Goal: Task Accomplishment & Management: Use online tool/utility

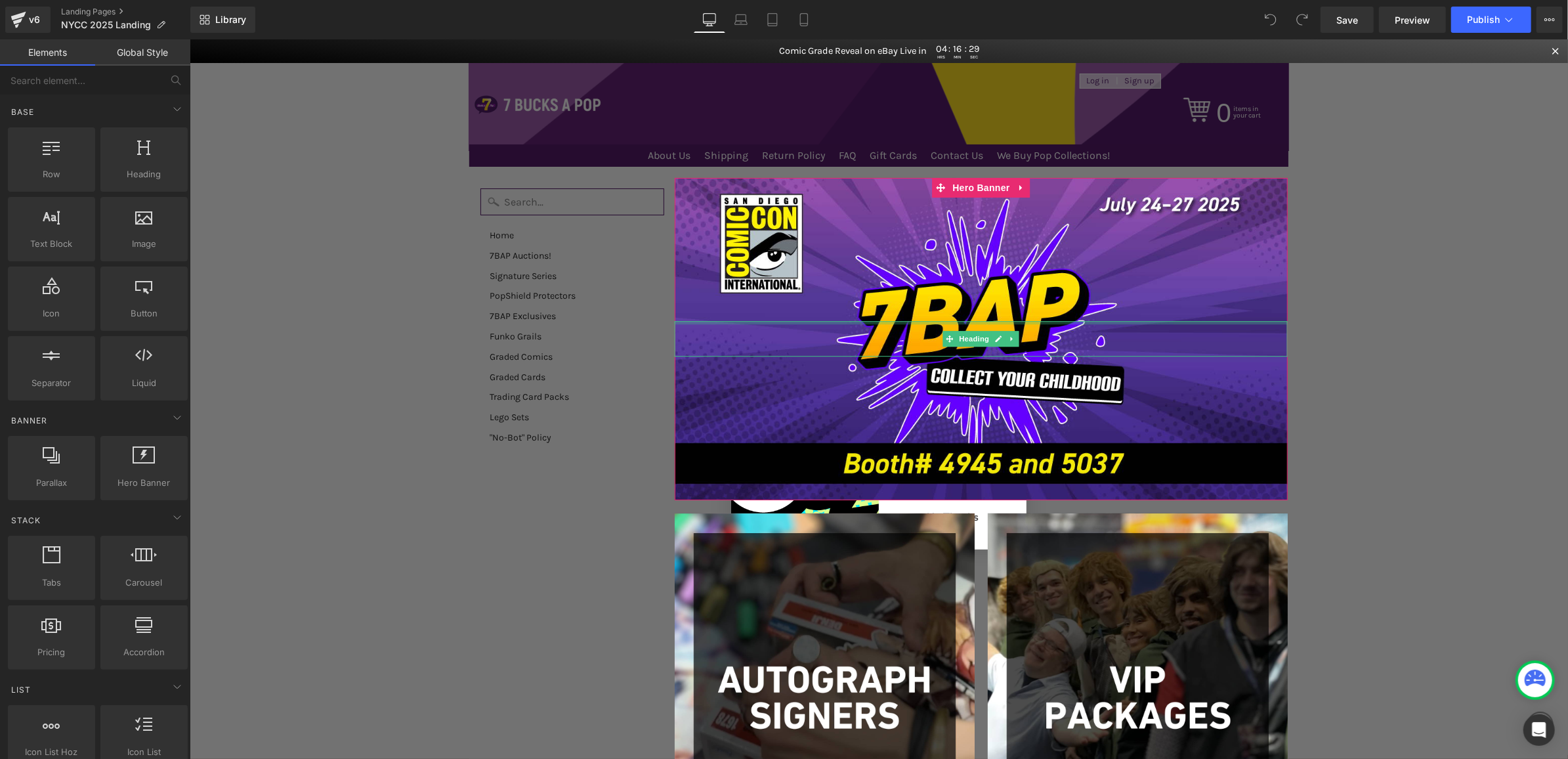
click at [1264, 263] on div "Heading" at bounding box center [981, 338] width 614 height 323
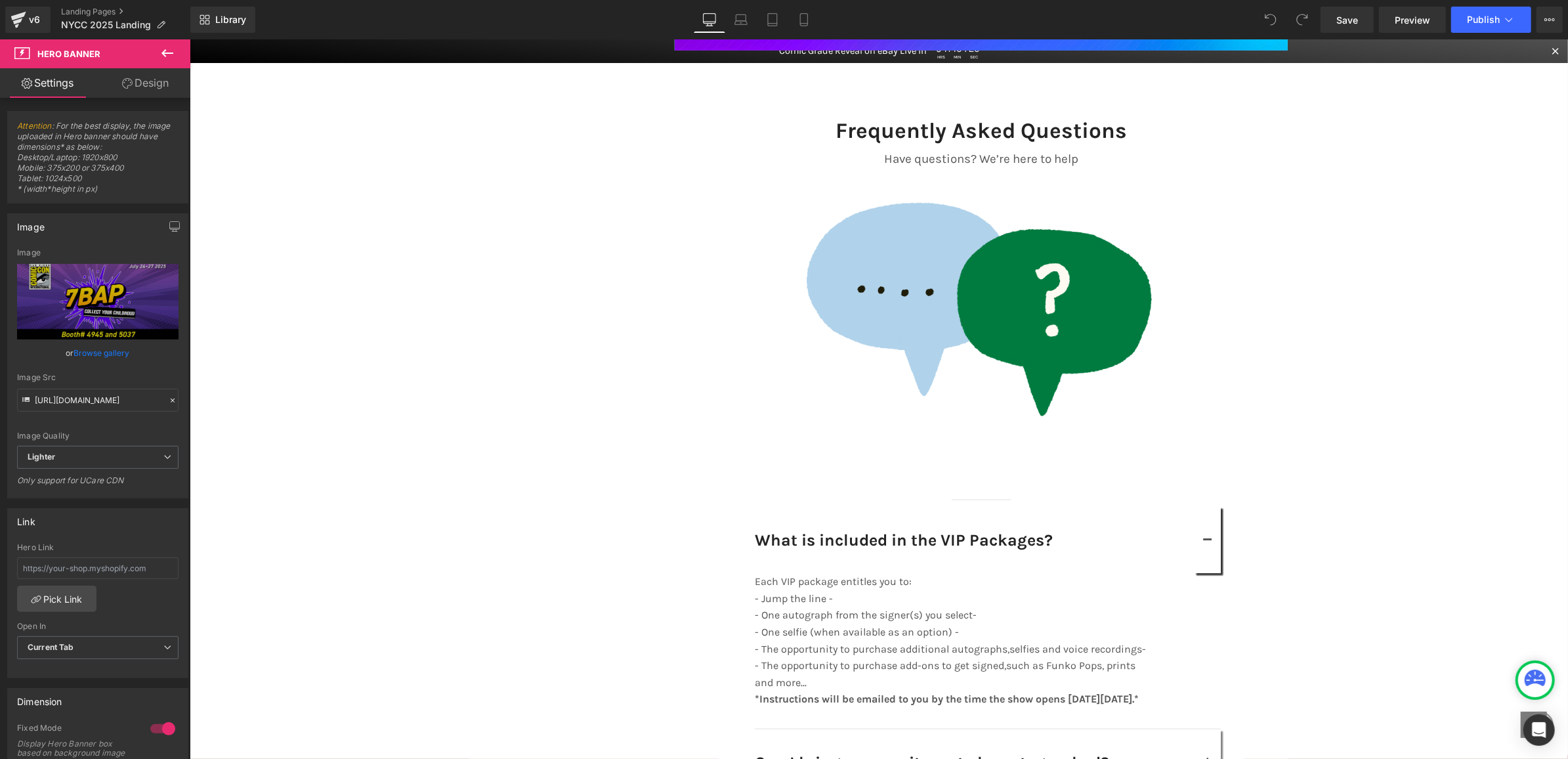
scroll to position [1687, 0]
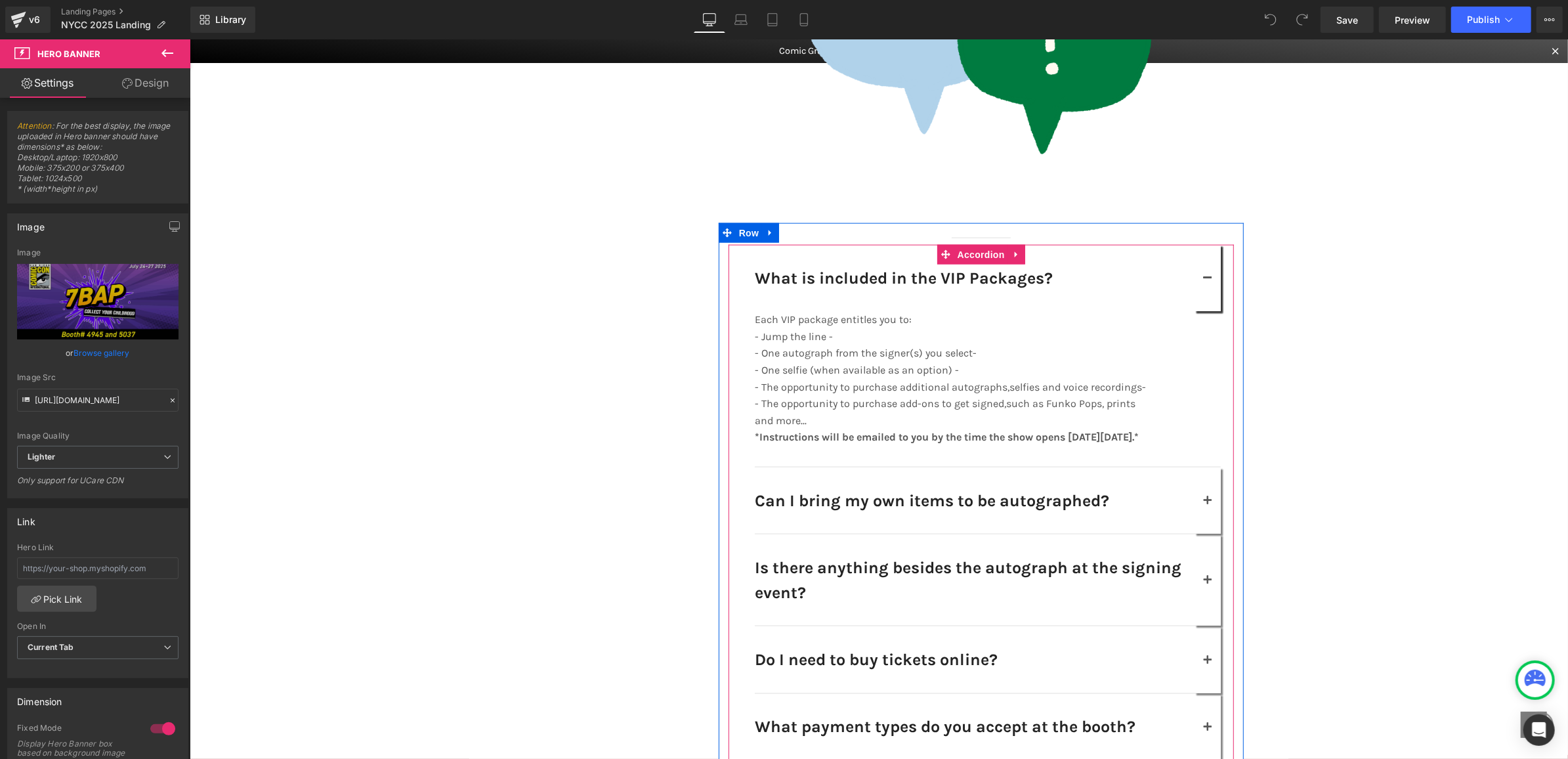
click at [1205, 284] on button "button" at bounding box center [1207, 277] width 26 height 67
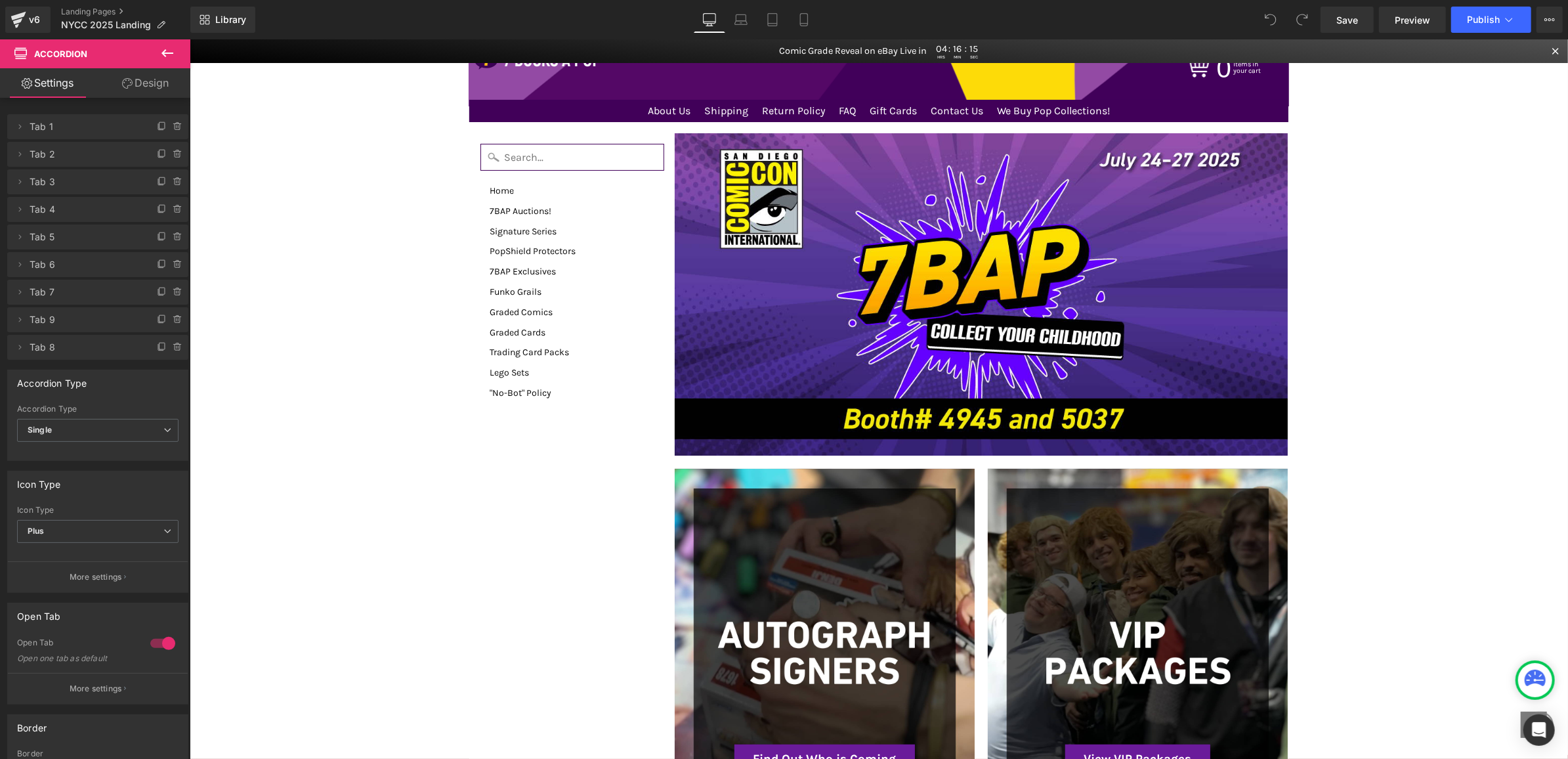
scroll to position [0, 0]
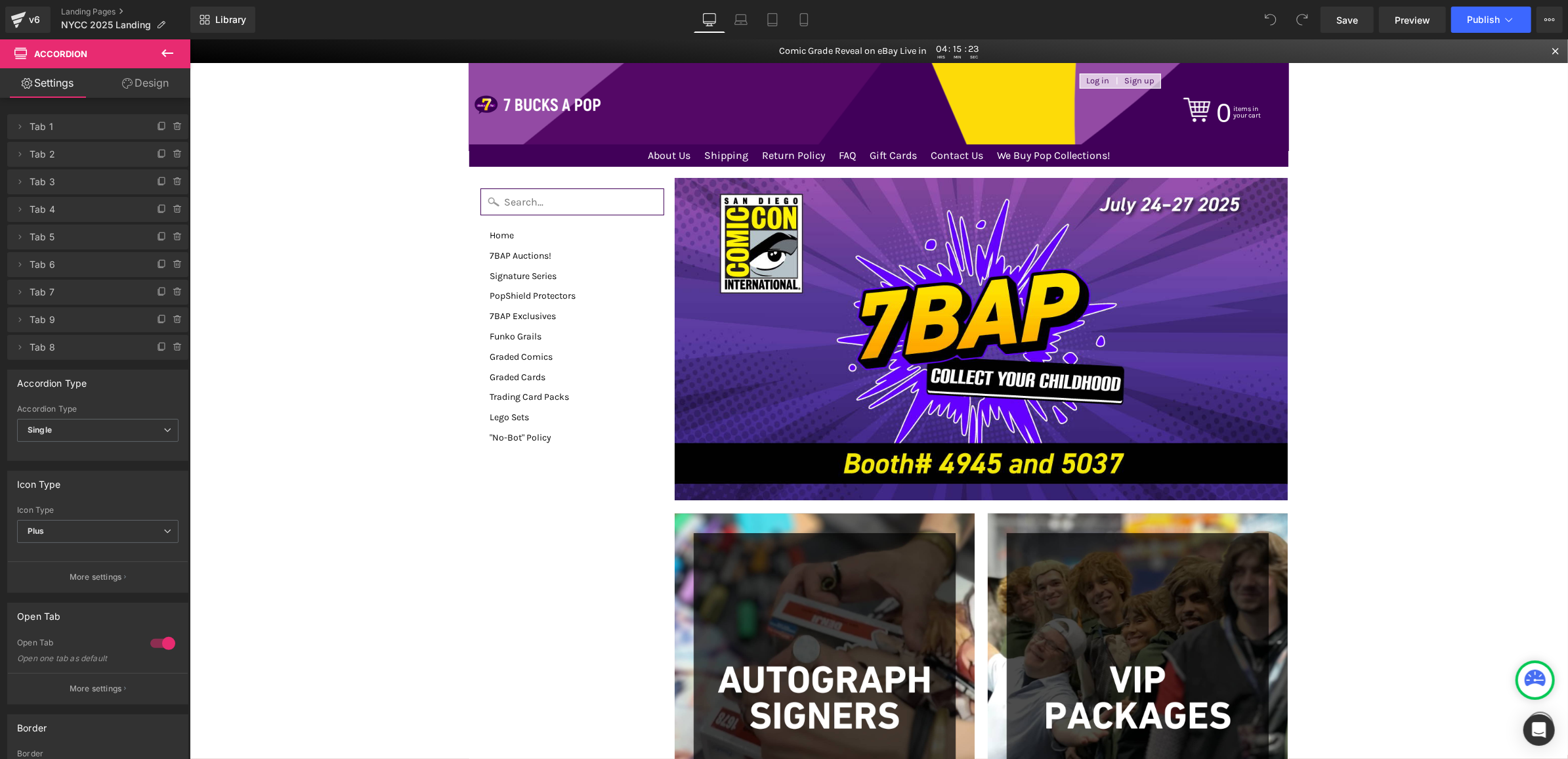
click at [832, 296] on div "Heading" at bounding box center [981, 338] width 614 height 323
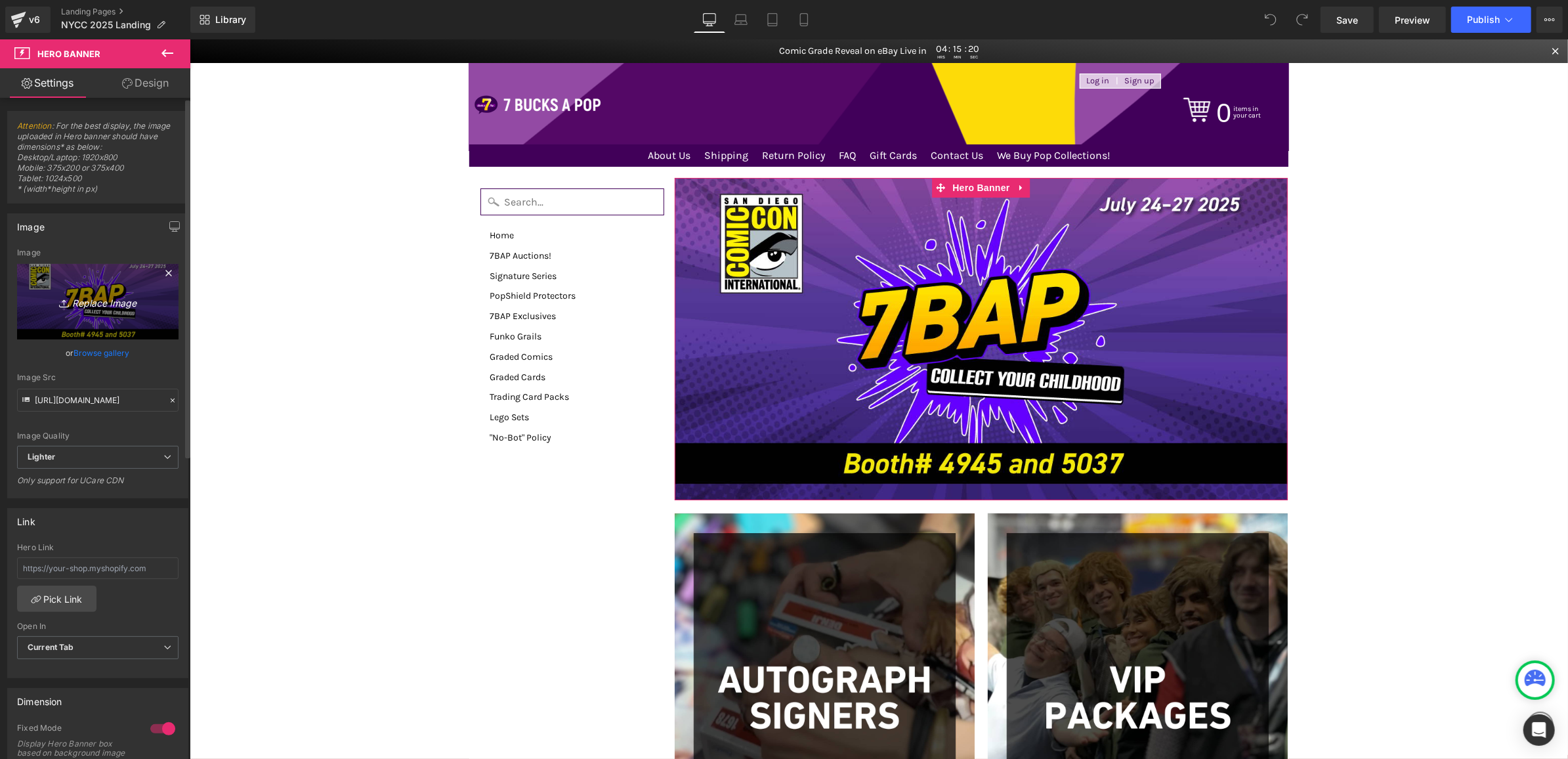
click at [114, 322] on link "Replace Image" at bounding box center [98, 301] width 161 height 75
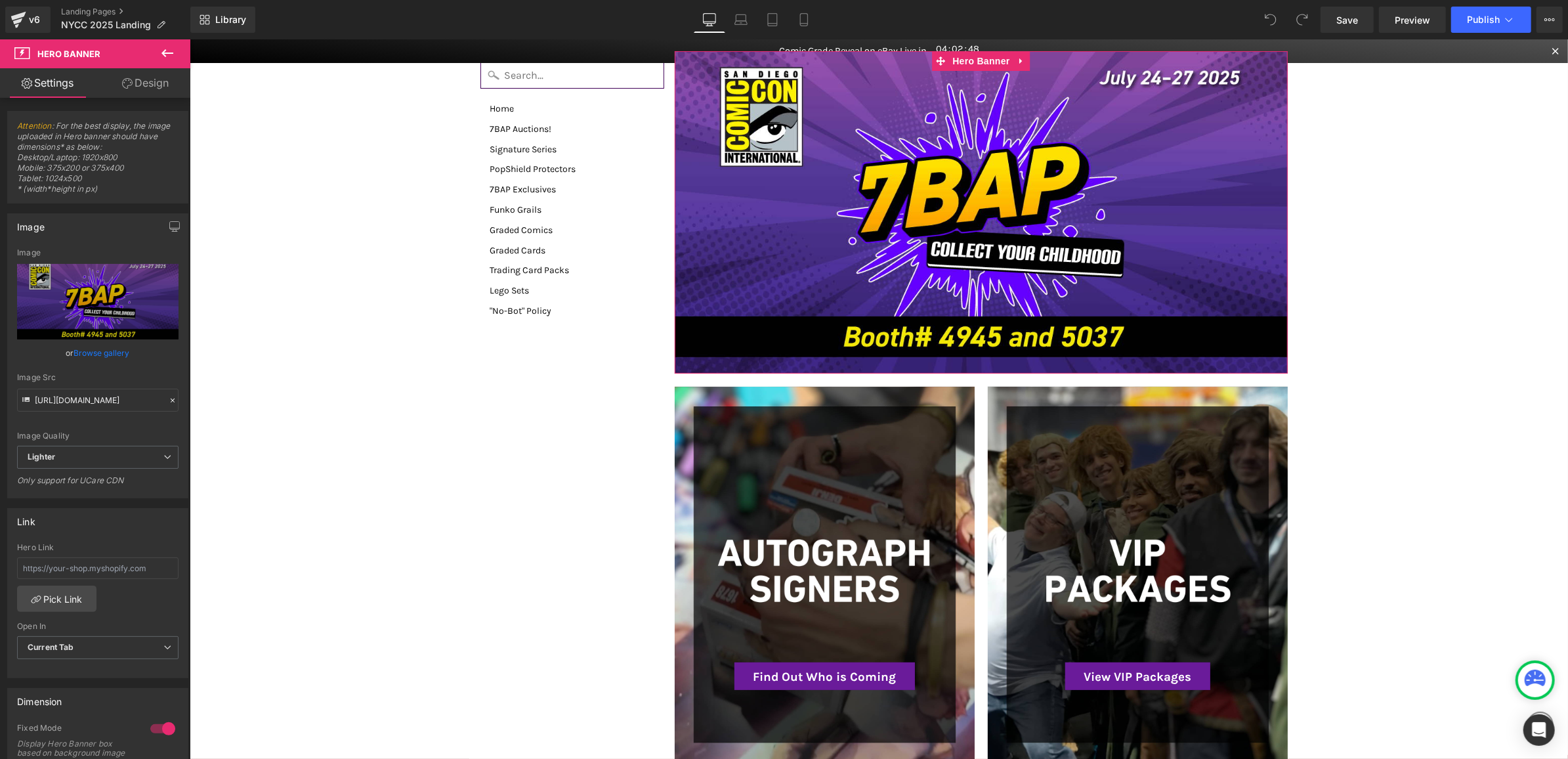
scroll to position [320, 0]
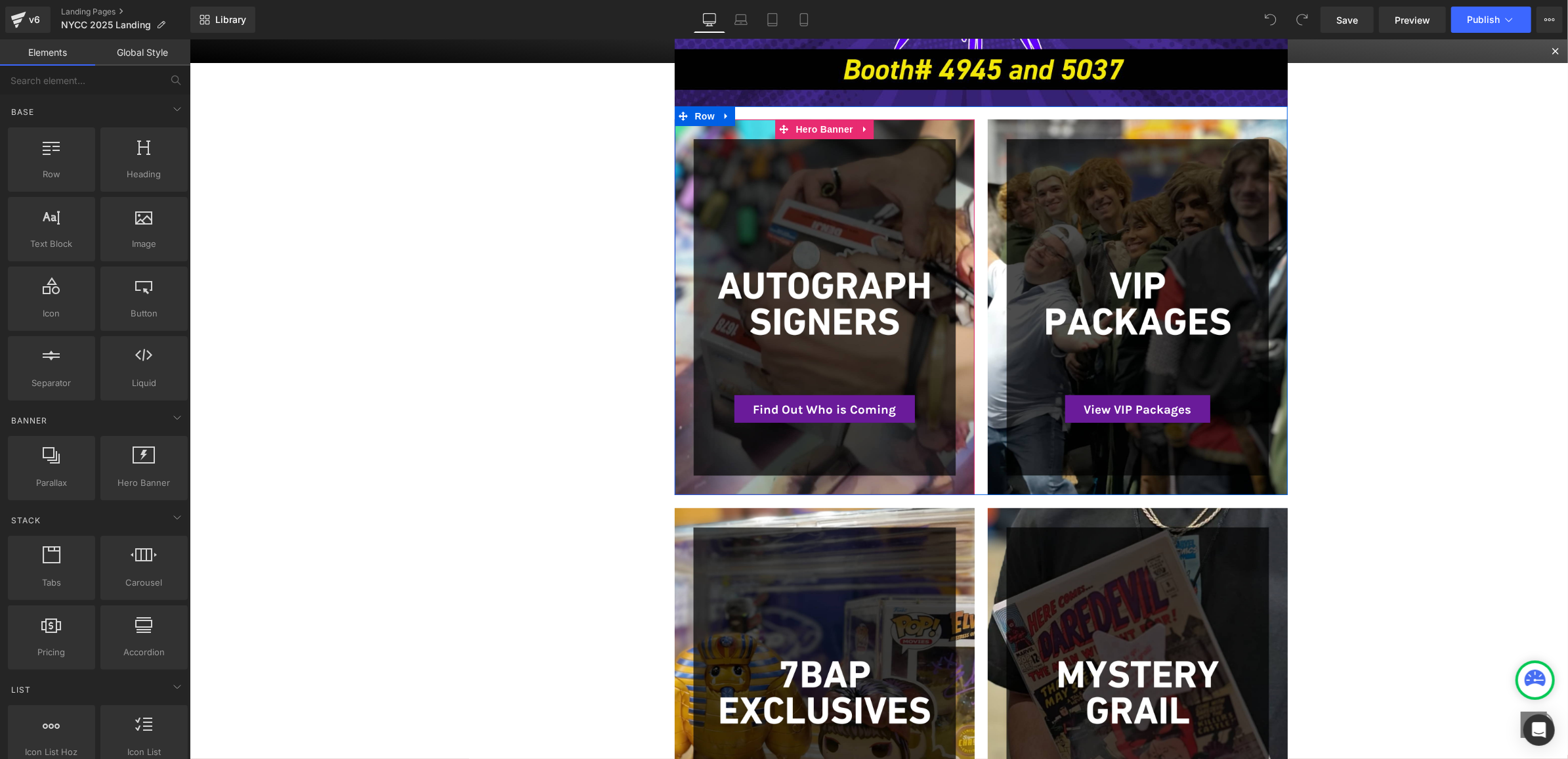
scroll to position [0, 0]
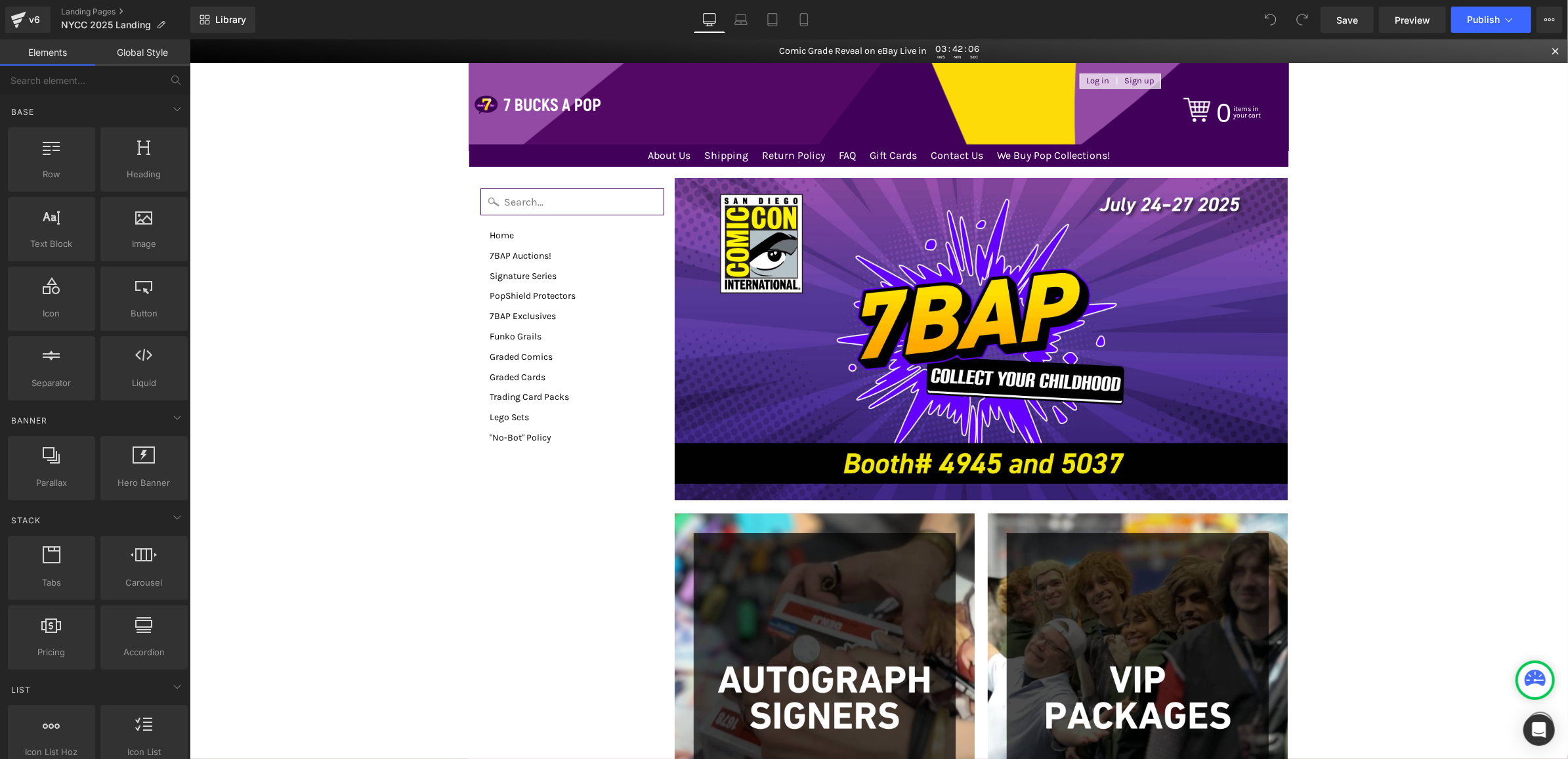
click at [826, 245] on div "Heading" at bounding box center [981, 338] width 614 height 323
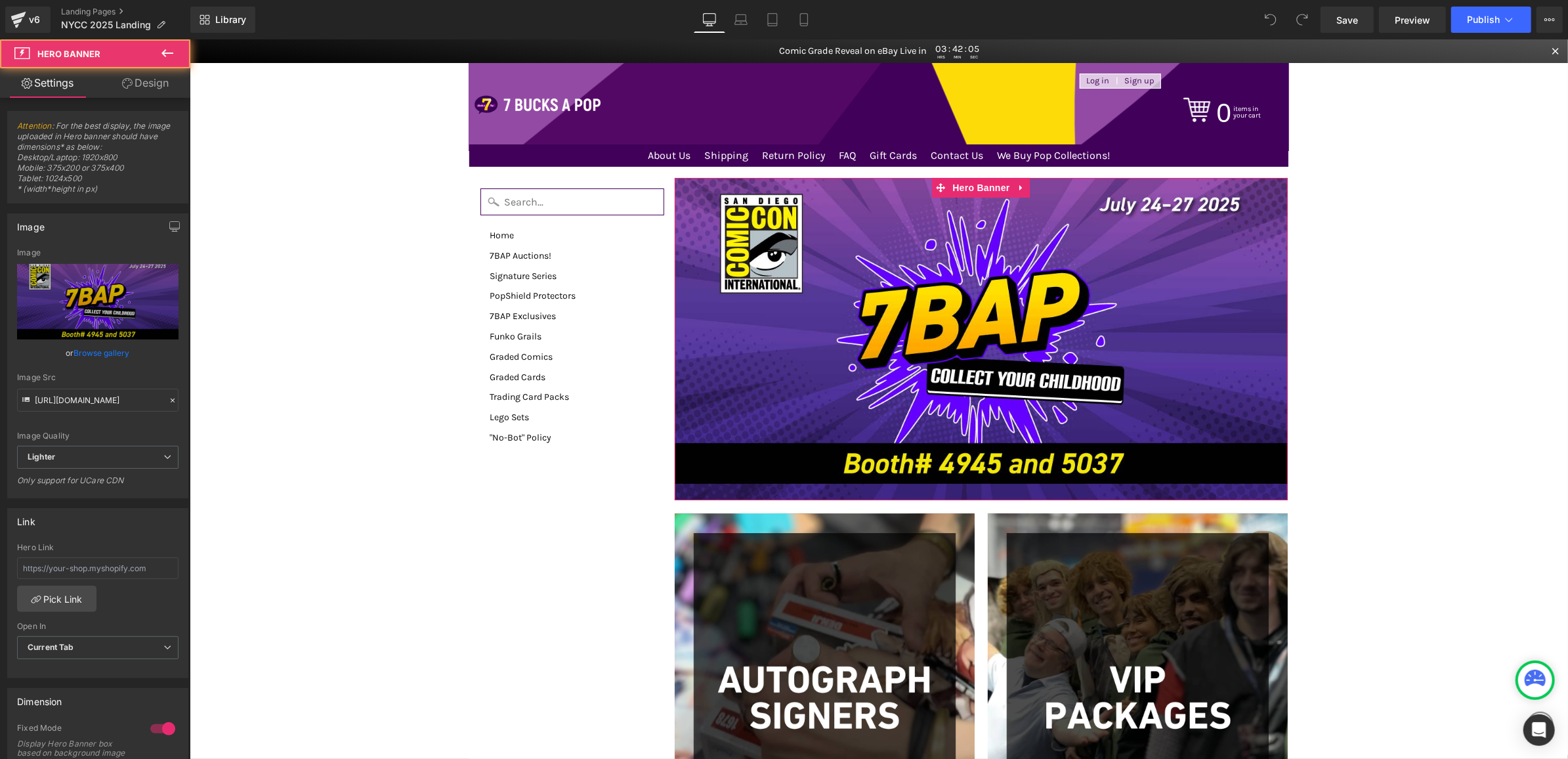
click at [768, 233] on div "Heading" at bounding box center [981, 338] width 614 height 323
click at [102, 353] on link "Browse gallery" at bounding box center [102, 353] width 56 height 23
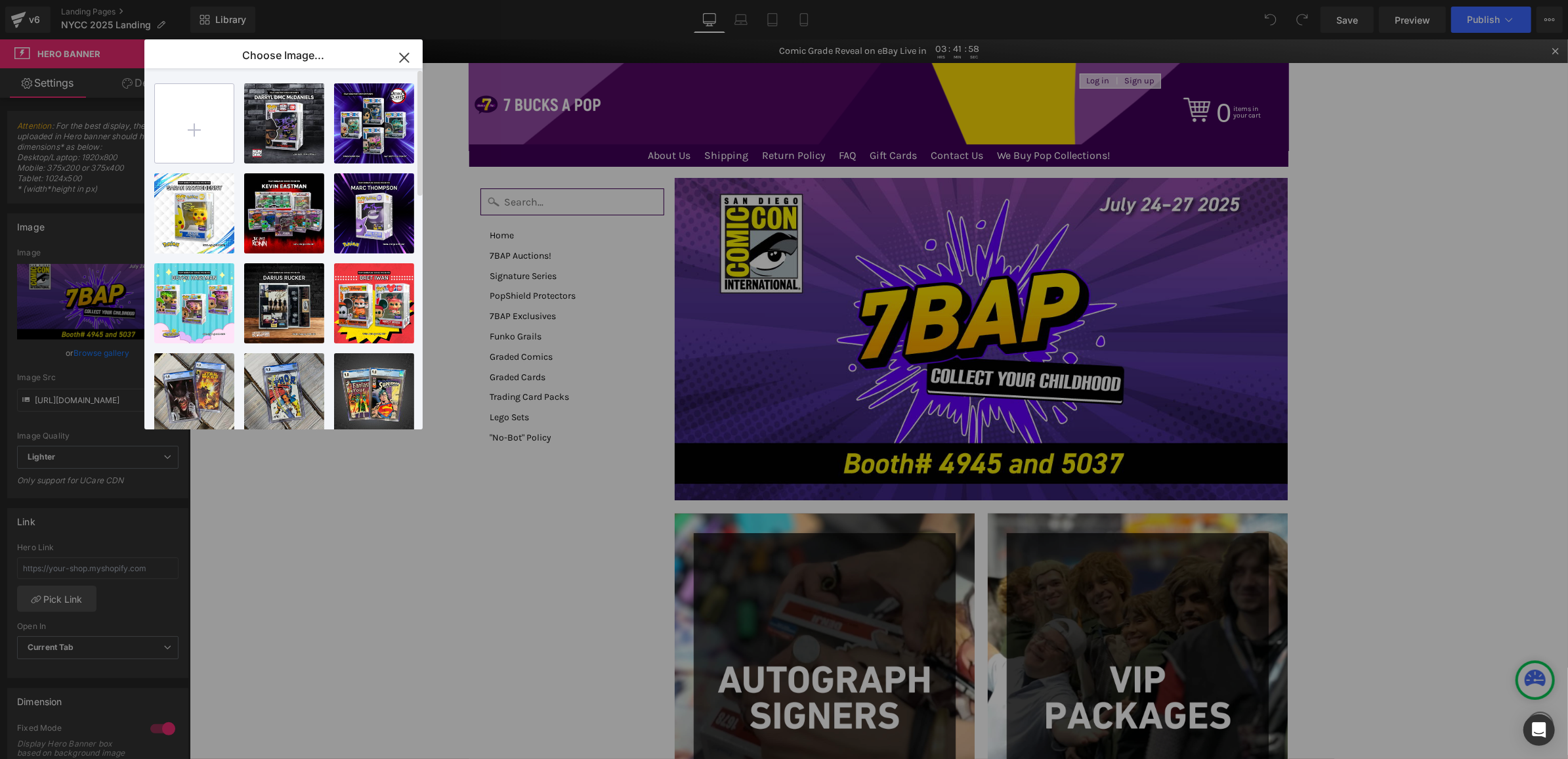
type input "C:\fakepath\NYCC_Banner.png"
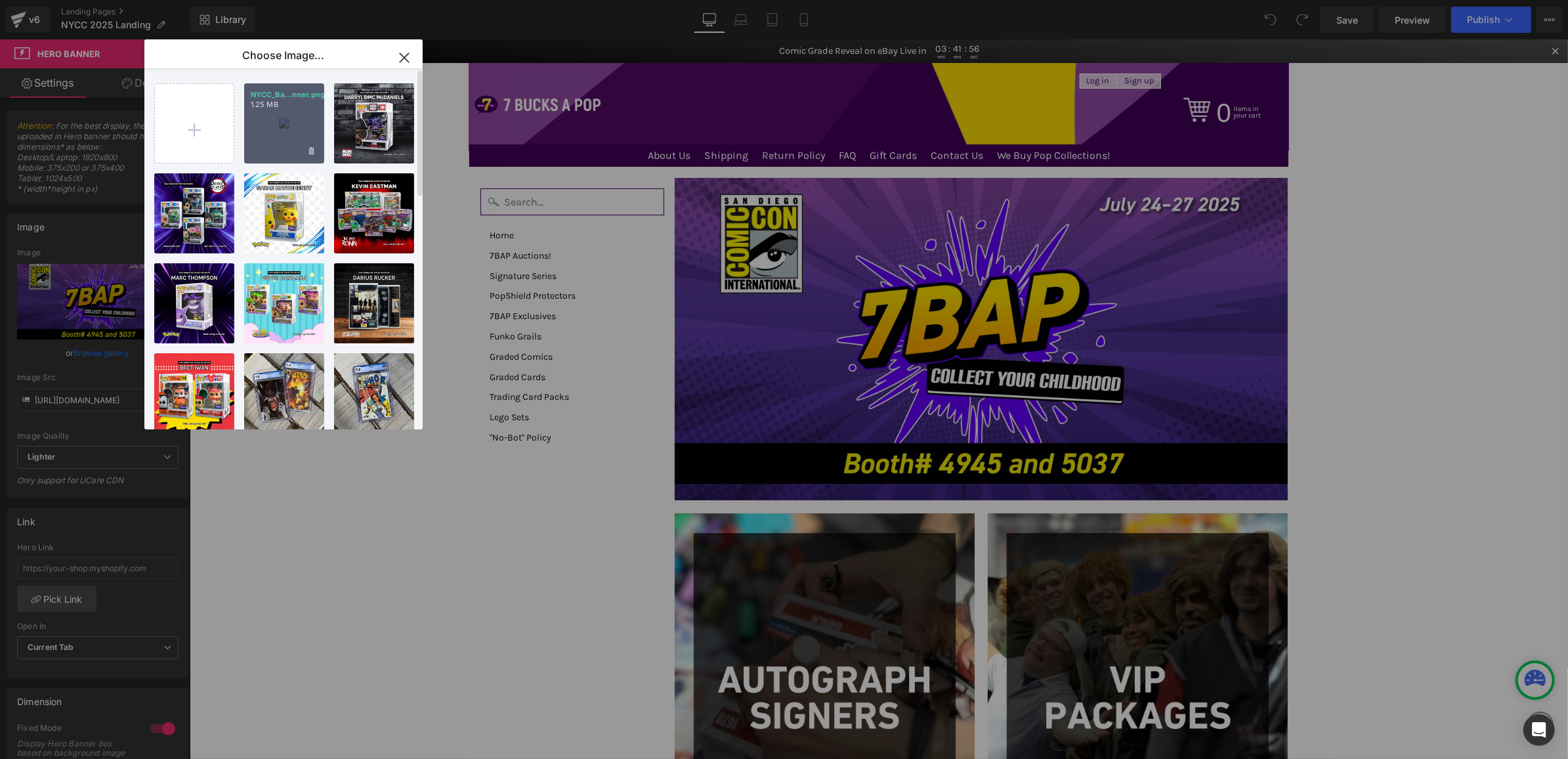
drag, startPoint x: 263, startPoint y: 106, endPoint x: 73, endPoint y: 67, distance: 194.0
click at [263, 106] on p "1.25 MB" at bounding box center [284, 104] width 67 height 10
type input "https://ucarecdn.com/befe0f19-81e1-44eb-8ce9-f29c73e3814d/-/format/auto/-/previ…"
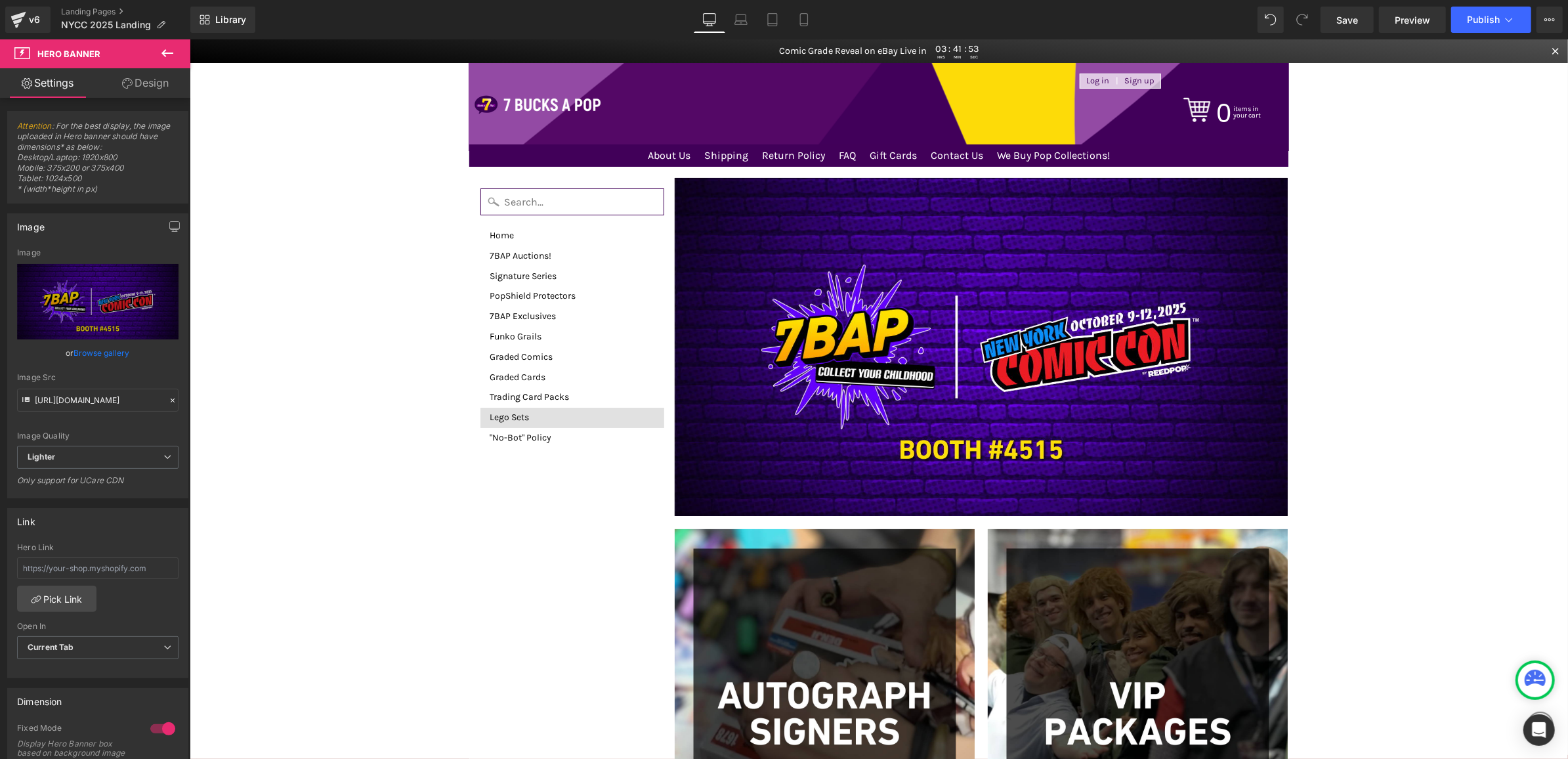
scroll to position [297, 0]
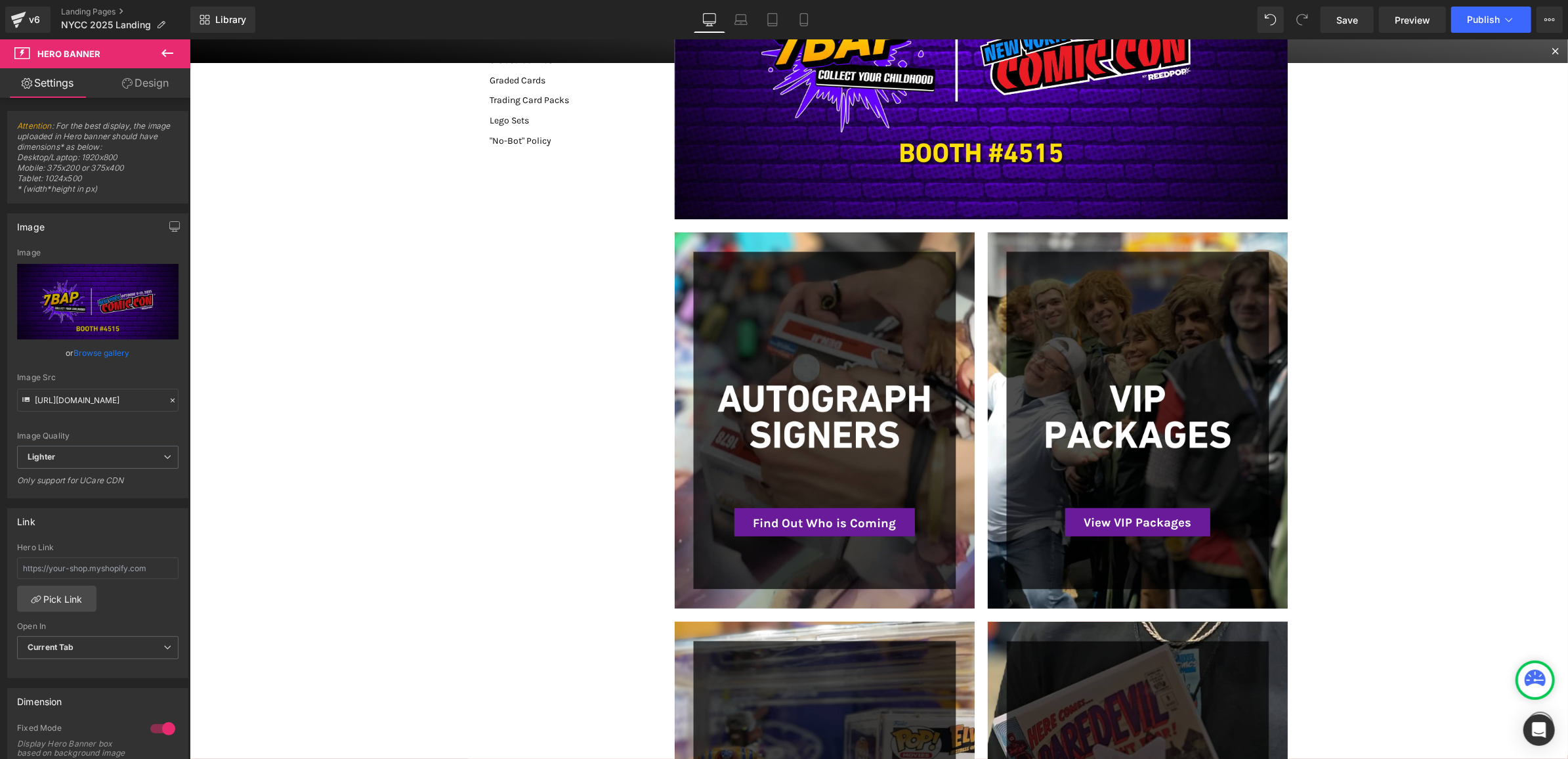
click at [809, 324] on div at bounding box center [824, 420] width 300 height 376
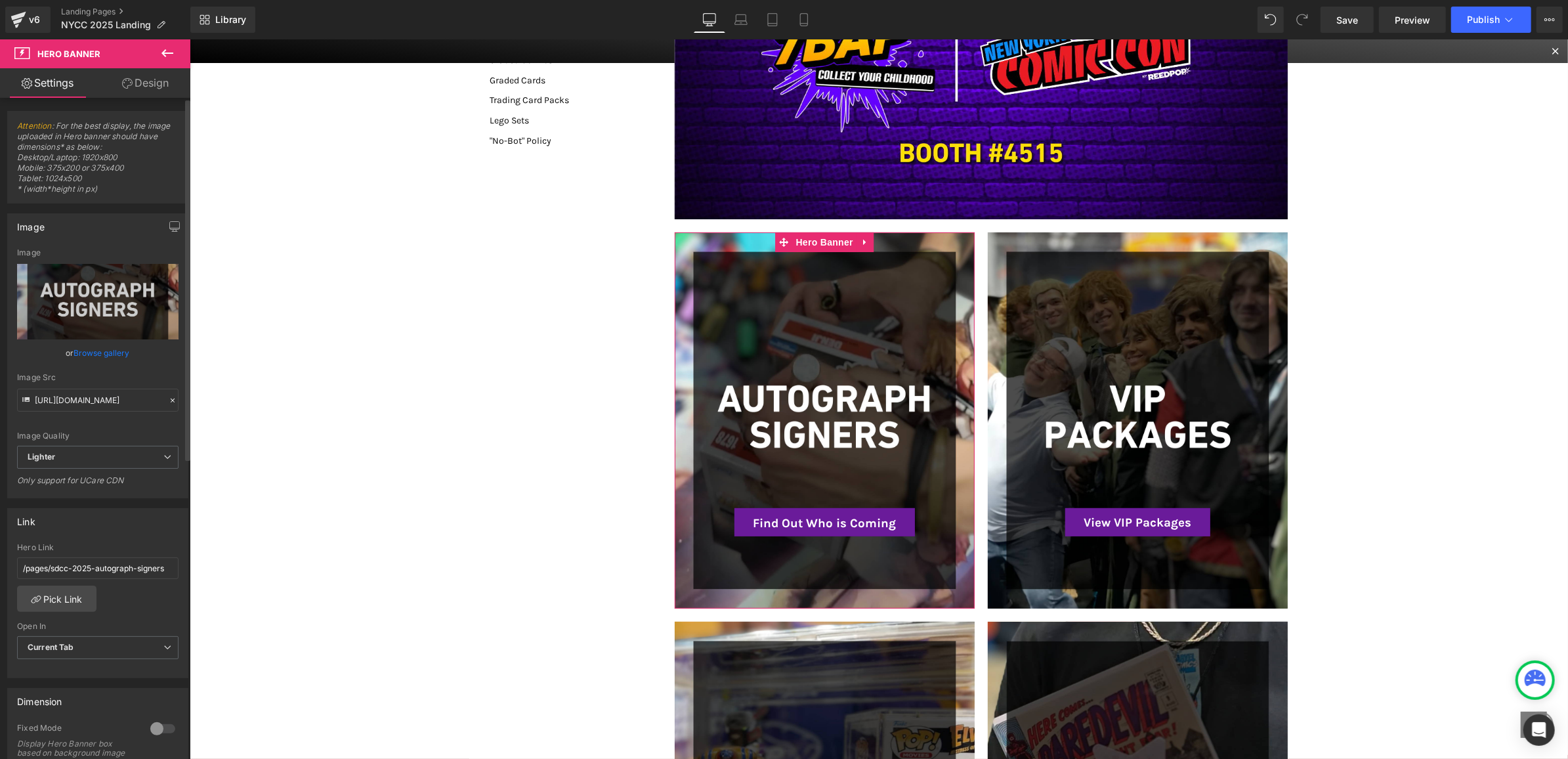
click at [92, 350] on link "Browse gallery" at bounding box center [102, 353] width 56 height 23
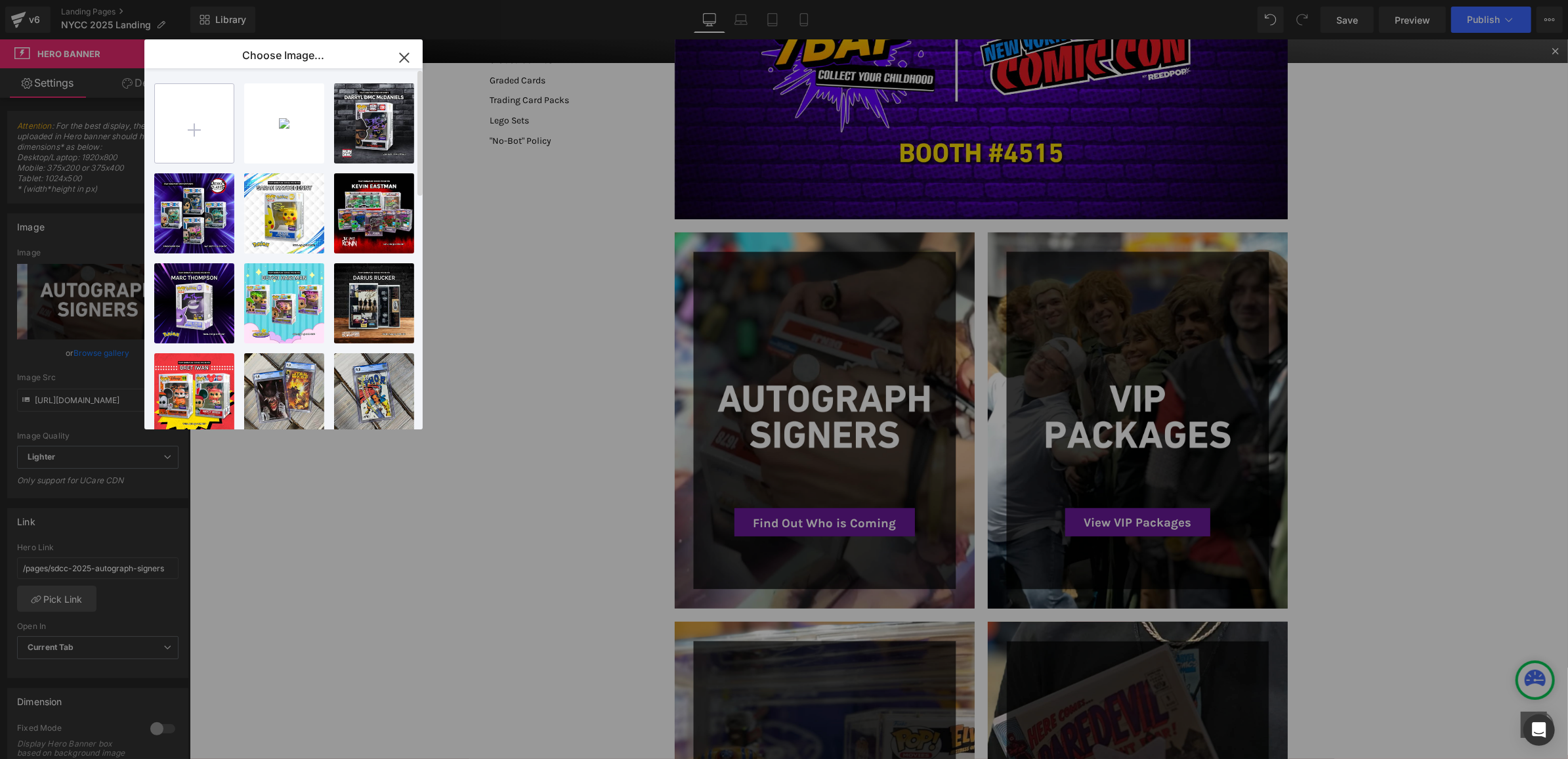
type input "C:\fakepath\NYCC_Signers.png"
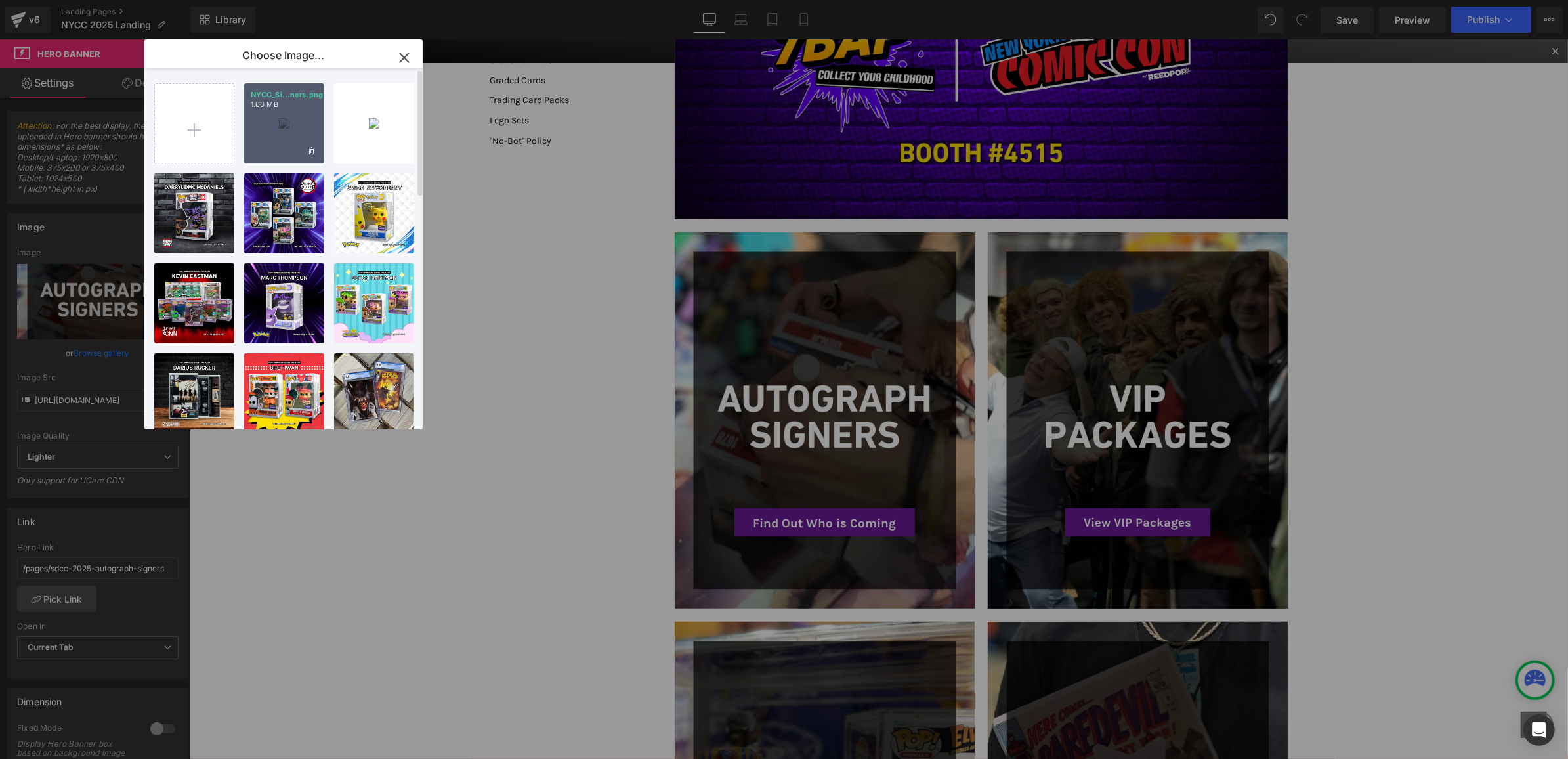
click at [273, 97] on p "NYCC_Si...ners.png" at bounding box center [284, 94] width 67 height 10
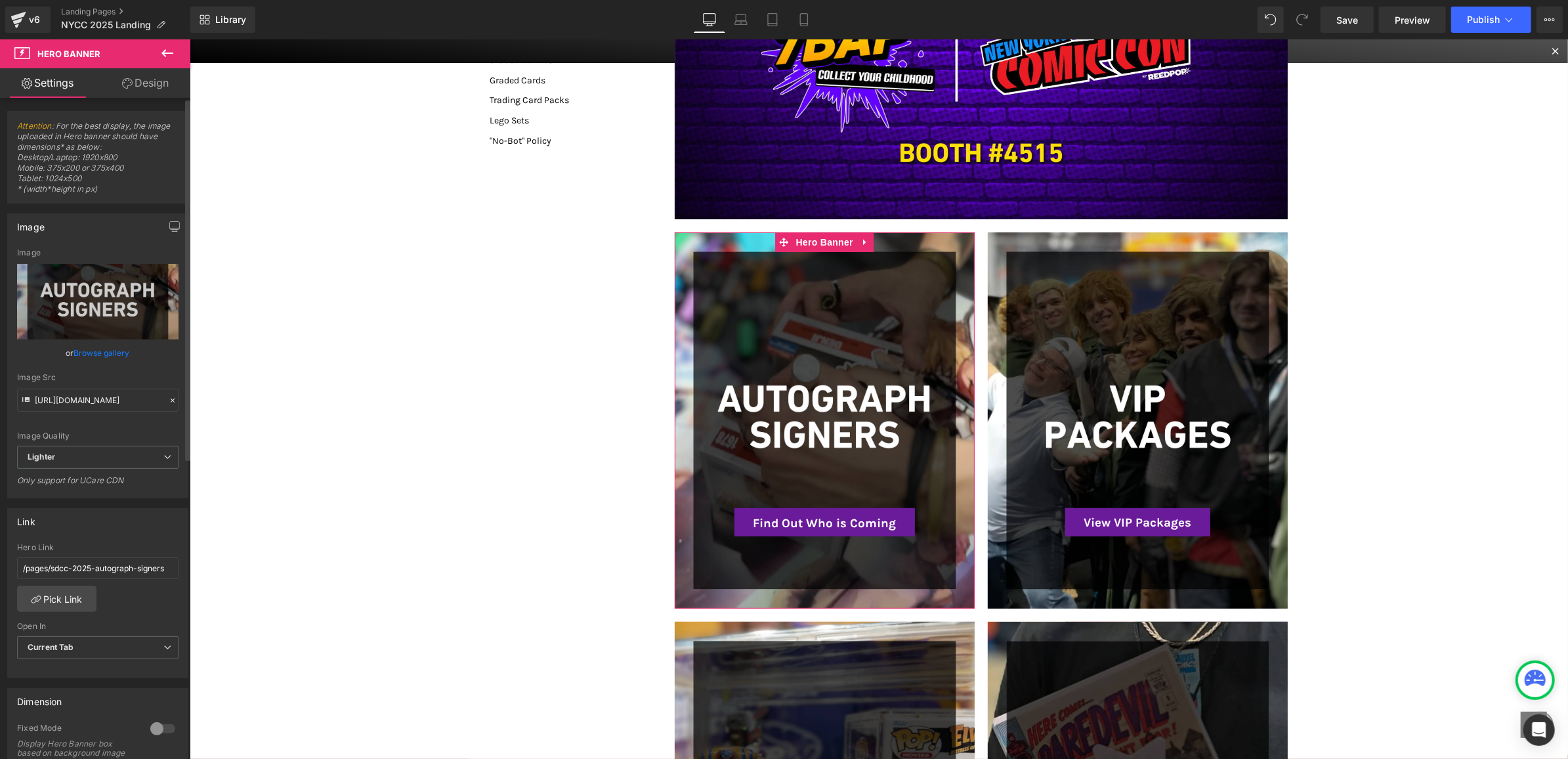
click at [83, 353] on link "Browse gallery" at bounding box center [102, 353] width 56 height 23
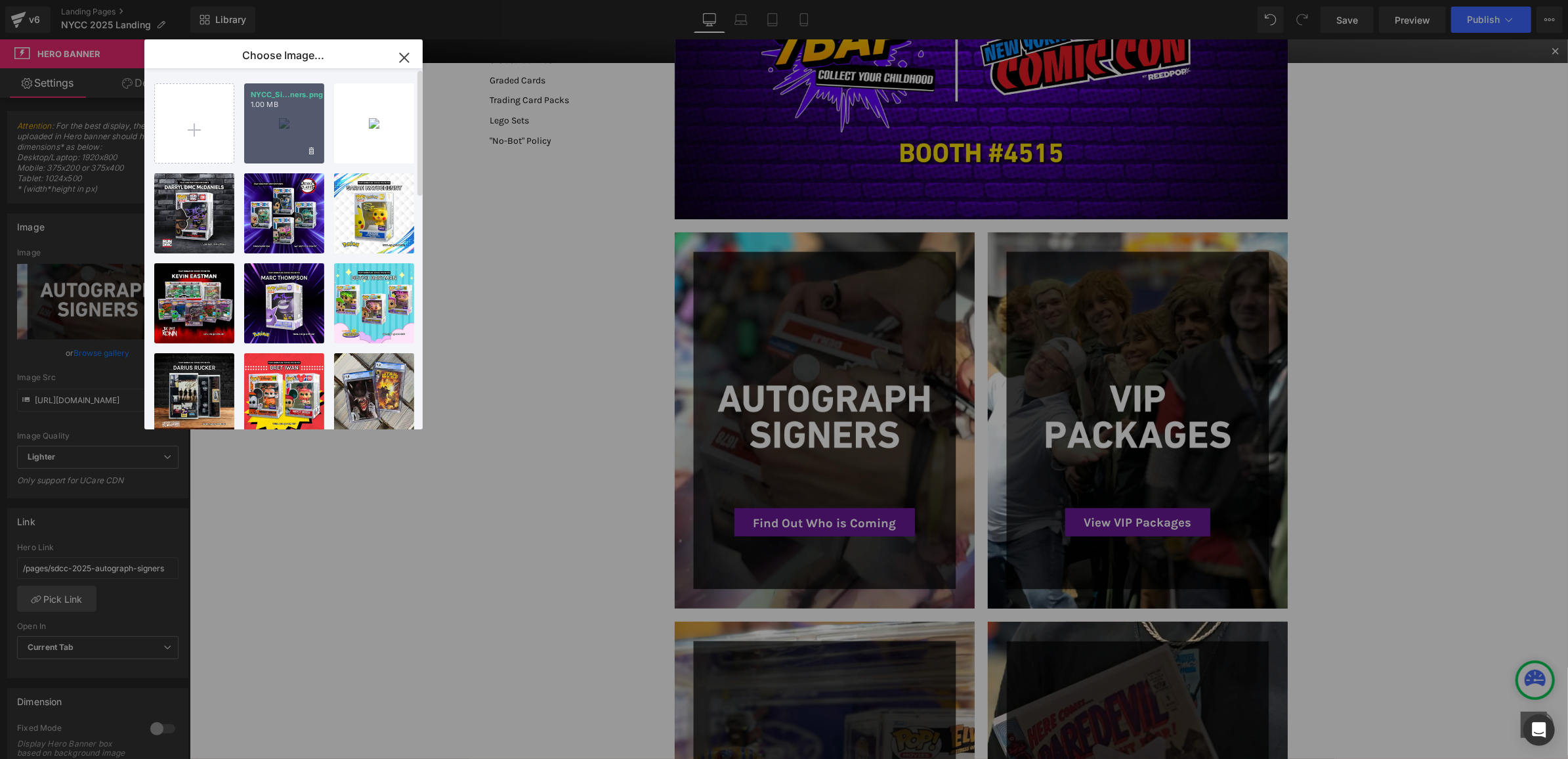
click at [278, 108] on p "1.00 MB" at bounding box center [284, 104] width 67 height 10
type input "https://ucarecdn.com/1cb42401-166e-45cd-b94c-06d0bf7bd0cc/-/format/auto/-/previ…"
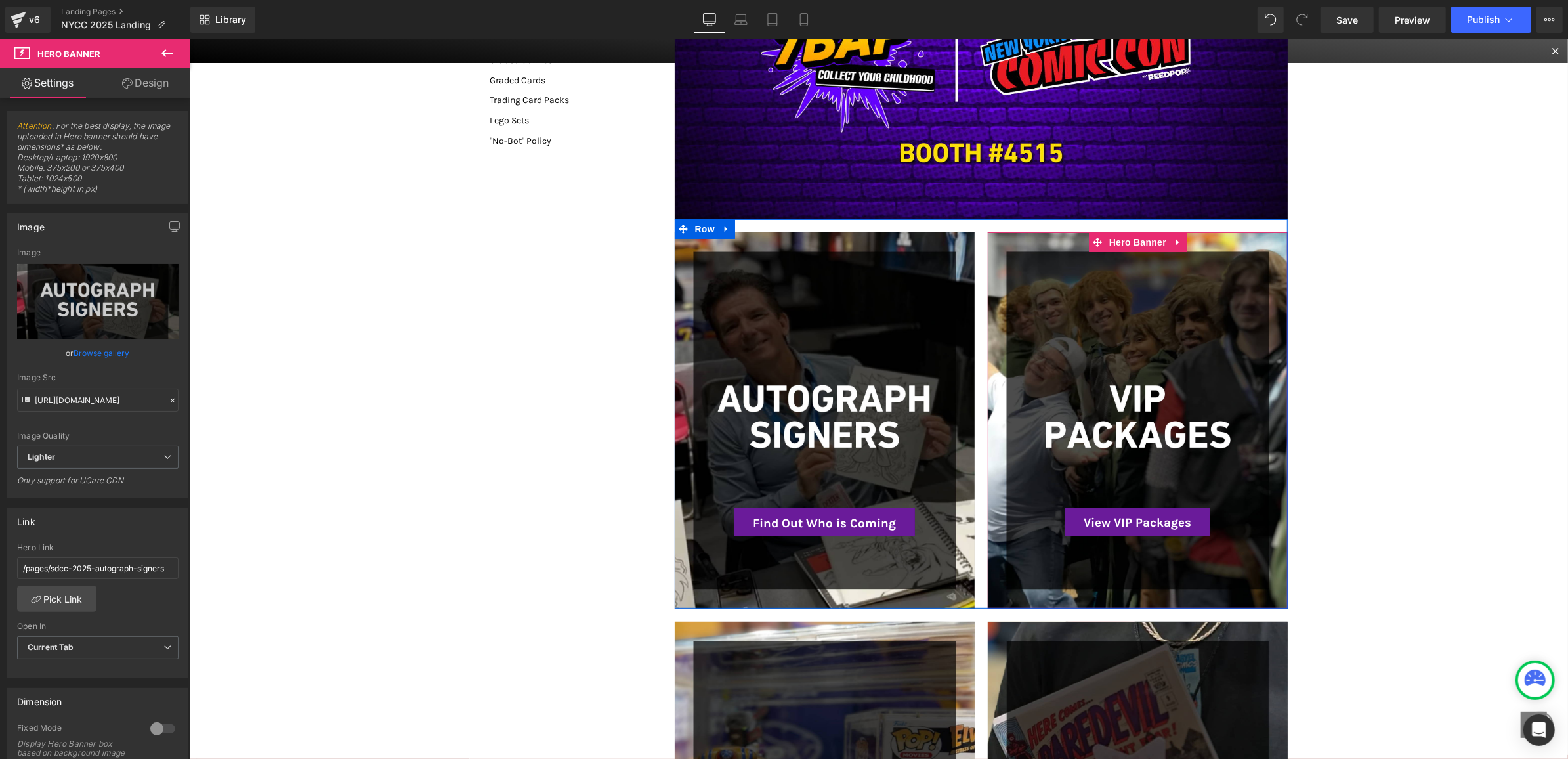
click at [1012, 256] on div at bounding box center [1137, 420] width 300 height 375
click at [110, 349] on link "Browse gallery" at bounding box center [102, 353] width 56 height 23
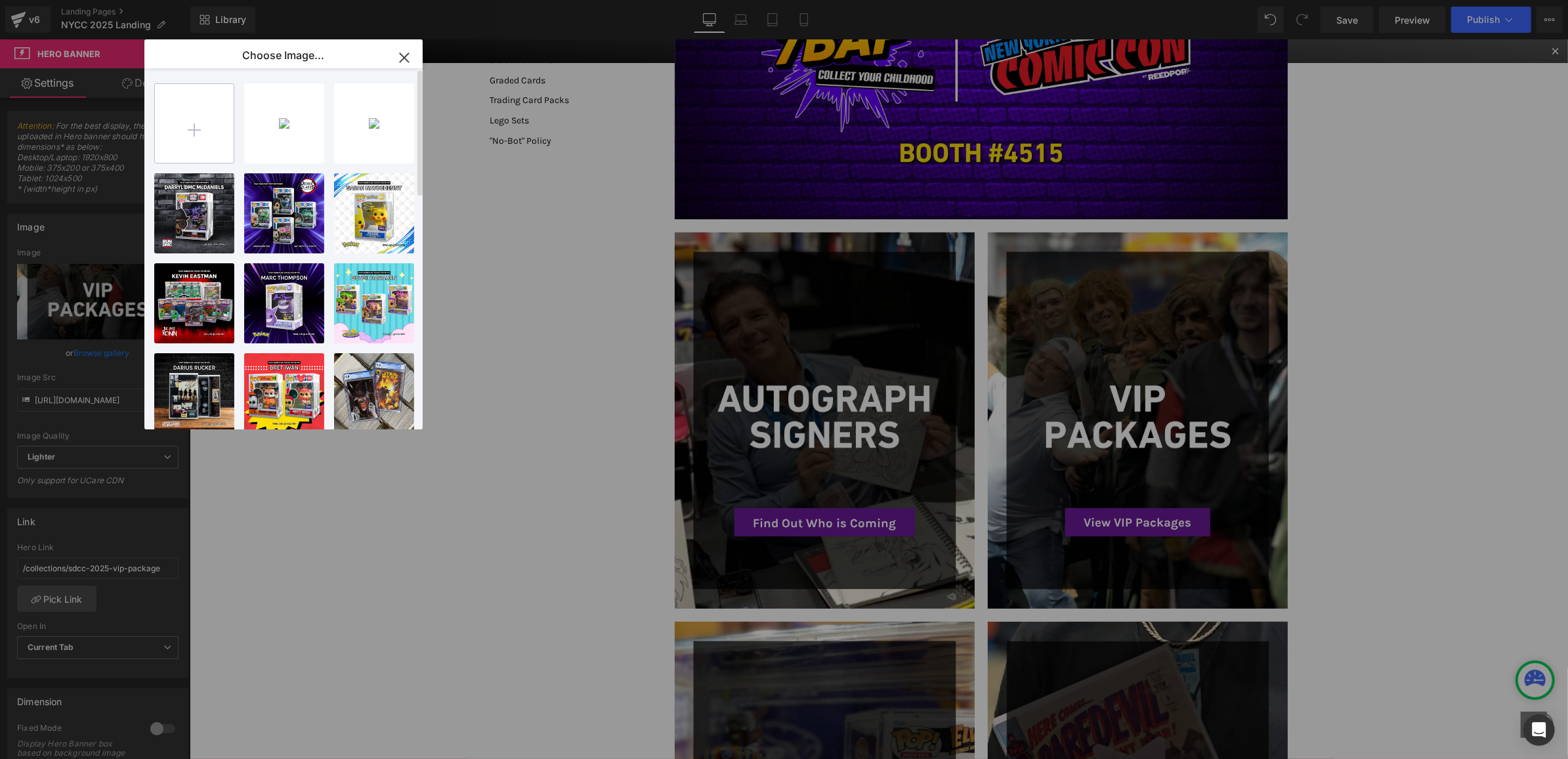
type input "C:\fakepath\NYCC_VIP.png"
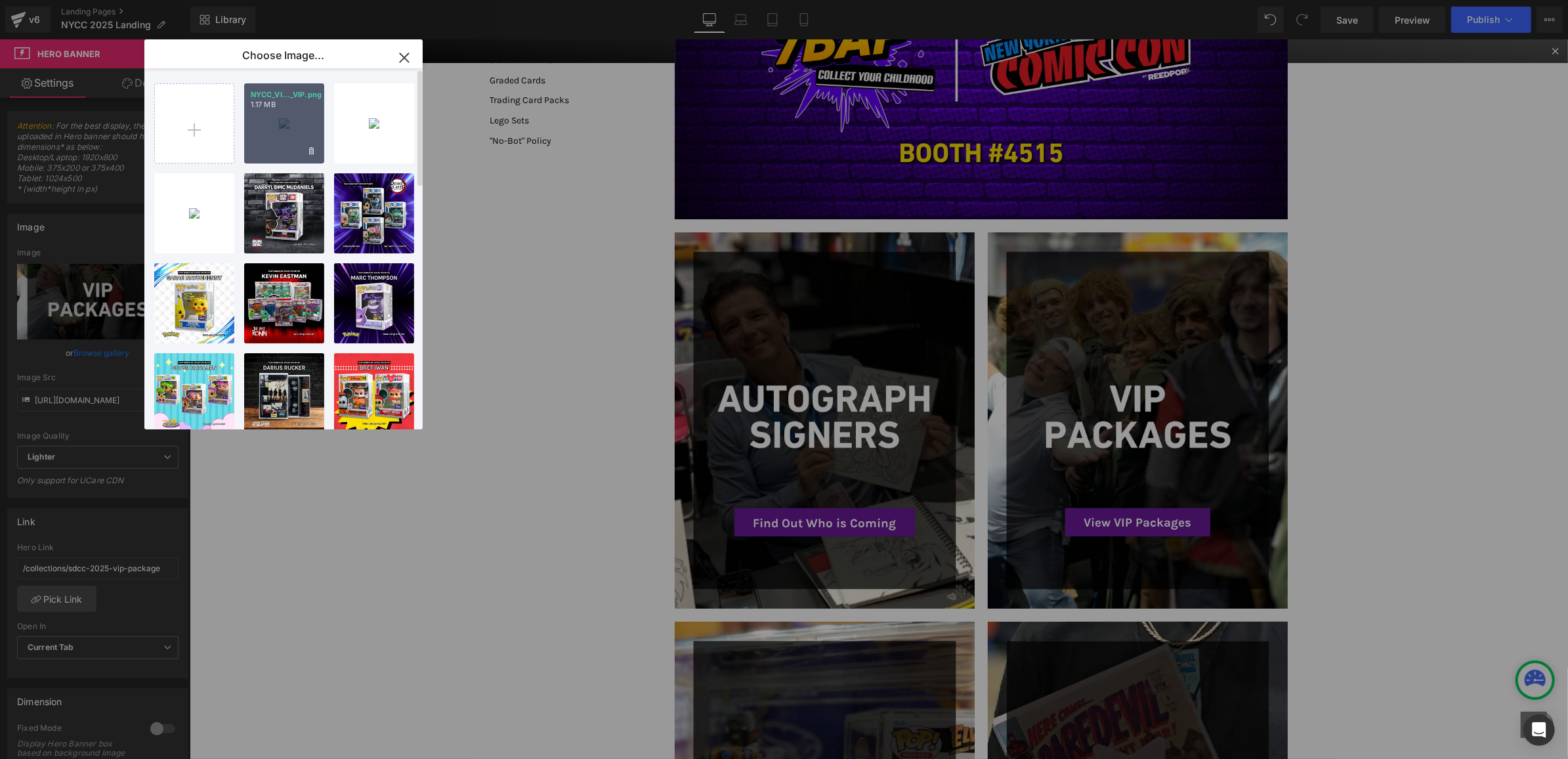
click at [284, 100] on p "1.17 MB" at bounding box center [284, 104] width 67 height 10
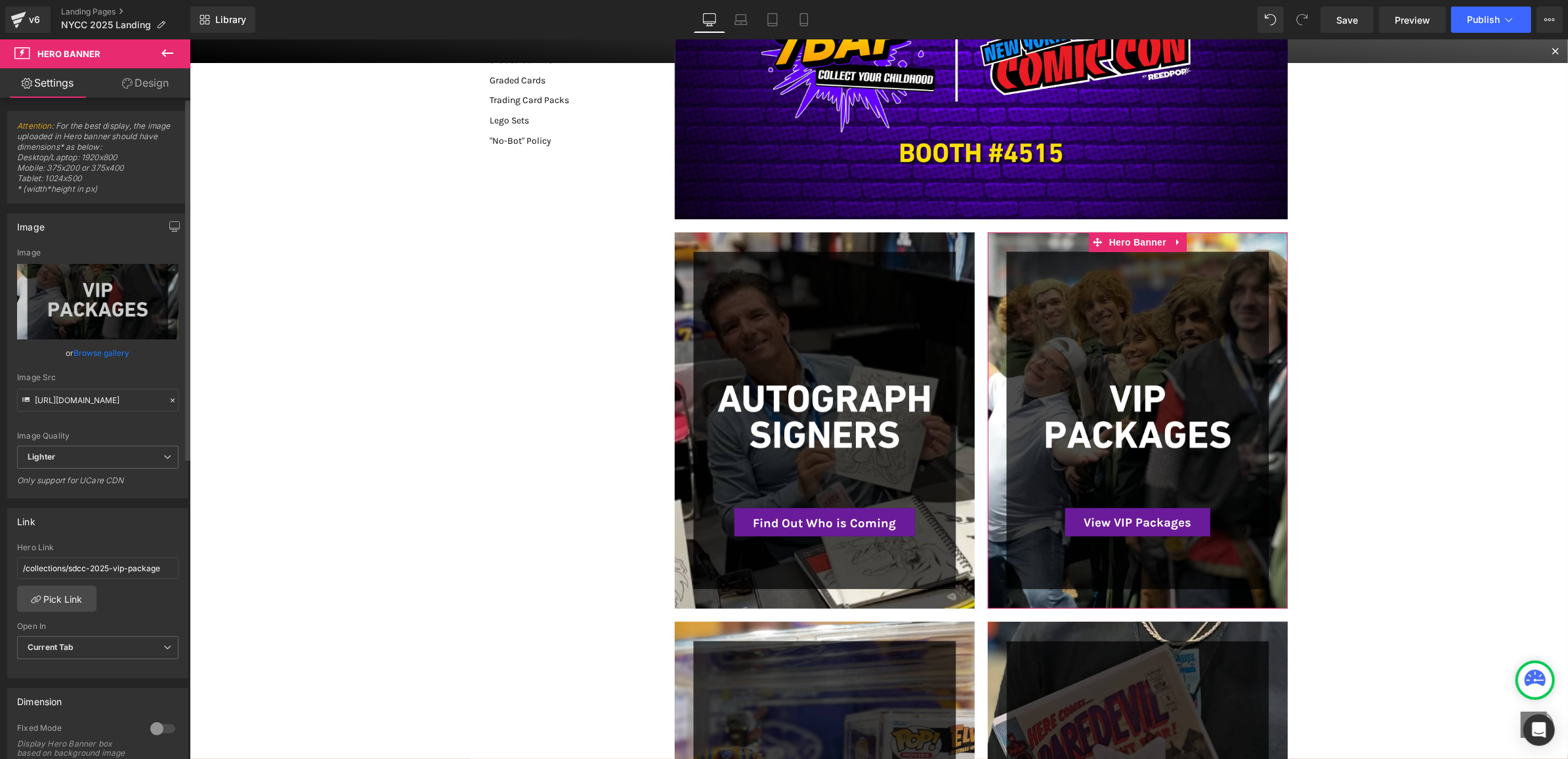
click at [80, 357] on link "Browse gallery" at bounding box center [102, 353] width 56 height 23
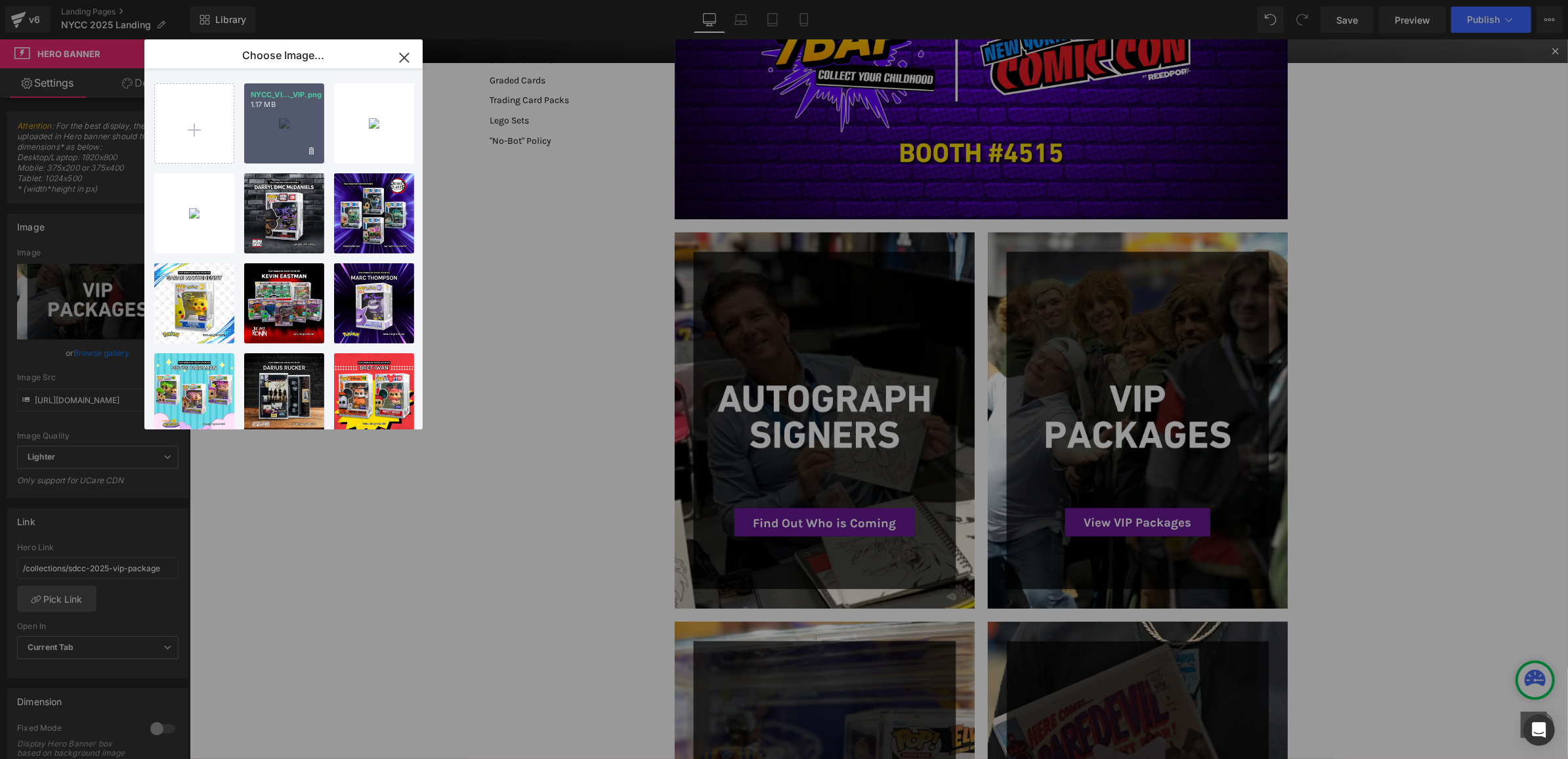
drag, startPoint x: 307, startPoint y: 120, endPoint x: 436, endPoint y: 207, distance: 155.6
click at [307, 120] on div "NYCC_VI..._VIP.png 1.17 MB" at bounding box center [284, 124] width 80 height 80
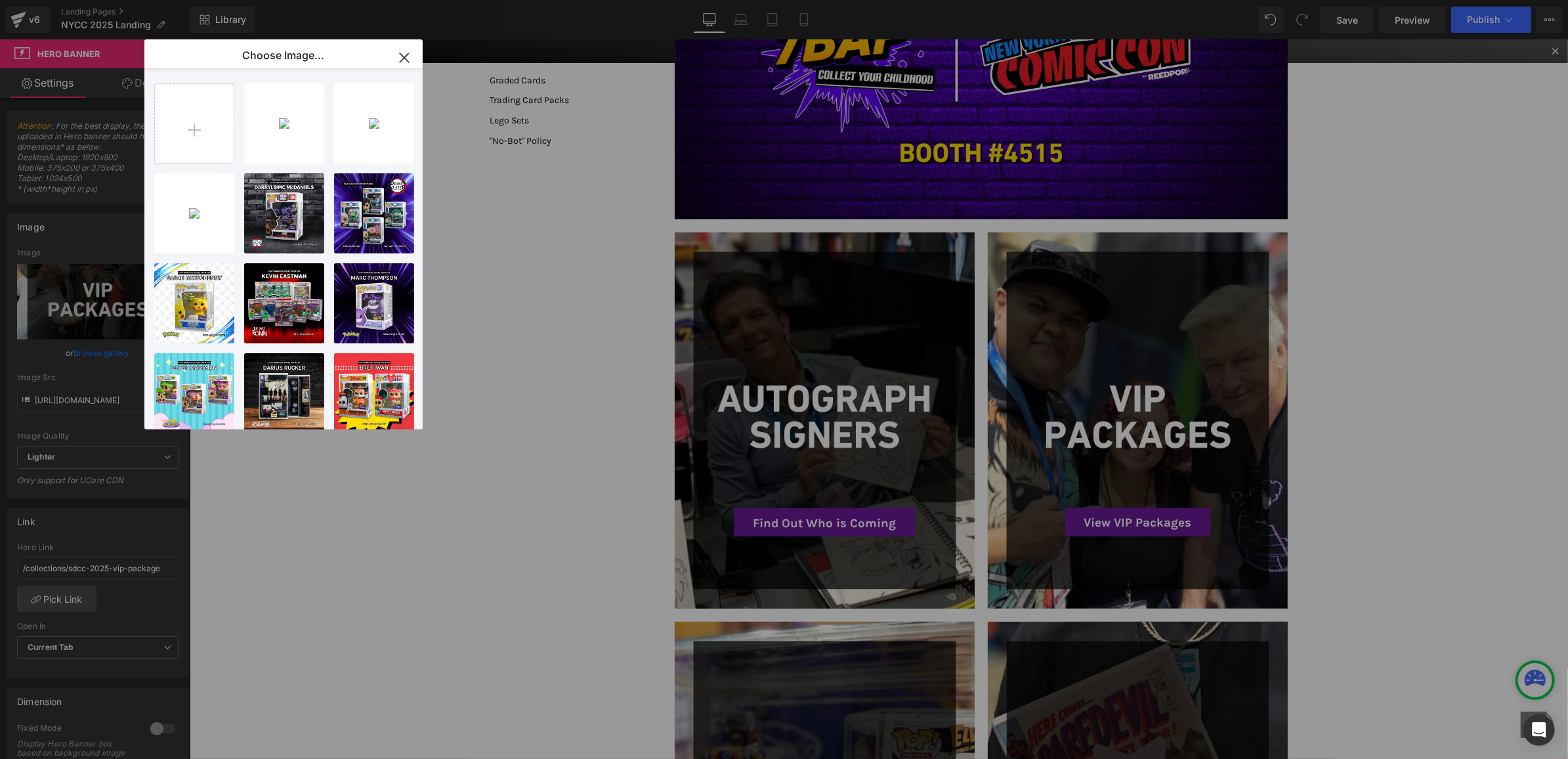
type input "https://ucarecdn.com/d425cf8c-6bc9-4c26-be9d-0f944302487a/-/format/auto/-/previ…"
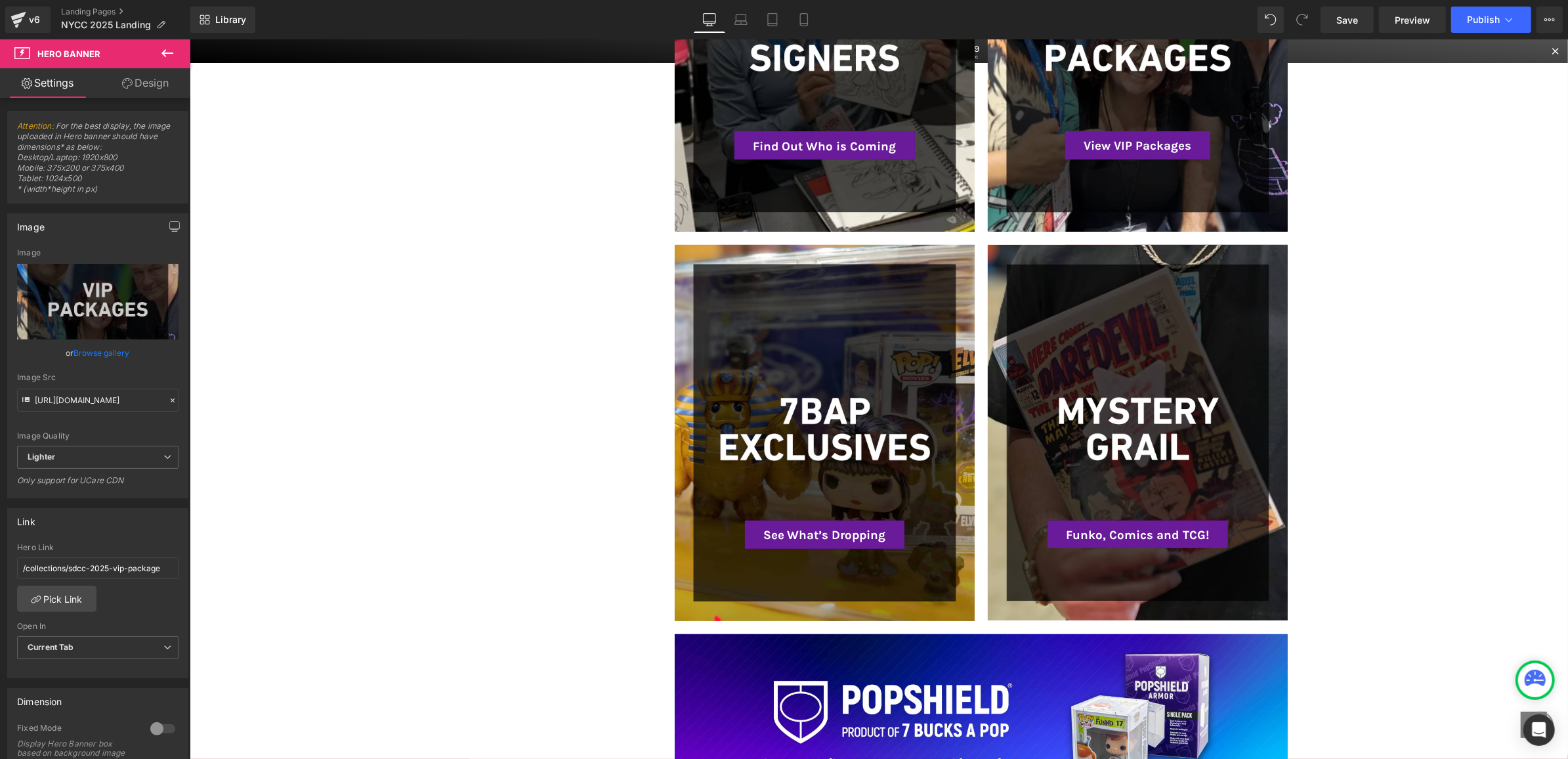
scroll to position [673, 0]
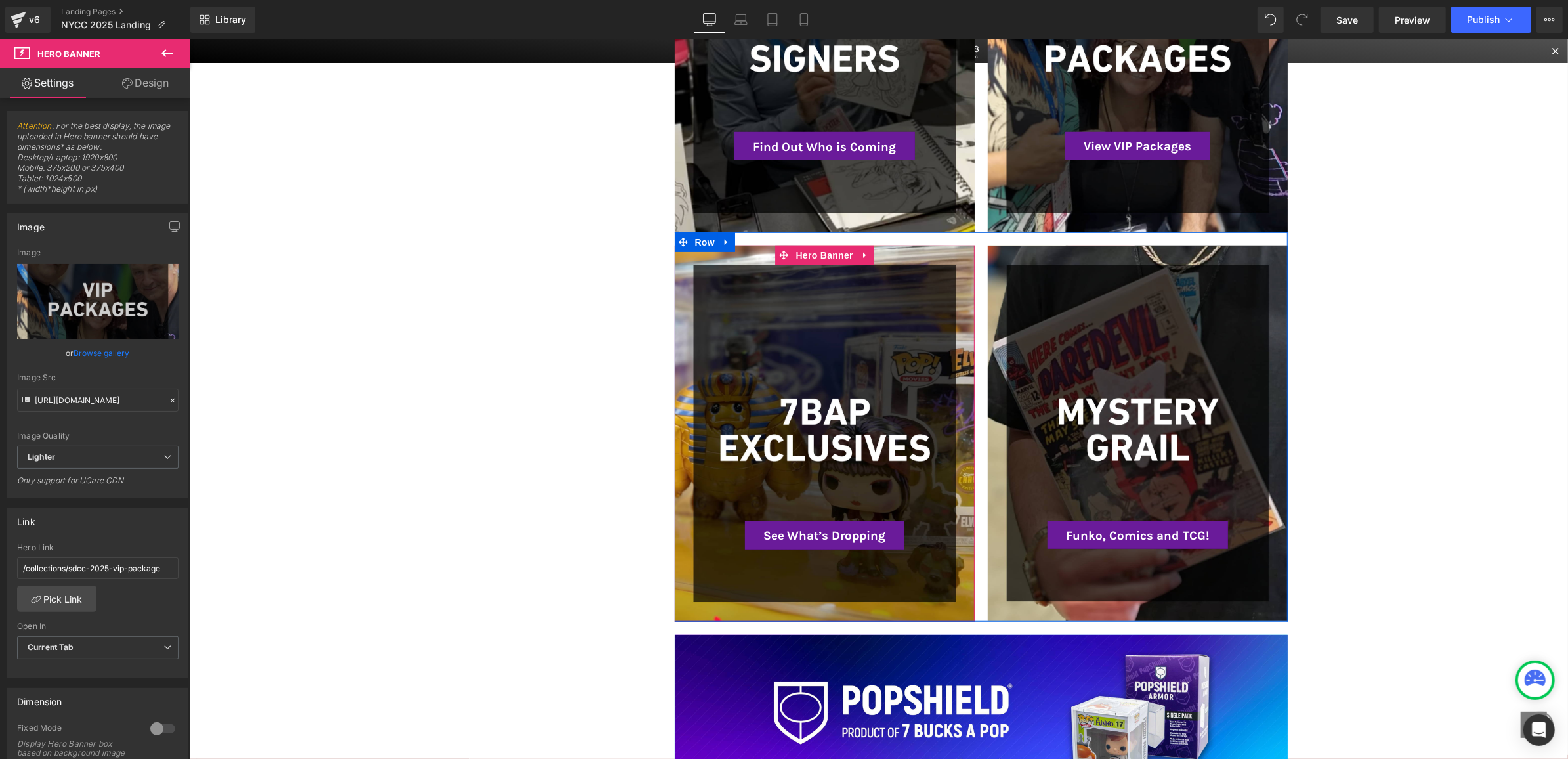
click at [690, 281] on div at bounding box center [824, 433] width 300 height 376
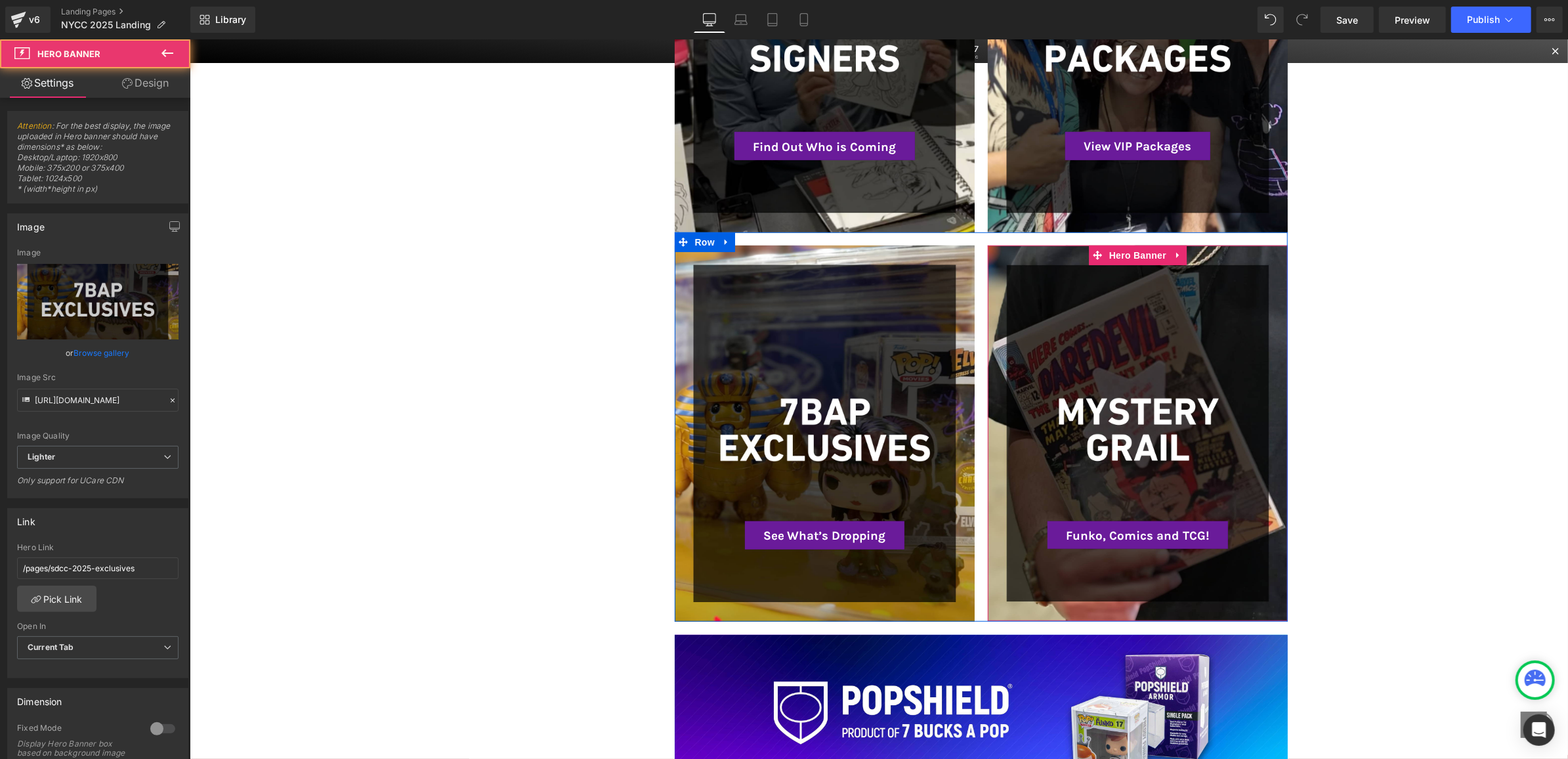
click at [1010, 259] on div at bounding box center [1137, 433] width 300 height 375
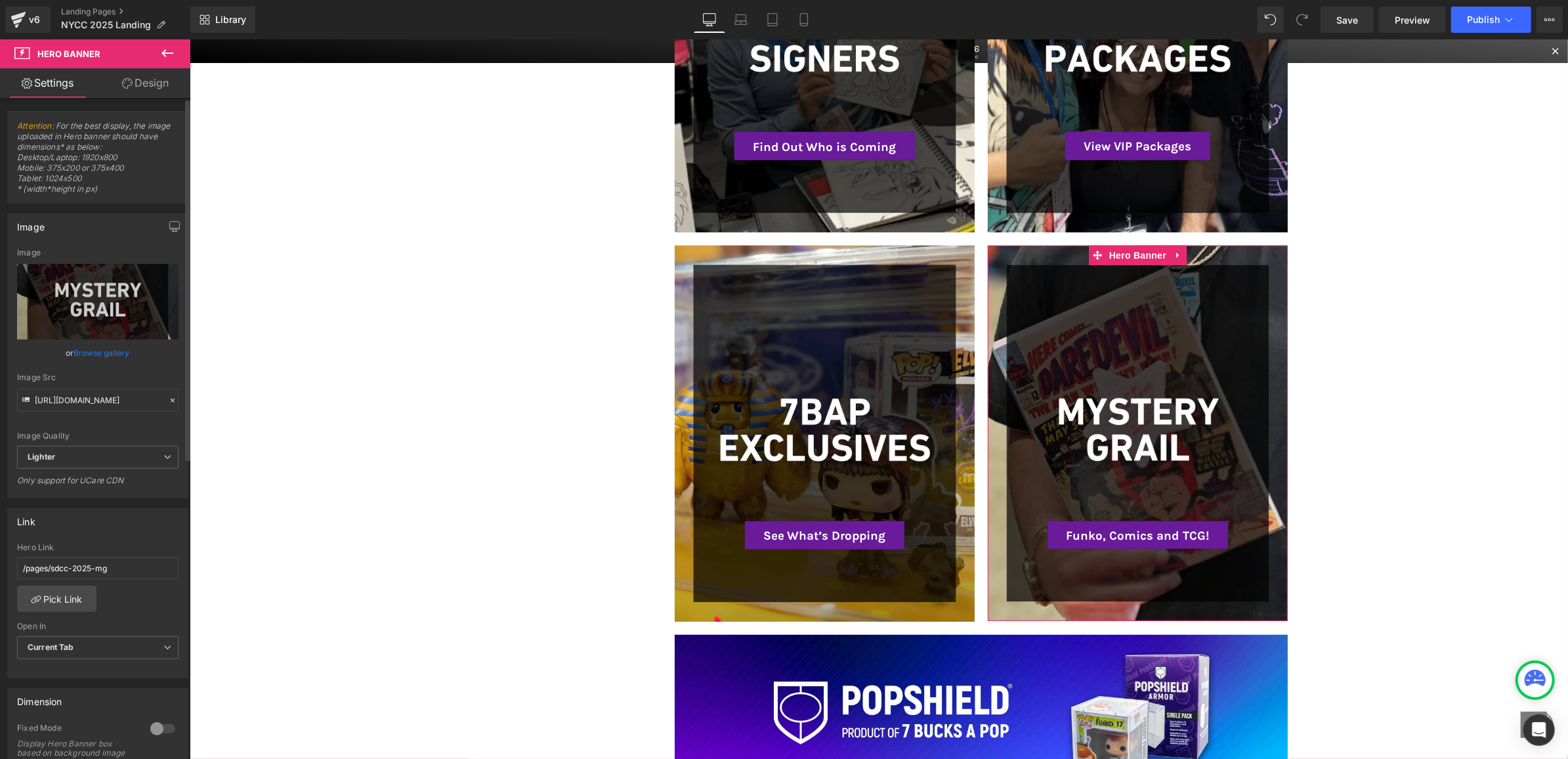
click at [120, 350] on link "Browse gallery" at bounding box center [102, 353] width 56 height 23
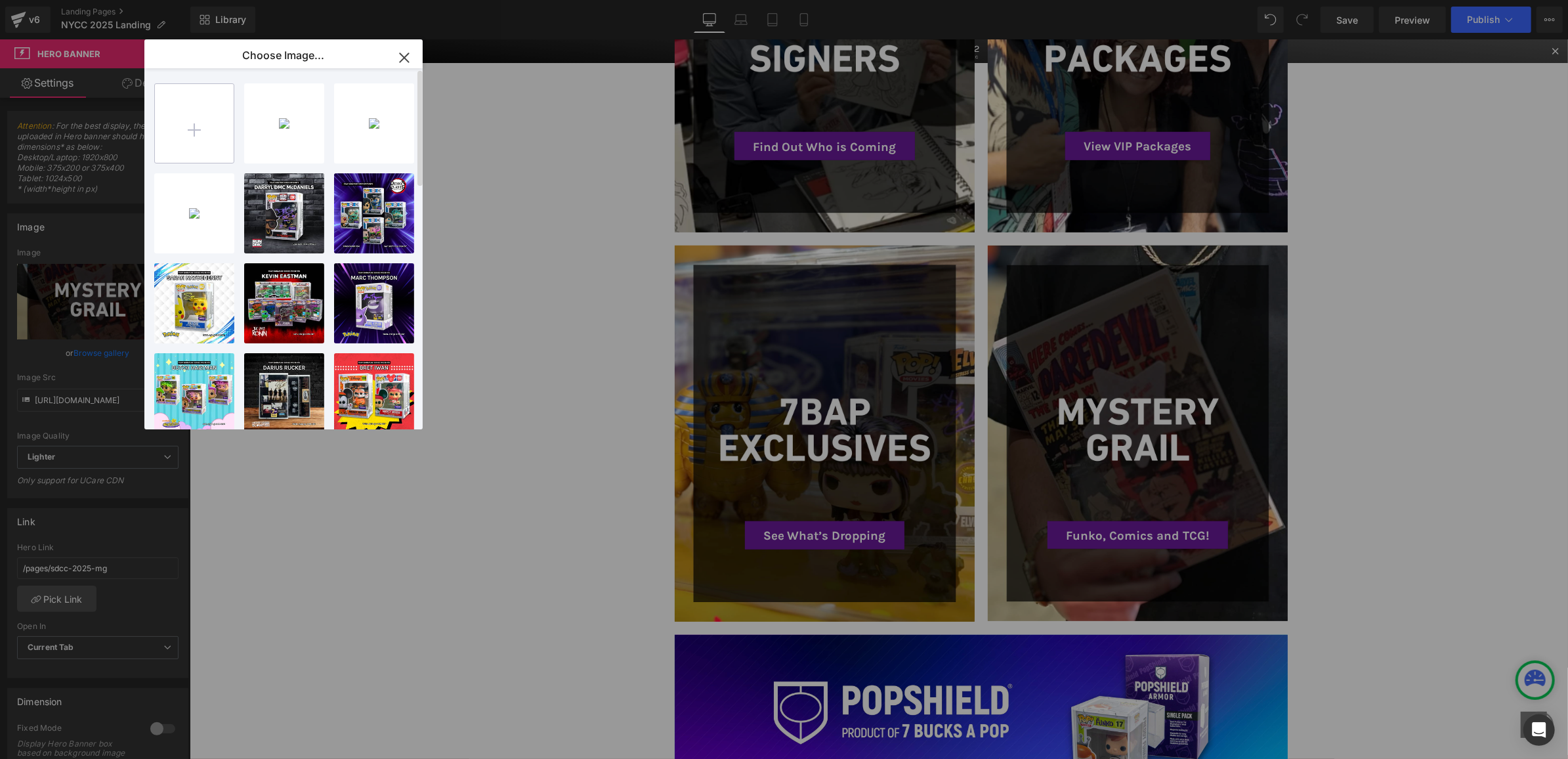
type input "C:\fakepath\NYCC_MG.png"
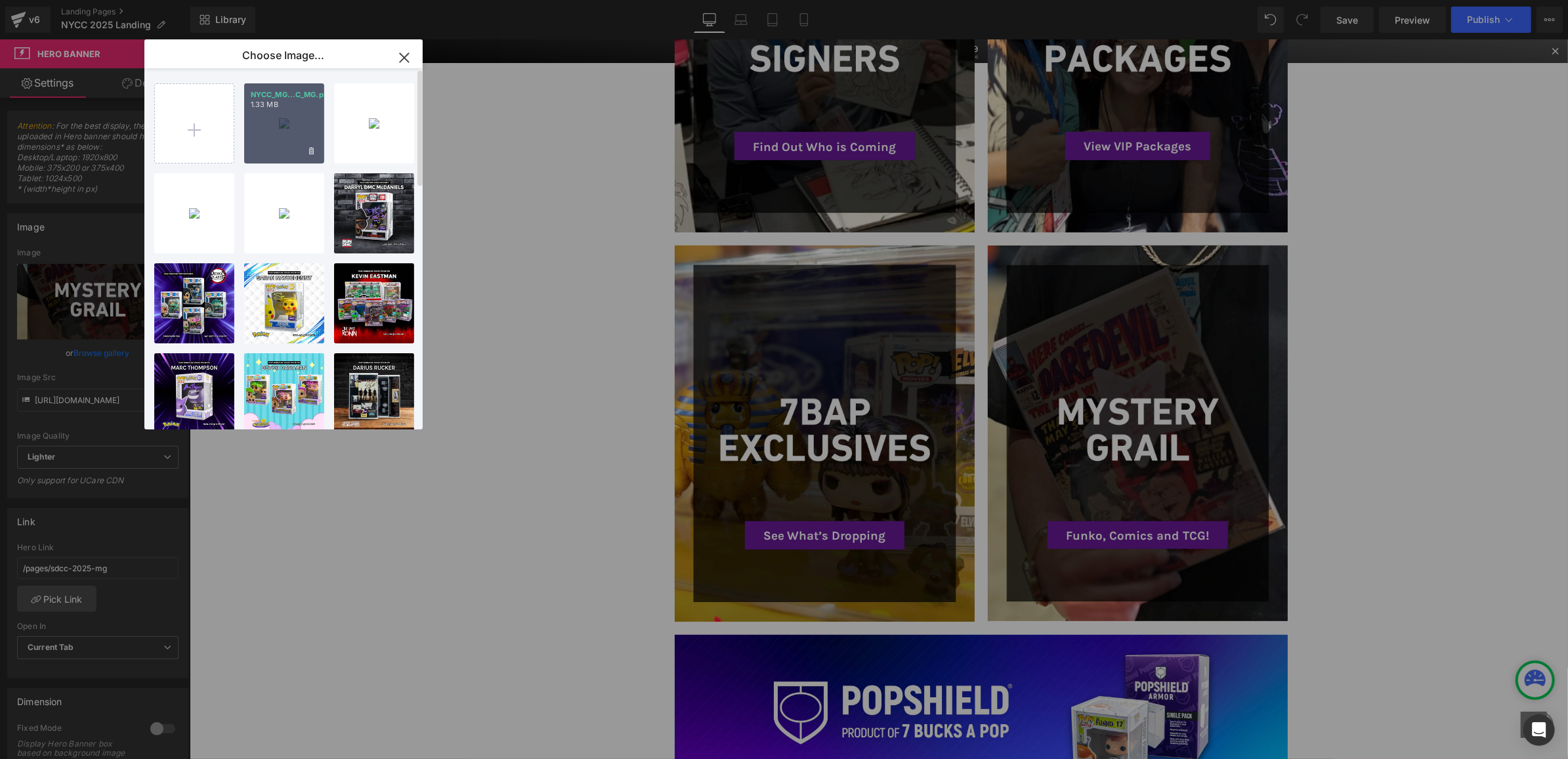
drag, startPoint x: 86, startPoint y: 60, endPoint x: 276, endPoint y: 99, distance: 194.0
click at [276, 99] on p "NYCC_MG...C_MG.png" at bounding box center [284, 94] width 67 height 10
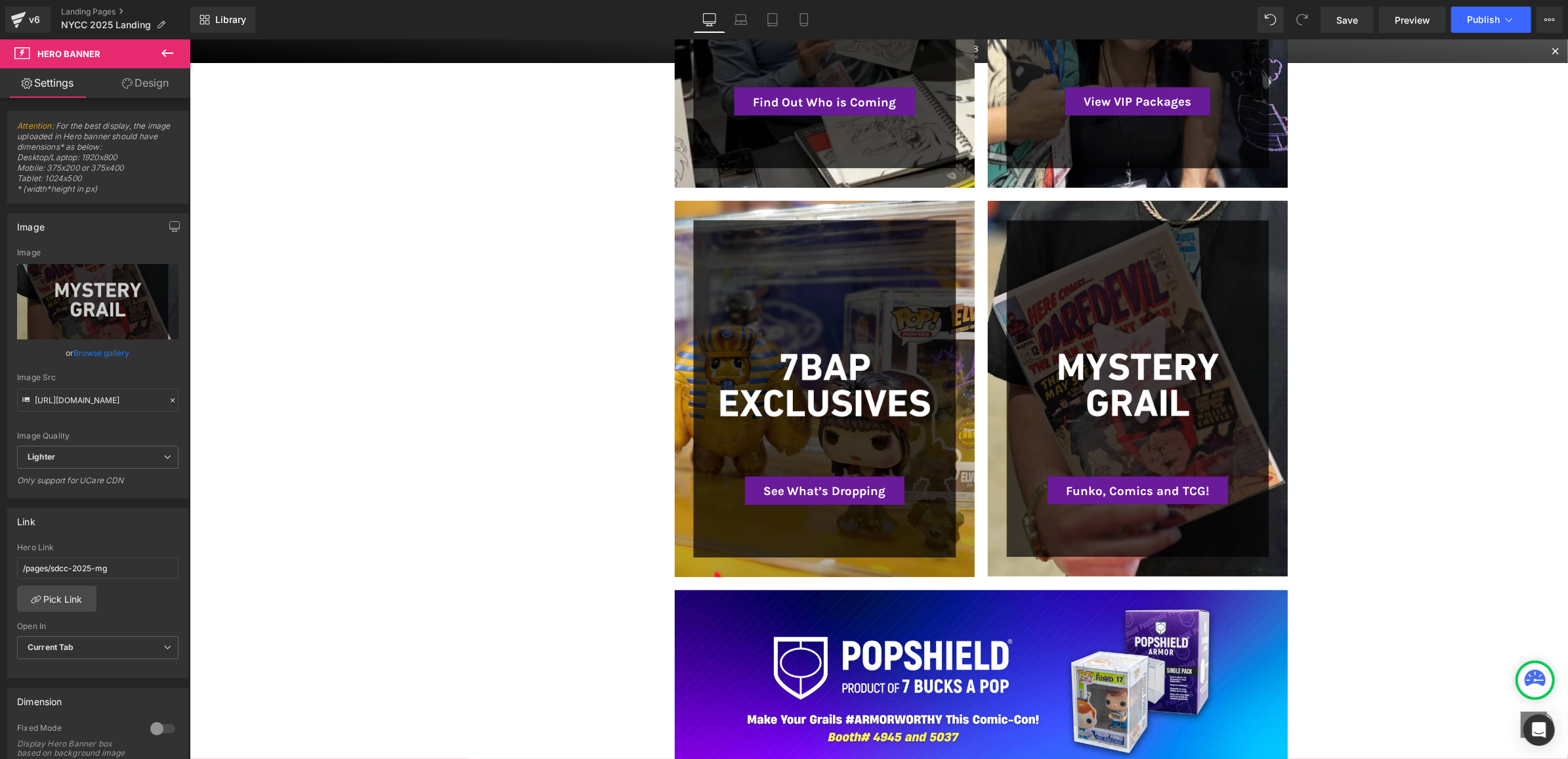
scroll to position [717, 0]
click at [102, 353] on link "Browse gallery" at bounding box center [102, 353] width 56 height 23
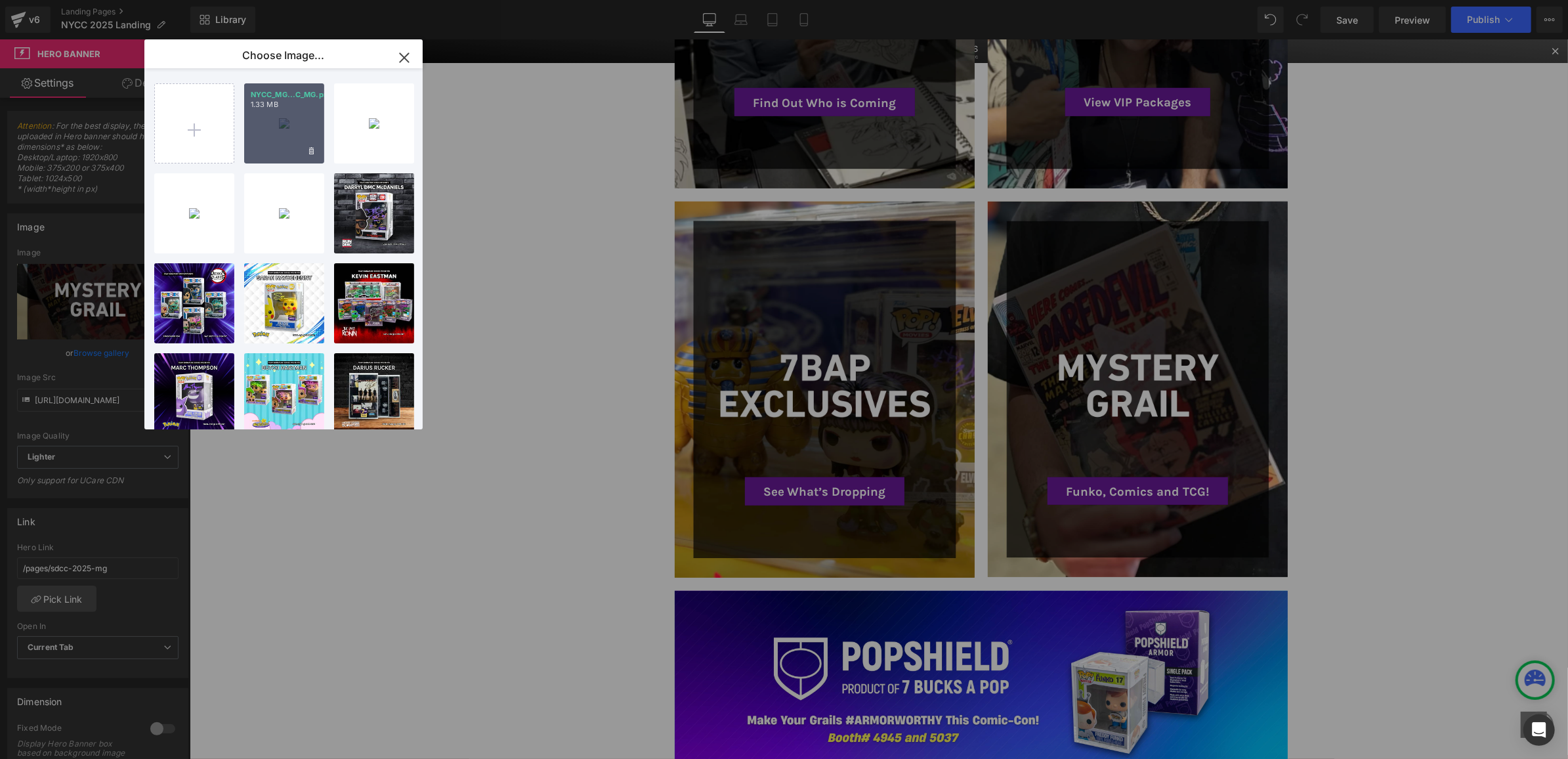
drag, startPoint x: 293, startPoint y: 147, endPoint x: 404, endPoint y: 286, distance: 177.9
click at [293, 147] on div "NYCC_MG...C_MG.png 1.33 MB" at bounding box center [284, 124] width 80 height 80
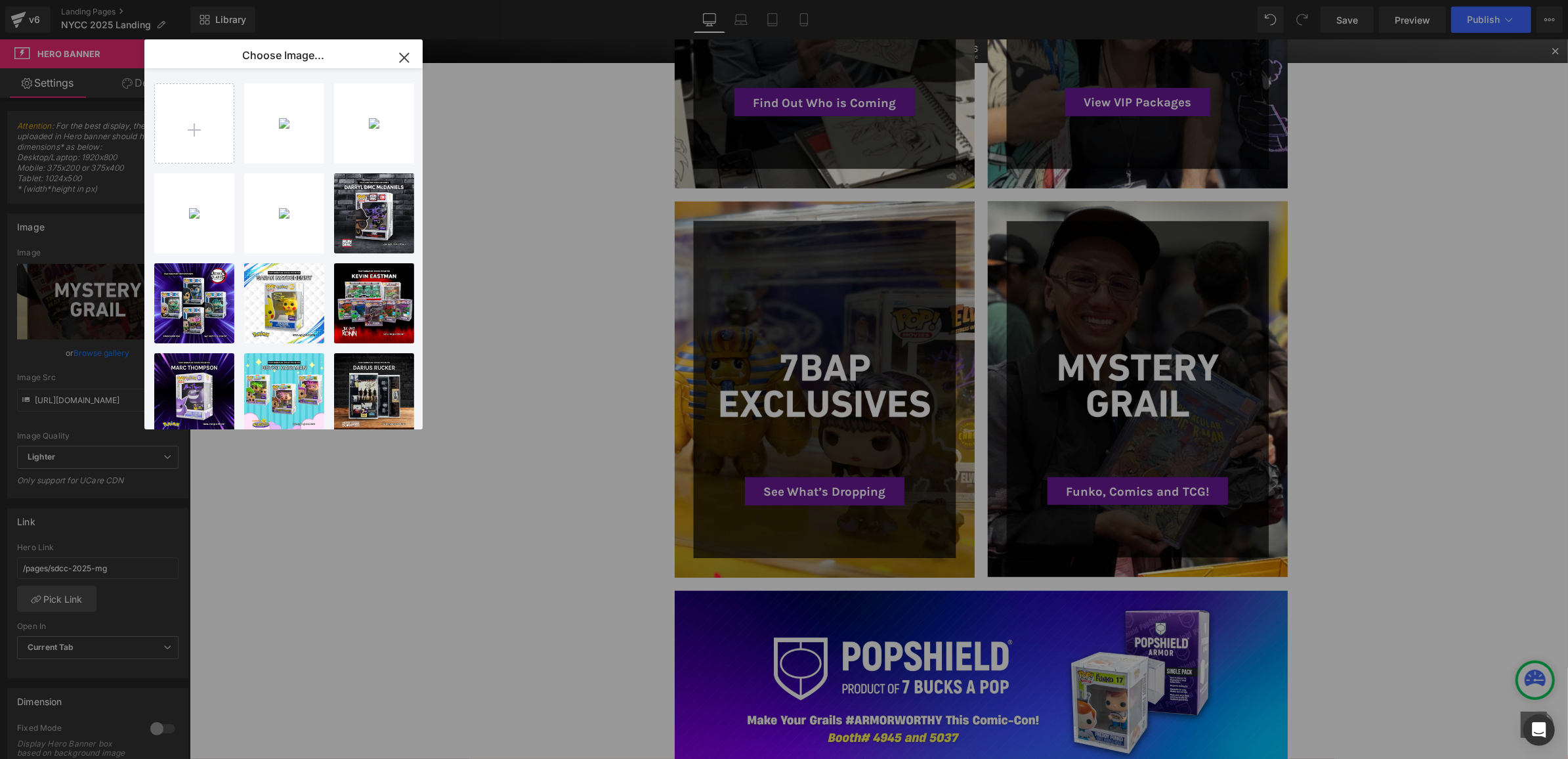
type input "https://ucarecdn.com/42883770-1ca9-4bb8-be3a-474ed5357c62/-/format/auto/-/previ…"
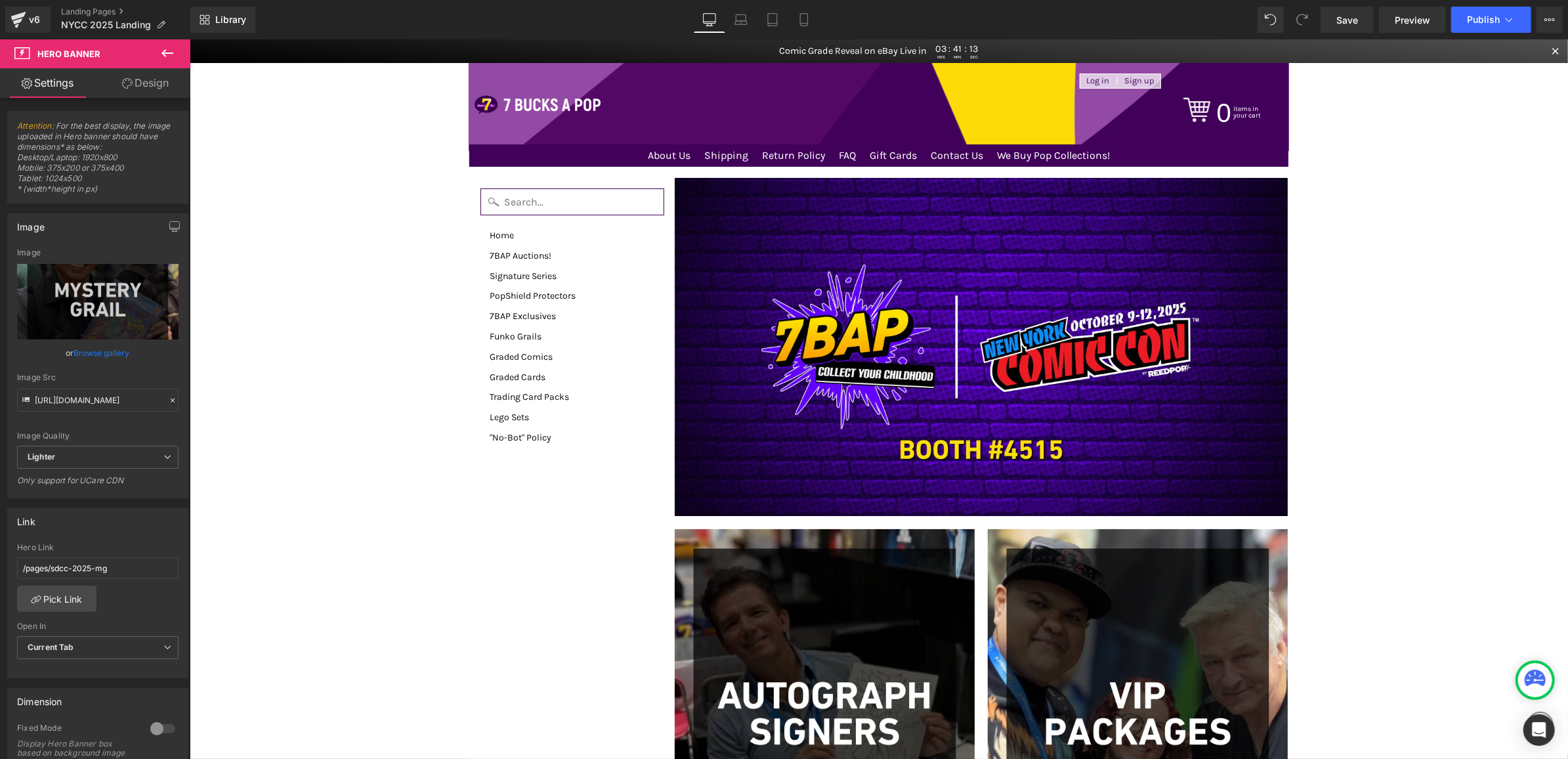
scroll to position [195, 0]
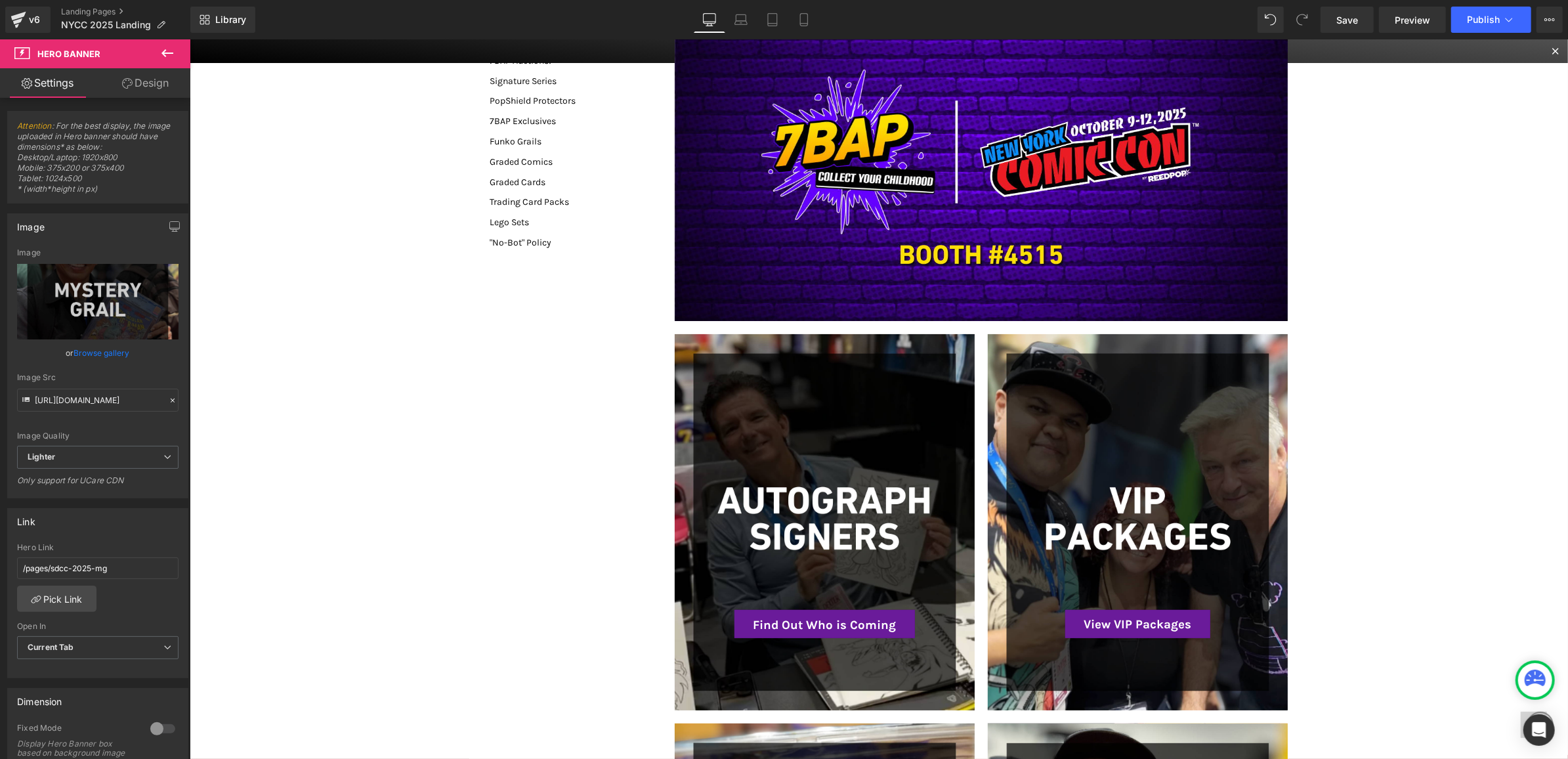
click at [833, 237] on div "Heading" at bounding box center [981, 151] width 614 height 338
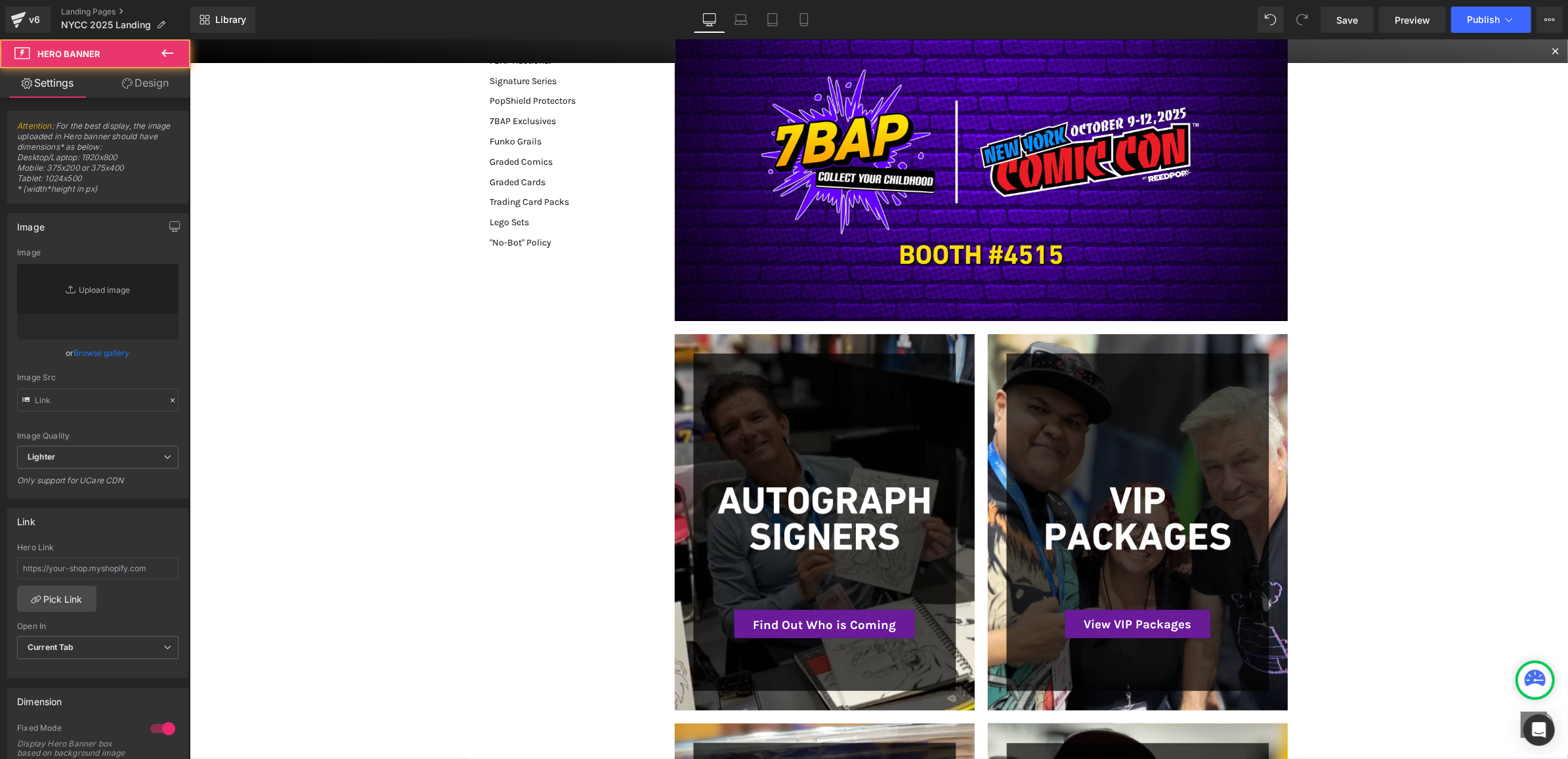
type input "https://ucarecdn.com/befe0f19-81e1-44eb-8ce9-f29c73e3814d/-/format/auto/-/previ…"
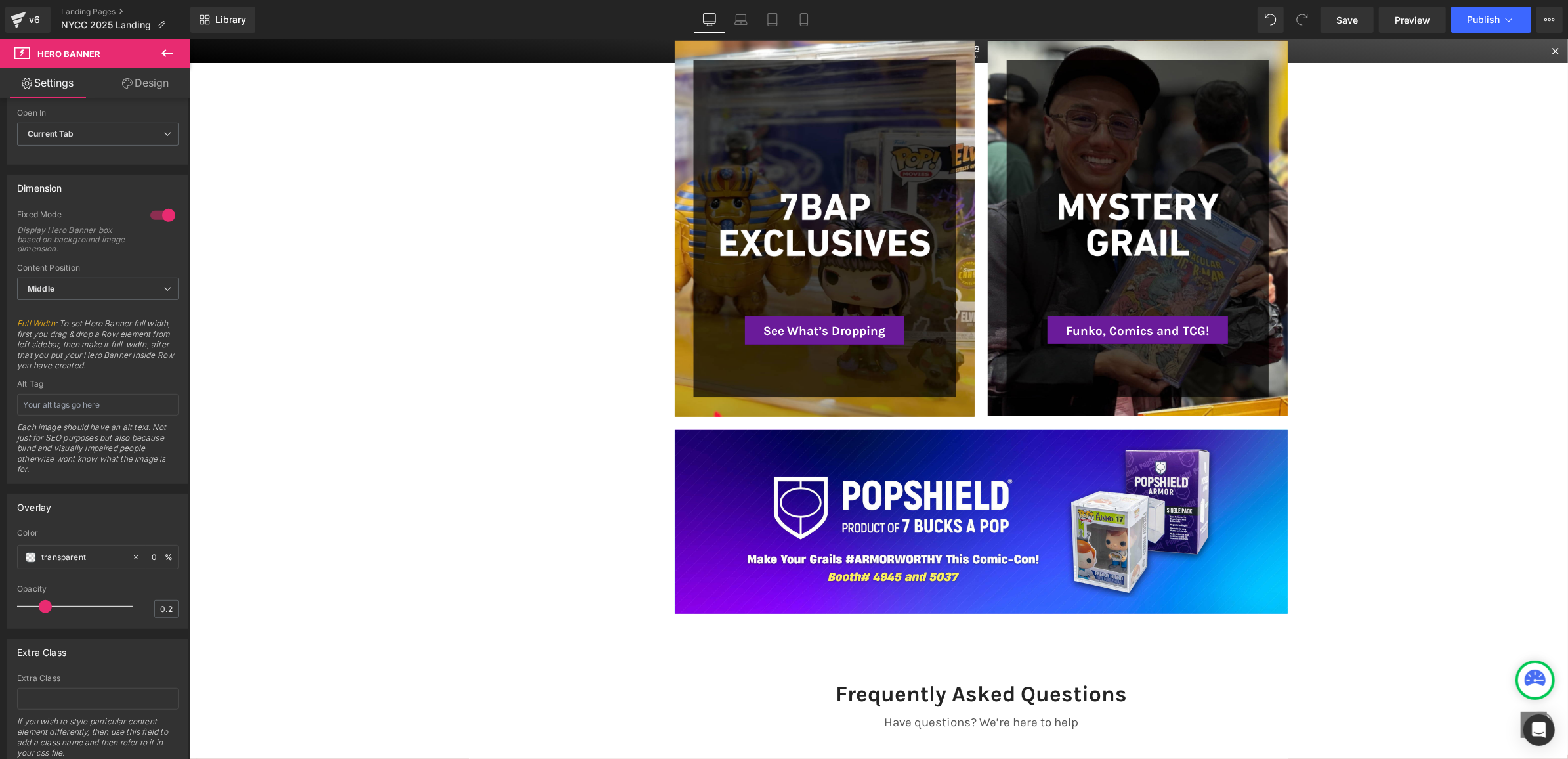
scroll to position [960, 0]
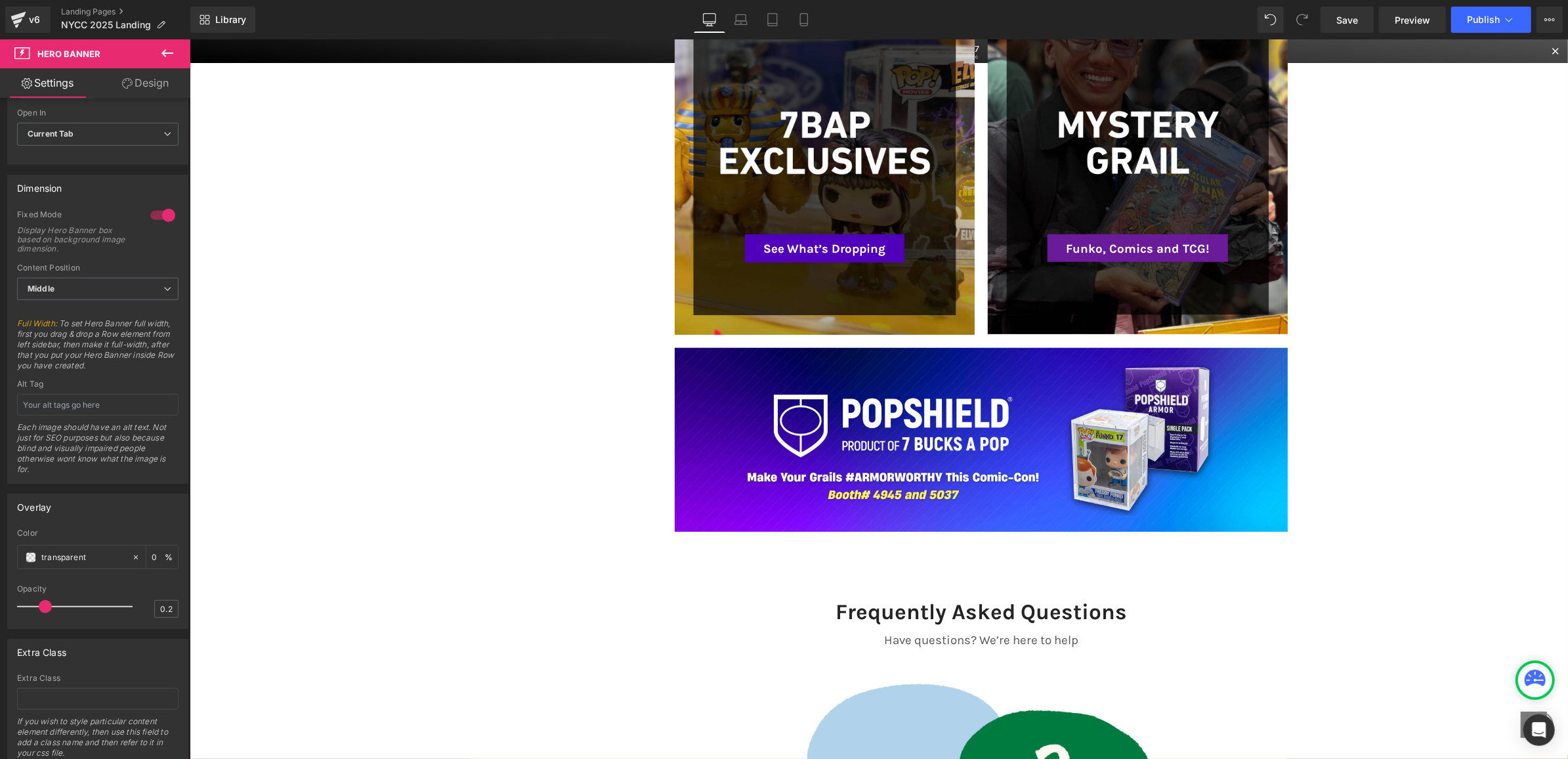
drag, startPoint x: 727, startPoint y: 477, endPoint x: 849, endPoint y: 242, distance: 264.8
click at [727, 477] on div "Heading" at bounding box center [981, 439] width 614 height 184
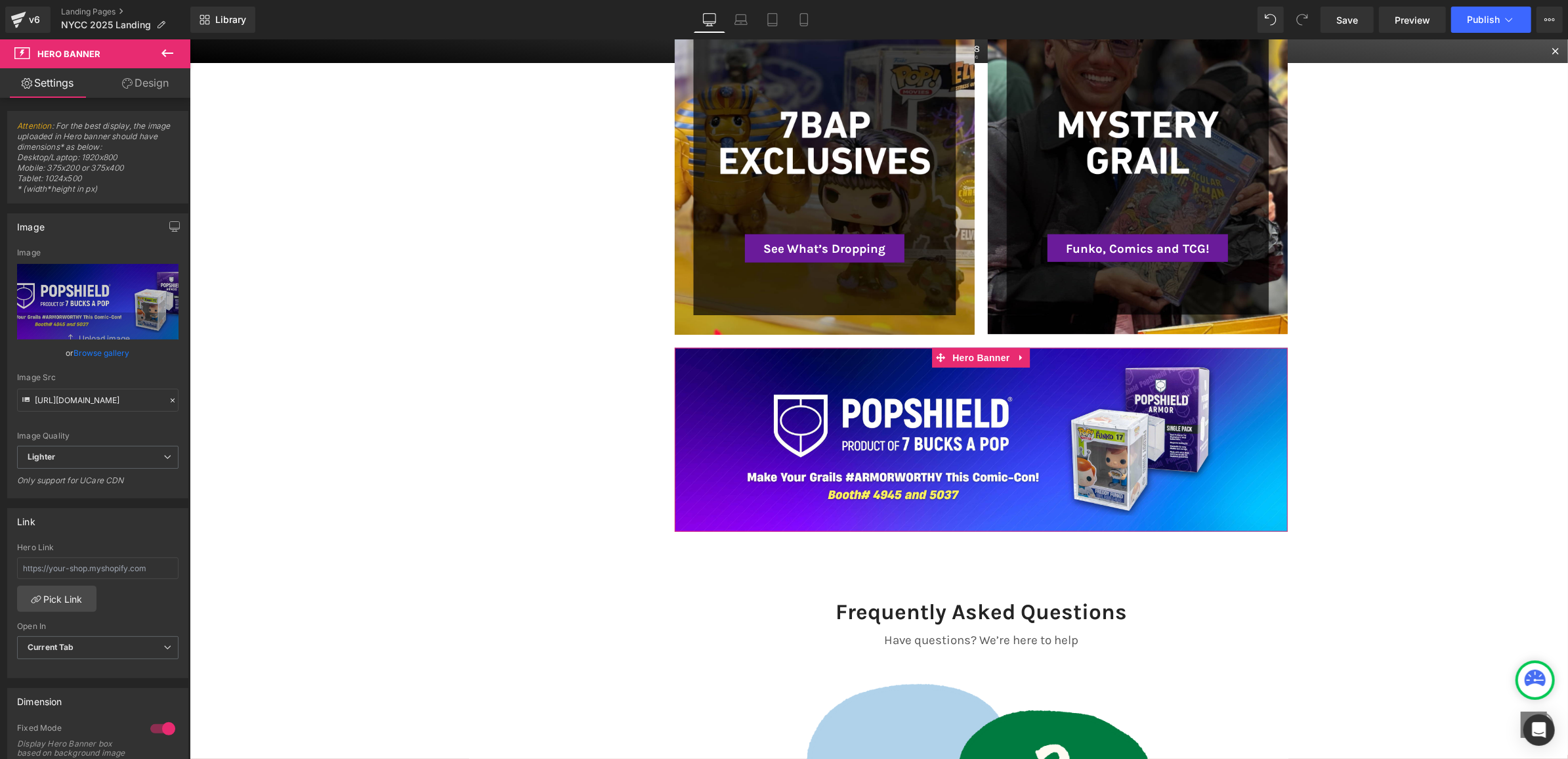
click at [851, 483] on div "Heading" at bounding box center [981, 439] width 614 height 184
click at [109, 350] on link "Browse gallery" at bounding box center [102, 353] width 56 height 23
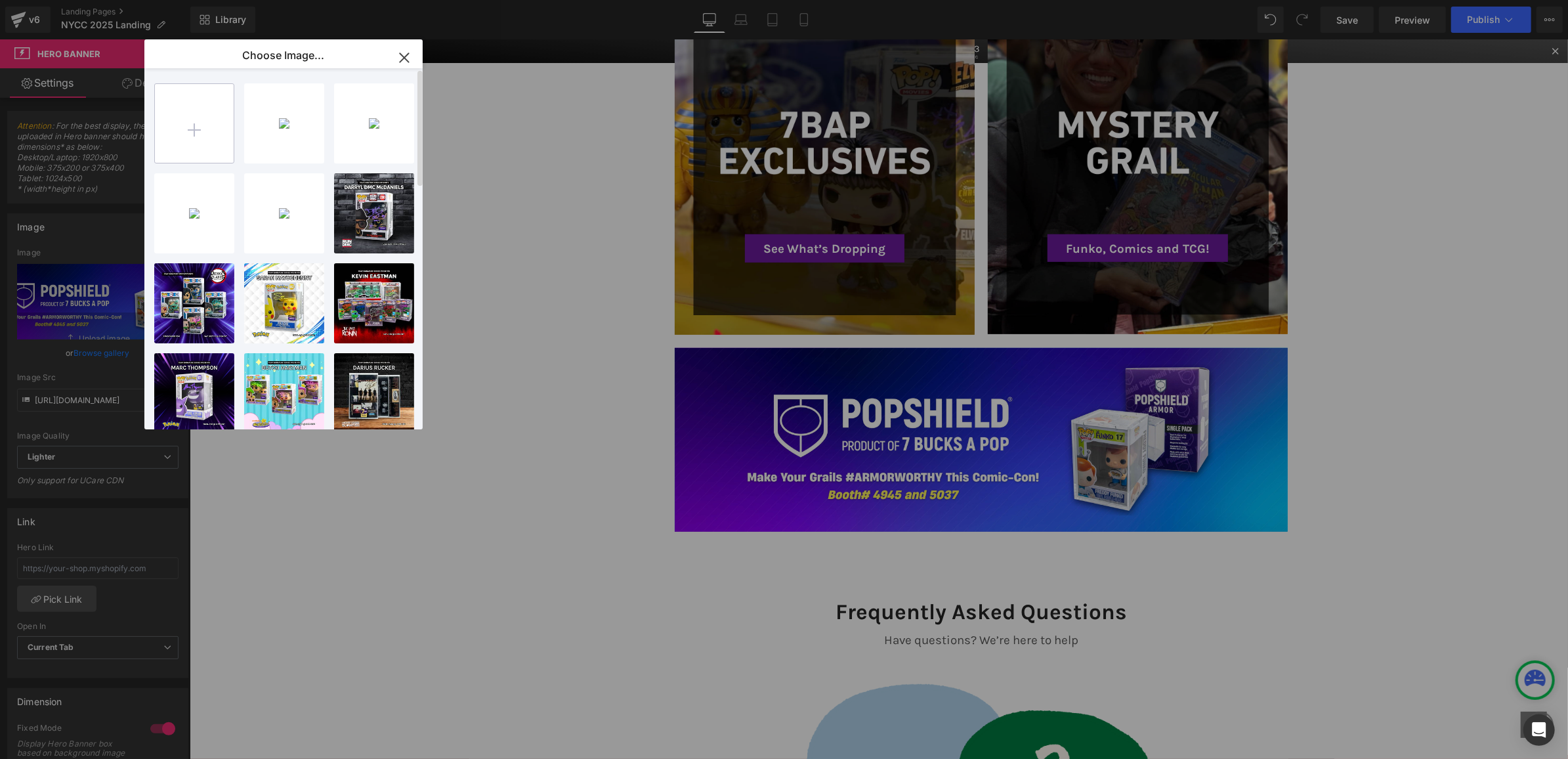
type input "C:\fakepath\NYCC_PS_Banner.png"
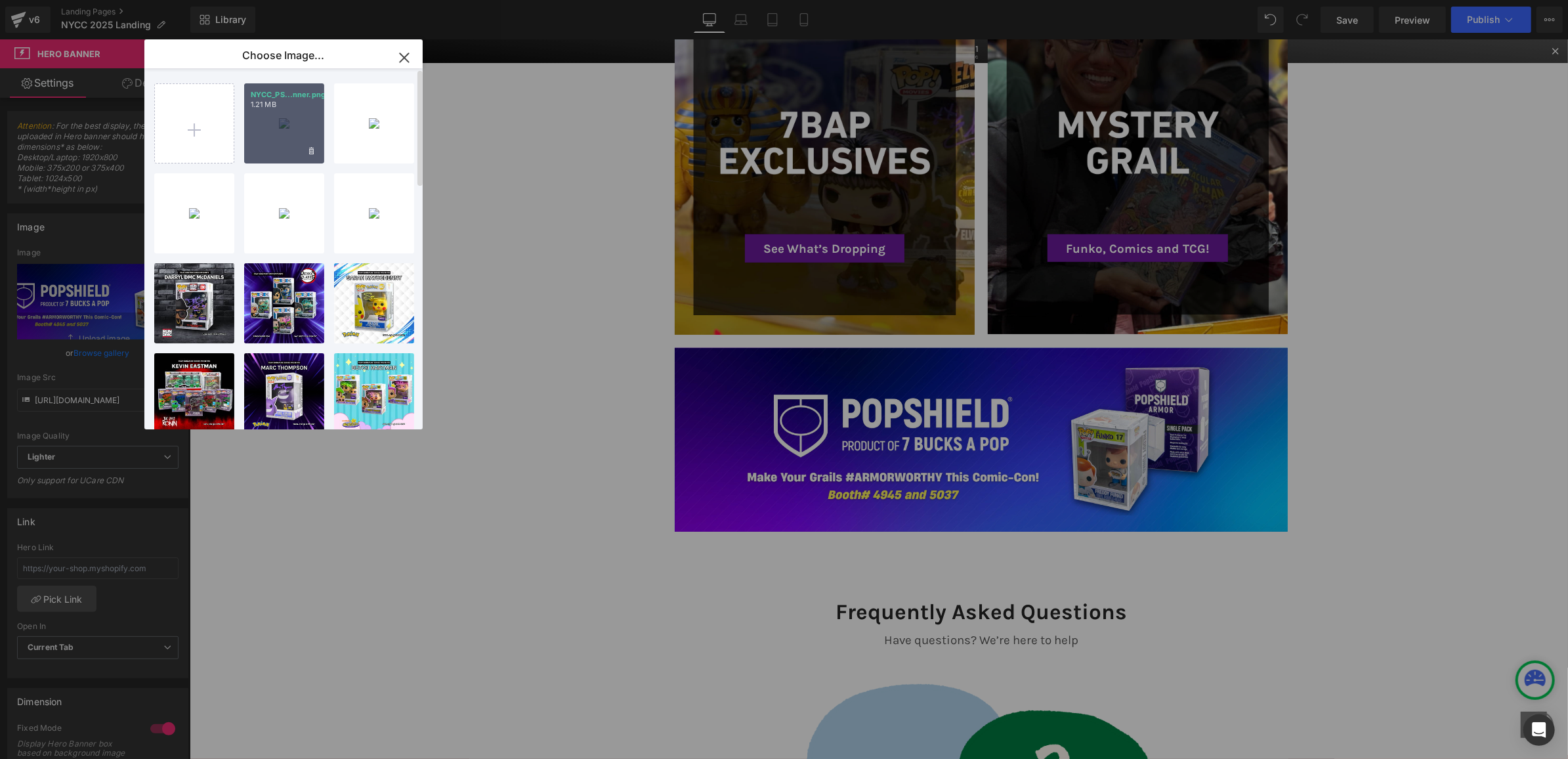
drag, startPoint x: 275, startPoint y: 110, endPoint x: 85, endPoint y: 70, distance: 194.2
click at [275, 110] on div "NYCC_PS...nner.png 1.21 MB" at bounding box center [284, 124] width 80 height 80
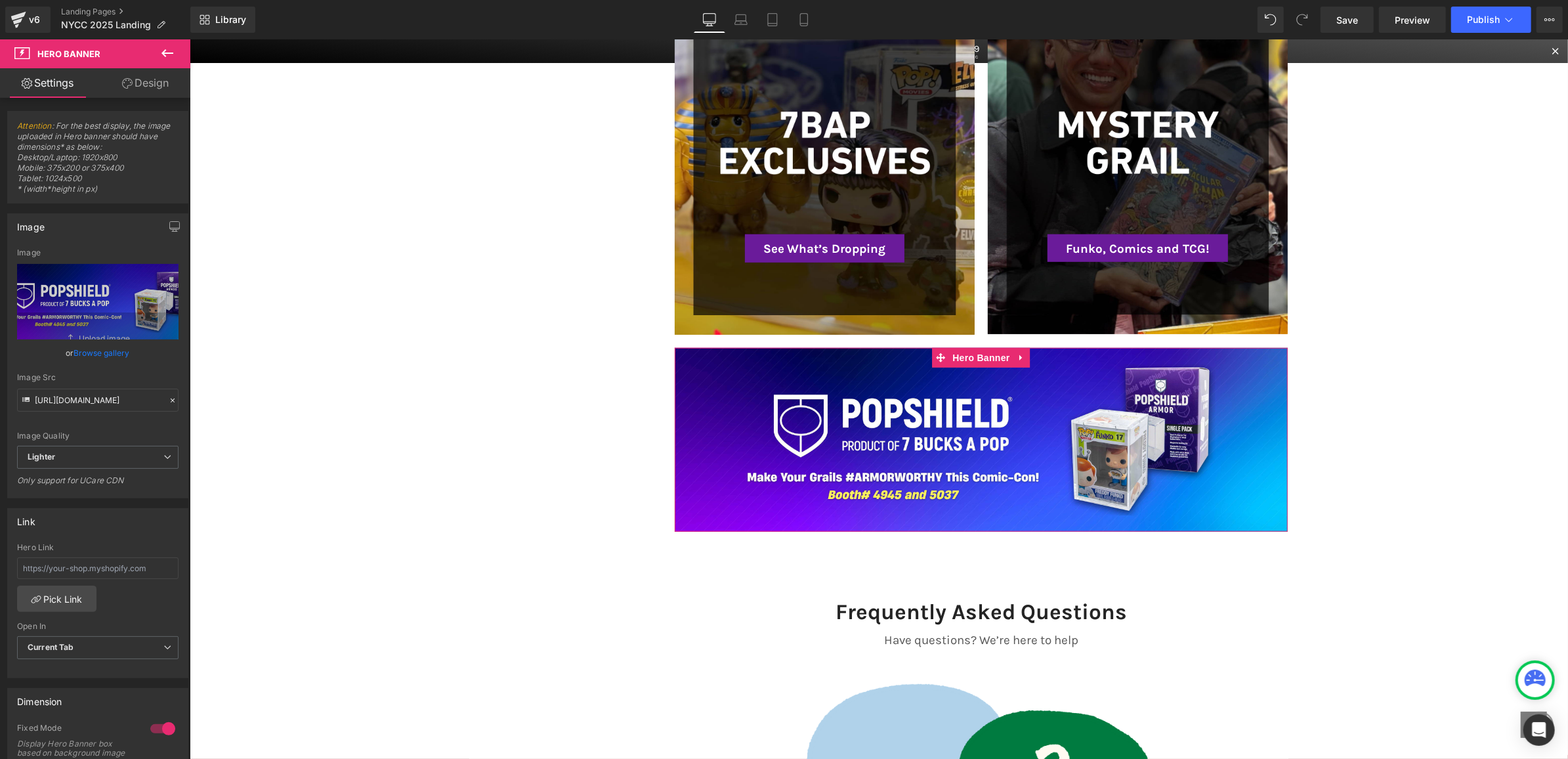
click at [115, 354] on link "Browse gallery" at bounding box center [102, 353] width 56 height 23
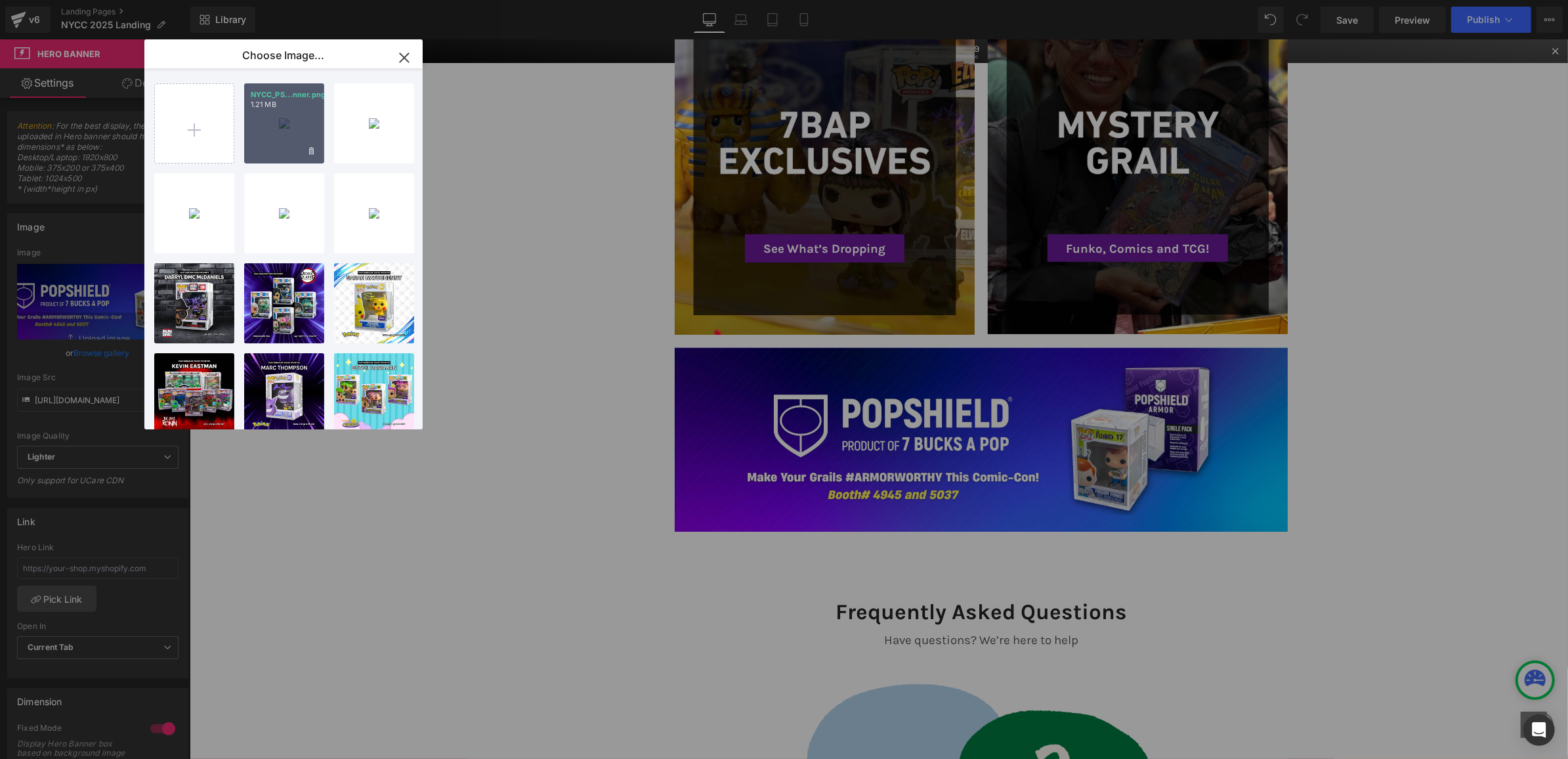
click at [313, 130] on div "NYCC_PS...nner.png 1.21 MB" at bounding box center [284, 124] width 80 height 80
type input "https://ucarecdn.com/e29391ba-cefa-42e8-a3d2-8342bce3f5cd/-/format/auto/-/previ…"
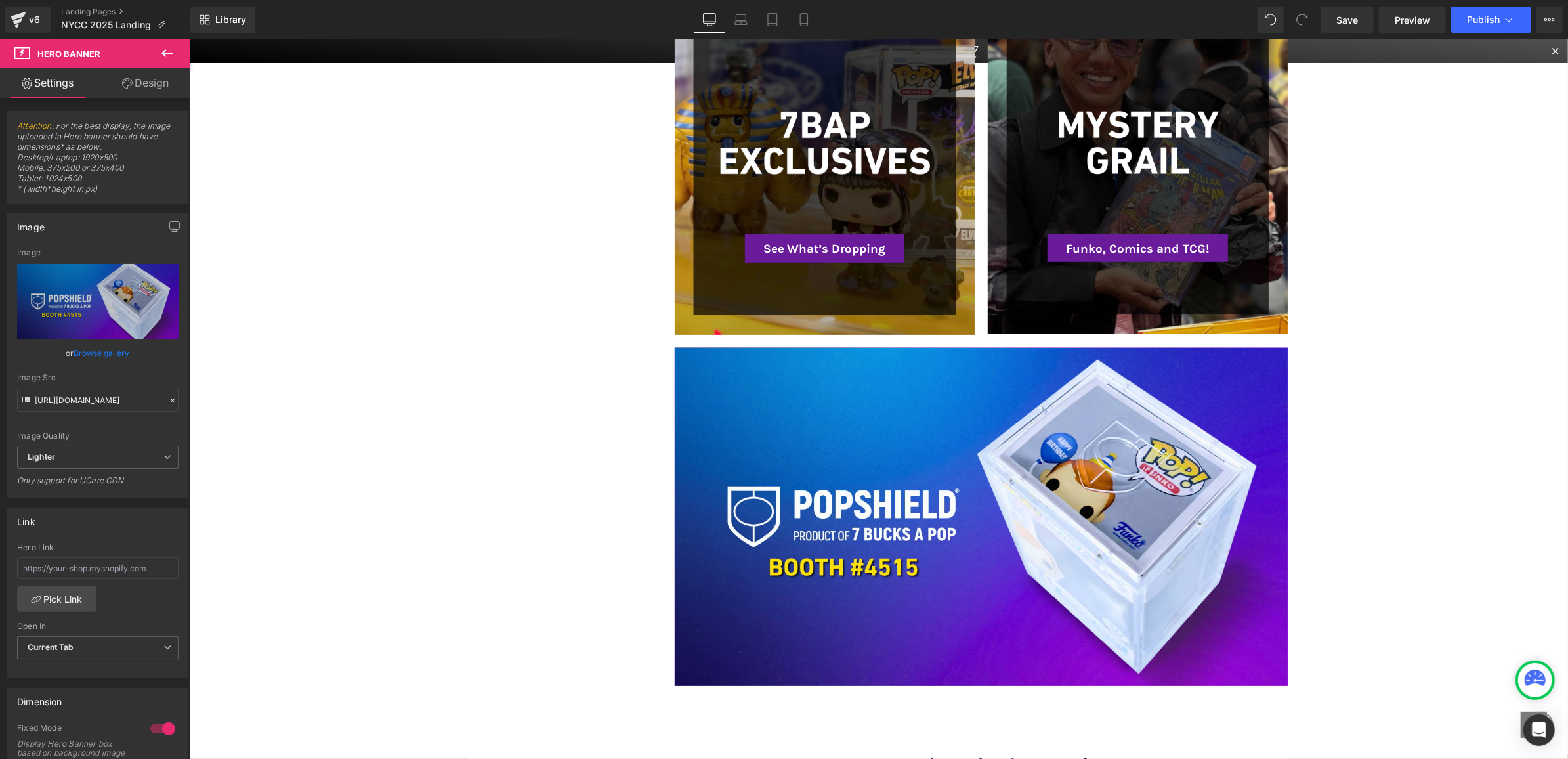
click at [733, 417] on div "Heading" at bounding box center [981, 516] width 614 height 338
click at [839, 393] on div "Heading" at bounding box center [981, 516] width 614 height 338
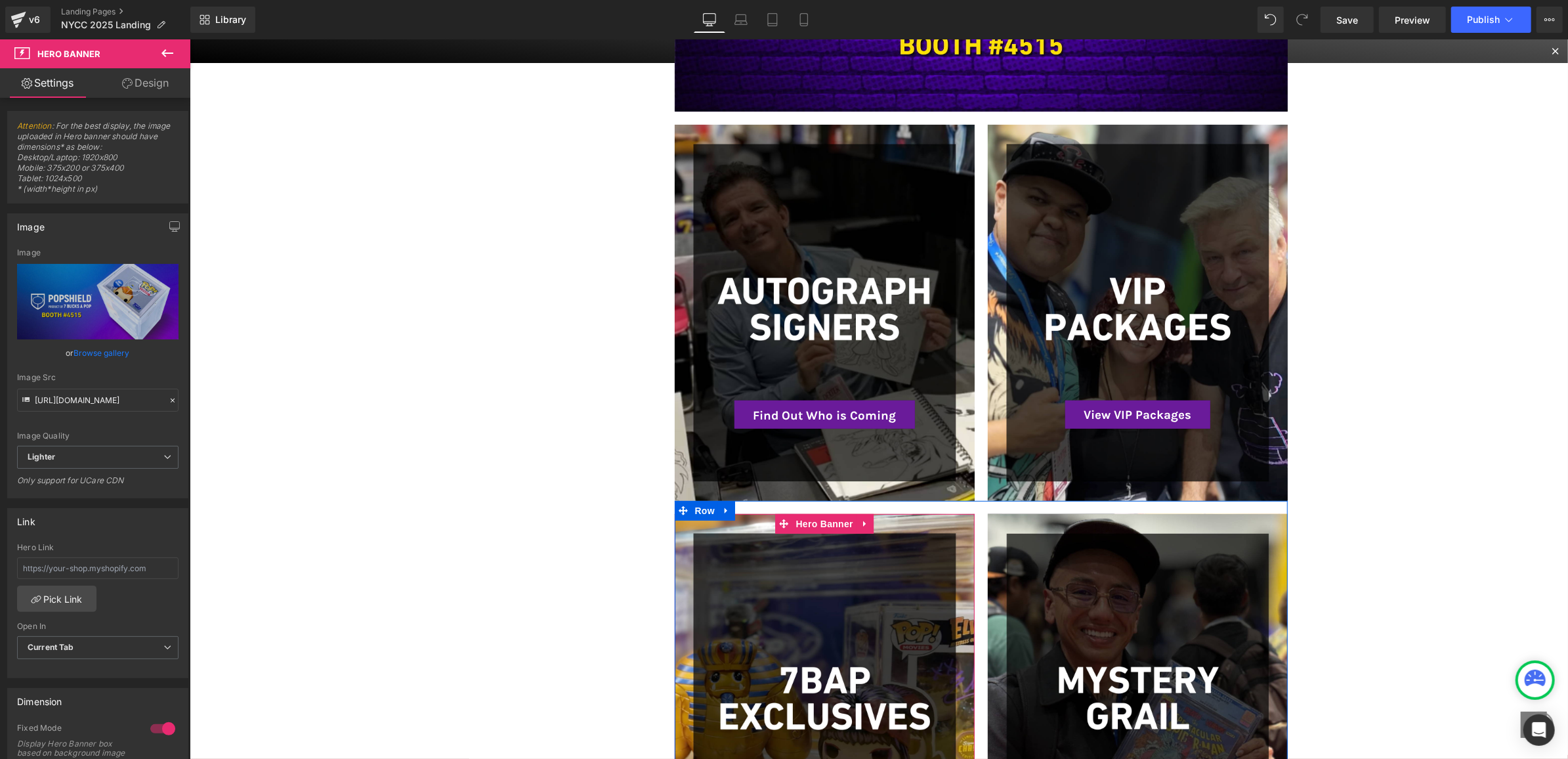
scroll to position [0, 0]
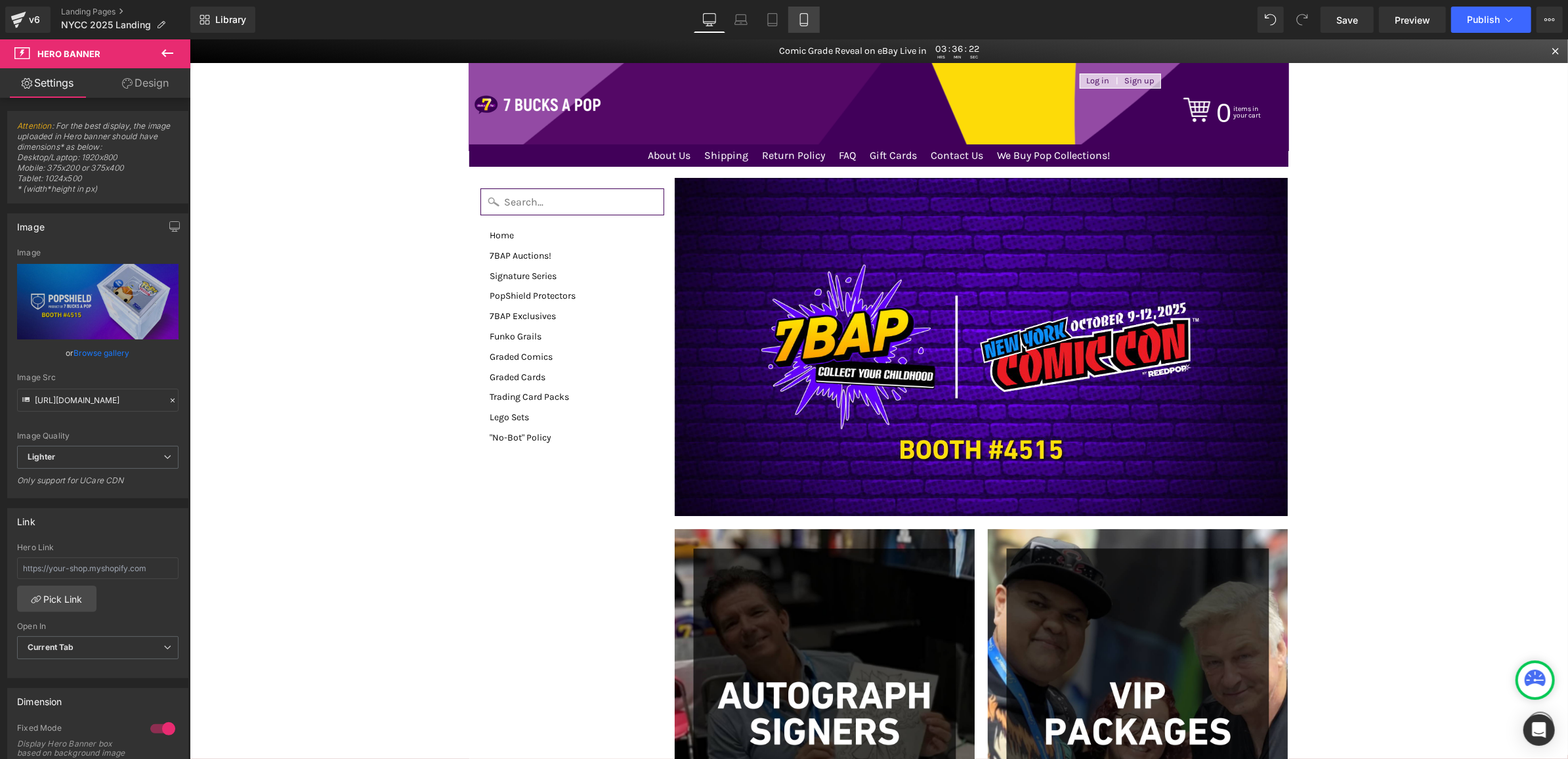
click at [797, 17] on link "Mobile" at bounding box center [804, 20] width 32 height 26
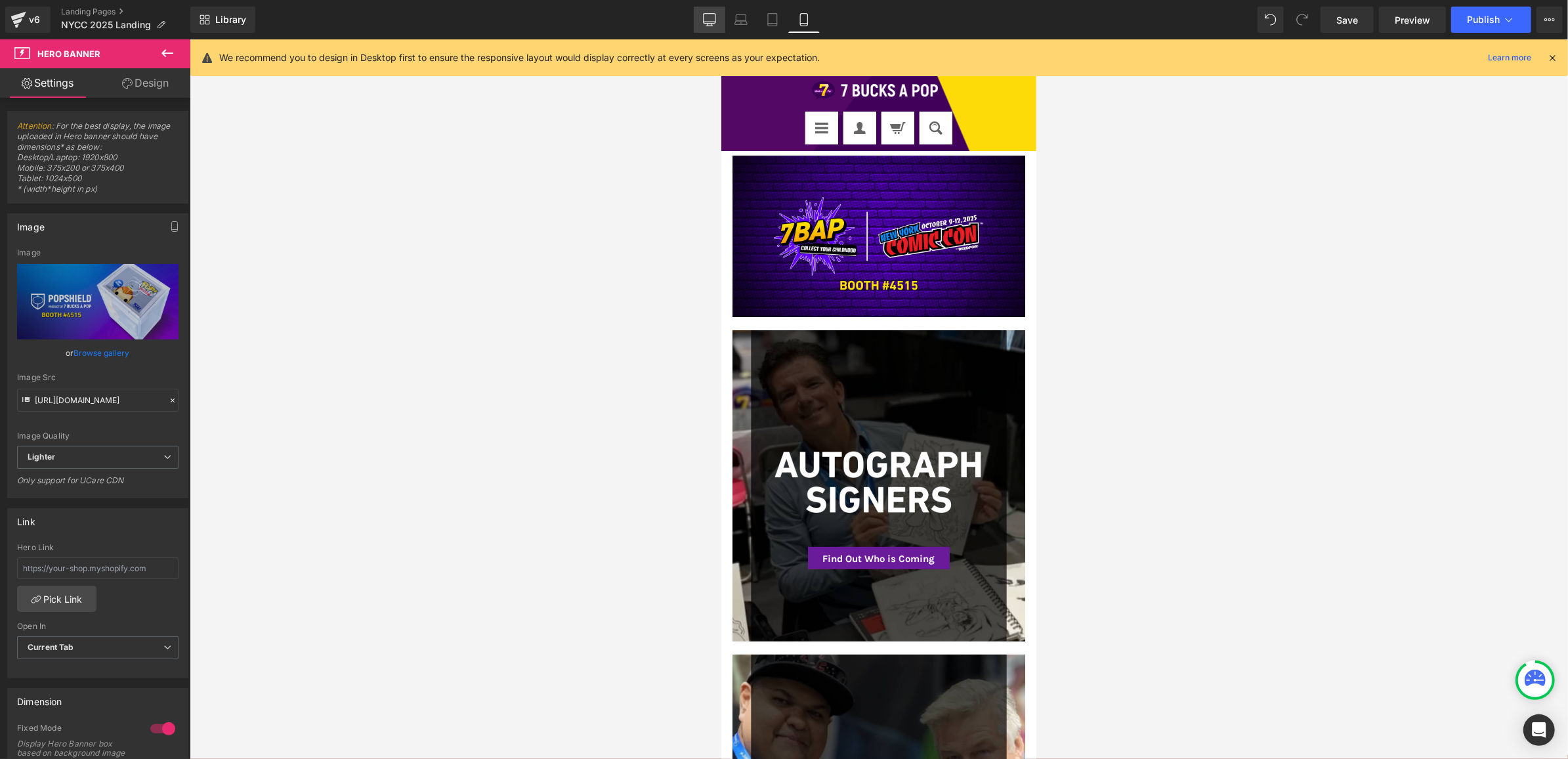
click at [713, 23] on icon at bounding box center [709, 18] width 13 height 10
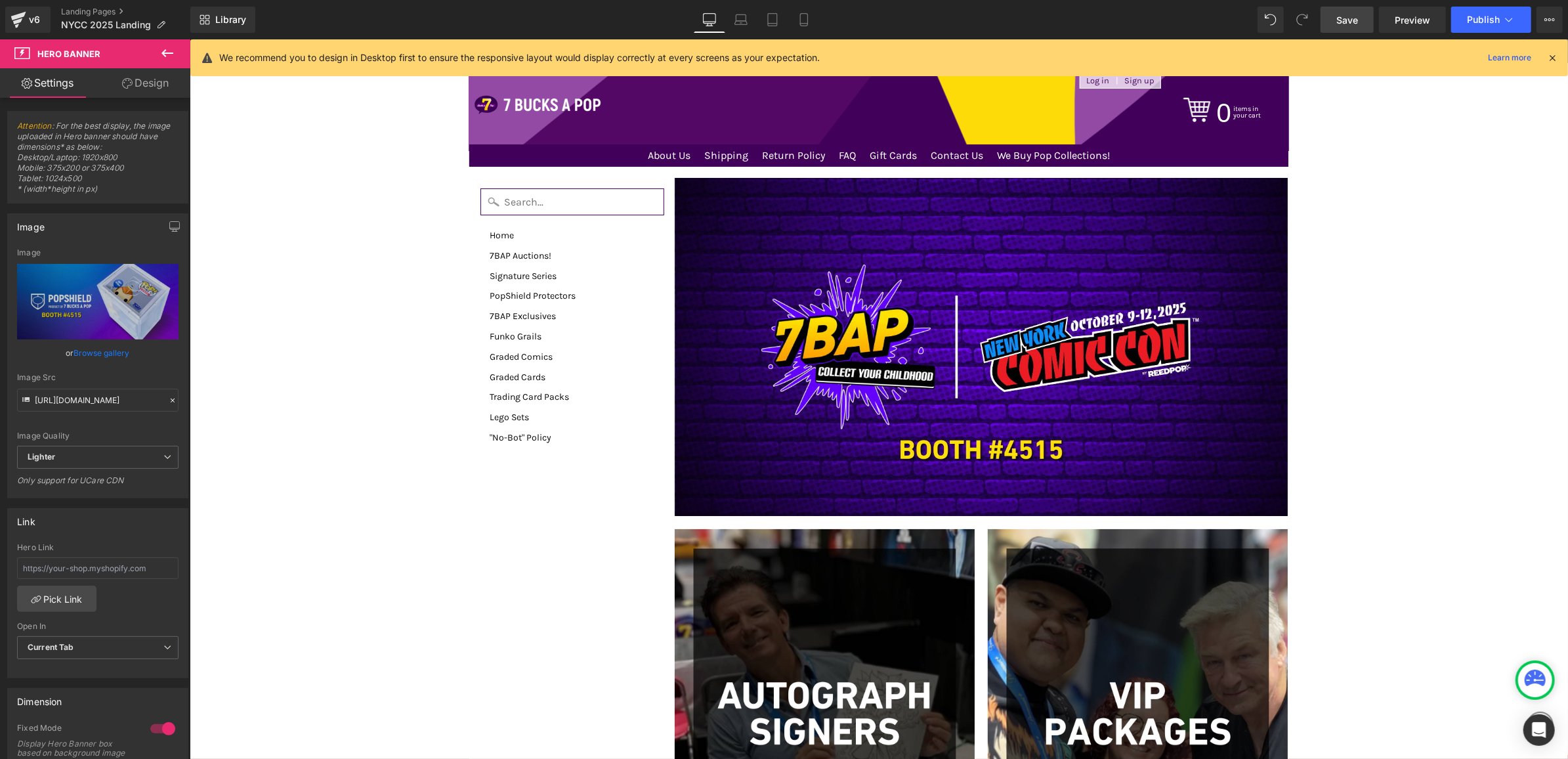
click at [1351, 11] on link "Save" at bounding box center [1347, 20] width 53 height 26
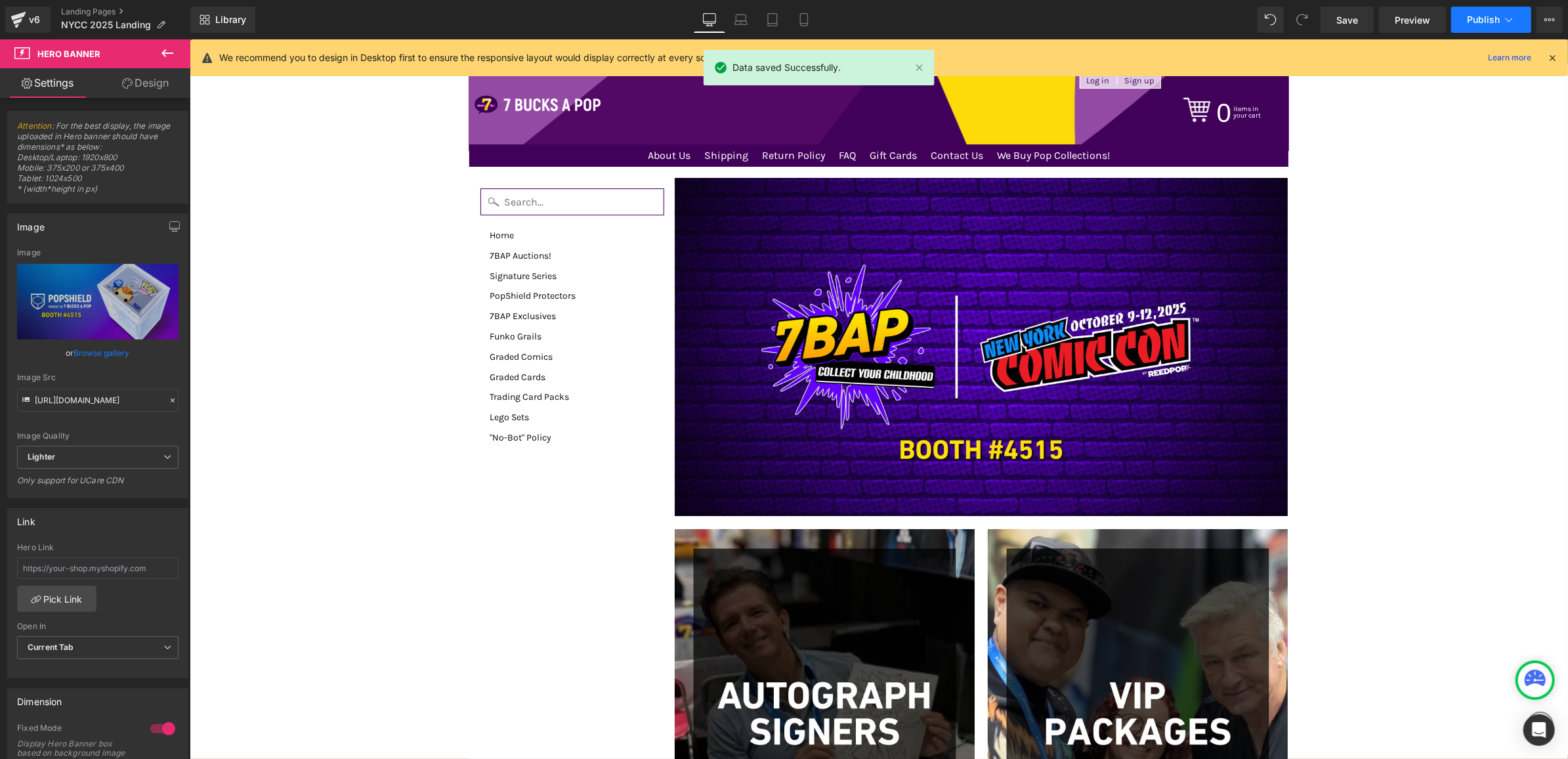
click at [1490, 28] on button "Publish" at bounding box center [1491, 20] width 80 height 26
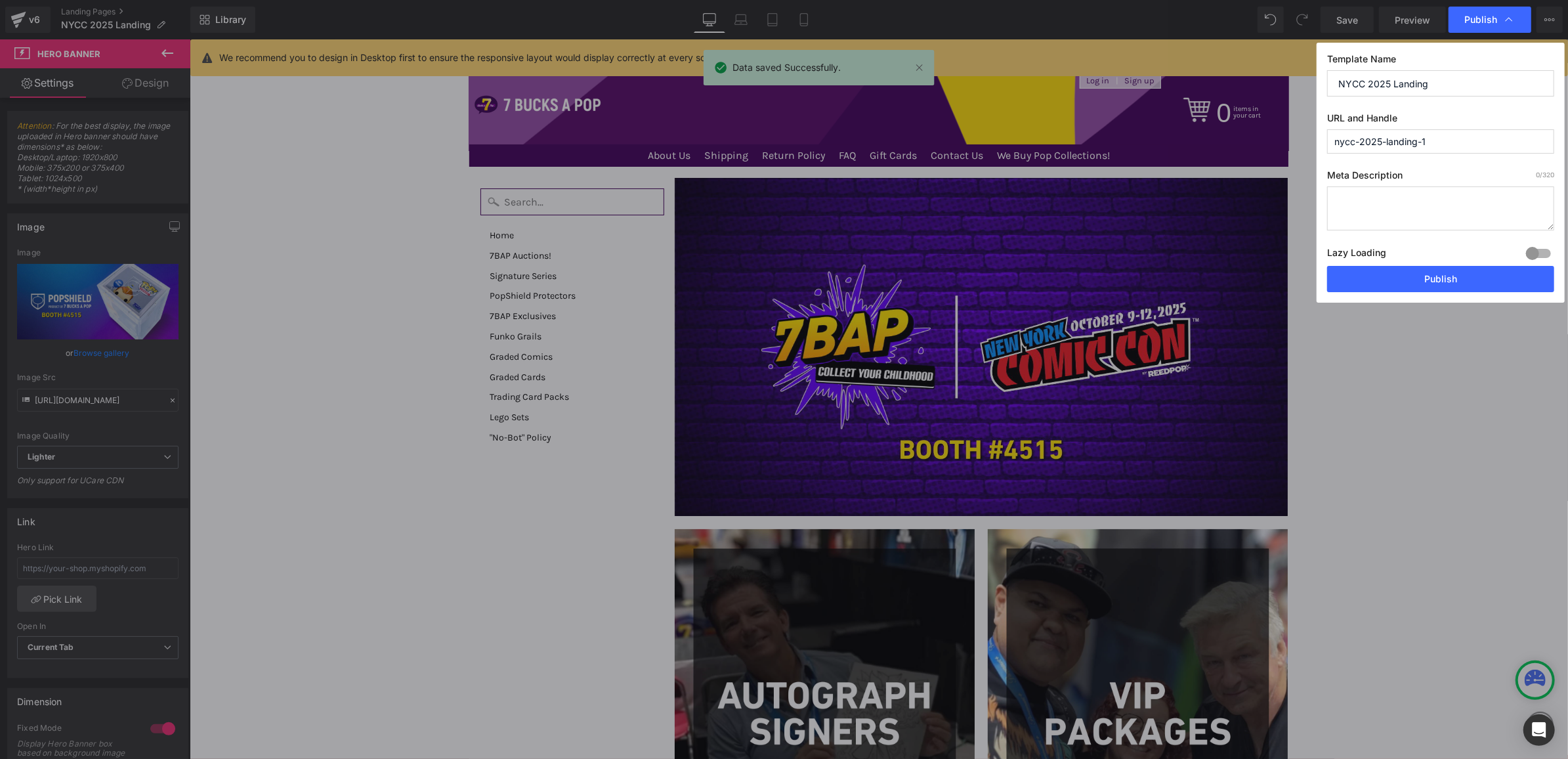
click at [1419, 205] on textarea at bounding box center [1441, 208] width 227 height 44
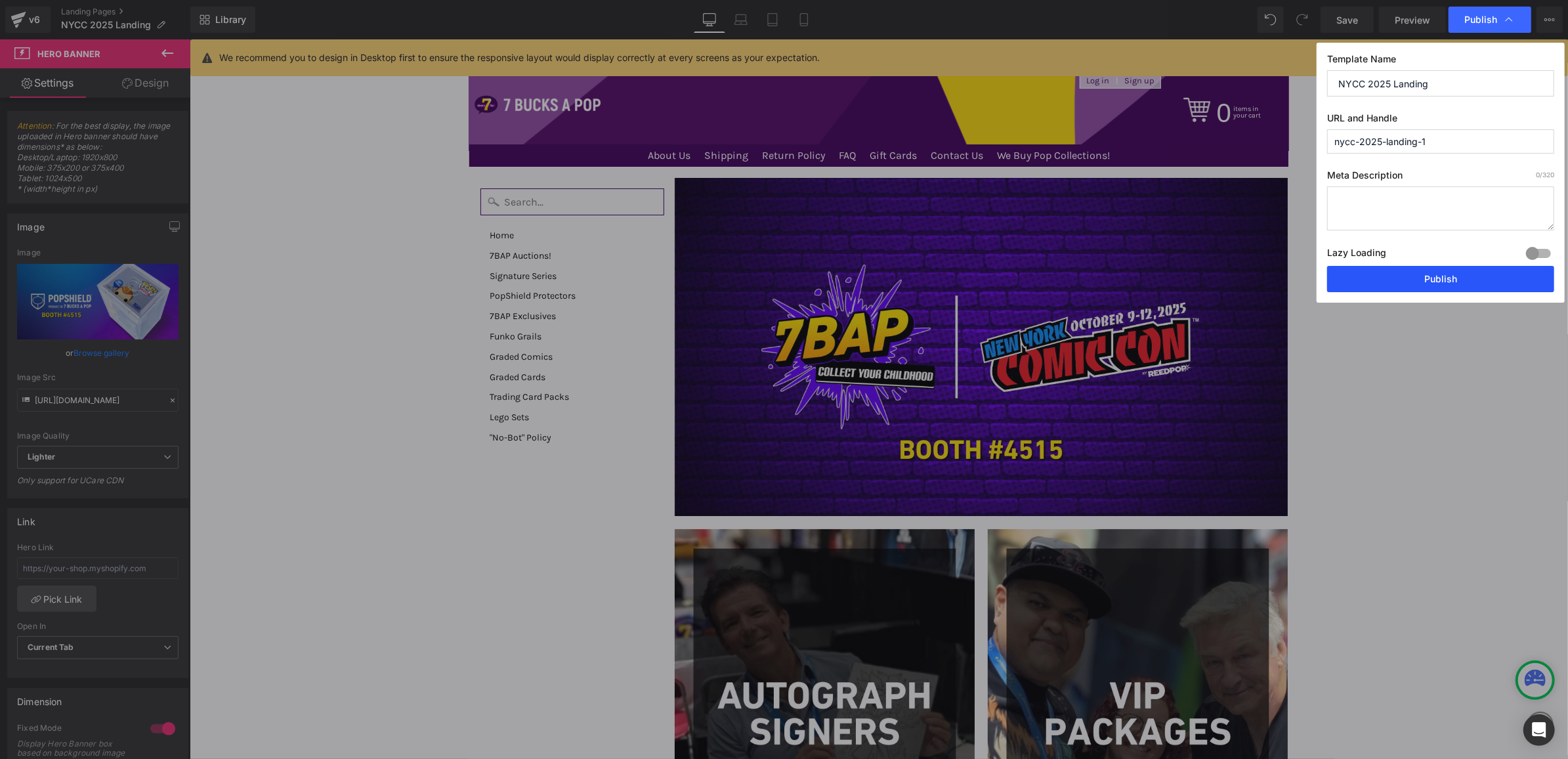
click at [1438, 283] on button "Publish" at bounding box center [1441, 279] width 227 height 26
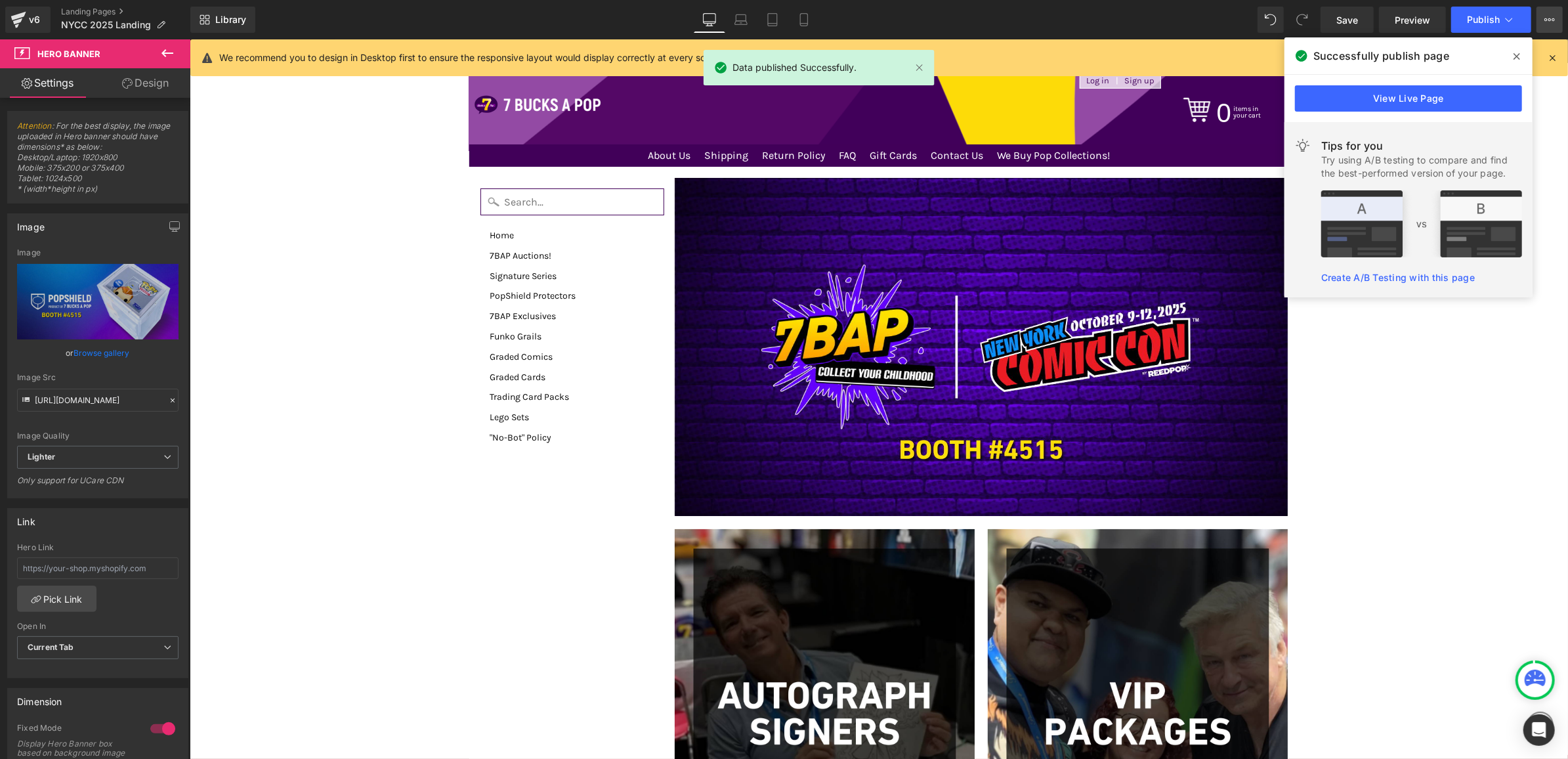
click at [1545, 21] on icon at bounding box center [1550, 20] width 11 height 11
click at [1524, 59] on span at bounding box center [1518, 57] width 21 height 21
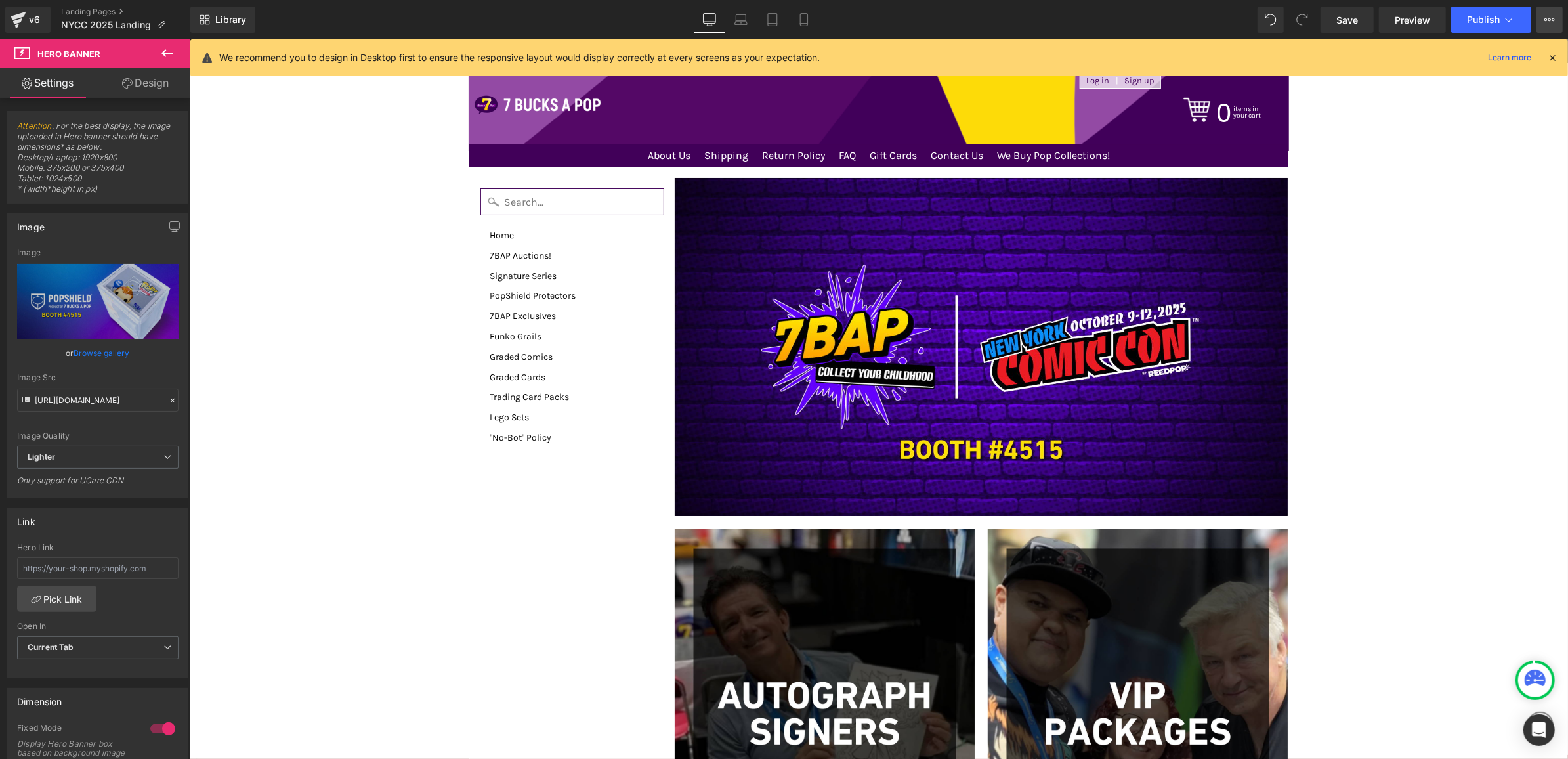
click at [1551, 24] on icon at bounding box center [1550, 20] width 11 height 11
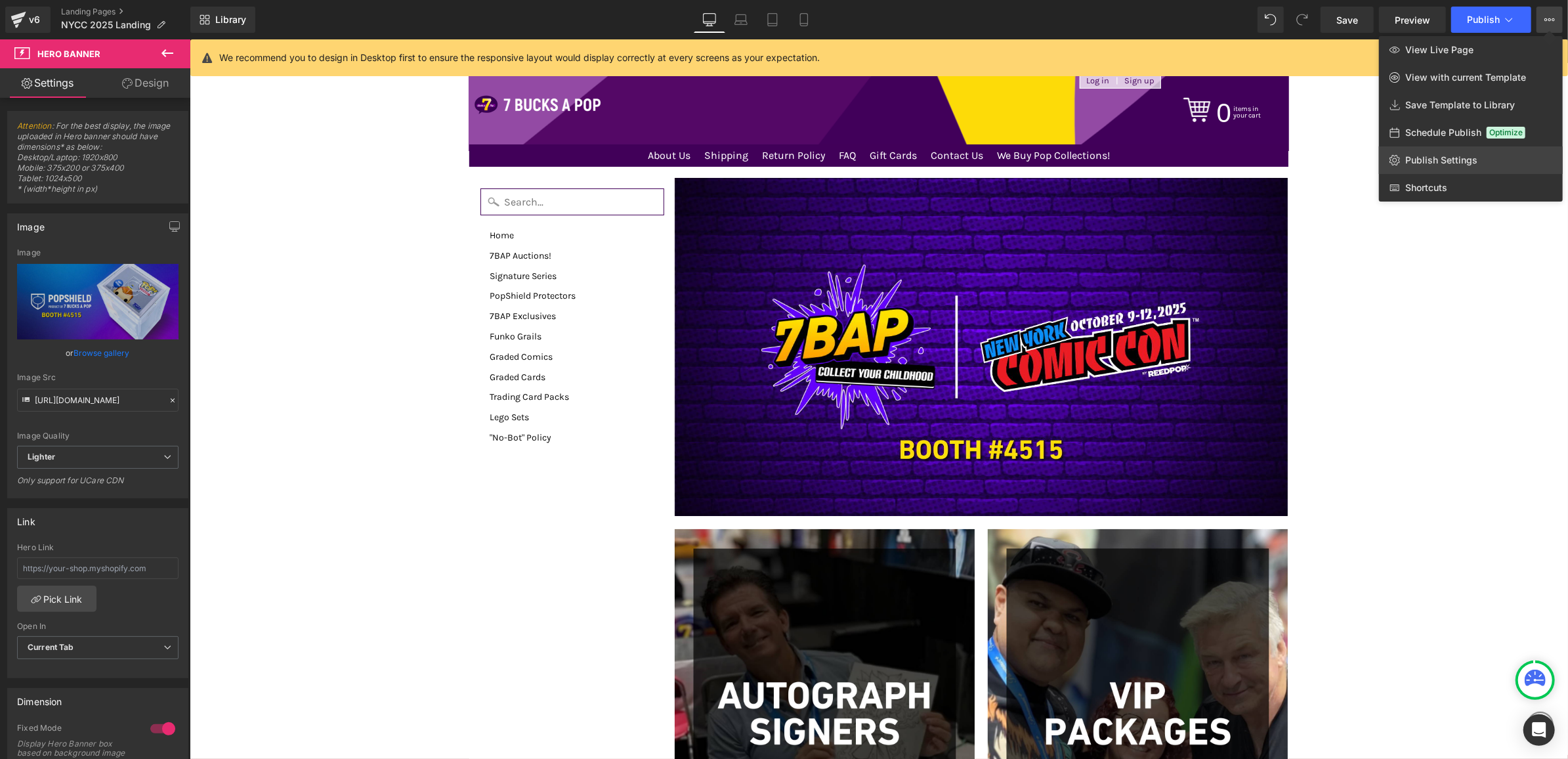
click at [1463, 158] on span "Publish Settings" at bounding box center [1441, 161] width 72 height 12
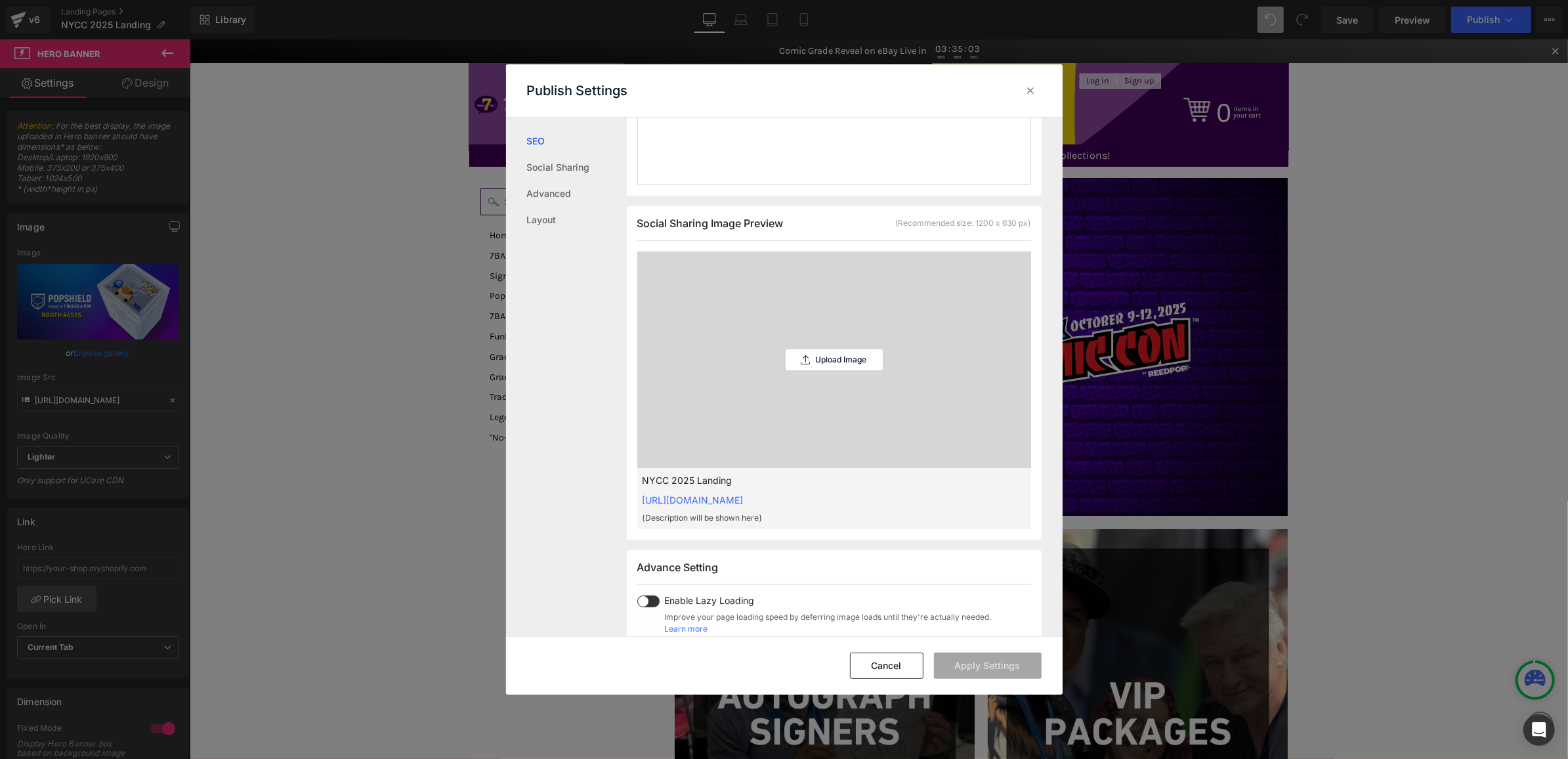
scroll to position [247, 0]
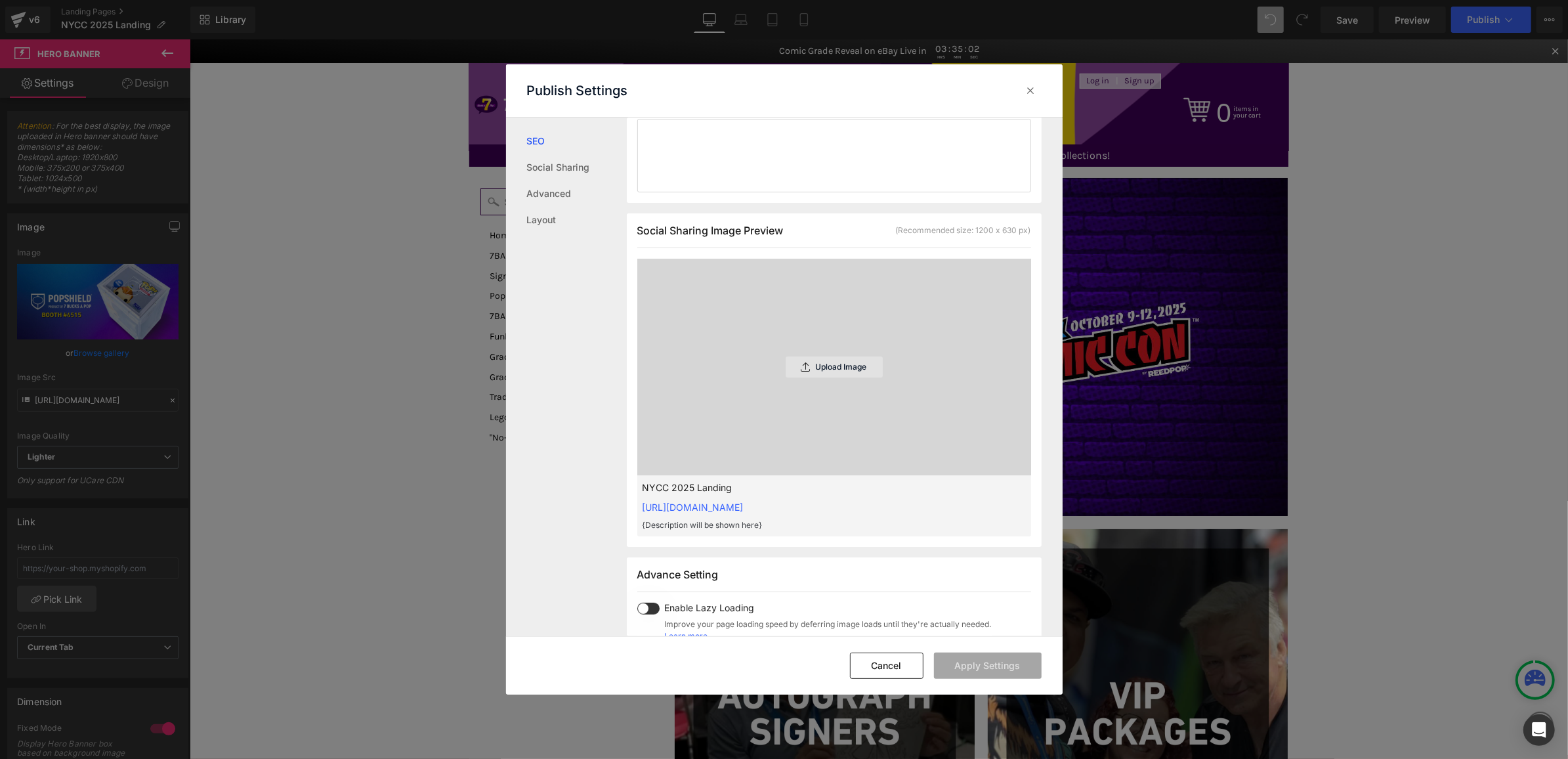
click at [821, 369] on p "Upload Image" at bounding box center [842, 367] width 51 height 9
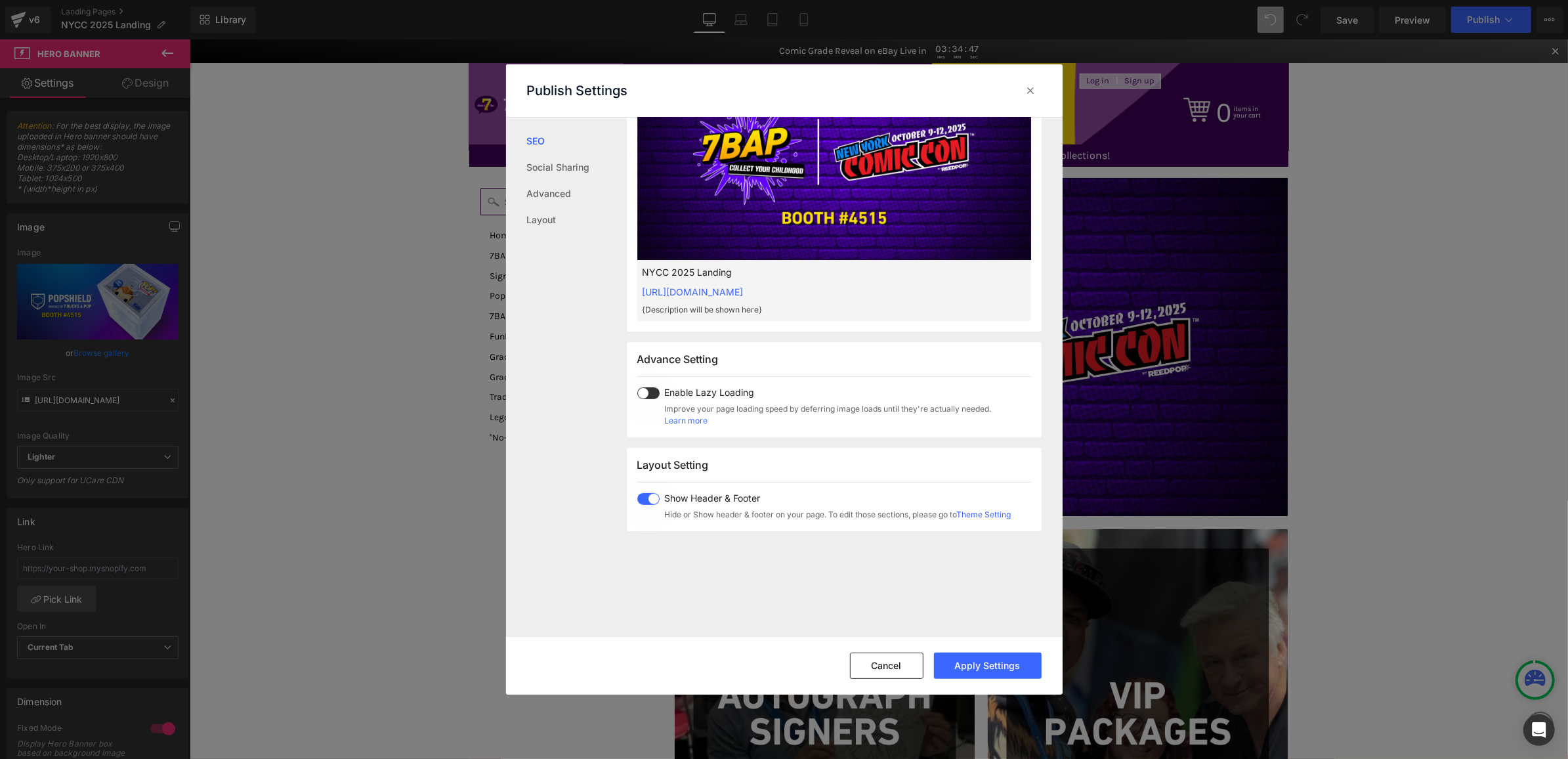
scroll to position [0, 0]
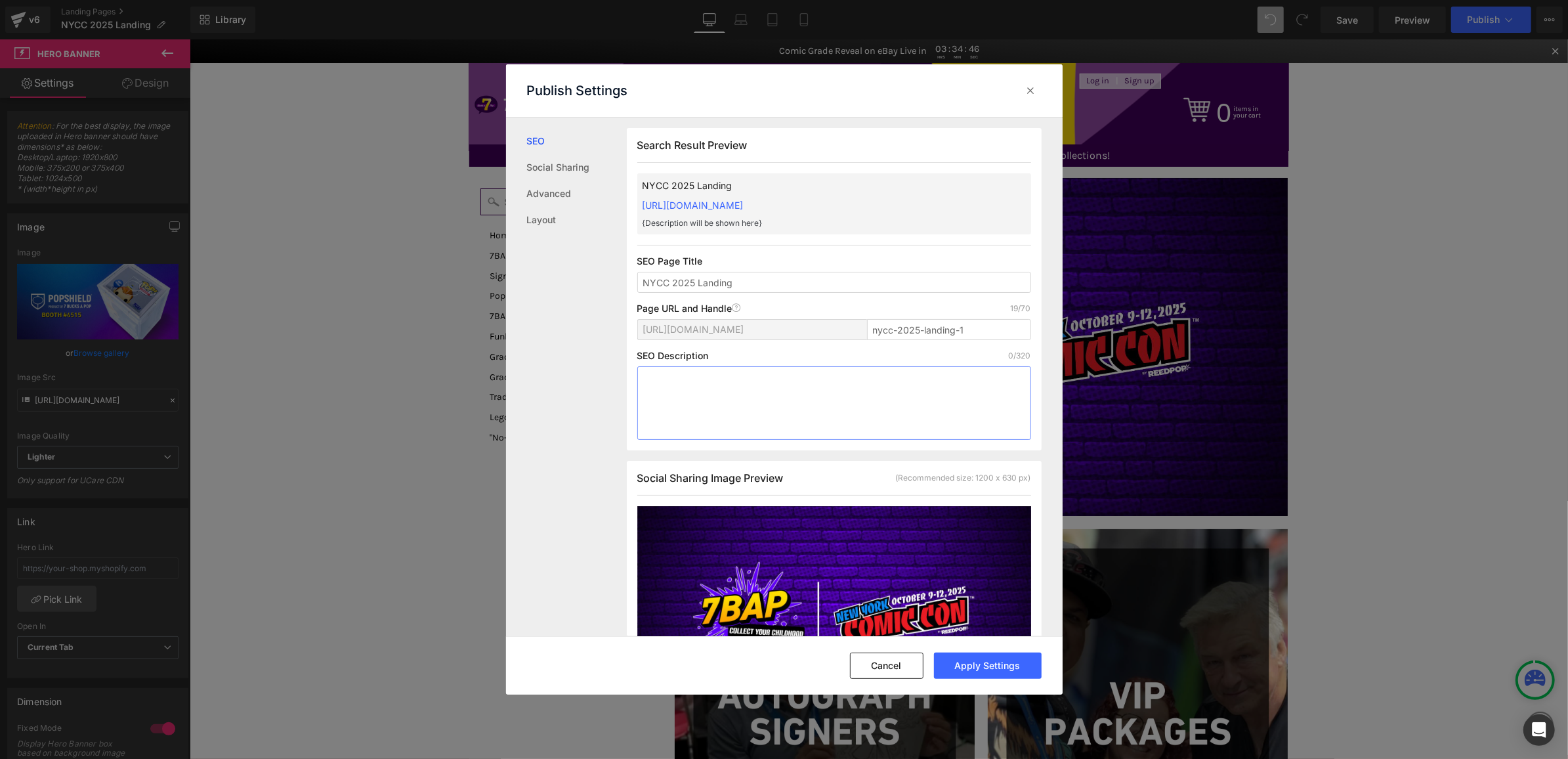
click at [726, 378] on textarea at bounding box center [834, 403] width 394 height 74
click at [971, 667] on button "Apply Settings" at bounding box center [988, 666] width 108 height 26
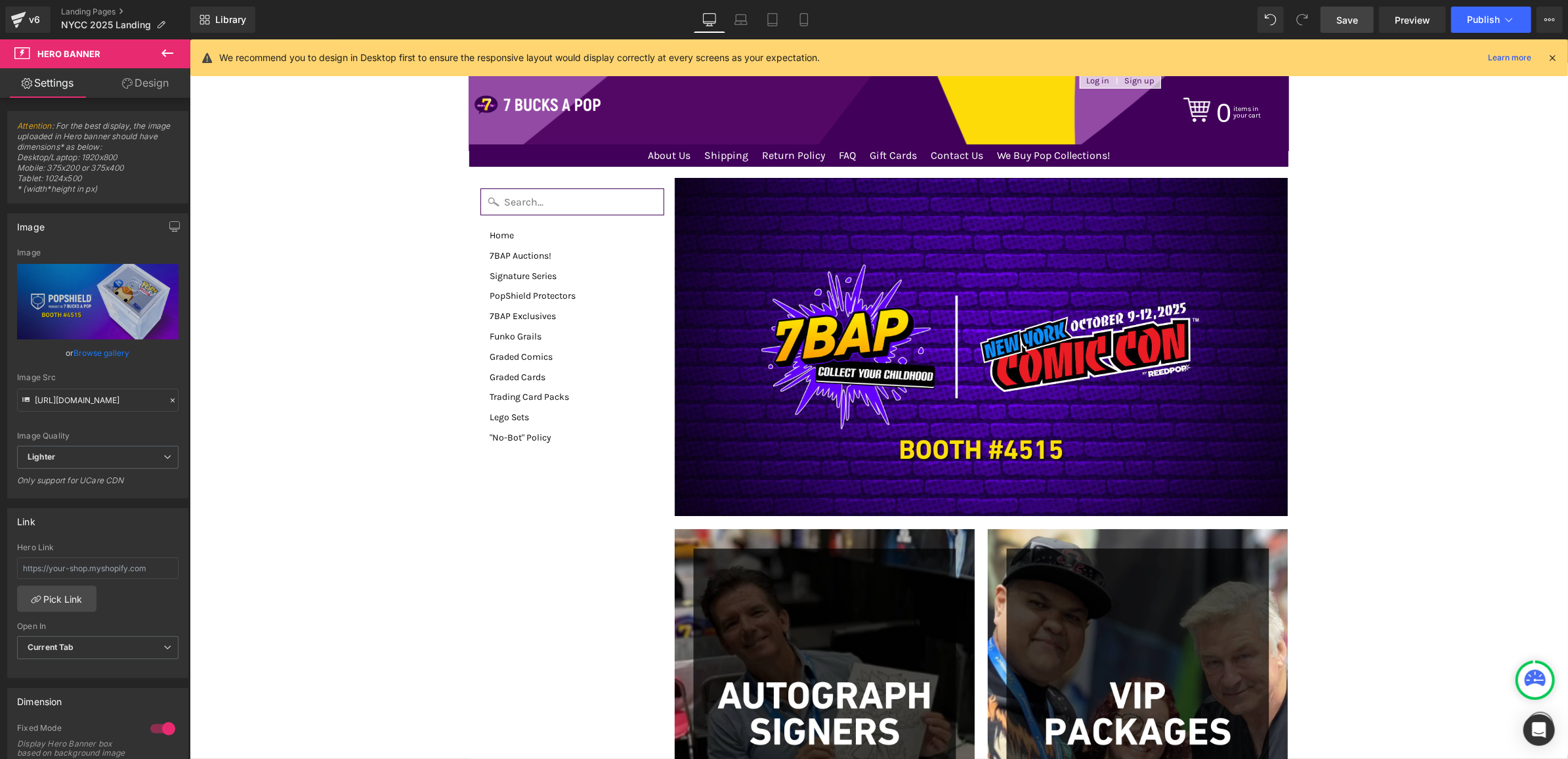
click at [1334, 27] on link "Save" at bounding box center [1347, 20] width 53 height 26
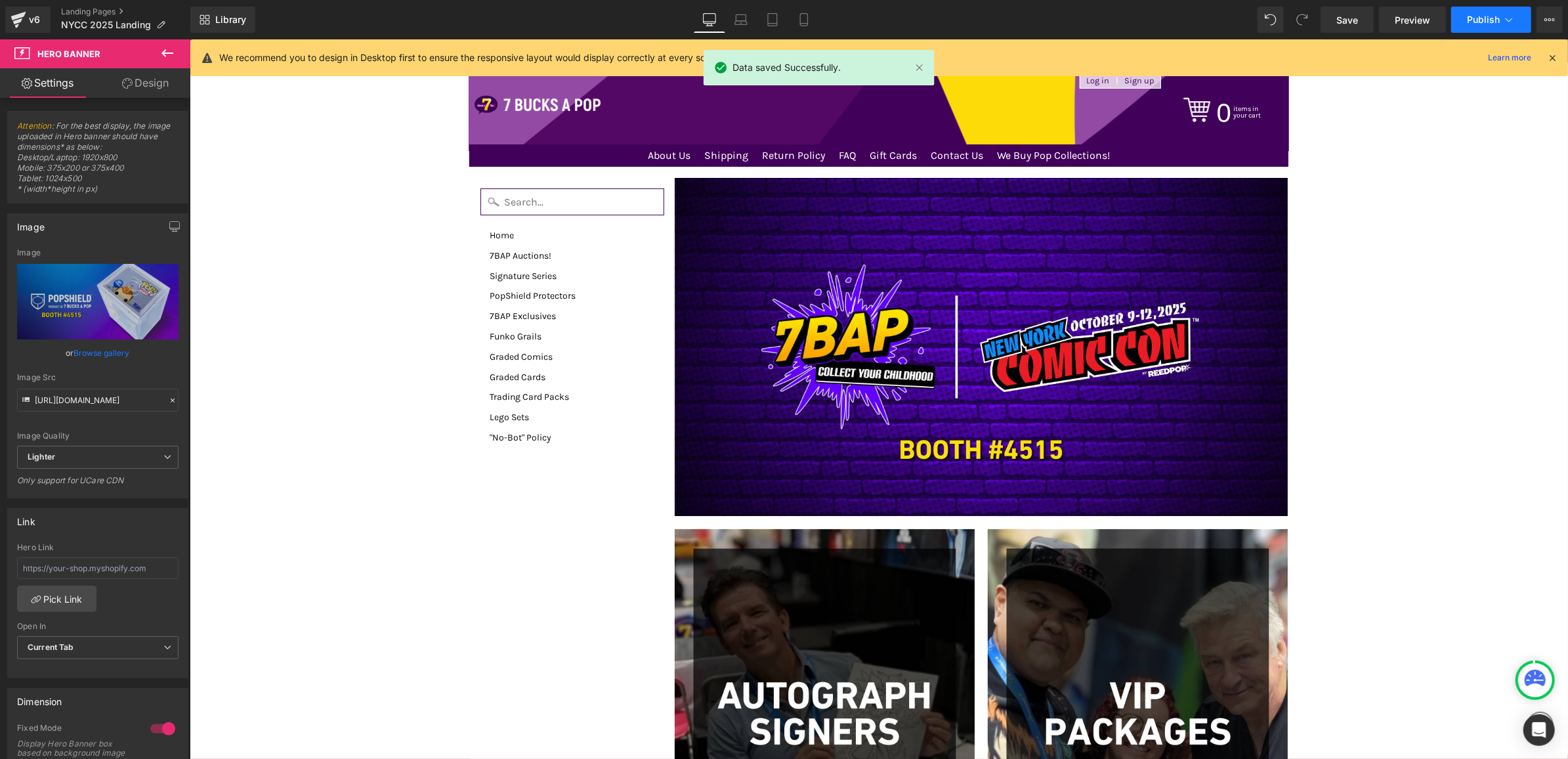
click at [1475, 23] on span "Publish" at bounding box center [1484, 20] width 33 height 11
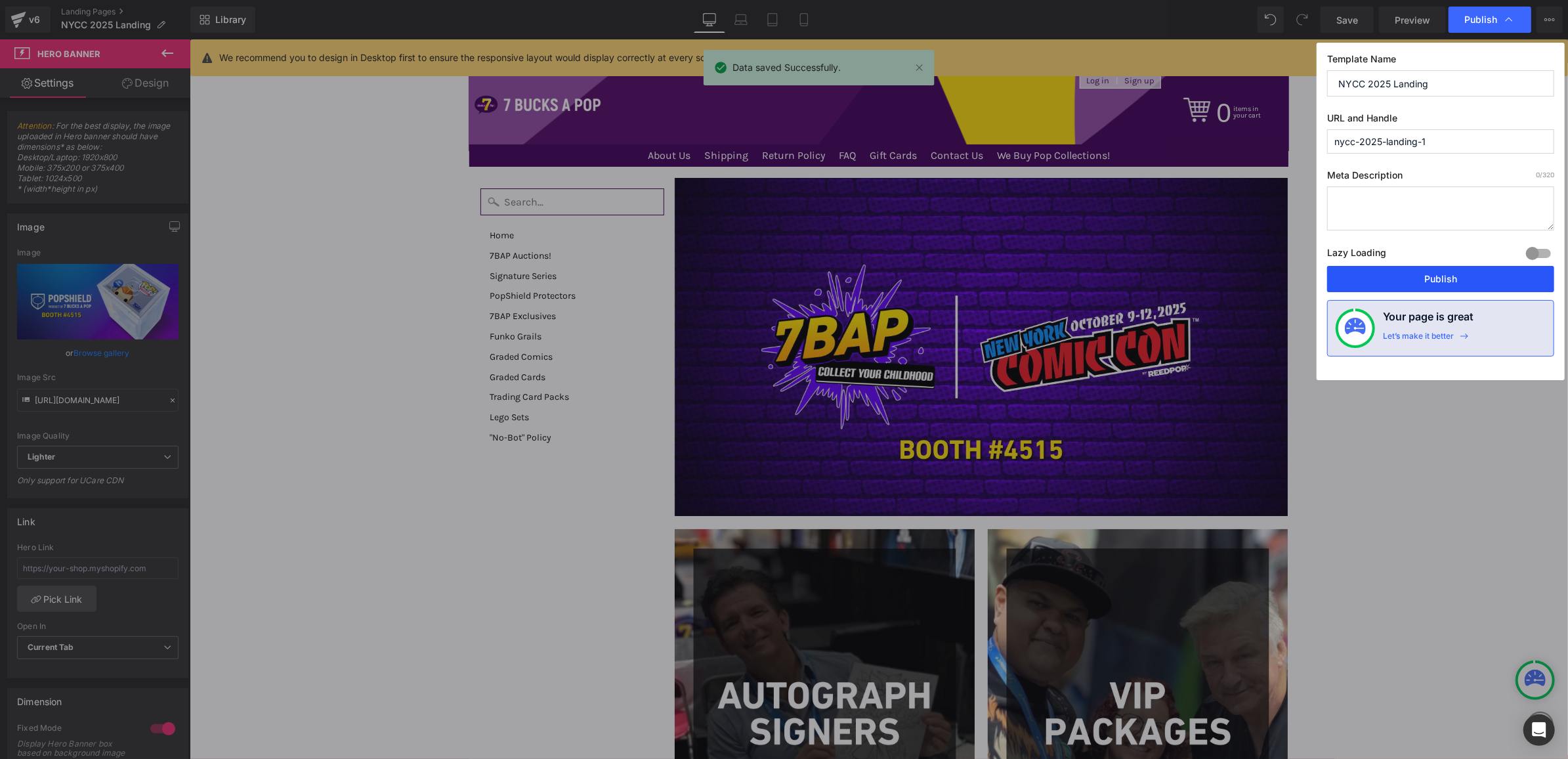
click at [1383, 270] on button "Publish" at bounding box center [1441, 279] width 227 height 26
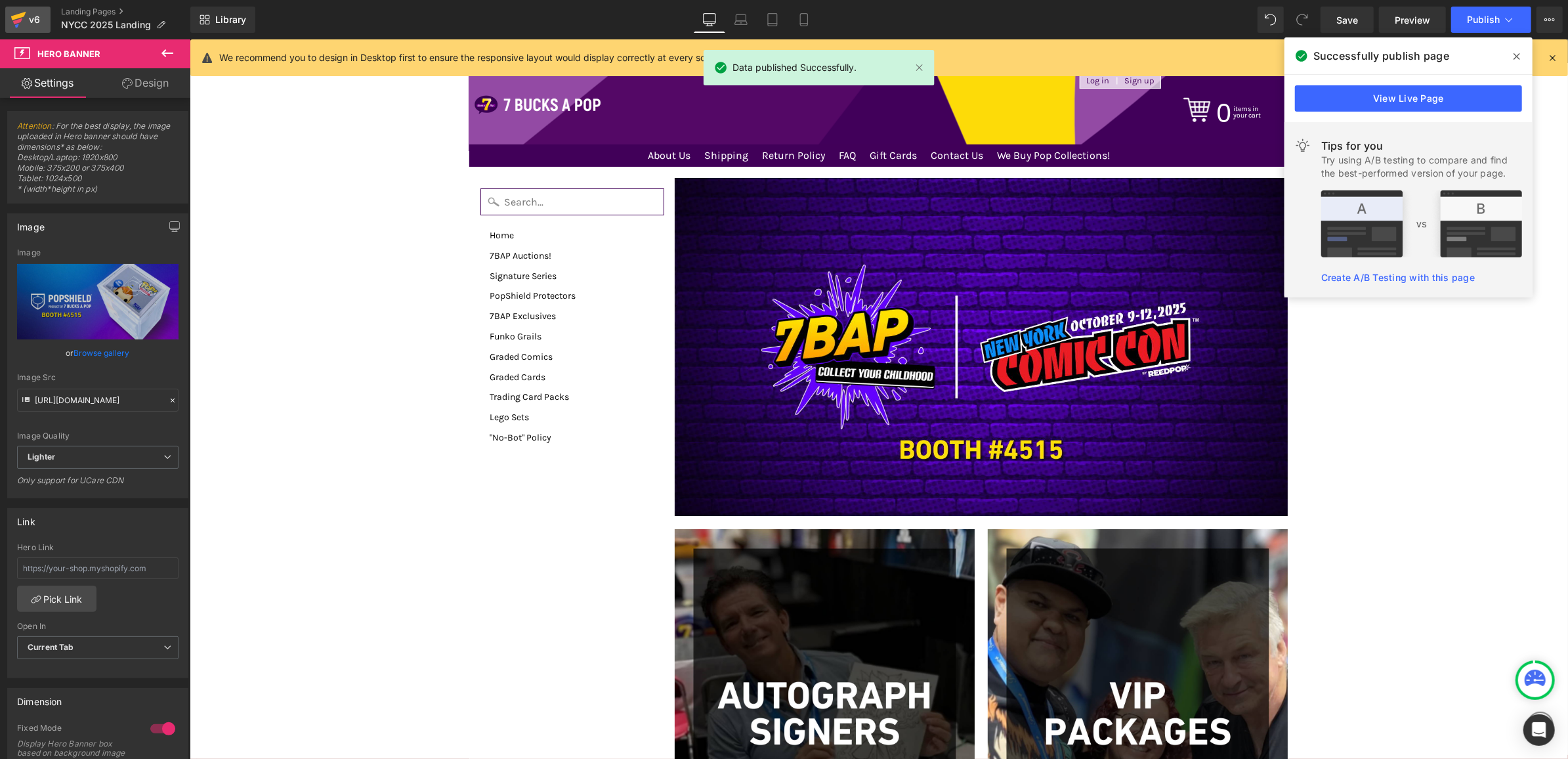
click at [44, 22] on link "v6" at bounding box center [28, 20] width 45 height 26
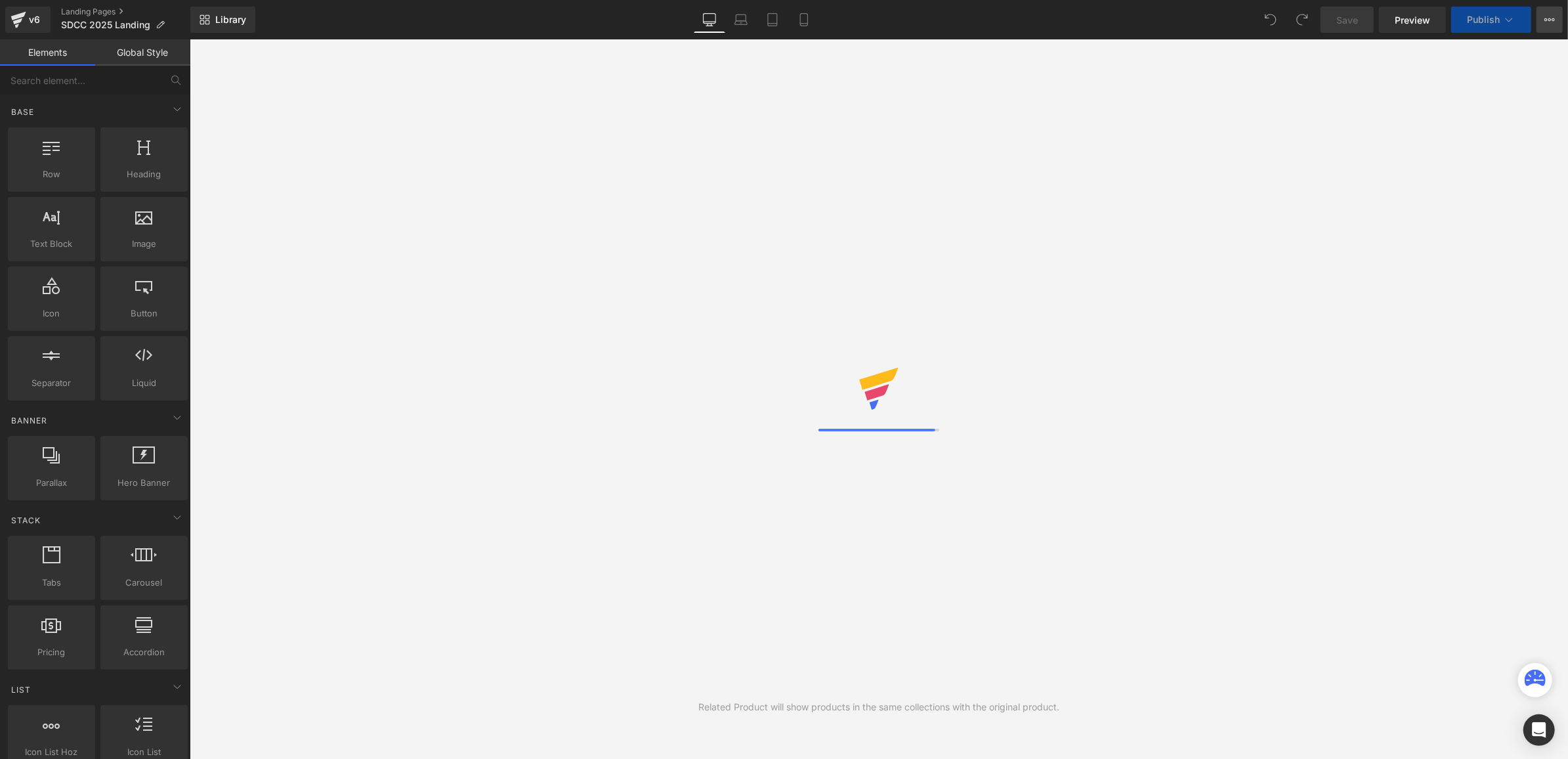
click at [1544, 17] on button "View Live Page View with current Template Save Template to Library Schedule Pub…" at bounding box center [1550, 20] width 26 height 26
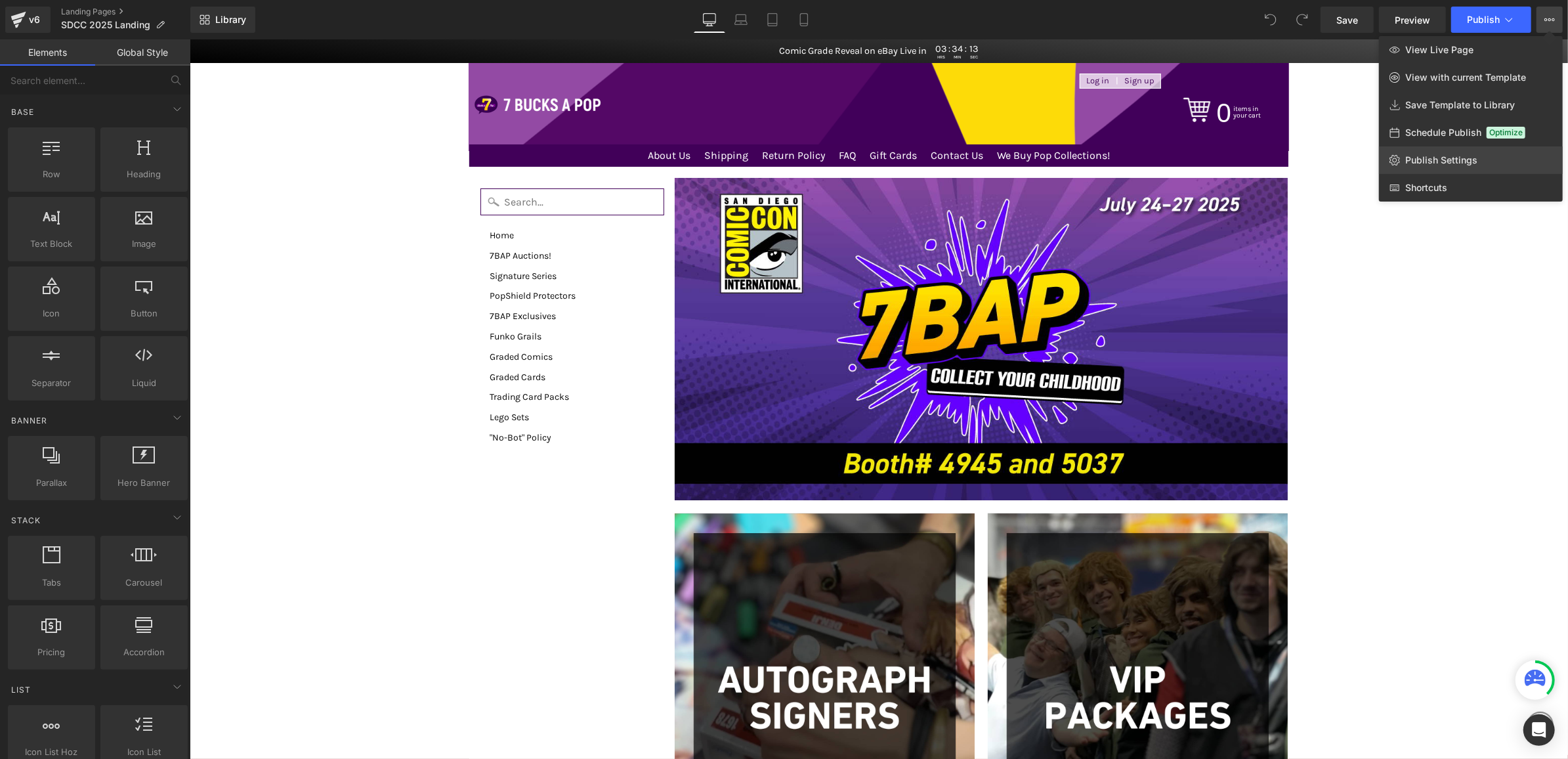
click at [1457, 165] on span "Publish Settings" at bounding box center [1441, 161] width 72 height 12
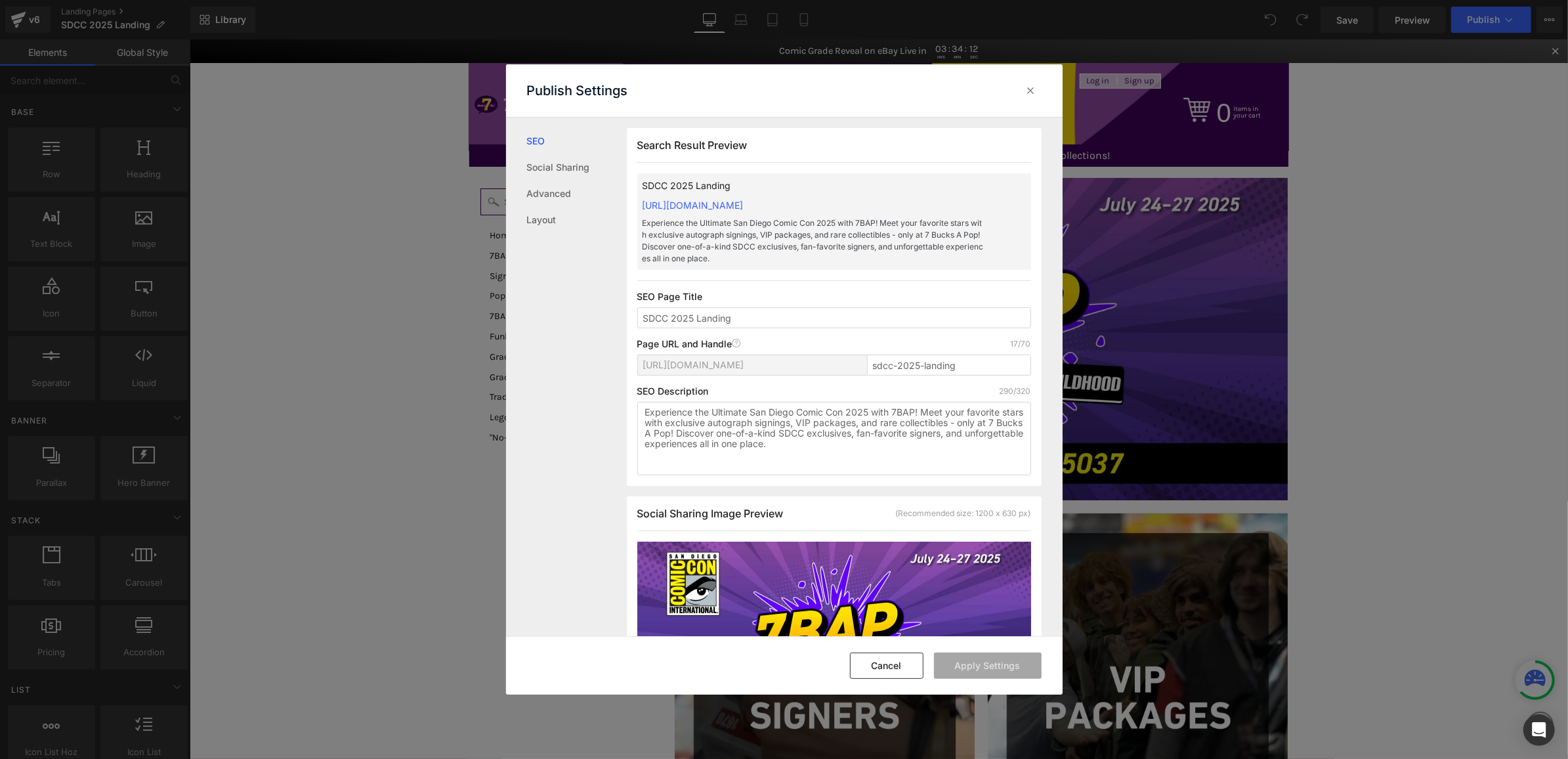
scroll to position [1, 0]
click at [784, 431] on textarea "Experience the Ultimate San Diego Comic Con 2025 with 7BAP! Meet your favorite …" at bounding box center [834, 438] width 394 height 74
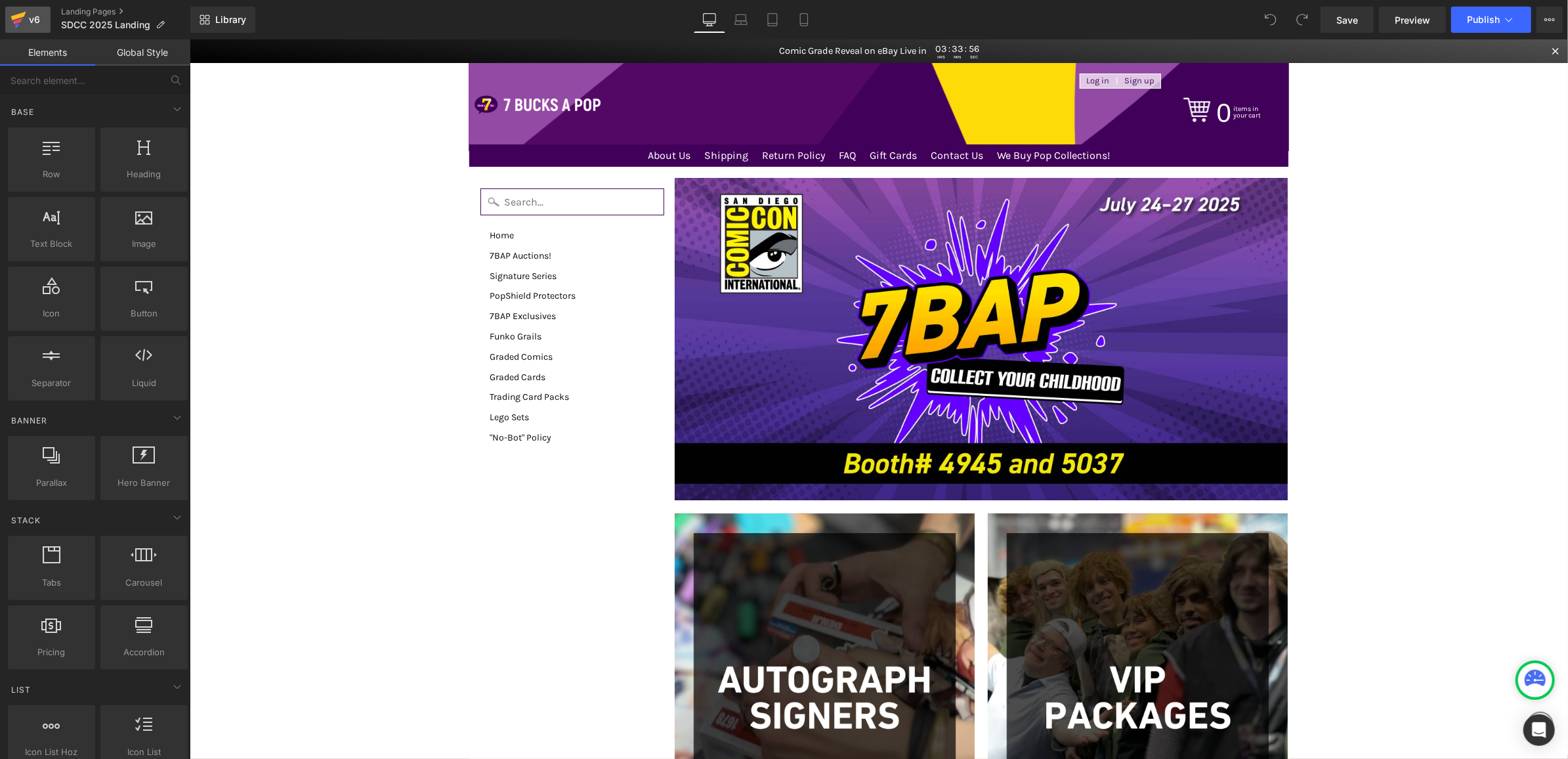
click at [22, 12] on icon at bounding box center [18, 20] width 16 height 33
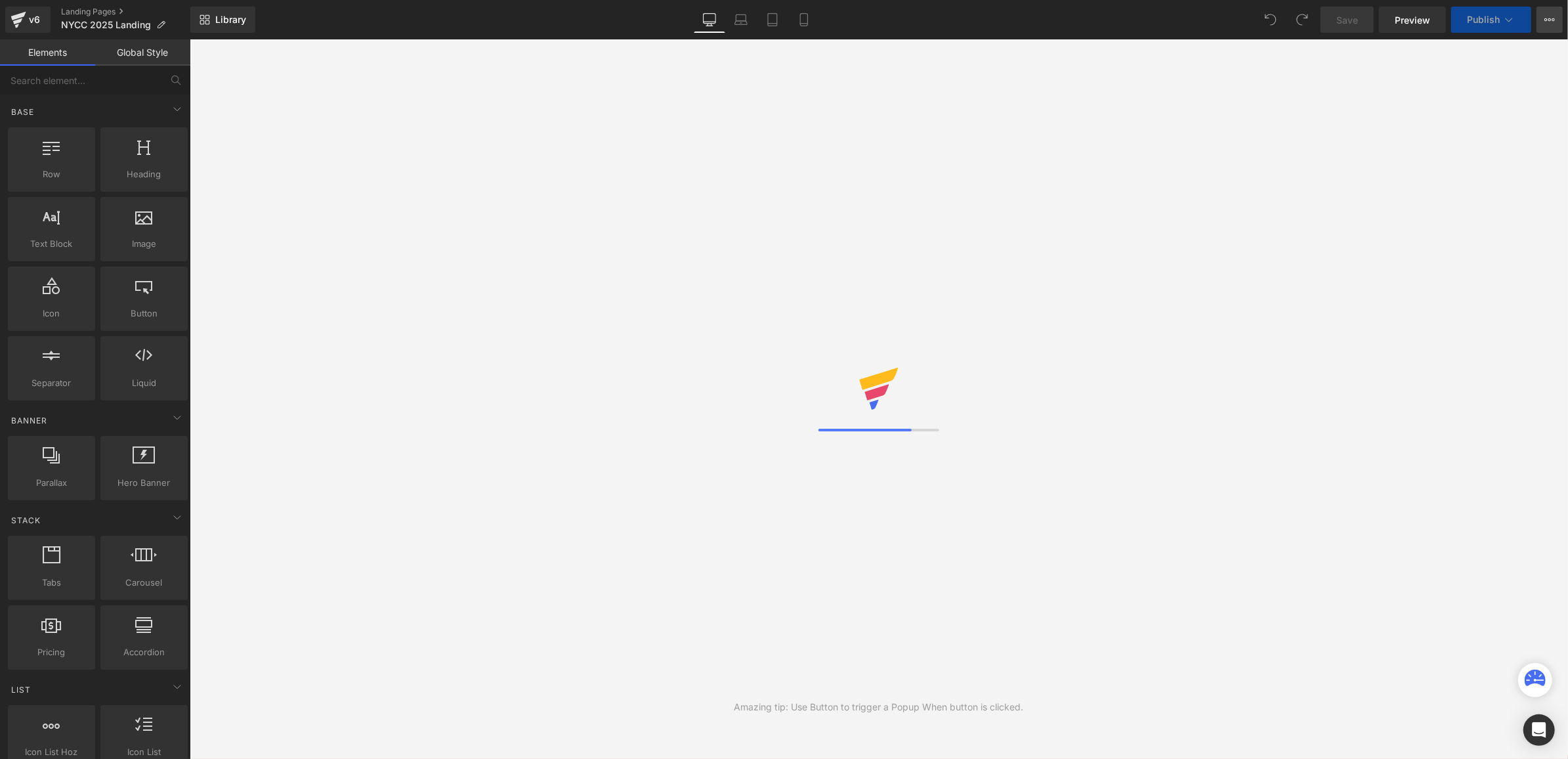
click at [1550, 24] on icon at bounding box center [1550, 20] width 11 height 11
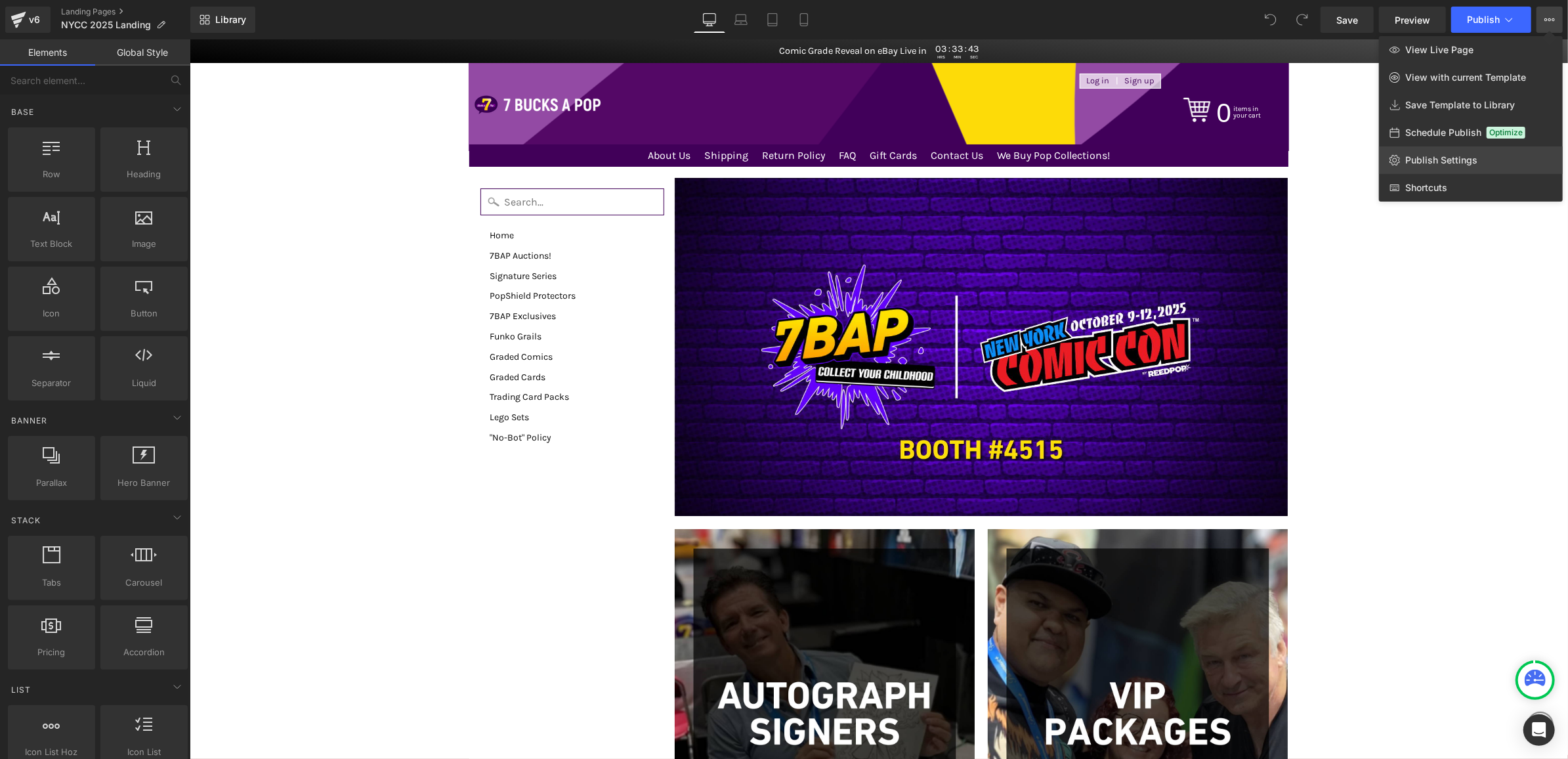
click at [1456, 158] on span "Publish Settings" at bounding box center [1441, 161] width 72 height 12
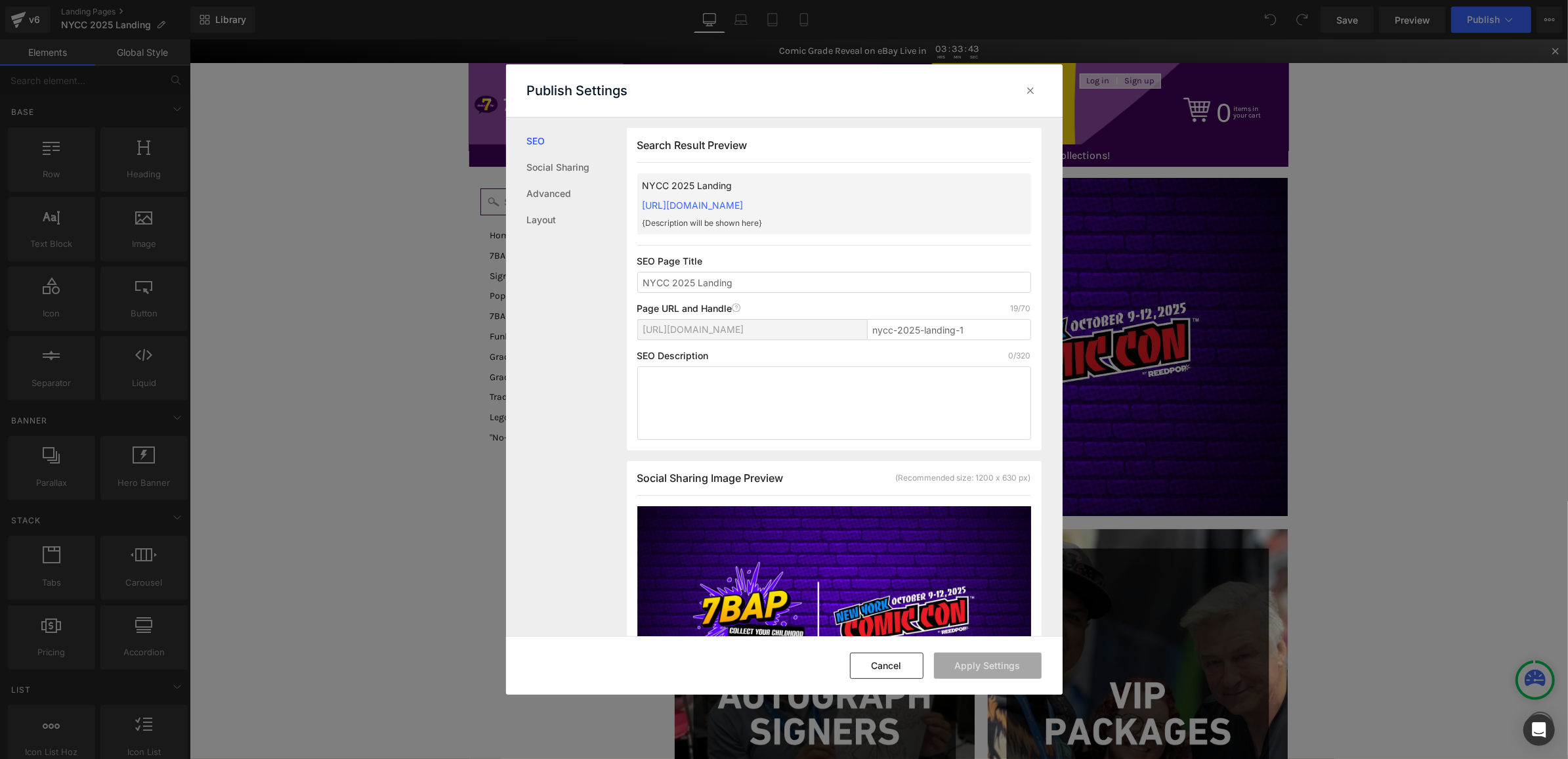
scroll to position [1, 0]
click at [829, 378] on textarea at bounding box center [834, 402] width 394 height 74
paste textarea "Discover the ultimate NYCC 2025 experience with 7BAP at Booth #4515! Meet top s…"
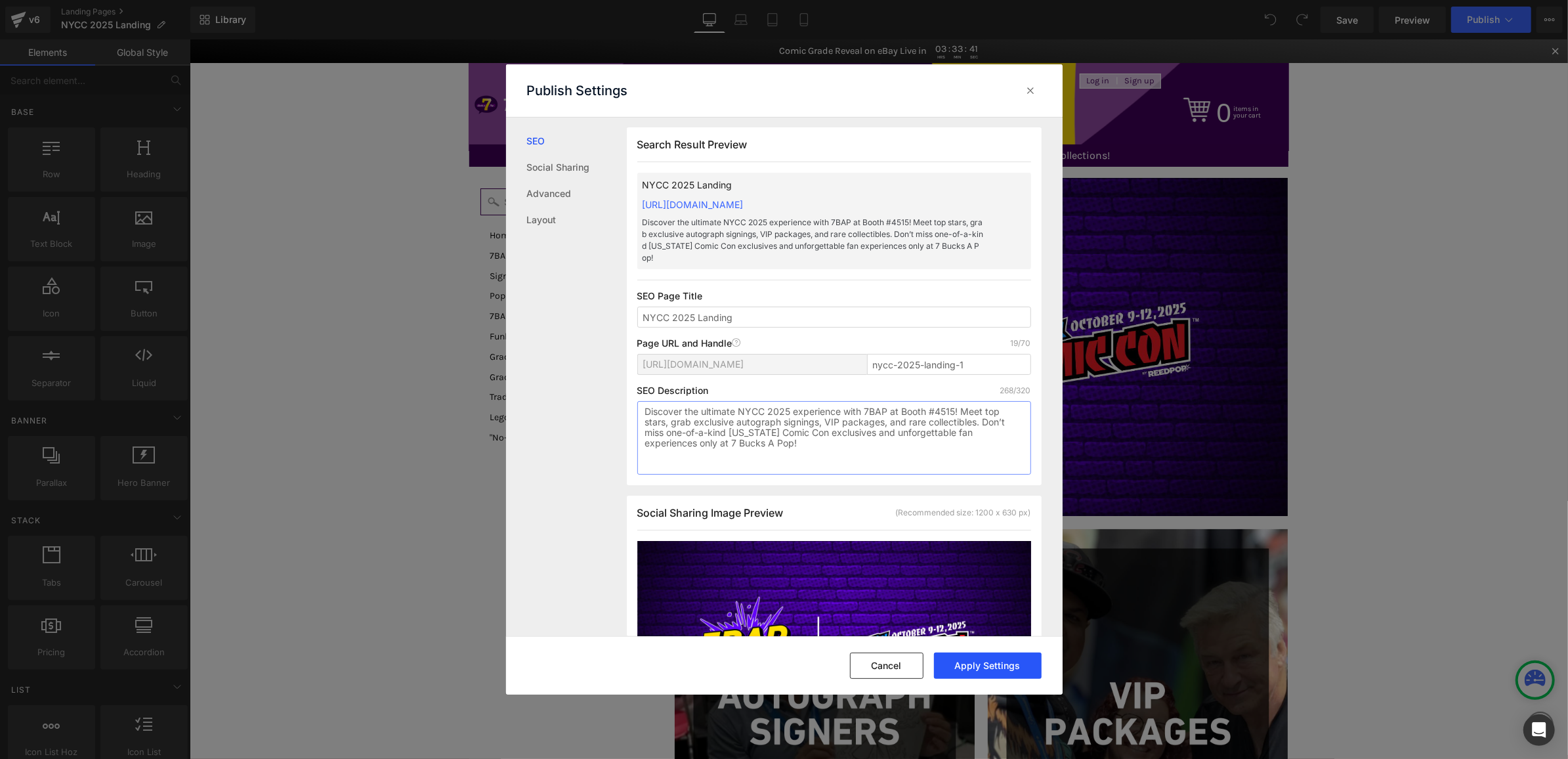
type textarea "Discover the ultimate NYCC 2025 experience with 7BAP at Booth #4515! Meet top s…"
click at [966, 660] on button "Apply Settings" at bounding box center [988, 666] width 108 height 26
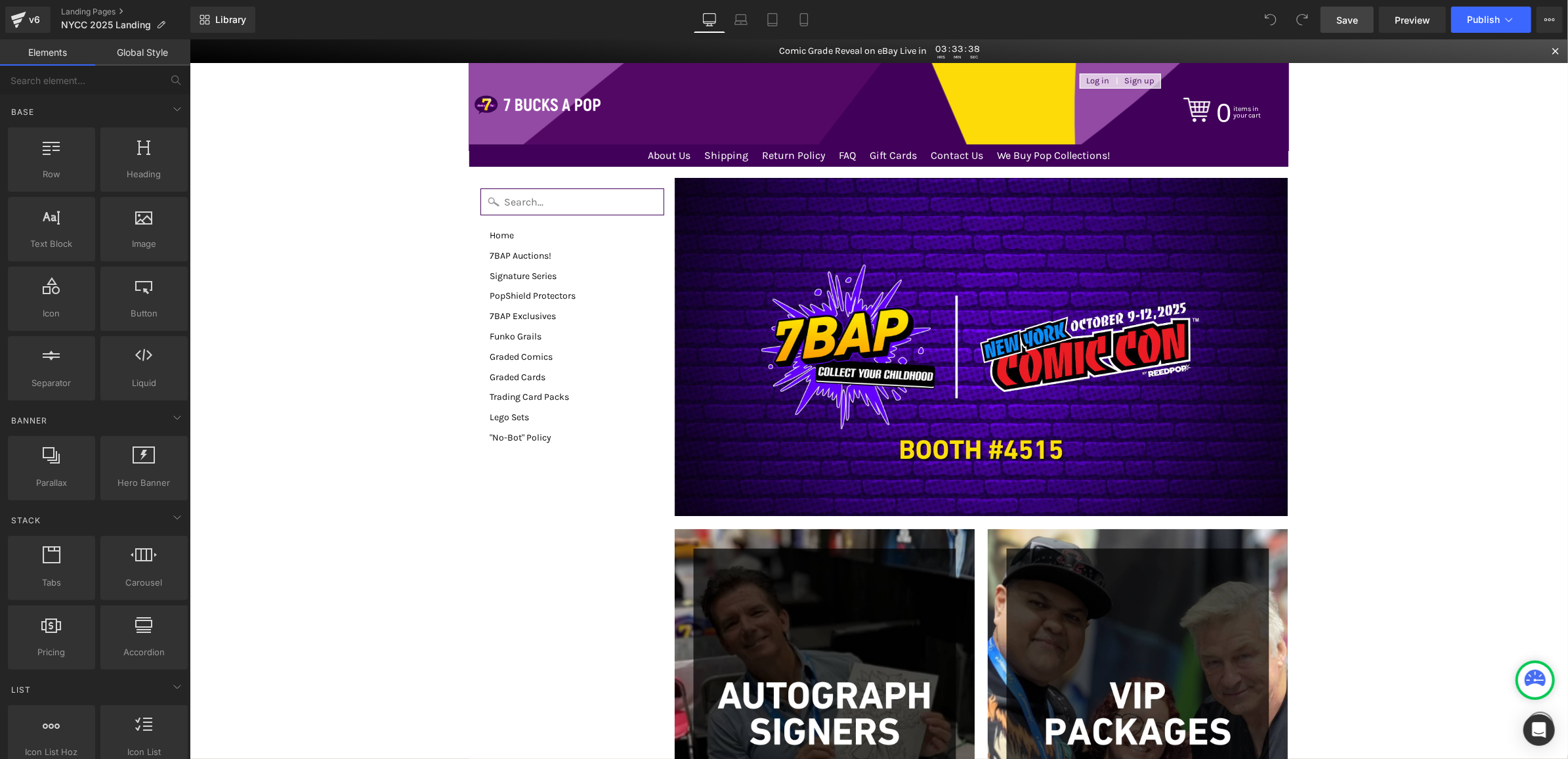
click at [1350, 23] on span "Save" at bounding box center [1347, 20] width 22 height 14
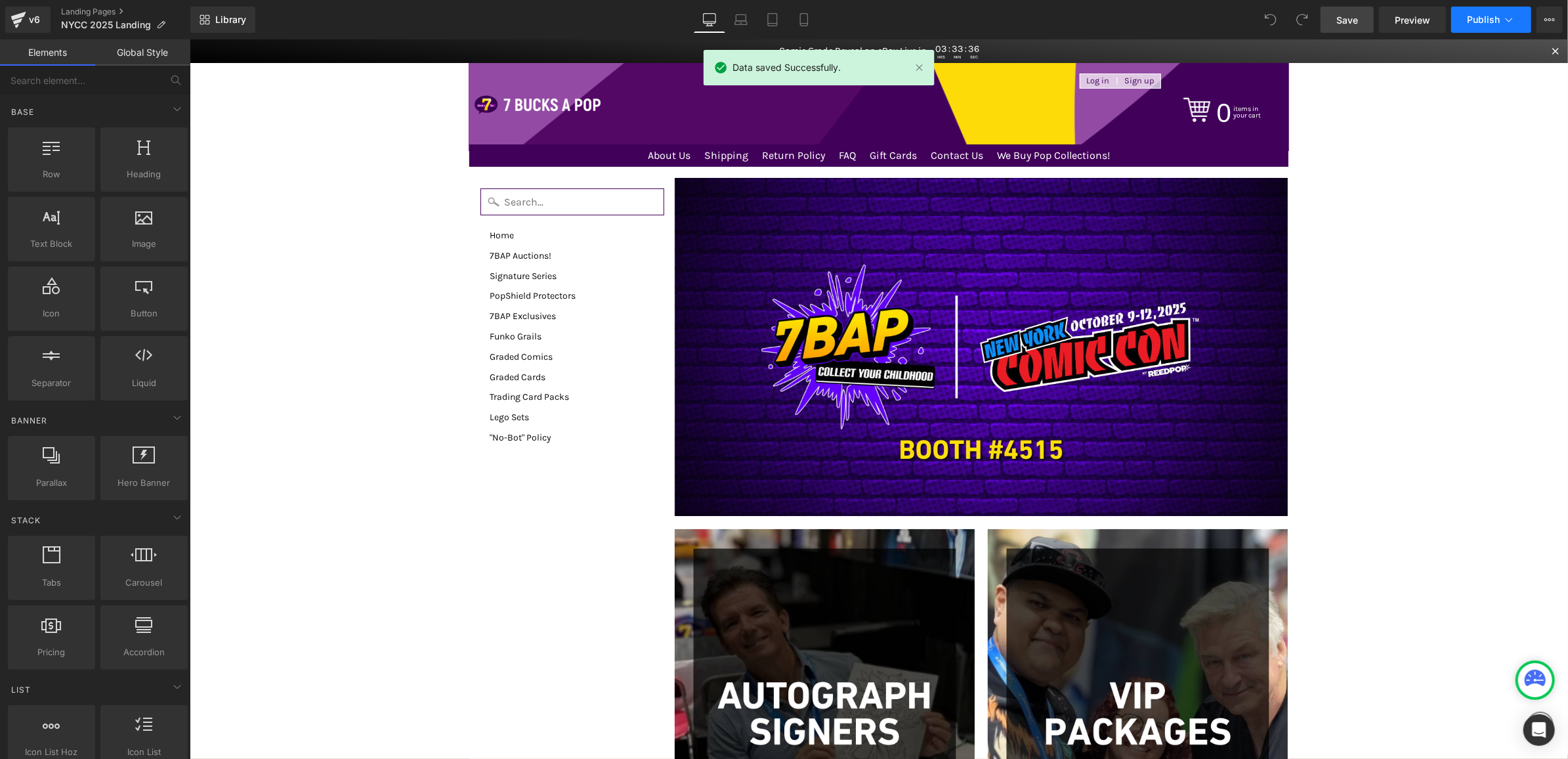
click at [1476, 20] on span "Publish" at bounding box center [1484, 20] width 33 height 11
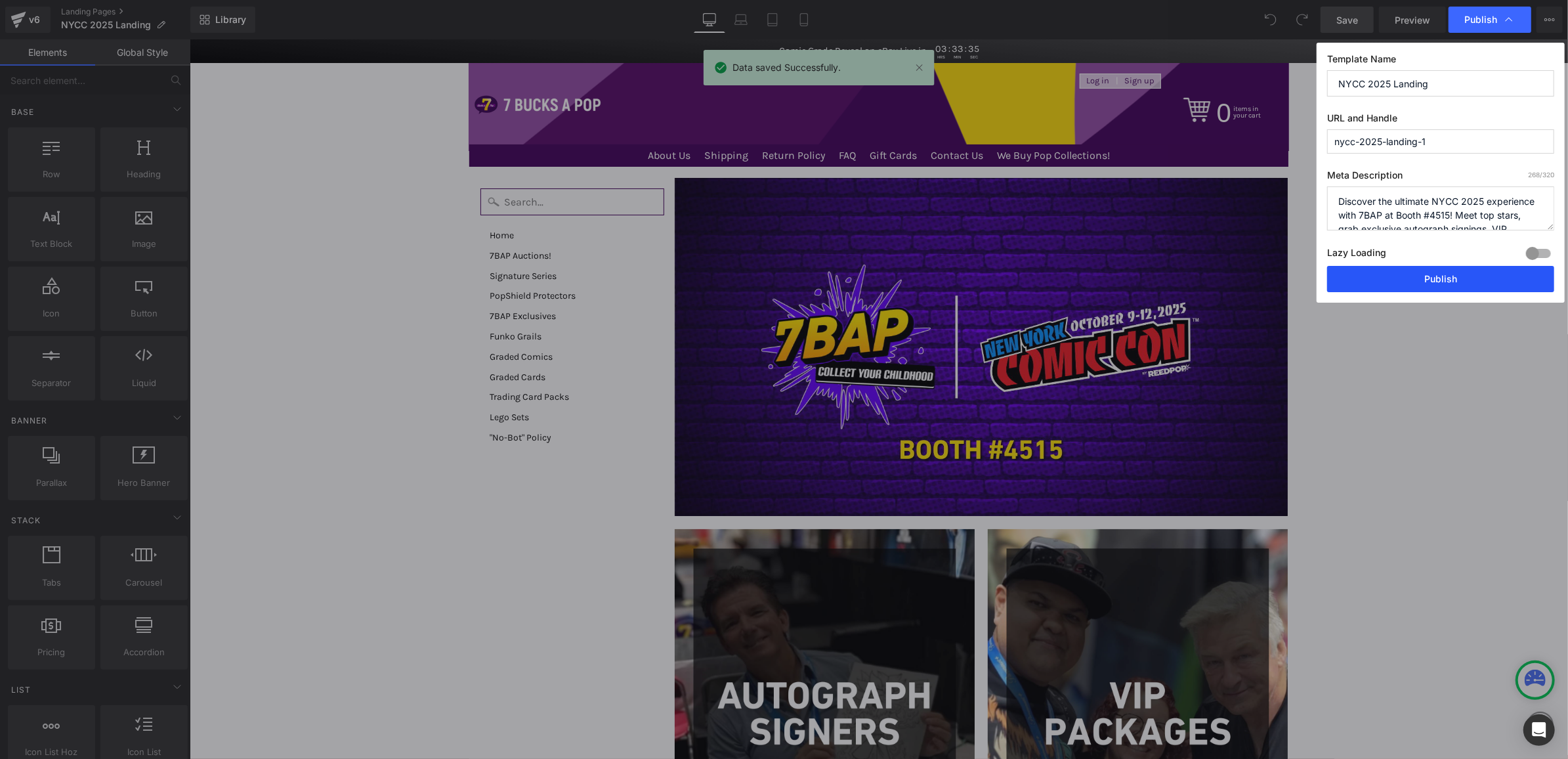
click at [1380, 269] on button "Publish" at bounding box center [1441, 279] width 227 height 26
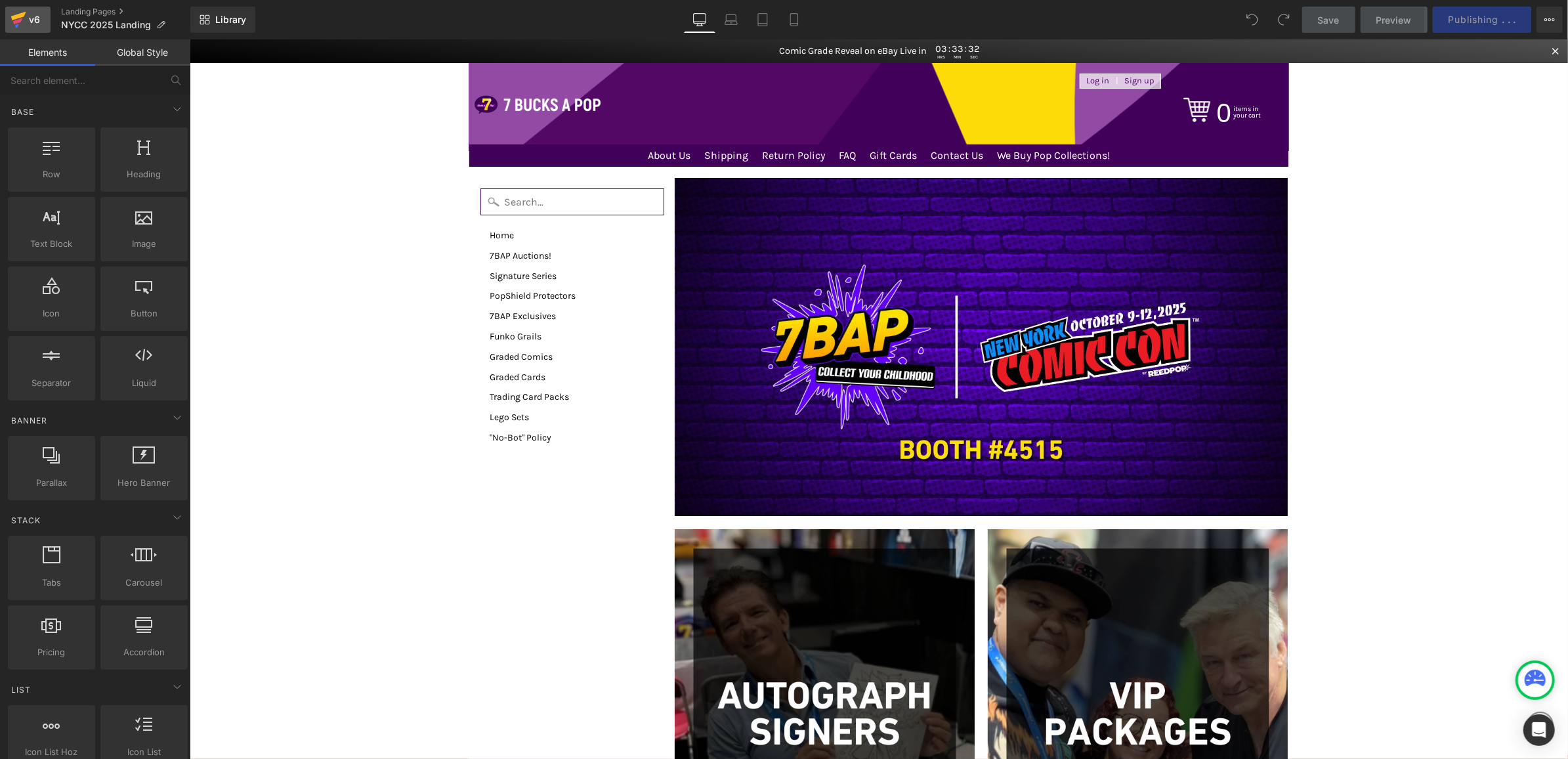
click at [20, 18] on icon at bounding box center [17, 21] width 9 height 6
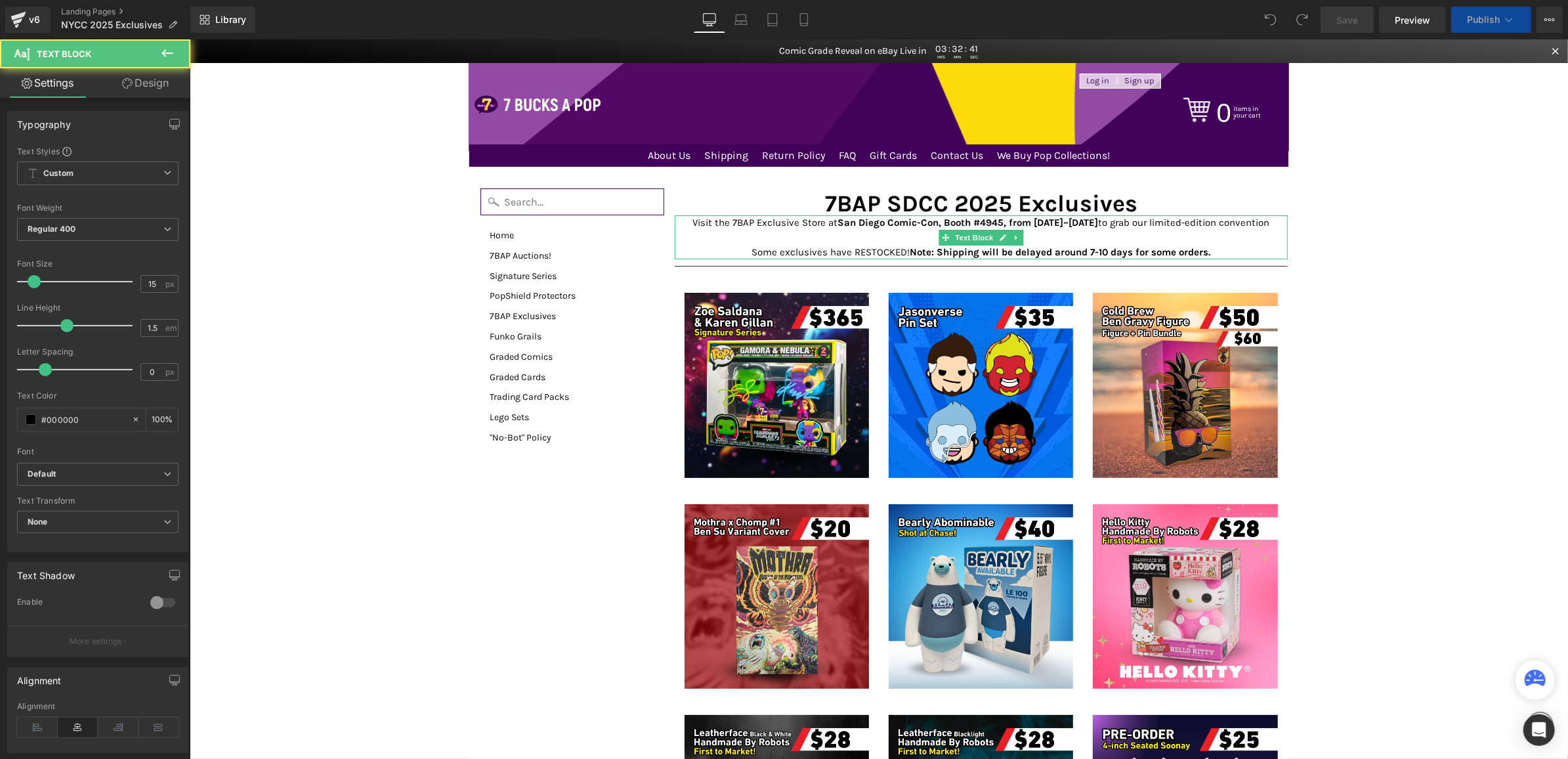
click at [891, 236] on p "Visit the 7BAP Exclusive Store at San Diego Comic-Con, Booth #4945, from July 2…" at bounding box center [981, 229] width 614 height 29
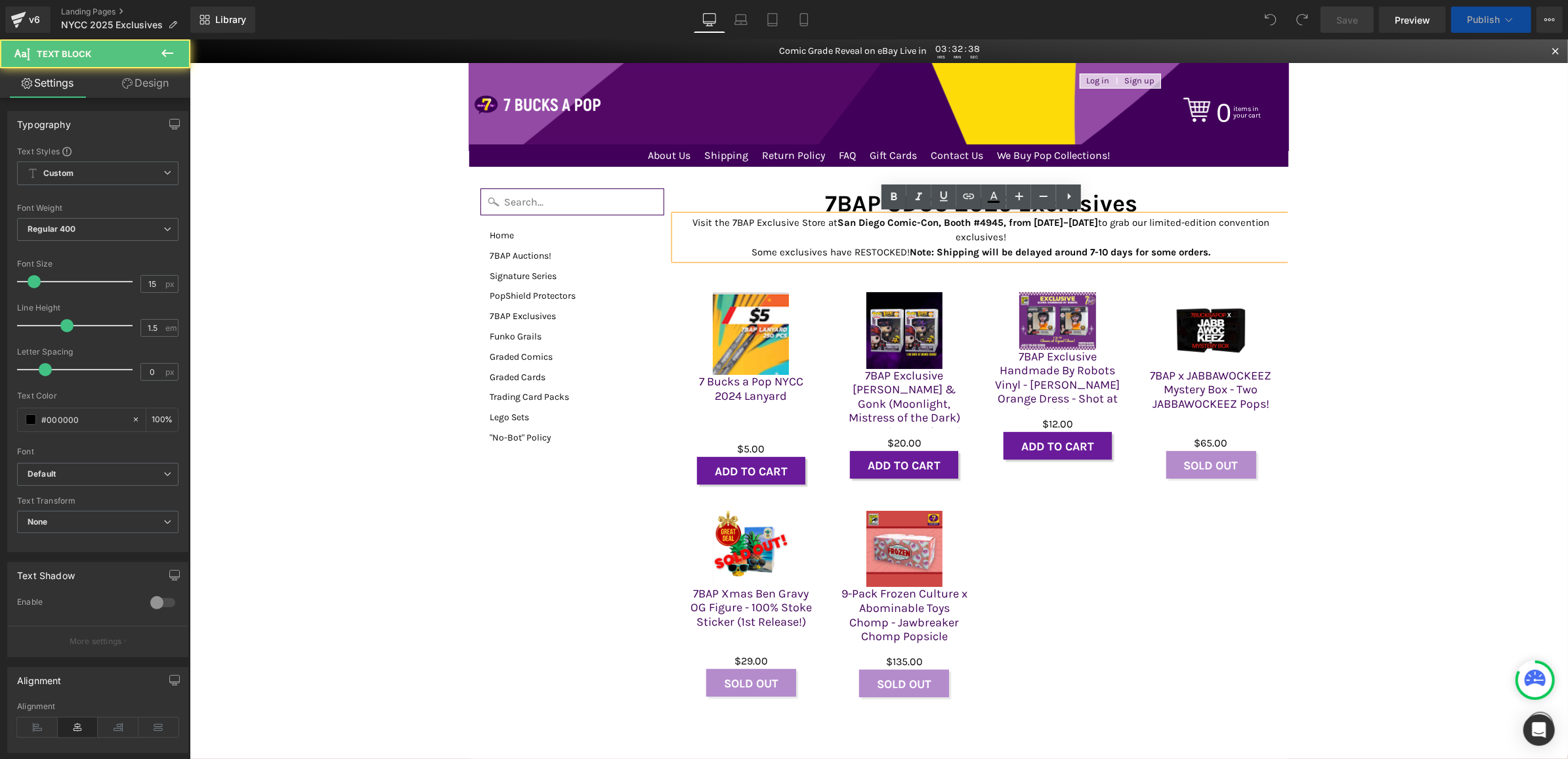
click at [822, 236] on p "Visit the 7BAP Exclusive Store at San Diego Comic-Con, Booth #4945, from July 2…" at bounding box center [981, 229] width 614 height 29
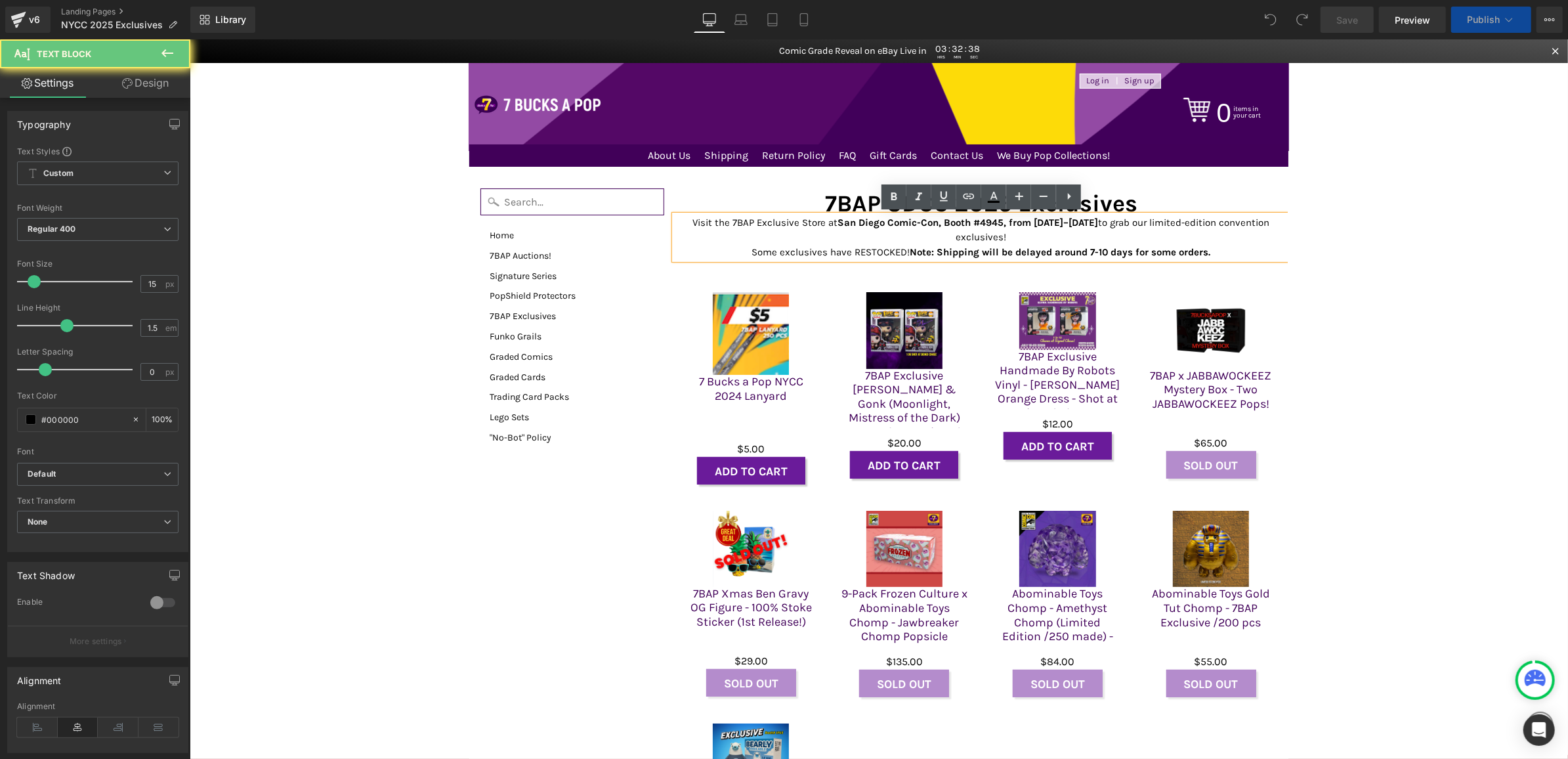
click at [822, 236] on p "Visit the 7BAP Exclusive Store at San Diego Comic-Con, Booth #4945, from July 2…" at bounding box center [981, 229] width 614 height 29
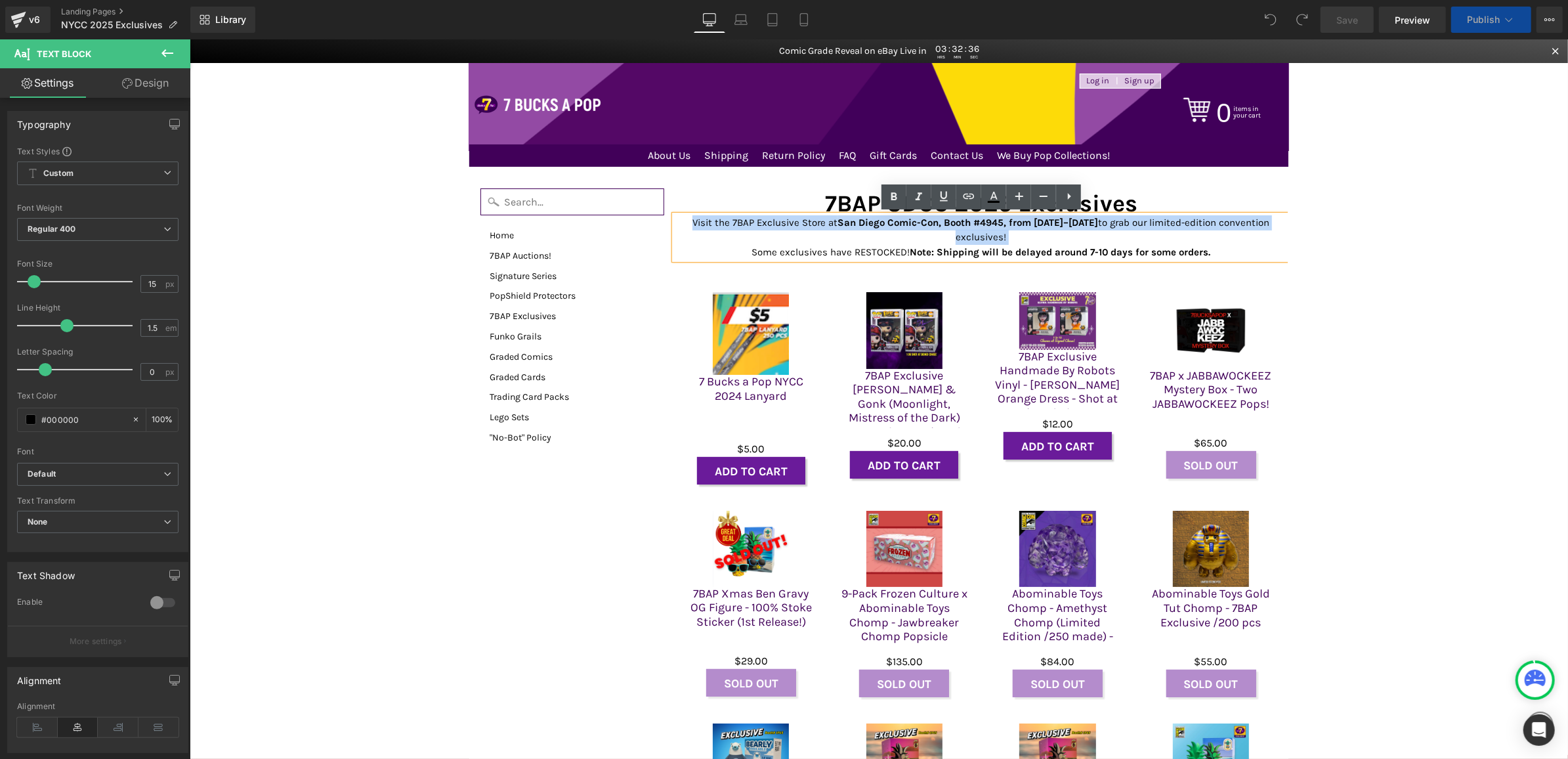
click at [822, 236] on p "Visit the 7BAP Exclusive Store at San Diego Comic-Con, Booth #4945, from July 2…" at bounding box center [981, 229] width 614 height 29
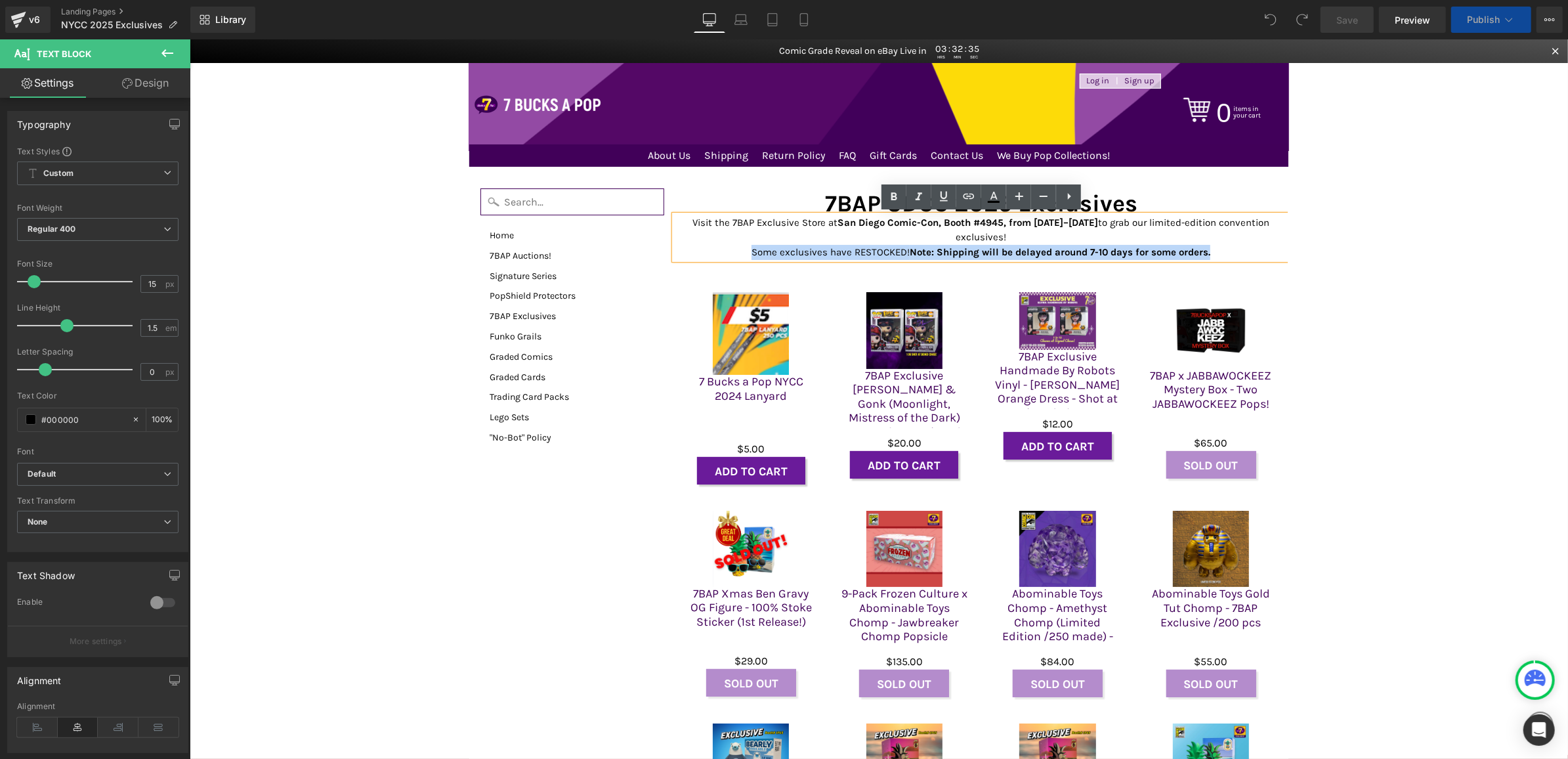
click at [1116, 242] on div "Visit the 7BAP Exclusive Store at San Diego Comic-Con, Booth #4945, from July 2…" at bounding box center [981, 237] width 614 height 44
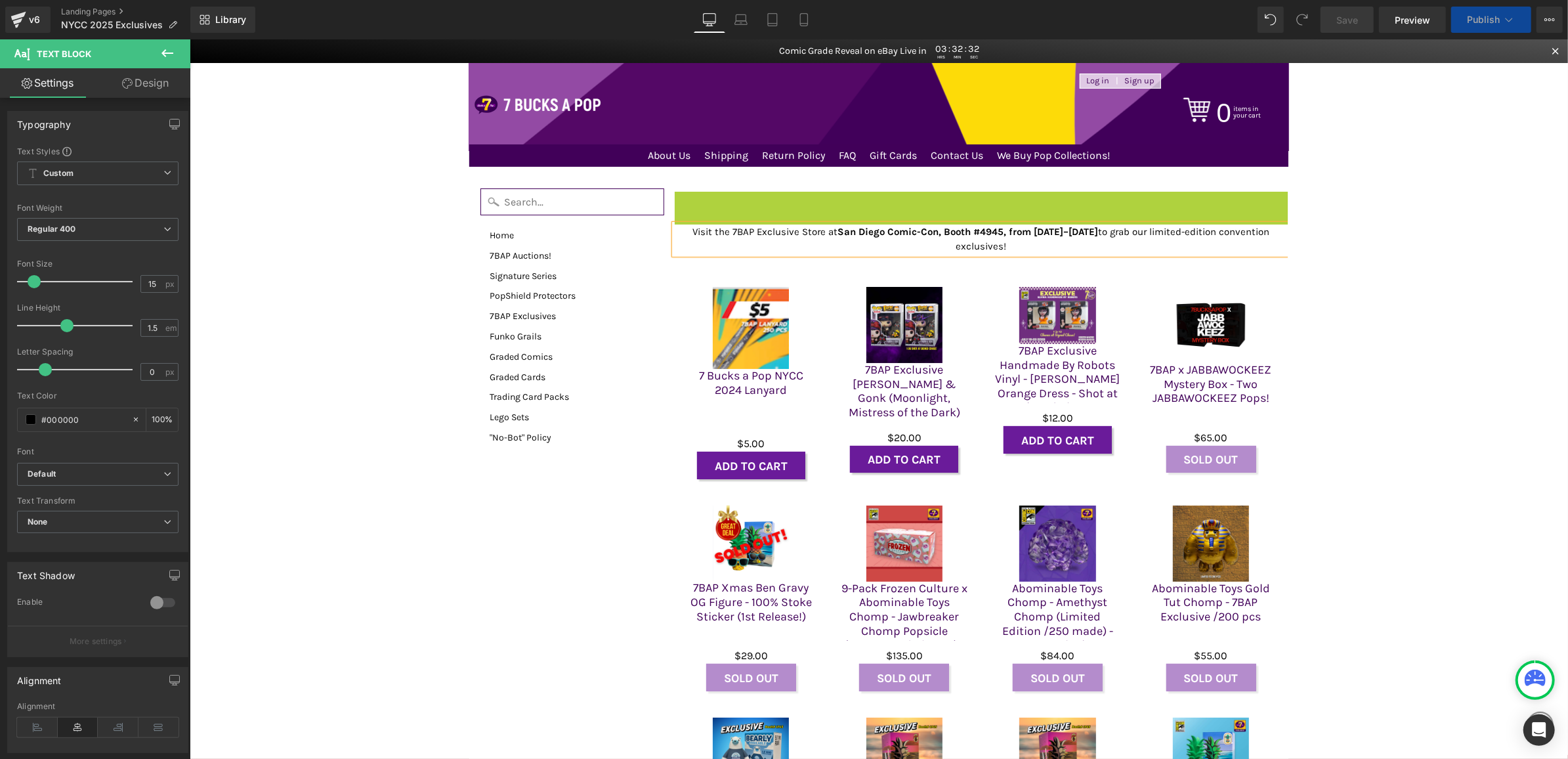
drag, startPoint x: 910, startPoint y: 197, endPoint x: 1343, endPoint y: 262, distance: 437.9
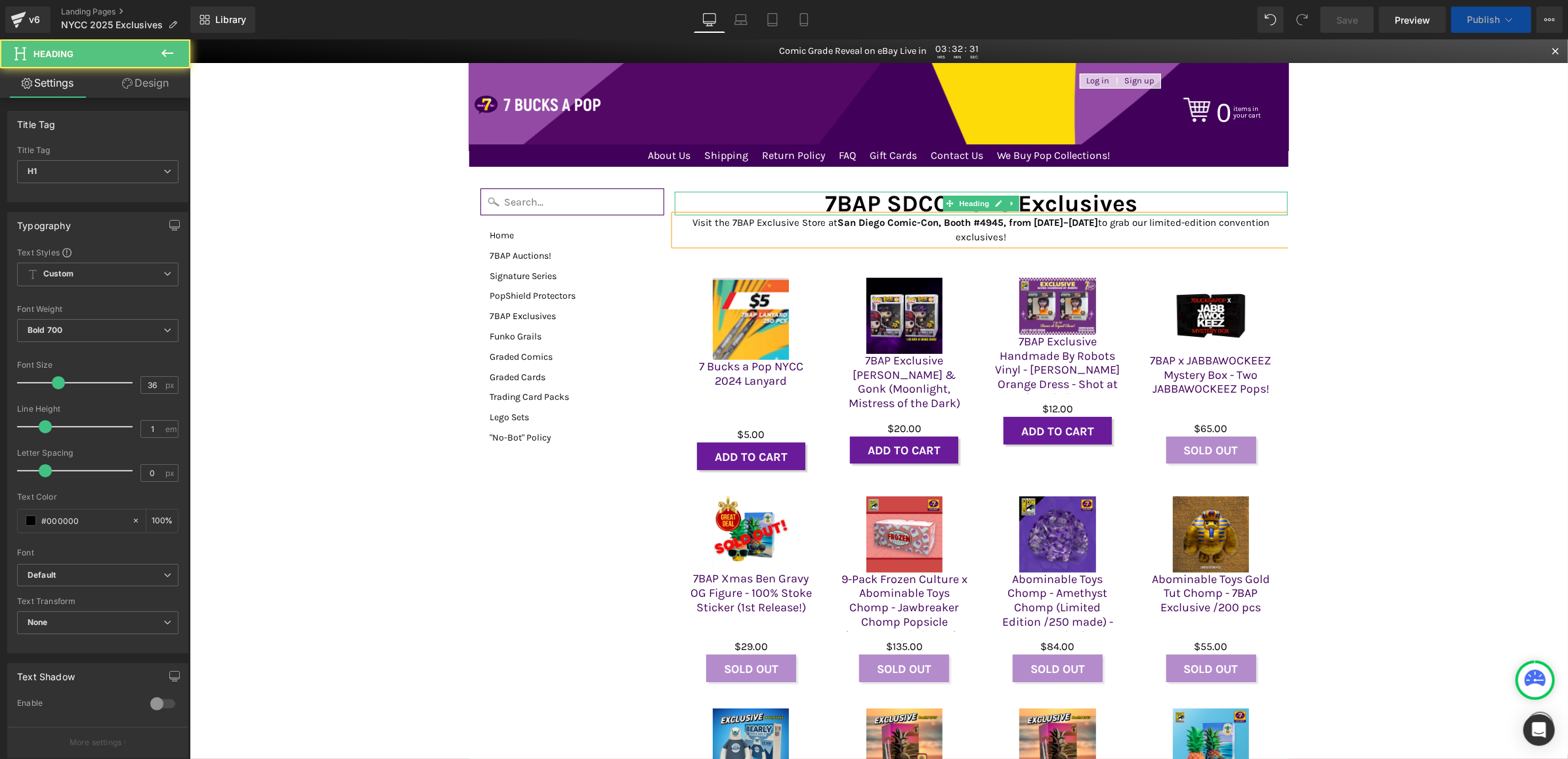
click at [884, 197] on h1 "7BAP SDCC 2025 Exclusives" at bounding box center [981, 203] width 614 height 23
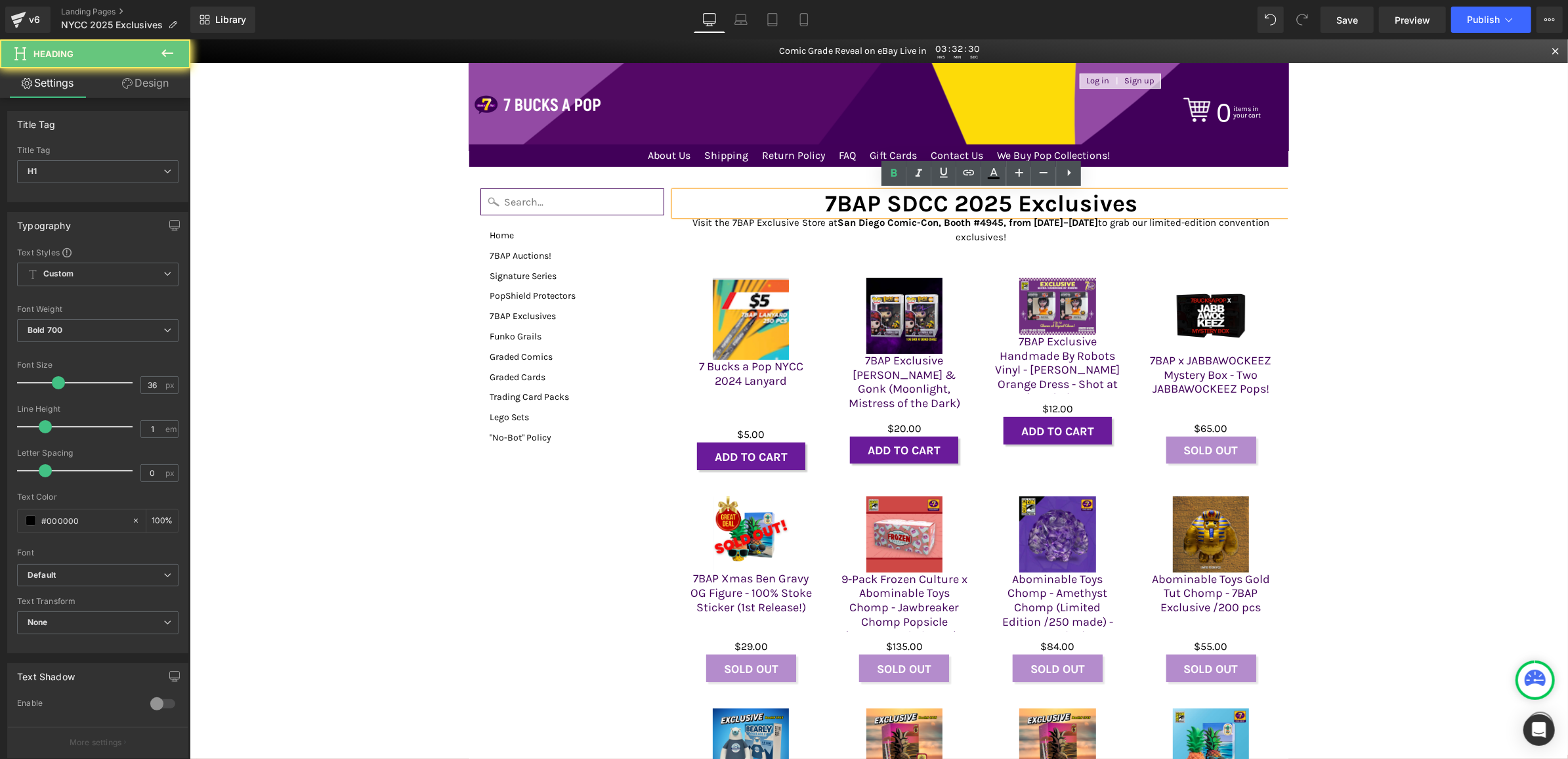
click at [884, 197] on h1 "7BAP SDCC 2025 Exclusives" at bounding box center [981, 203] width 614 height 23
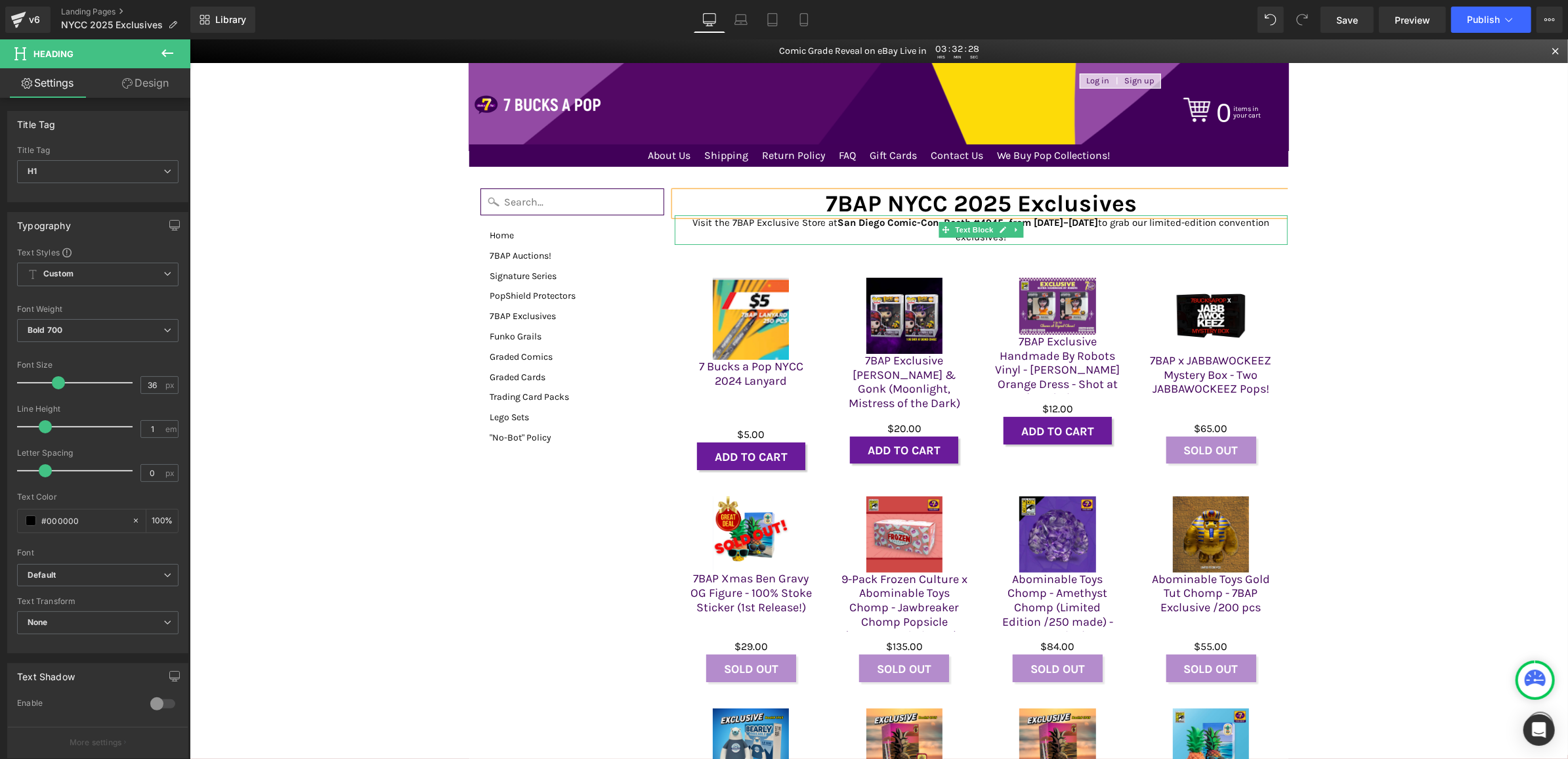
click at [1055, 225] on strong "San Diego Comic-Con, Booth #4945, from [DATE]–[DATE]" at bounding box center [967, 222] width 261 height 12
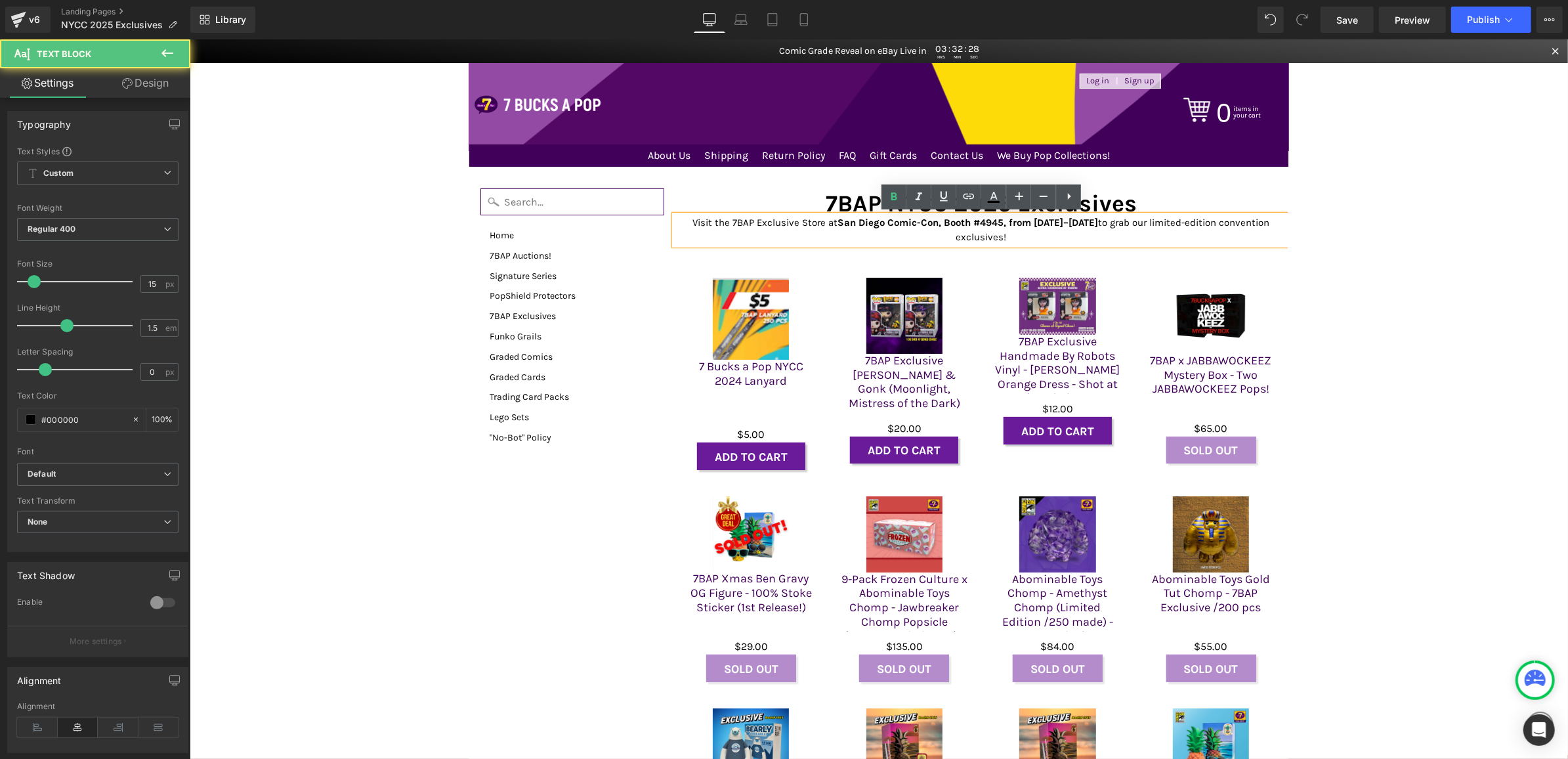
click at [1077, 228] on p "Visit the 7BAP Exclusive Store at San Diego Comic-Con, Booth #4945, from July 2…" at bounding box center [981, 229] width 614 height 29
drag, startPoint x: 991, startPoint y: 221, endPoint x: 1007, endPoint y: 222, distance: 16.0
click at [1007, 222] on strong "San Diego Comic-Con, Booth #4945, from [DATE]–[DATE]" at bounding box center [967, 222] width 261 height 12
drag, startPoint x: 1041, startPoint y: 223, endPoint x: 1059, endPoint y: 220, distance: 18.2
click at [1059, 220] on strong "San Diego Comic-Con, Booth #4515, from July 24–27" at bounding box center [967, 222] width 258 height 12
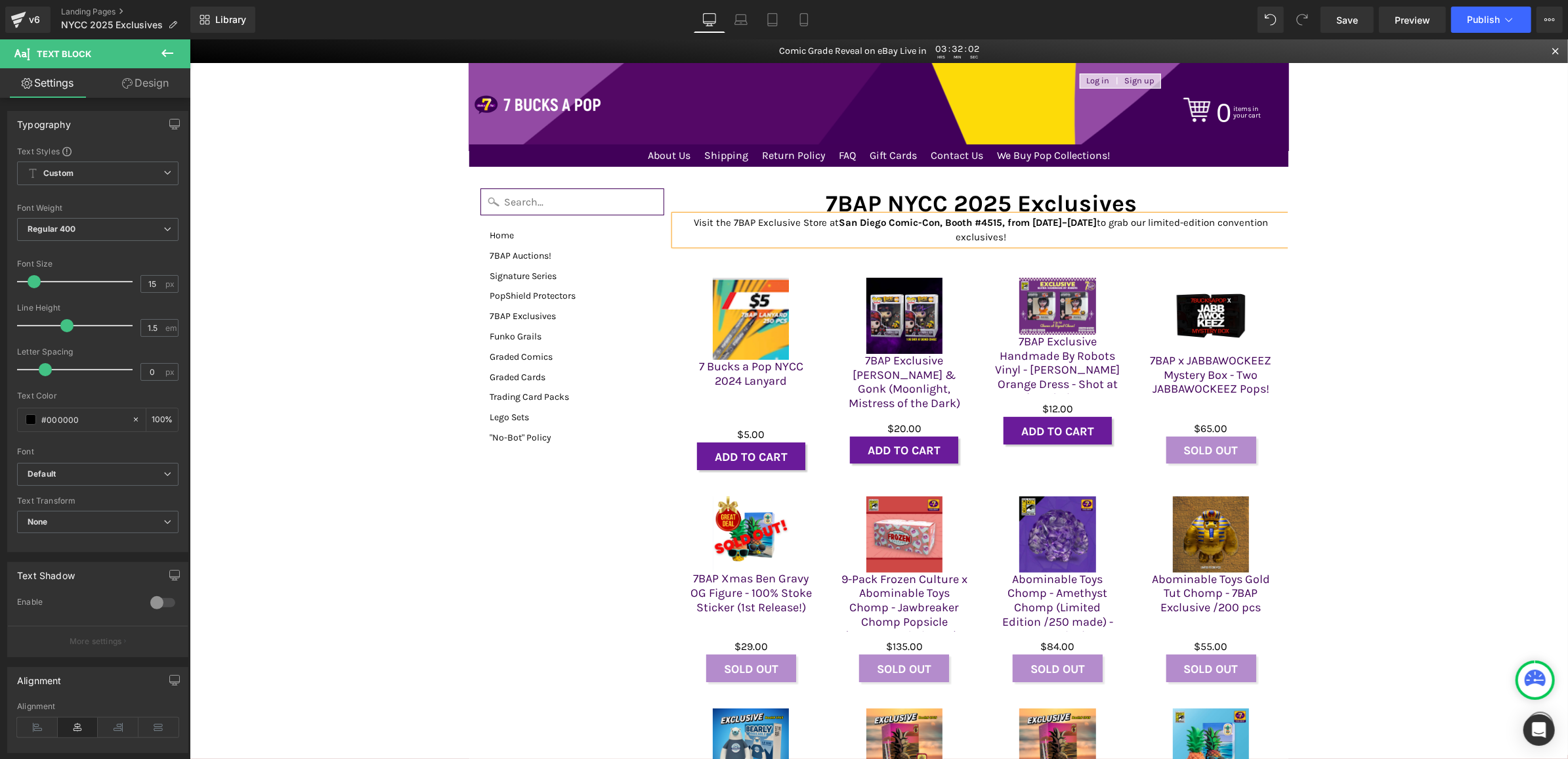
click at [1105, 237] on p "Visit the 7BAP Exclusive Store at San Diego Comic-Con, Booth #4515, from Octobe…" at bounding box center [981, 229] width 614 height 29
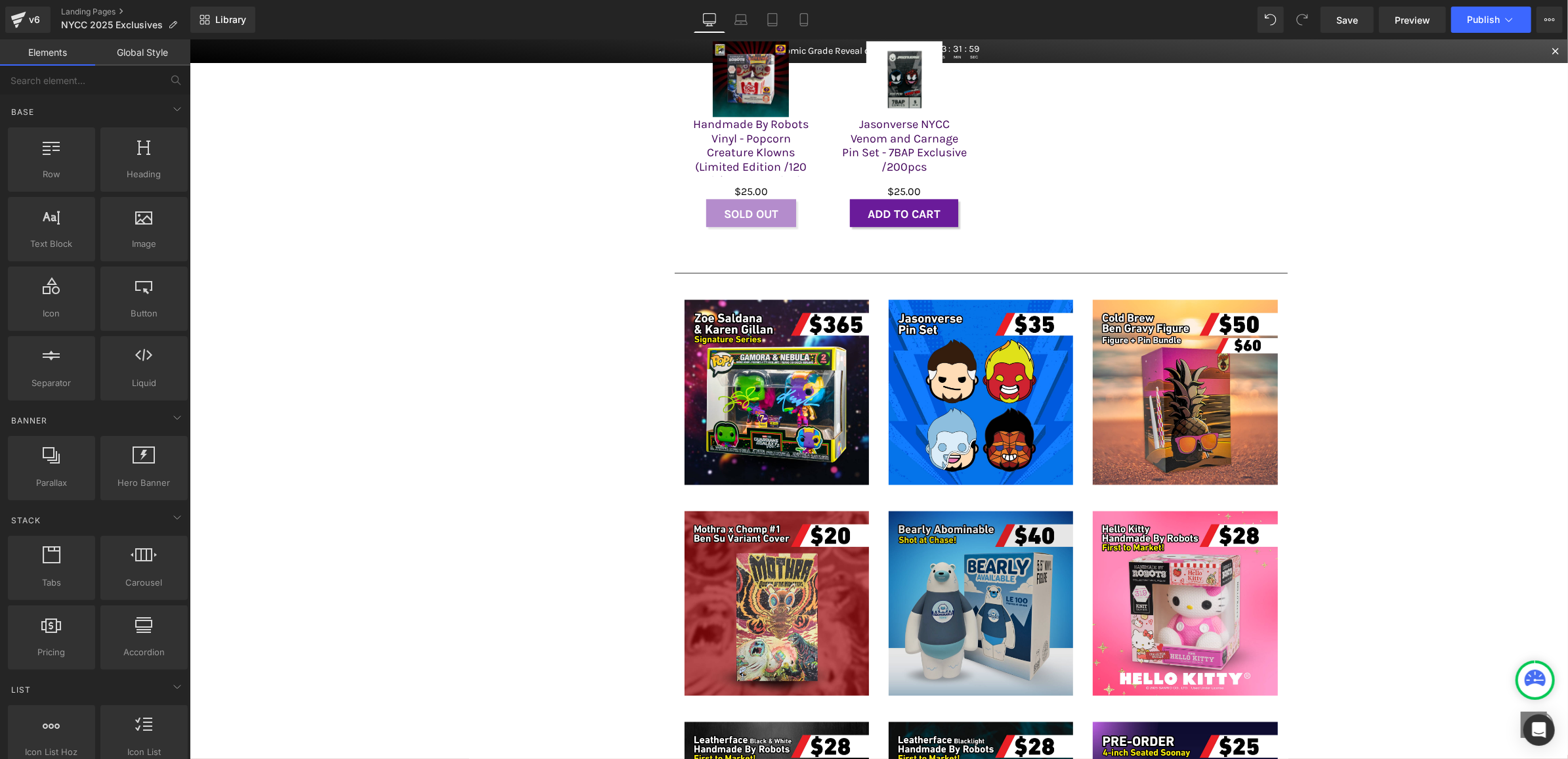
scroll to position [1687, 0]
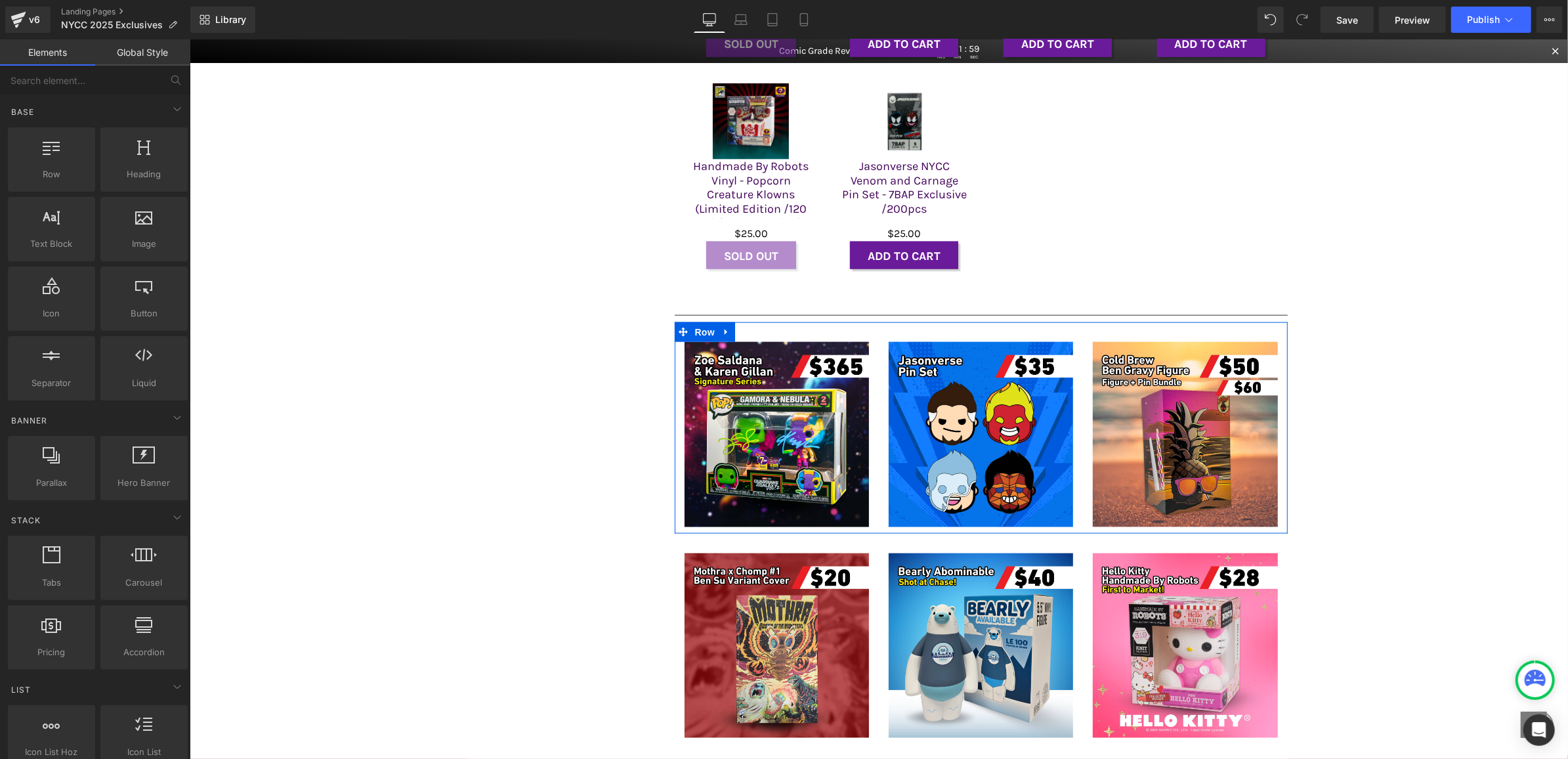
click at [869, 334] on div "Image Image Image Row" at bounding box center [981, 427] width 614 height 211
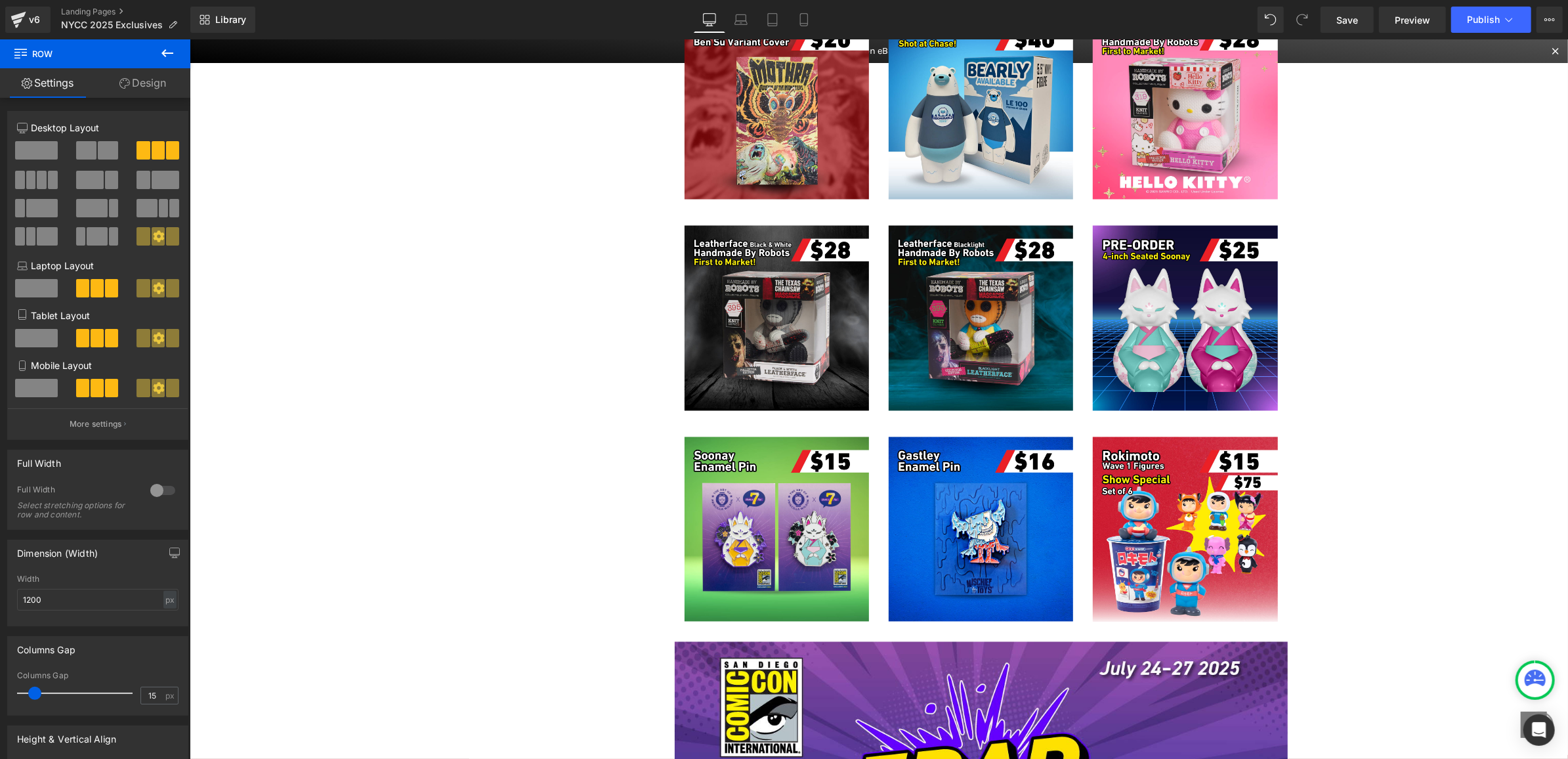
scroll to position [2719, 0]
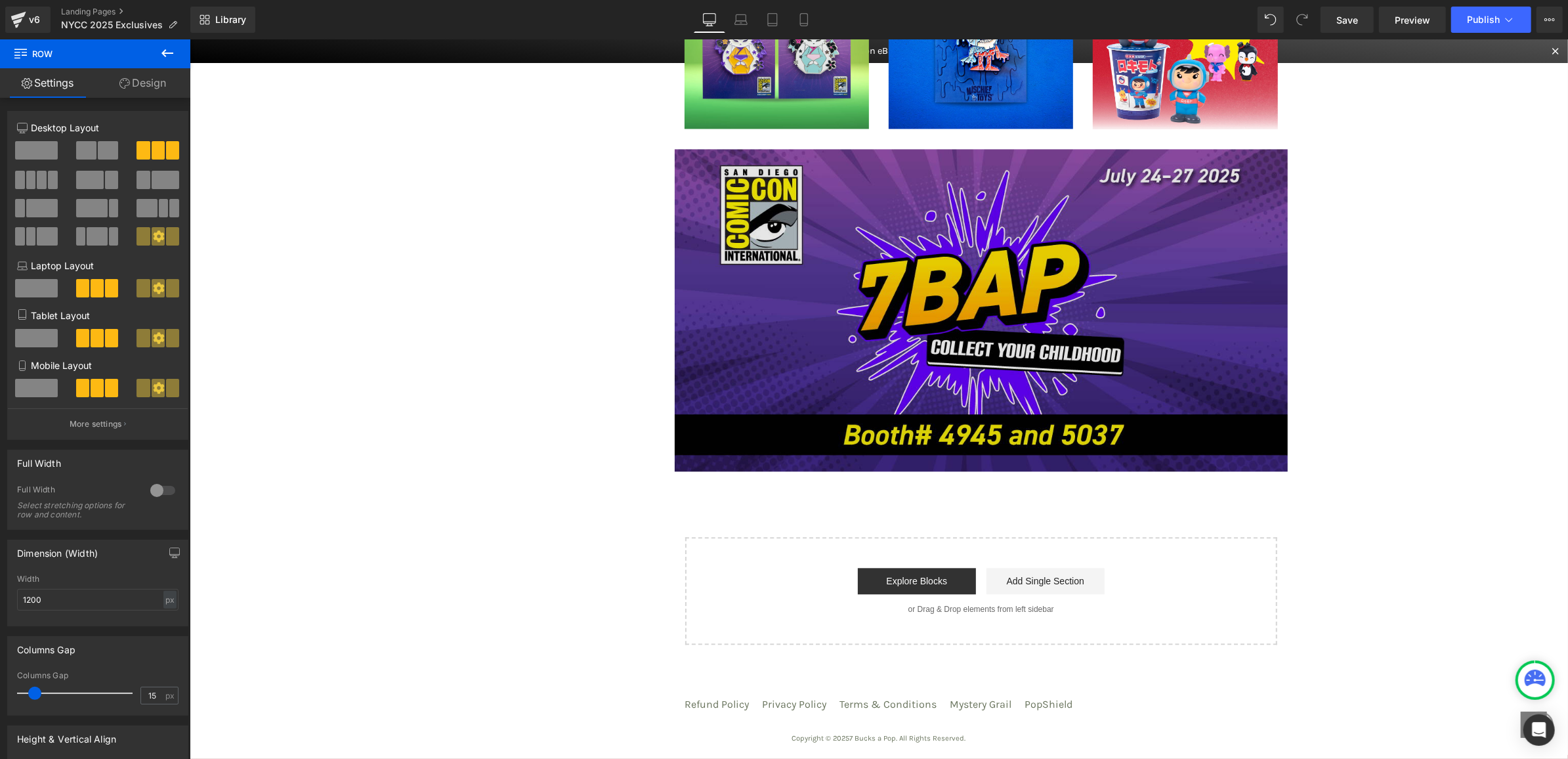
click at [824, 286] on img at bounding box center [981, 310] width 614 height 323
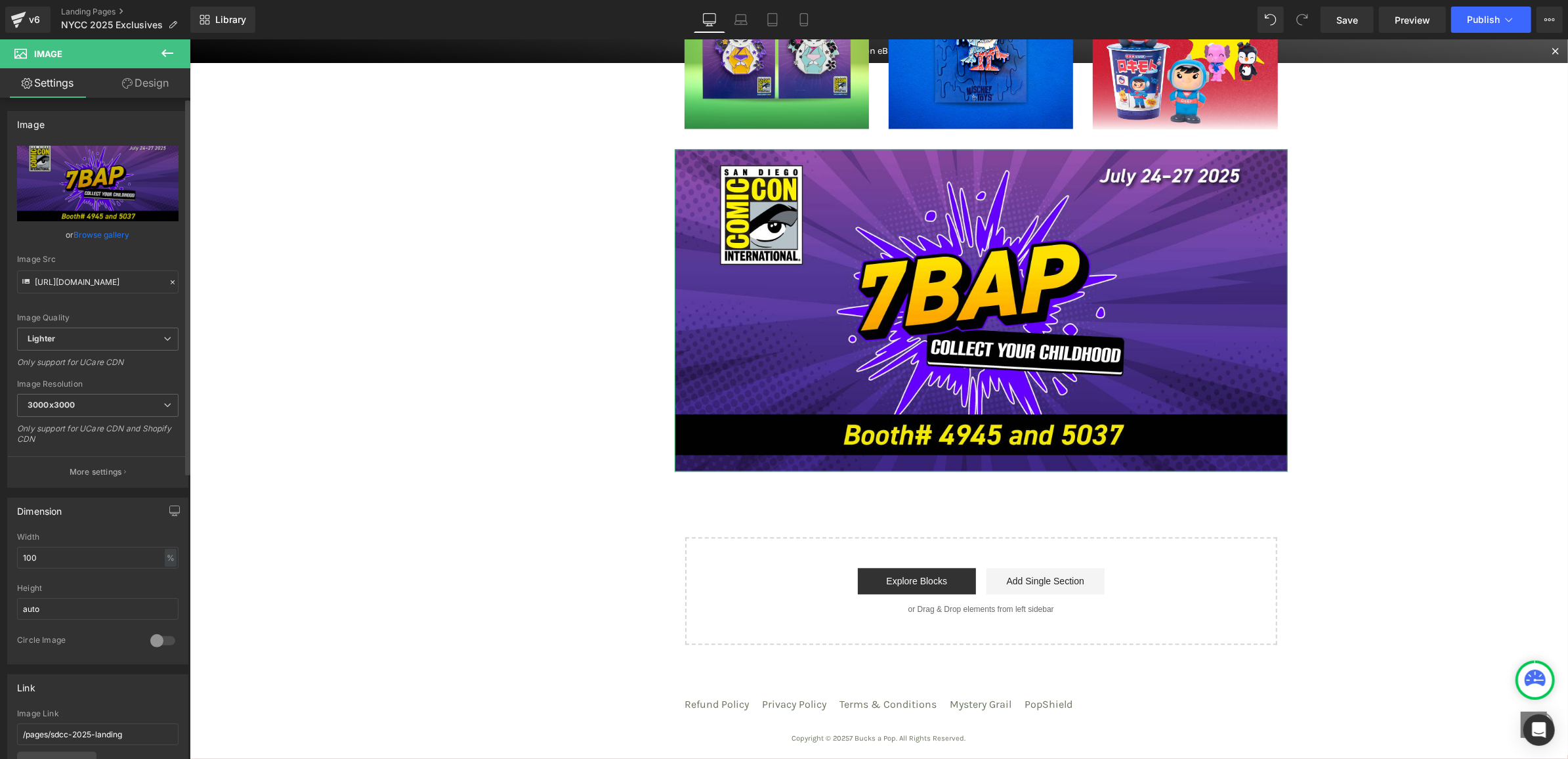
click at [105, 237] on link "Browse gallery" at bounding box center [102, 234] width 56 height 23
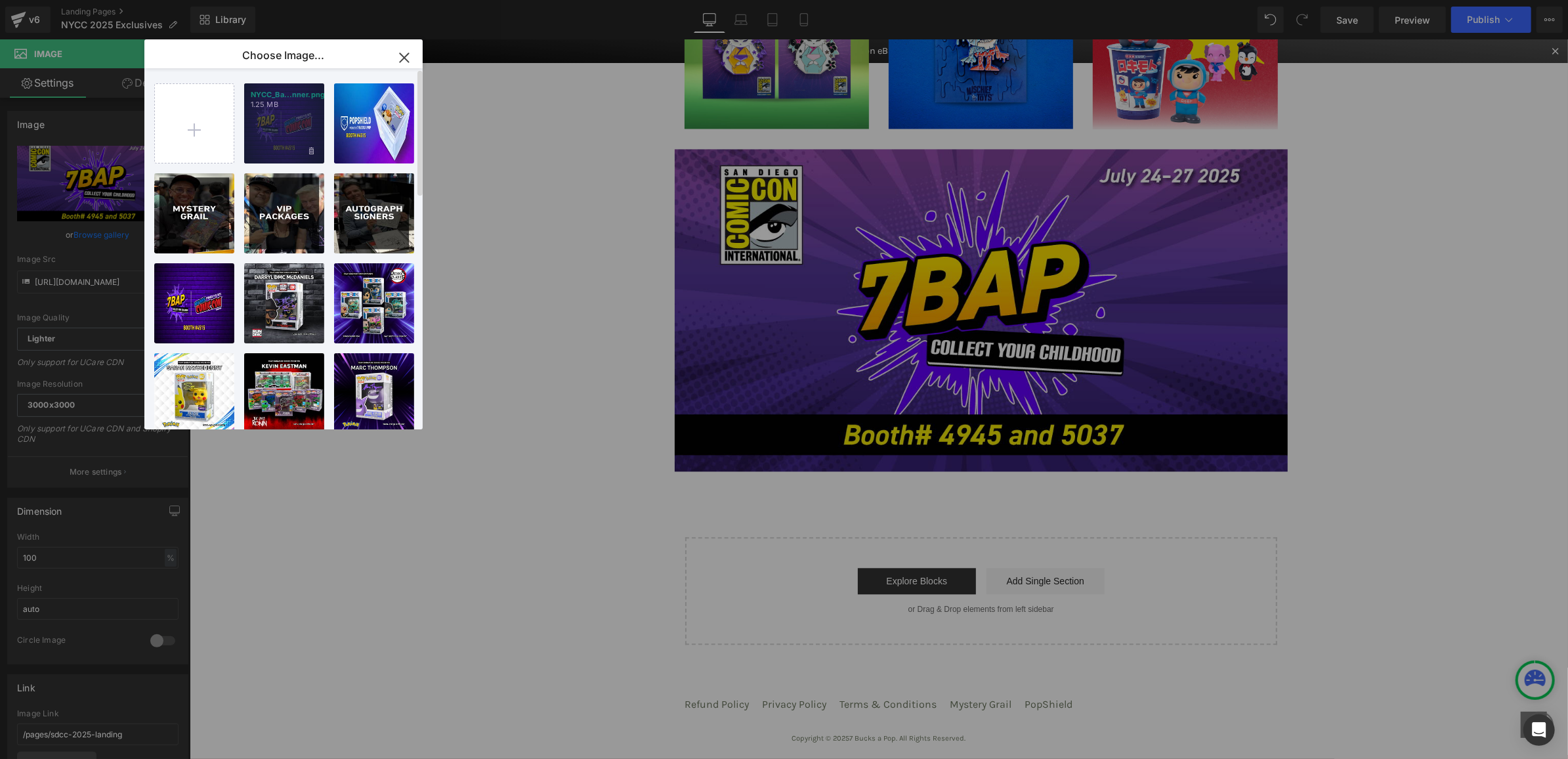
click at [283, 113] on div "NYCC_Ba...nner.png 1.25 MB" at bounding box center [284, 124] width 80 height 80
type input "https://ucarecdn.com/889ae232-41d3-4e86-a8d4-85f53befd5fa/-/format/auto/-/previ…"
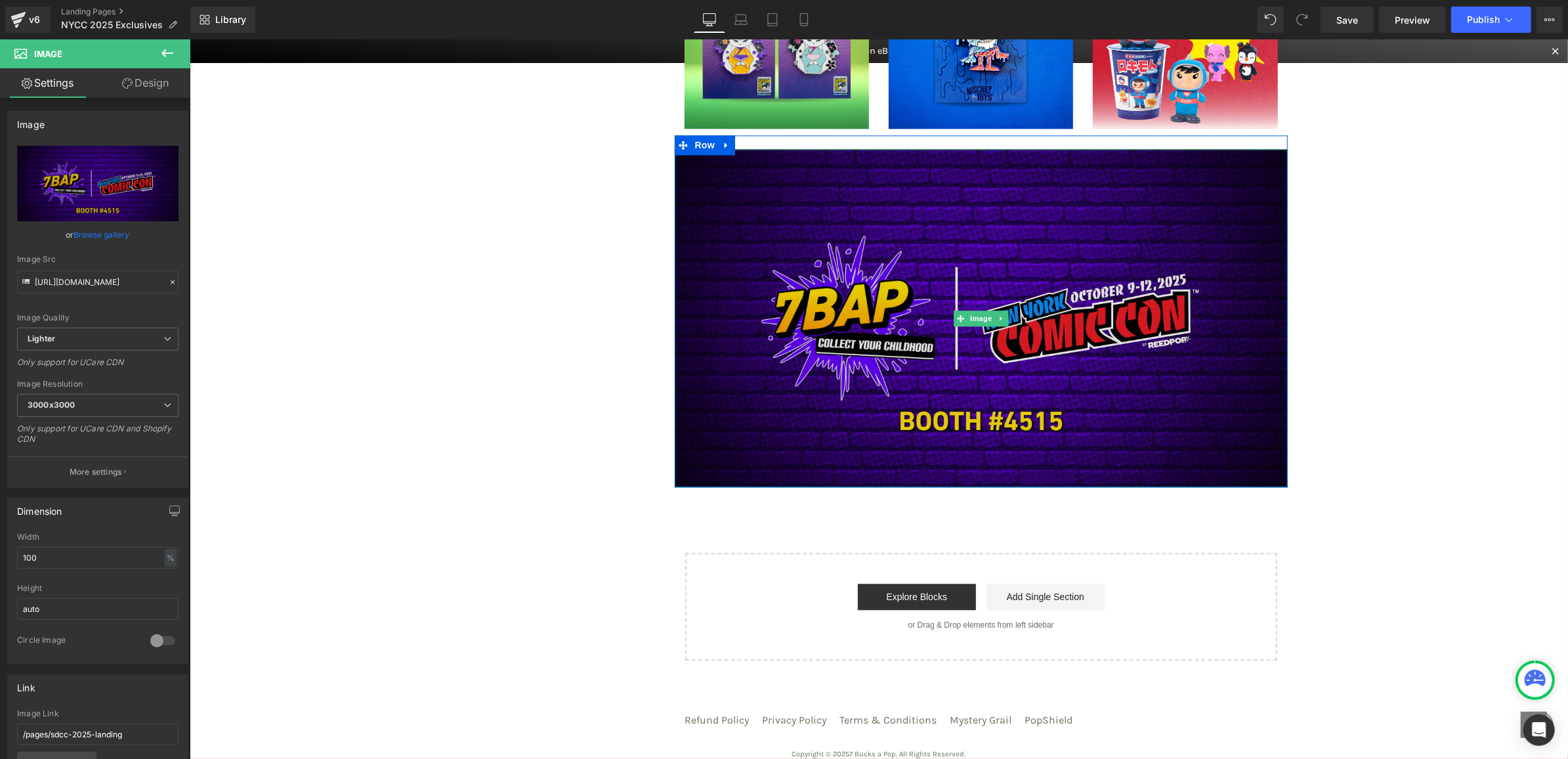
click at [915, 263] on img at bounding box center [981, 317] width 614 height 338
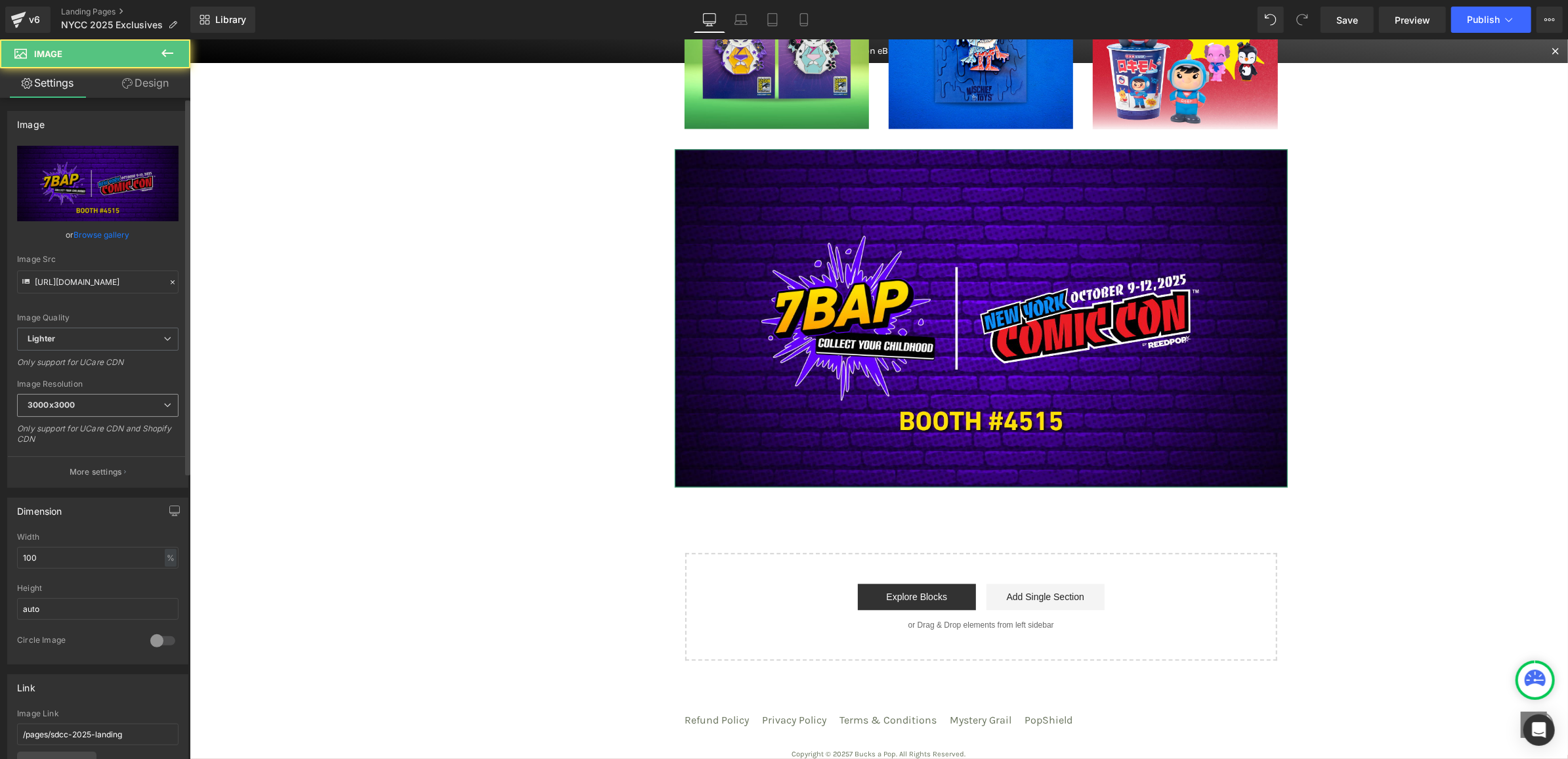
scroll to position [499, 0]
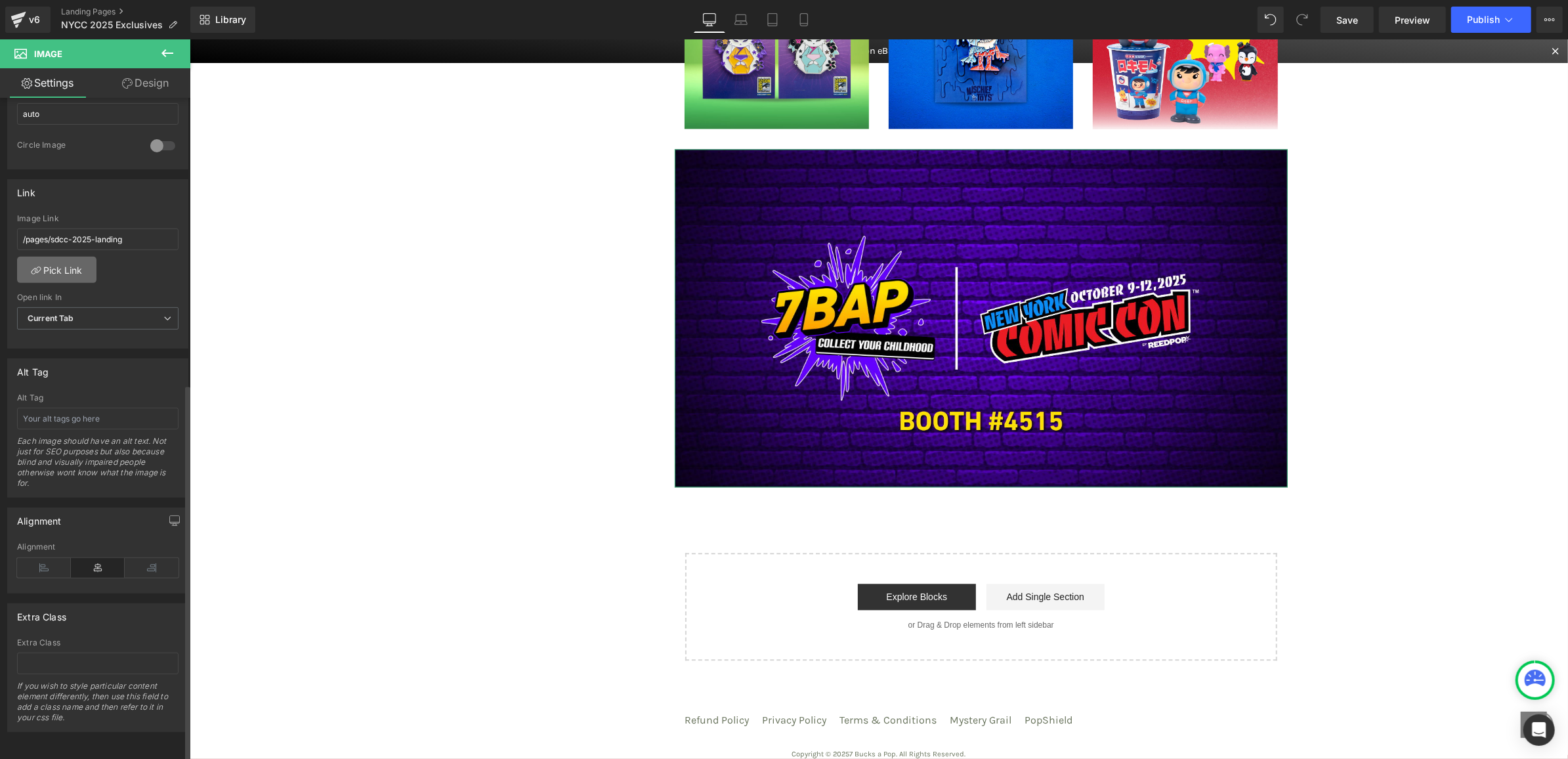
click at [75, 257] on link "Pick Link" at bounding box center [57, 270] width 79 height 26
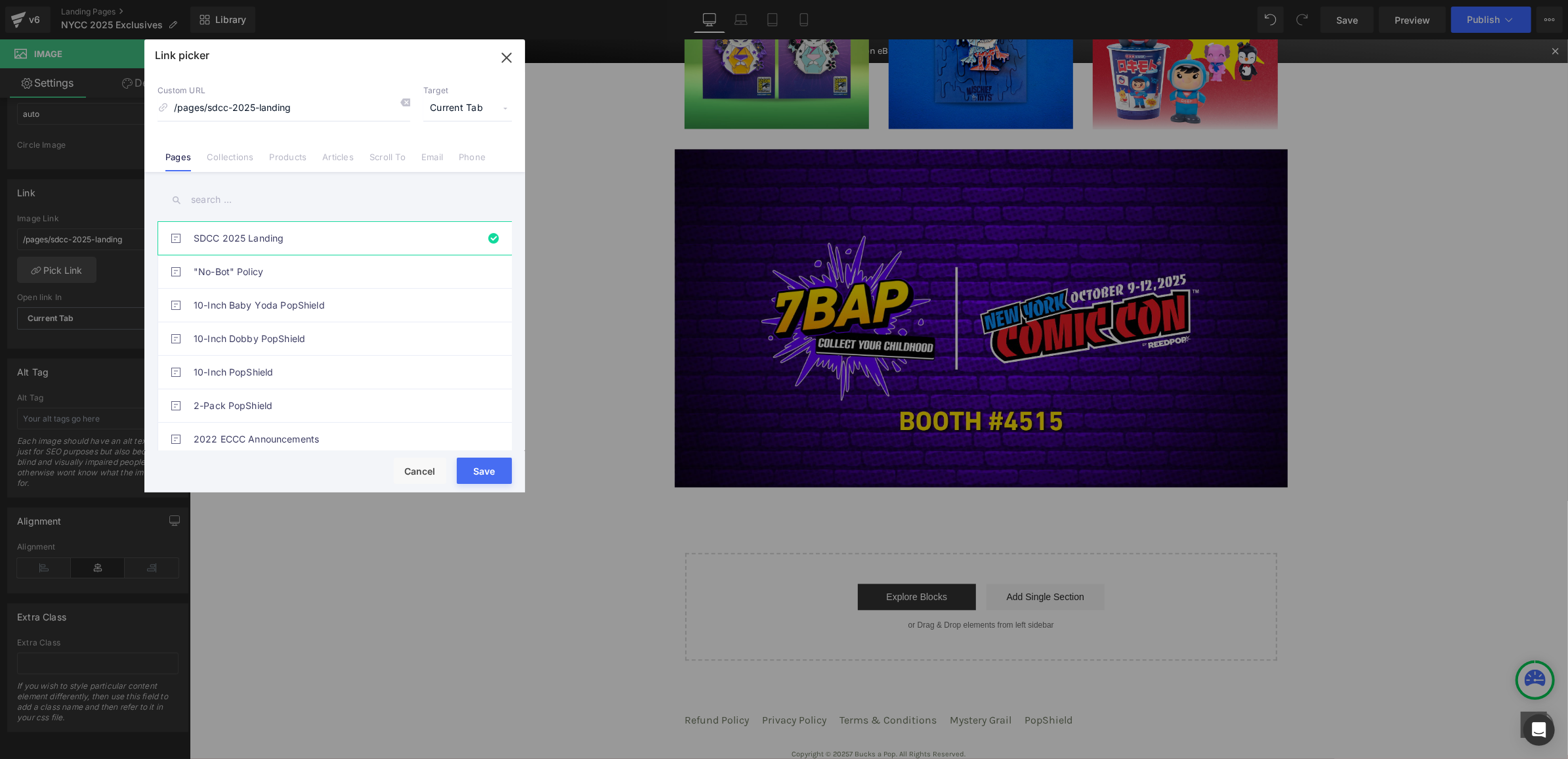
click at [267, 195] on input "text" at bounding box center [335, 200] width 354 height 29
type input "nycc"
click at [301, 329] on link "NYCC 2025 Landing" at bounding box center [338, 339] width 289 height 33
type input "/pages/nycc-2025-landing"
click at [497, 461] on button "Save" at bounding box center [484, 470] width 55 height 26
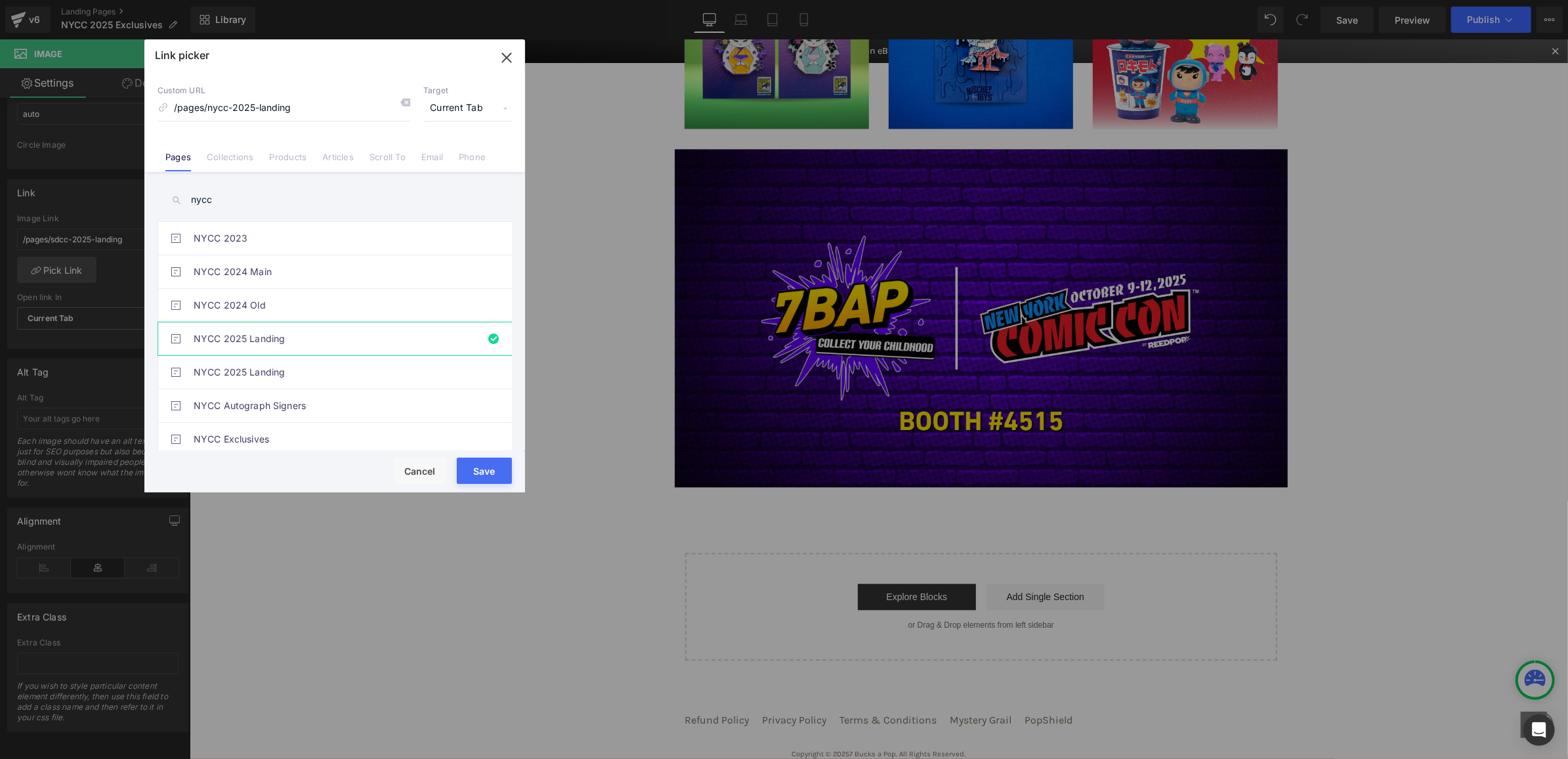
type input "/pages/nycc-2025-landing"
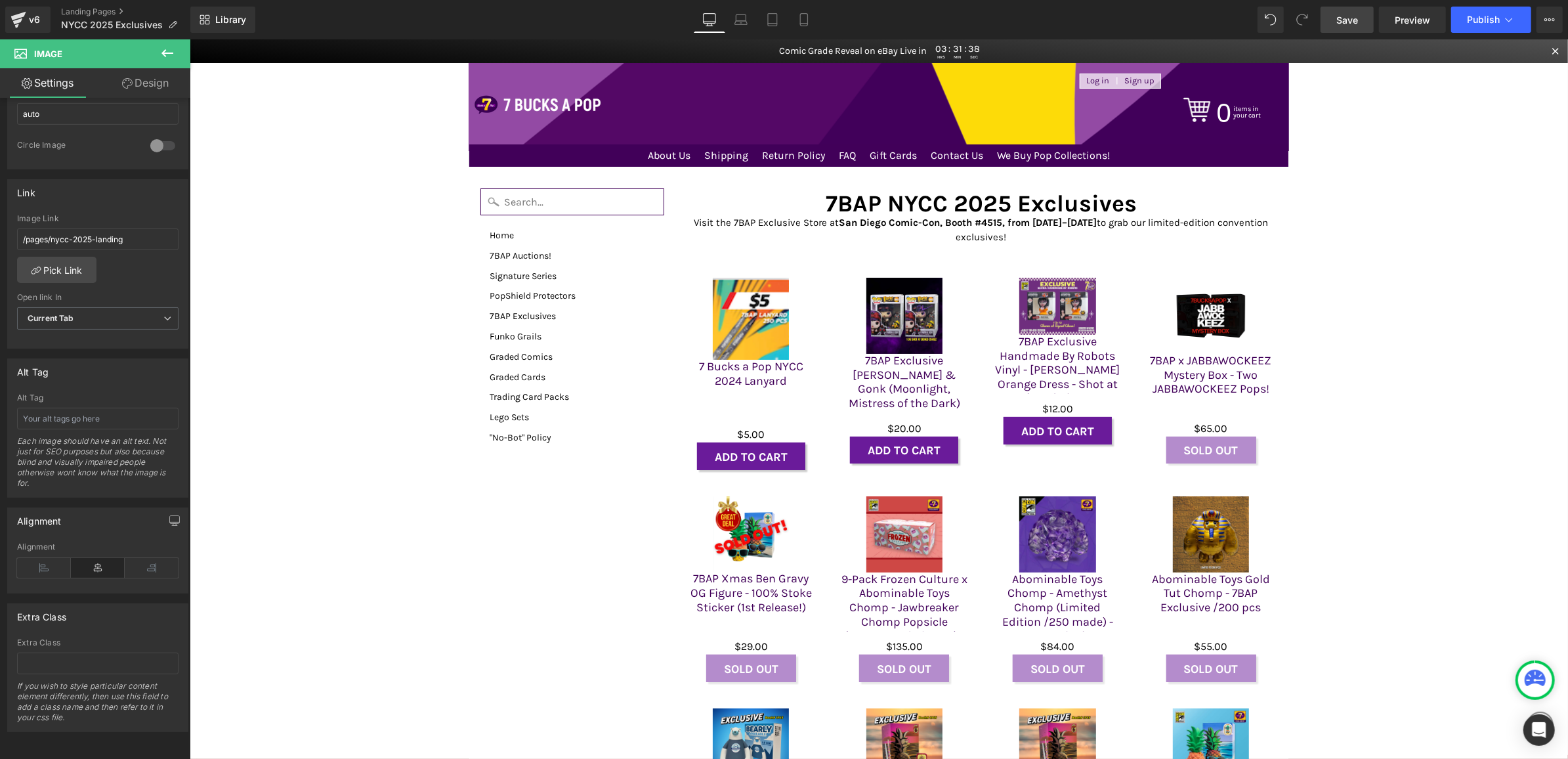
click at [1343, 23] on span "Save" at bounding box center [1347, 20] width 22 height 14
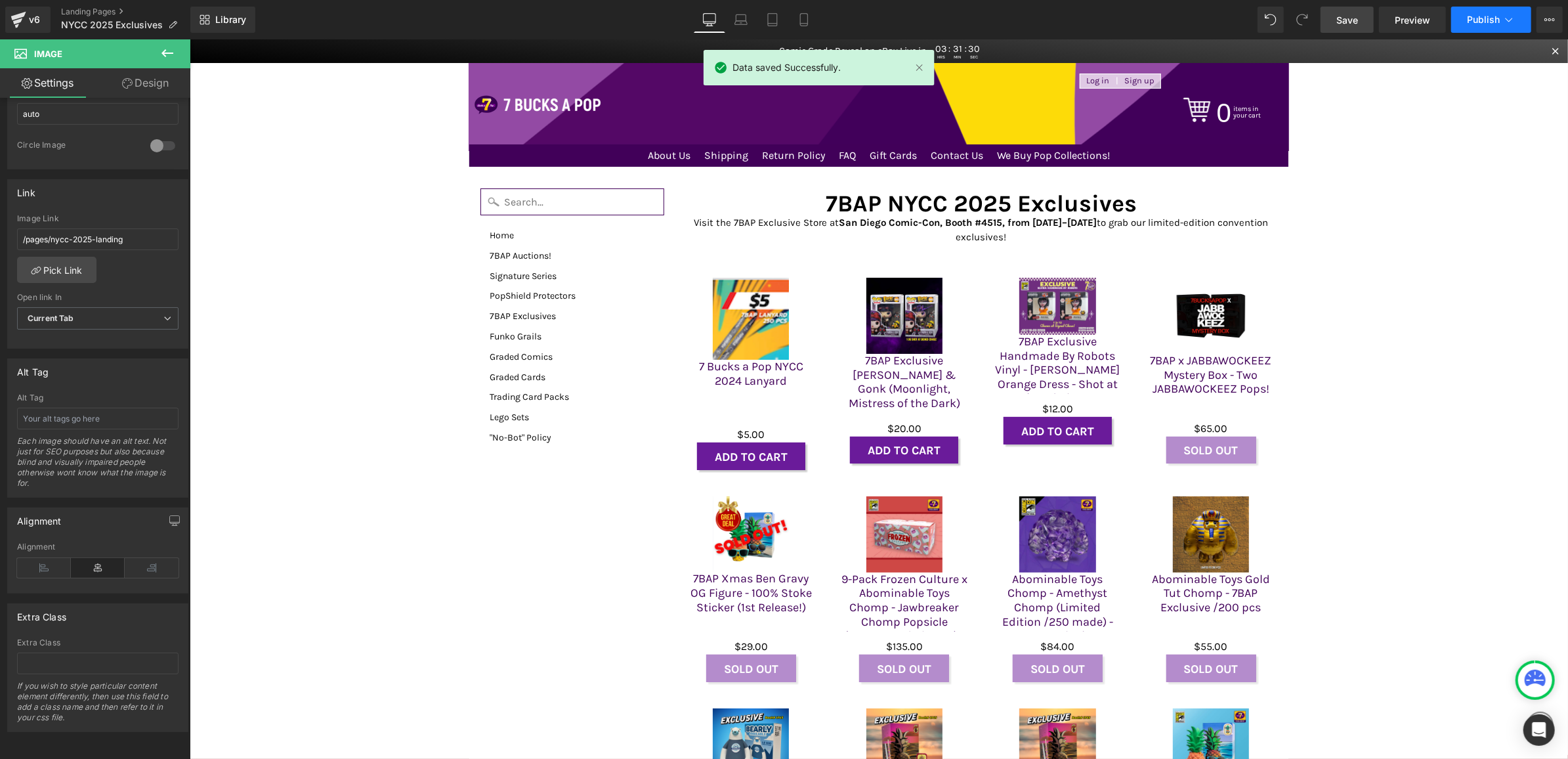
click at [1484, 7] on button "Publish" at bounding box center [1491, 20] width 80 height 26
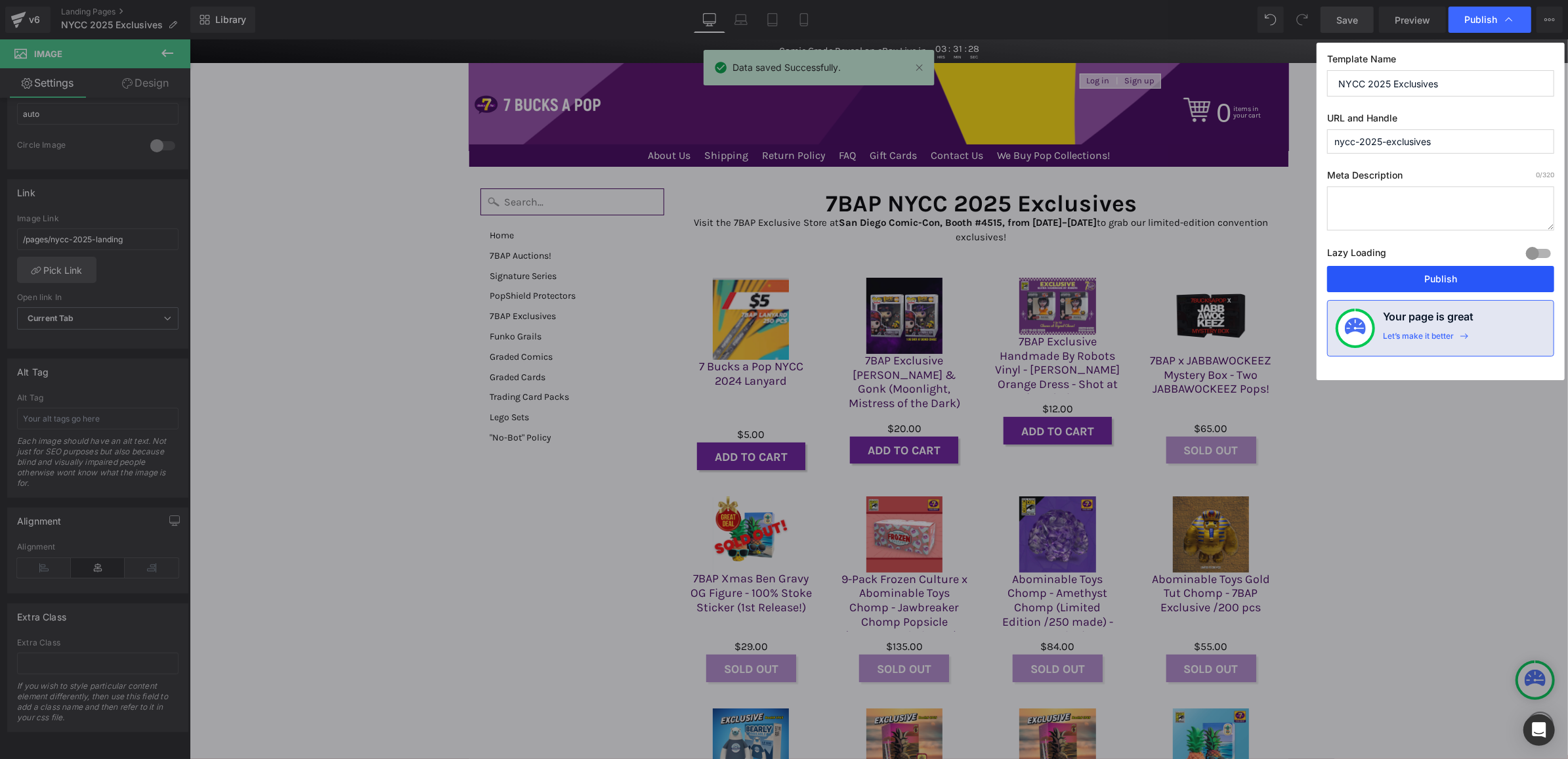
drag, startPoint x: 1414, startPoint y: 276, endPoint x: 1224, endPoint y: 237, distance: 194.0
click at [1414, 276] on button "Publish" at bounding box center [1441, 279] width 227 height 26
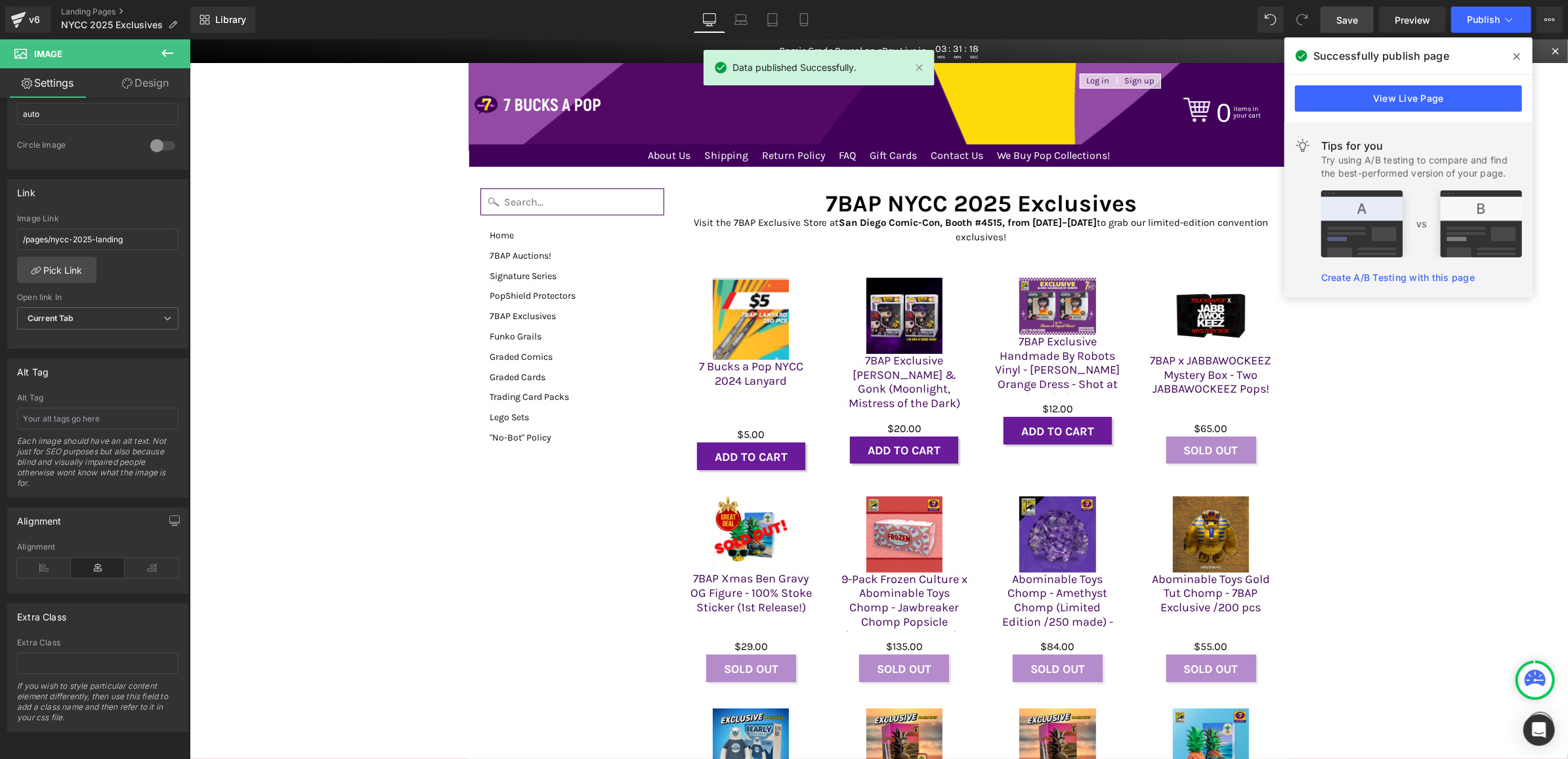
drag, startPoint x: 1523, startPoint y: 52, endPoint x: 1333, endPoint y: 13, distance: 194.0
click at [1523, 52] on span at bounding box center [1518, 57] width 21 height 21
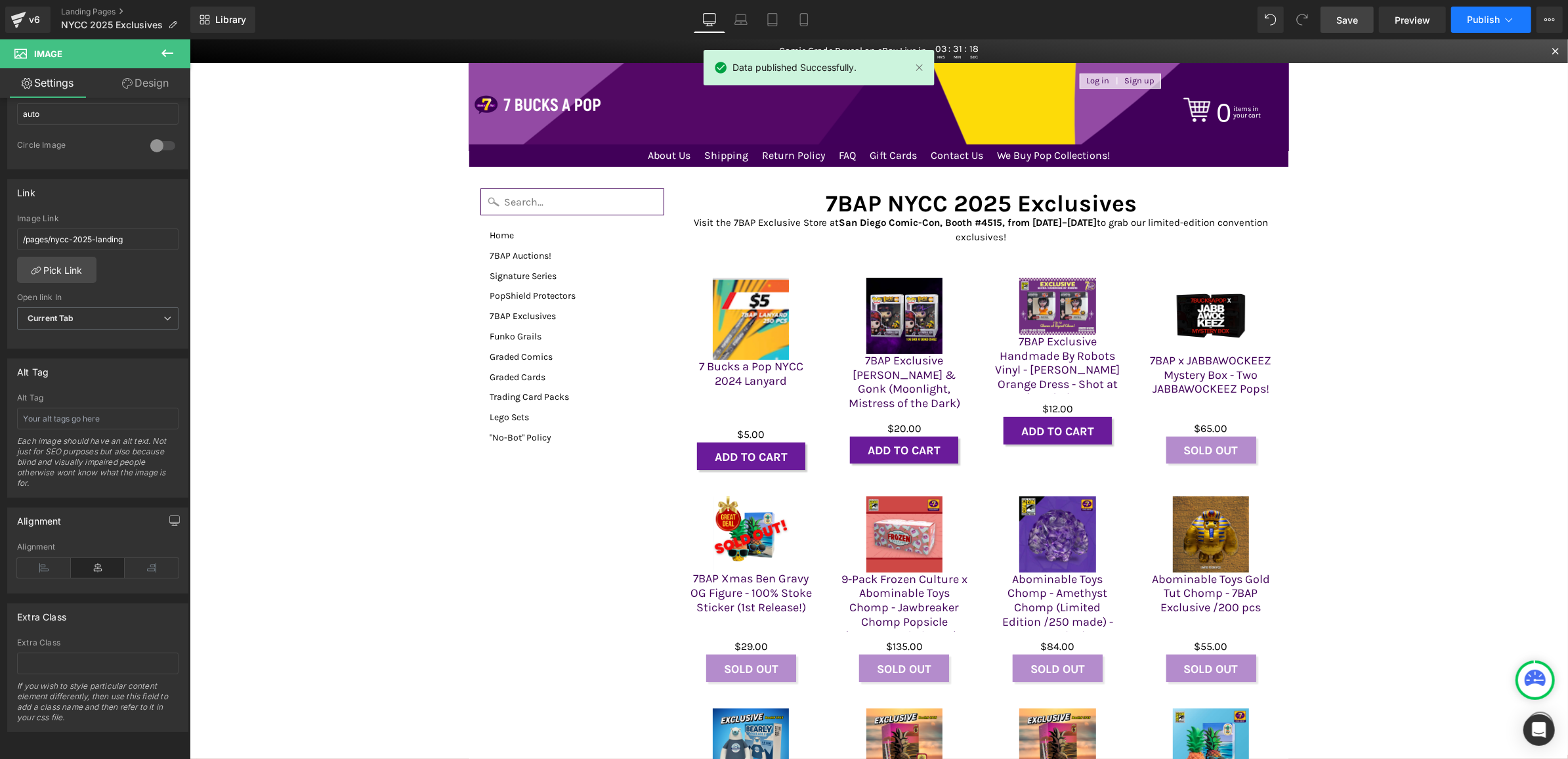
click at [1523, 20] on button "Publish" at bounding box center [1491, 20] width 80 height 26
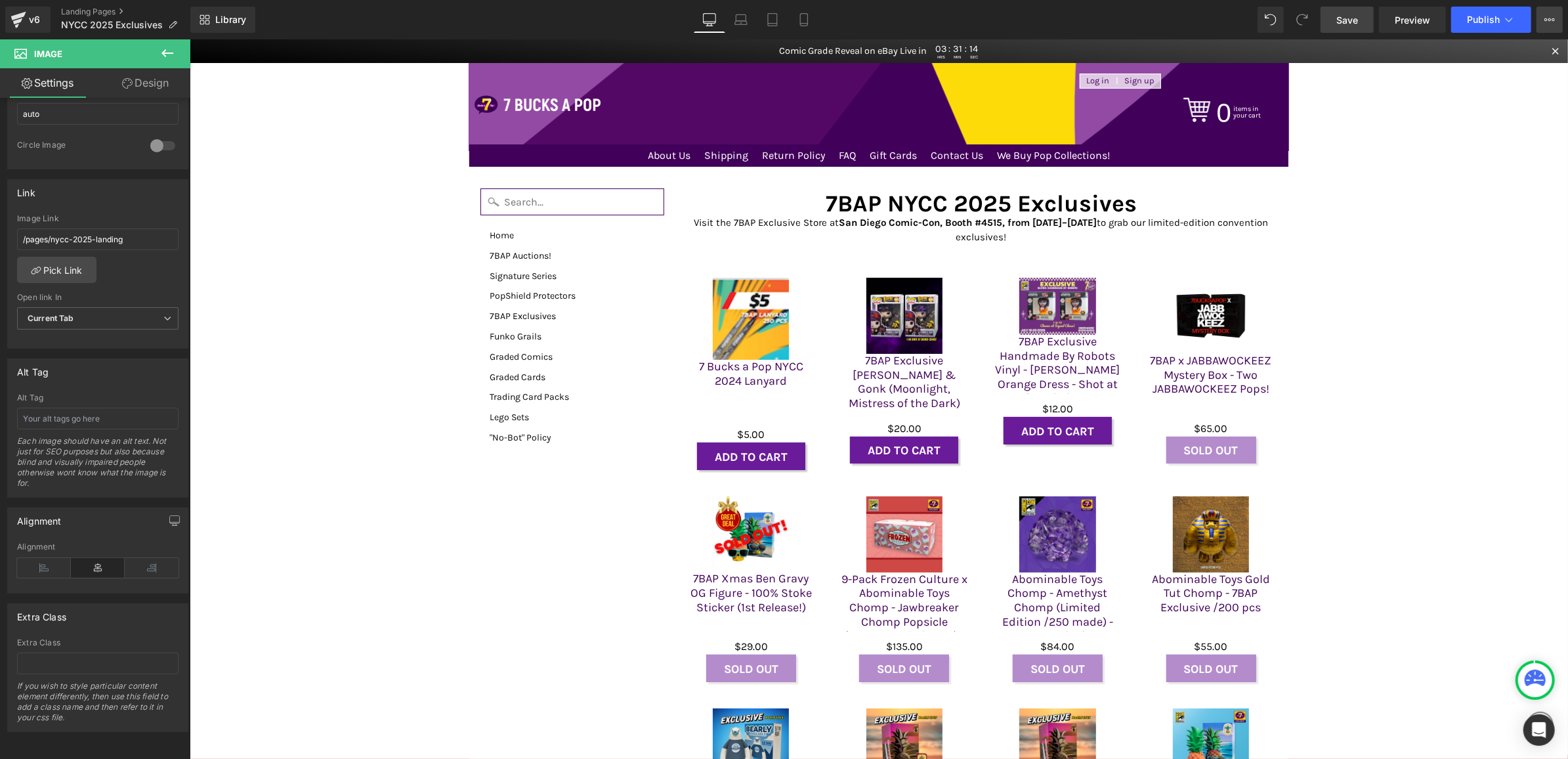
click at [1551, 22] on icon at bounding box center [1550, 20] width 11 height 11
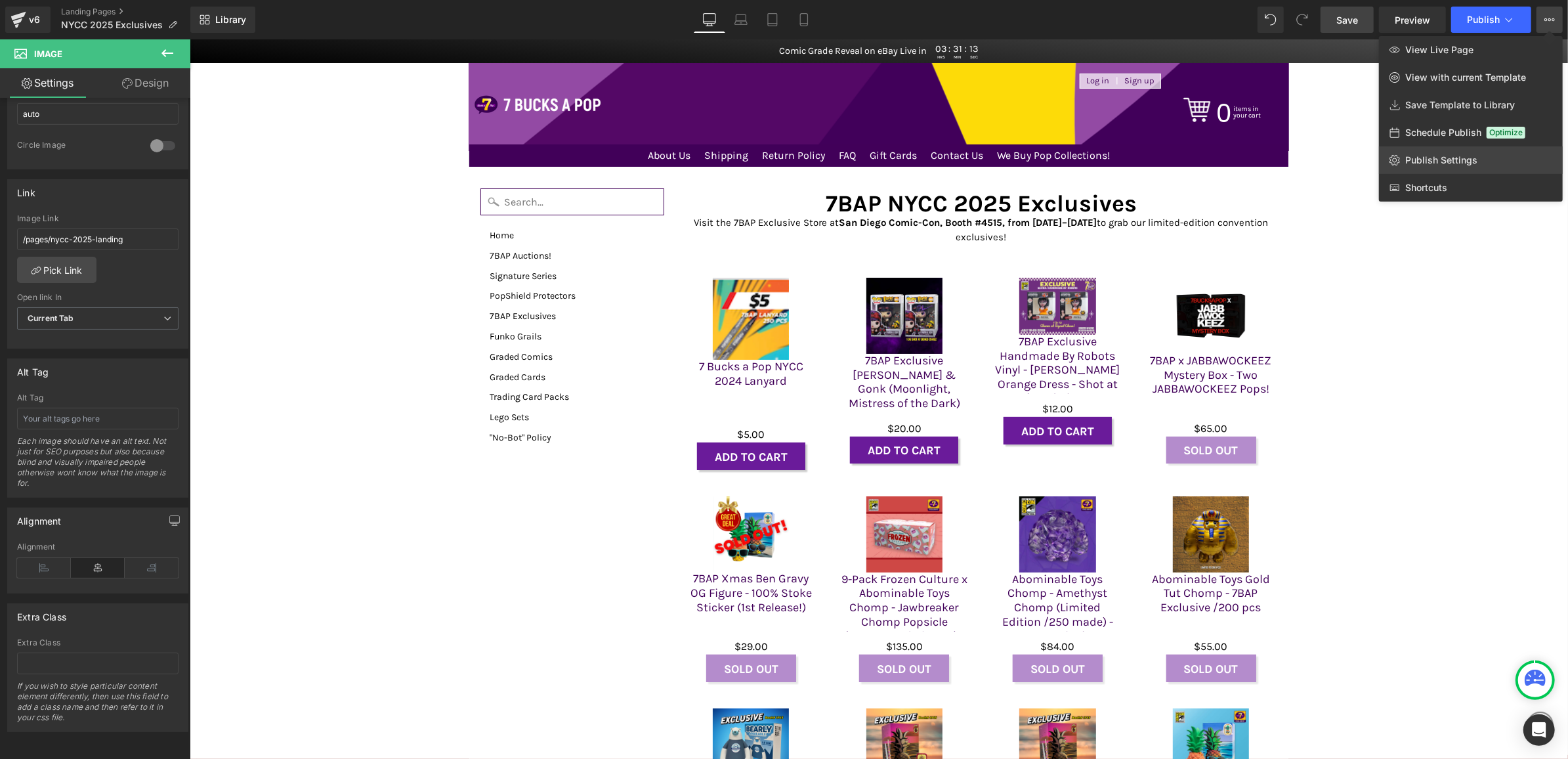
click at [1419, 153] on link "Publish Settings" at bounding box center [1472, 160] width 184 height 28
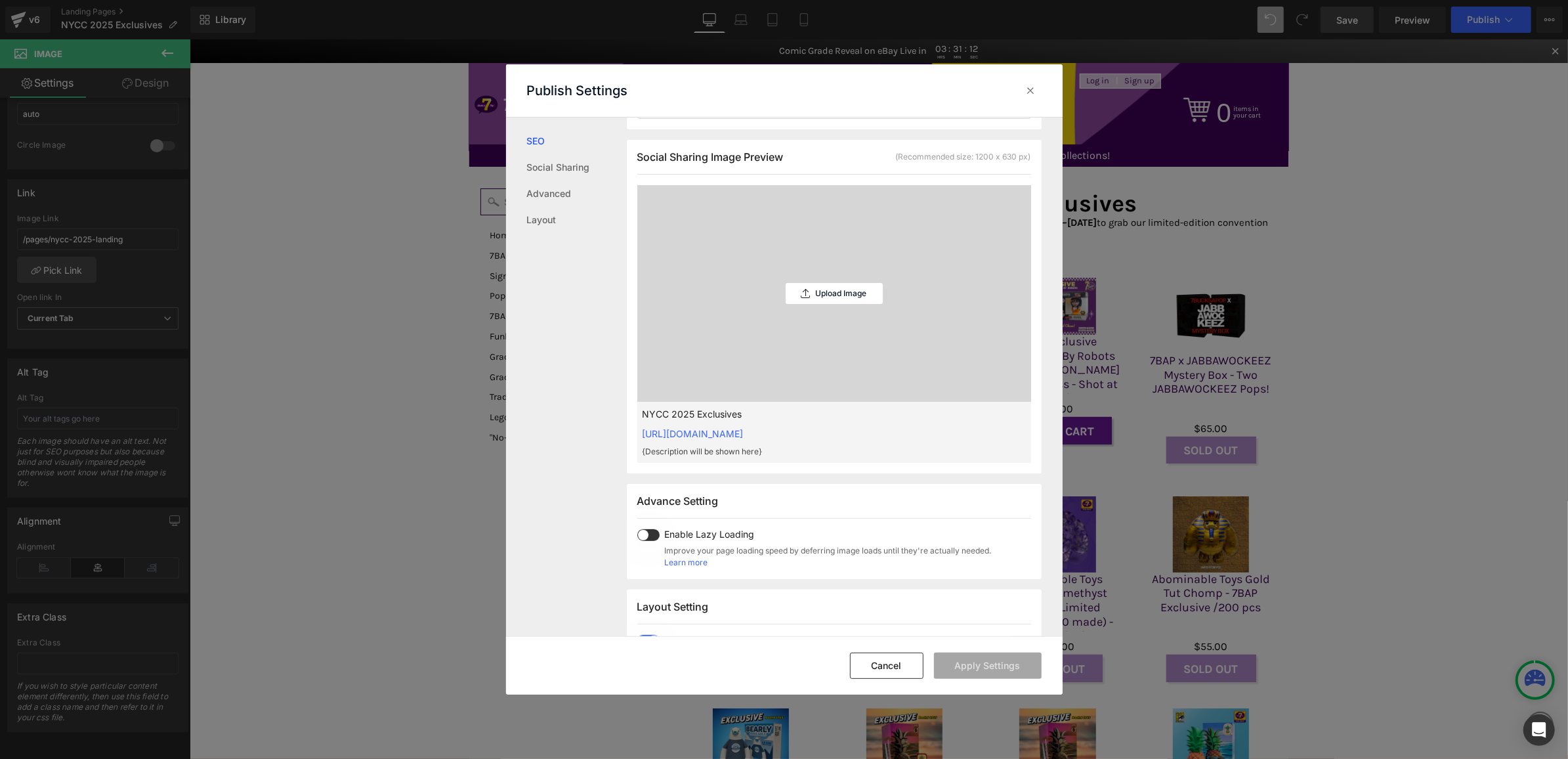
scroll to position [350, 0]
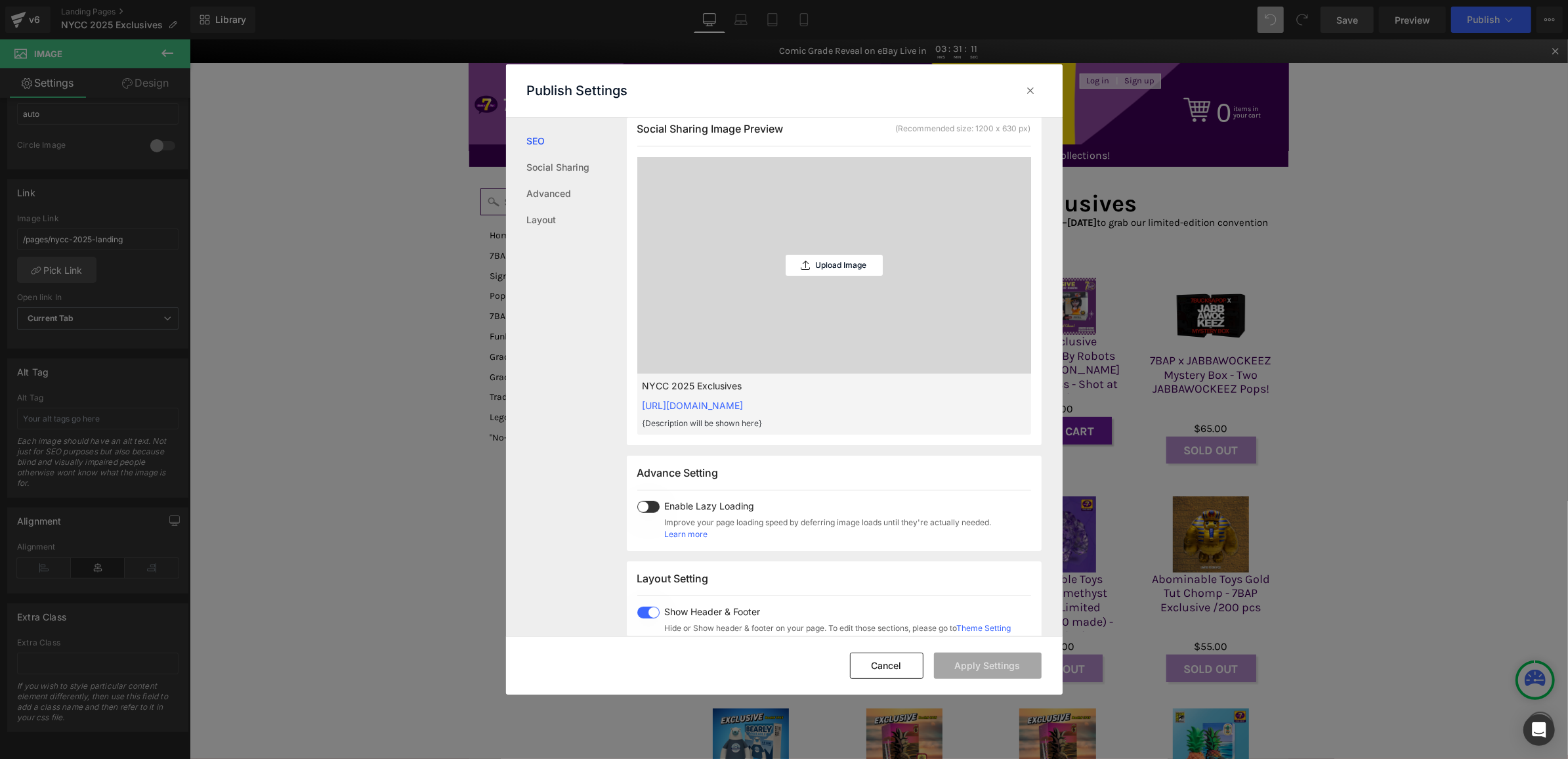
click at [827, 278] on div "Upload Image" at bounding box center [834, 265] width 97 height 217
click at [829, 264] on p "Upload Image" at bounding box center [842, 265] width 51 height 9
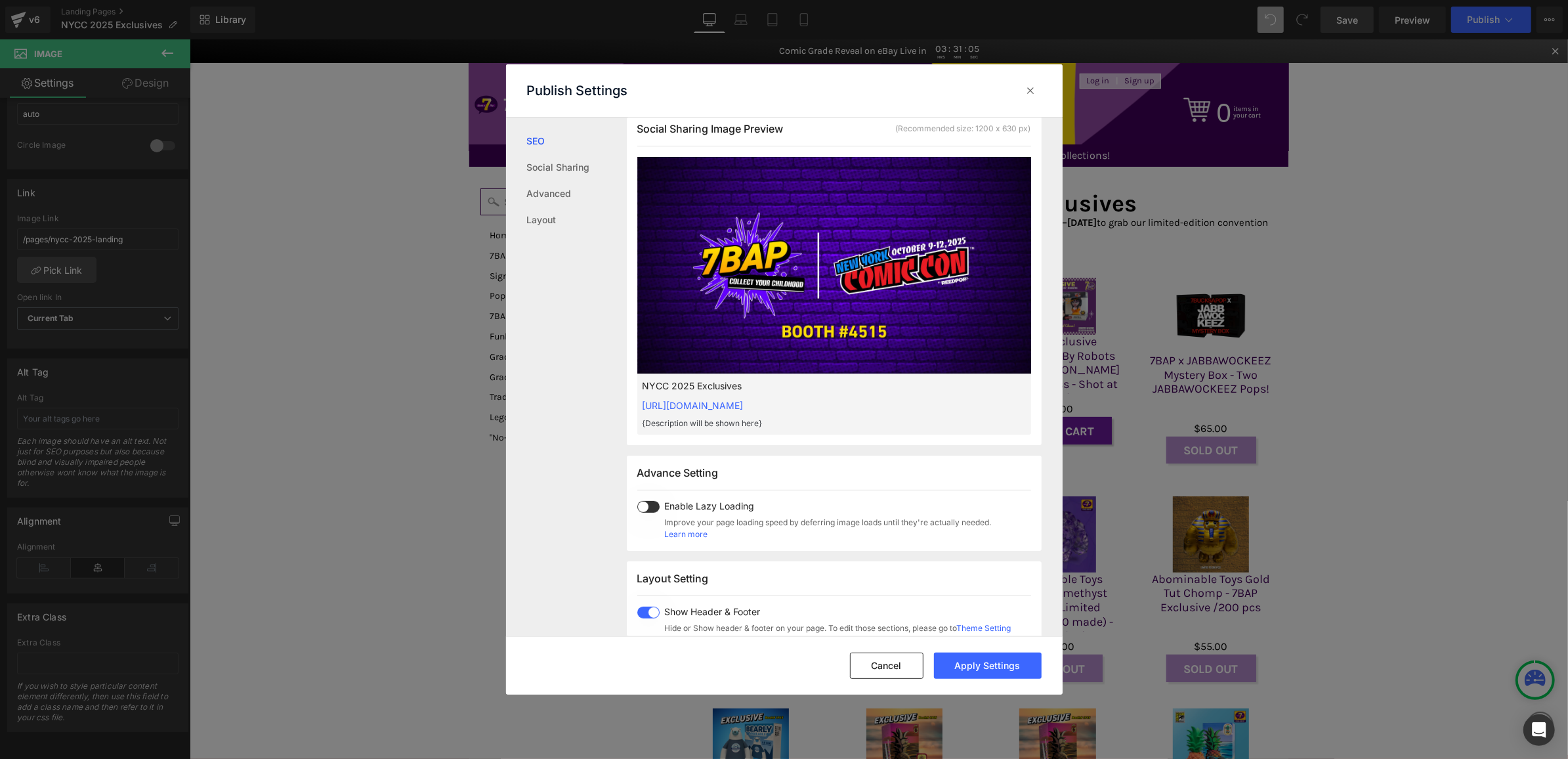
scroll to position [782, 0]
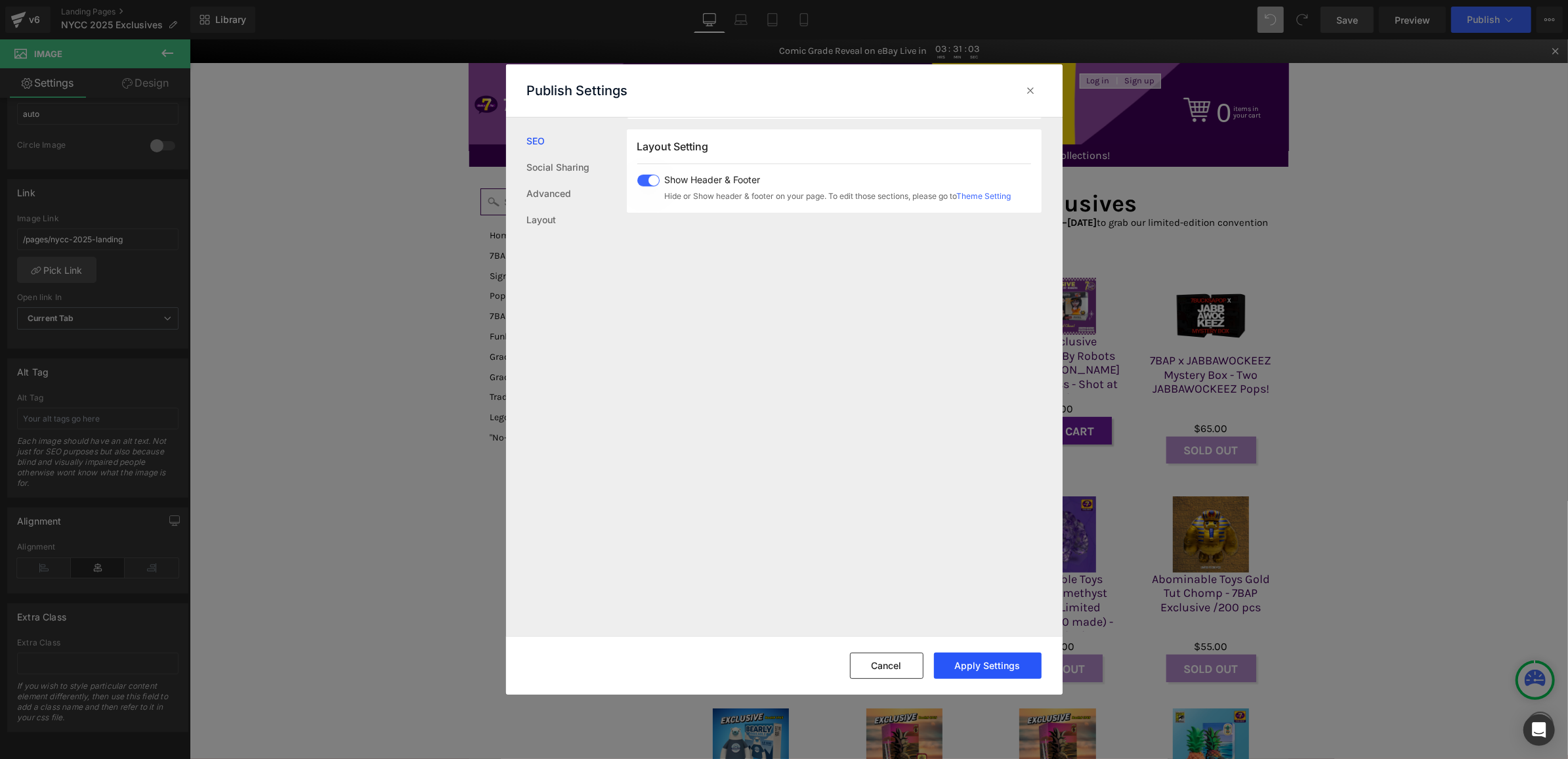
click at [964, 671] on button "Apply Settings" at bounding box center [988, 666] width 108 height 26
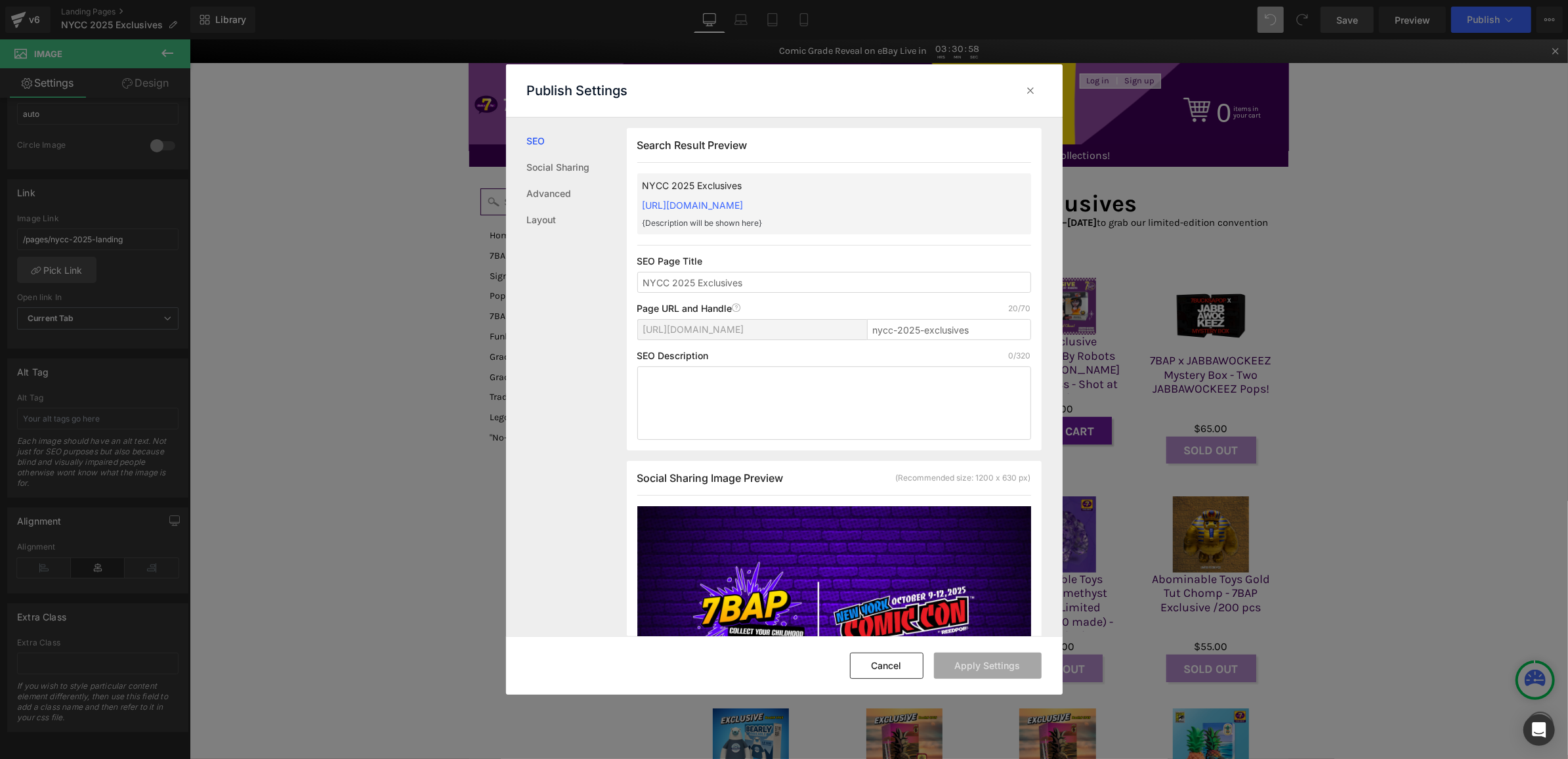
drag, startPoint x: 1554, startPoint y: 303, endPoint x: 1365, endPoint y: 264, distance: 193.0
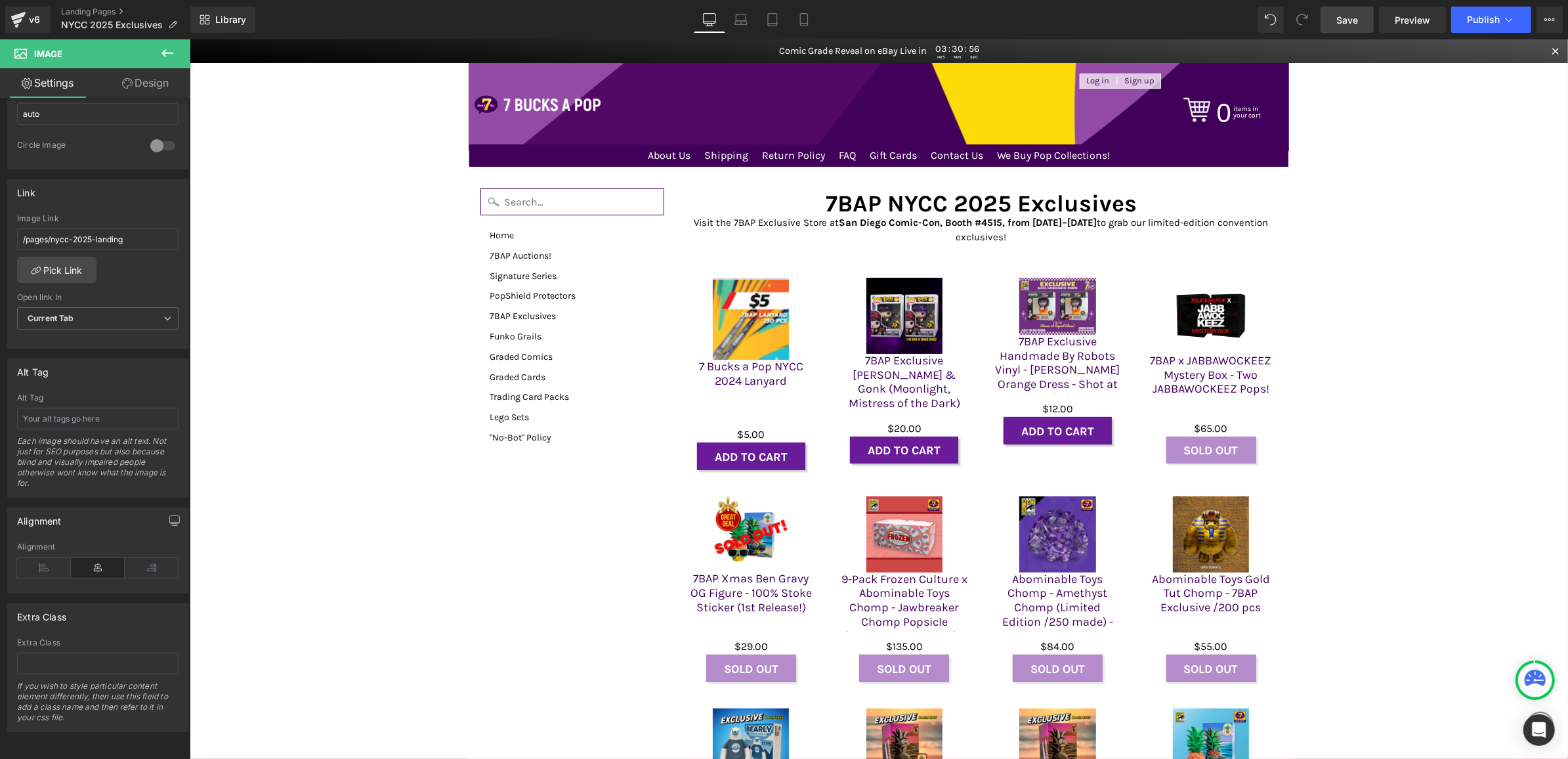
click at [1351, 17] on span "Save" at bounding box center [1347, 20] width 22 height 14
click at [19, 18] on icon at bounding box center [18, 20] width 16 height 33
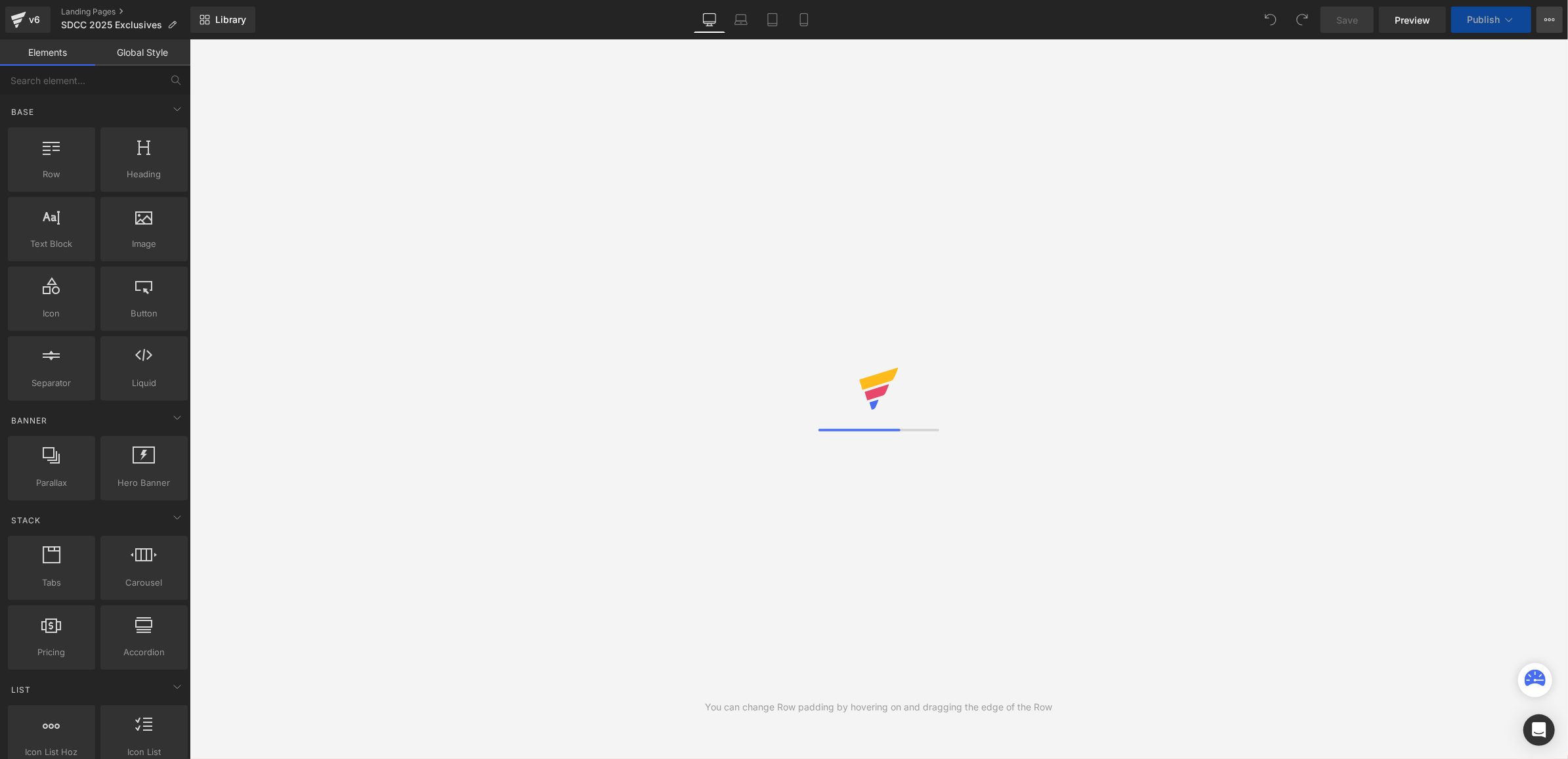
click at [1545, 26] on button "View Live Page View with current Template Save Template to Library Schedule Pub…" at bounding box center [1550, 20] width 26 height 26
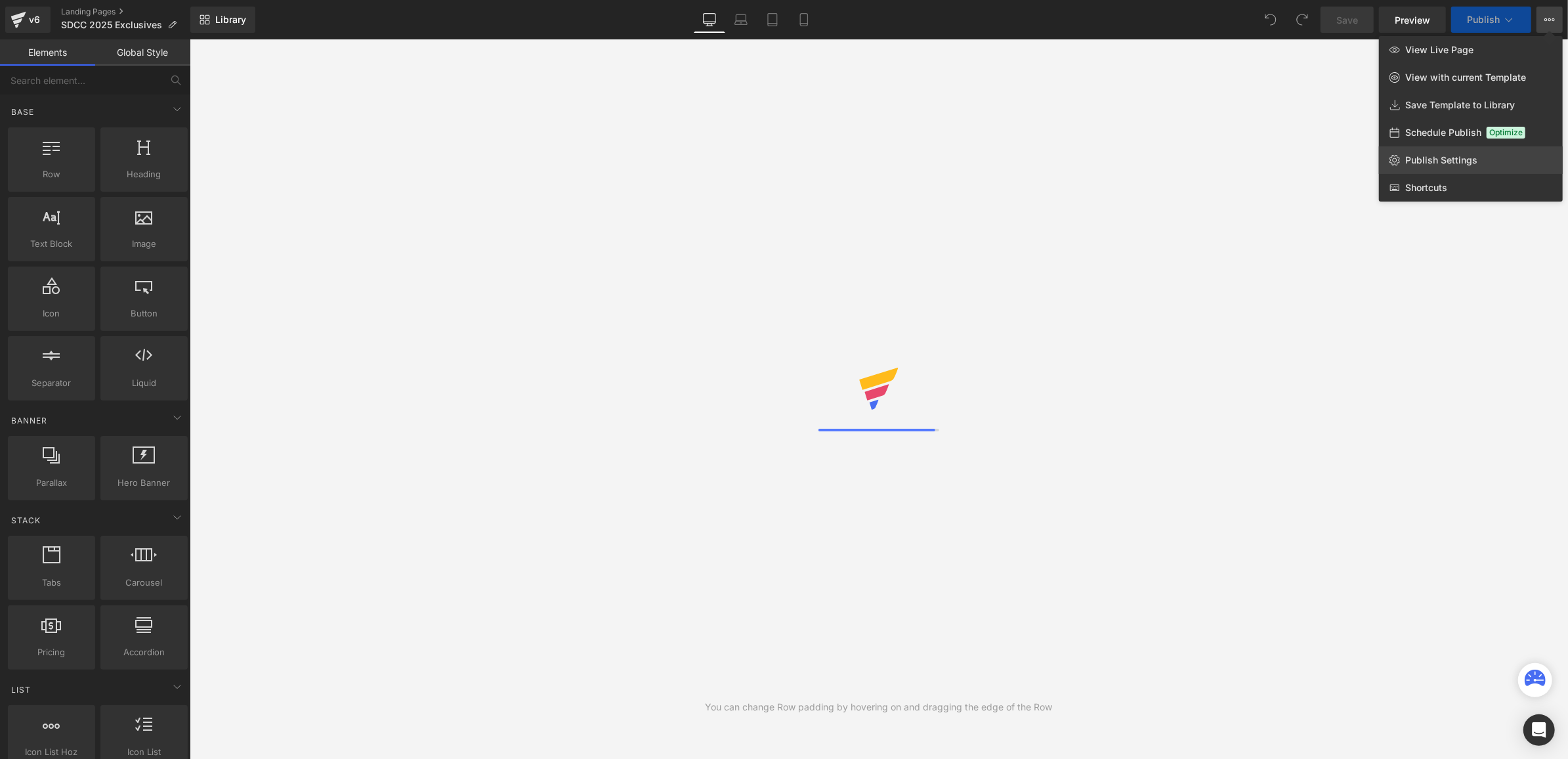
click at [1480, 151] on link "Publish Settings" at bounding box center [1472, 160] width 184 height 28
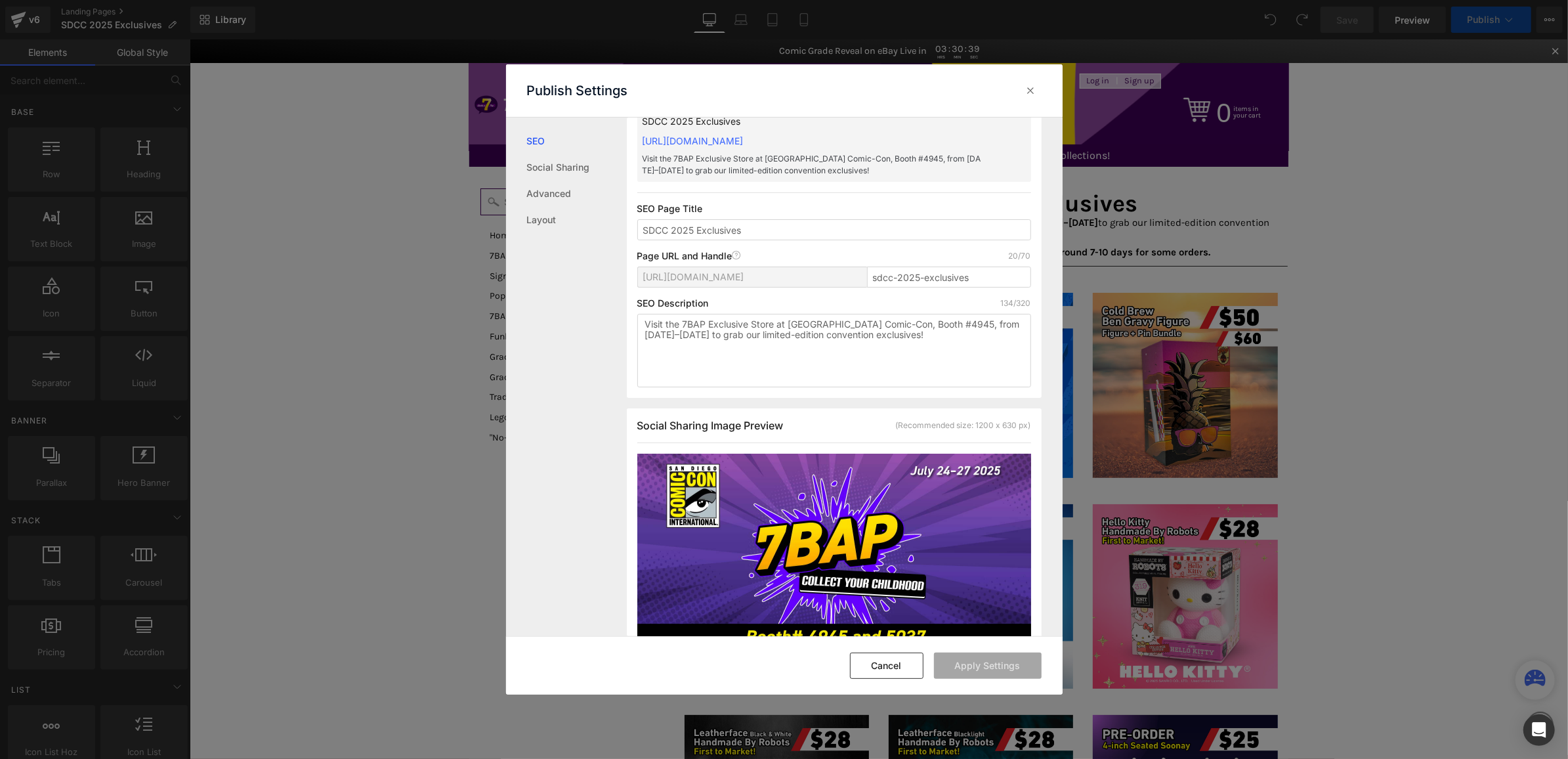
scroll to position [62, 0]
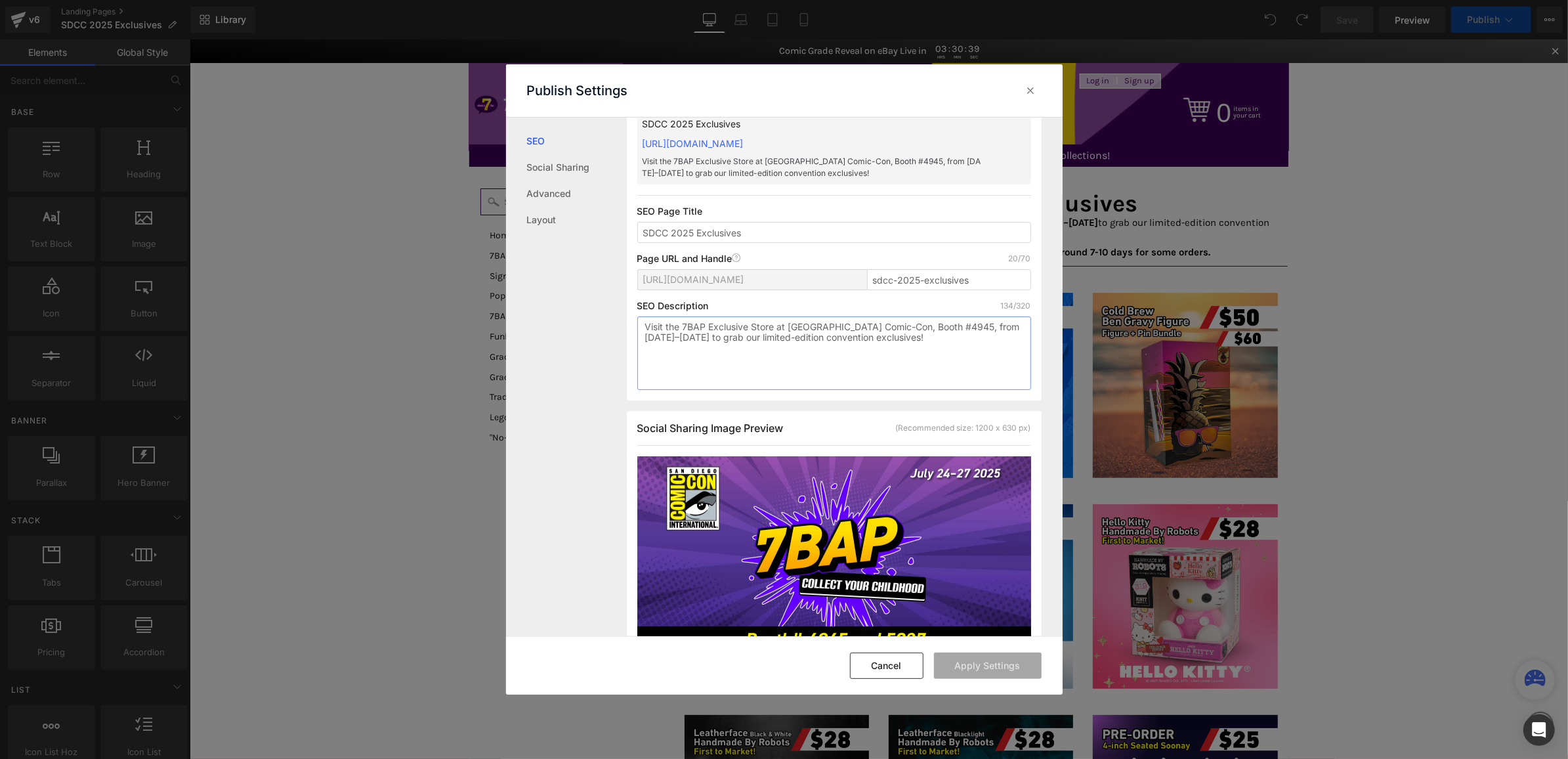
click at [835, 352] on textarea "Visit the 7BAP Exclusive Store at [GEOGRAPHIC_DATA] Comic-Con, Booth #4945, fro…" at bounding box center [834, 353] width 394 height 74
click at [835, 353] on textarea "Visit the 7BAP Exclusive Store at [GEOGRAPHIC_DATA] Comic-Con, Booth #4945, fro…" at bounding box center [834, 353] width 394 height 74
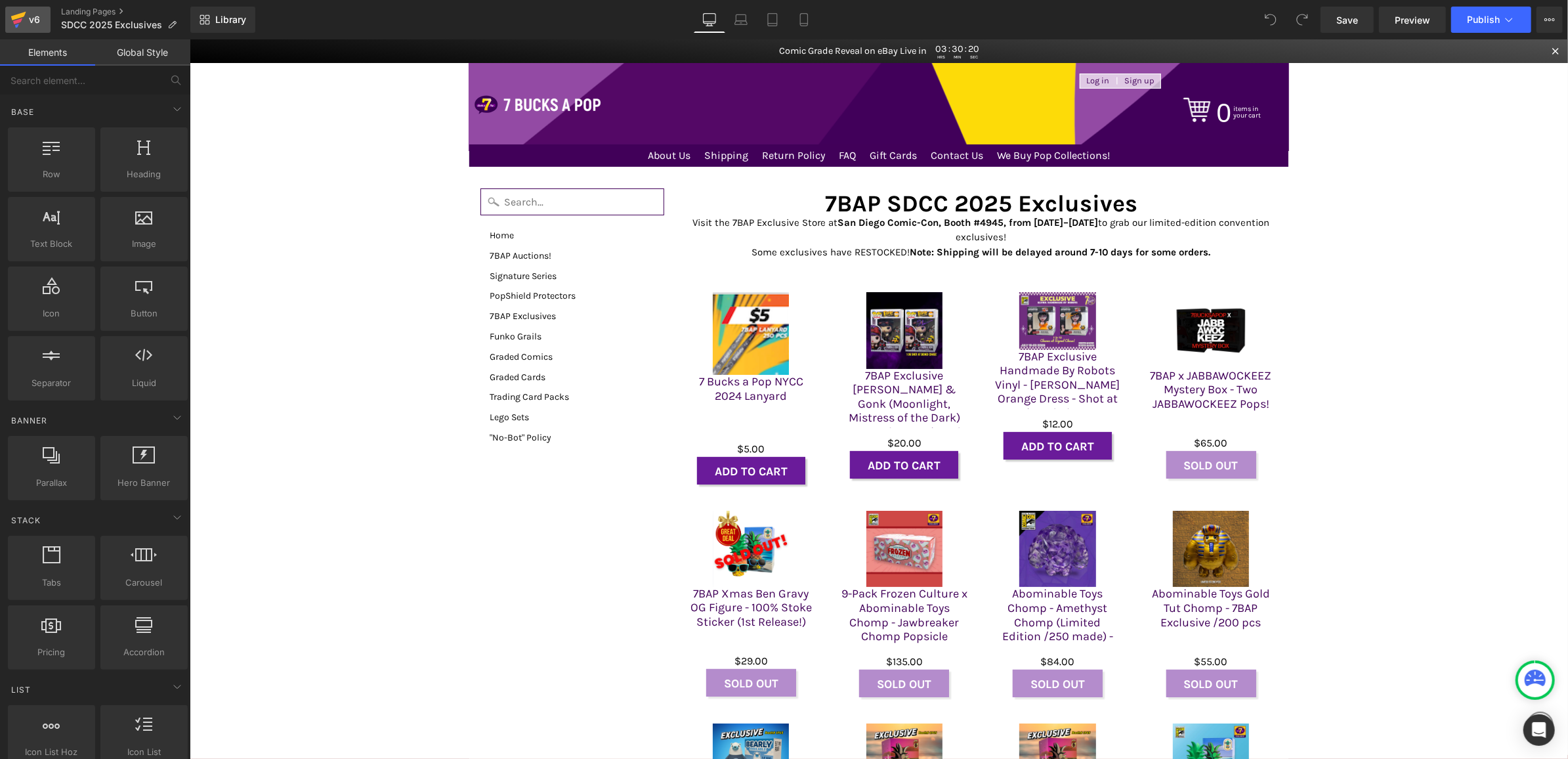
click at [33, 20] on div "v6" at bounding box center [35, 20] width 17 height 17
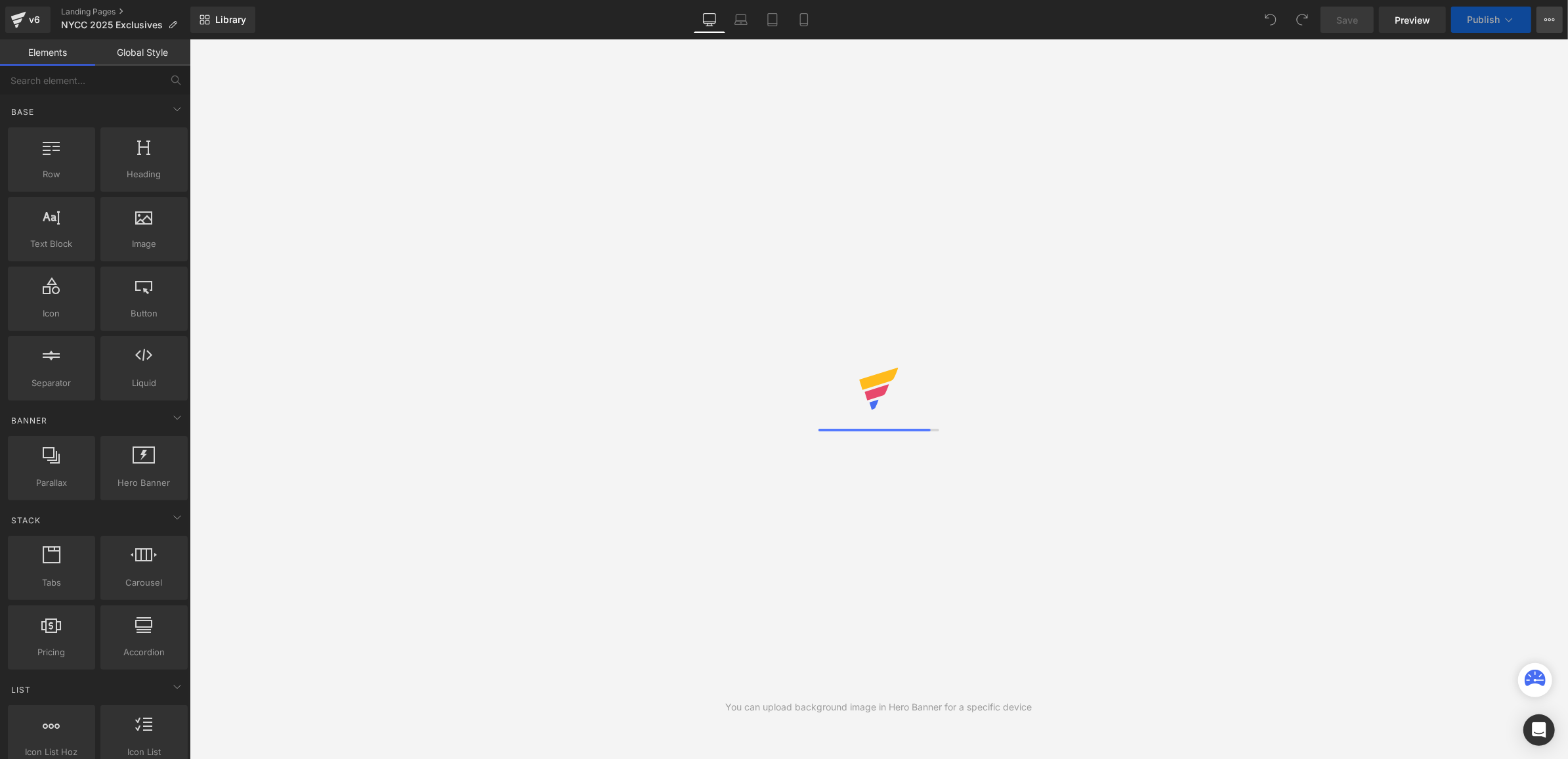
click at [1545, 26] on button "View Live Page View with current Template Save Template to Library Schedule Pub…" at bounding box center [1550, 20] width 26 height 26
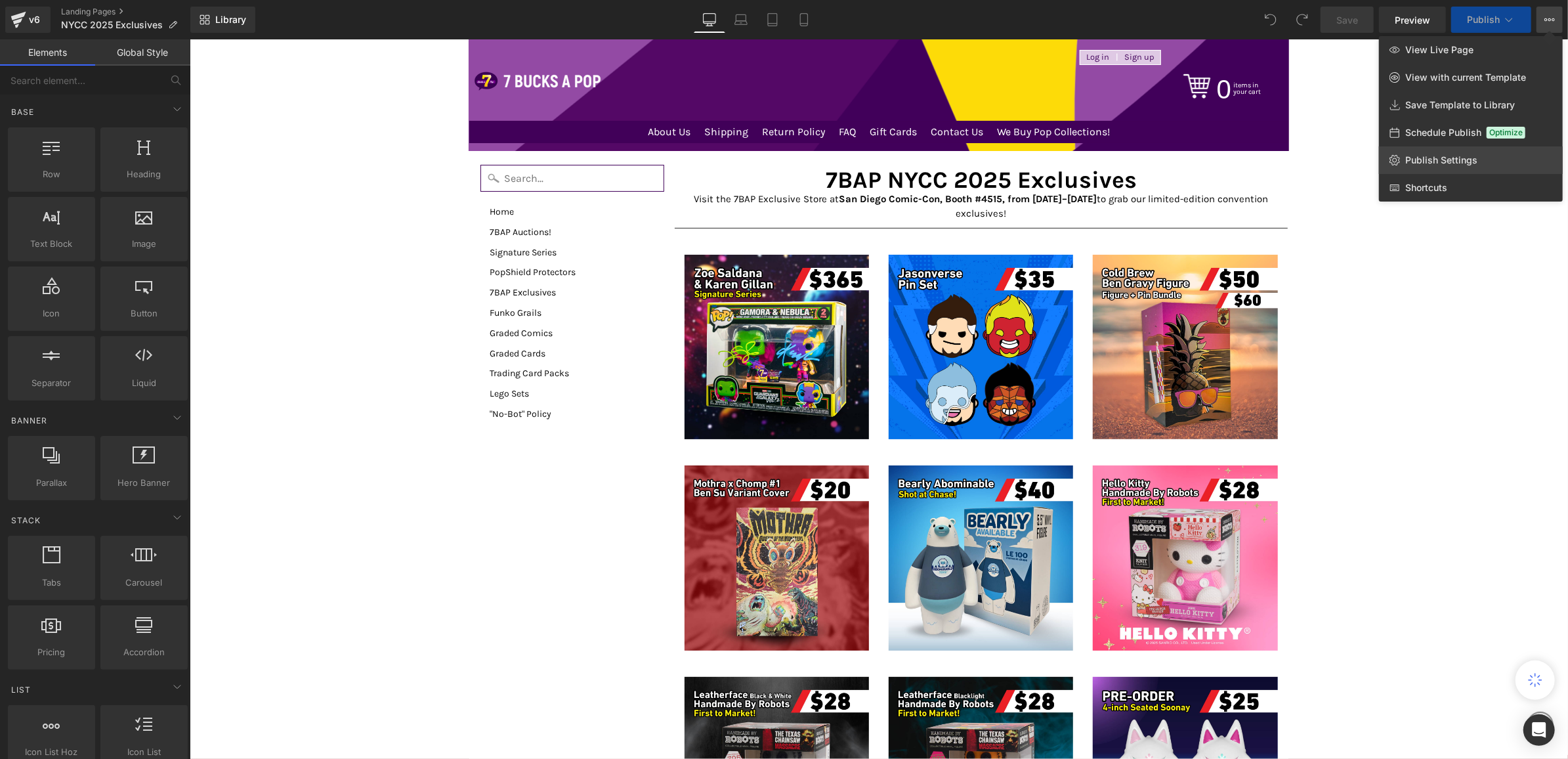
click at [1426, 161] on span "Publish Settings" at bounding box center [1441, 161] width 72 height 12
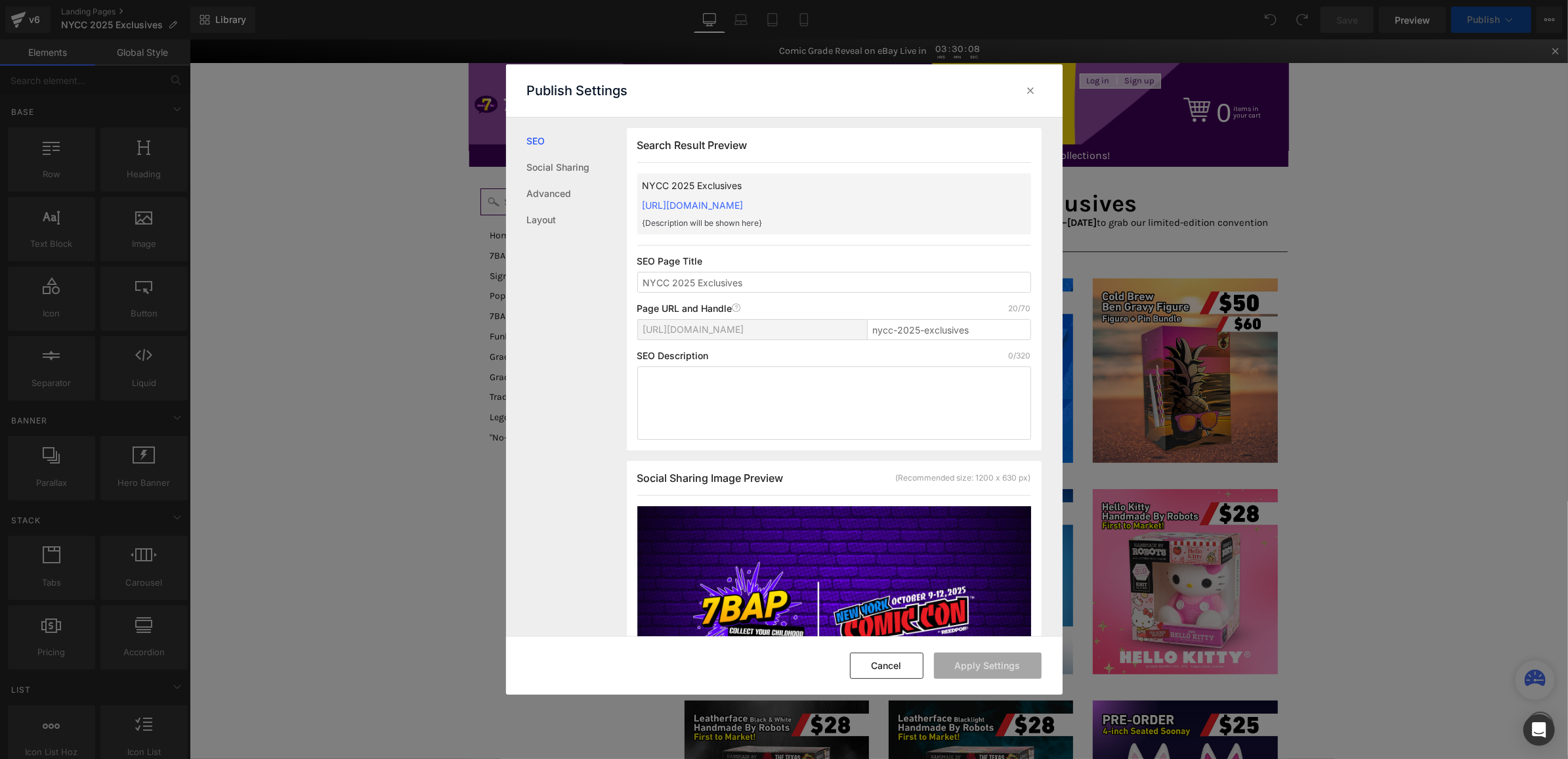
scroll to position [1, 0]
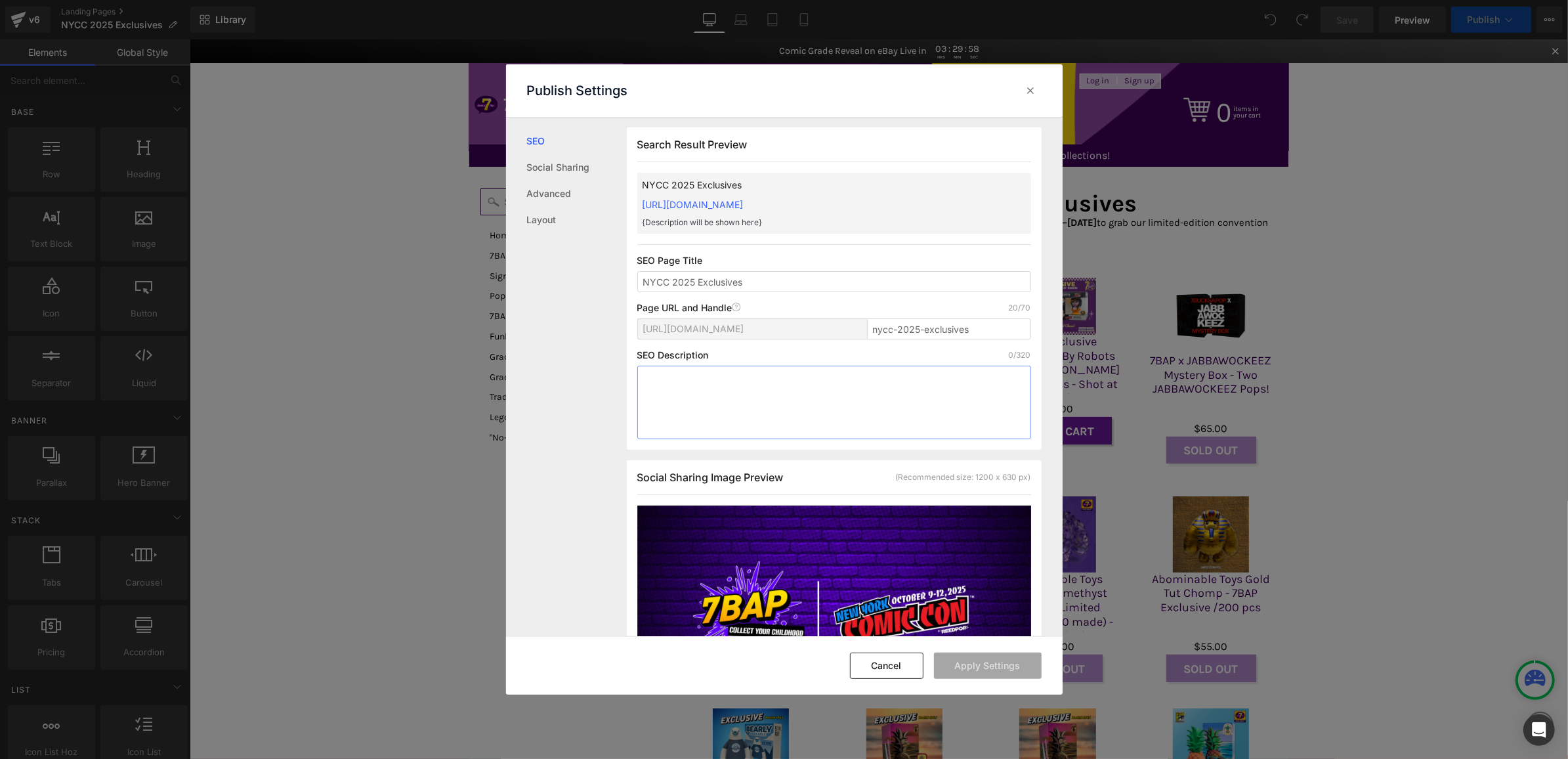
click at [772, 387] on textarea at bounding box center [834, 402] width 394 height 74
paste textarea "Visit the 7BAP Exclusive Store at New York Comic Con, Booth #4515, from October…"
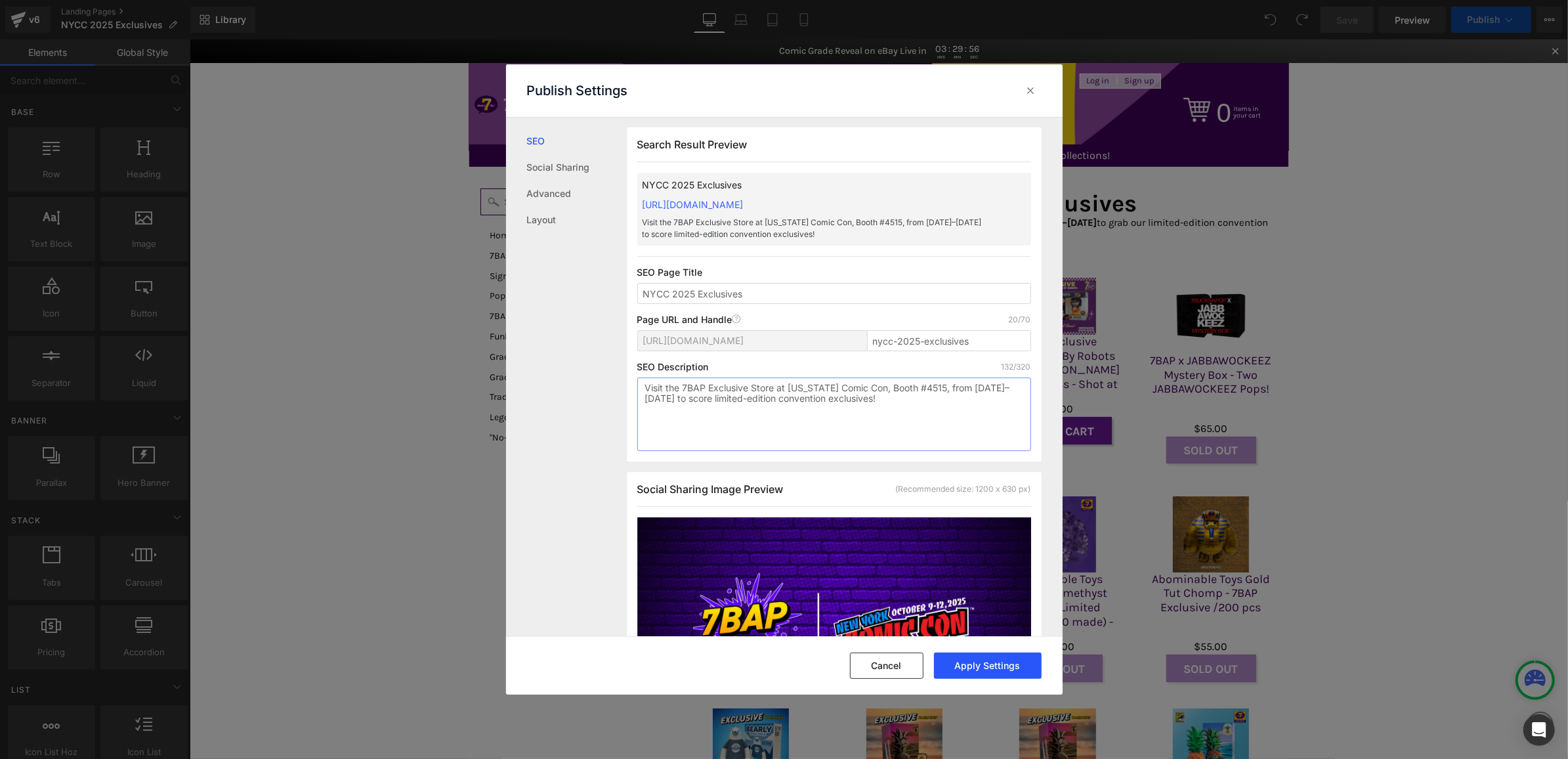
scroll to position [424, 0]
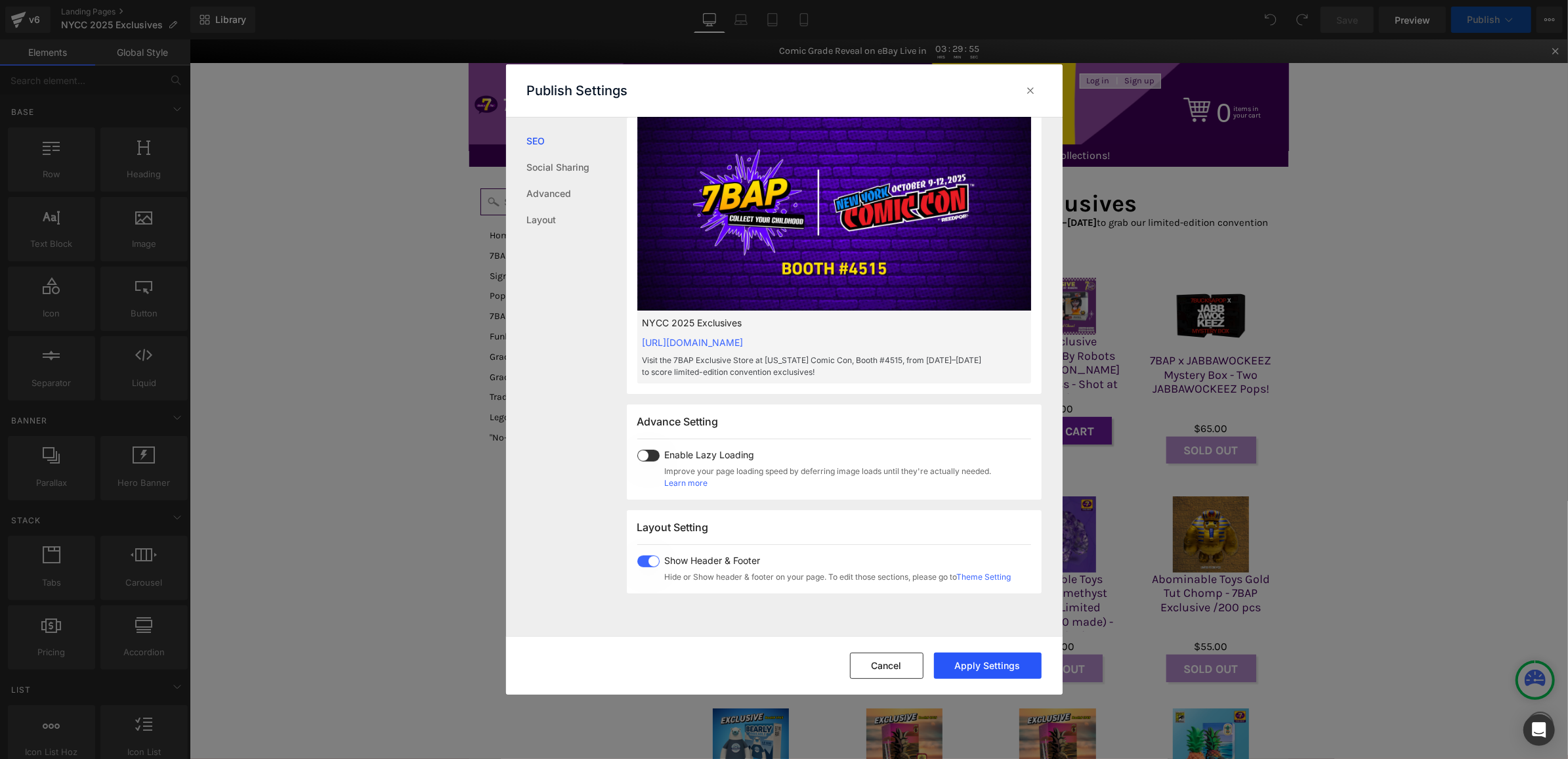
type textarea "Visit the 7BAP Exclusive Store at New York Comic Con, Booth #4515, from October…"
click at [964, 664] on button "Apply Settings" at bounding box center [988, 666] width 108 height 26
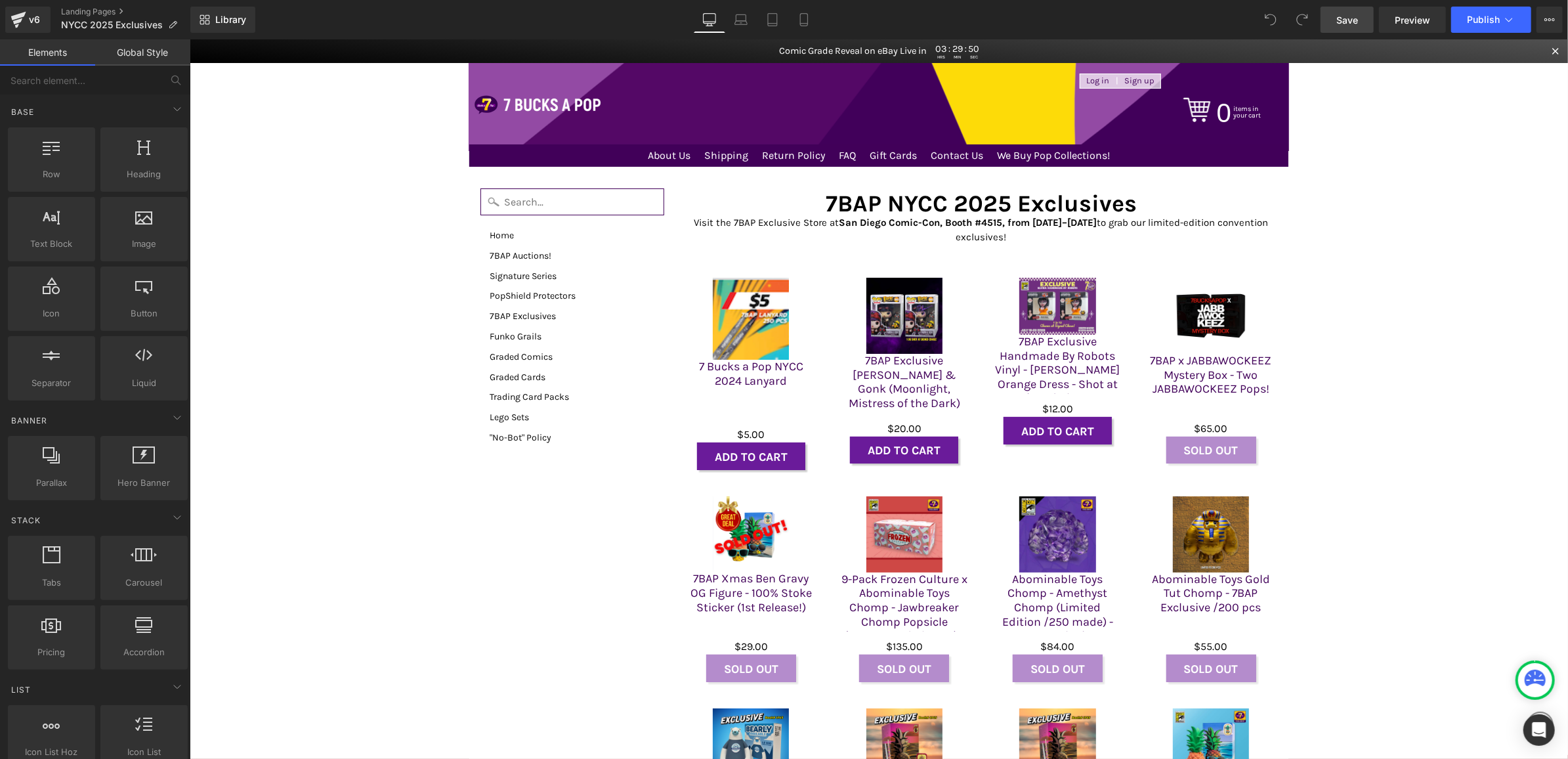
click at [1352, 32] on link "Save" at bounding box center [1347, 20] width 53 height 26
click at [32, 14] on div "v6" at bounding box center [35, 20] width 17 height 17
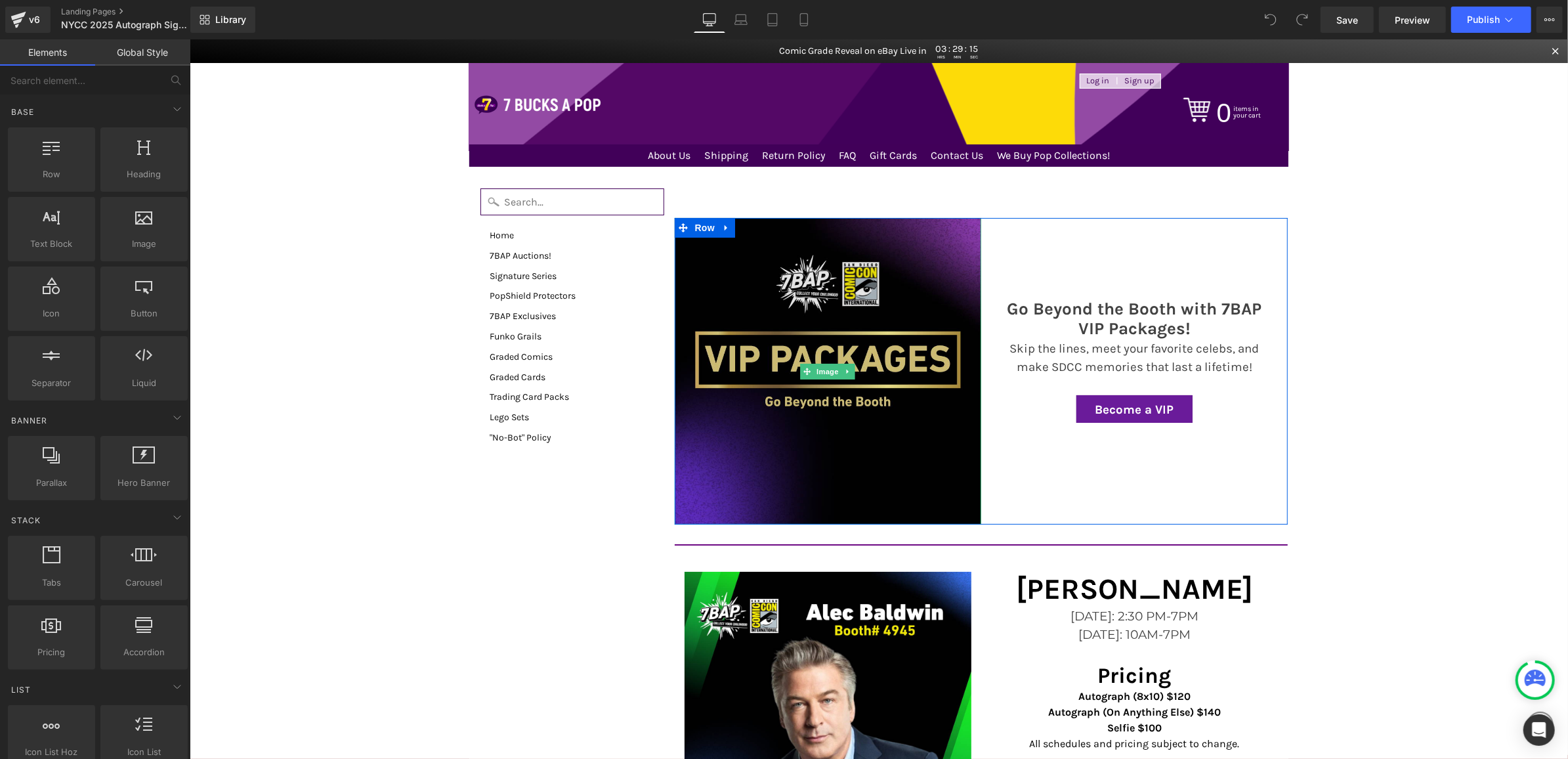
click at [884, 264] on img at bounding box center [827, 370] width 307 height 307
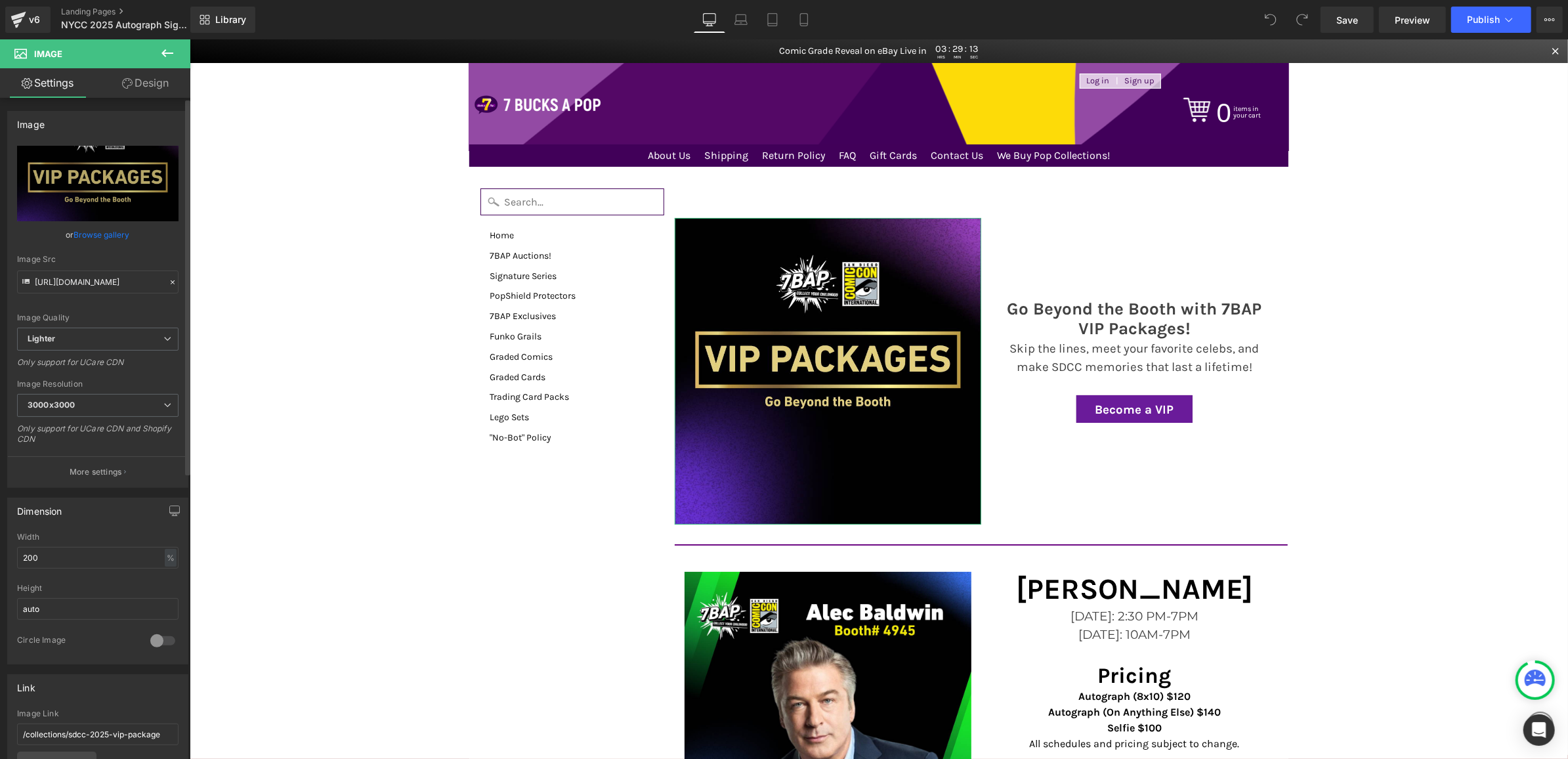
click at [98, 237] on link "Browse gallery" at bounding box center [102, 234] width 56 height 23
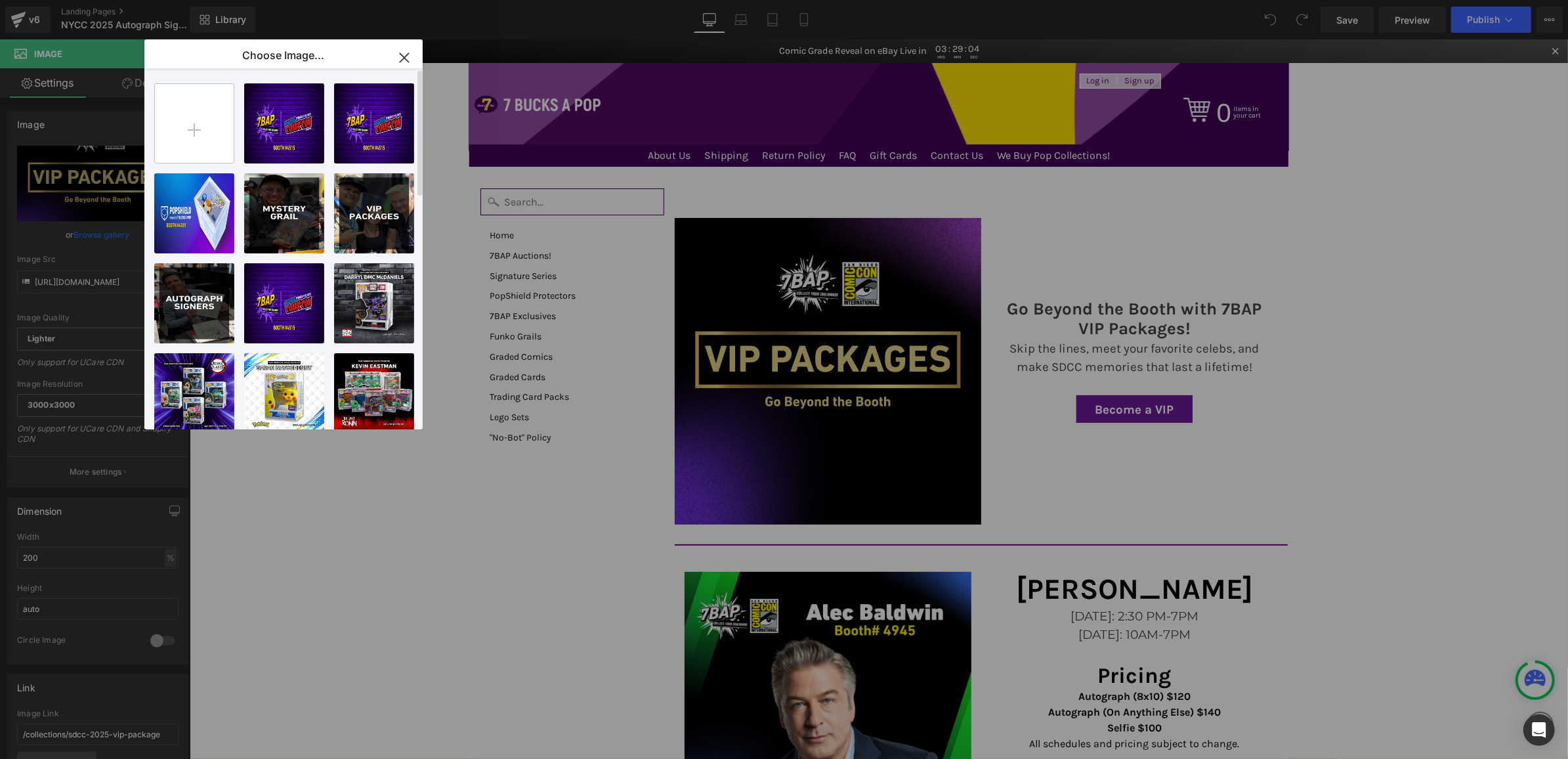
type input "C:\fakepath\VIPPackage_Placeholder.png"
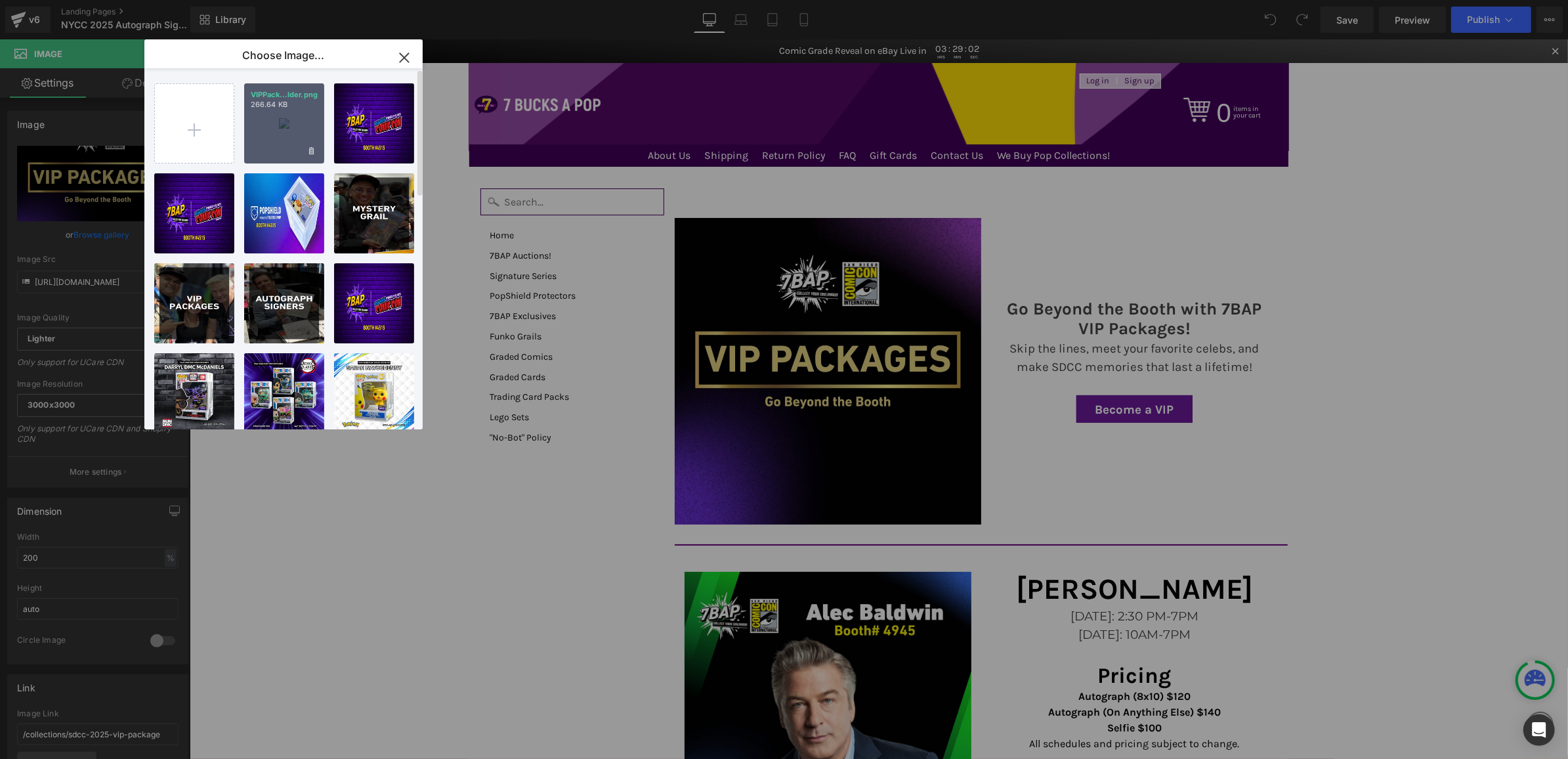
click at [295, 136] on div "VIPPack...lder.png 266.64 KB" at bounding box center [284, 124] width 80 height 80
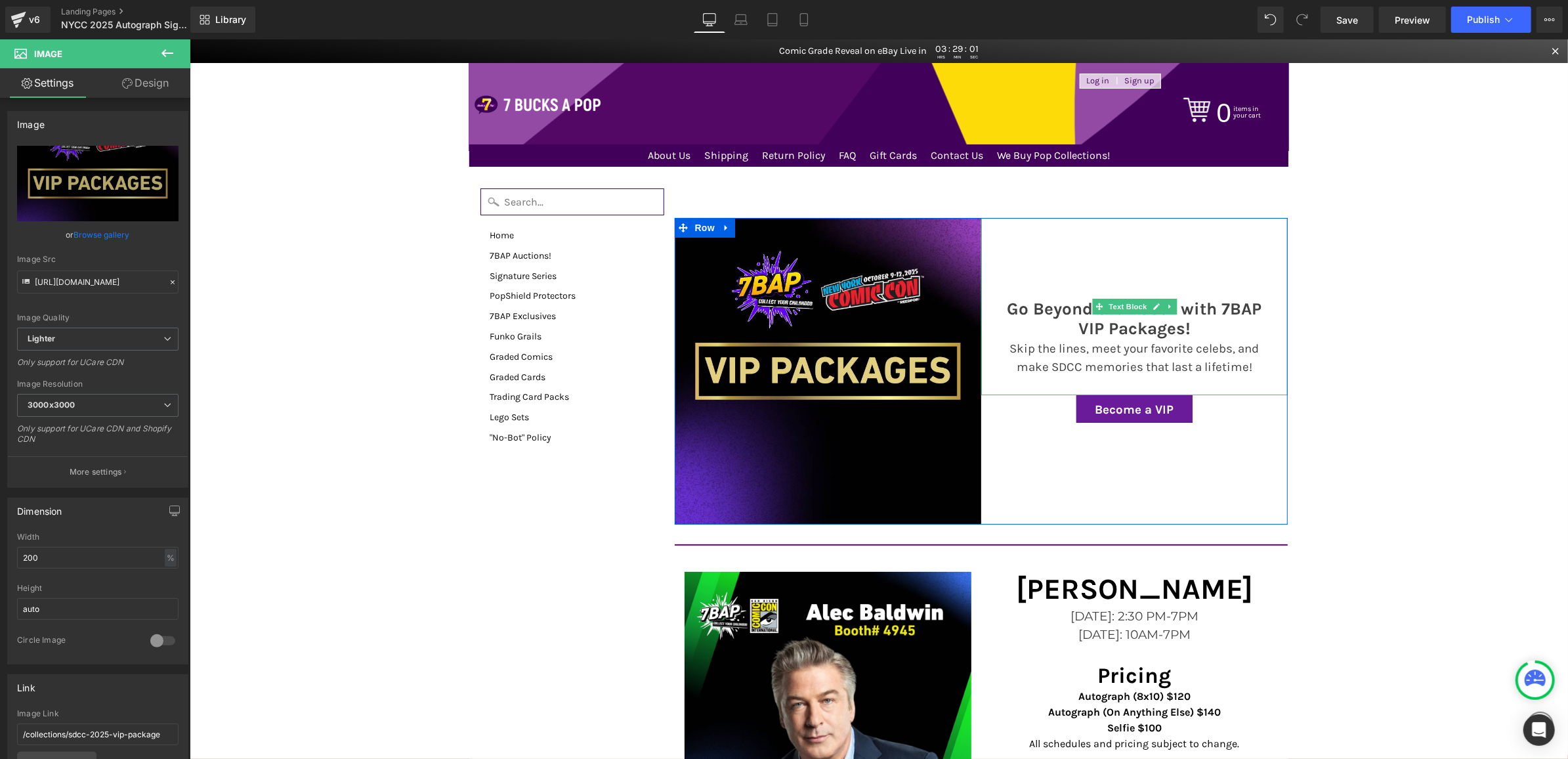
click at [1141, 357] on p "Skip the lines, meet your favorite celebs, and make SDCC memories that last a l…" at bounding box center [1134, 357] width 280 height 37
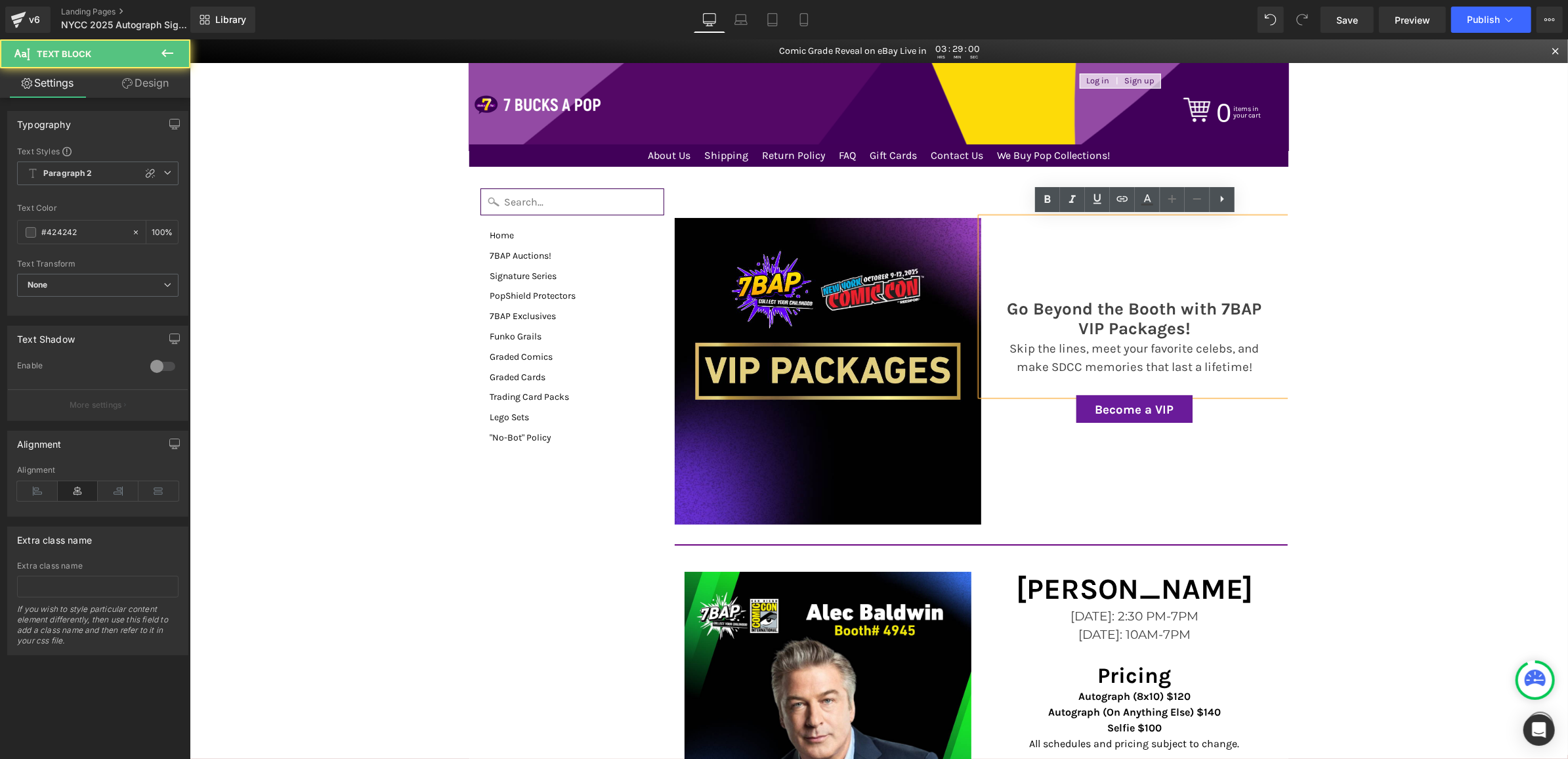
click at [1140, 357] on p "Skip the lines, meet your favorite celebs, and make SDCC memories that last a l…" at bounding box center [1134, 357] width 280 height 37
drag, startPoint x: 1086, startPoint y: 365, endPoint x: 1050, endPoint y: 365, distance: 36.0
click at [1050, 365] on p "Skip the lines, meet your favorite celebs, and make SDCC memories that last a l…" at bounding box center [1134, 357] width 280 height 37
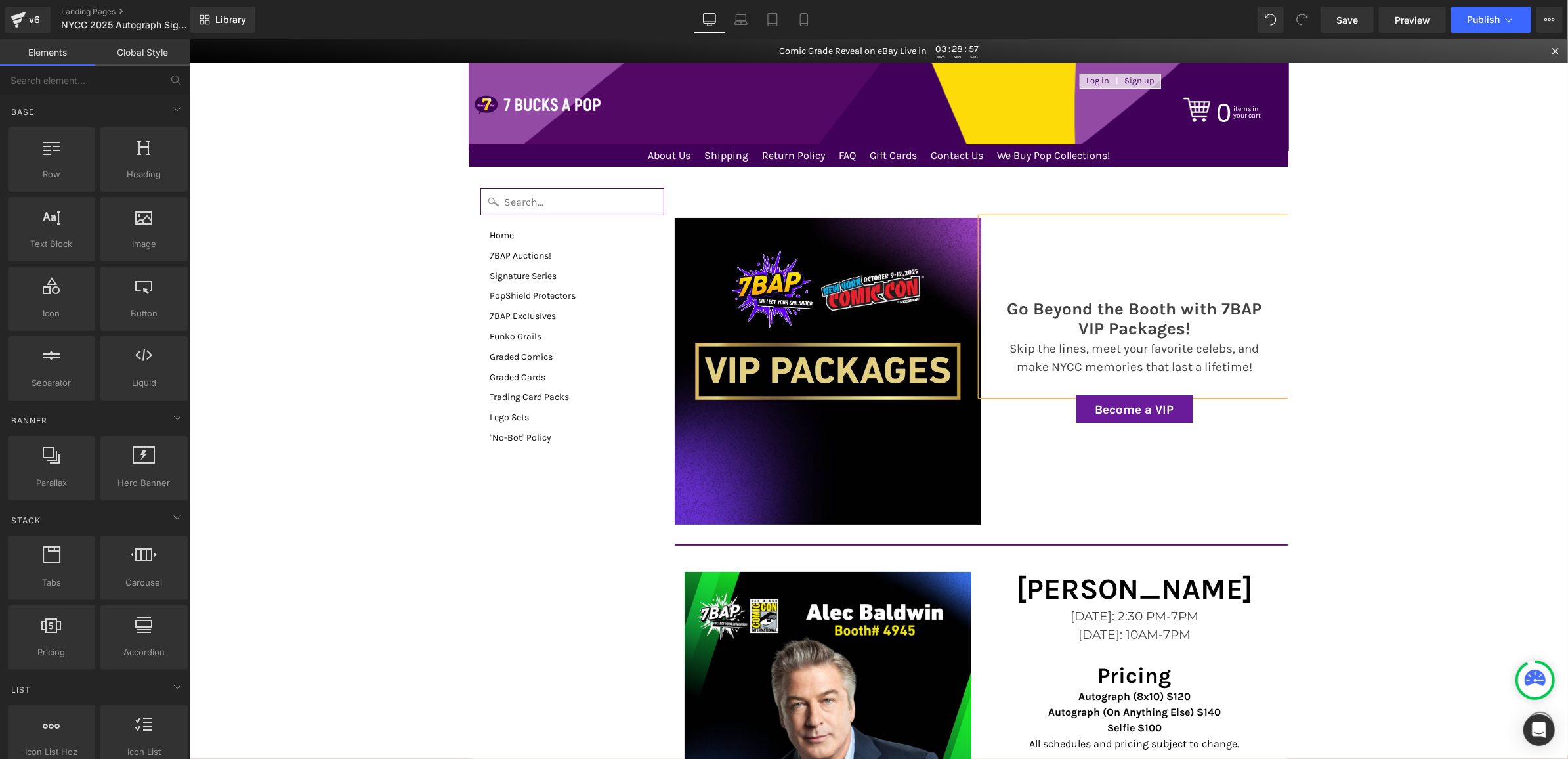
click at [1132, 402] on span "Button" at bounding box center [1134, 409] width 30 height 16
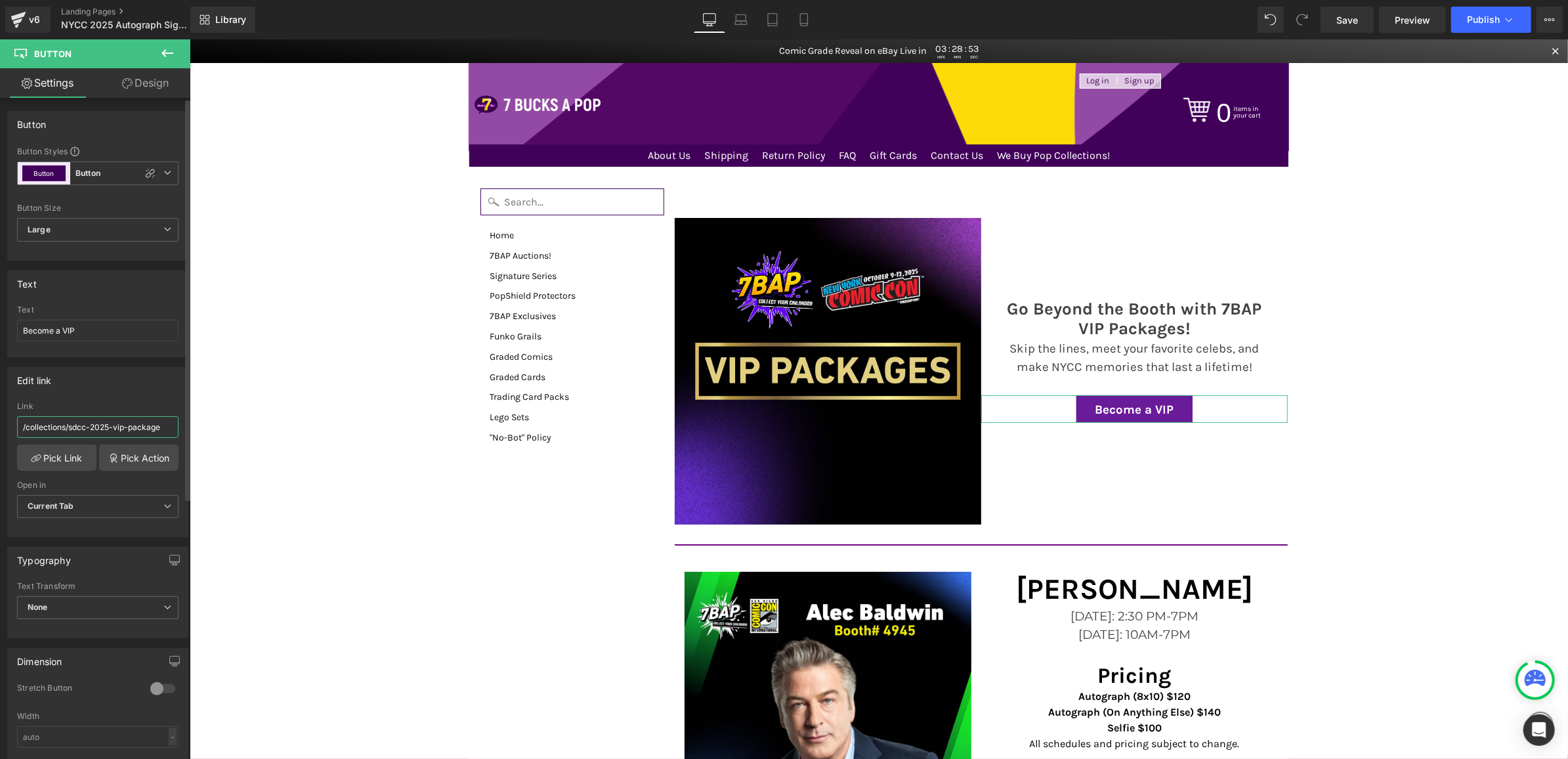
drag, startPoint x: 130, startPoint y: 427, endPoint x: 172, endPoint y: 427, distance: 42.0
click at [172, 427] on input "/collections/sdcc-2025-vip-package" at bounding box center [98, 427] width 161 height 22
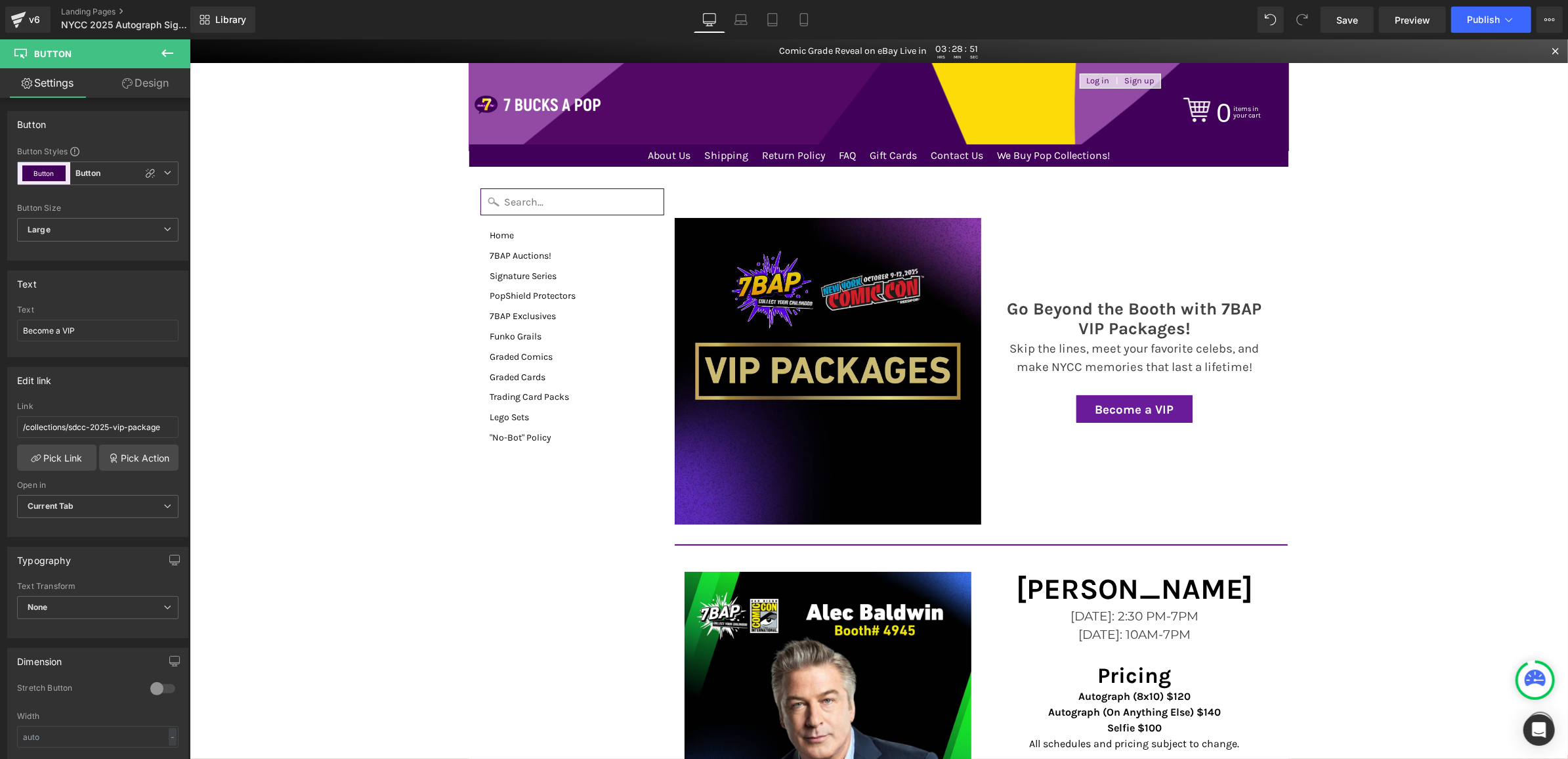
click at [846, 350] on img at bounding box center [827, 370] width 307 height 307
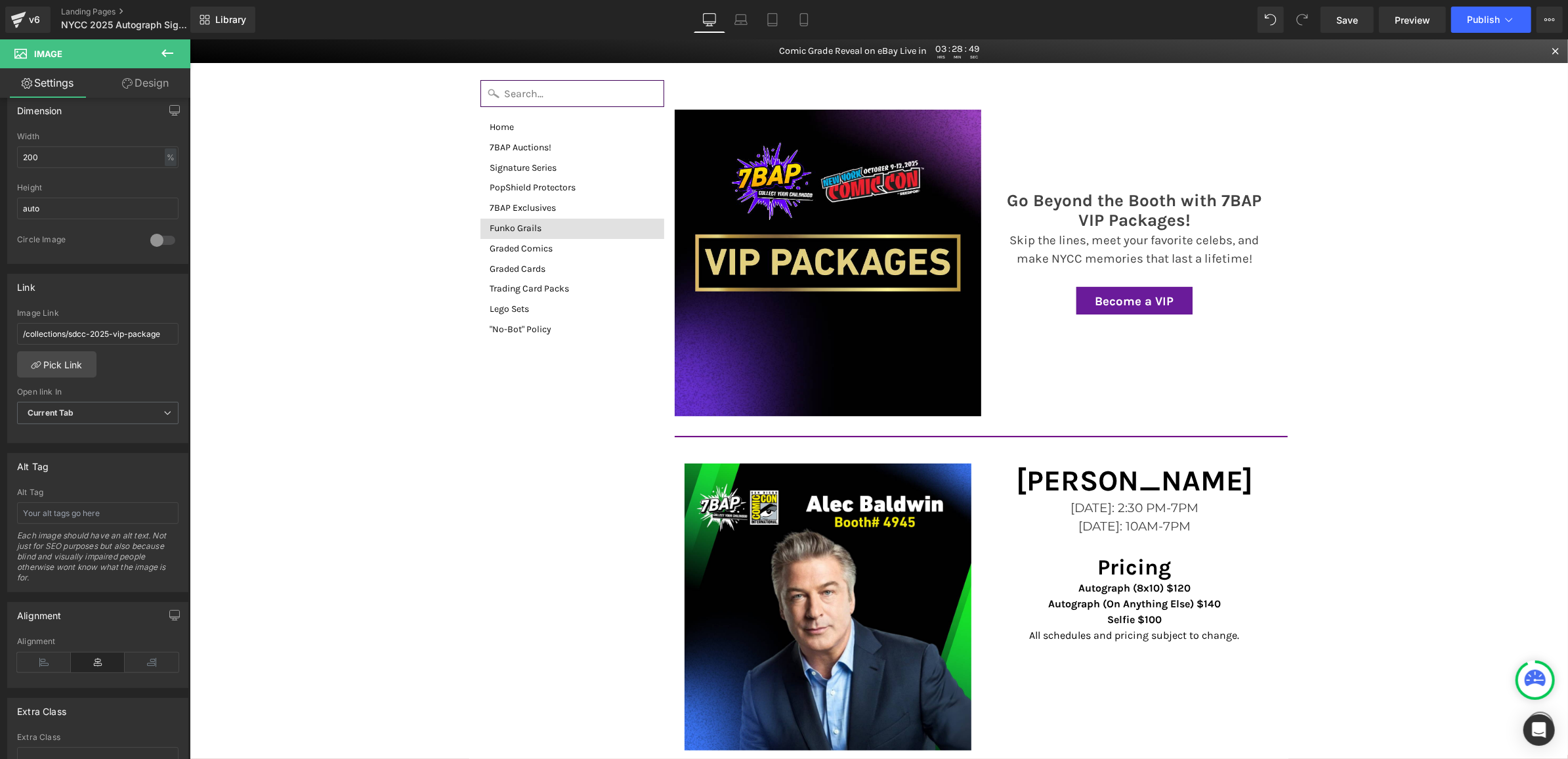
scroll to position [213, 0]
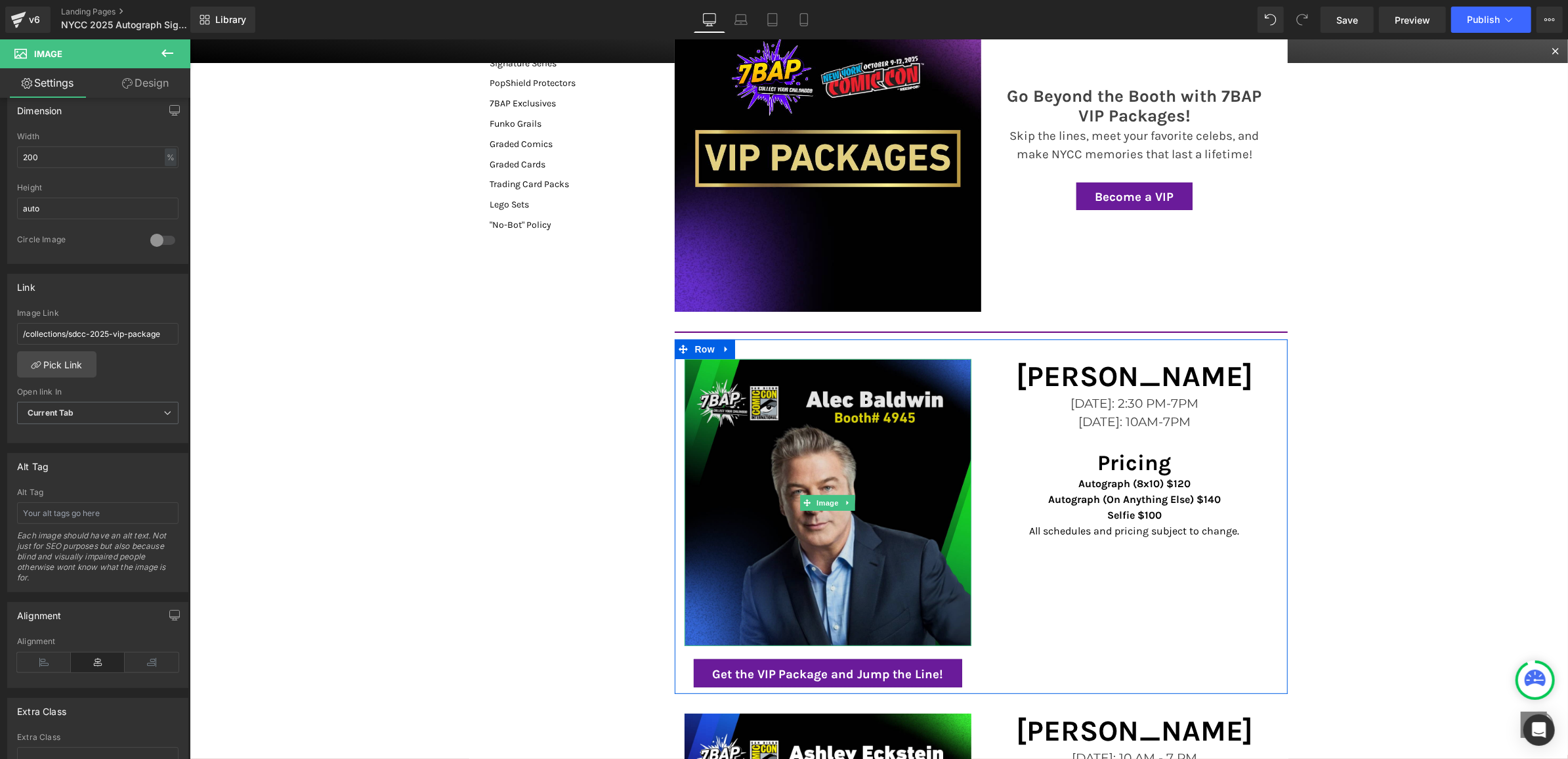
click at [869, 433] on img at bounding box center [827, 502] width 287 height 287
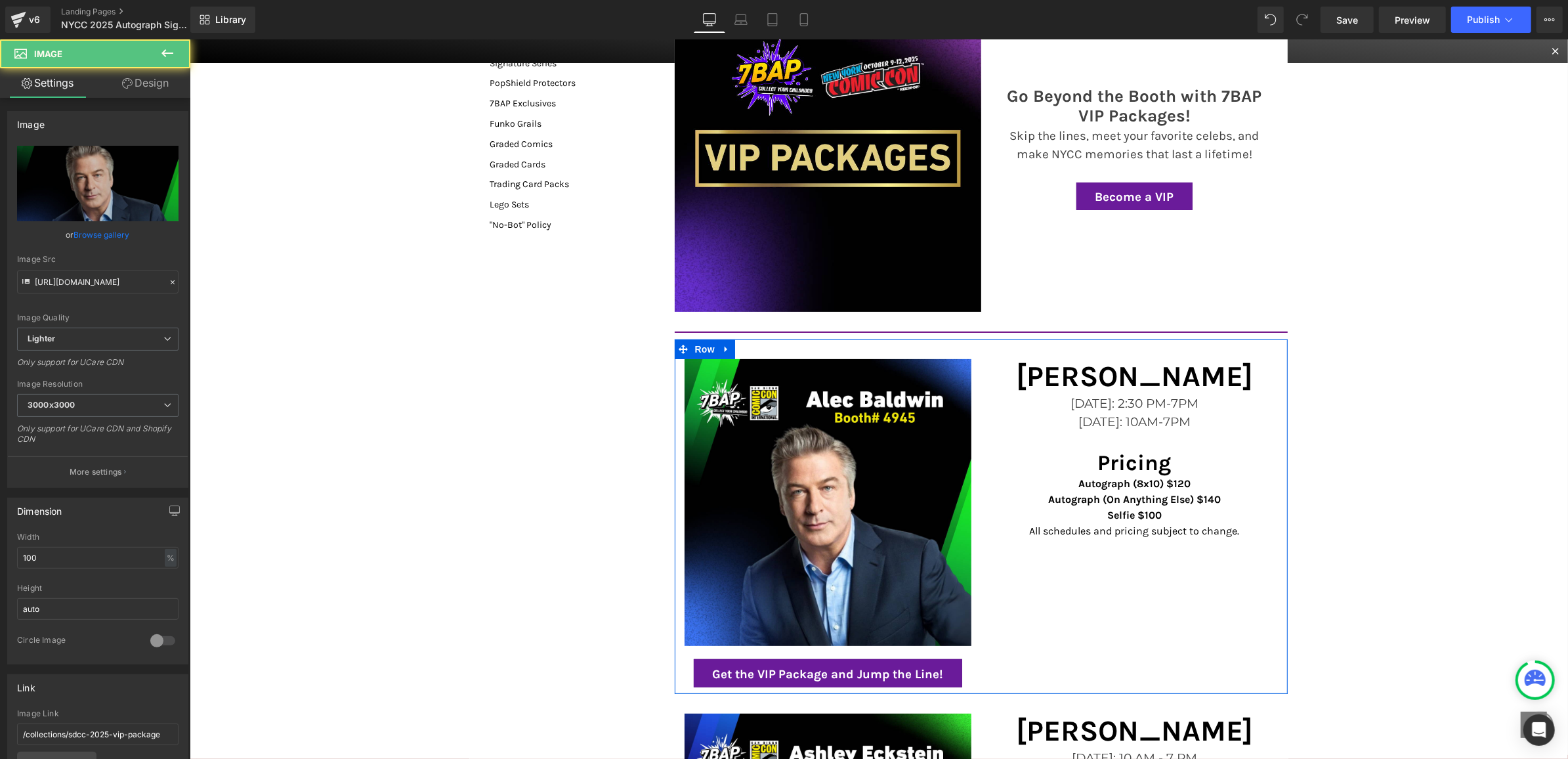
click at [1147, 412] on p "Fri, 7/25: 10AM-7PM" at bounding box center [1134, 421] width 287 height 18
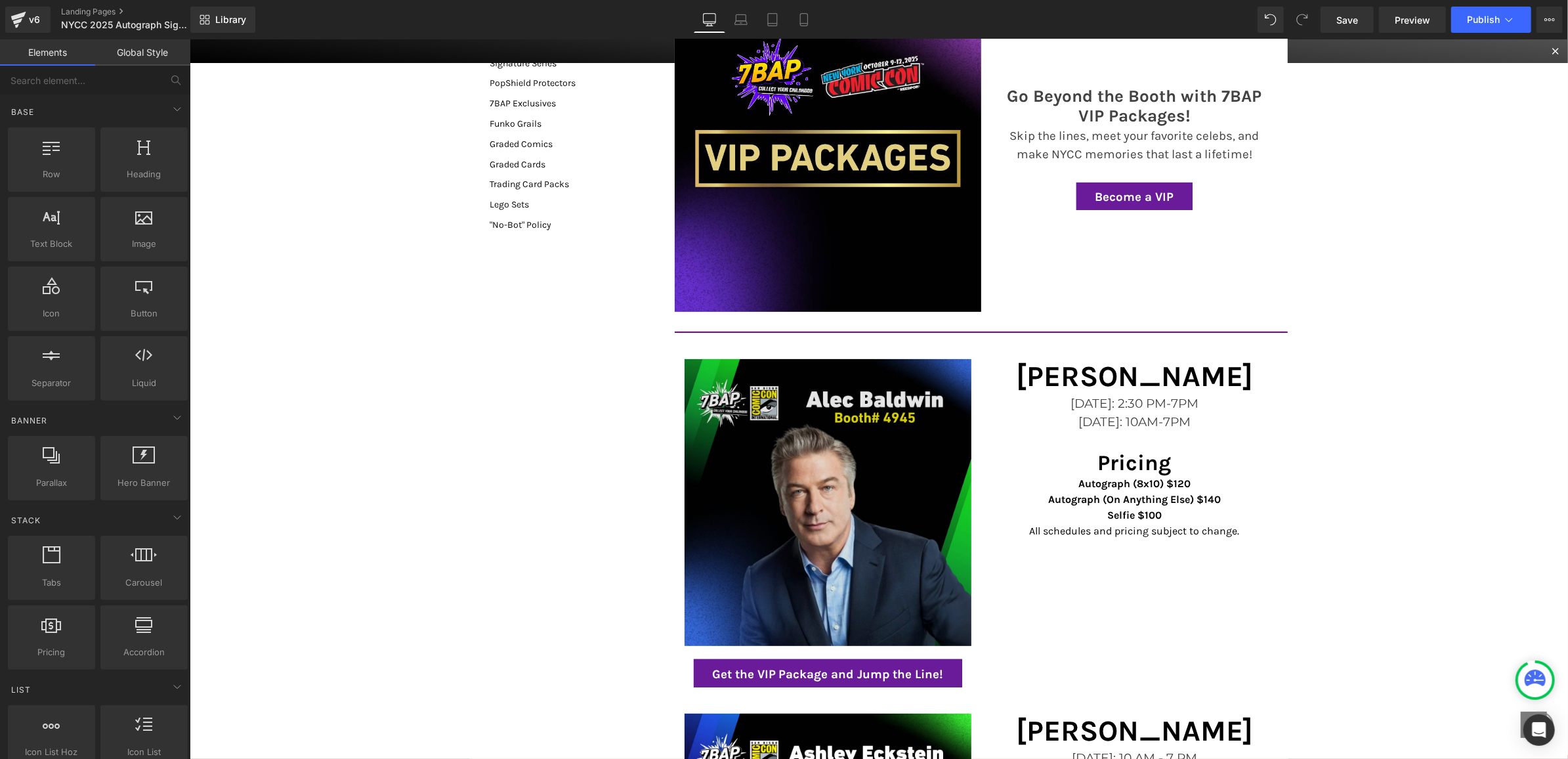
click at [848, 406] on img at bounding box center [827, 502] width 287 height 287
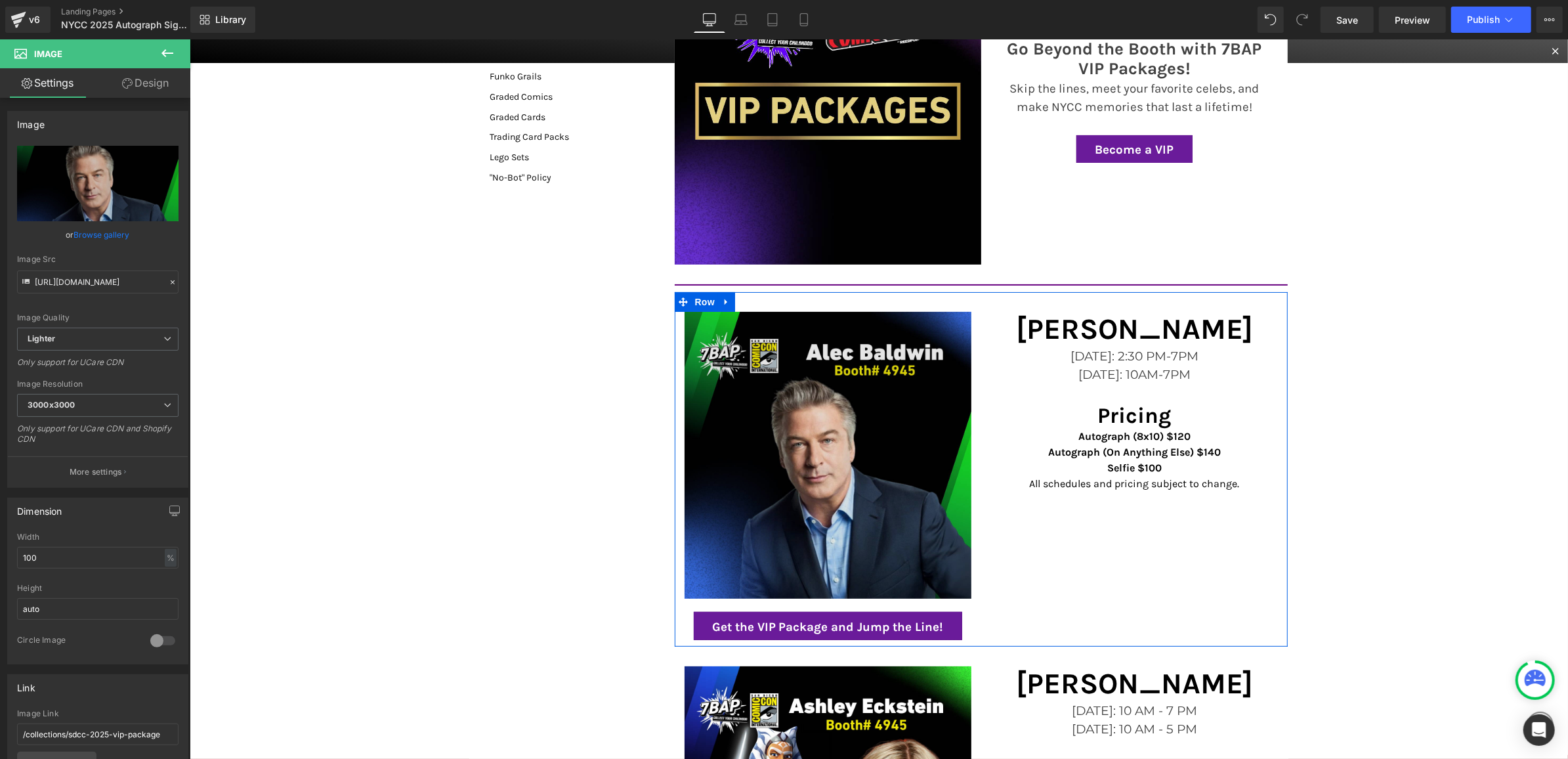
scroll to position [290, 0]
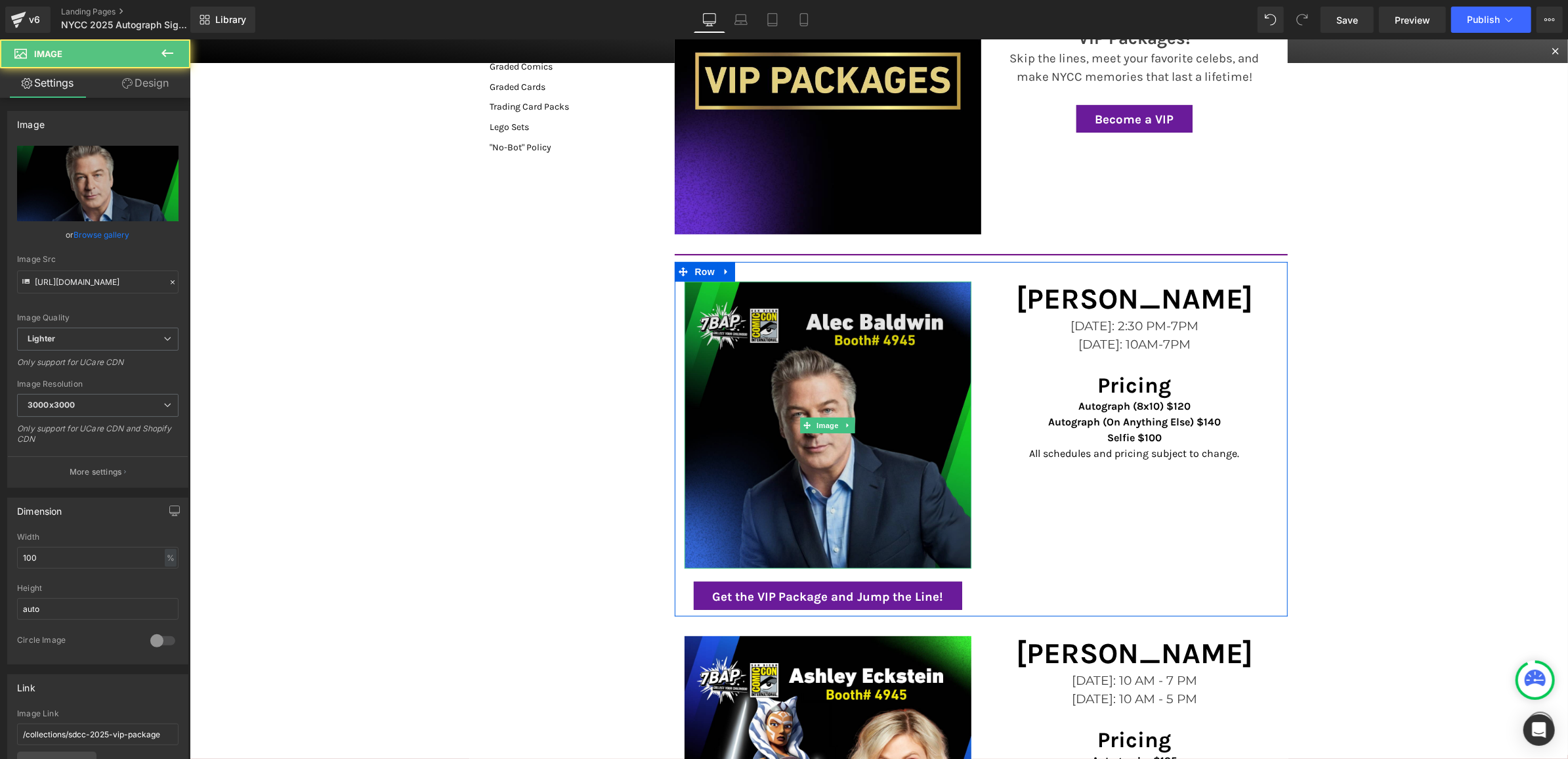
click at [847, 552] on img at bounding box center [827, 424] width 287 height 287
click at [801, 458] on img at bounding box center [827, 424] width 287 height 287
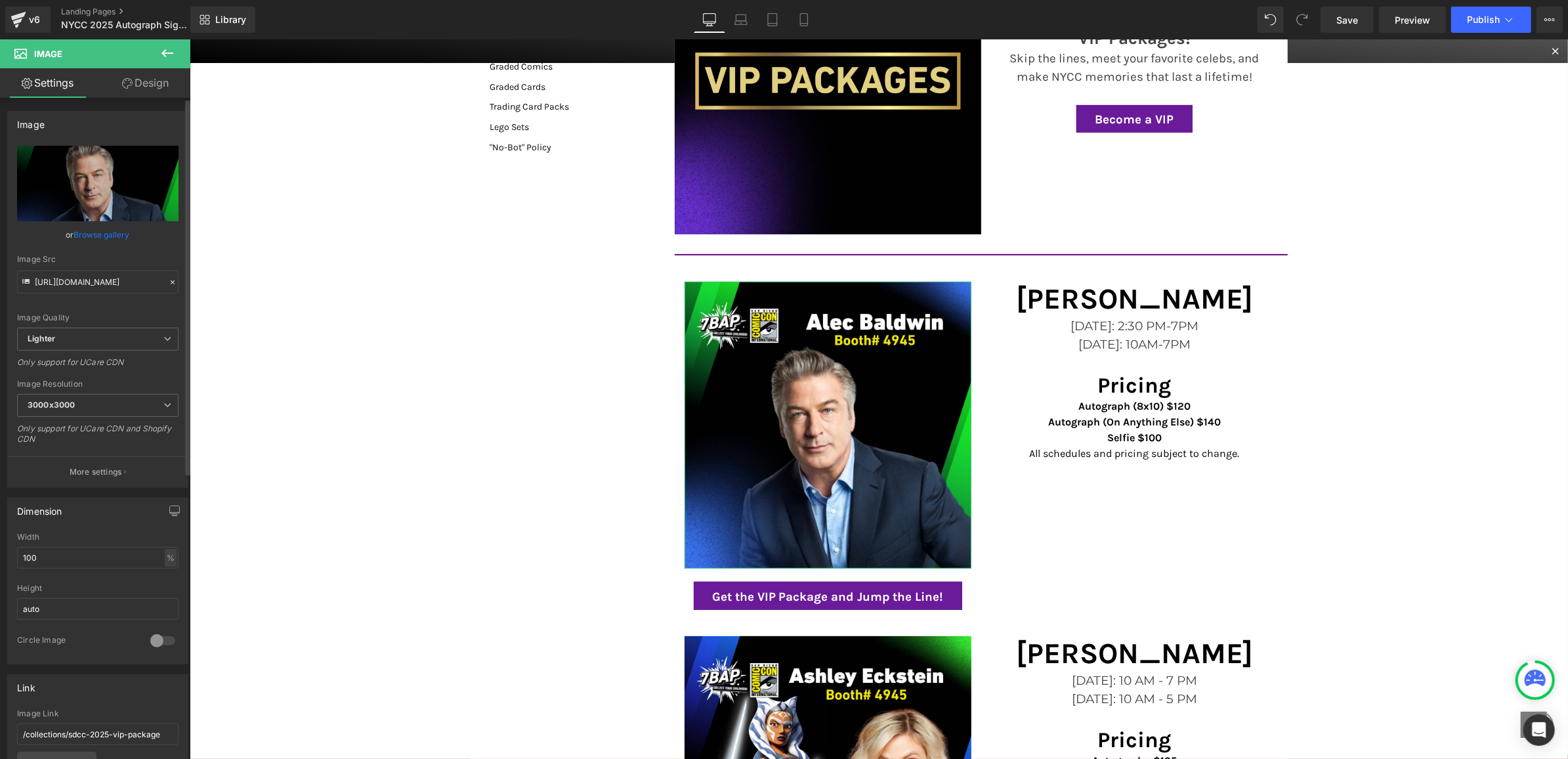
click at [95, 234] on link "Browse gallery" at bounding box center [102, 234] width 56 height 23
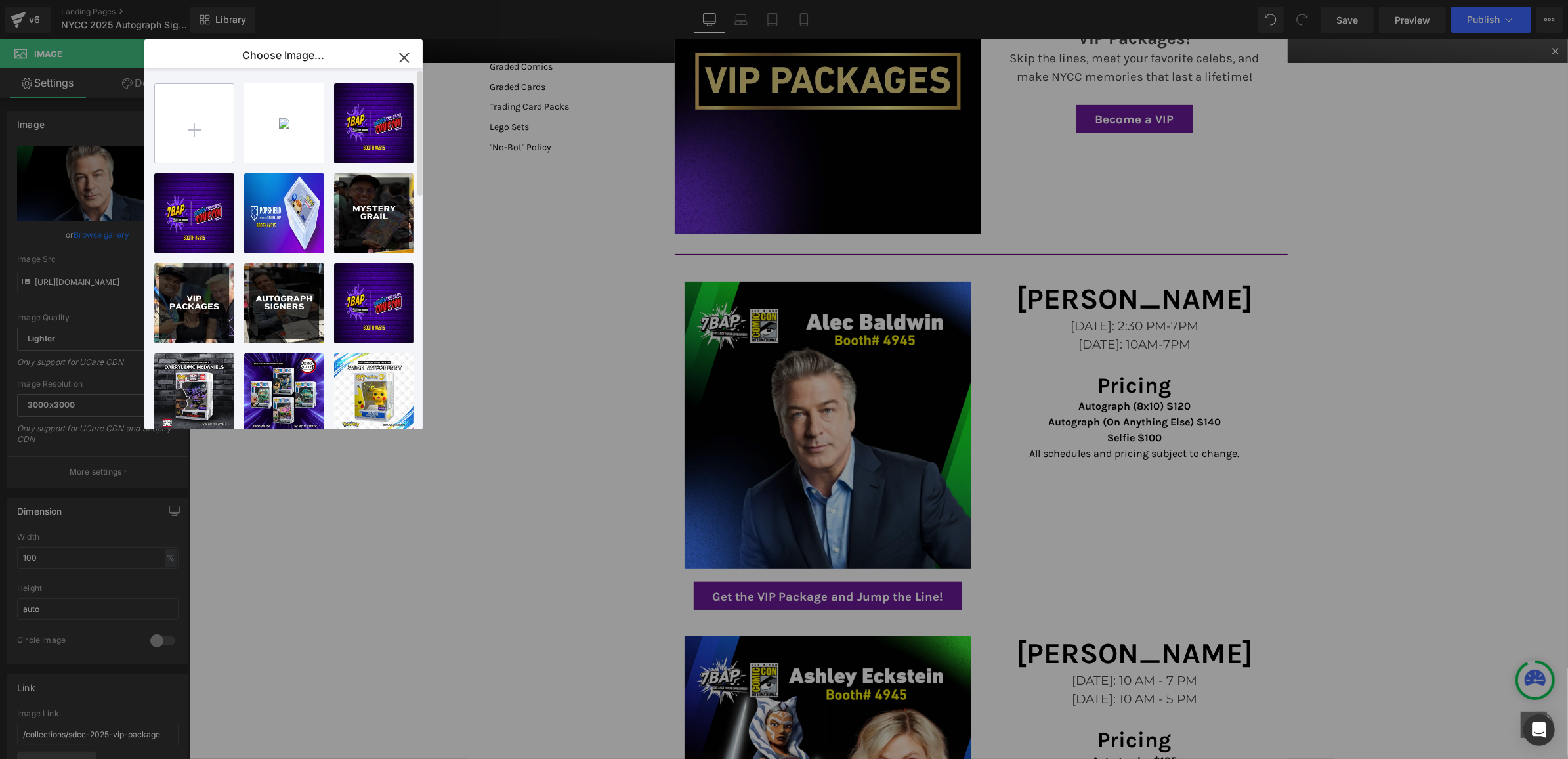
type input "C:\fakepath\7BAPNYCC_Talent_1.png"
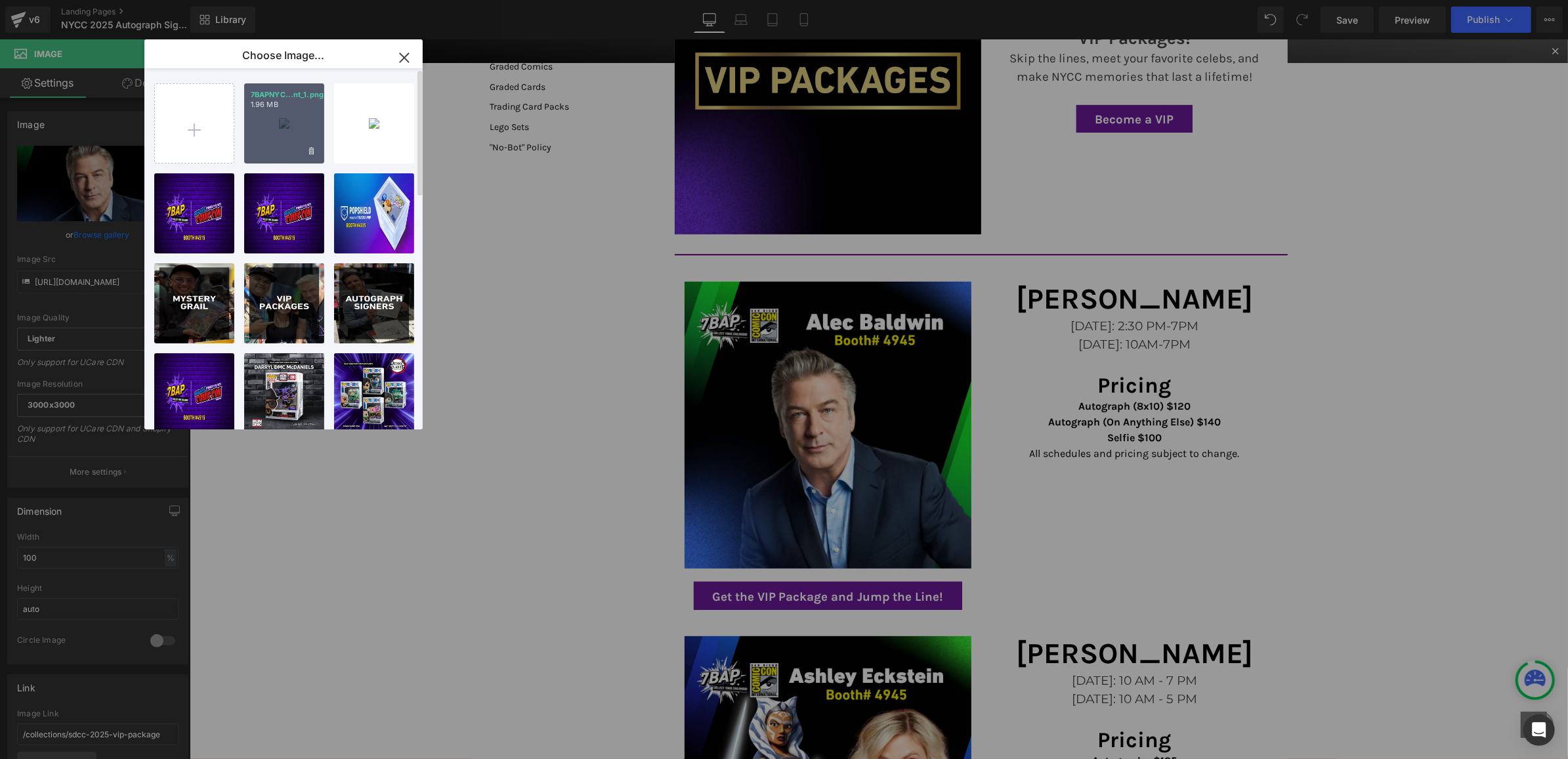
click at [271, 98] on p "7BAPNYC...nt_1.png" at bounding box center [284, 94] width 67 height 10
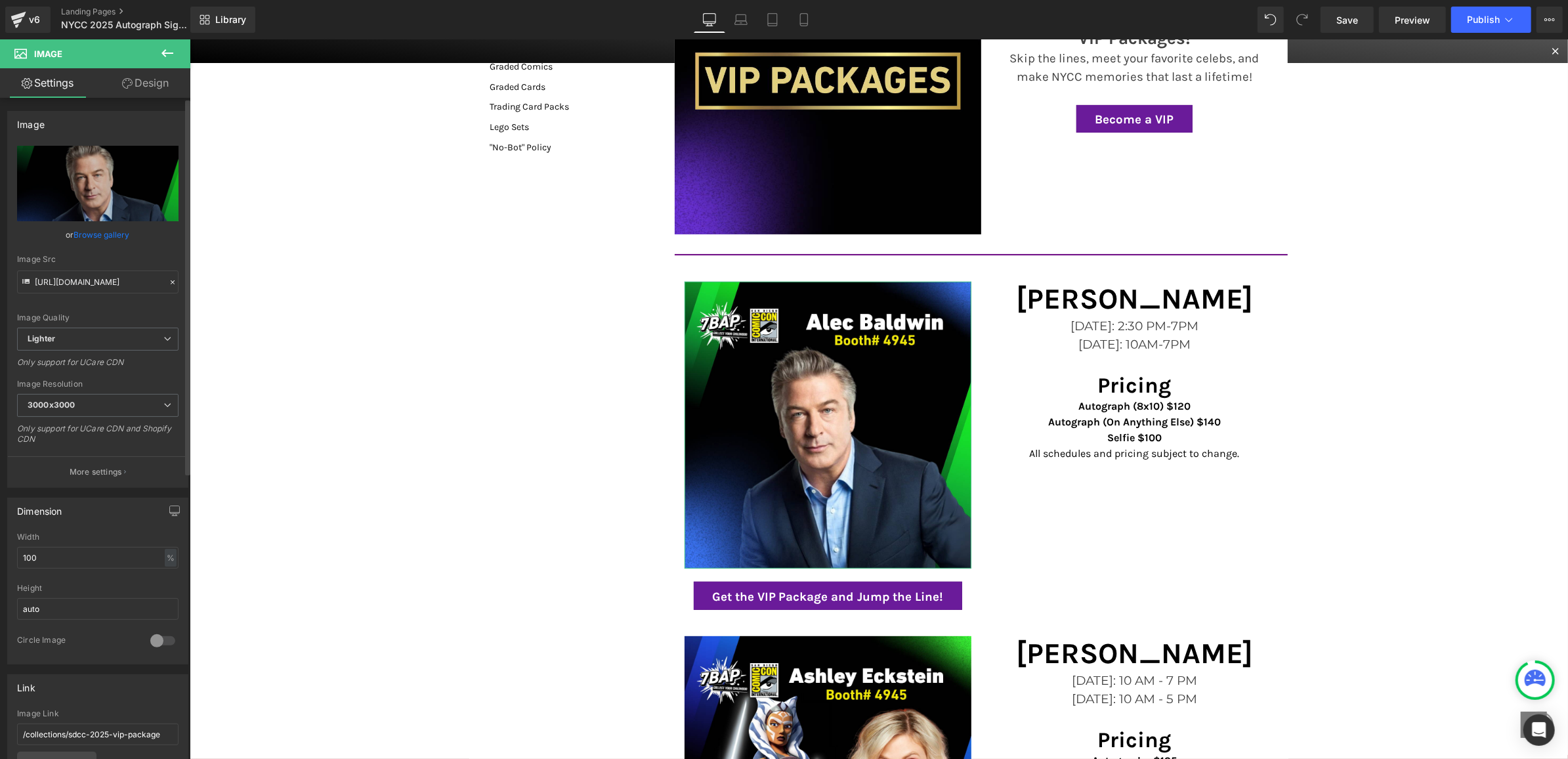
click at [93, 233] on link "Browse gallery" at bounding box center [102, 234] width 56 height 23
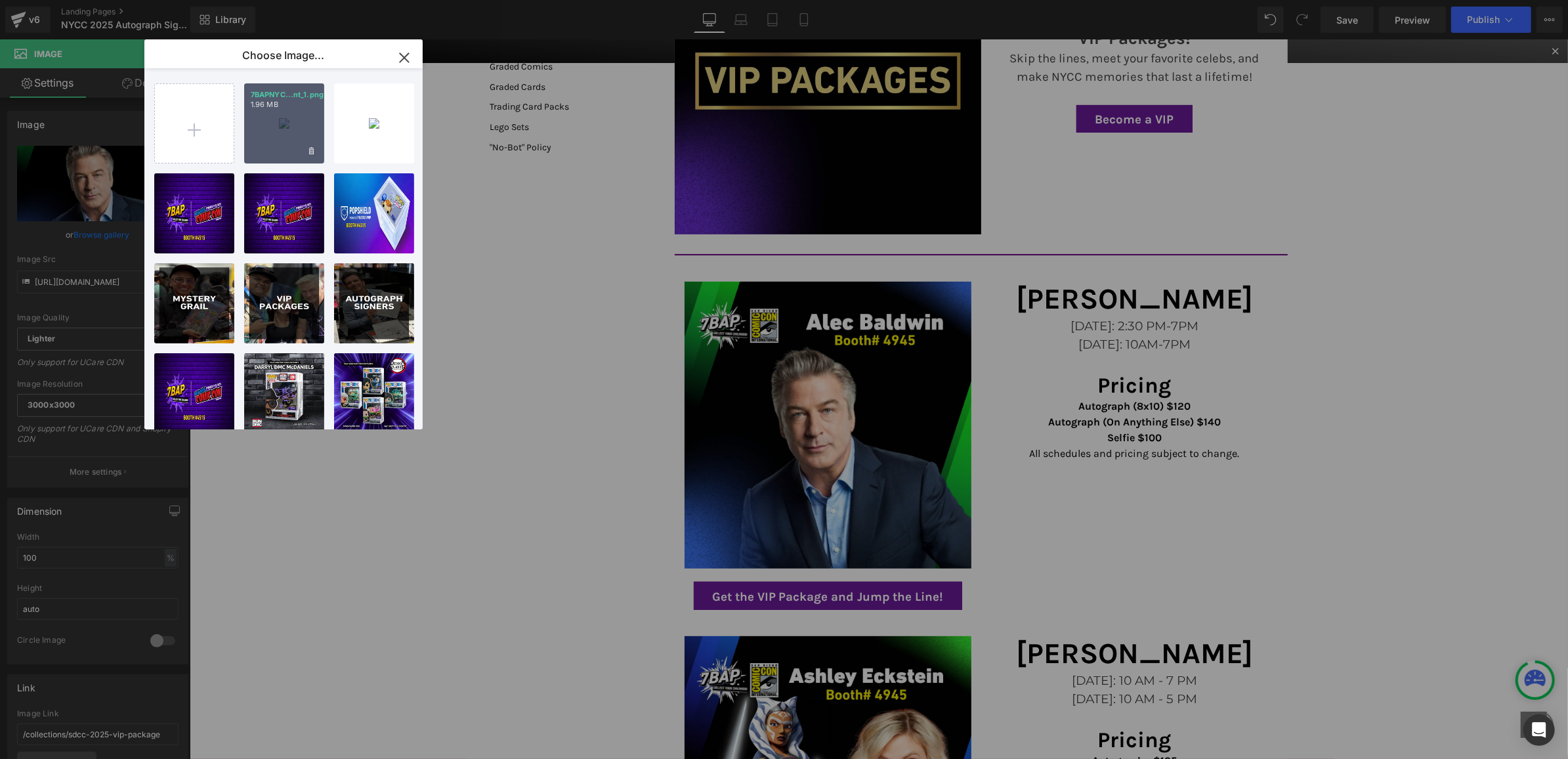
click at [280, 133] on div "7BAPNYC...nt_1.png 1.96 MB" at bounding box center [284, 124] width 80 height 80
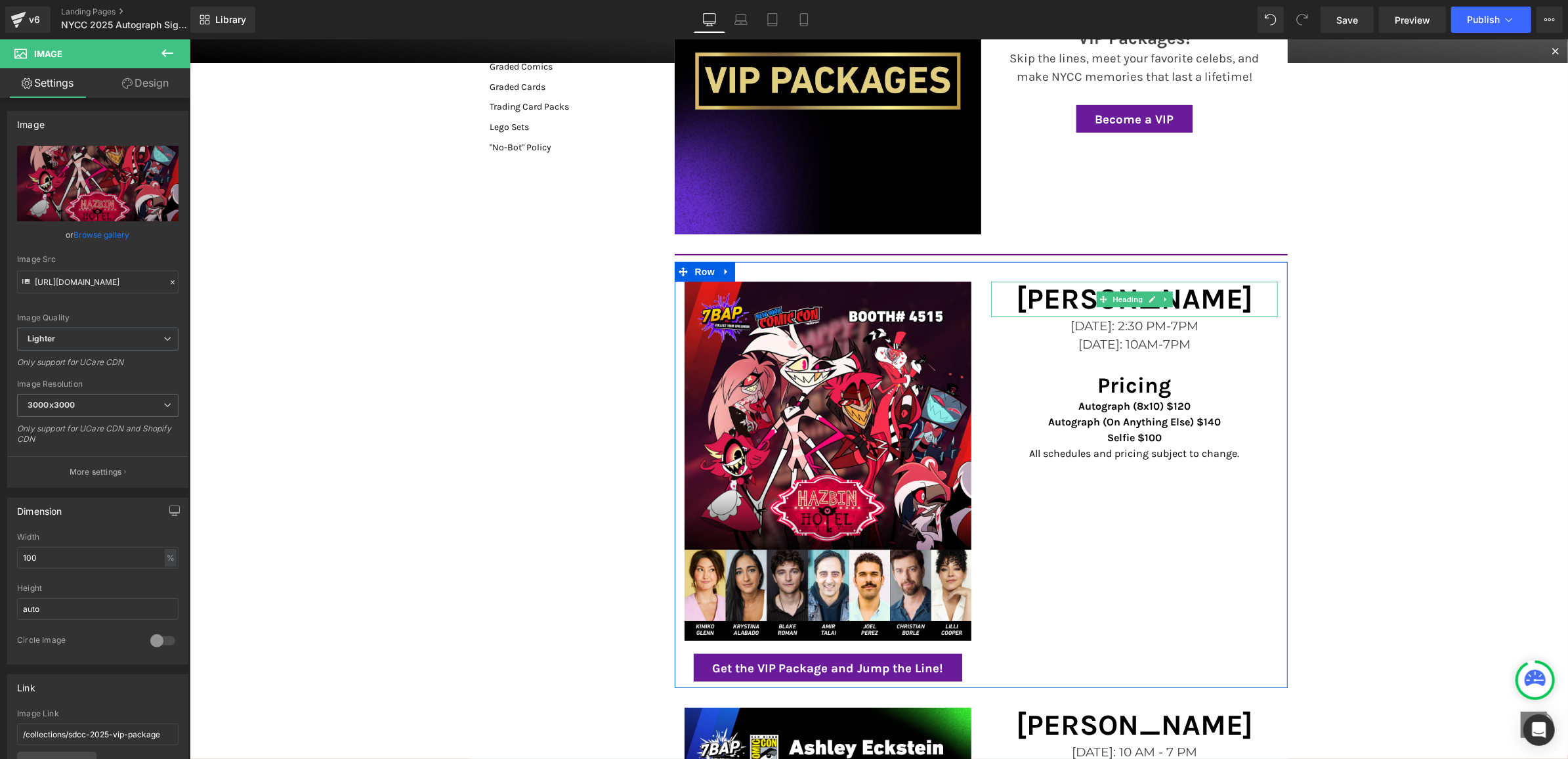
click at [1087, 295] on h1 "Alec Baldwin" at bounding box center [1134, 298] width 287 height 35
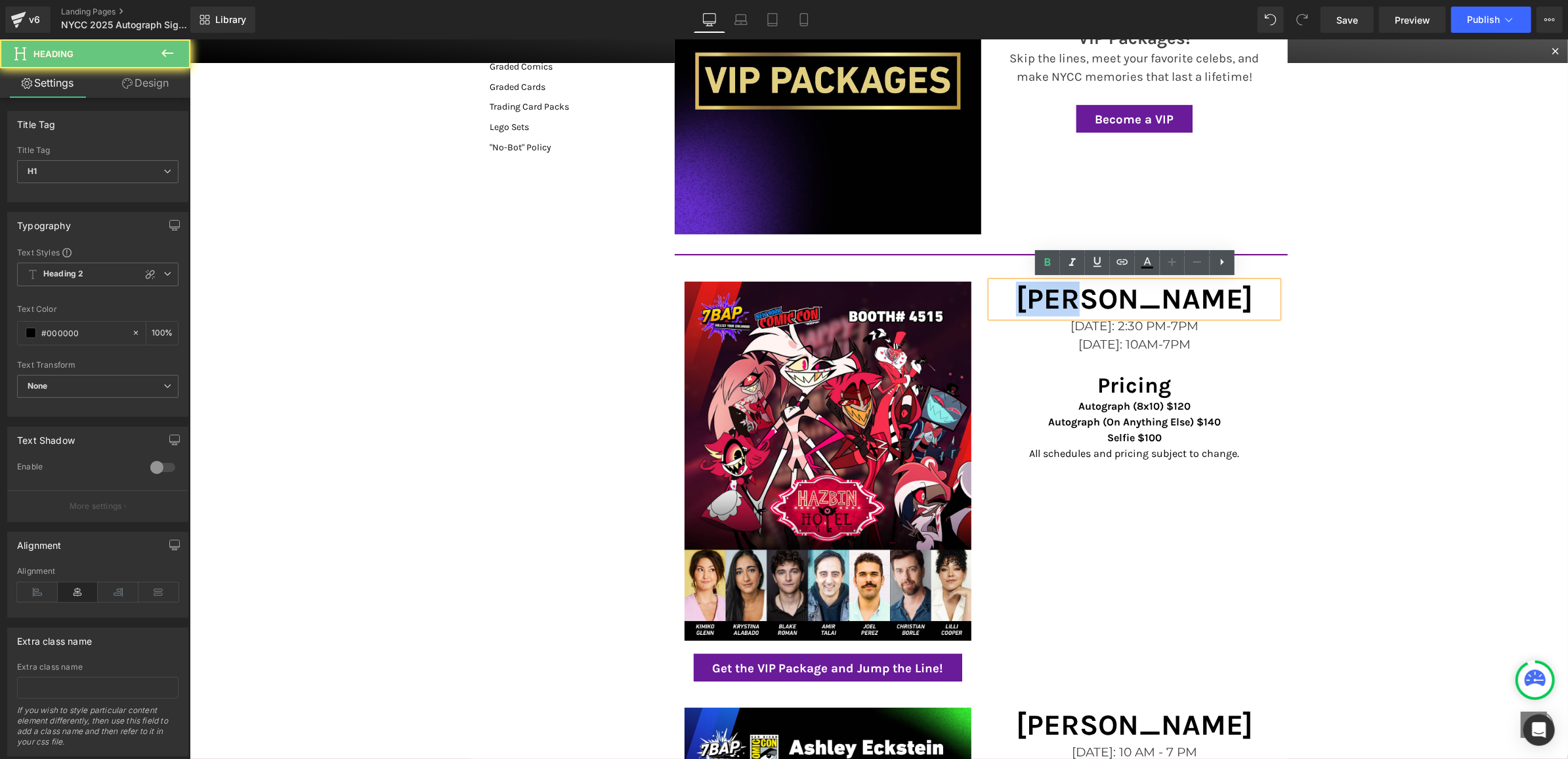
click at [1087, 295] on h1 "Alec Baldwin" at bounding box center [1134, 298] width 287 height 35
click at [1052, 298] on h1 "Alec Baldwin" at bounding box center [1134, 298] width 287 height 35
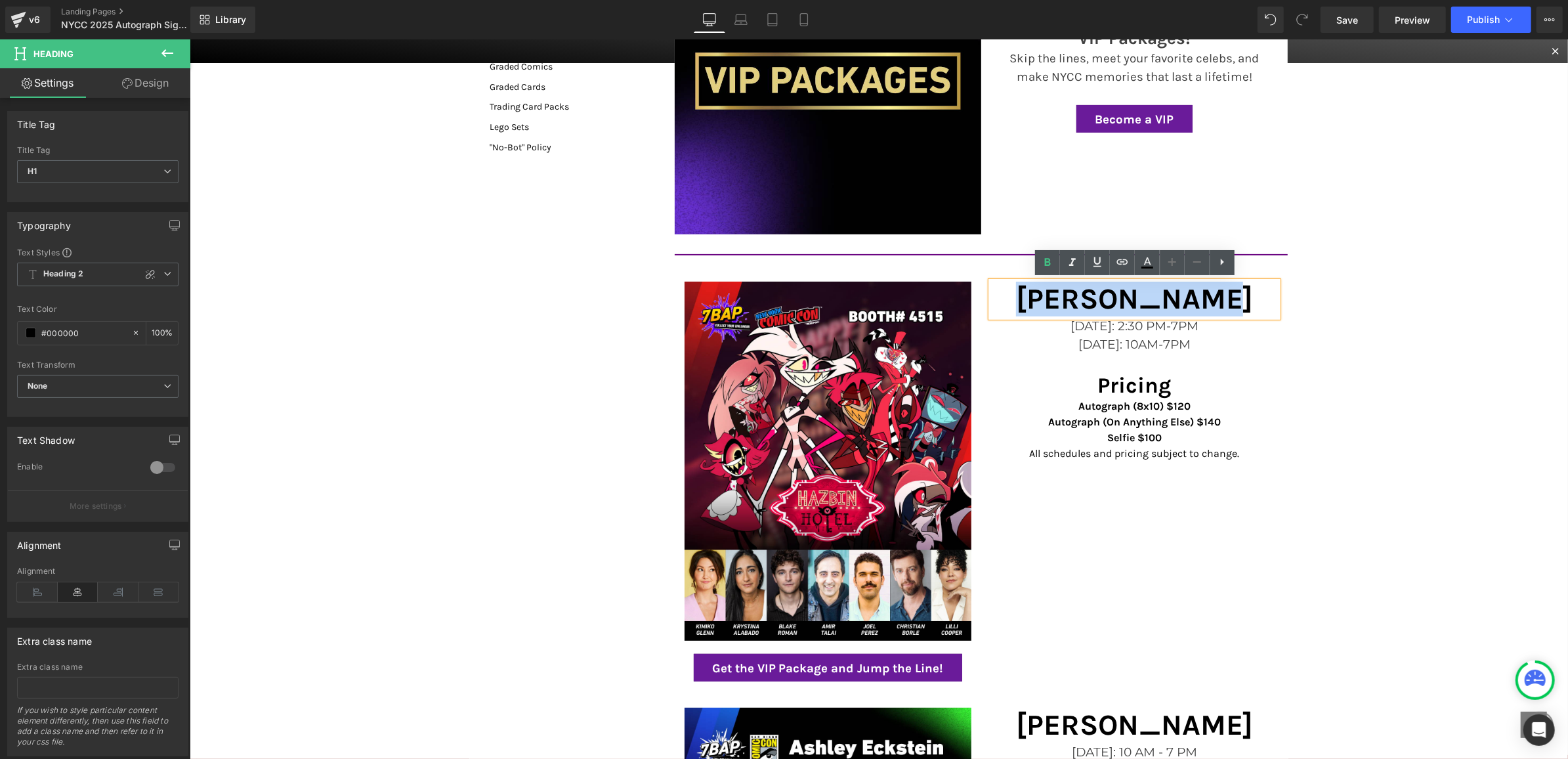
drag, startPoint x: 1048, startPoint y: 298, endPoint x: 1191, endPoint y: 298, distance: 143.0
click at [1190, 298] on h1 "Alec Baldwin" at bounding box center [1134, 298] width 287 height 35
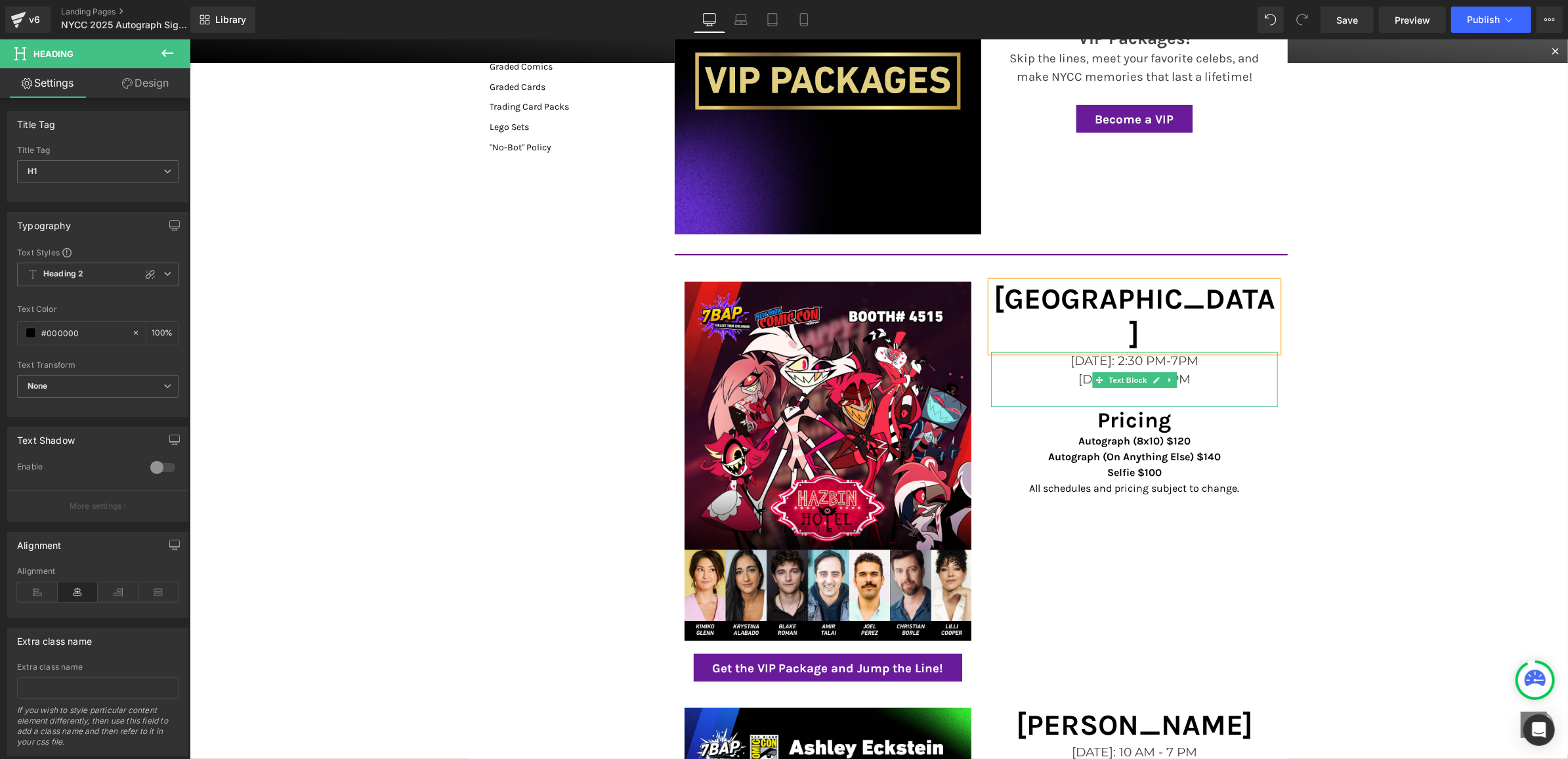
click at [1202, 370] on p "Fri, 7/25: 10AM-7PM" at bounding box center [1134, 379] width 287 height 18
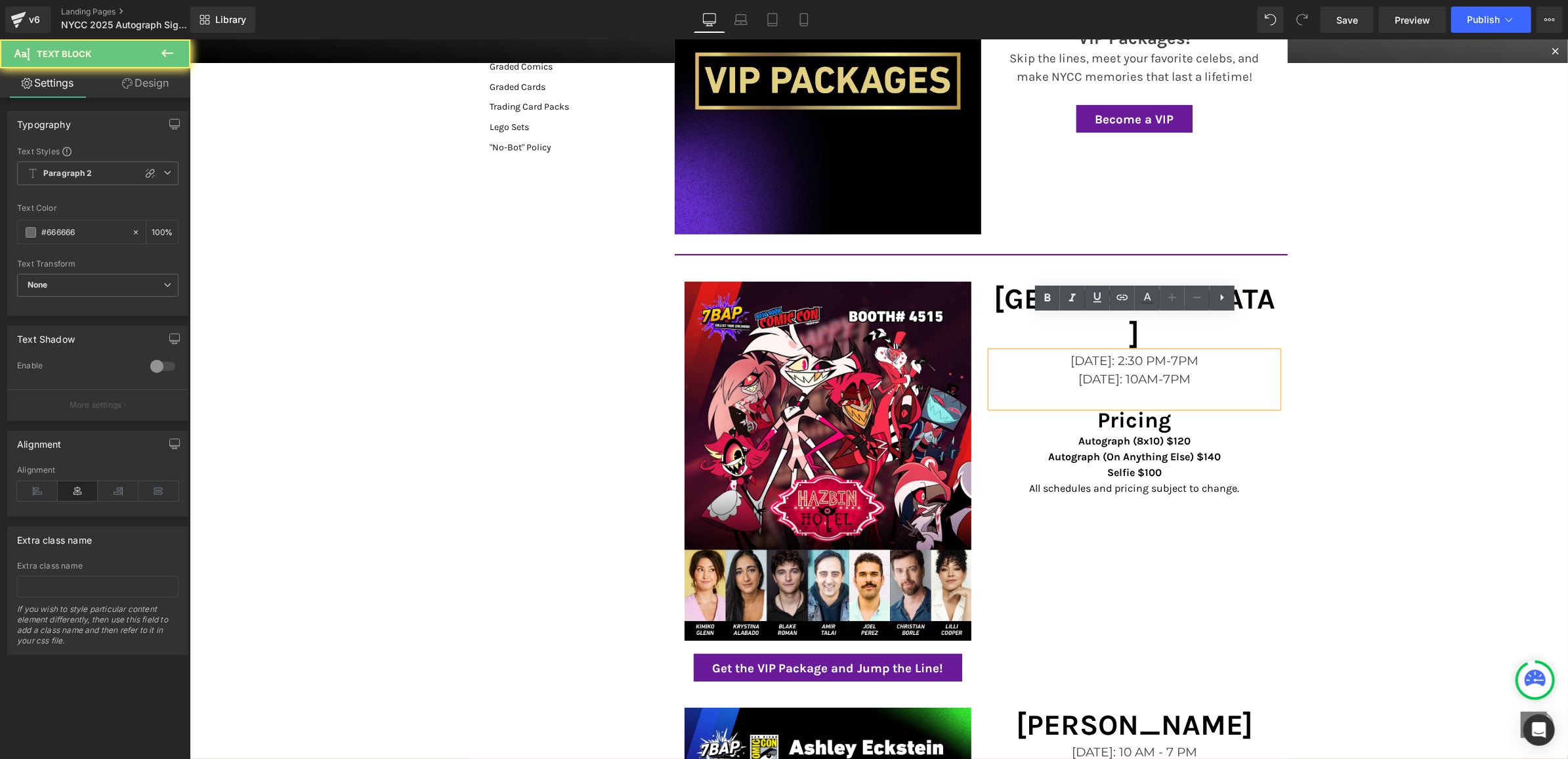
click at [1202, 370] on p "Fri, 7/25: 10AM-7PM" at bounding box center [1134, 379] width 287 height 18
click at [1203, 370] on p "Fri, 7/25: 10AM-7PM" at bounding box center [1134, 379] width 287 height 18
drag, startPoint x: 1203, startPoint y: 345, endPoint x: 1082, endPoint y: 338, distance: 121.2
click at [1082, 370] on p "Fri, 7/25: 10AM-7PM" at bounding box center [1134, 379] width 287 height 18
click at [1243, 388] on p at bounding box center [1134, 397] width 287 height 18
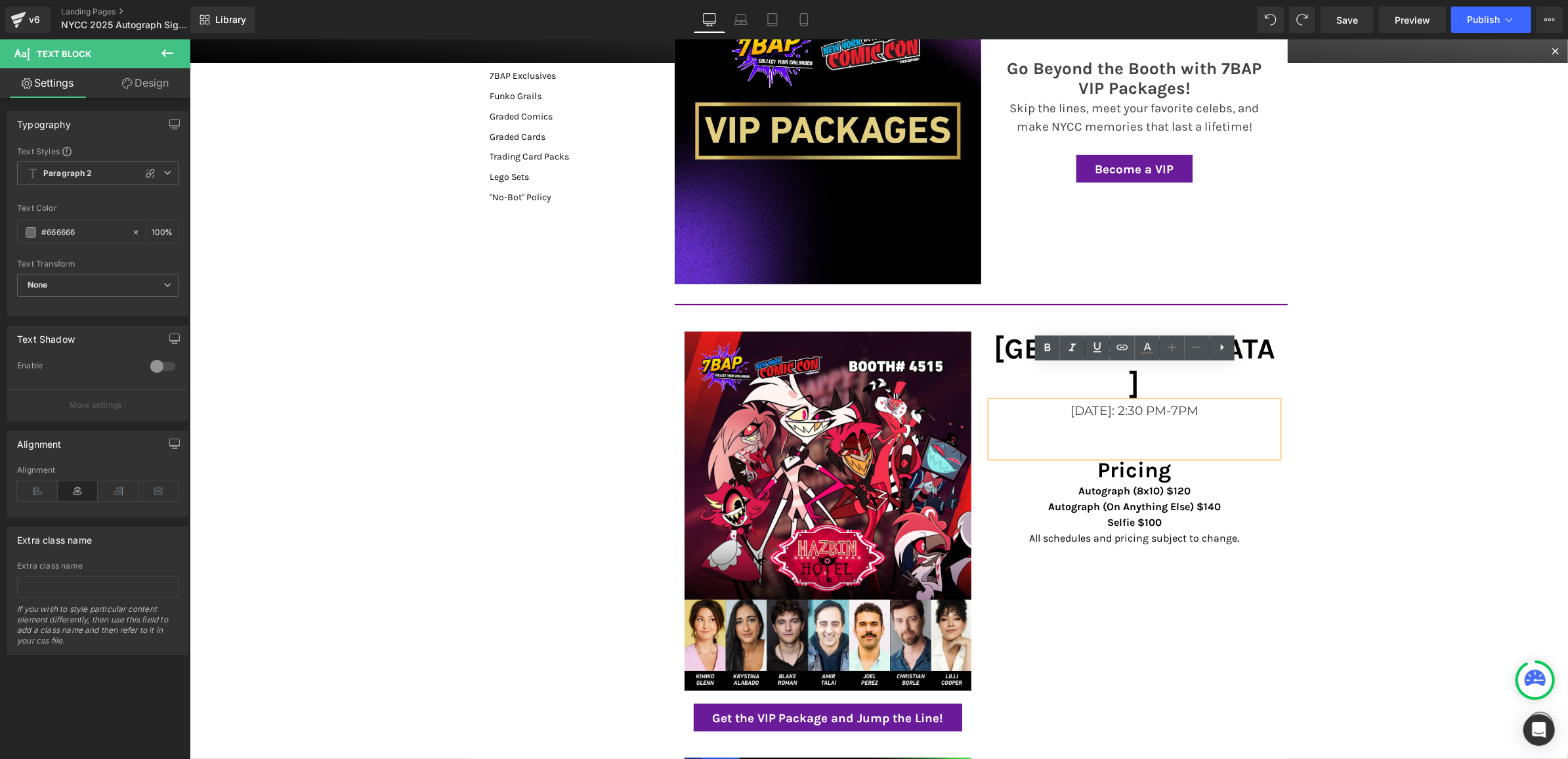
scroll to position [295, 0]
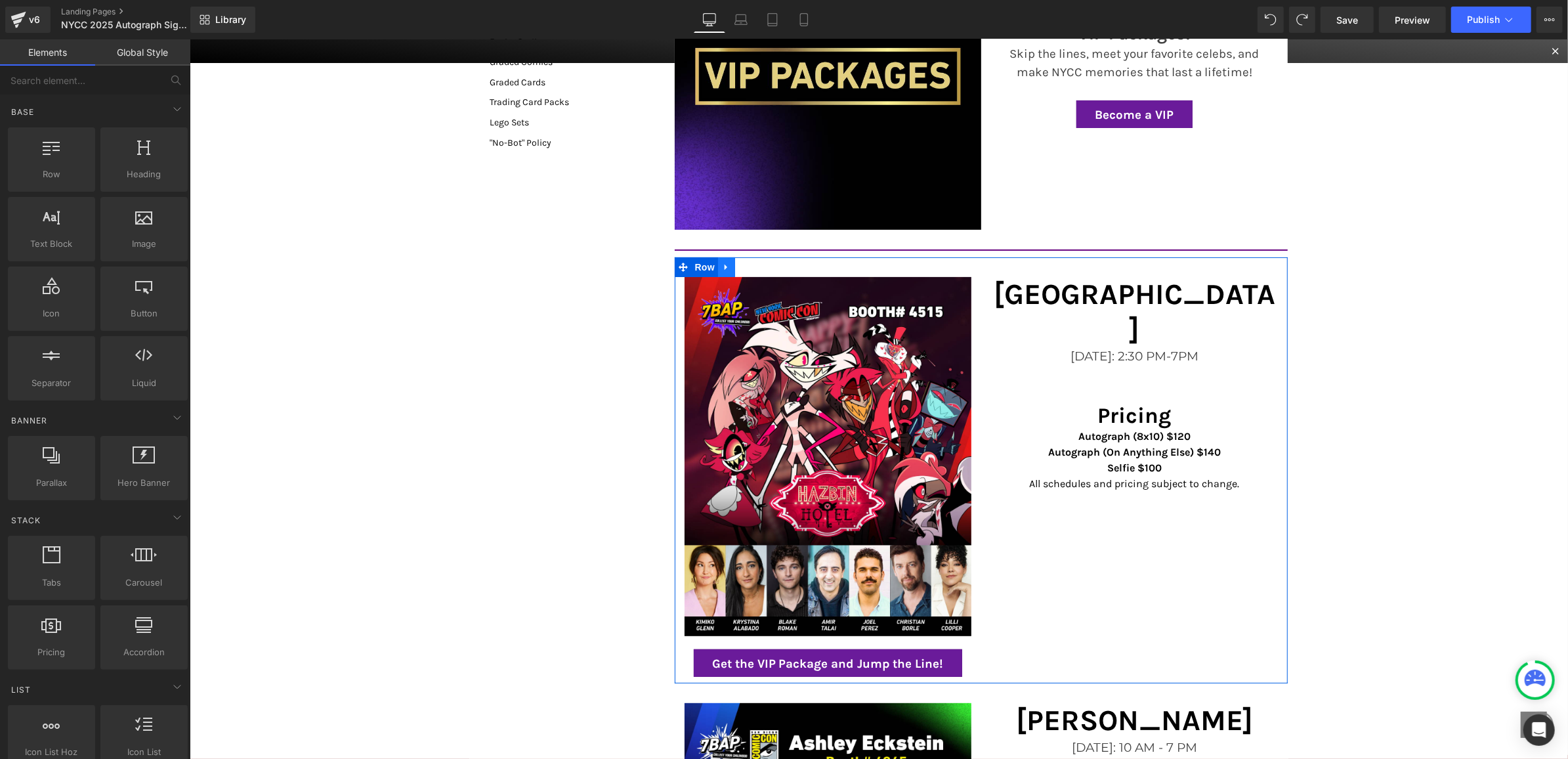
click at [730, 268] on link at bounding box center [726, 267] width 17 height 20
click at [759, 262] on icon at bounding box center [760, 267] width 9 height 9
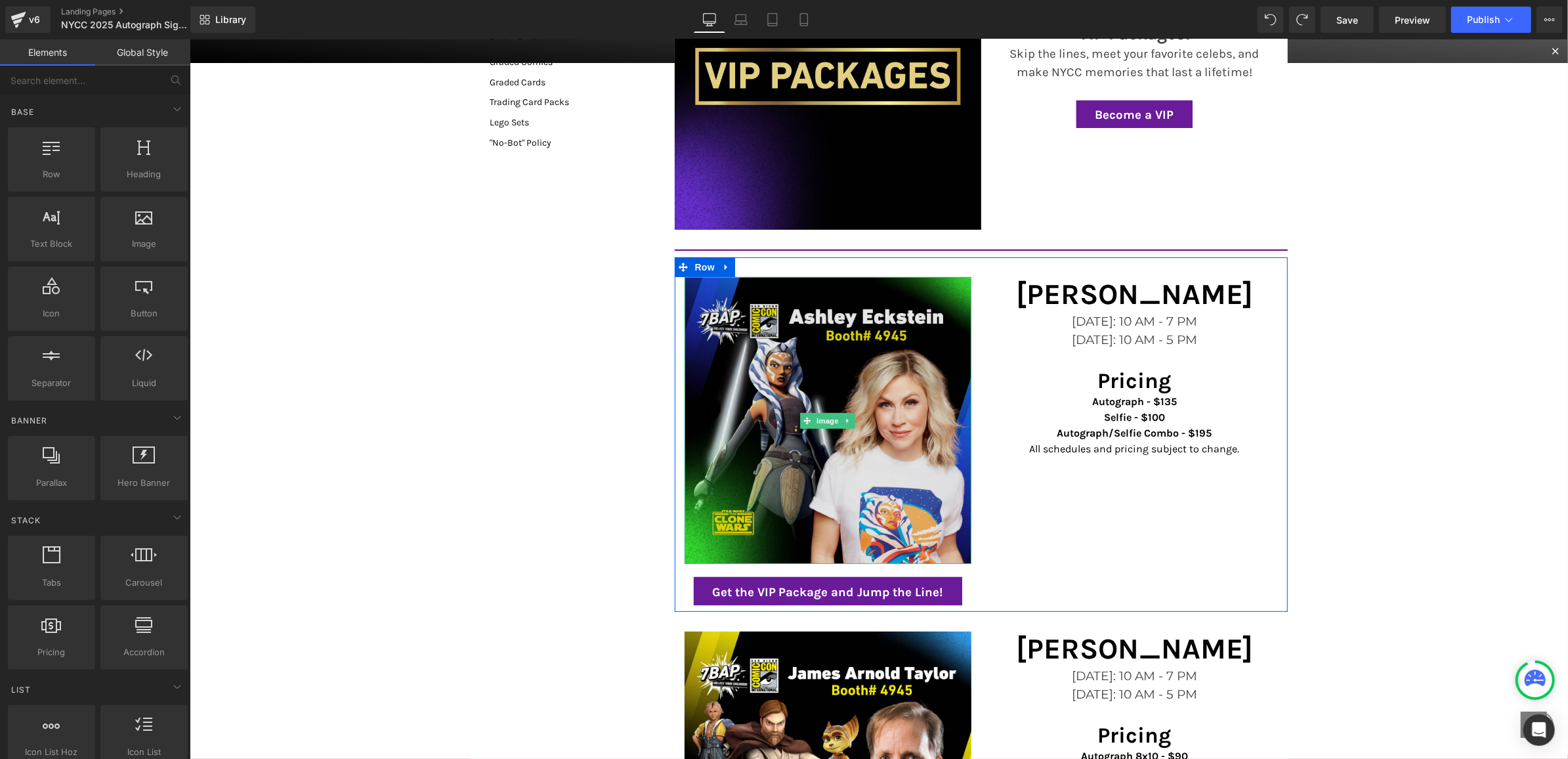
click at [863, 335] on img at bounding box center [827, 420] width 287 height 287
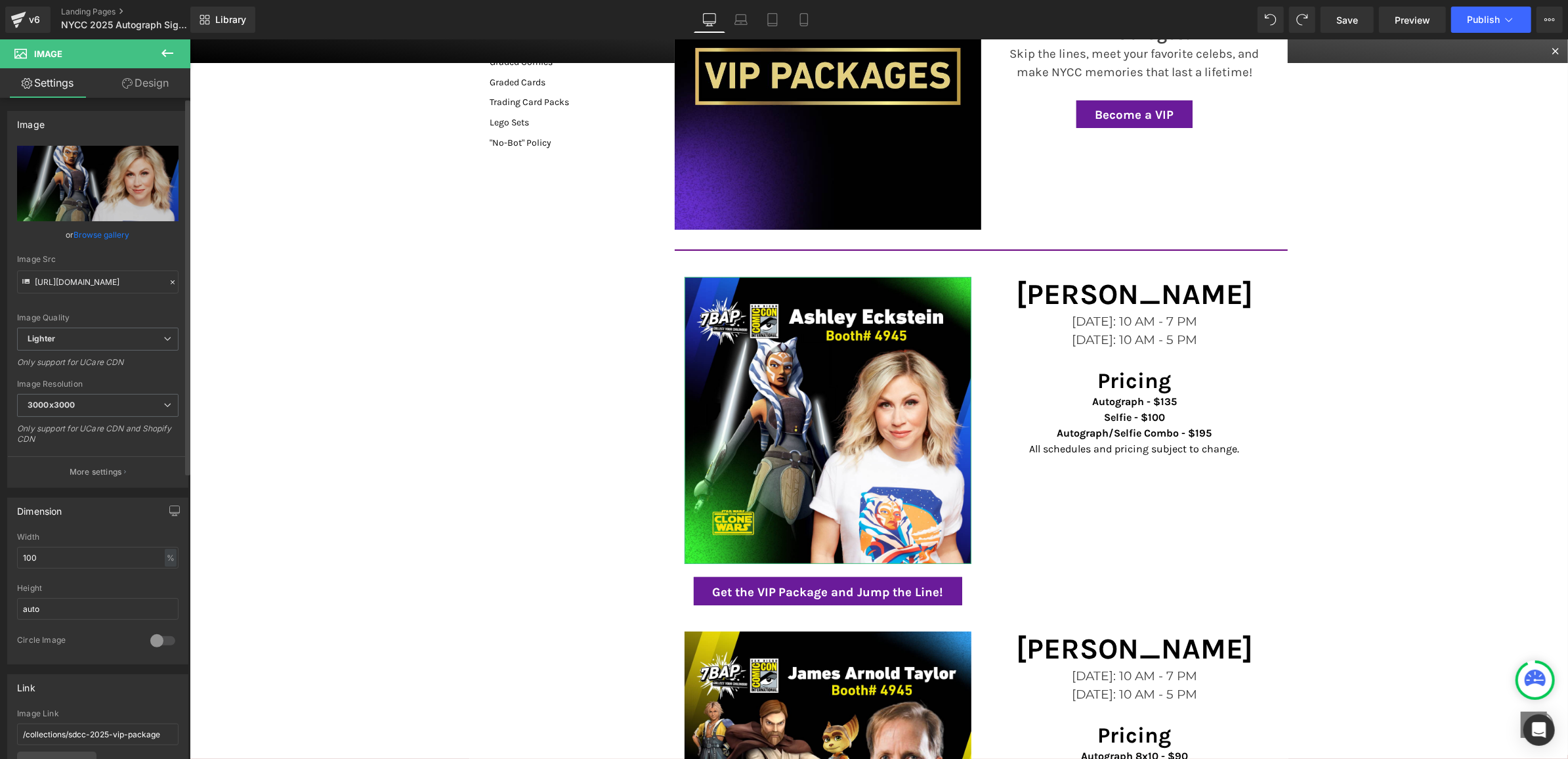
click at [115, 241] on link "Browse gallery" at bounding box center [102, 234] width 56 height 23
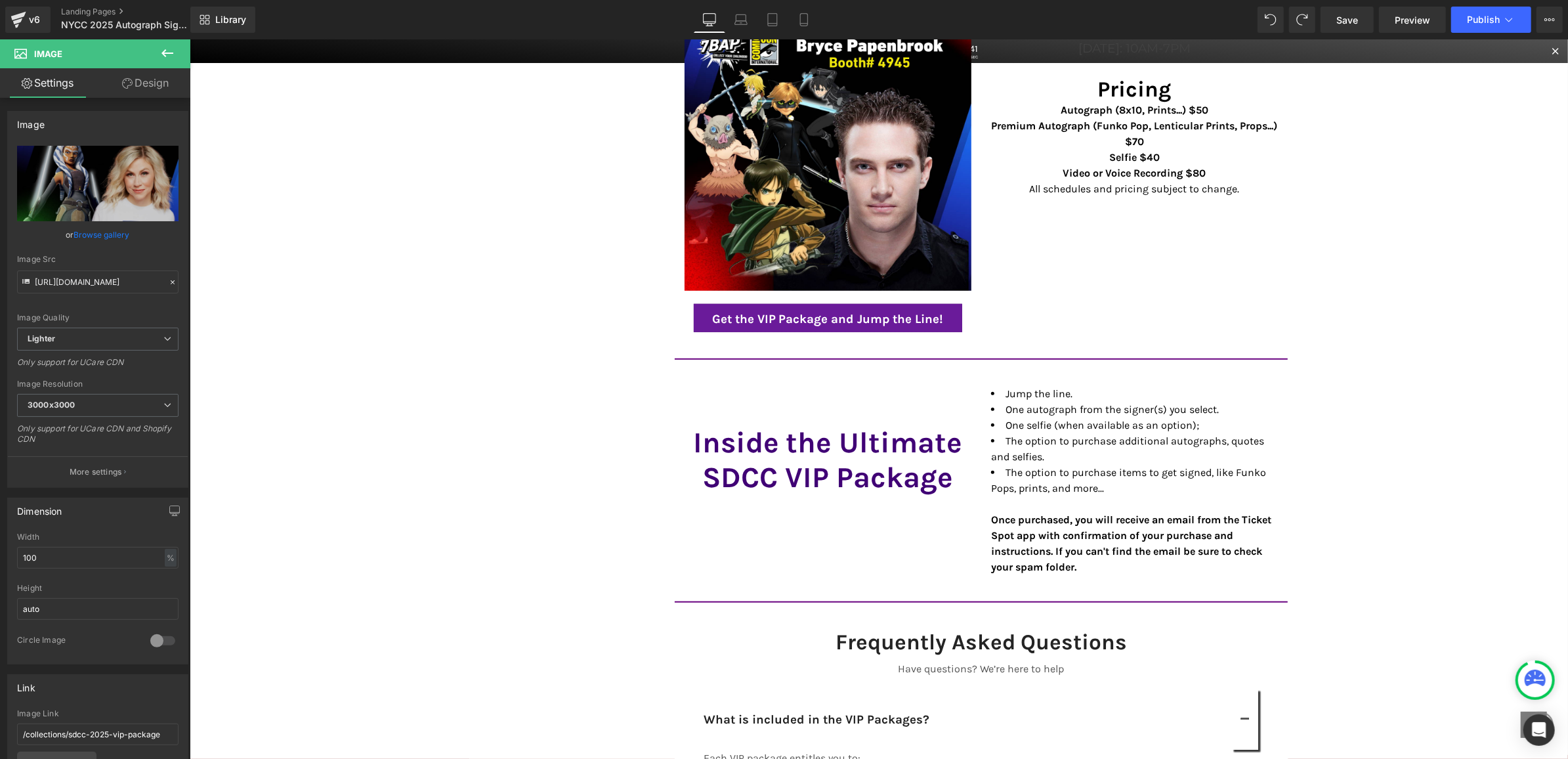
scroll to position [5627, 0]
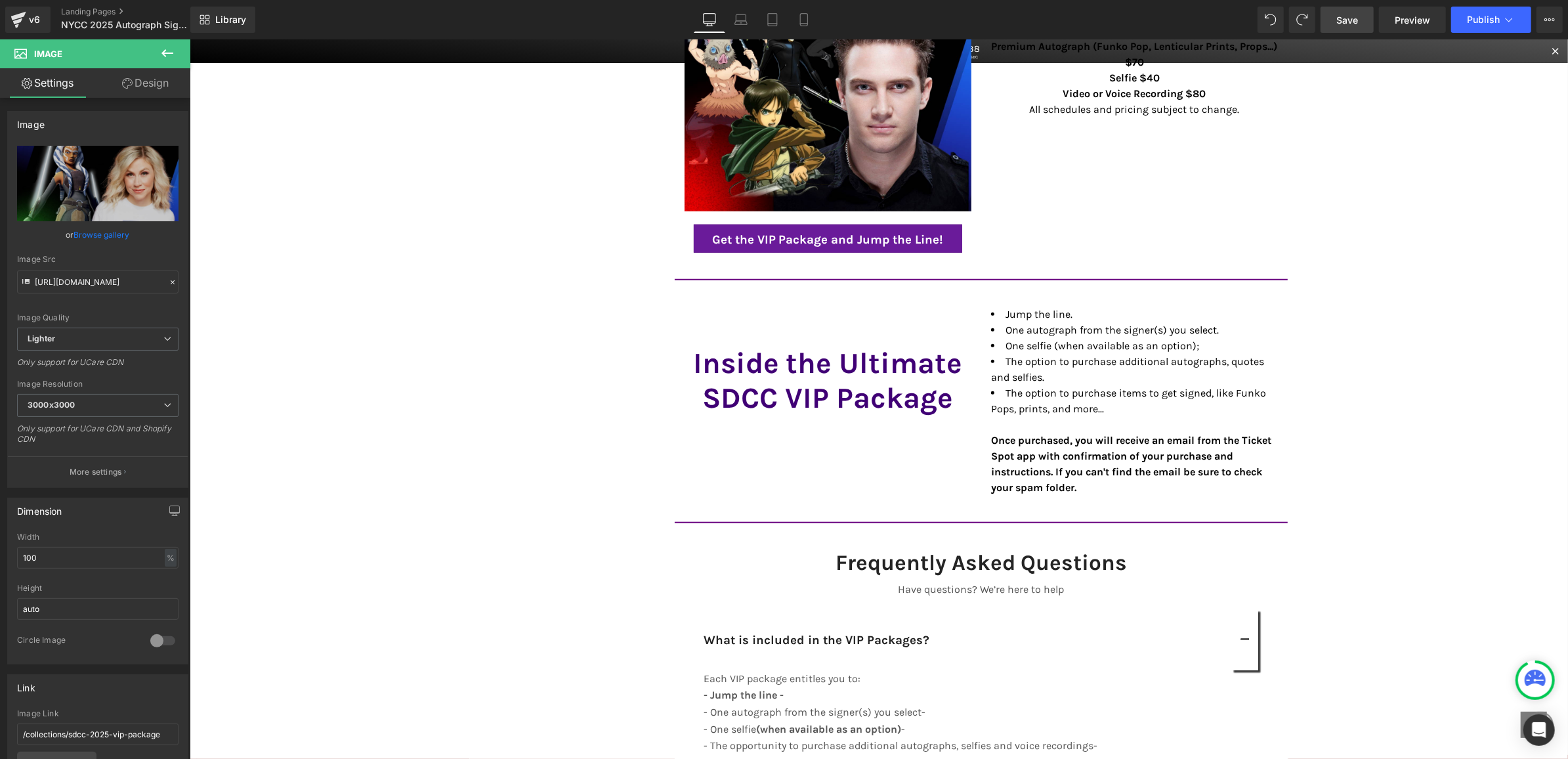
click at [1346, 28] on link "Save" at bounding box center [1347, 20] width 53 height 26
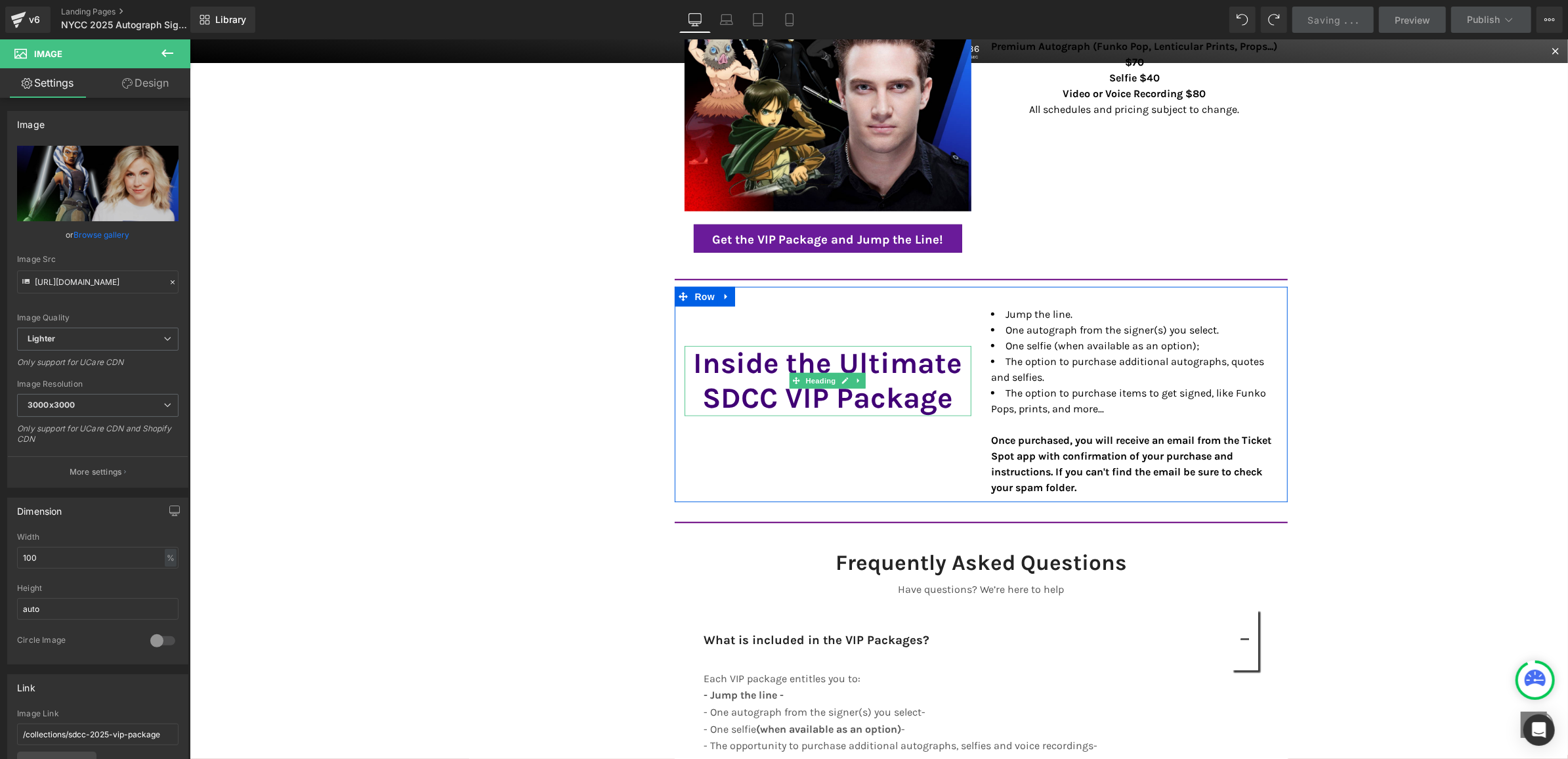
click at [769, 385] on strong "Inside the Ultimate SDCC VIP Package" at bounding box center [827, 379] width 270 height 69
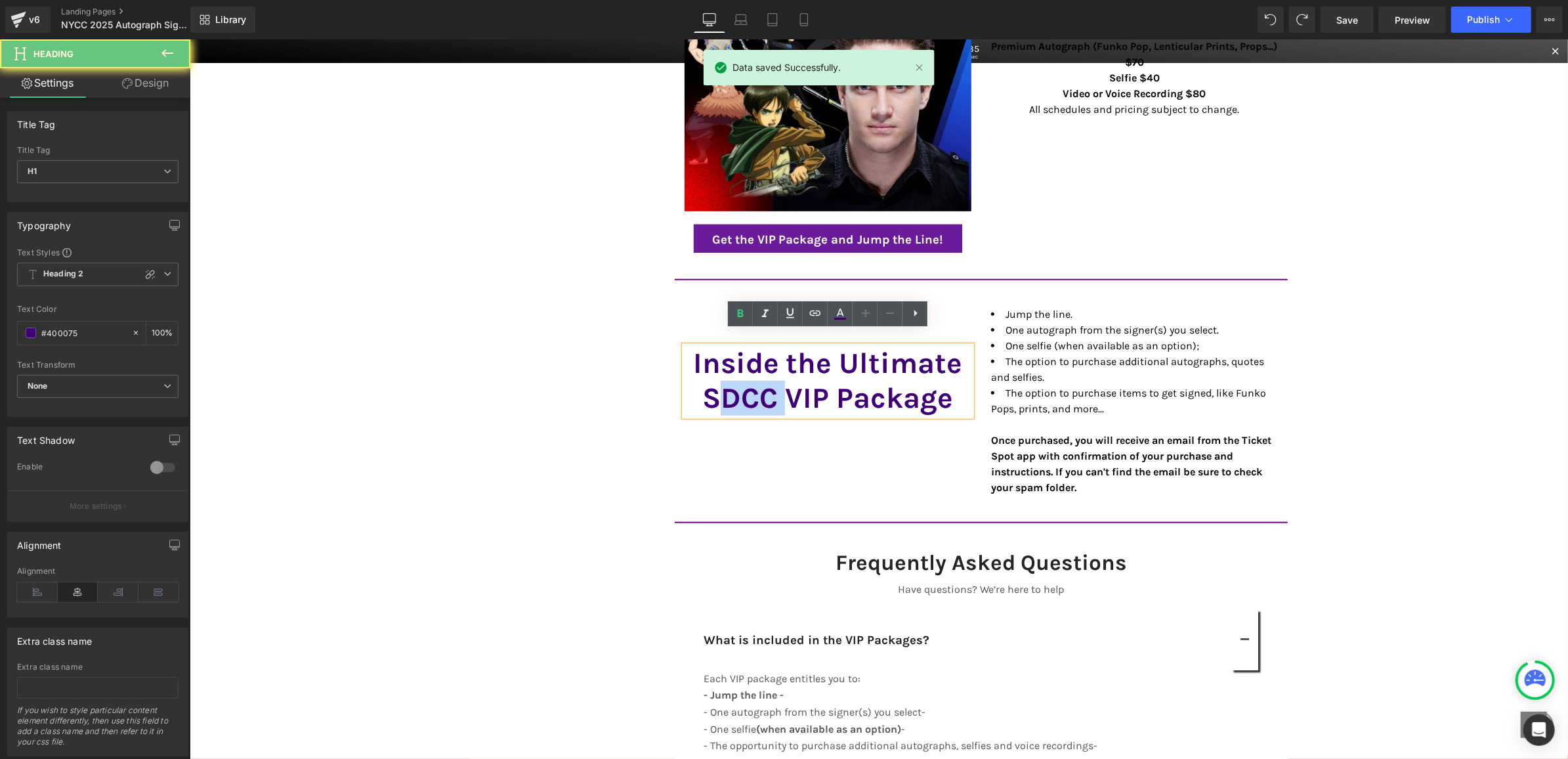
drag, startPoint x: 782, startPoint y: 385, endPoint x: 715, endPoint y: 384, distance: 67.0
click at [715, 385] on strong "Inside the Ultimate SDCC VIP Package" at bounding box center [827, 379] width 270 height 69
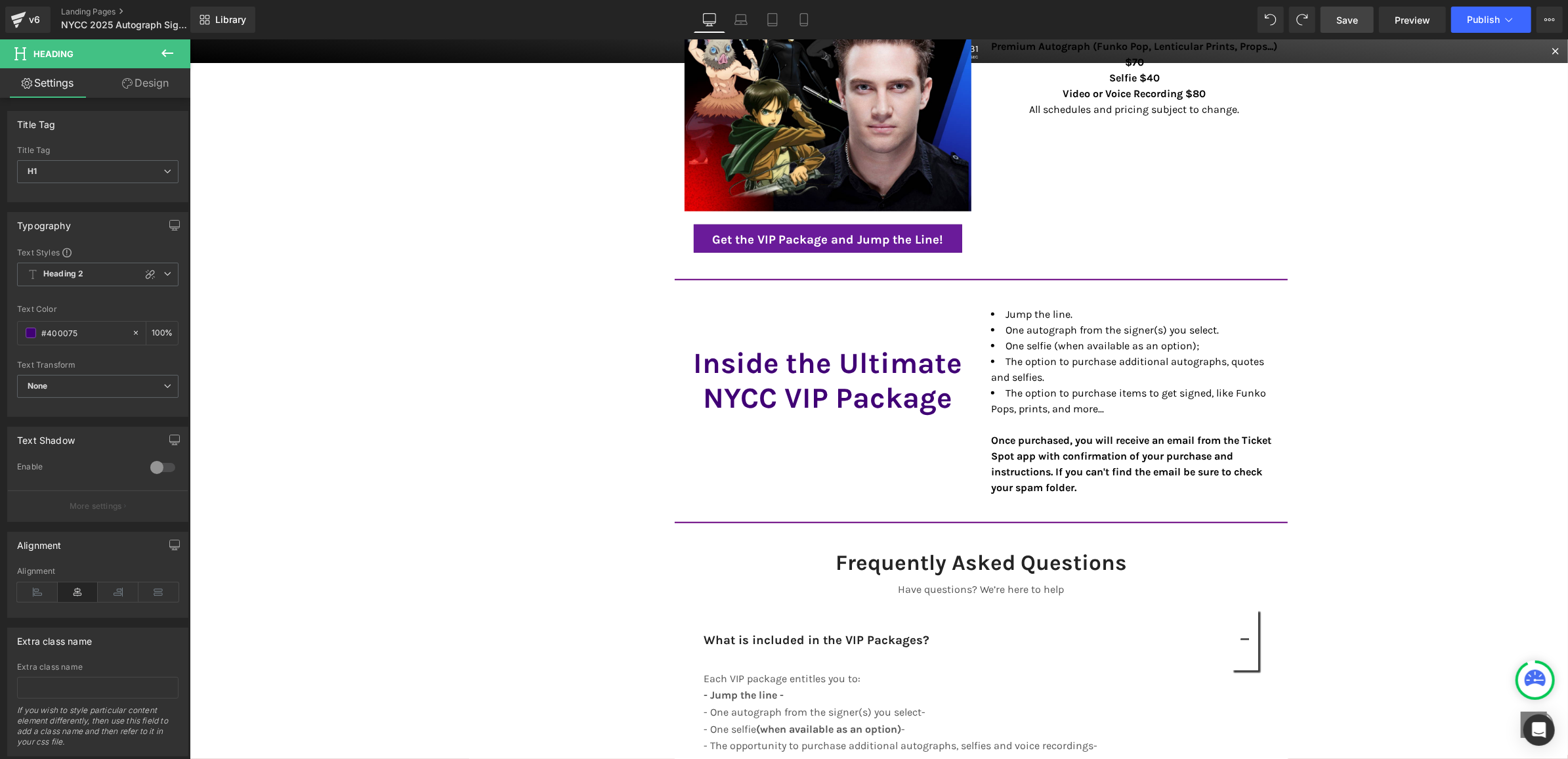
click at [1344, 22] on span "Save" at bounding box center [1347, 20] width 22 height 14
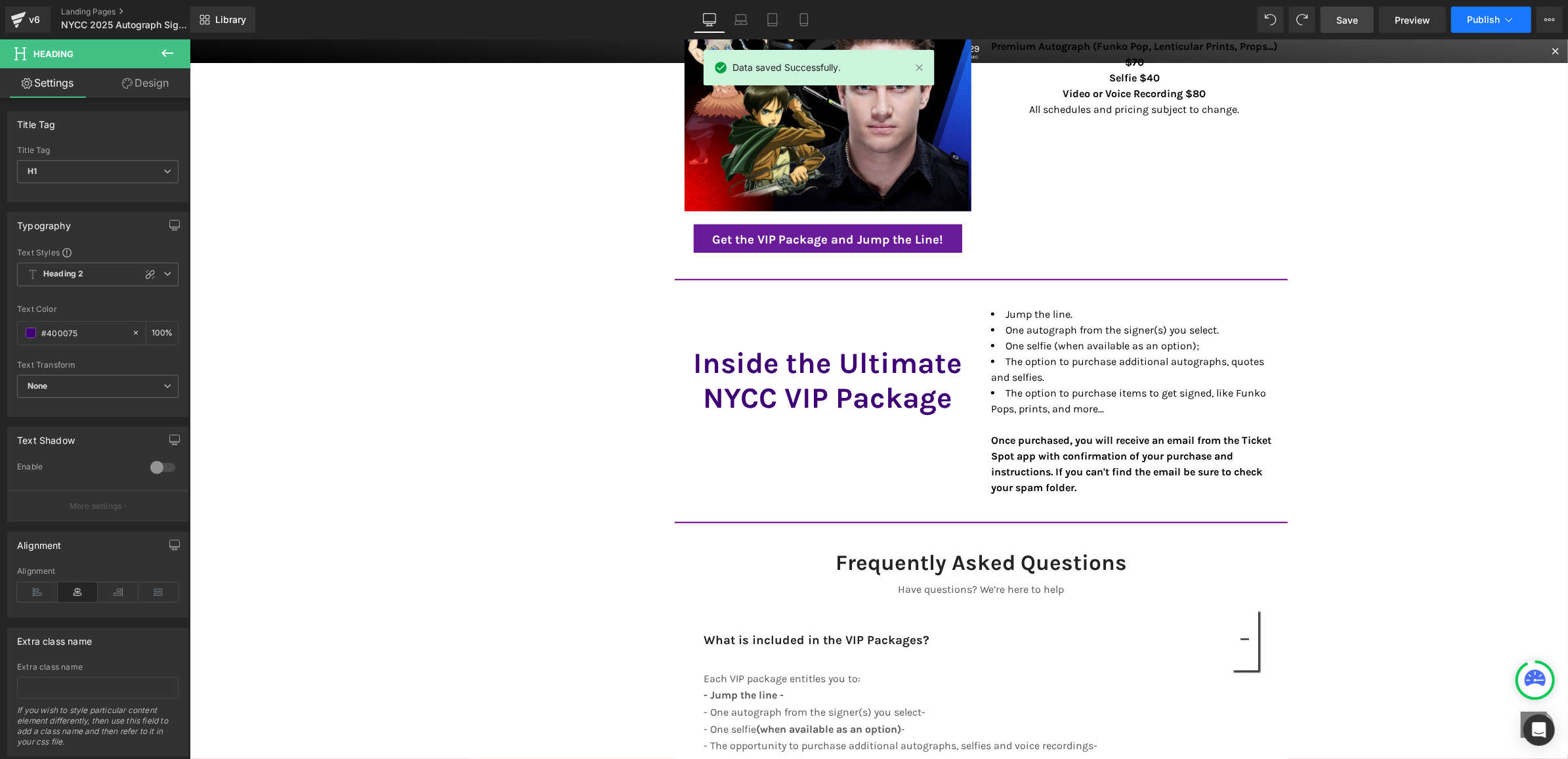
click at [1475, 18] on span "Publish" at bounding box center [1484, 20] width 33 height 11
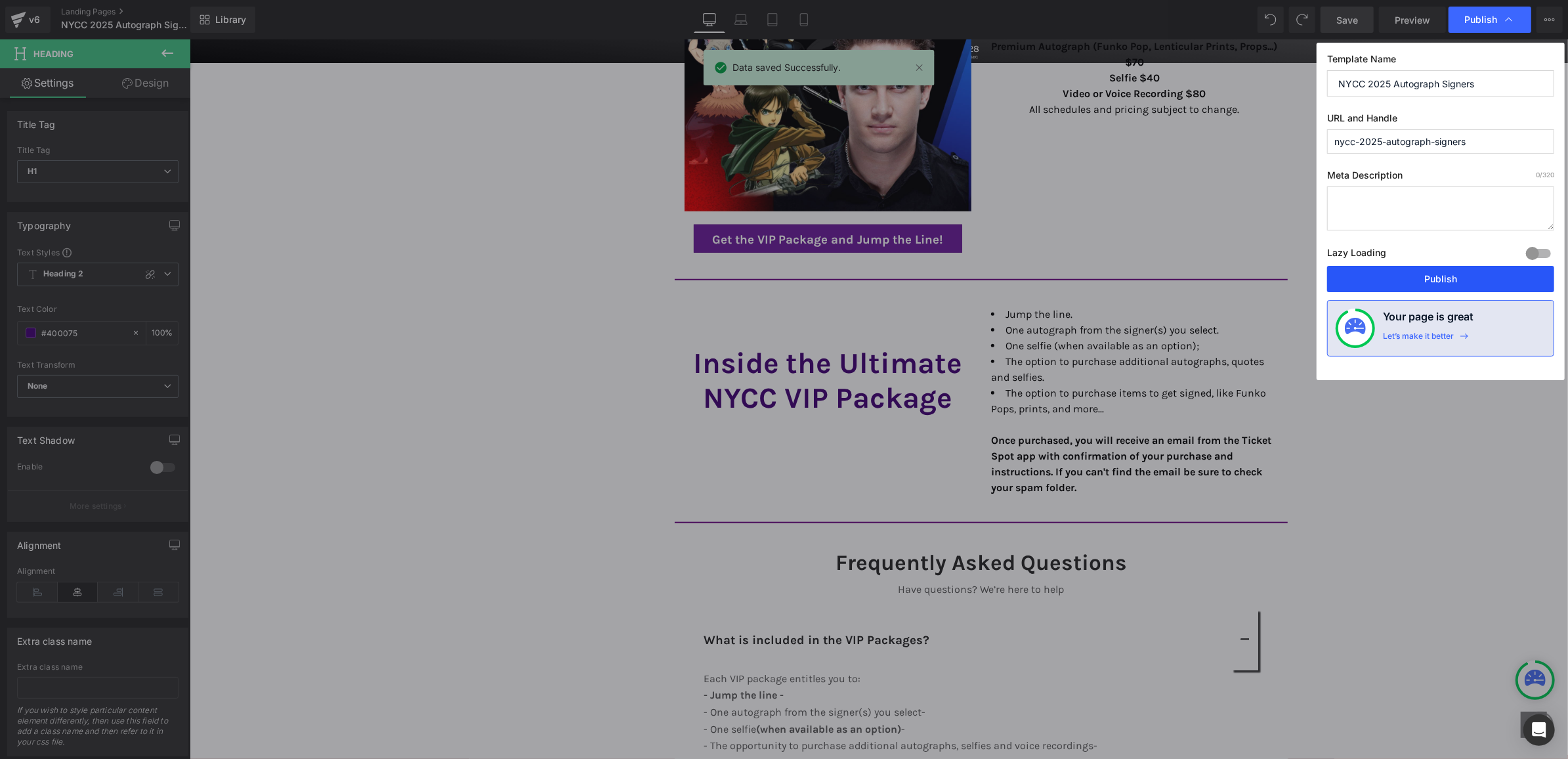
drag, startPoint x: 1359, startPoint y: 276, endPoint x: 1163, endPoint y: 231, distance: 201.1
click at [1359, 276] on button "Publish" at bounding box center [1441, 279] width 227 height 26
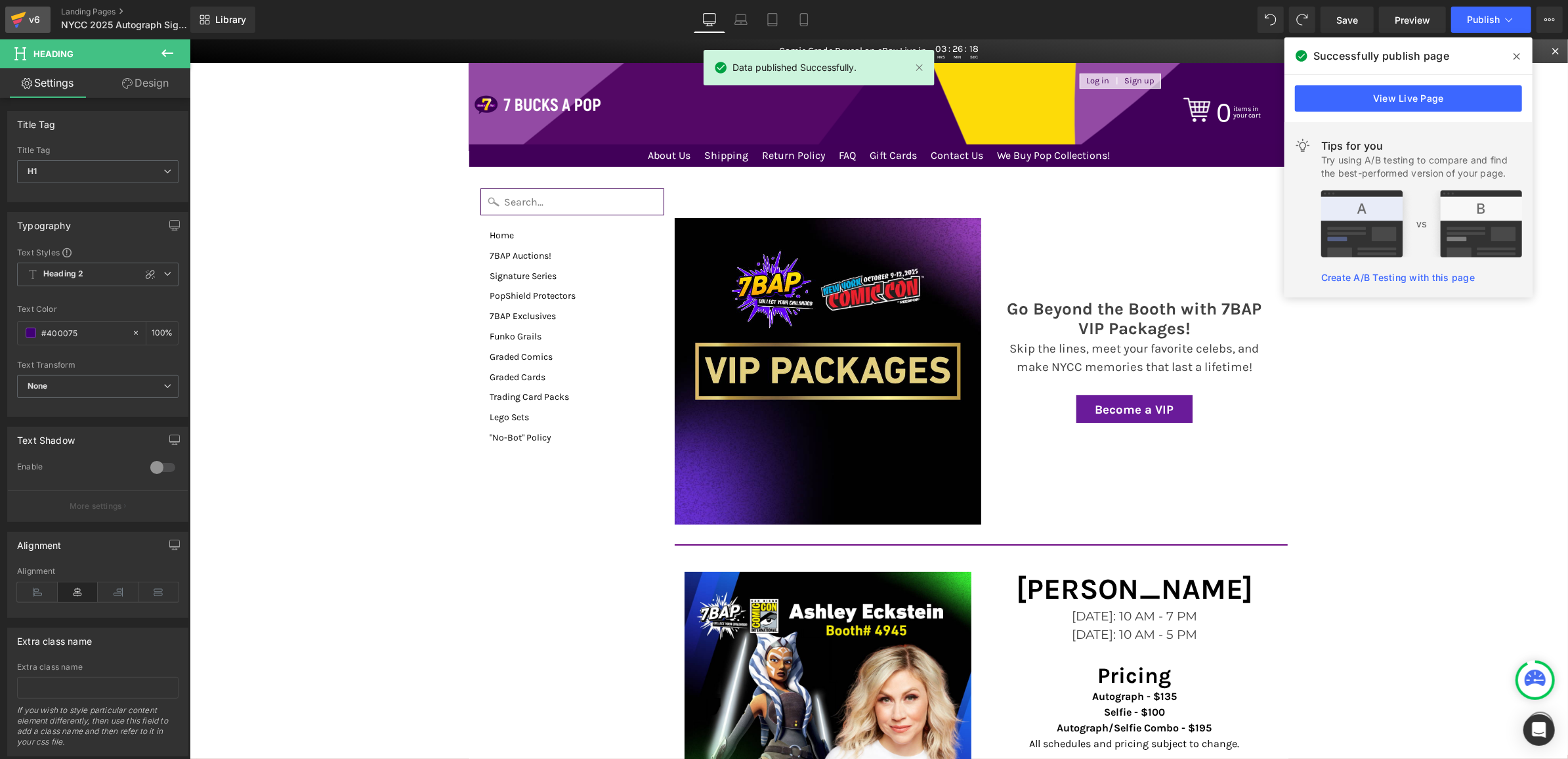
click at [35, 16] on div "v6" at bounding box center [35, 20] width 17 height 17
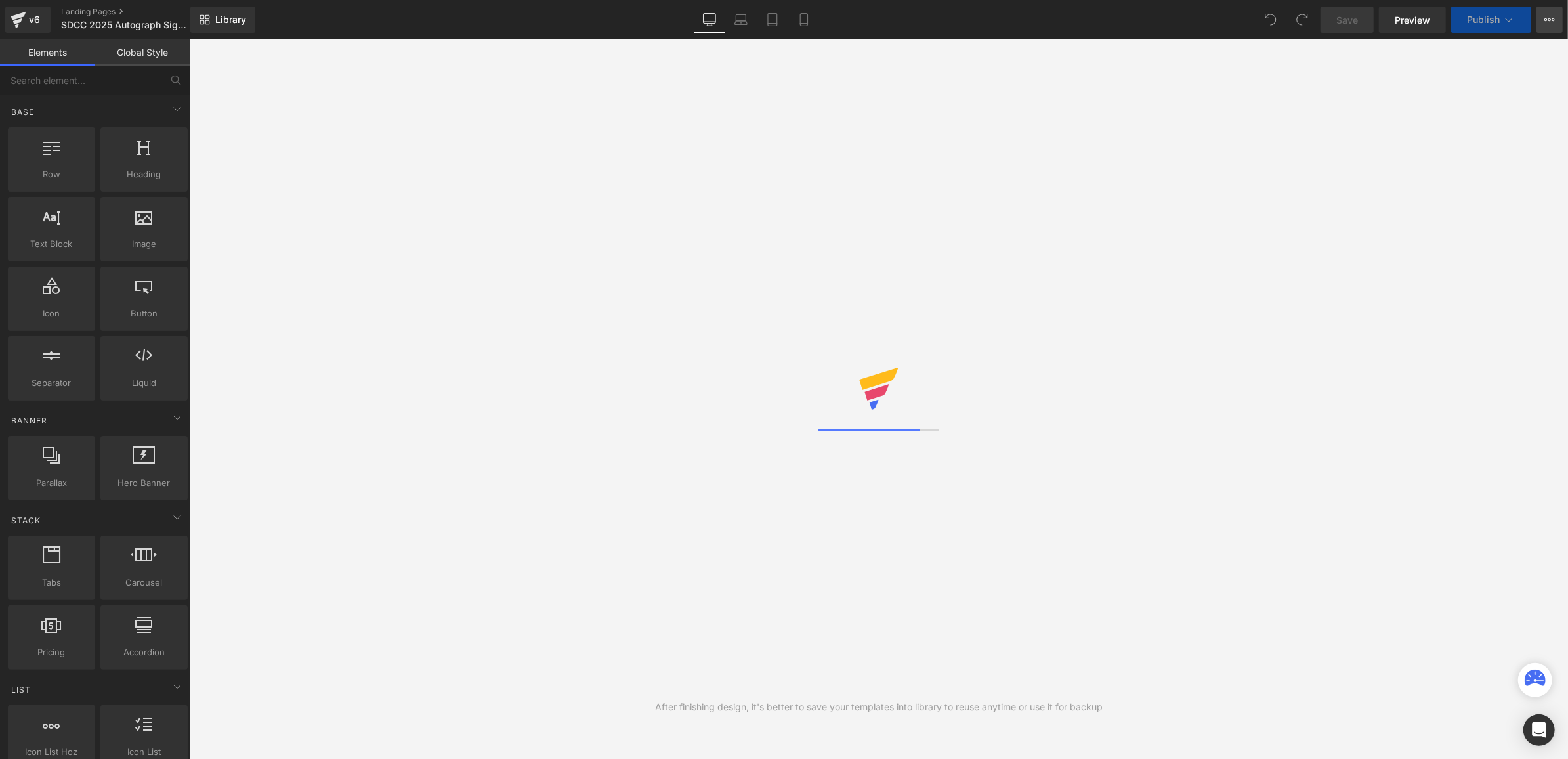
click at [1545, 17] on icon at bounding box center [1550, 20] width 11 height 11
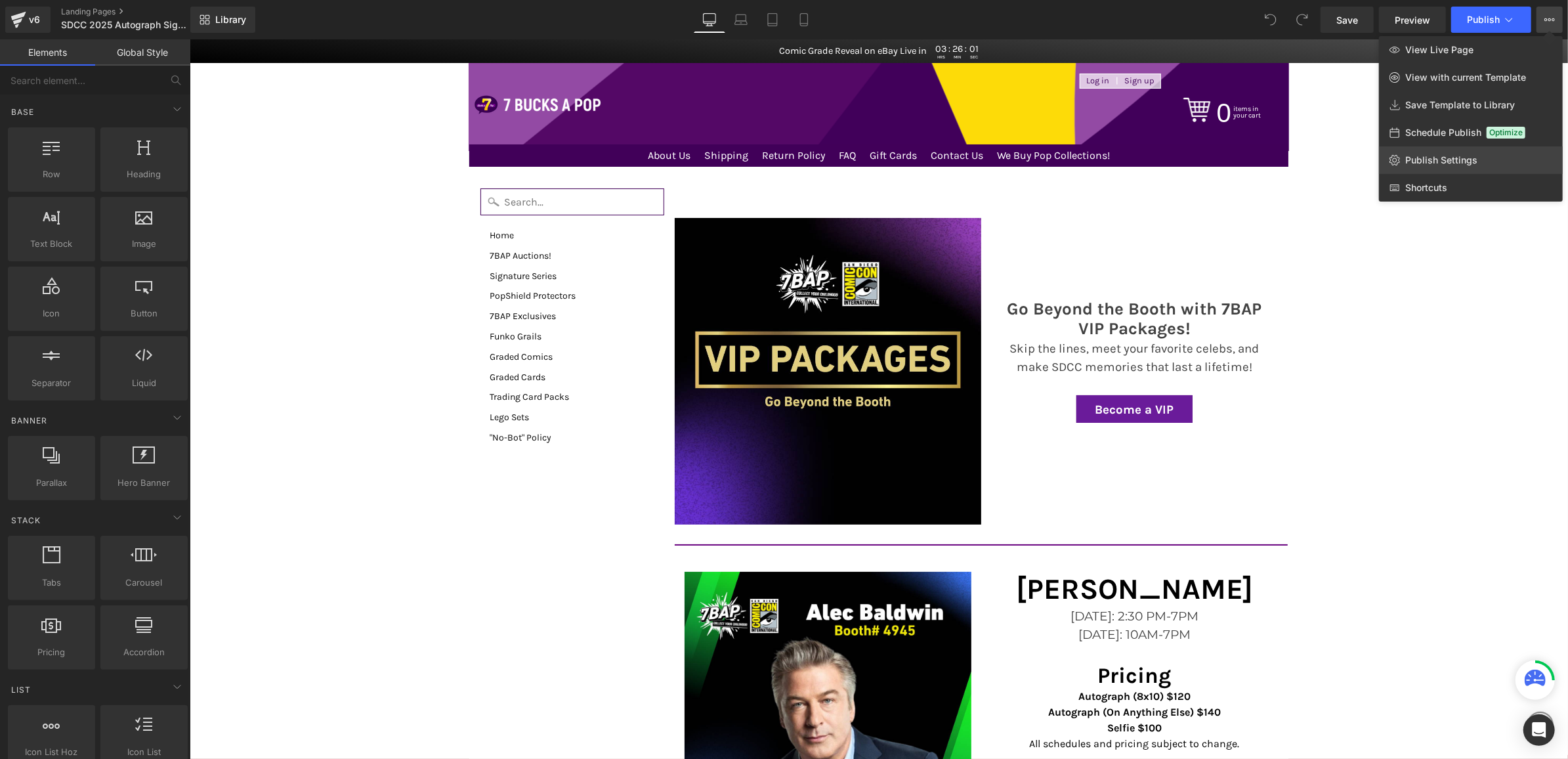
click at [1428, 161] on span "Publish Settings" at bounding box center [1441, 161] width 72 height 12
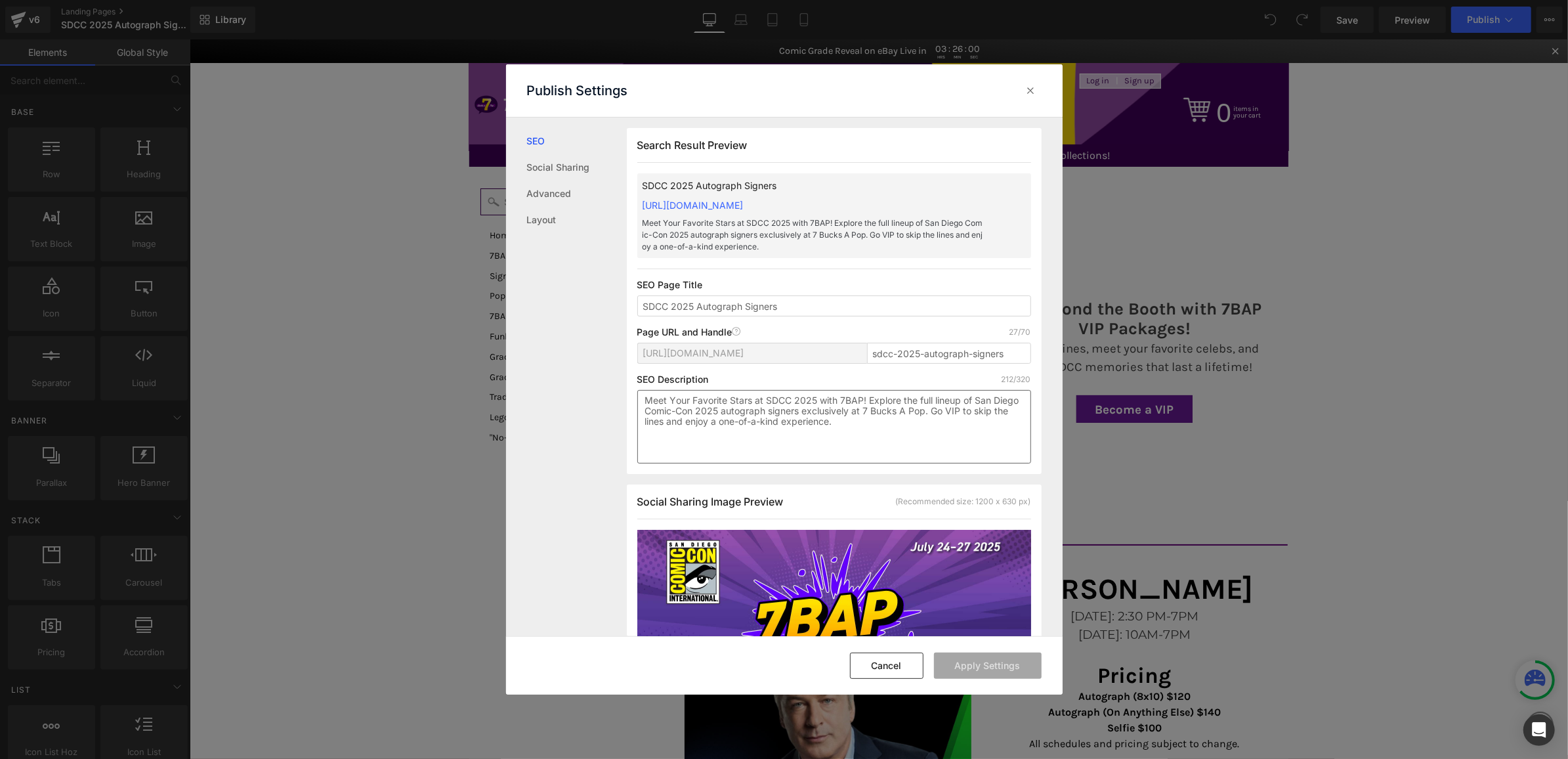
scroll to position [1, 0]
click at [794, 431] on textarea "Meet Your Favorite Stars at SDCC 2025 with 7BAP! Explore the full lineup of San…" at bounding box center [834, 427] width 394 height 74
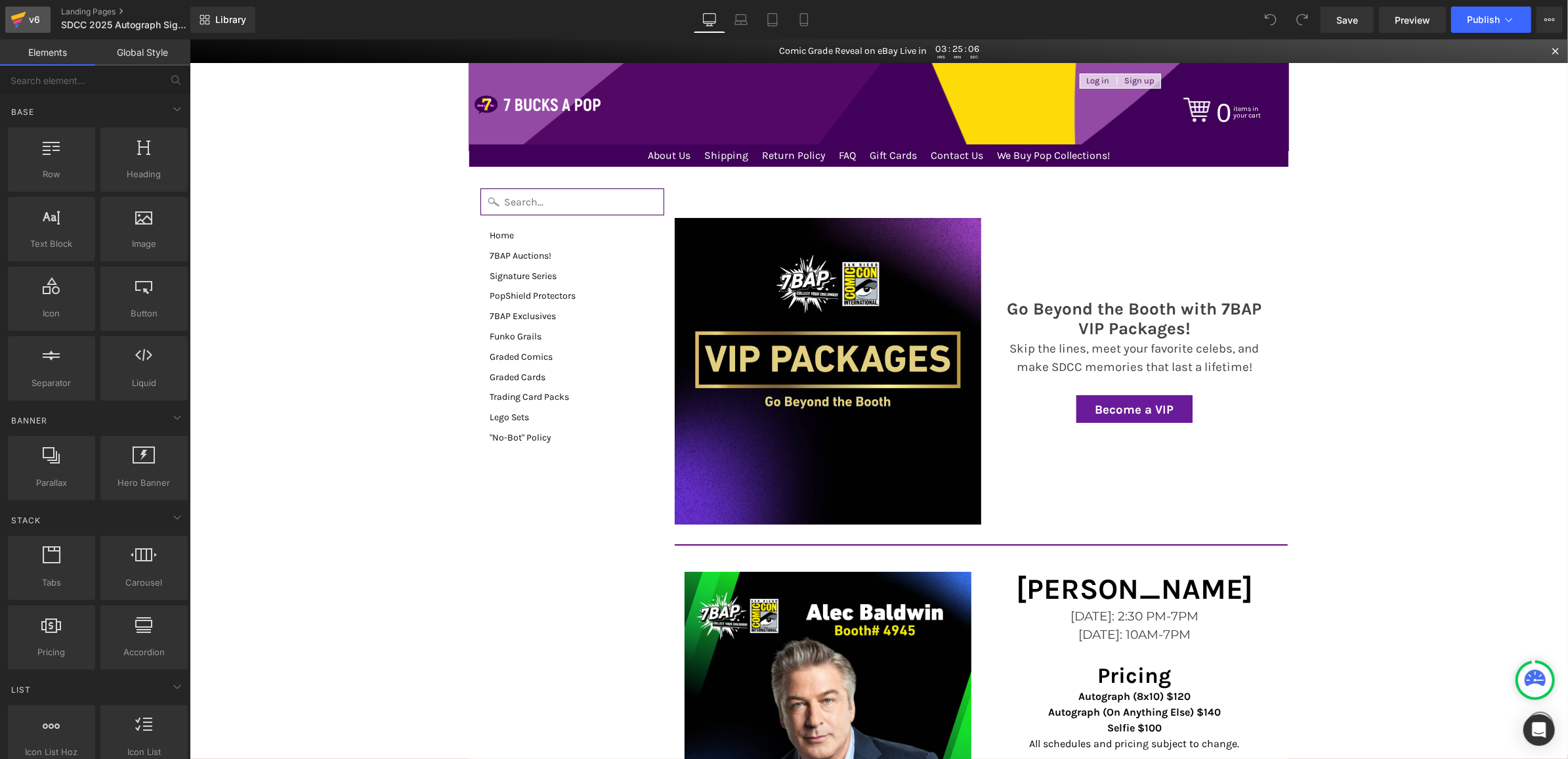
click at [23, 22] on icon at bounding box center [18, 20] width 16 height 33
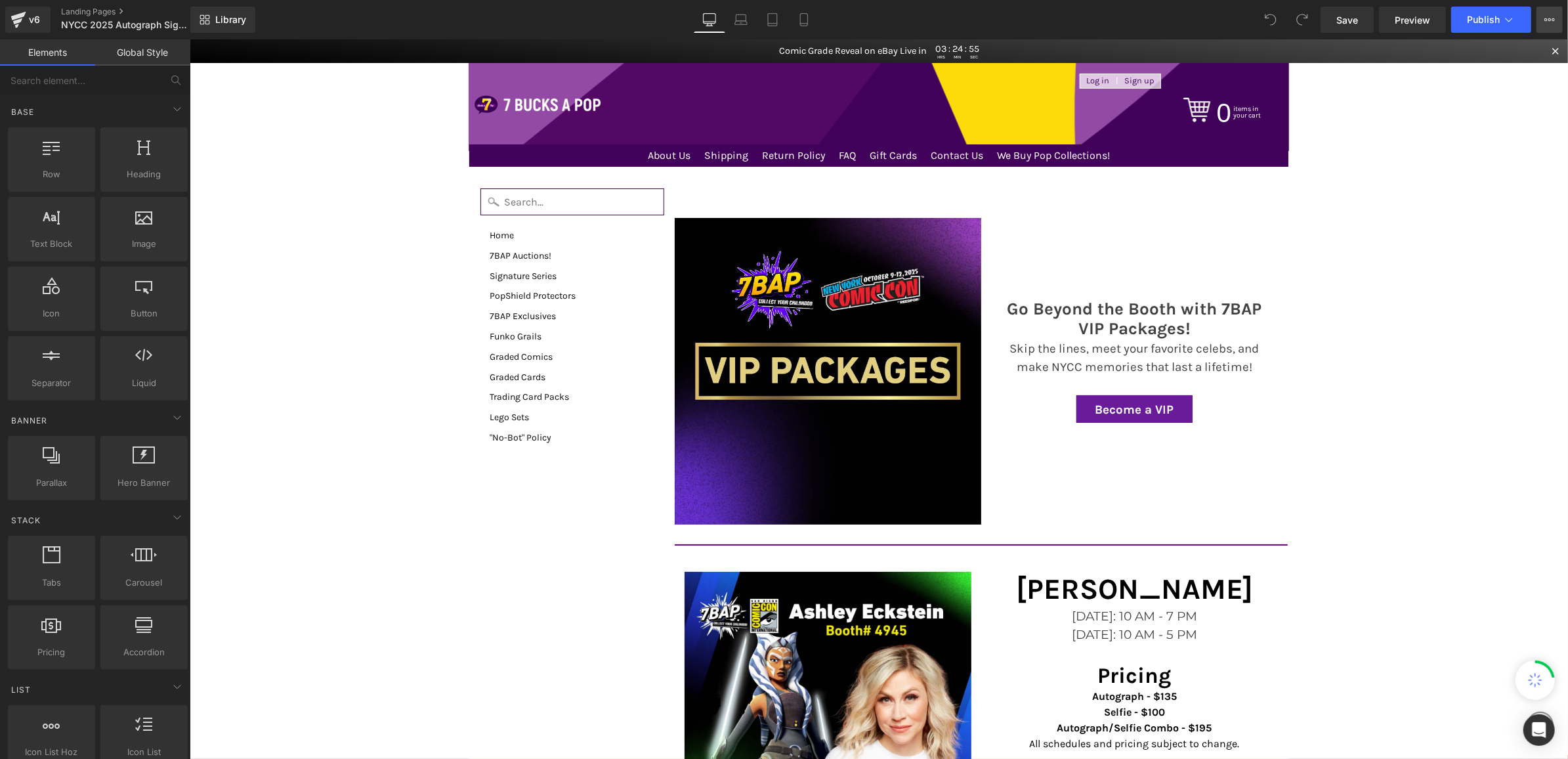
click at [1547, 26] on button "View Live Page View with current Template Save Template to Library Schedule Pub…" at bounding box center [1550, 20] width 26 height 26
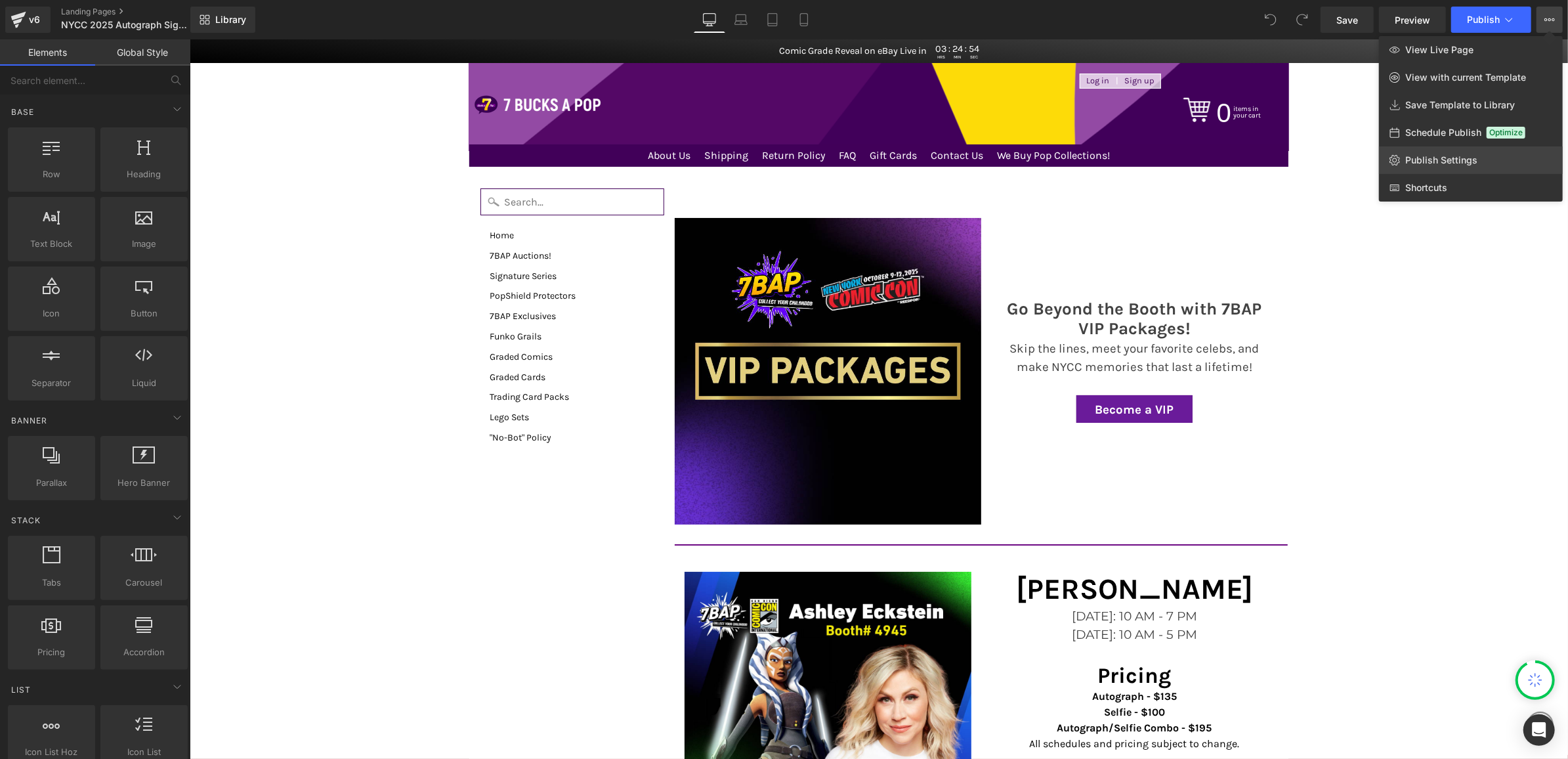
click at [1457, 161] on span "Publish Settings" at bounding box center [1441, 161] width 72 height 12
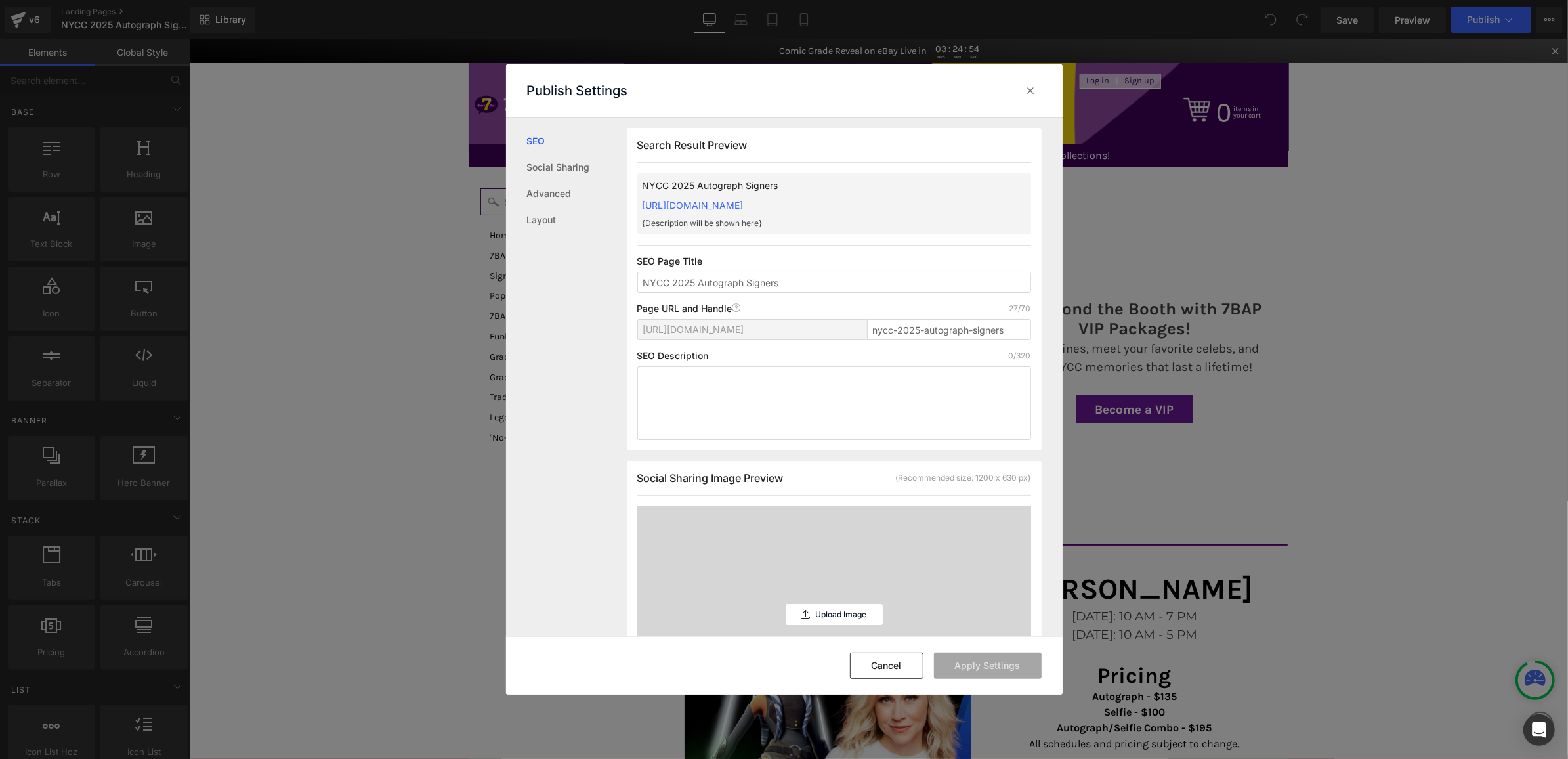
scroll to position [1, 0]
click at [771, 412] on textarea at bounding box center [834, 402] width 394 height 74
paste textarea "Meet your favorite stars at NYCC 2025 with 7BAP! Explore the full lineup of New…"
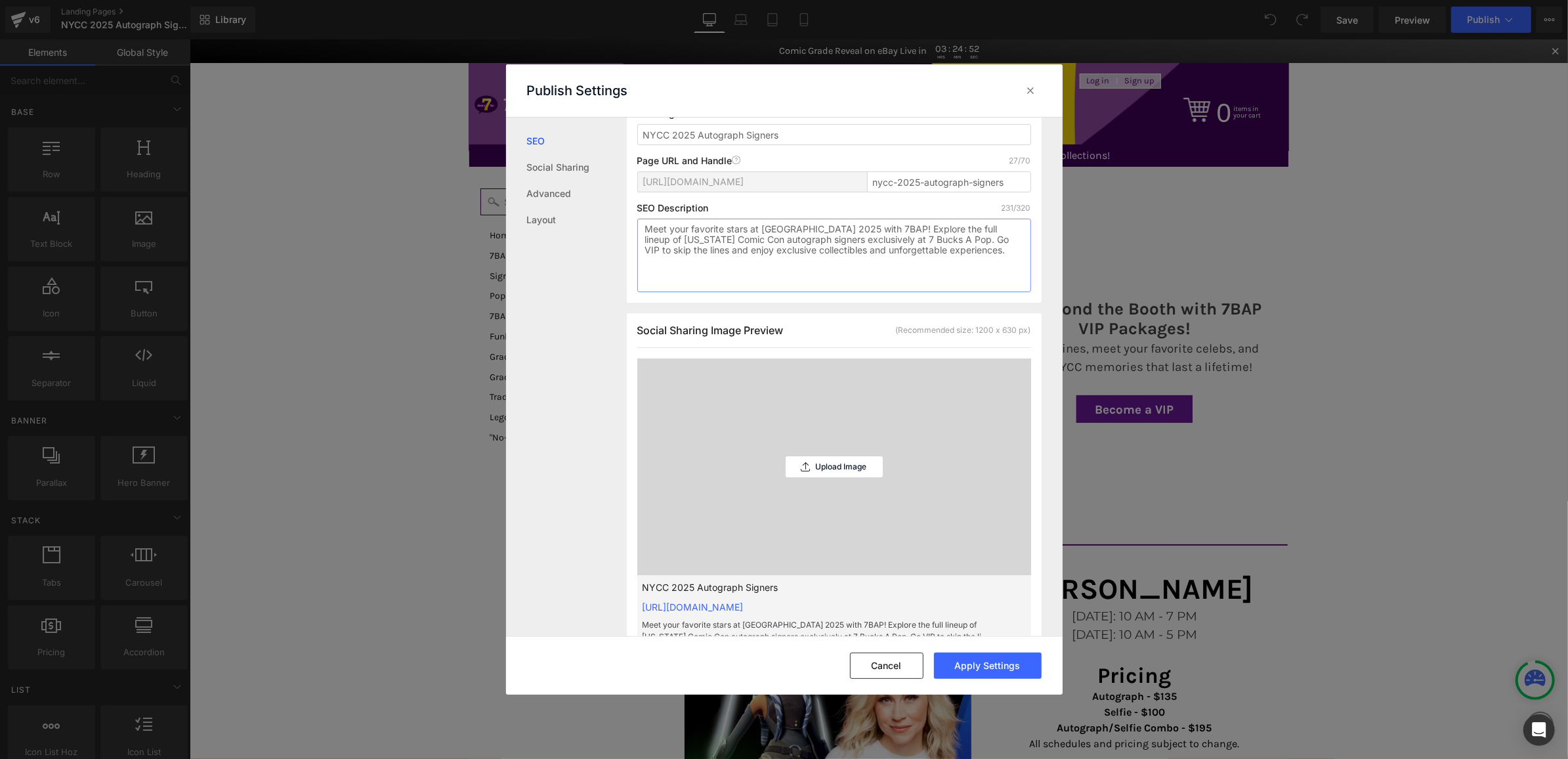
scroll to position [222, 0]
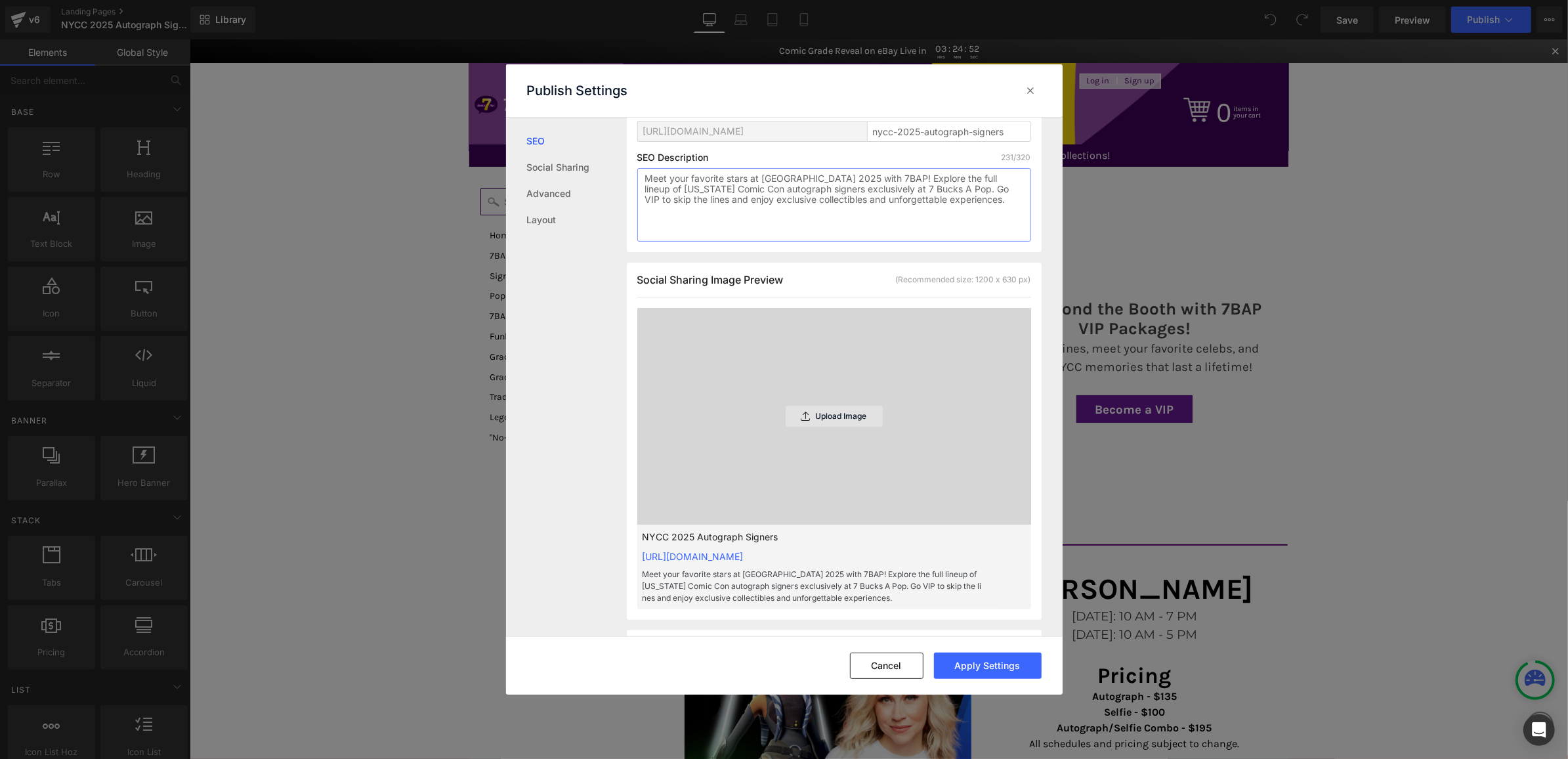
type textarea "Meet your favorite stars at NYCC 2025 with 7BAP! Explore the full lineup of New…"
click at [787, 412] on div "Upload Image" at bounding box center [834, 416] width 97 height 21
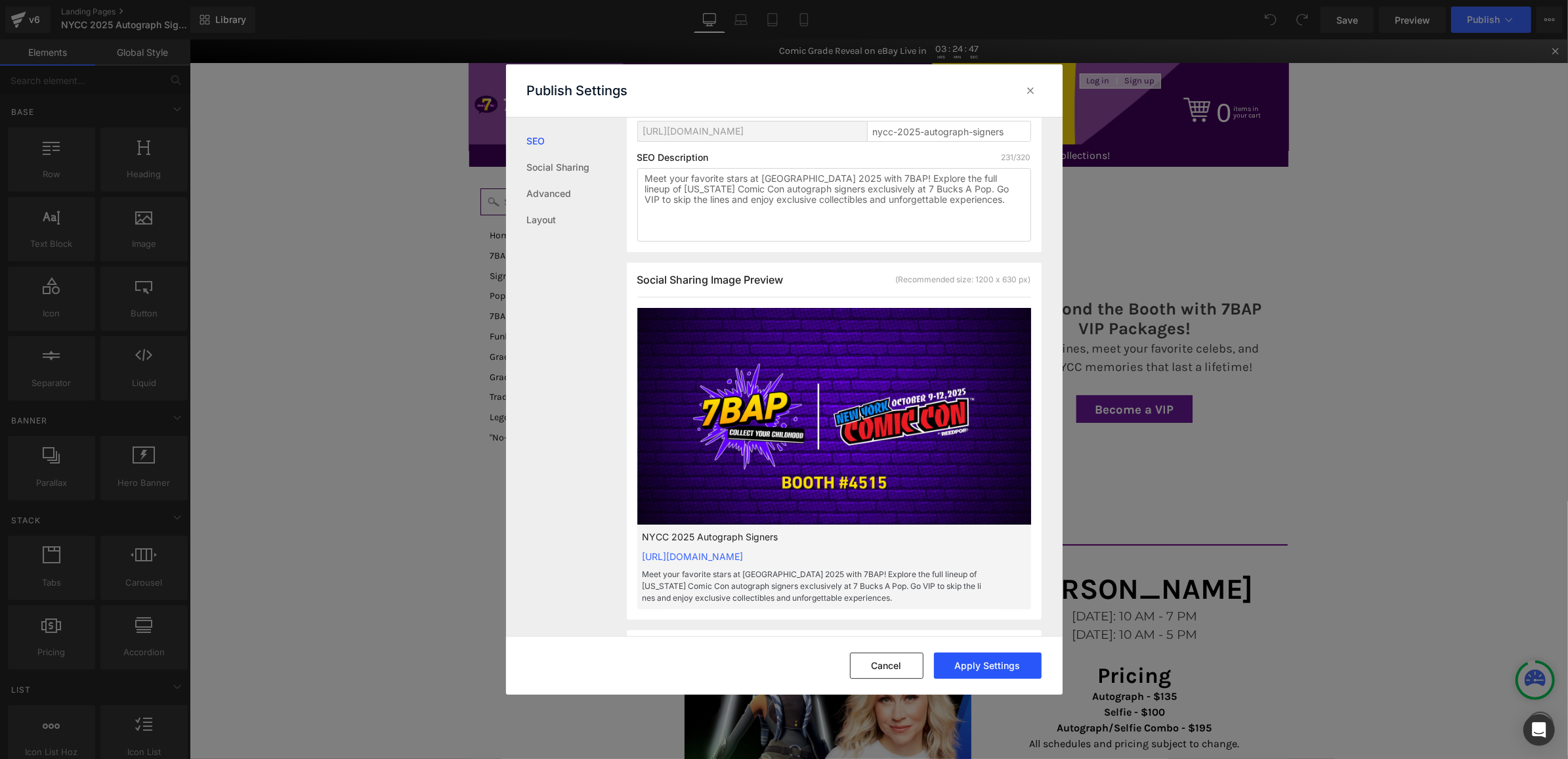
click at [983, 669] on button "Apply Settings" at bounding box center [988, 666] width 108 height 26
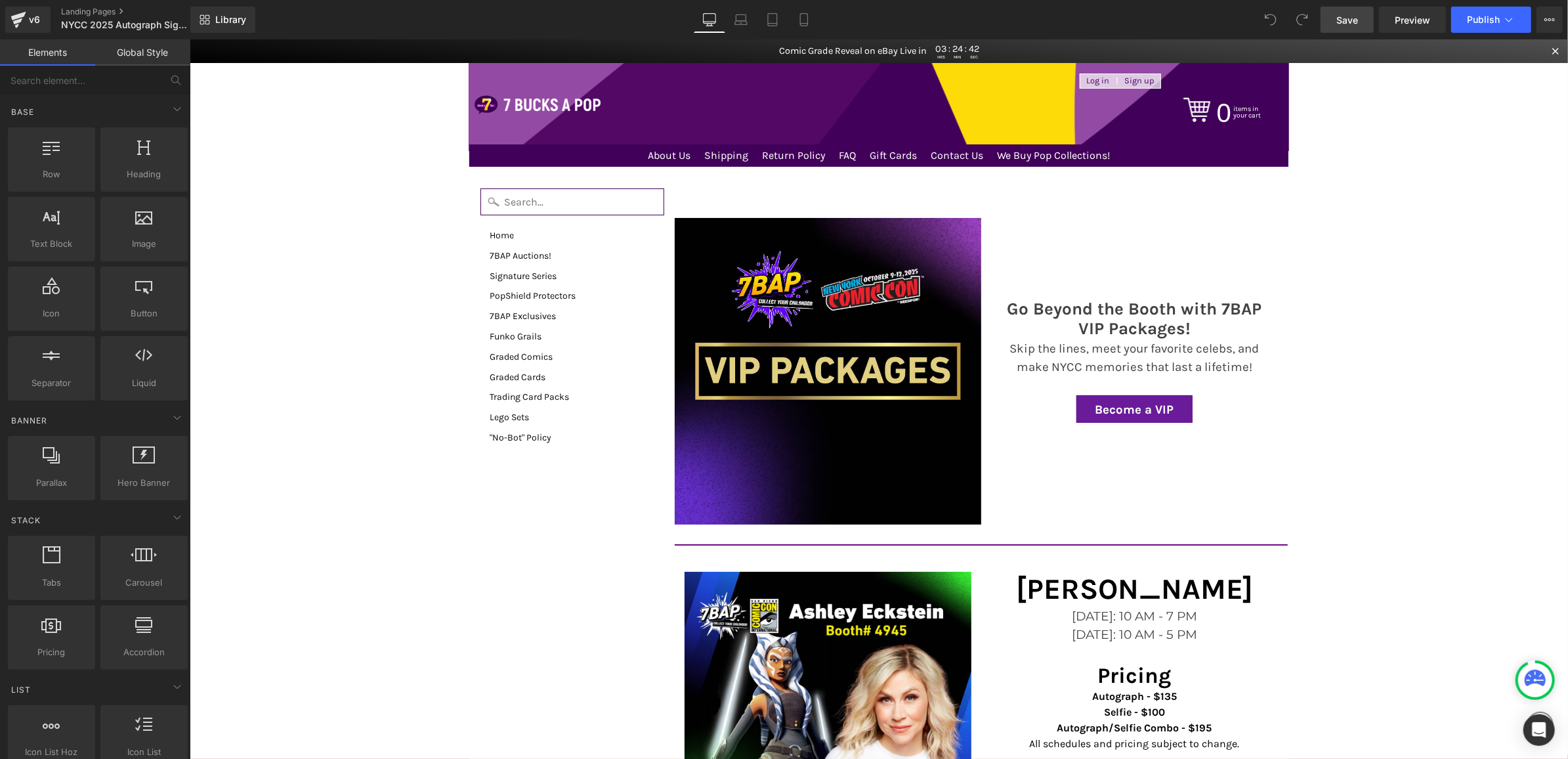
click at [1338, 22] on span "Save" at bounding box center [1347, 20] width 22 height 14
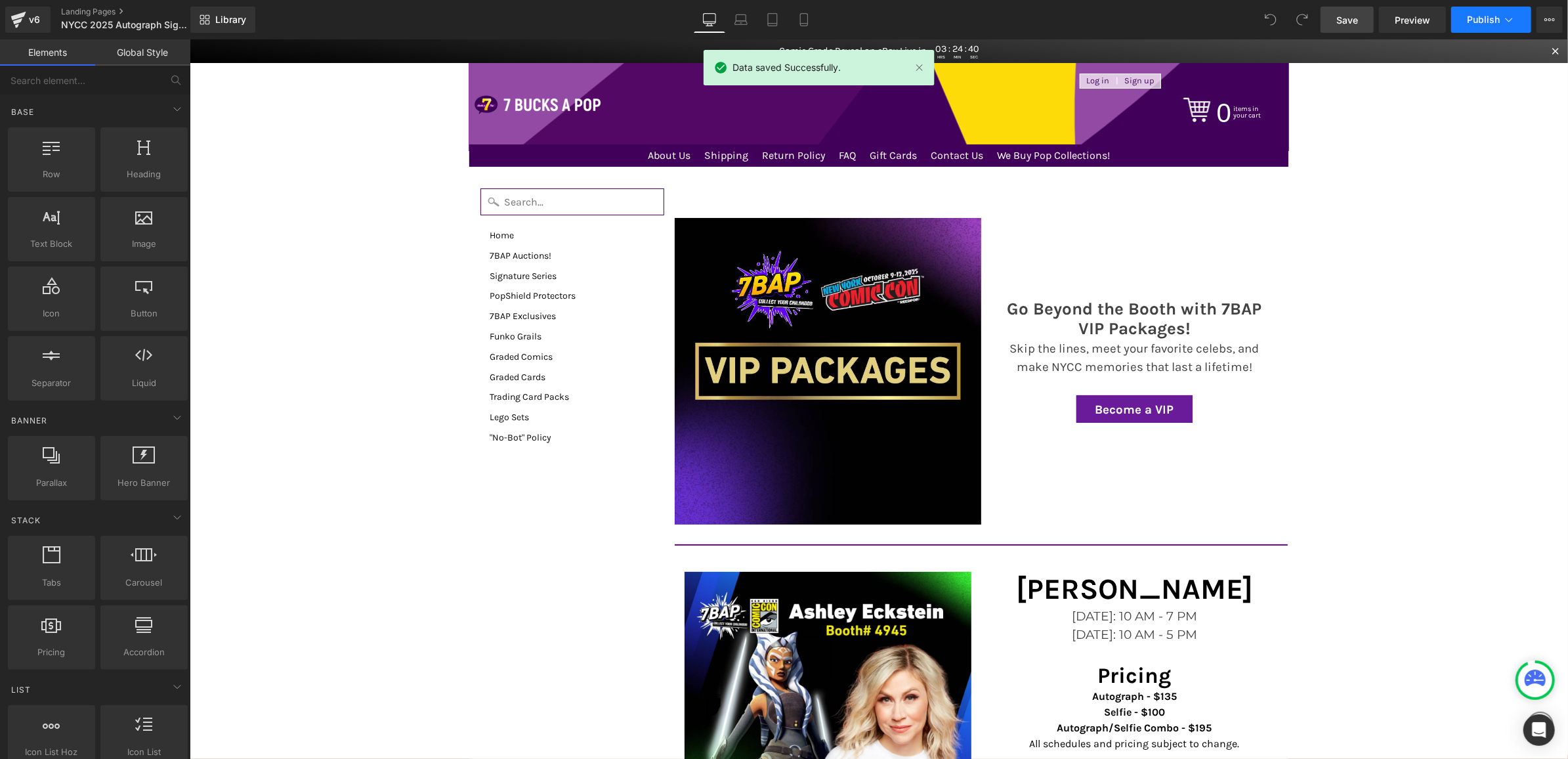
click at [1467, 19] on button "Publish" at bounding box center [1491, 20] width 80 height 26
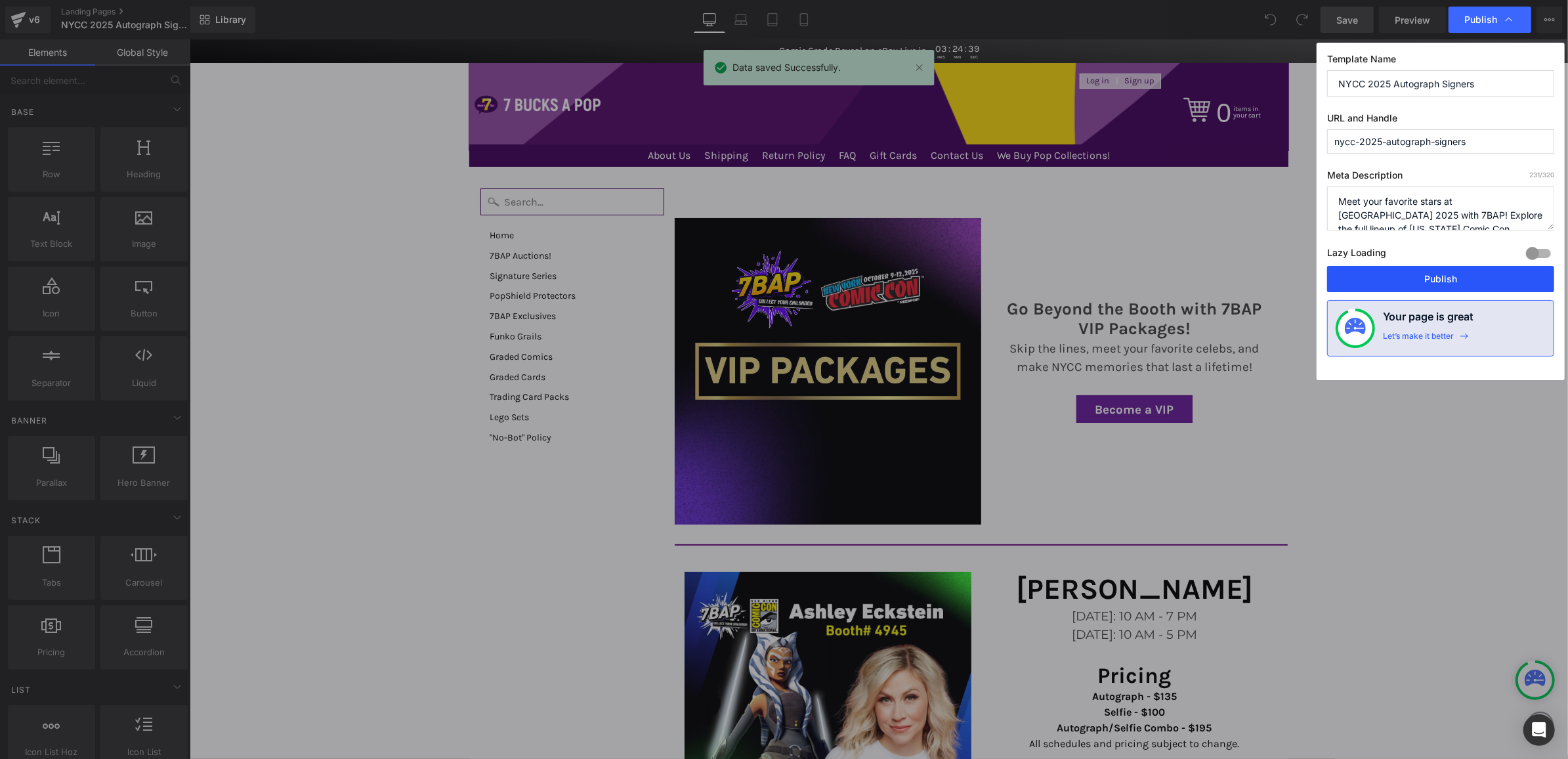
drag, startPoint x: 1386, startPoint y: 278, endPoint x: 369, endPoint y: 87, distance: 1034.8
click at [1386, 278] on button "Publish" at bounding box center [1441, 279] width 227 height 26
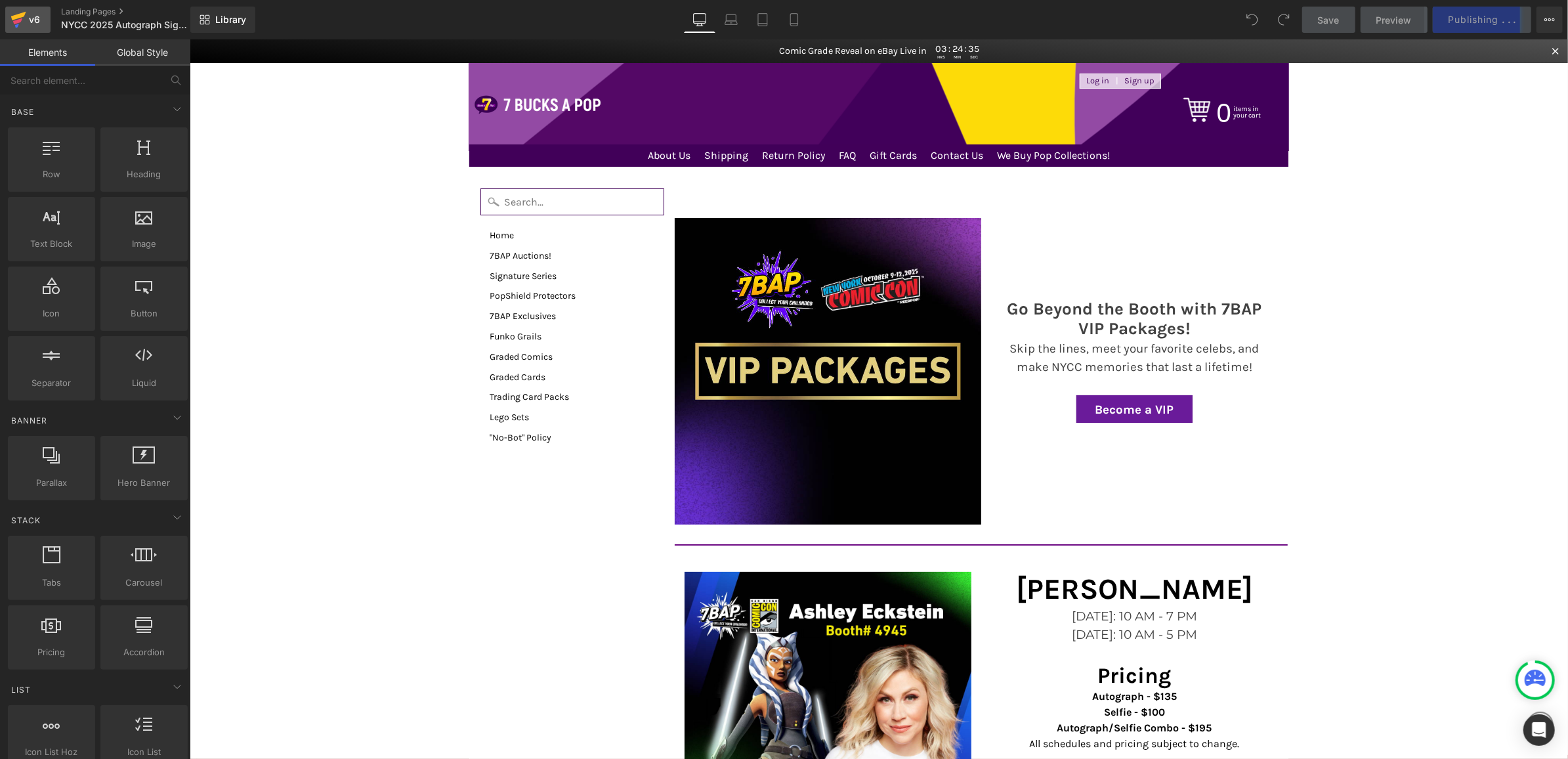
click at [28, 23] on div "v6" at bounding box center [35, 20] width 17 height 17
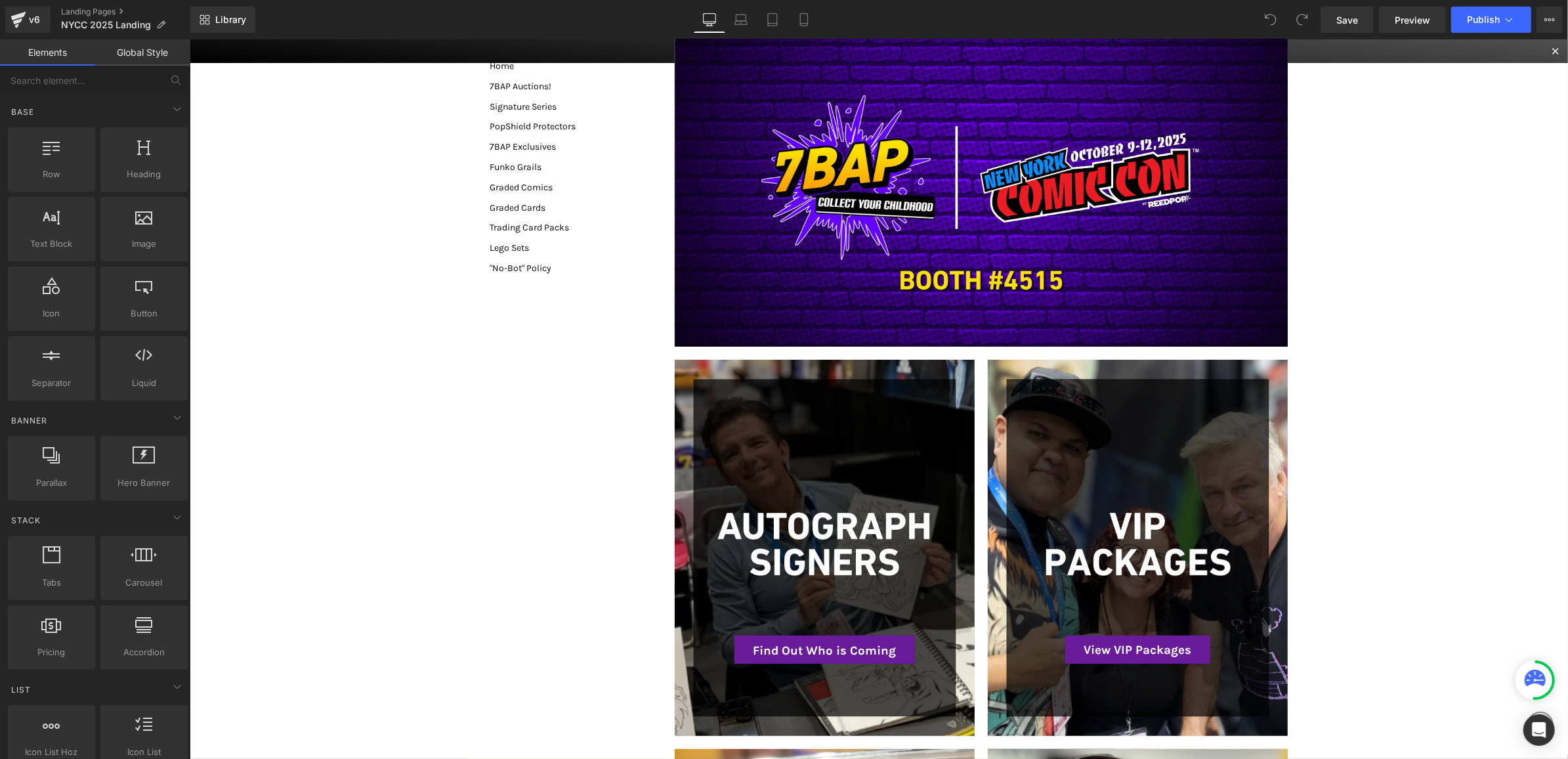
scroll to position [280, 0]
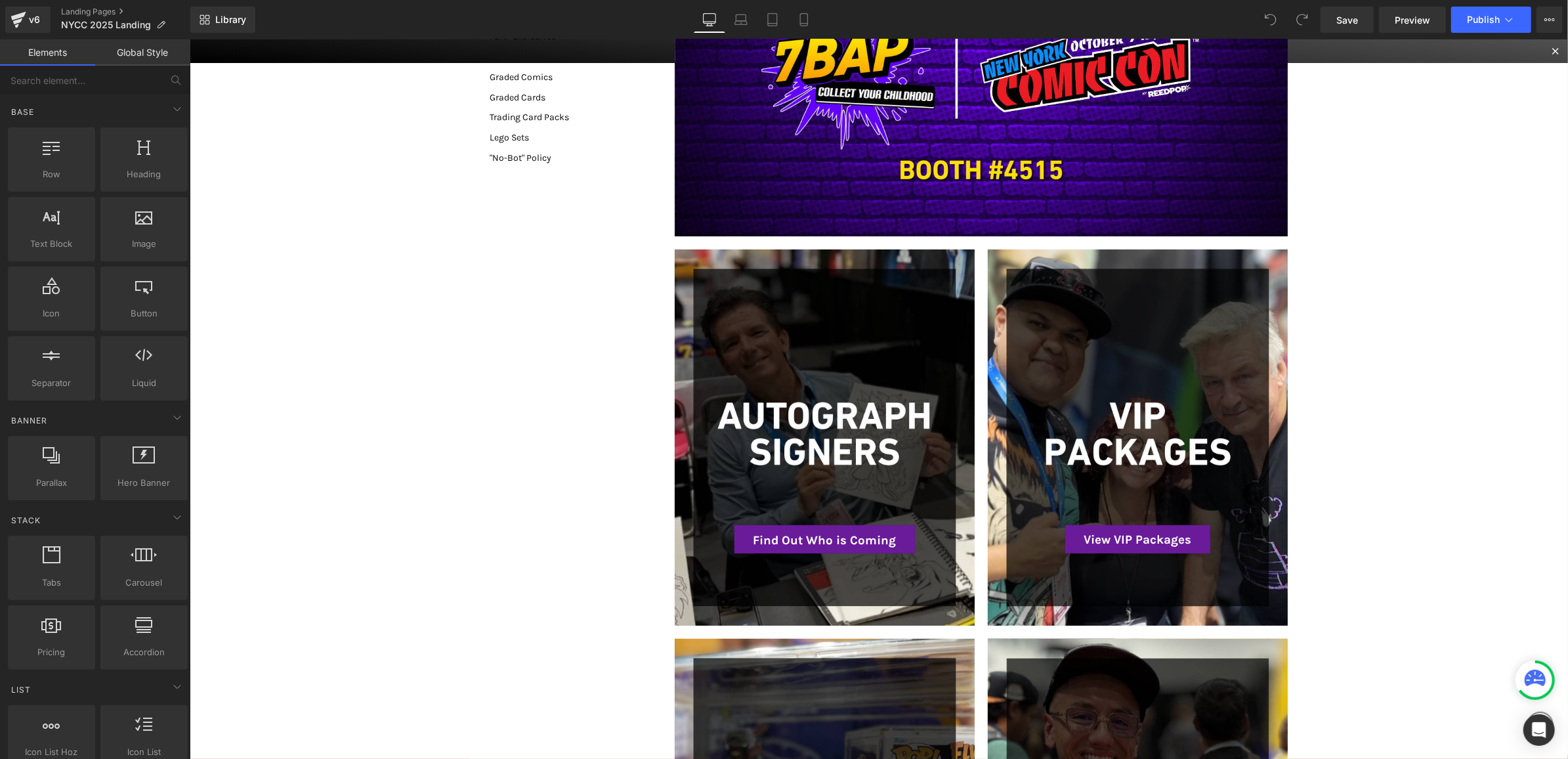
click at [887, 334] on div at bounding box center [824, 436] width 300 height 376
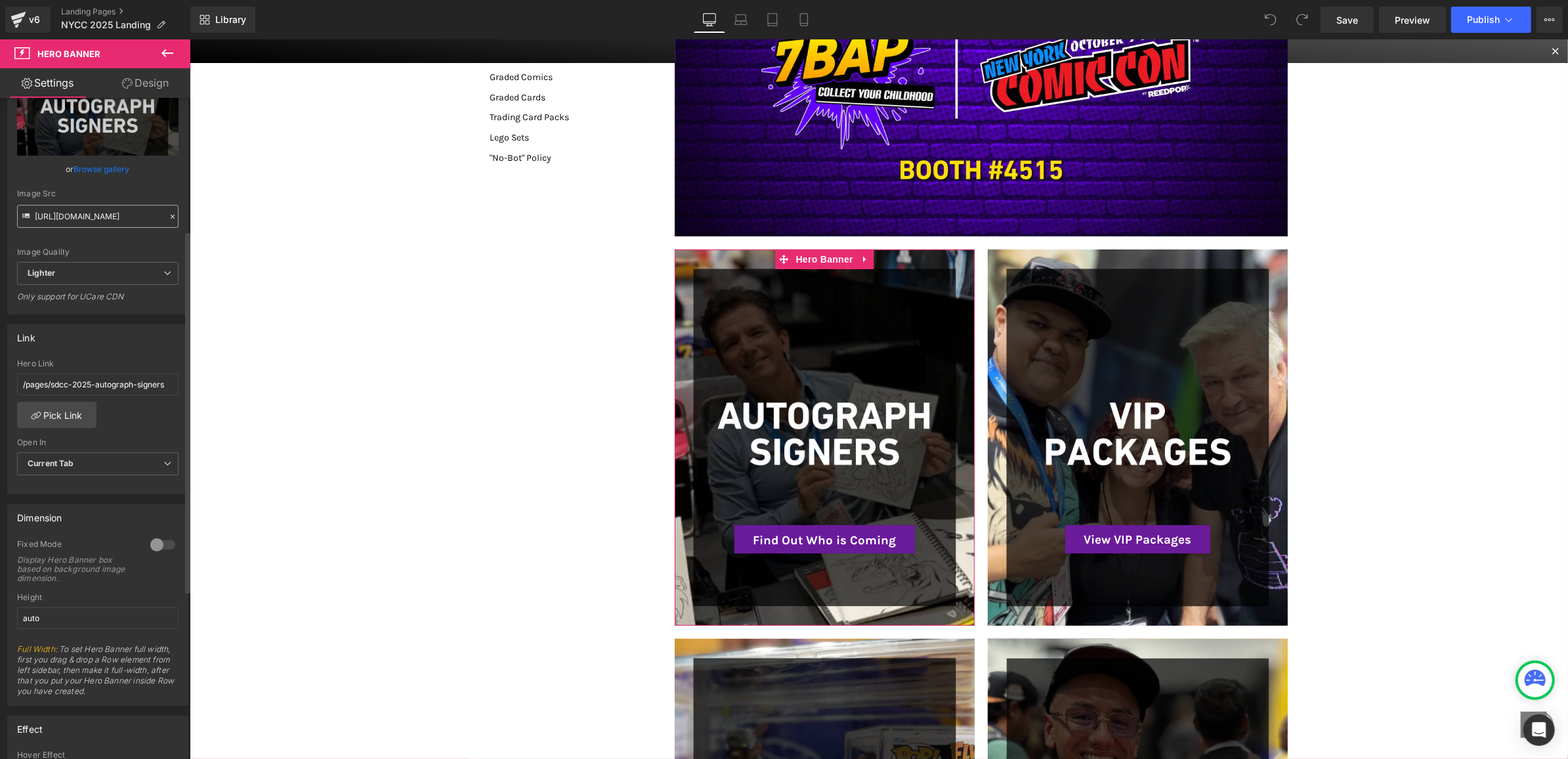
scroll to position [240, 0]
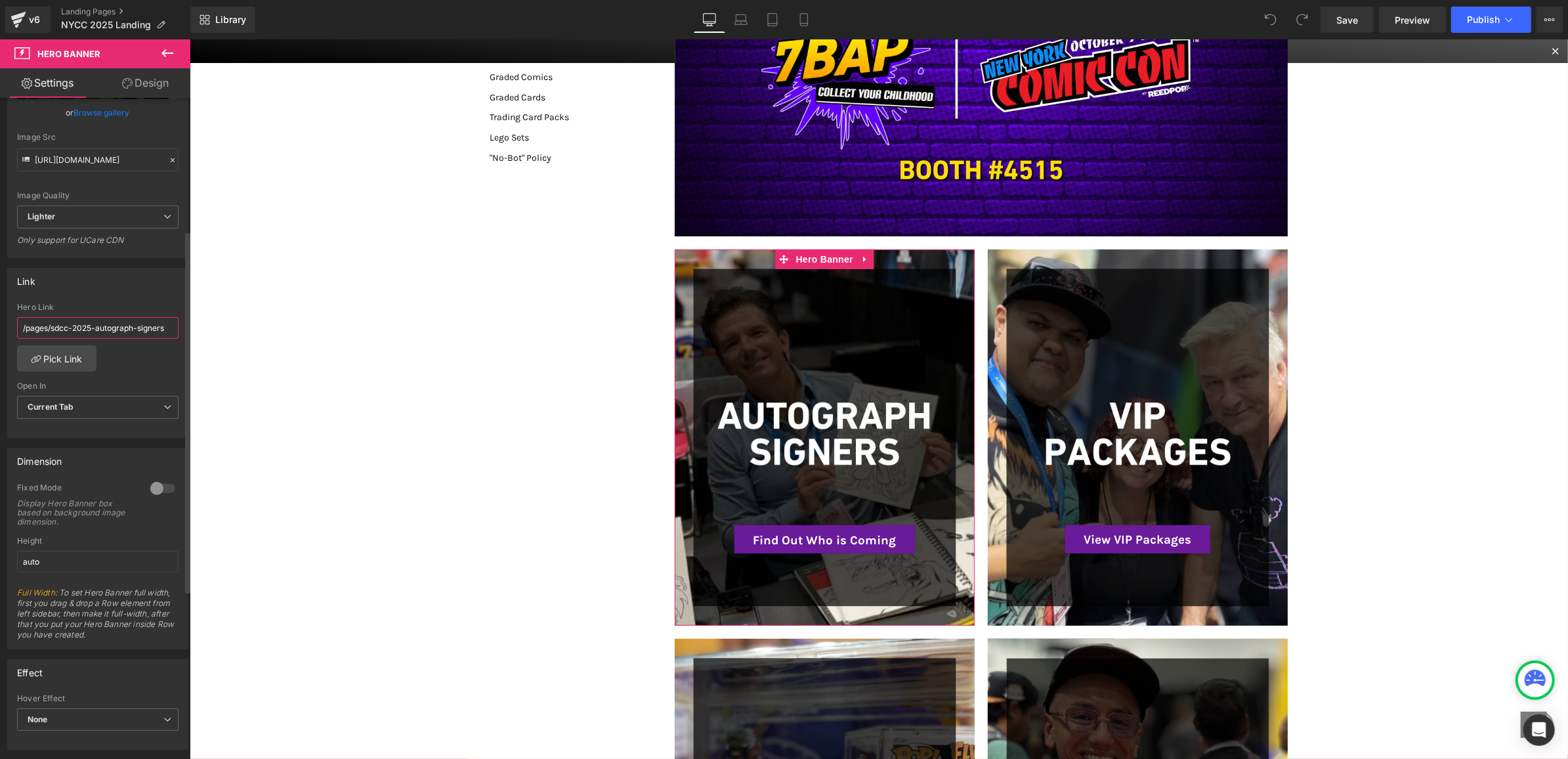
click at [135, 331] on input "/pages/sdcc-2025-autograph-signers" at bounding box center [98, 328] width 161 height 22
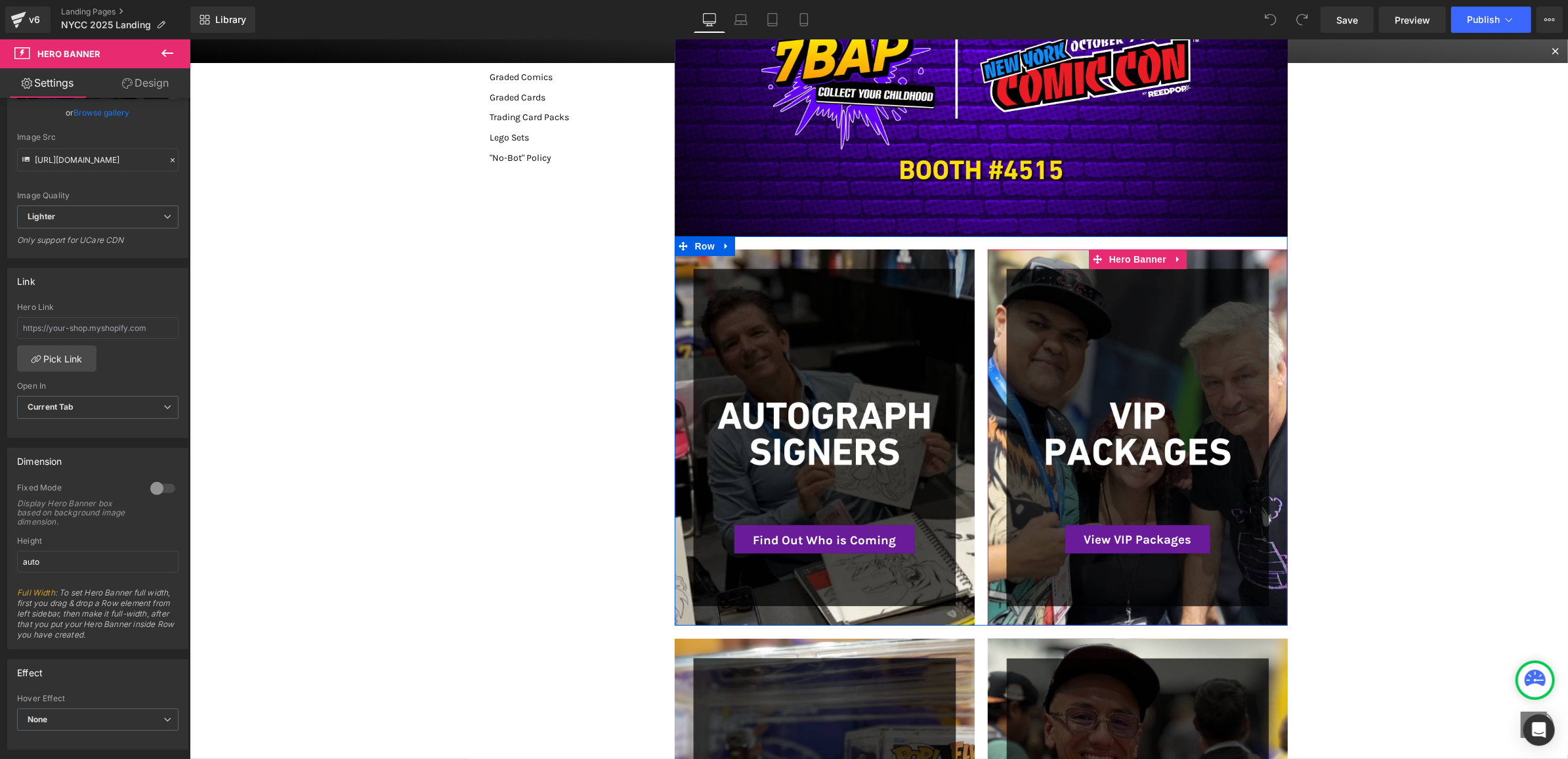
click at [1099, 387] on div at bounding box center [1137, 436] width 300 height 375
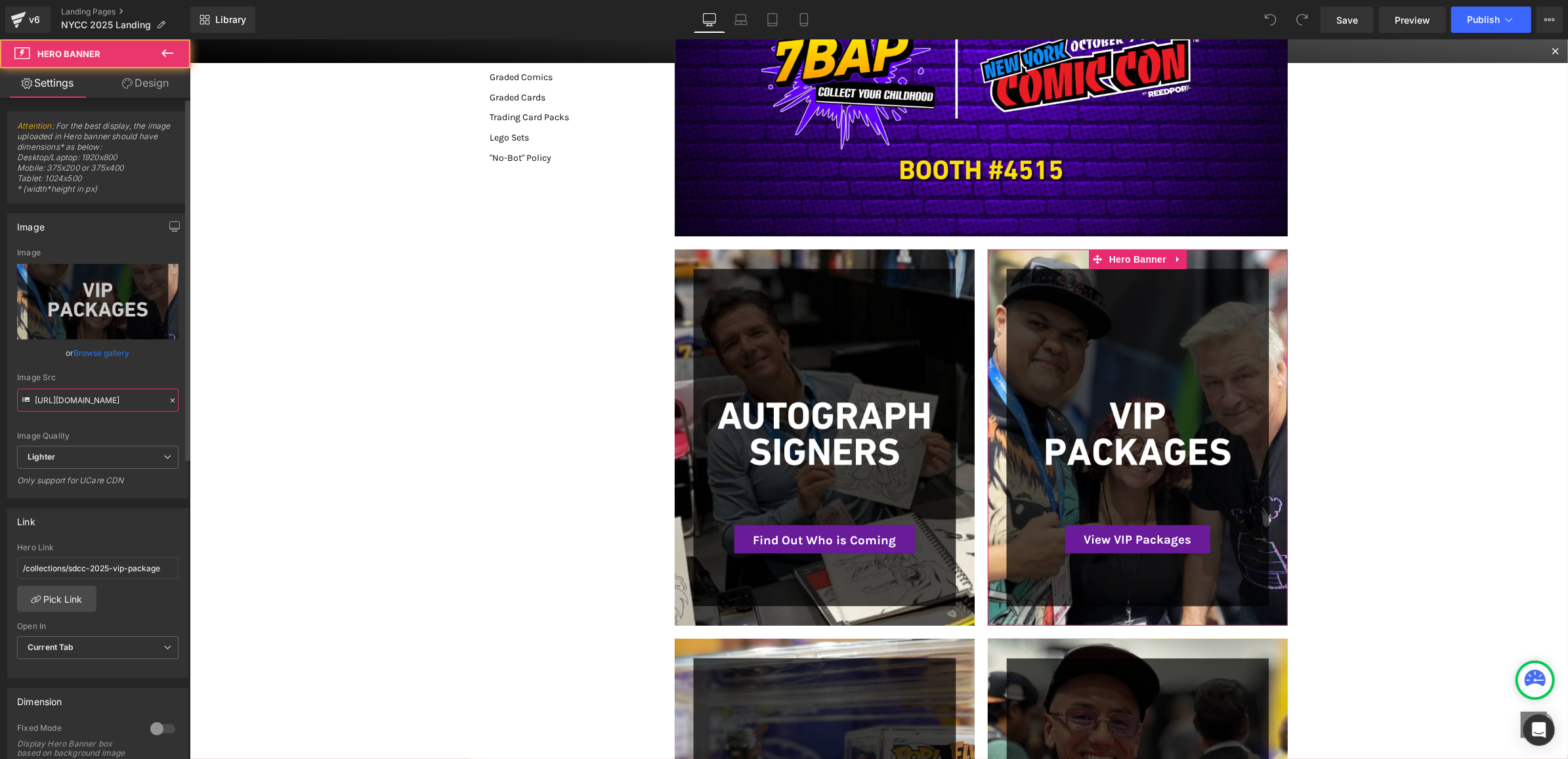
click at [54, 400] on input "https://ucarecdn.com/d425cf8c-6bc9-4c26-be9d-0f944302487a/-/format/auto/-/previ…" at bounding box center [98, 400] width 161 height 23
click at [75, 564] on input "/collections/sdcc-2025-vip-package" at bounding box center [98, 568] width 161 height 22
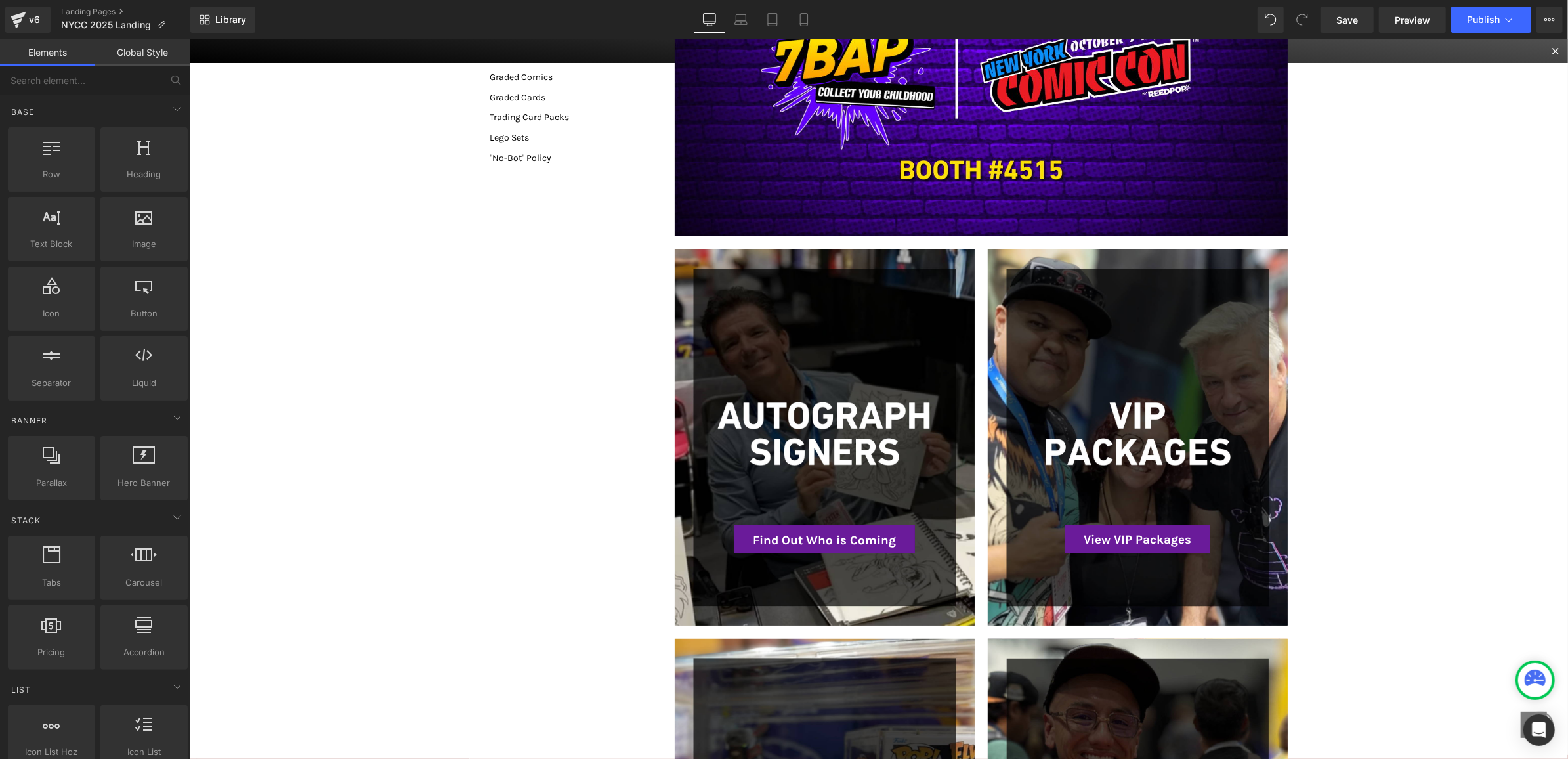
scroll to position [599, 0]
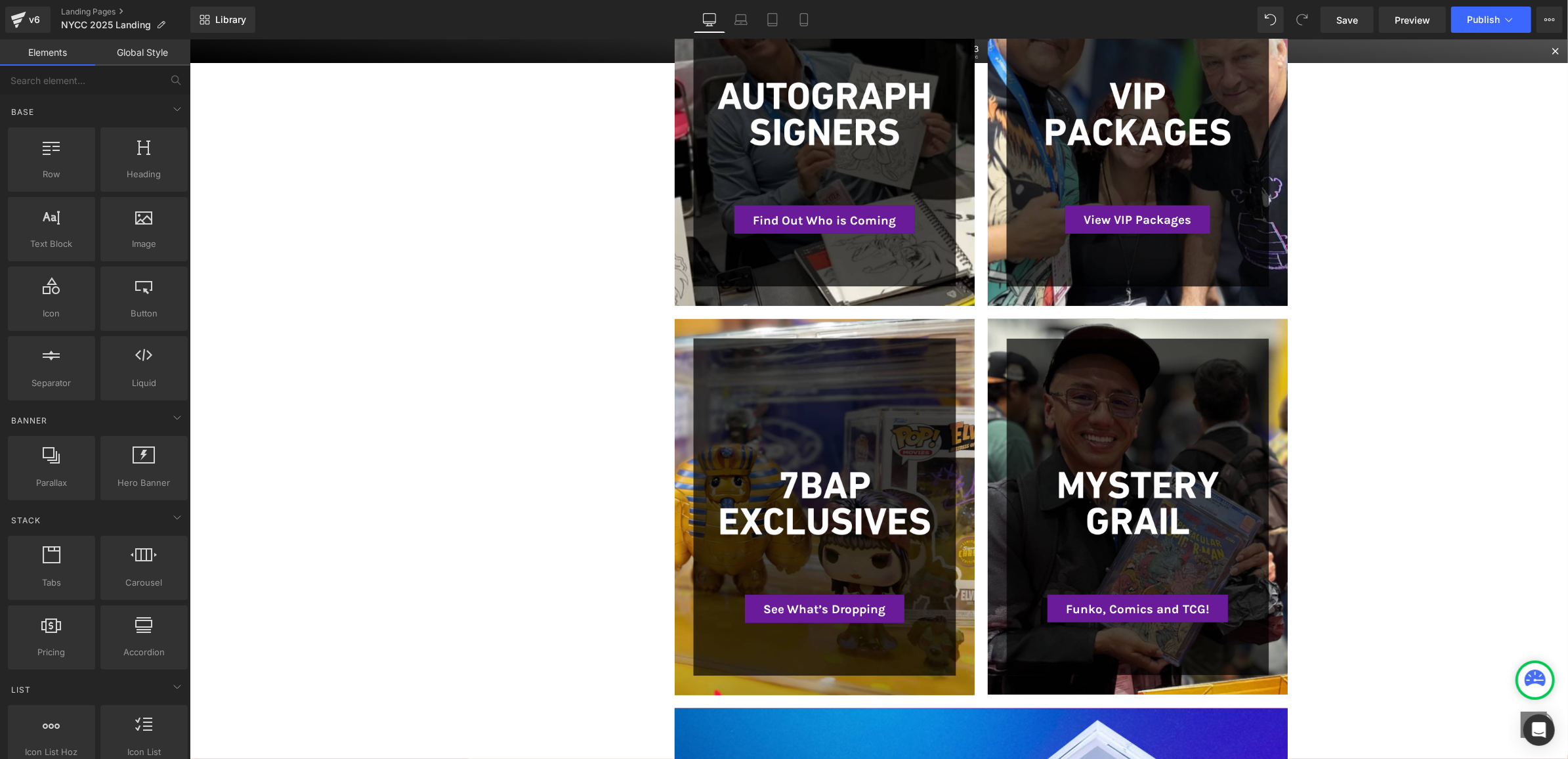
click at [775, 393] on div at bounding box center [824, 507] width 300 height 376
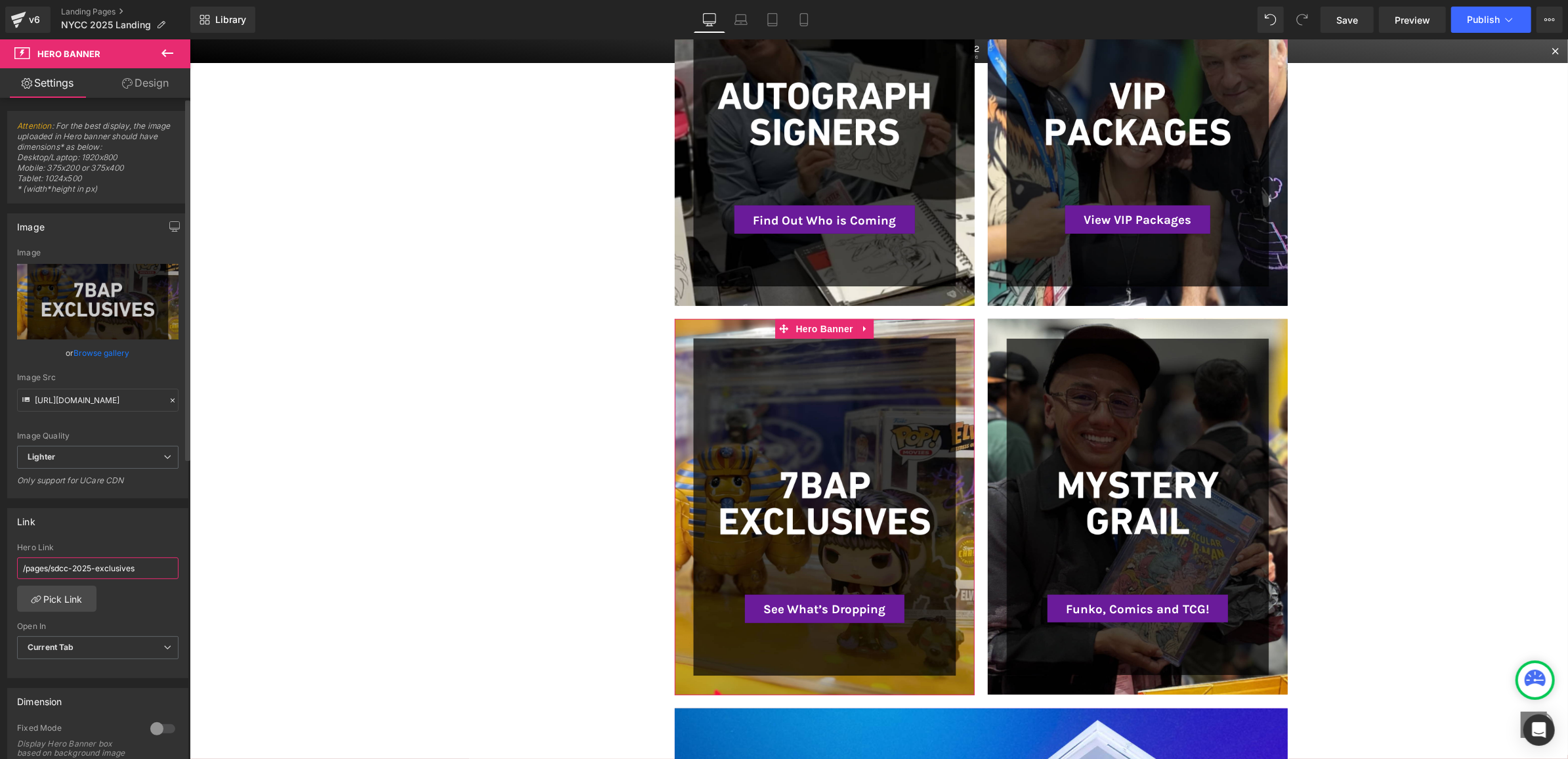
click at [81, 559] on input "/pages/sdcc-2025-exclusives" at bounding box center [98, 568] width 161 height 22
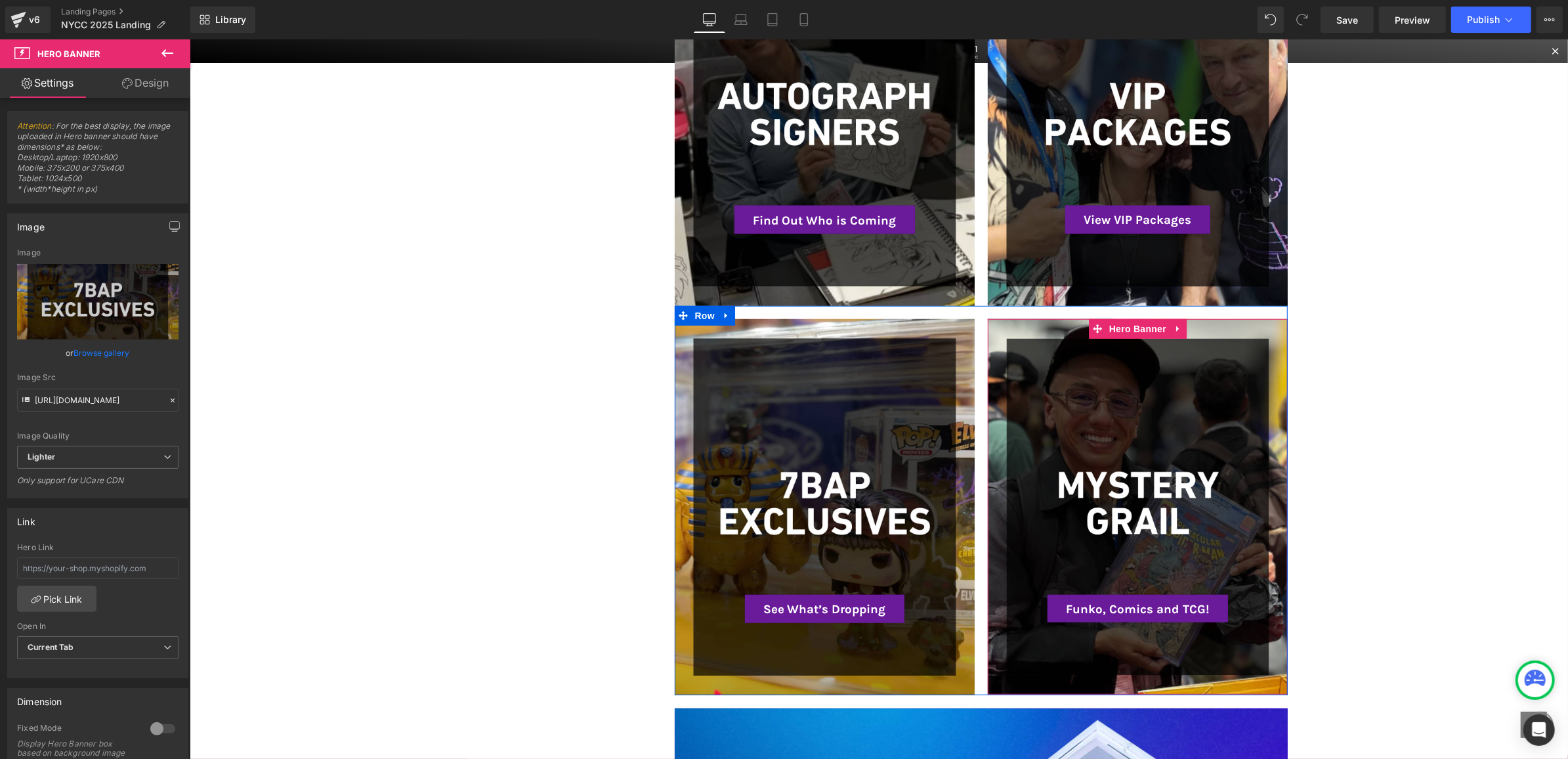
click at [1173, 460] on div at bounding box center [1137, 507] width 300 height 375
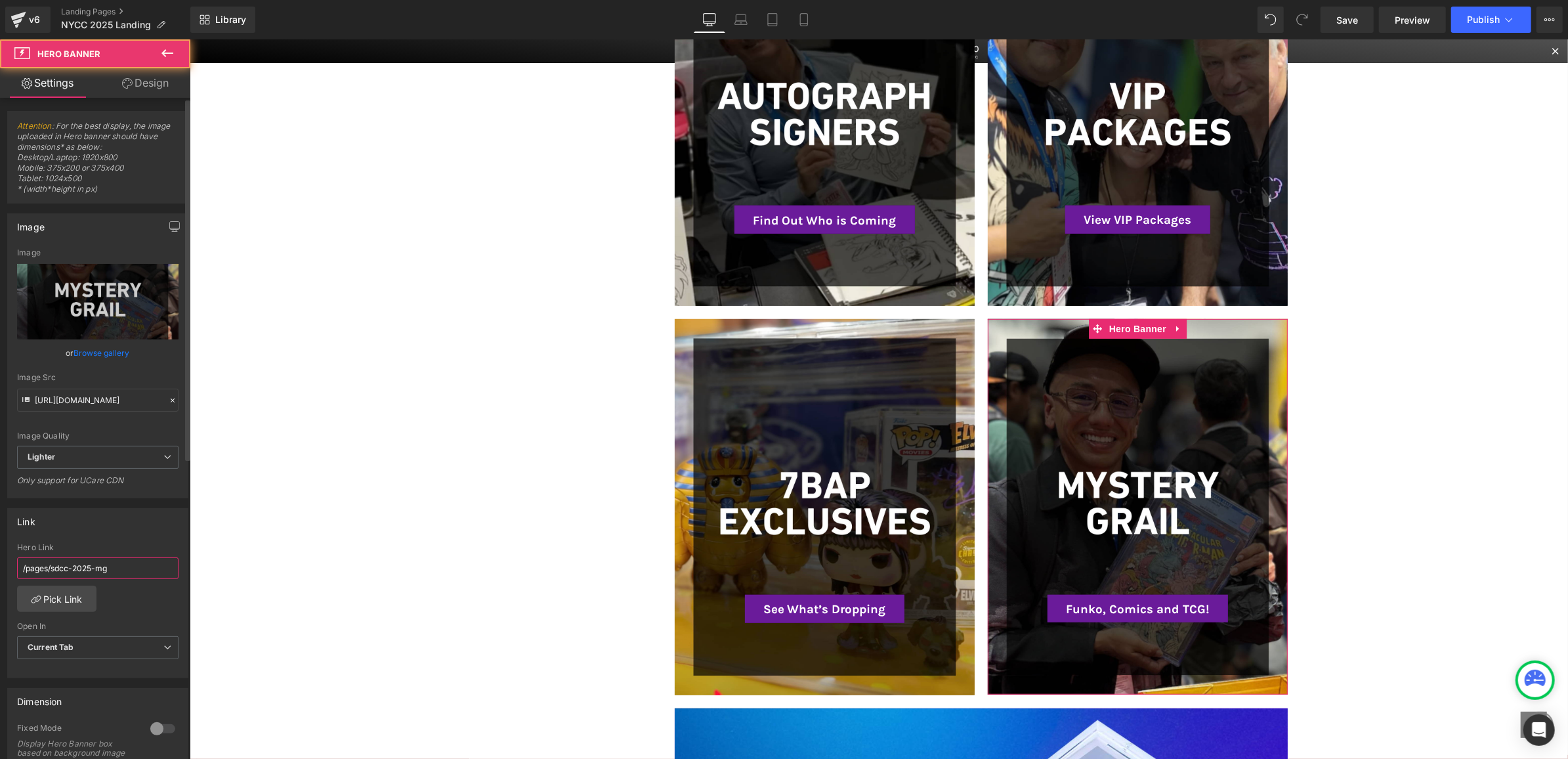
click at [110, 567] on input "/pages/sdcc-2025-mg" at bounding box center [98, 568] width 161 height 22
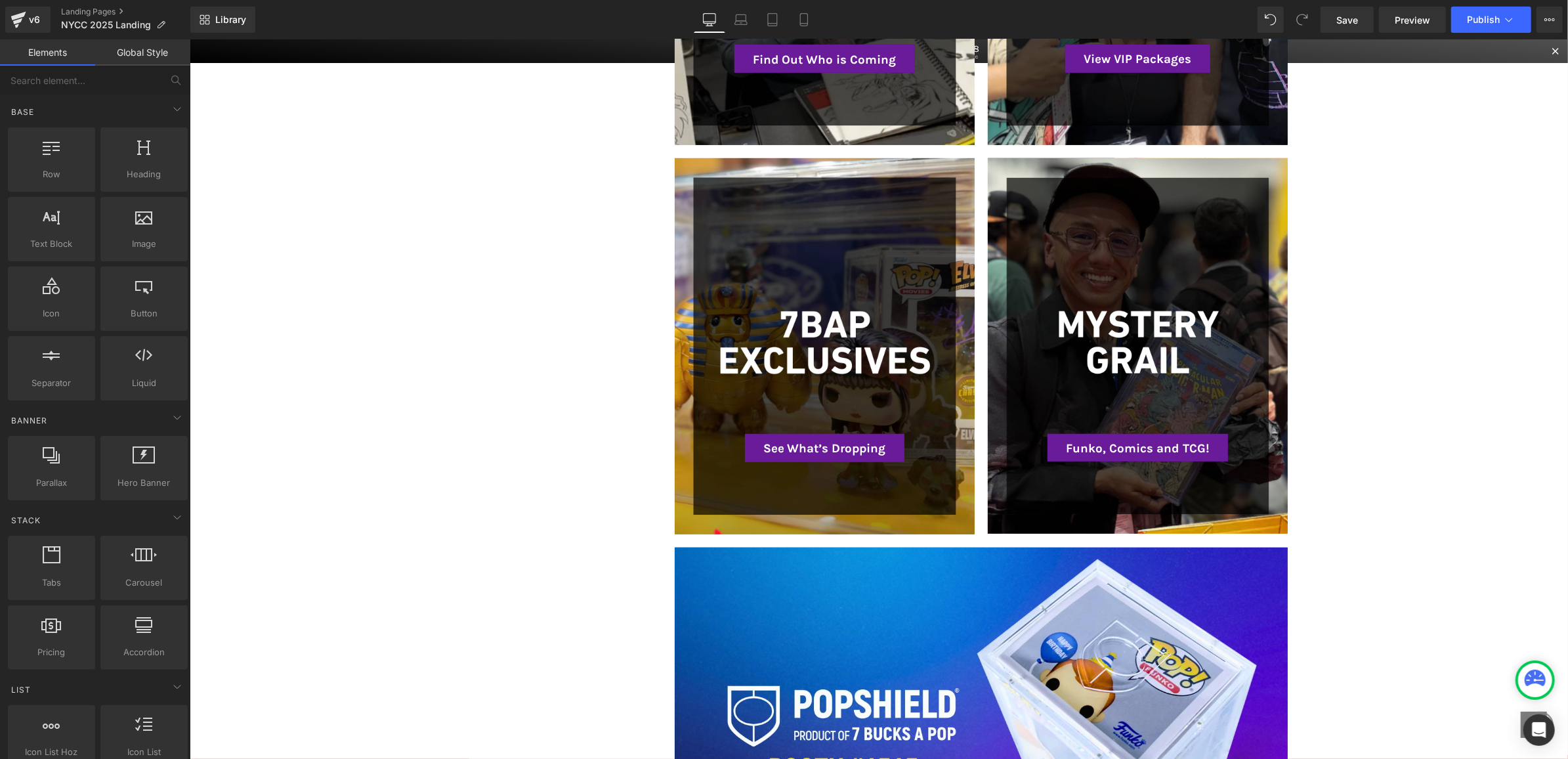
scroll to position [959, 0]
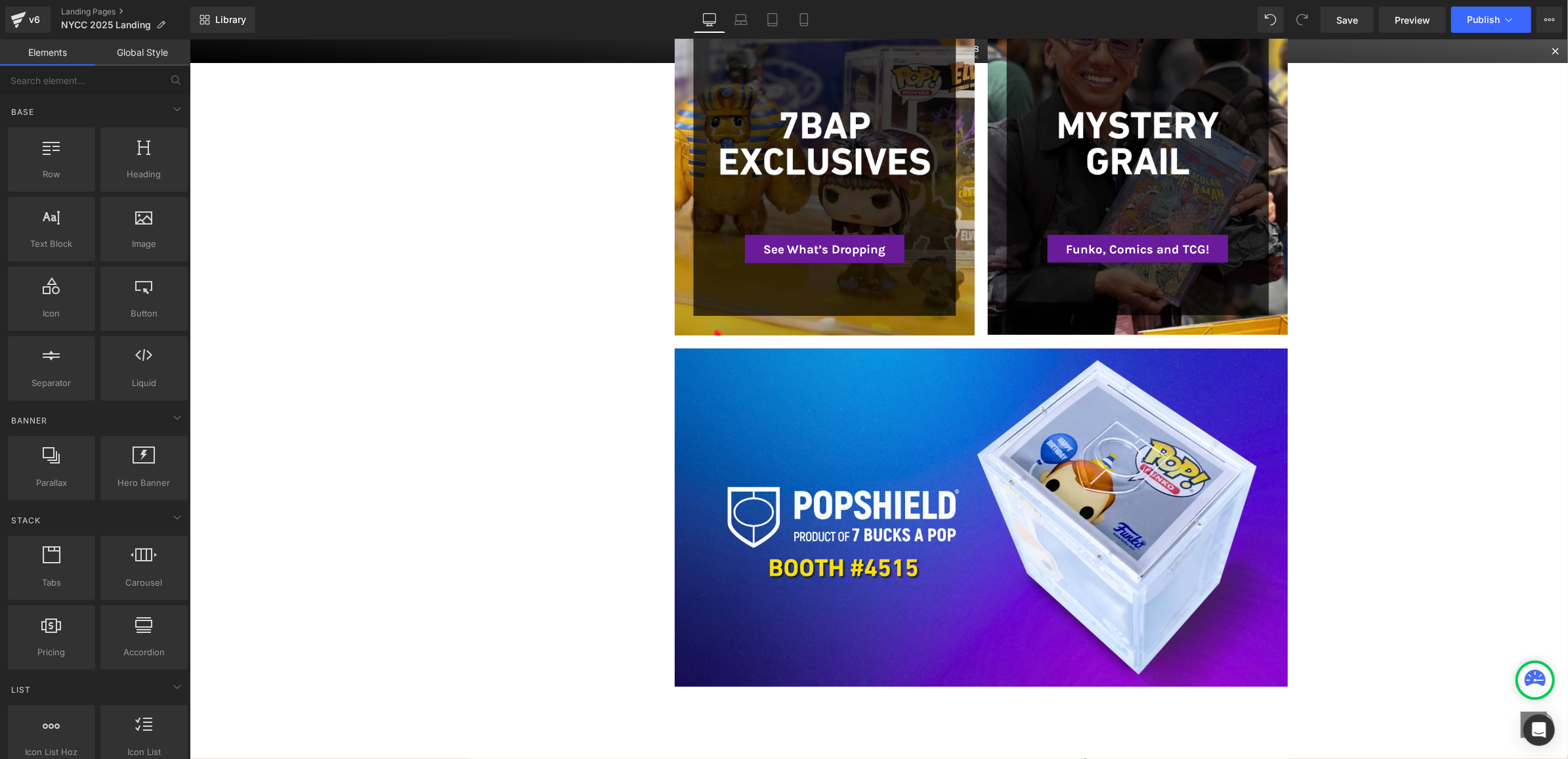
click at [744, 412] on div "Heading" at bounding box center [981, 517] width 614 height 338
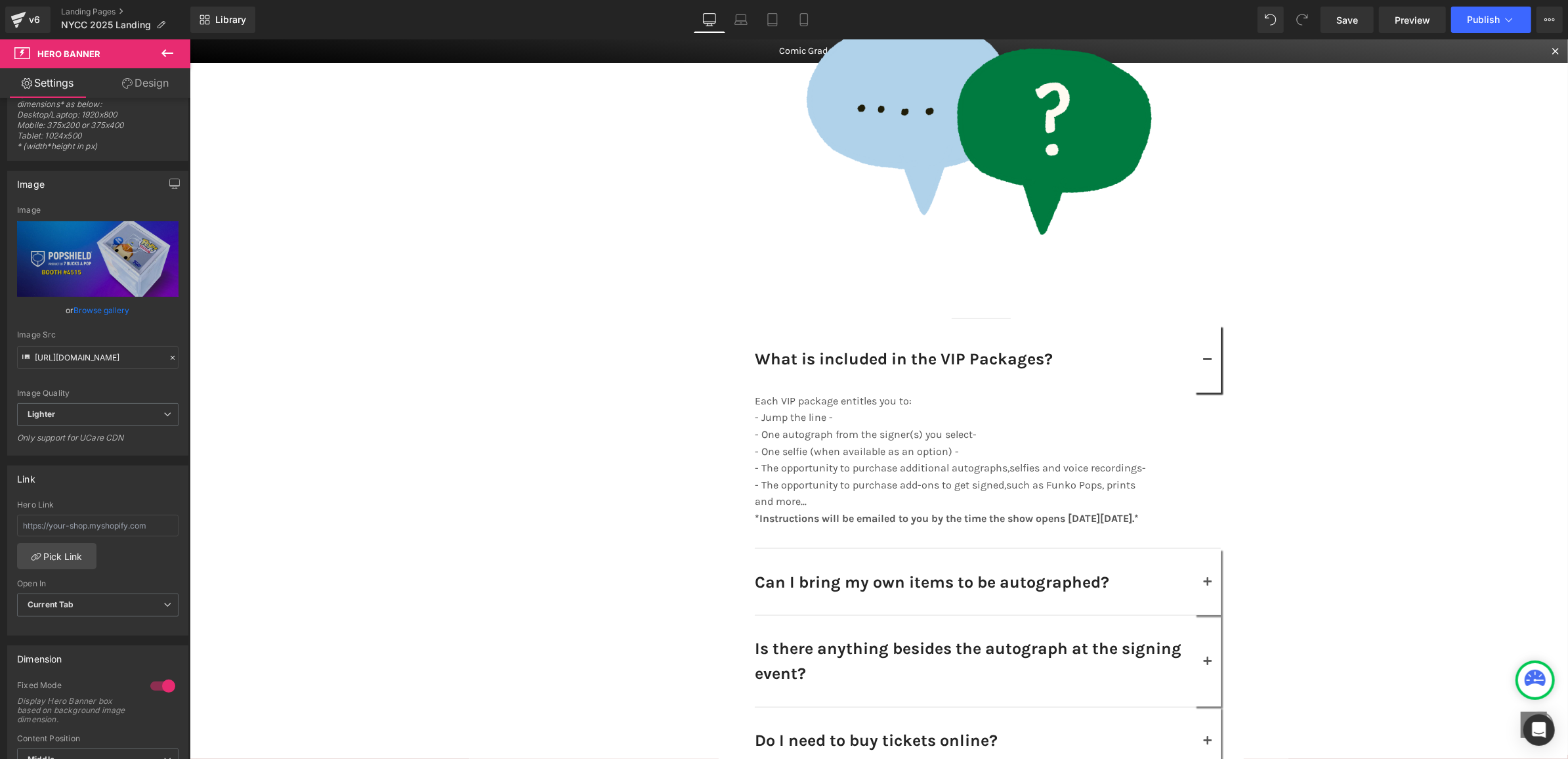
scroll to position [0, 0]
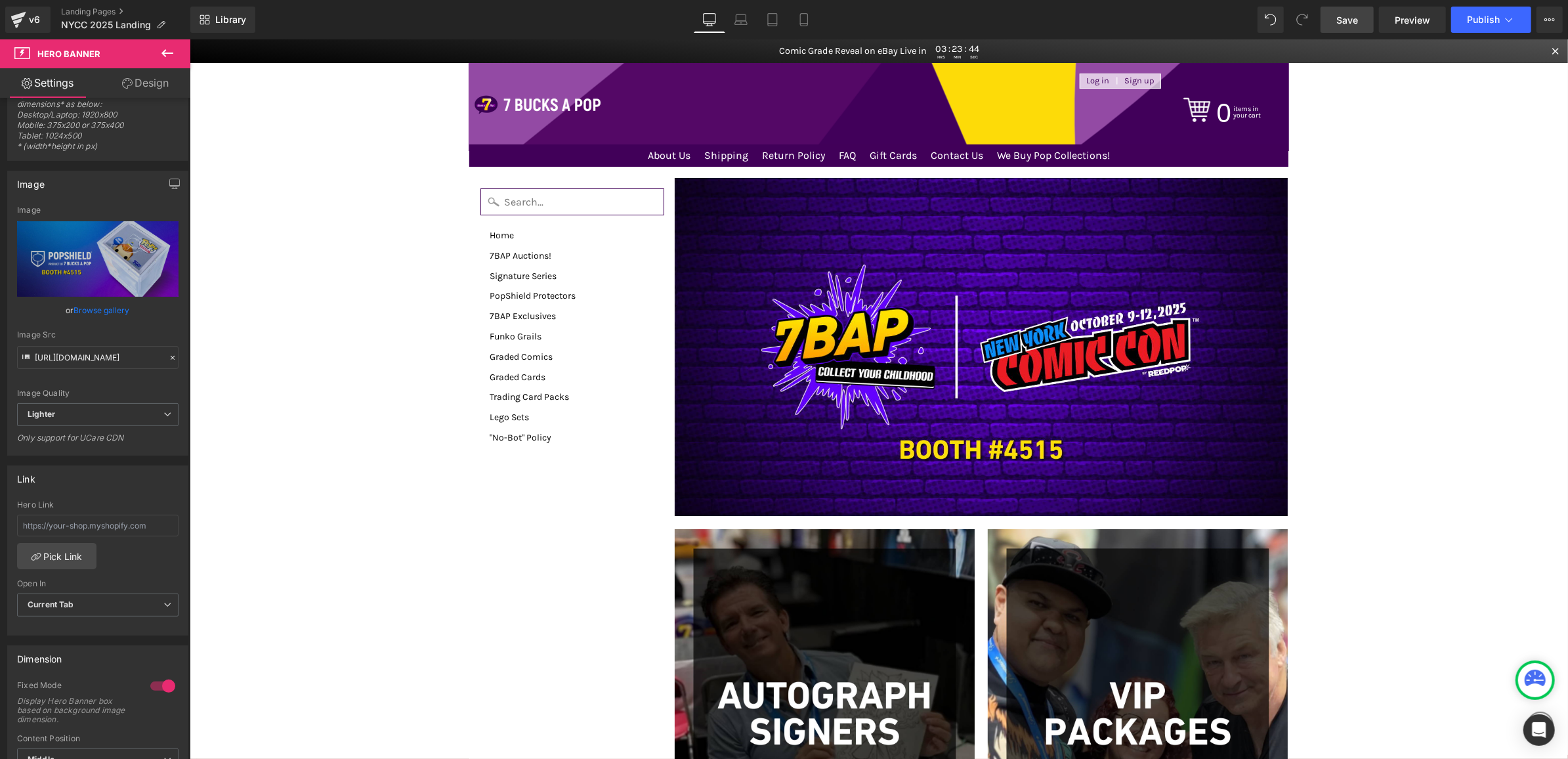
click at [1349, 27] on link "Save" at bounding box center [1347, 20] width 53 height 26
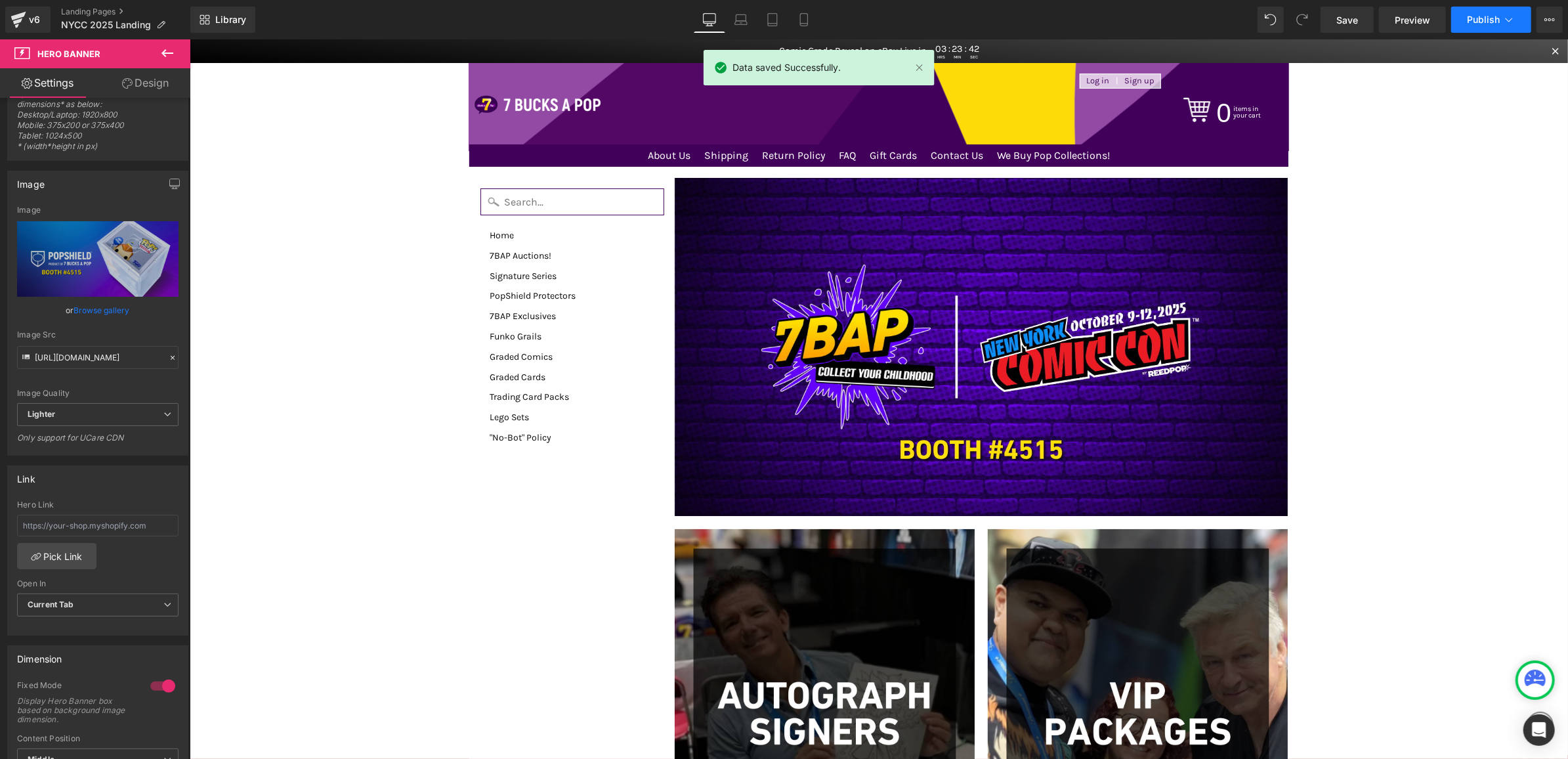
click at [1459, 23] on button "Publish" at bounding box center [1491, 20] width 80 height 26
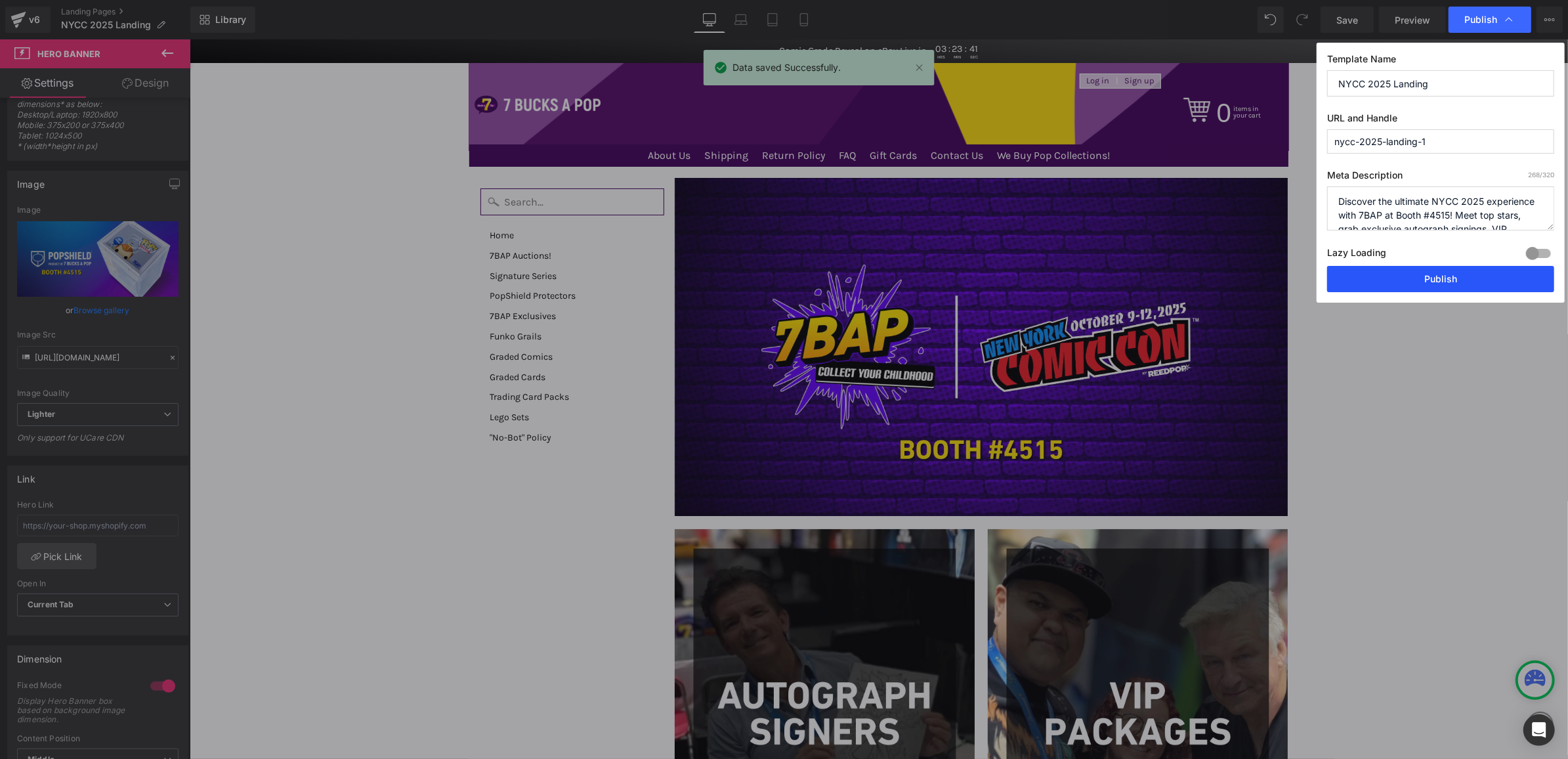
click at [1374, 273] on button "Publish" at bounding box center [1441, 279] width 227 height 26
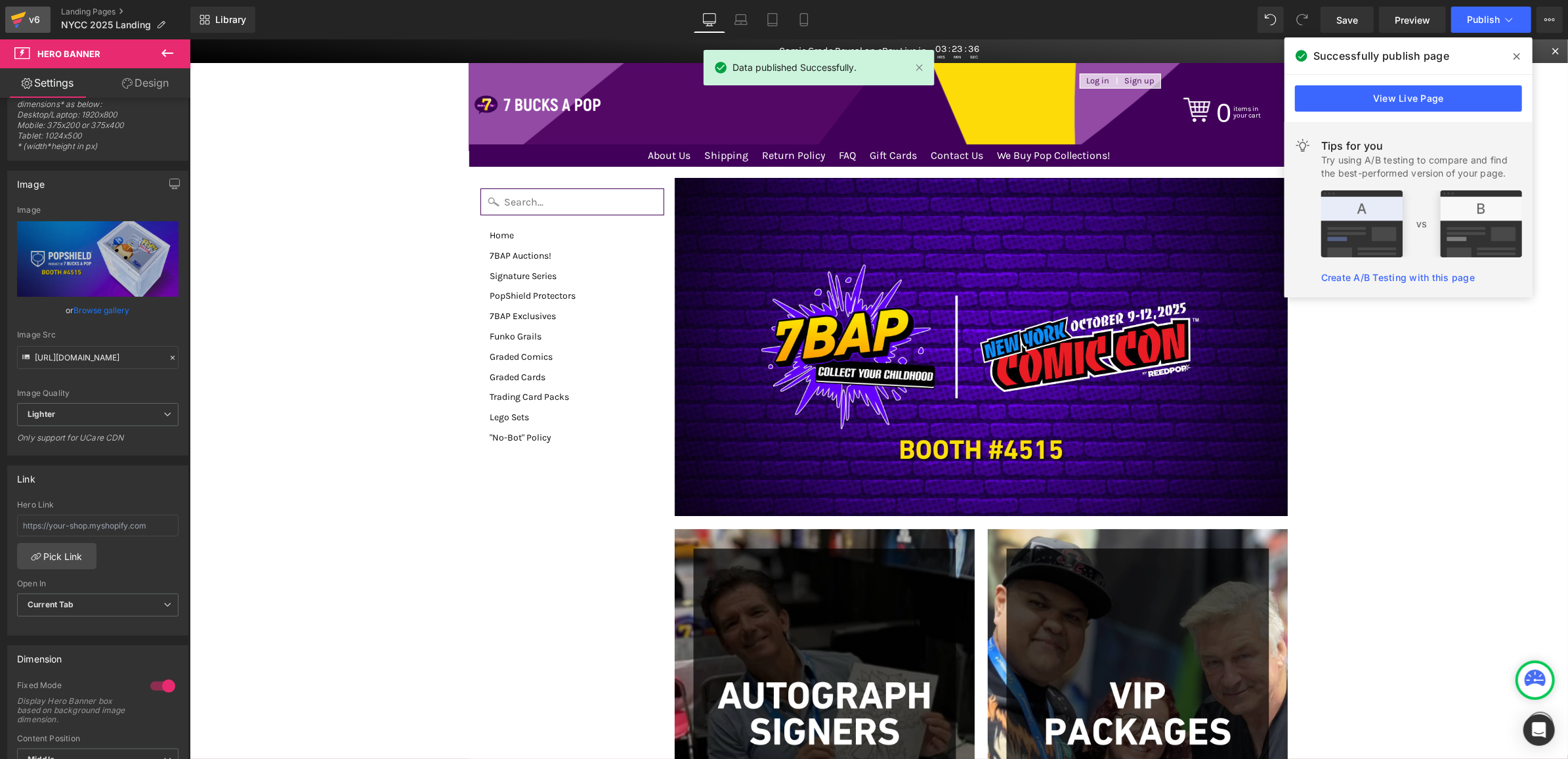
click at [21, 21] on icon at bounding box center [18, 20] width 16 height 33
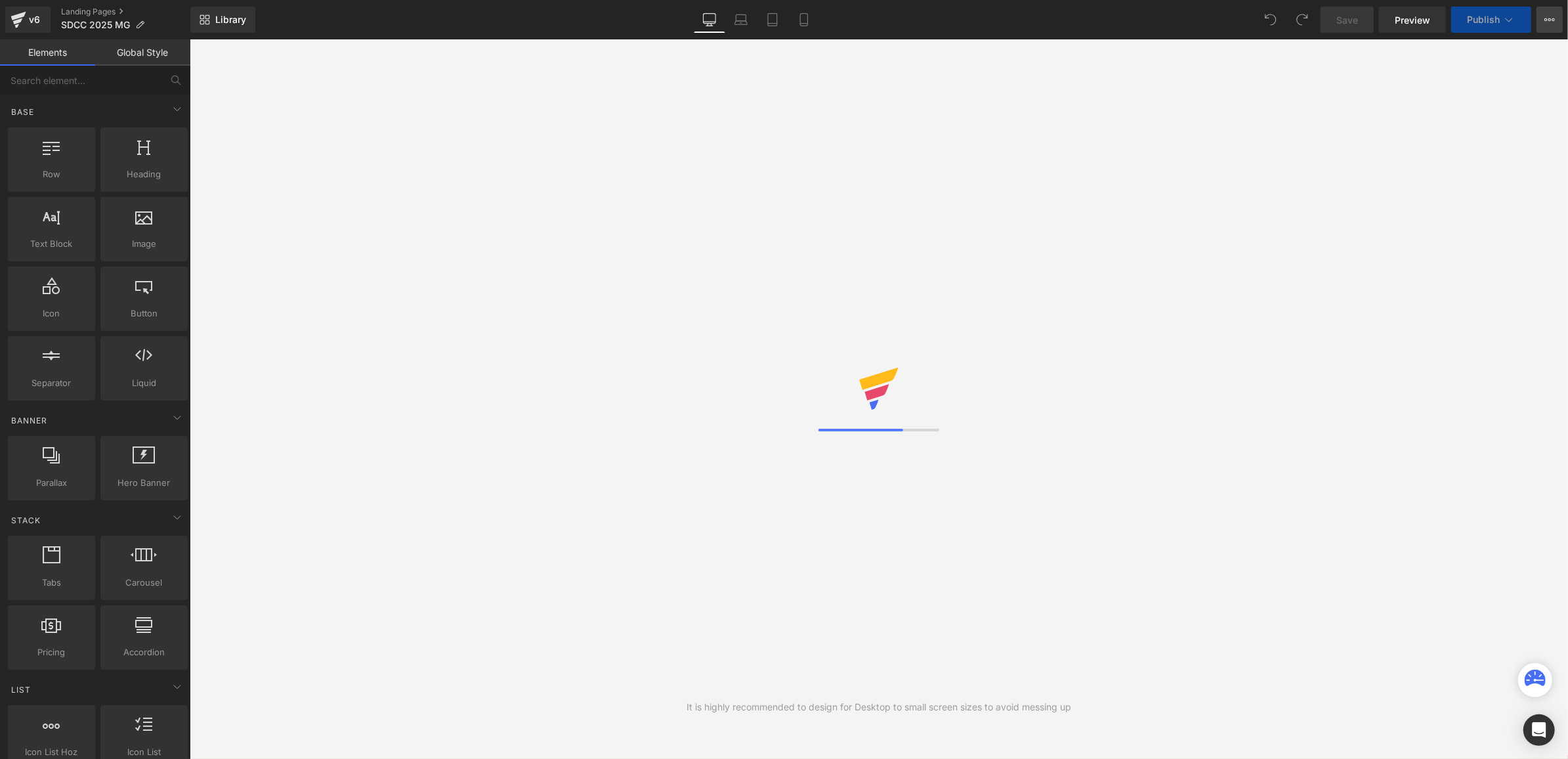
click at [1549, 26] on button "View Live Page View with current Template Save Template to Library Schedule Pub…" at bounding box center [1550, 20] width 26 height 26
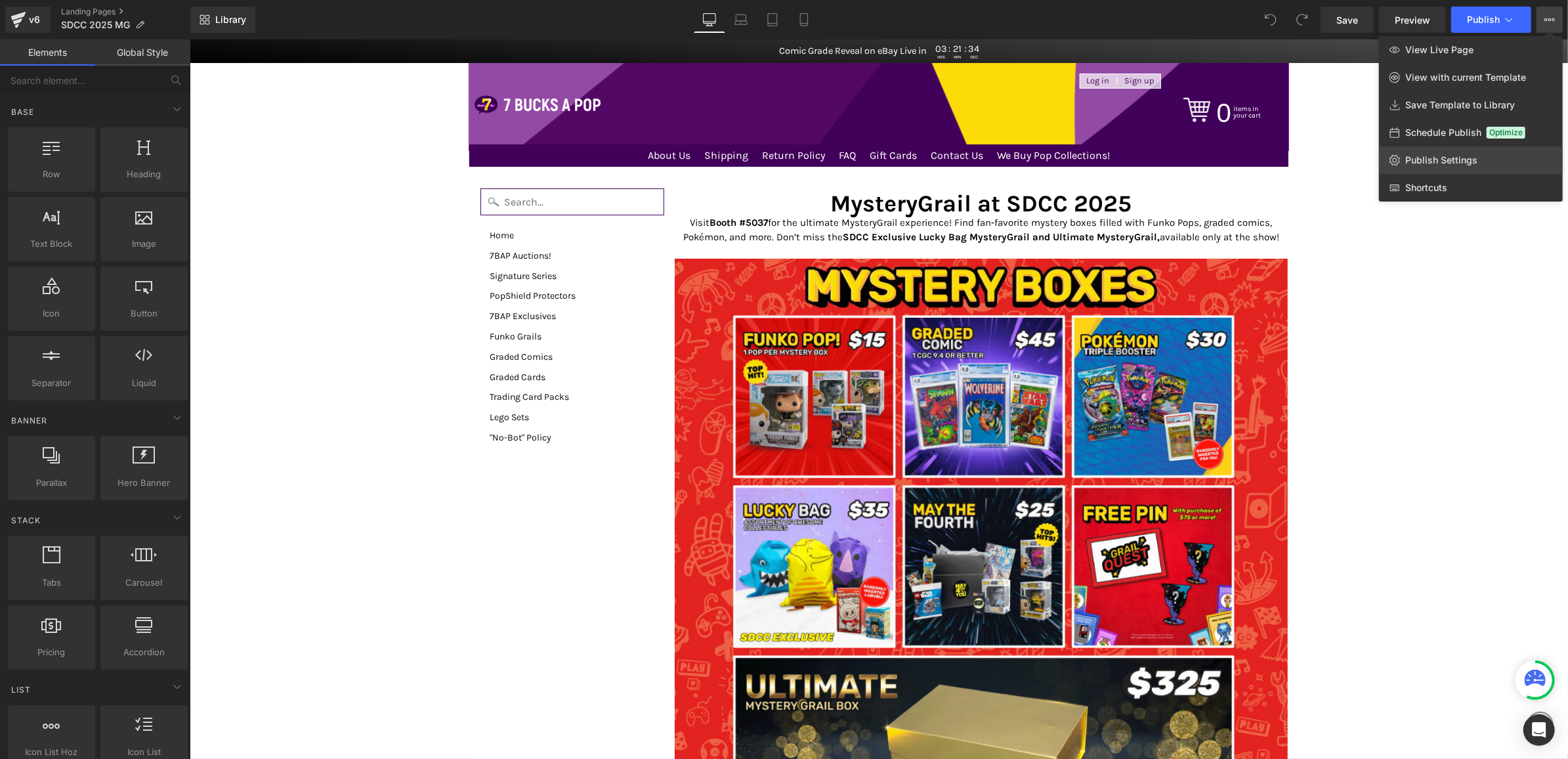
click at [1460, 165] on span "Publish Settings" at bounding box center [1441, 161] width 72 height 12
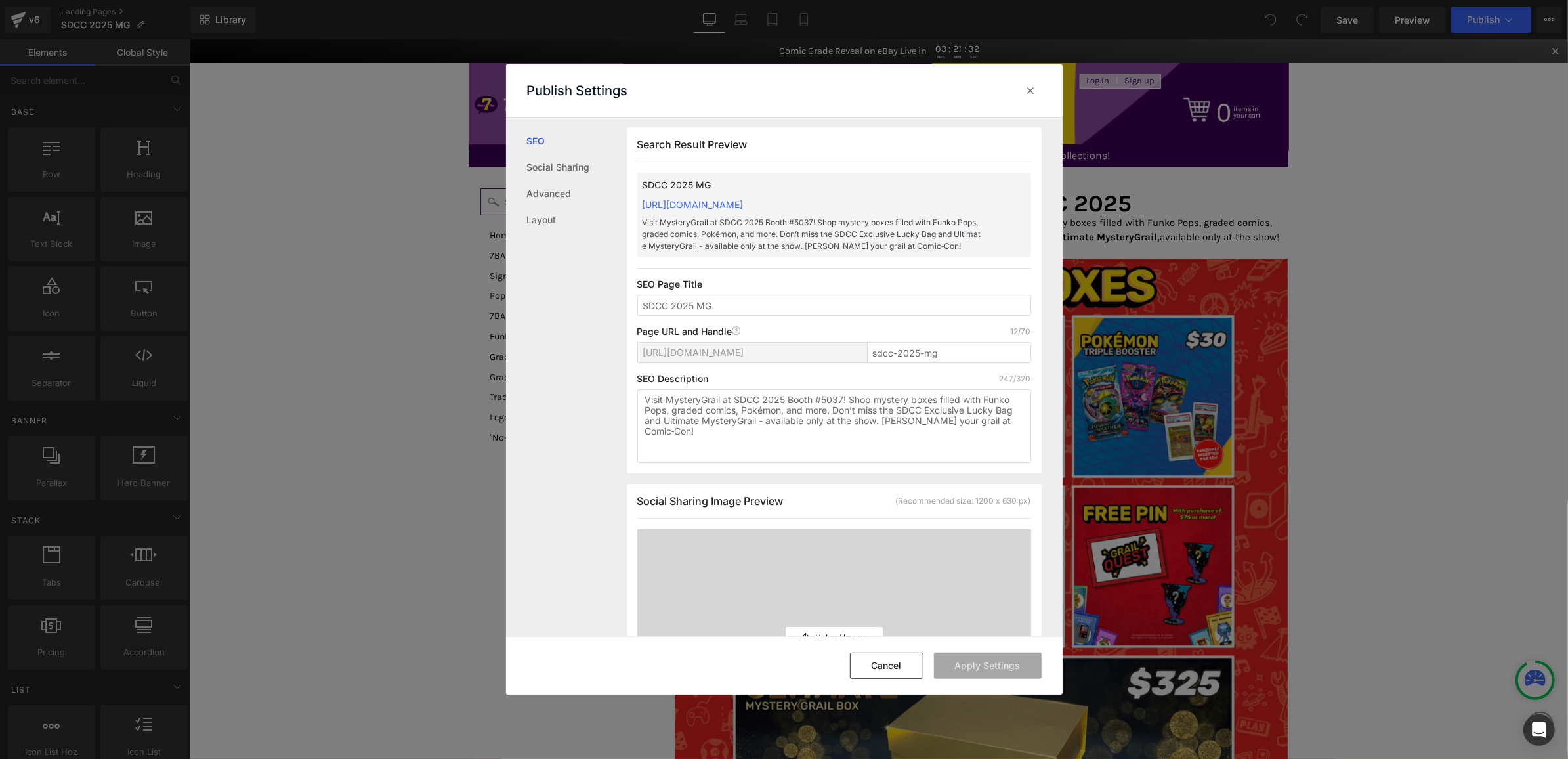
scroll to position [112, 0]
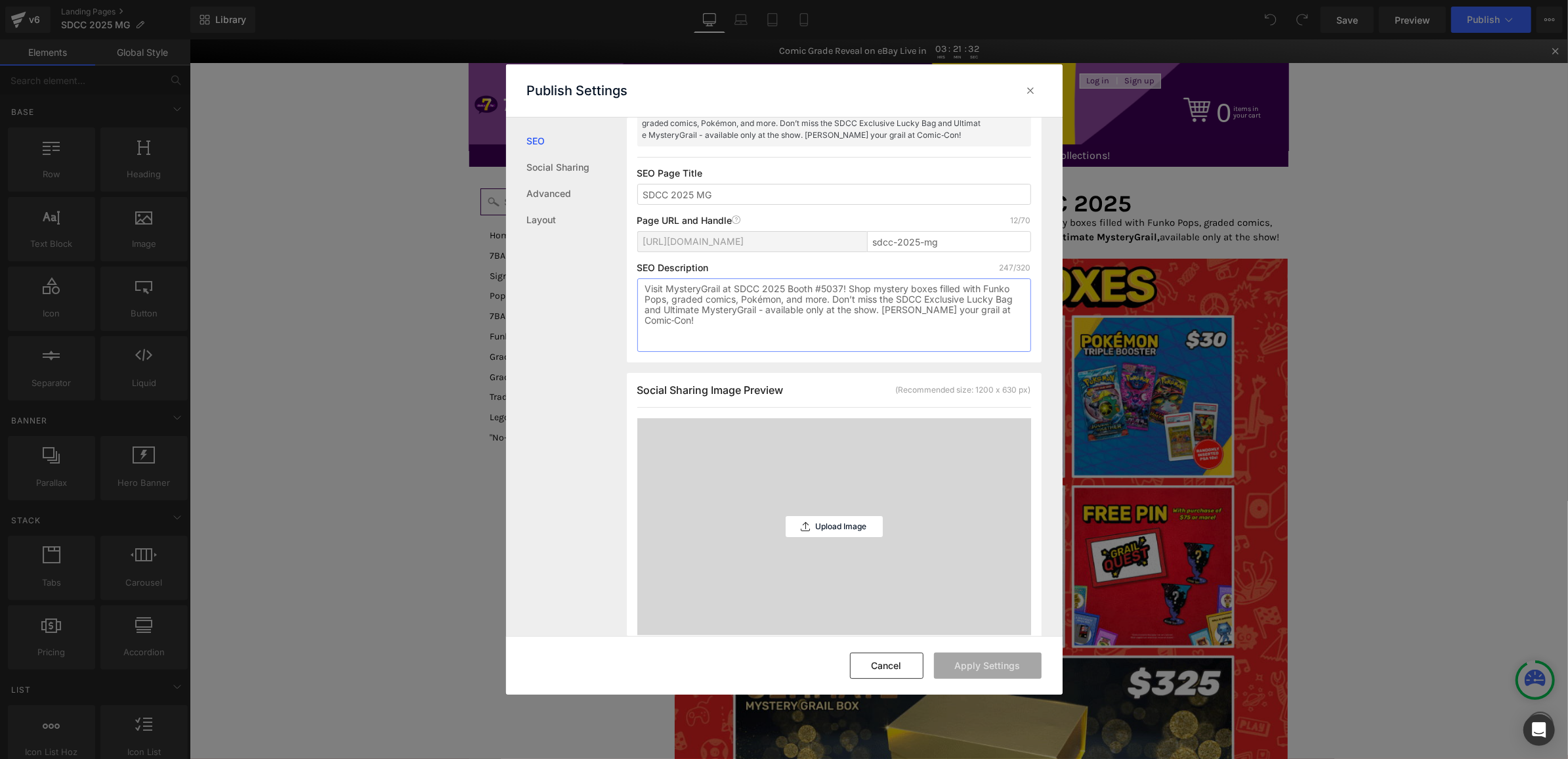
click at [839, 322] on textarea "Visit MysteryGrail at SDCC 2025 Booth #5037! Shop mystery boxes filled with Fun…" at bounding box center [834, 315] width 394 height 74
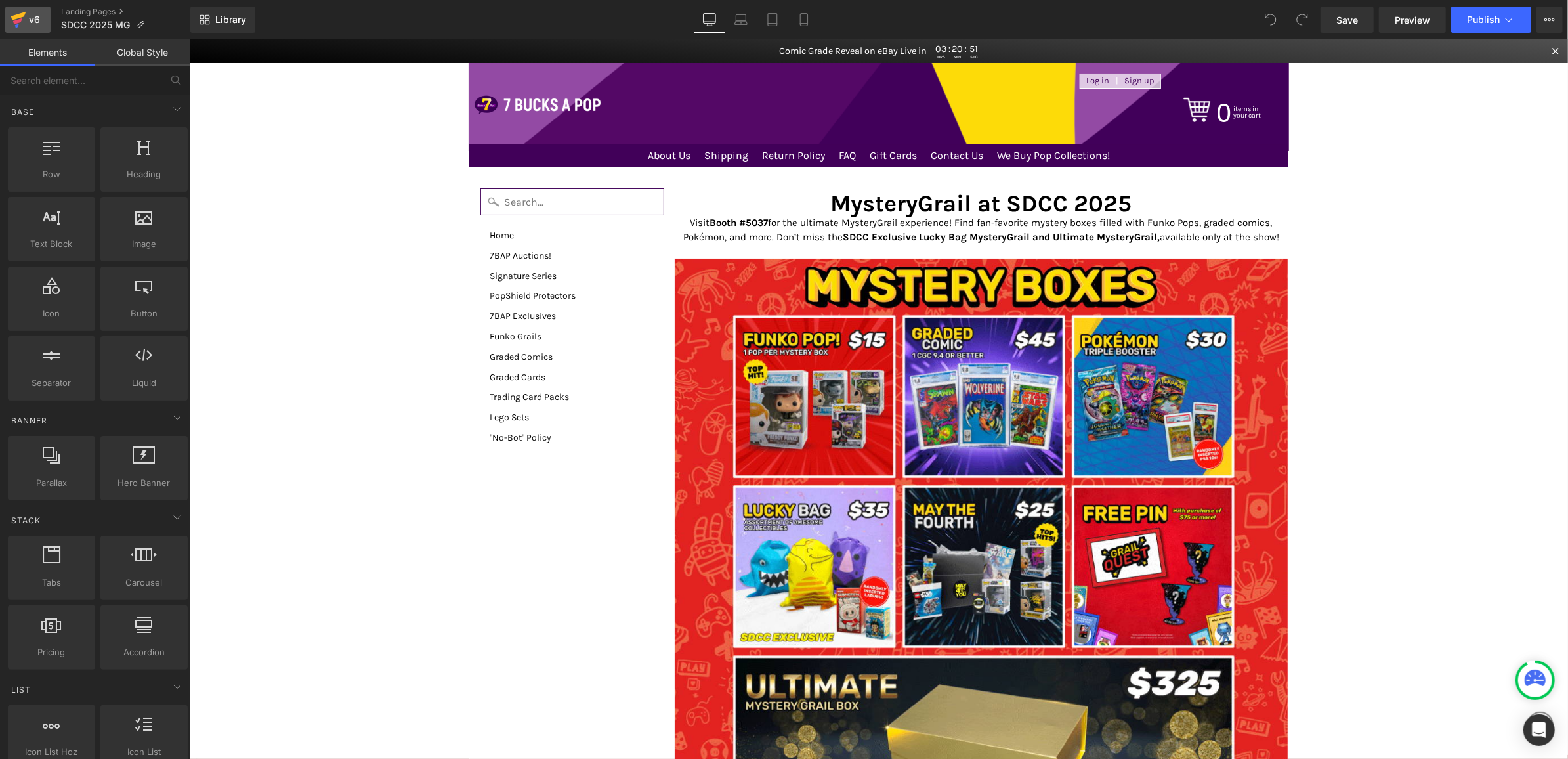
click at [29, 17] on div "v6" at bounding box center [35, 20] width 17 height 17
click at [1043, 196] on h1 "MysteryGrail at SDCC 2025" at bounding box center [981, 203] width 614 height 23
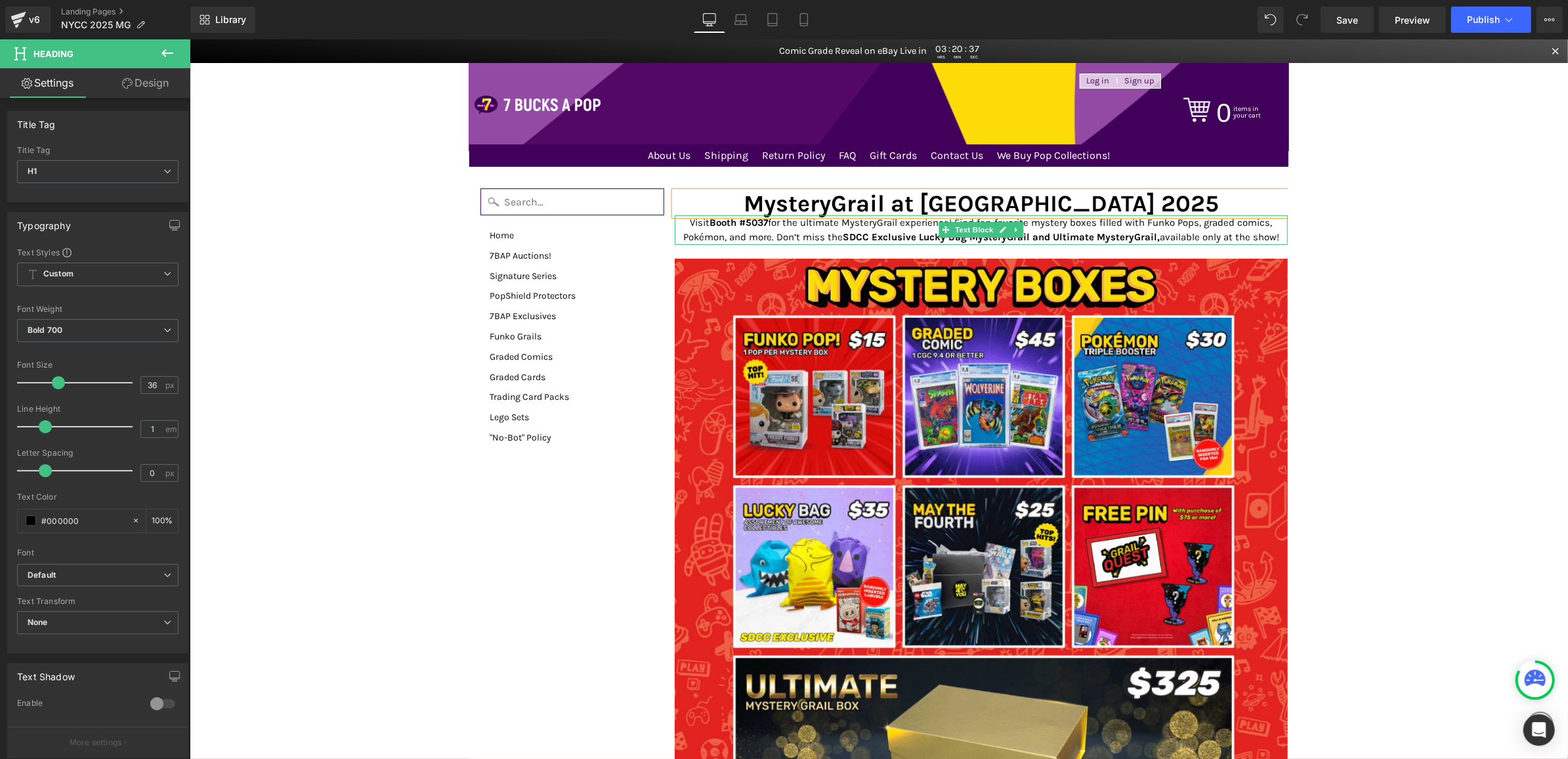
click at [1234, 238] on p "Visit Booth #5037 for the ultimate MysteryGrail experience! Find fan‑favorite m…" at bounding box center [981, 229] width 614 height 29
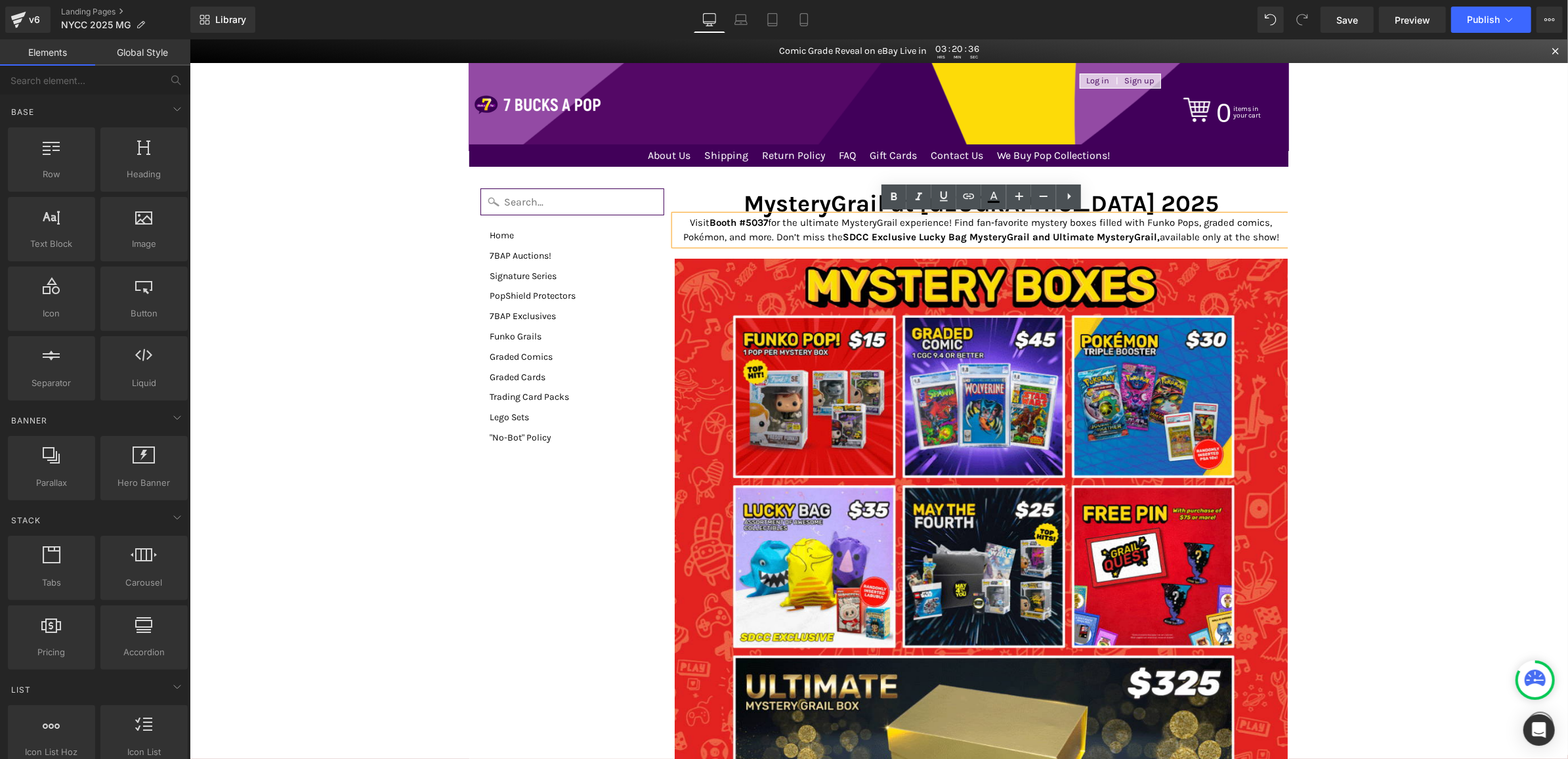
click at [1346, 246] on body "Comic Grade Reveal on eBay Live in 03 : 20 : 36 HRS MIN SEC Log in | Sign up 0 …" at bounding box center [879, 770] width 1379 height 1463
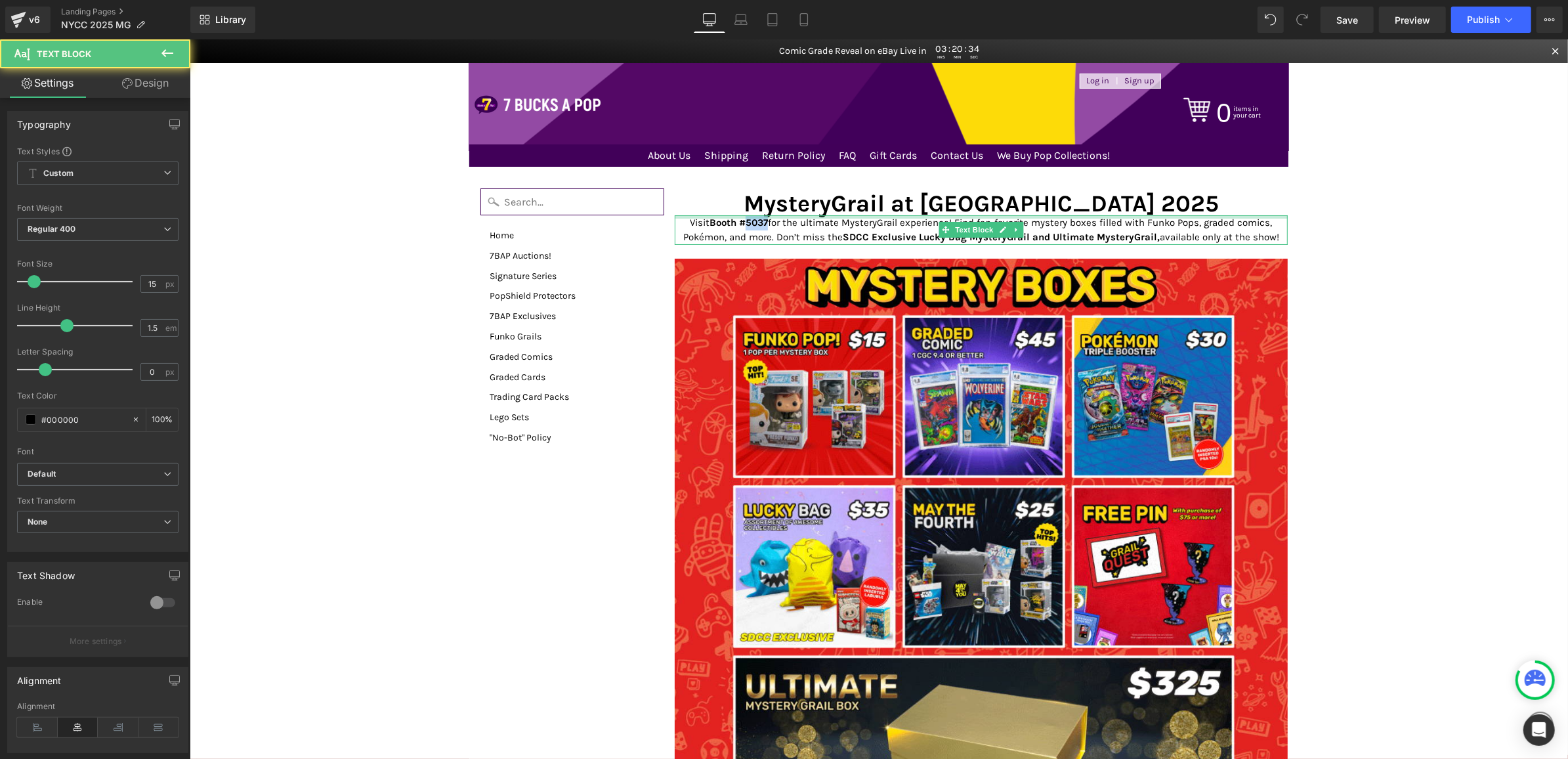
drag, startPoint x: 768, startPoint y: 218, endPoint x: 747, endPoint y: 216, distance: 21.1
click at [746, 216] on div "Visit Booth #5037 for the ultimate MysteryGrail experience! Find fan‑favorite m…" at bounding box center [981, 229] width 614 height 29
click at [931, 239] on strong "SDCC Exclusive Lucky Bag MysteryGrail and Ultimate MysteryGrail," at bounding box center [1001, 237] width 317 height 12
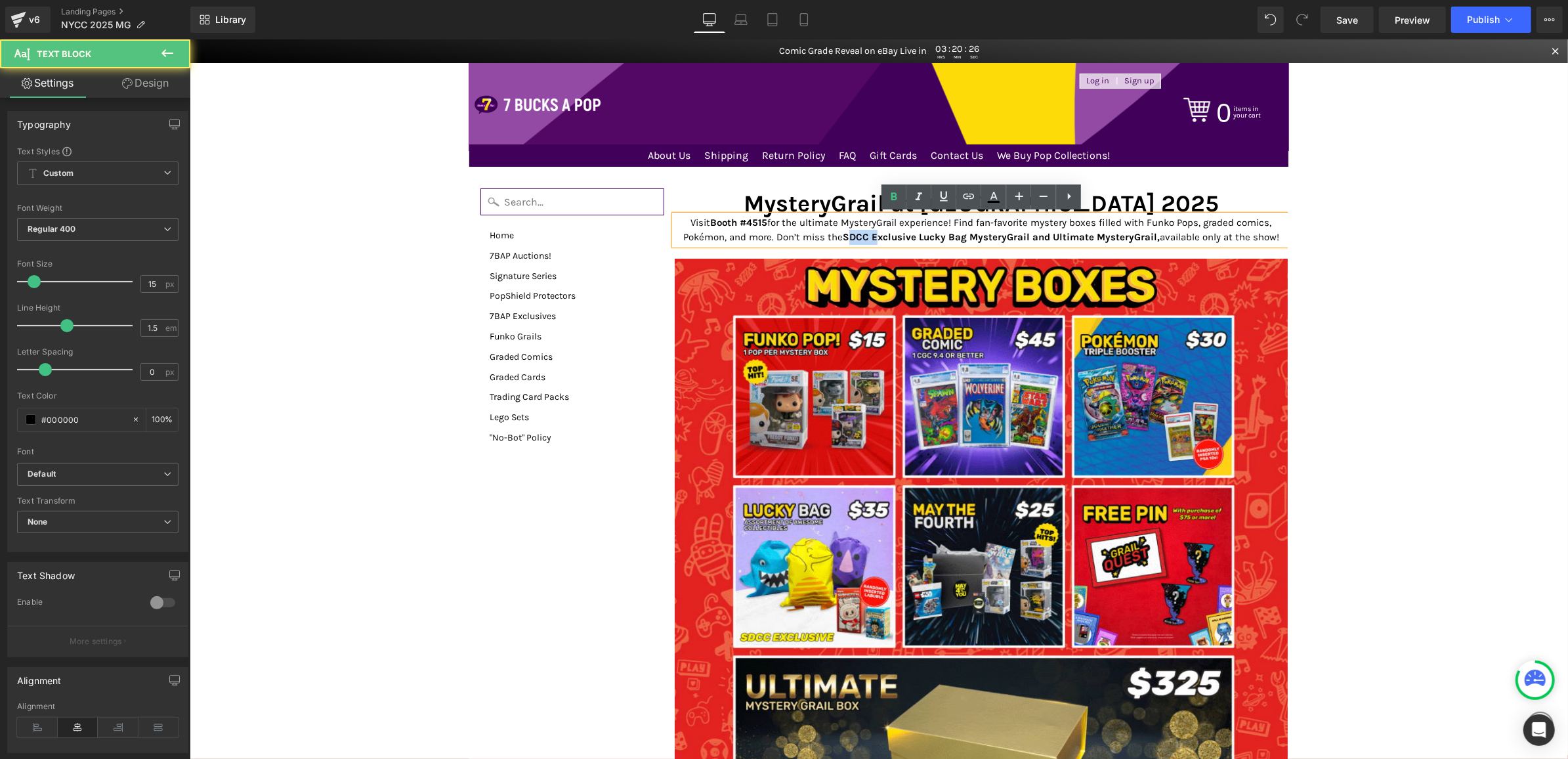
drag, startPoint x: 875, startPoint y: 238, endPoint x: 844, endPoint y: 238, distance: 31.0
click at [844, 238] on strong "SDCC Exclusive Lucky Bag MysteryGrail and Ultimate MysteryGrail," at bounding box center [1001, 237] width 317 height 12
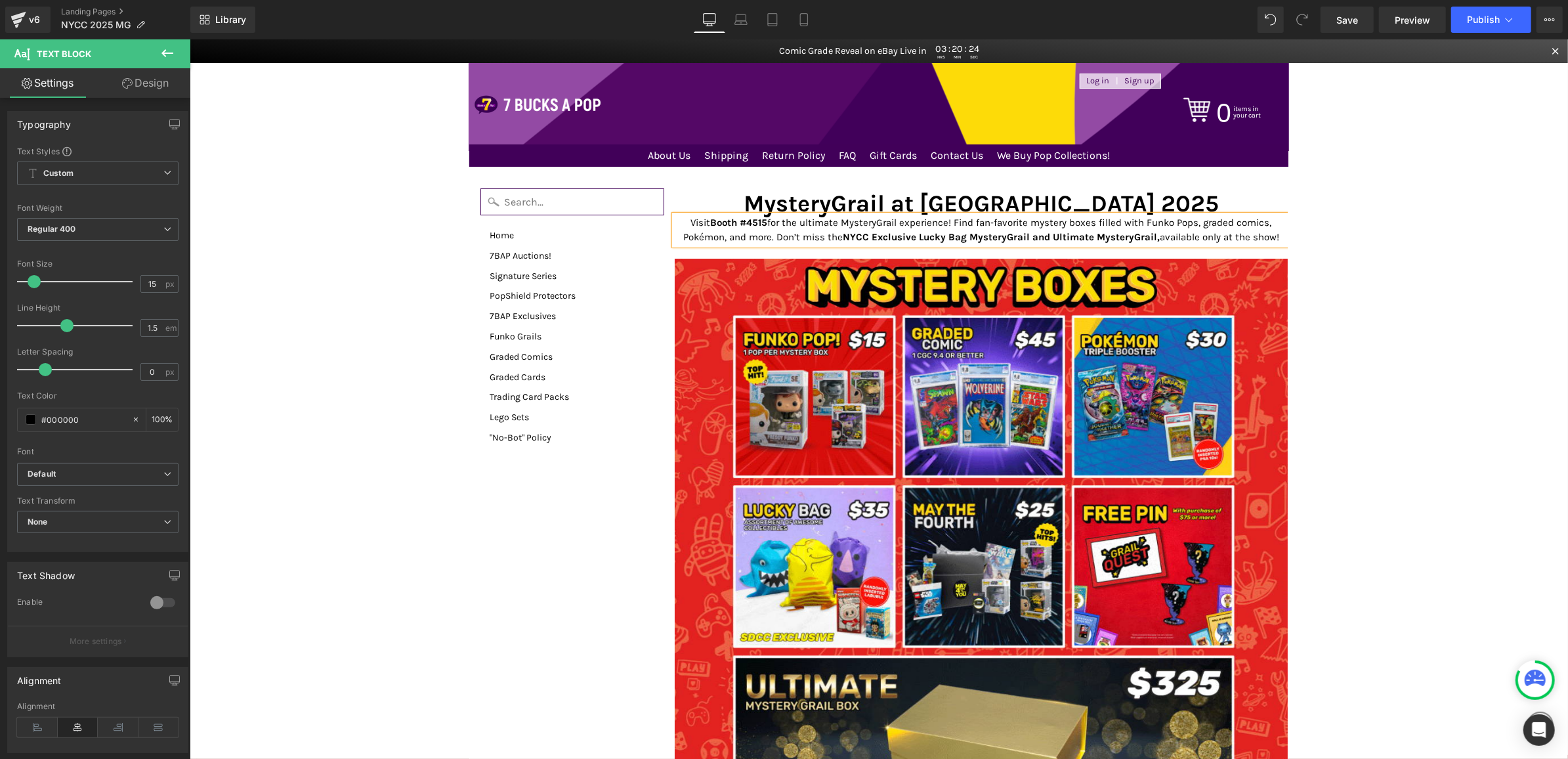
click at [1368, 248] on body "Comic Grade Reveal on eBay Live in 03 : 20 : 24 HRS MIN SEC Log in | Sign up 0 …" at bounding box center [879, 770] width 1379 height 1463
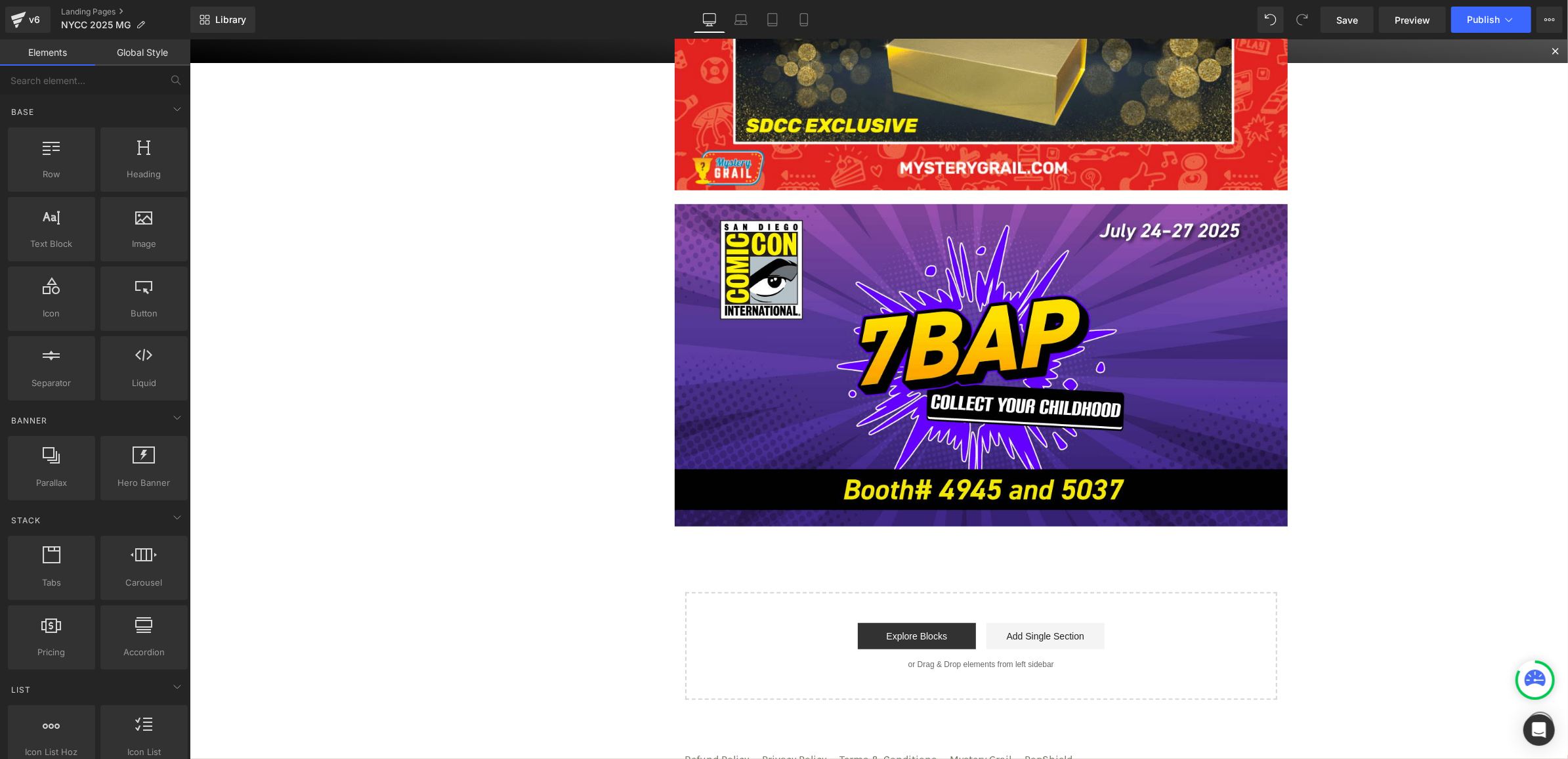
scroll to position [742, 0]
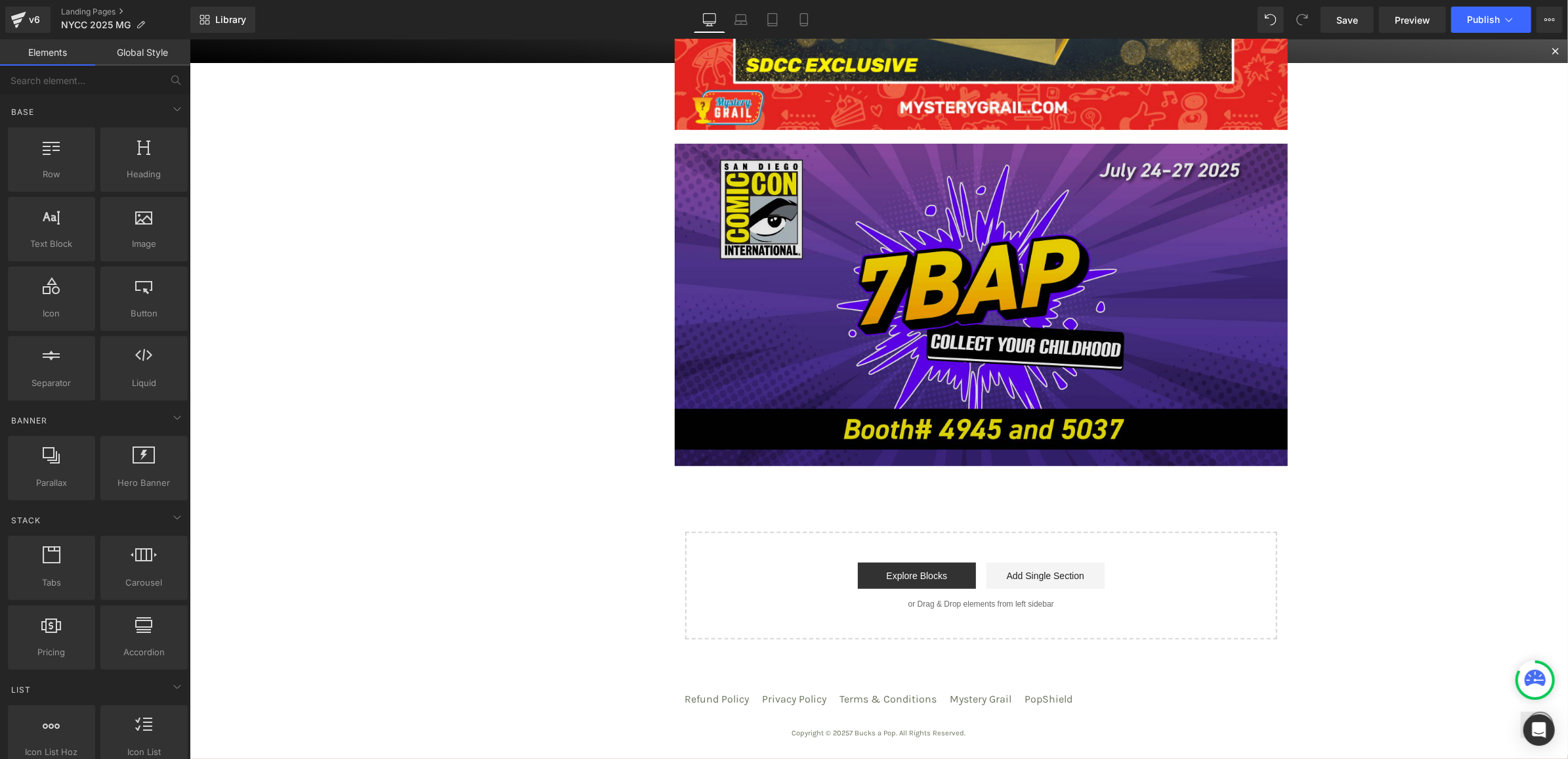
click at [1134, 227] on img at bounding box center [981, 305] width 614 height 323
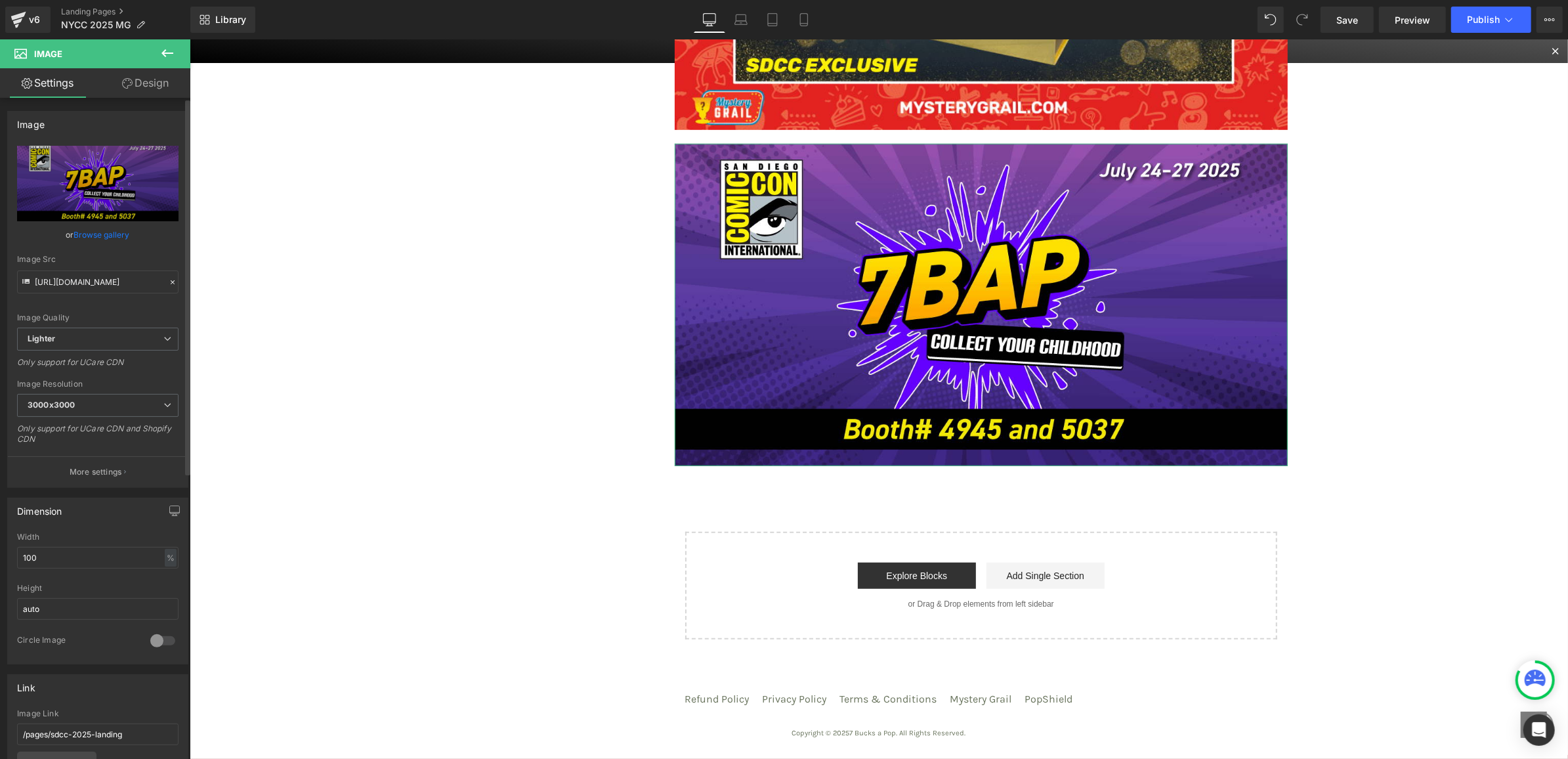
click at [109, 232] on link "Browse gallery" at bounding box center [102, 234] width 56 height 23
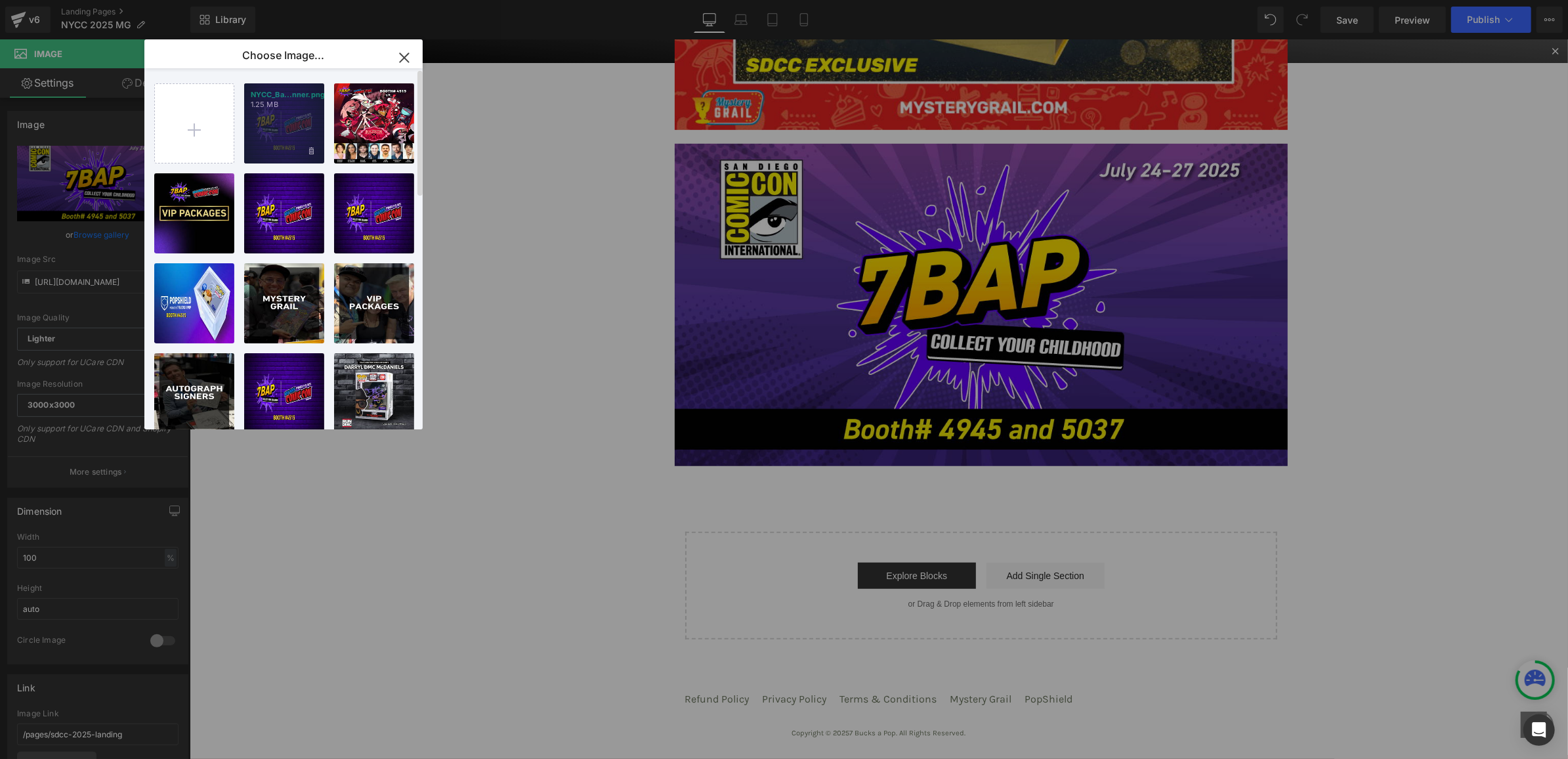
click at [297, 140] on div "NYCC_Ba...nner.png 1.25 MB" at bounding box center [284, 124] width 80 height 80
type input "https://ucarecdn.com/e515b5a5-ef80-4c65-bfbc-173faf37d64b/-/format/auto/-/previ…"
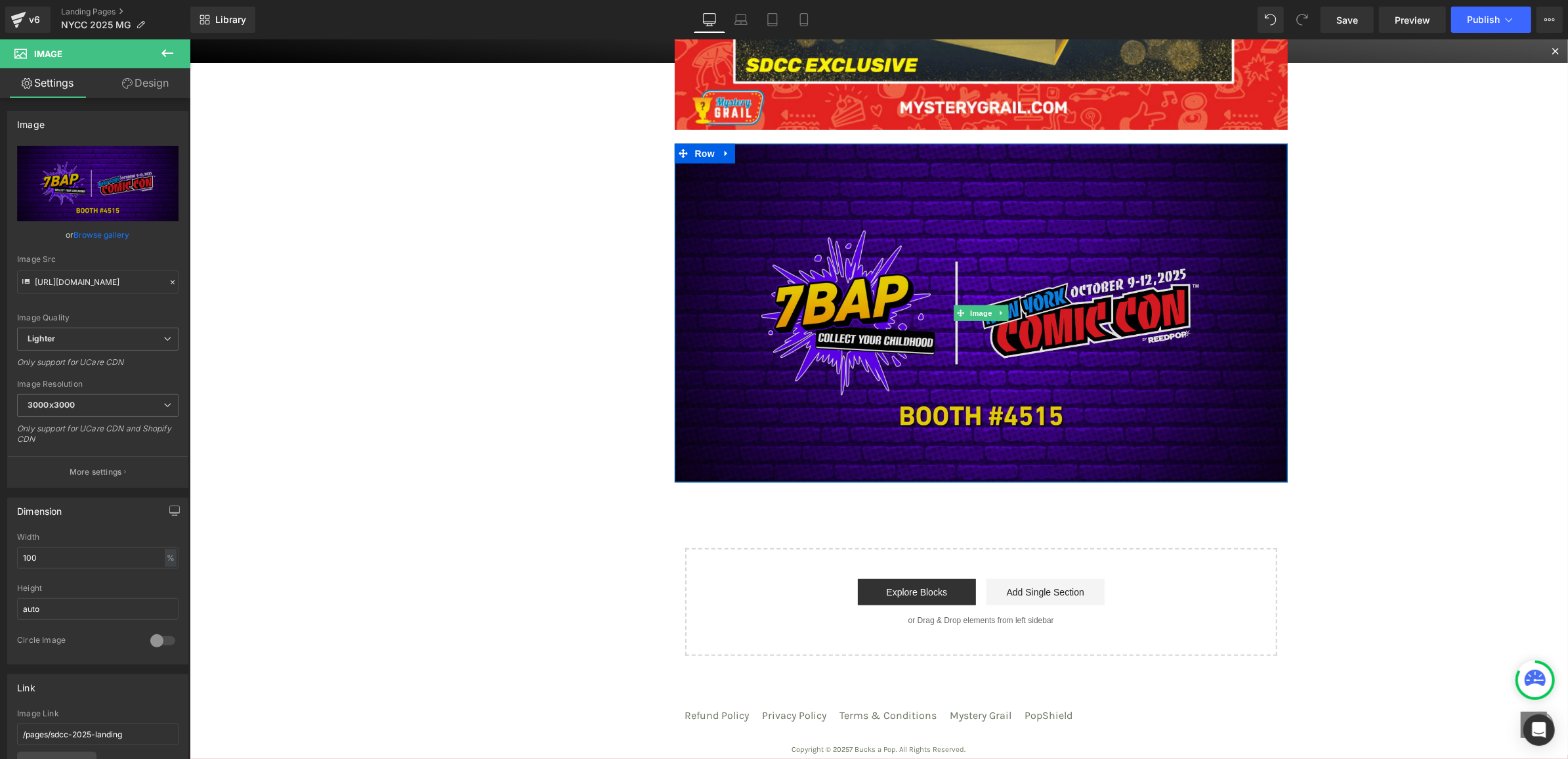
click at [965, 400] on img at bounding box center [981, 312] width 614 height 338
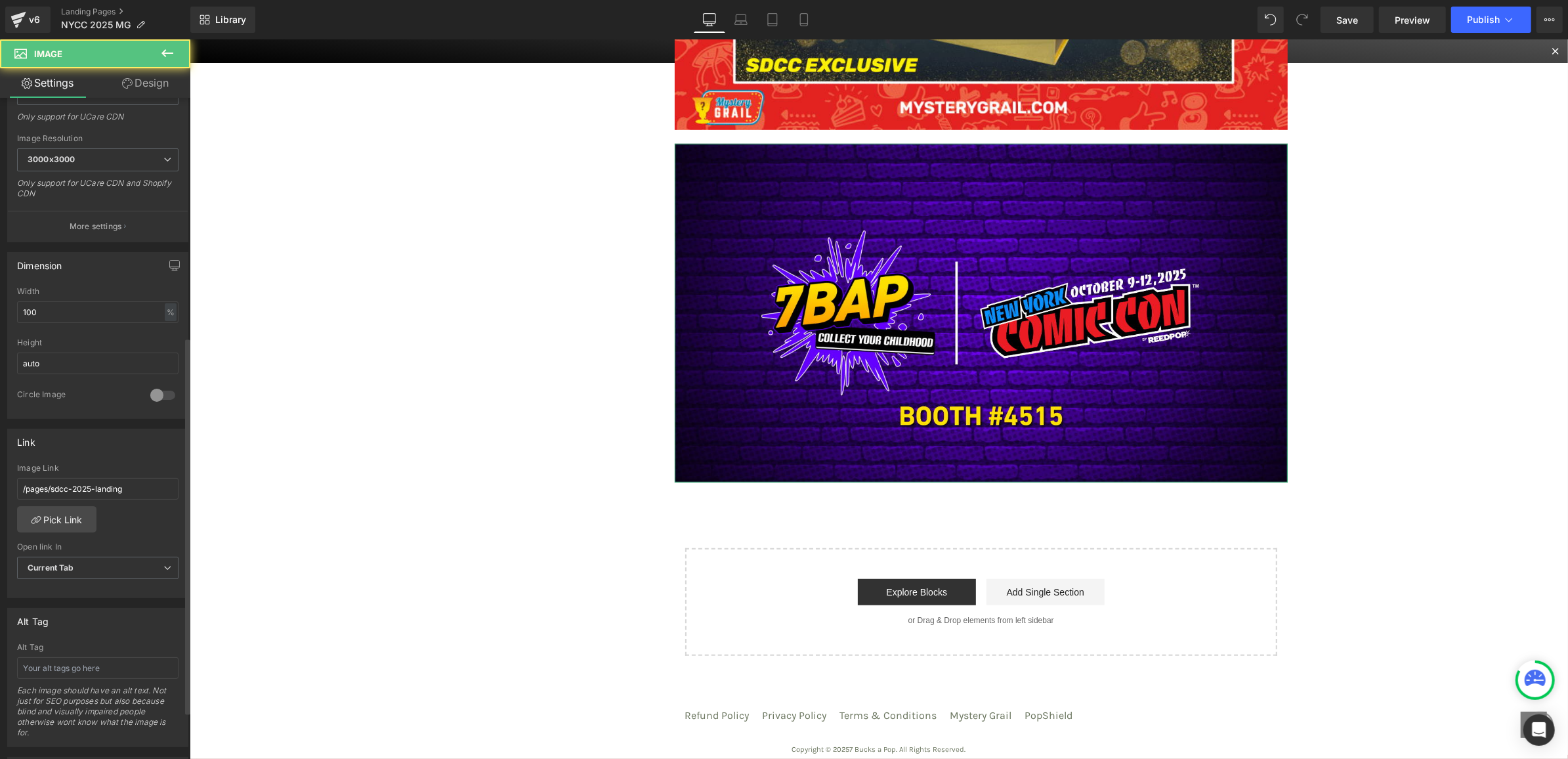
scroll to position [499, 0]
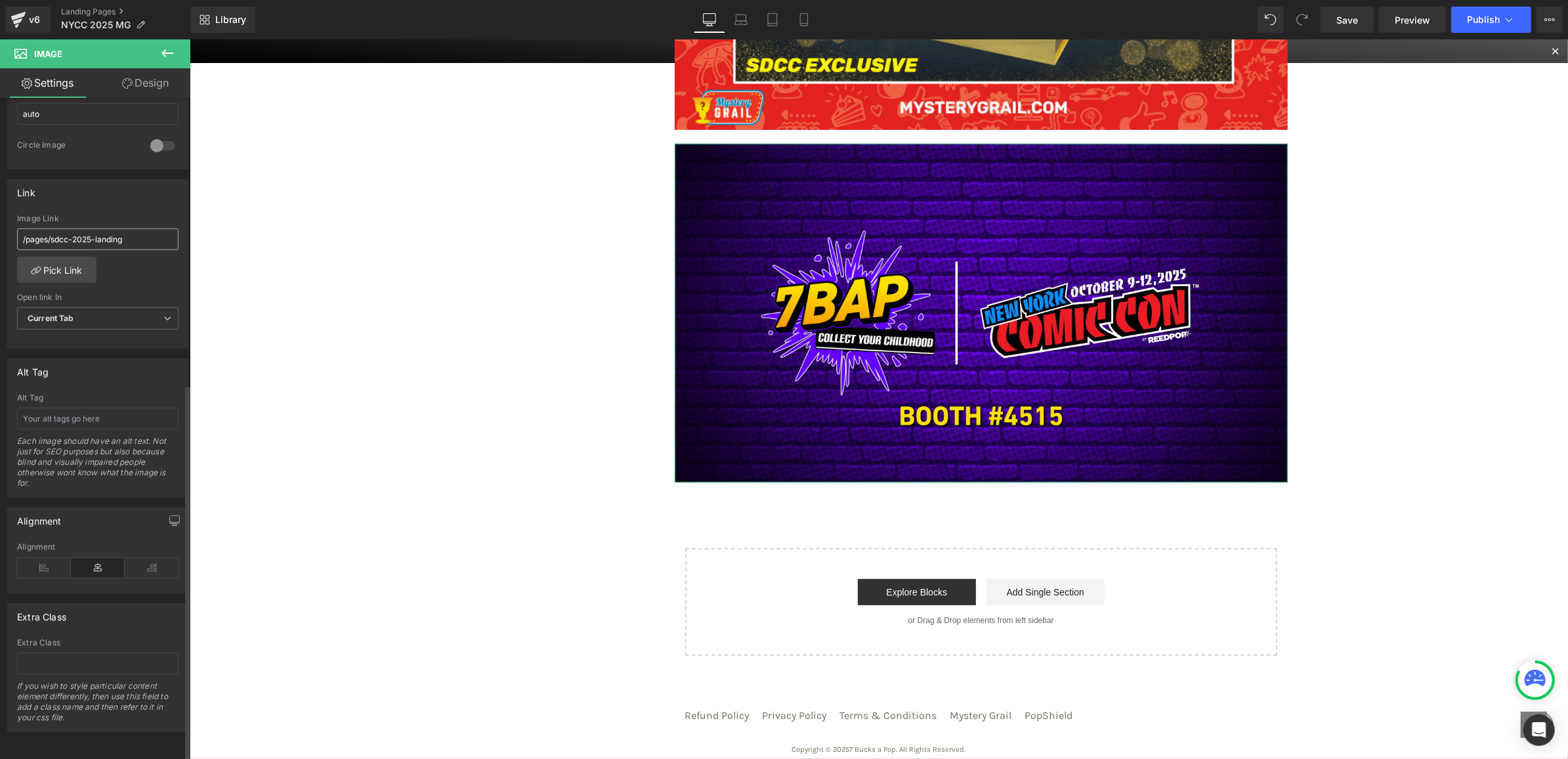
click at [132, 228] on input "/pages/sdcc-2025-landing" at bounding box center [98, 239] width 161 height 22
click at [57, 258] on link "Pick Link" at bounding box center [57, 270] width 79 height 26
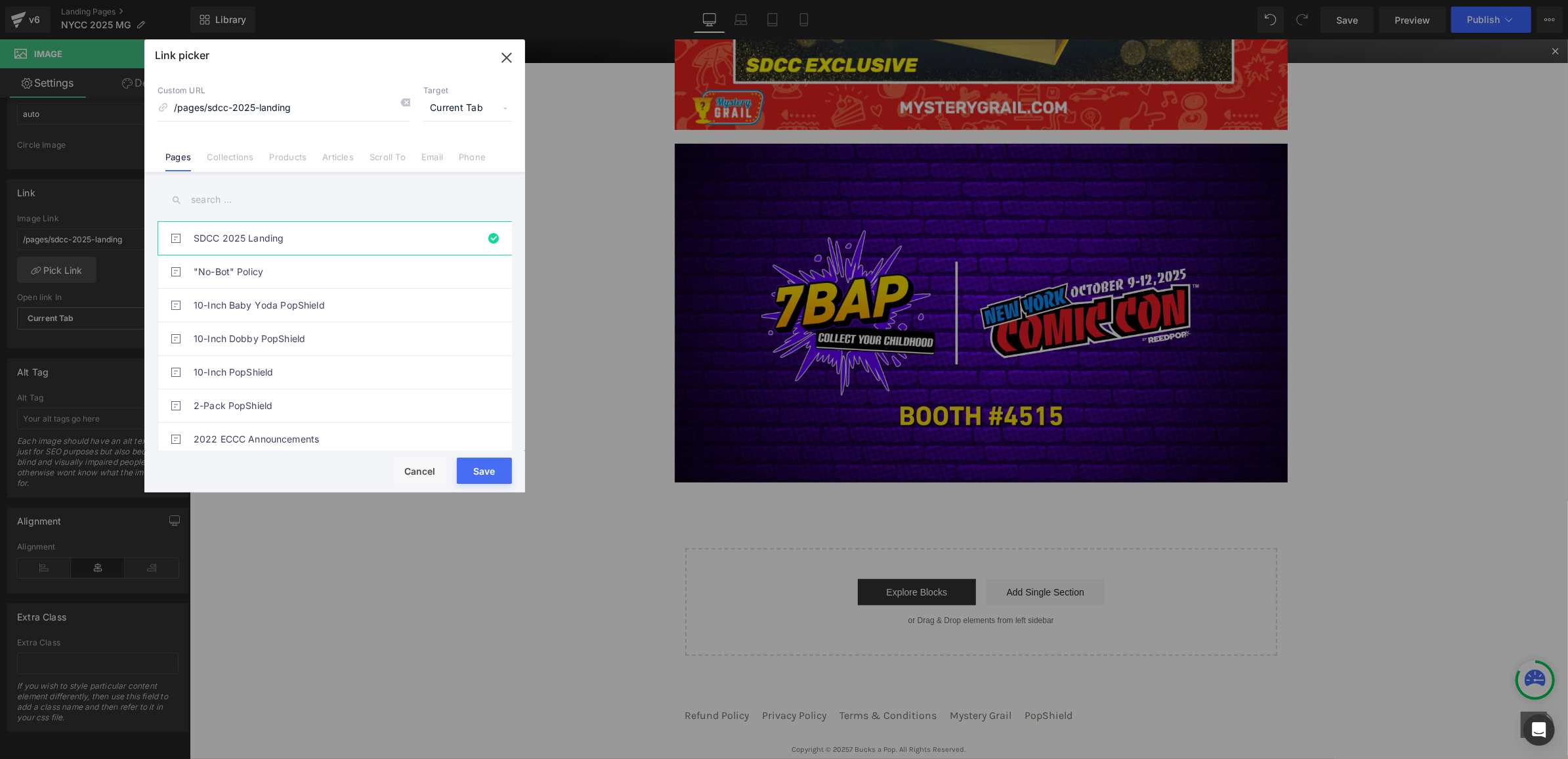
click at [237, 194] on input "text" at bounding box center [335, 200] width 354 height 29
type input "NYCC"
click at [291, 346] on link "NYCC 2025 Landing" at bounding box center [338, 339] width 289 height 33
type input "/pages/nycc-2025-landing"
click at [474, 466] on button "Save" at bounding box center [484, 470] width 55 height 26
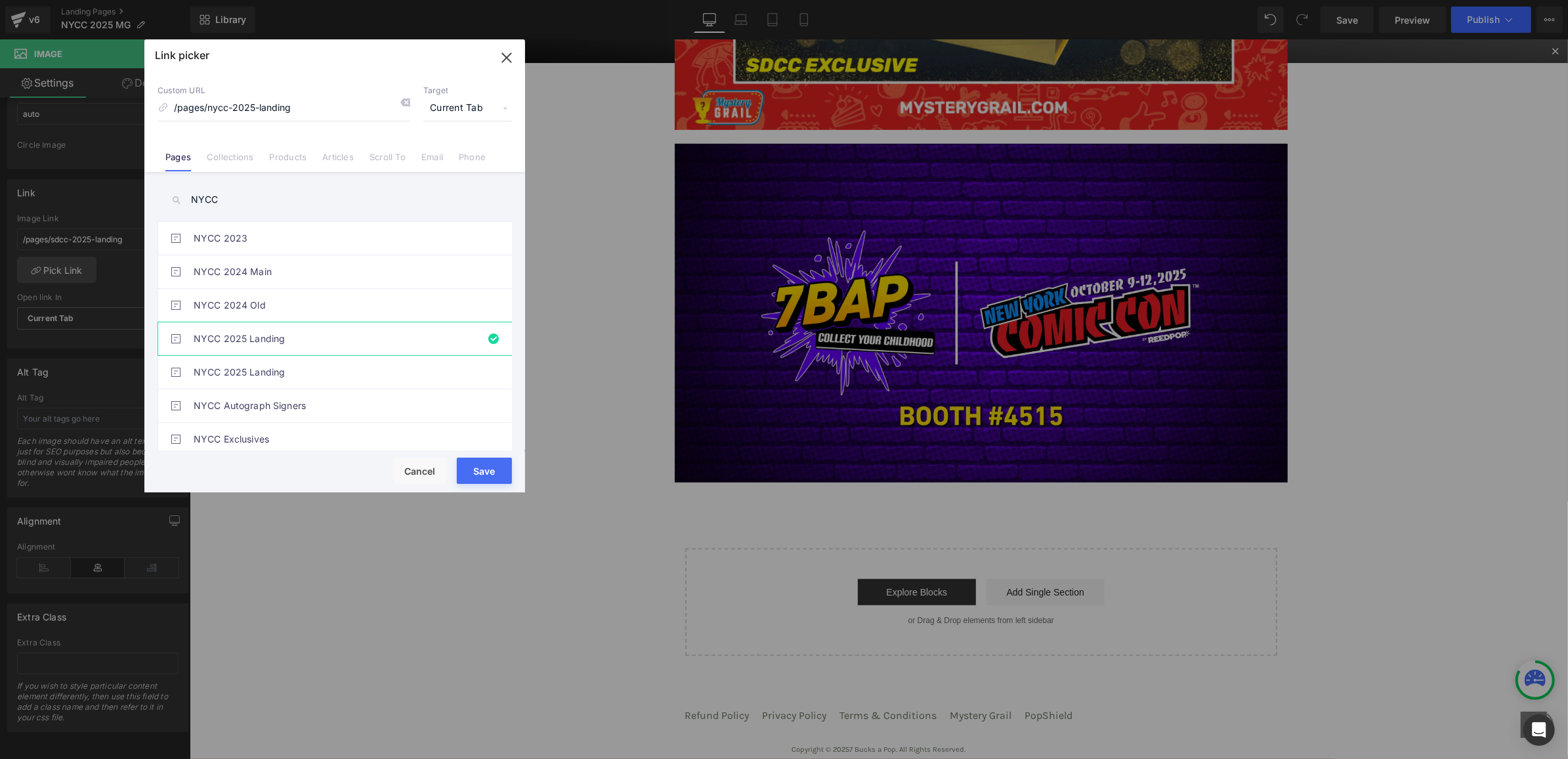
type input "/pages/nycc-2025-landing"
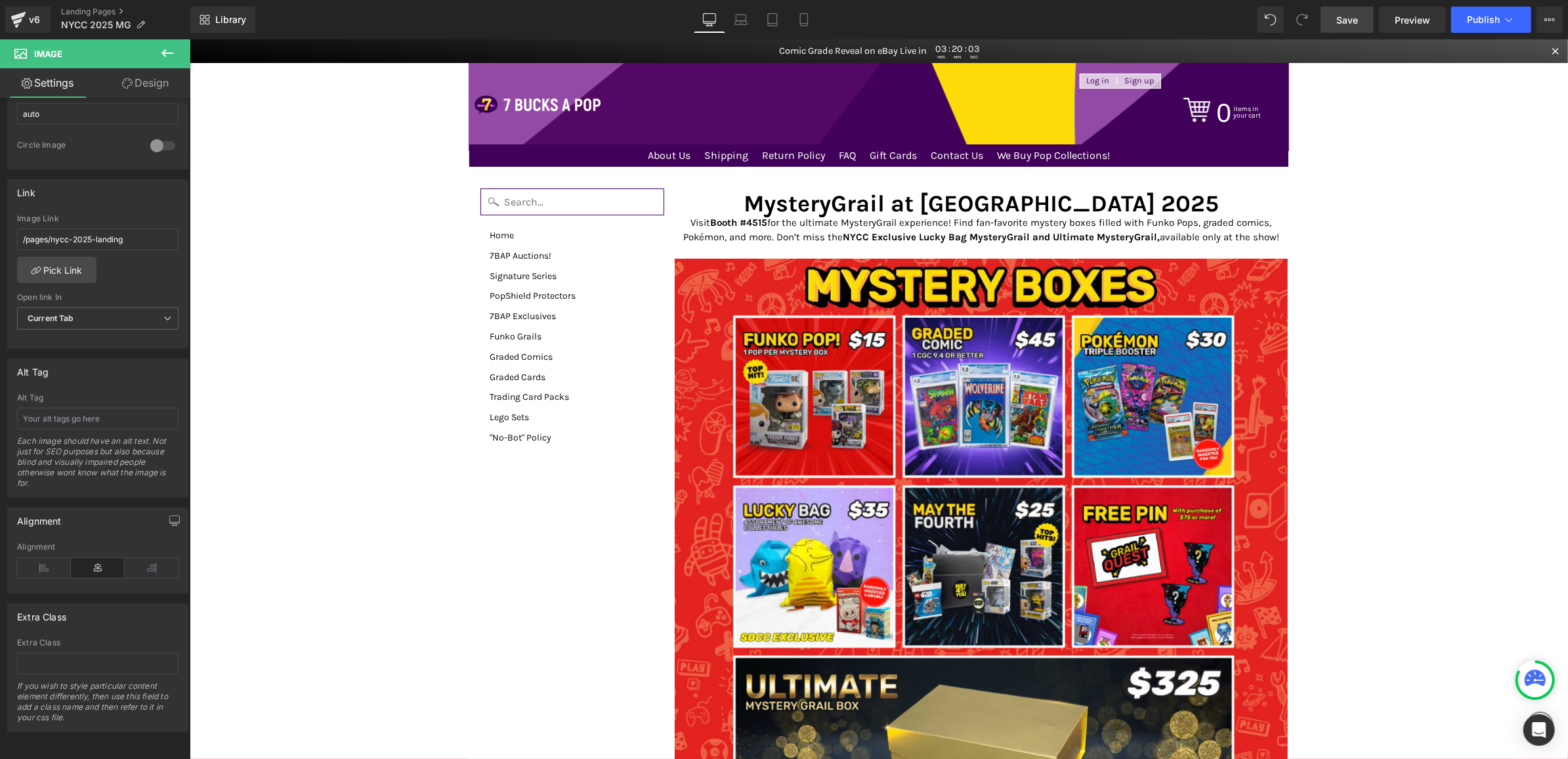
click at [1359, 16] on link "Save" at bounding box center [1347, 20] width 53 height 26
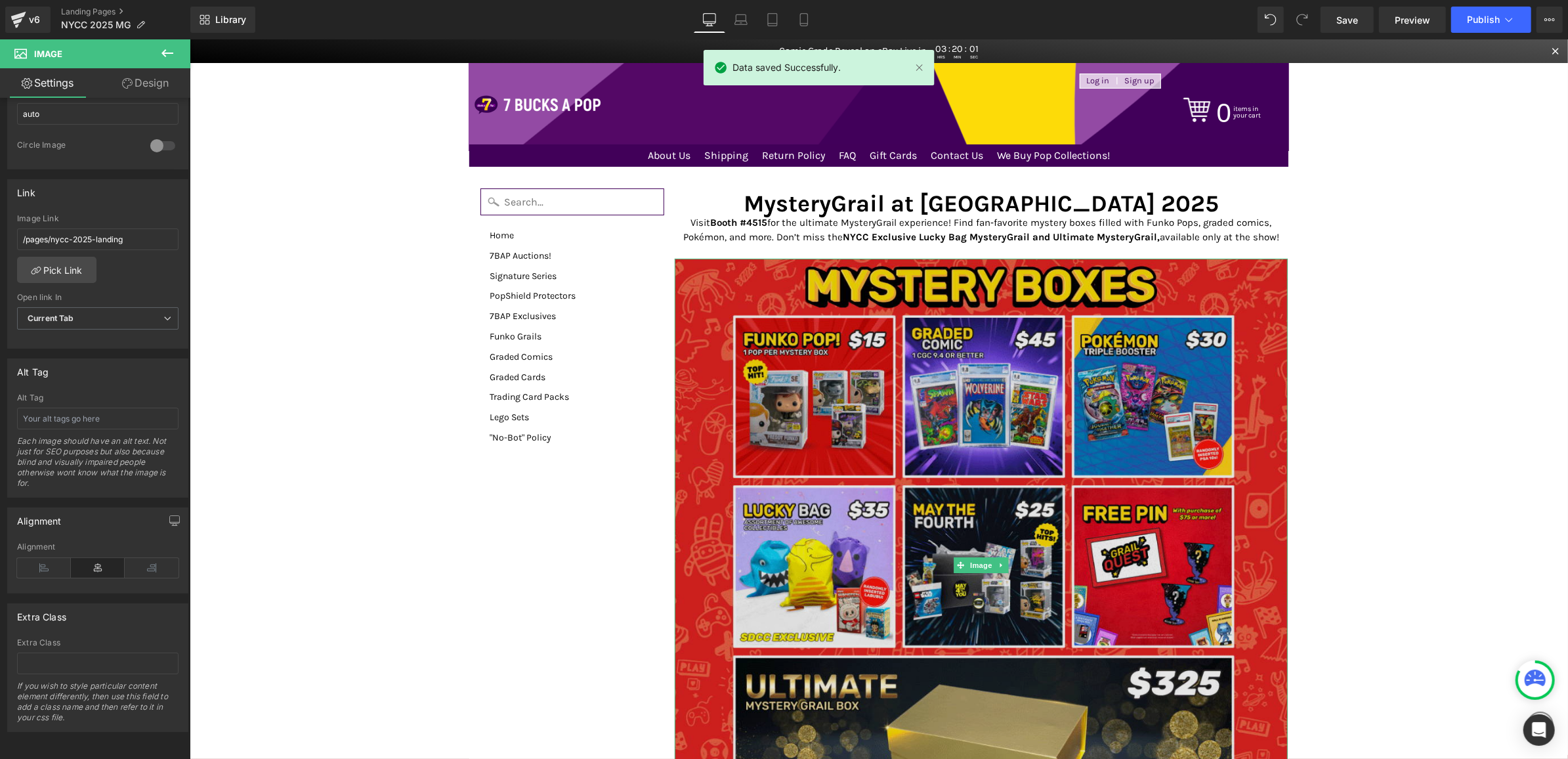
click at [1162, 349] on img at bounding box center [981, 565] width 614 height 614
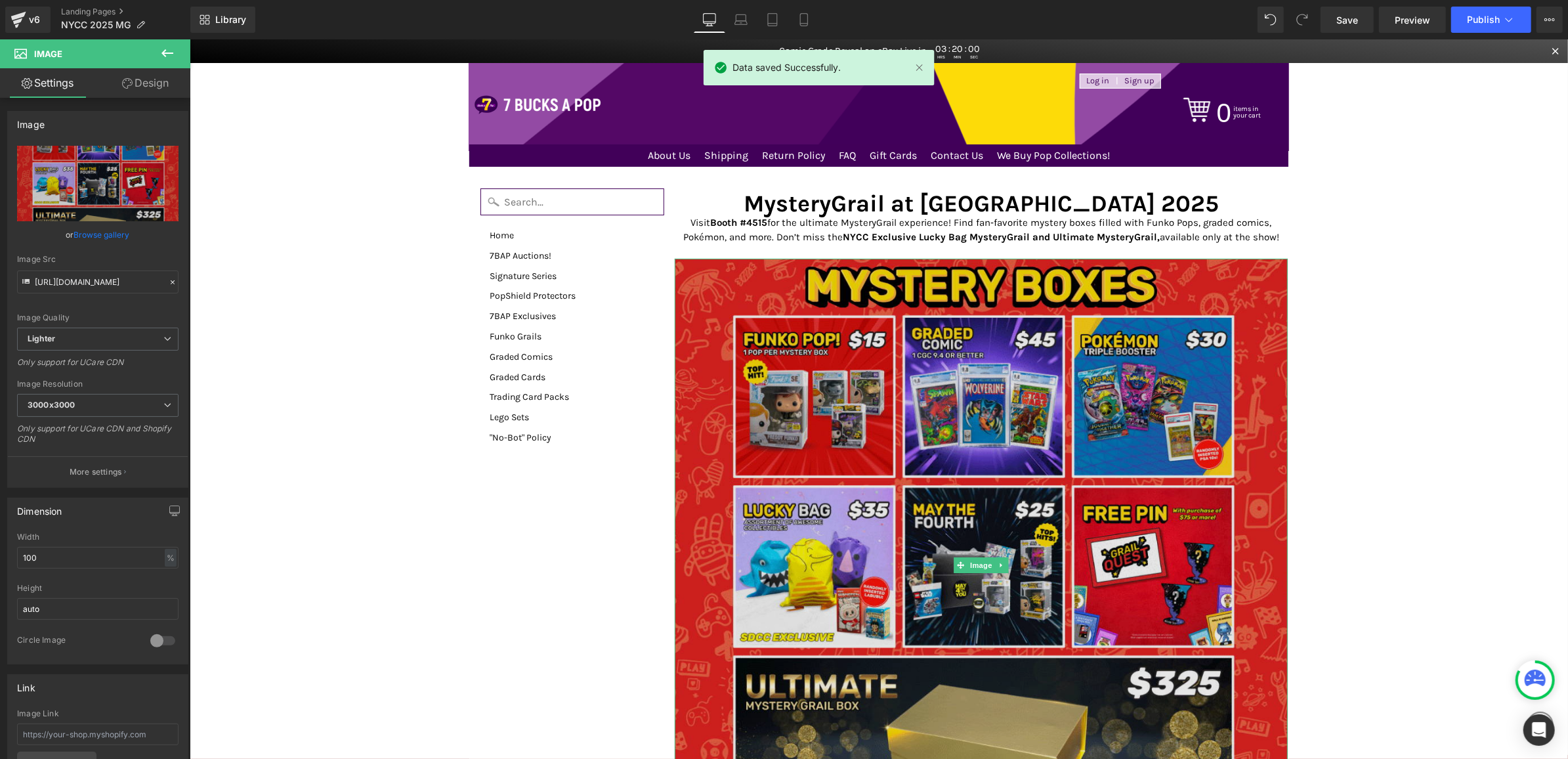
click at [1135, 301] on img at bounding box center [981, 565] width 614 height 614
click at [906, 324] on img at bounding box center [981, 565] width 614 height 614
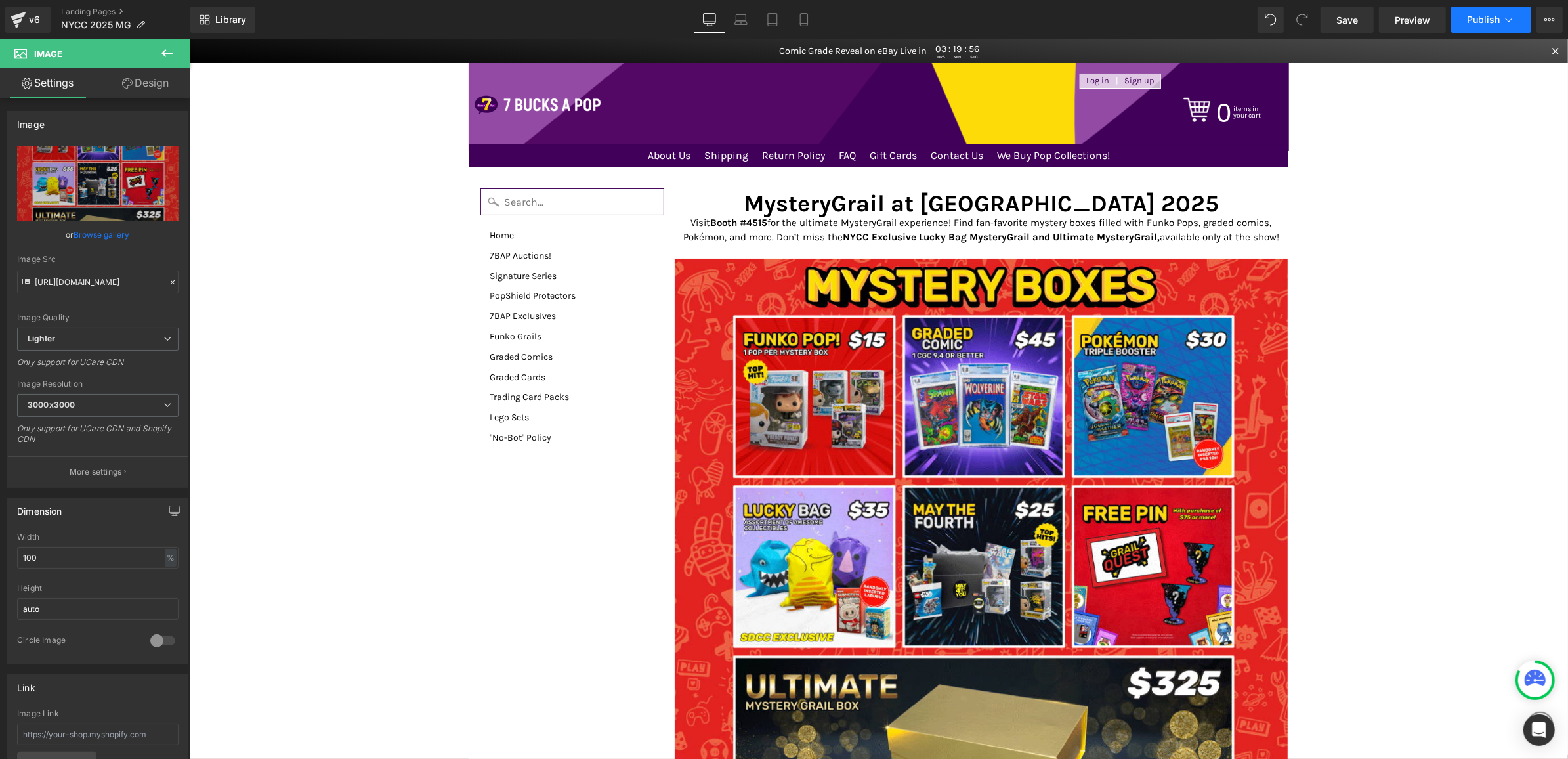
click at [1486, 15] on span "Publish" at bounding box center [1484, 20] width 33 height 11
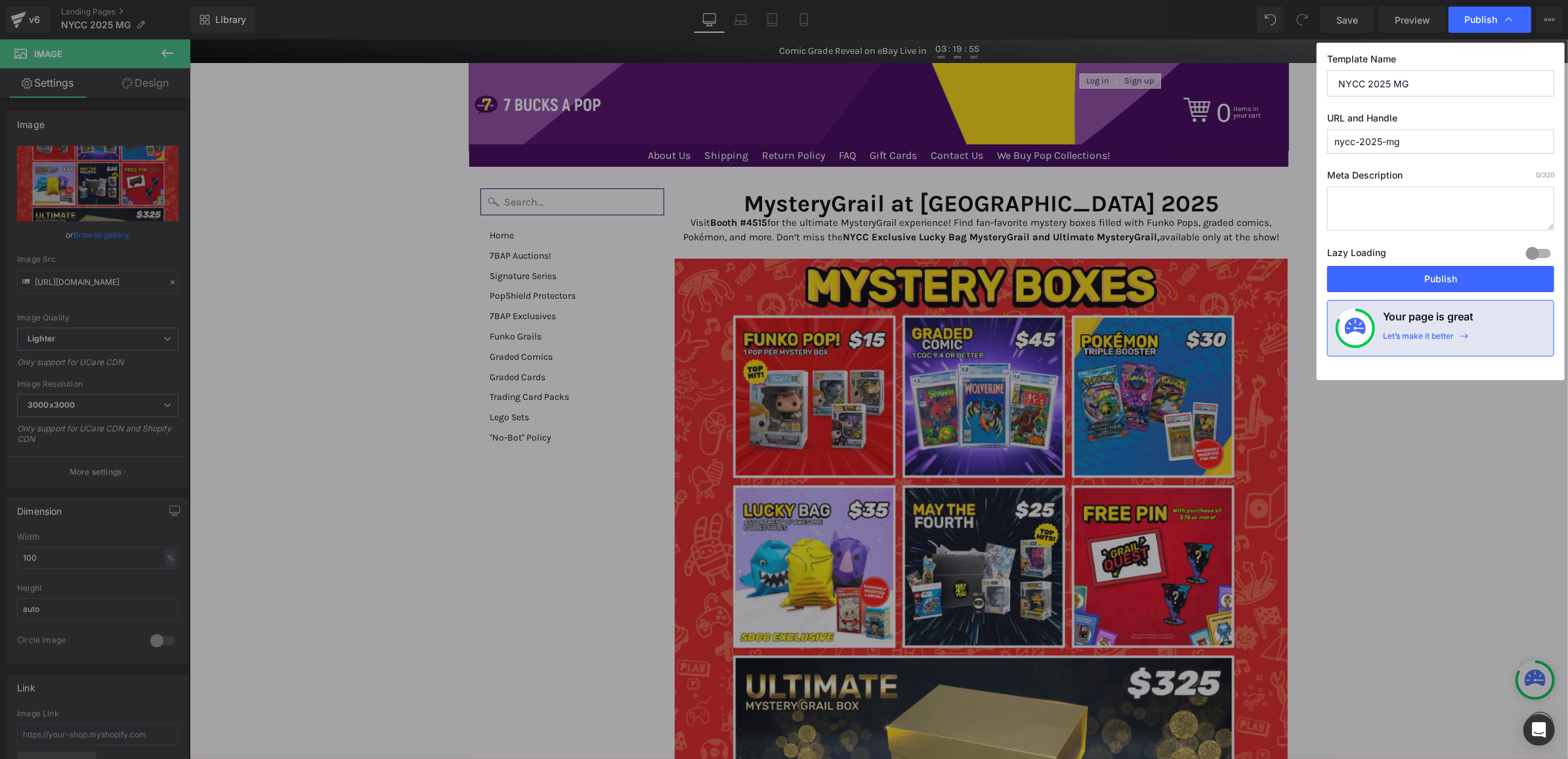
click at [1400, 197] on textarea at bounding box center [1441, 208] width 227 height 44
click at [1453, 276] on button "Publish" at bounding box center [1441, 279] width 227 height 26
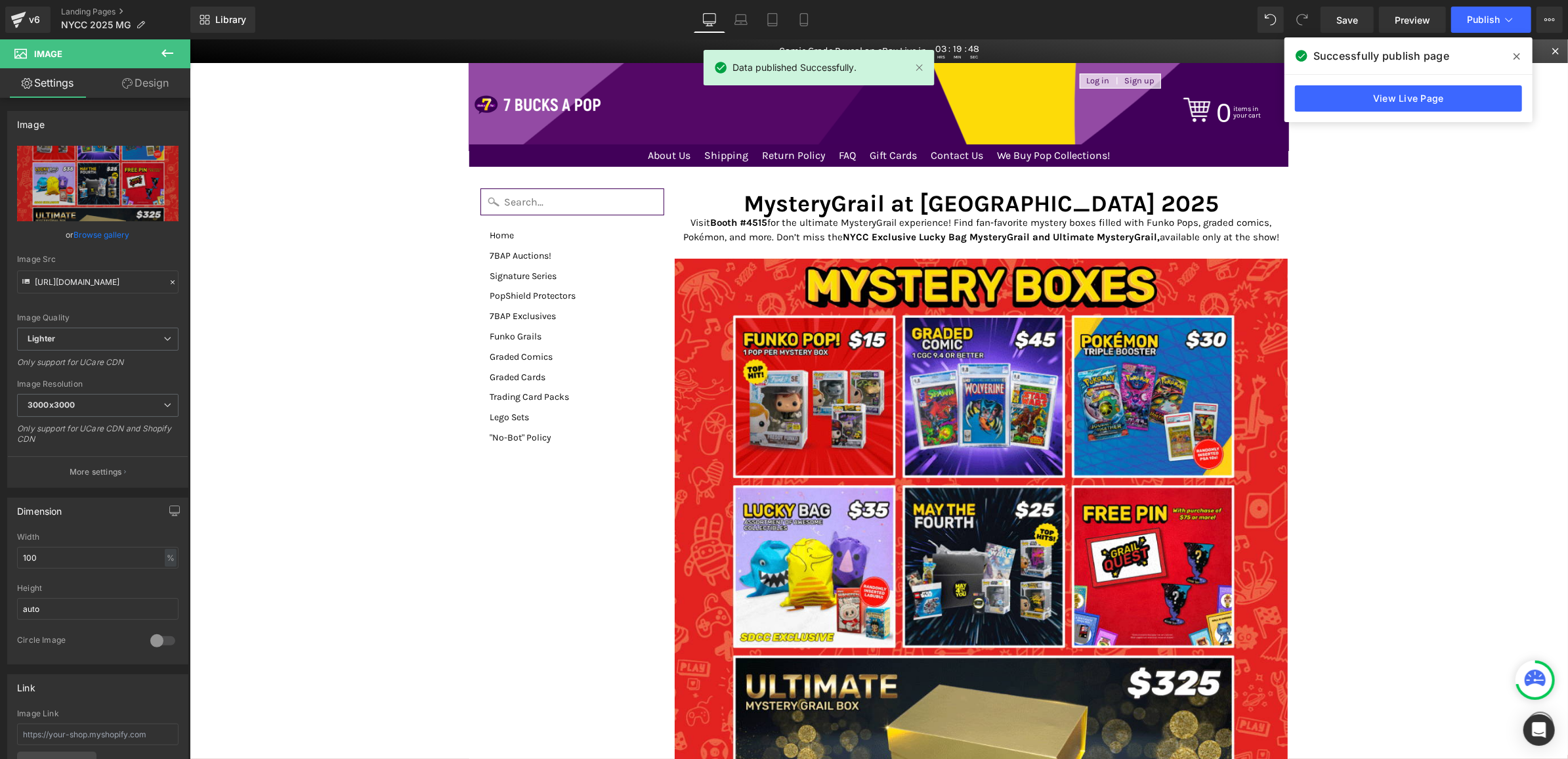
click at [1514, 55] on icon at bounding box center [1517, 57] width 7 height 11
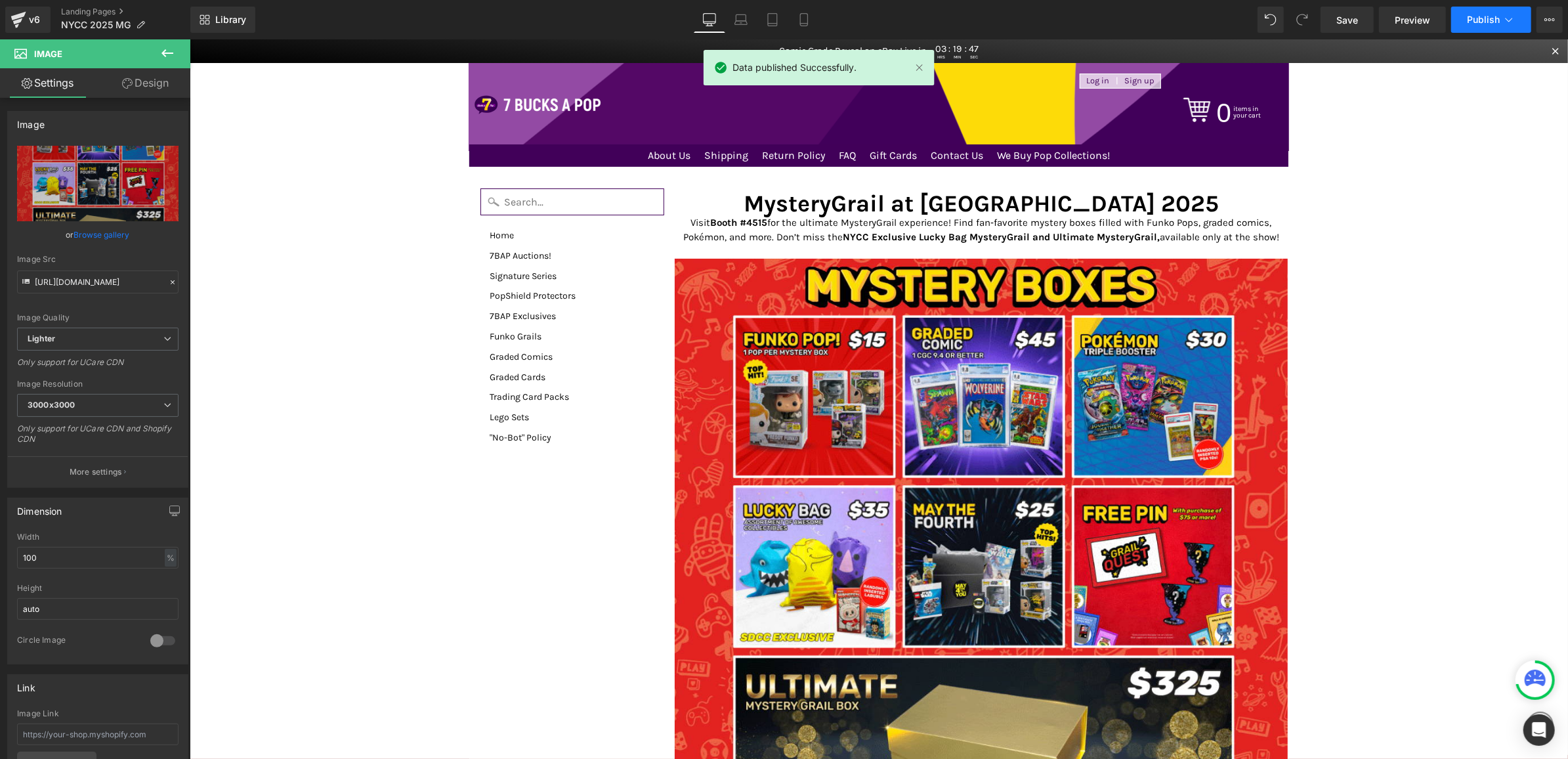
click at [1518, 21] on button "Publish" at bounding box center [1491, 20] width 80 height 26
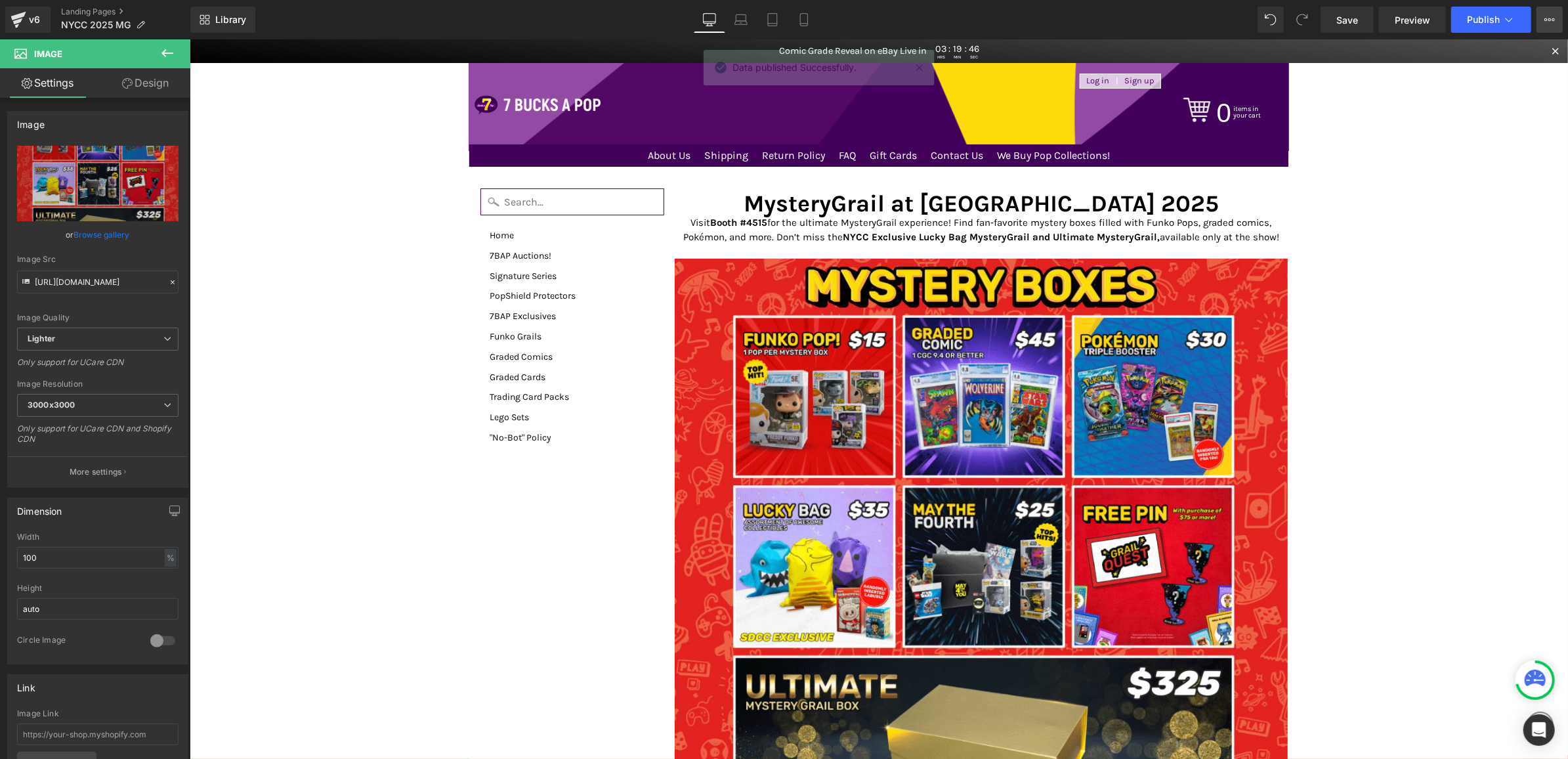
click at [1545, 27] on button "View Live Page View with current Template Save Template to Library Schedule Pub…" at bounding box center [1550, 20] width 26 height 26
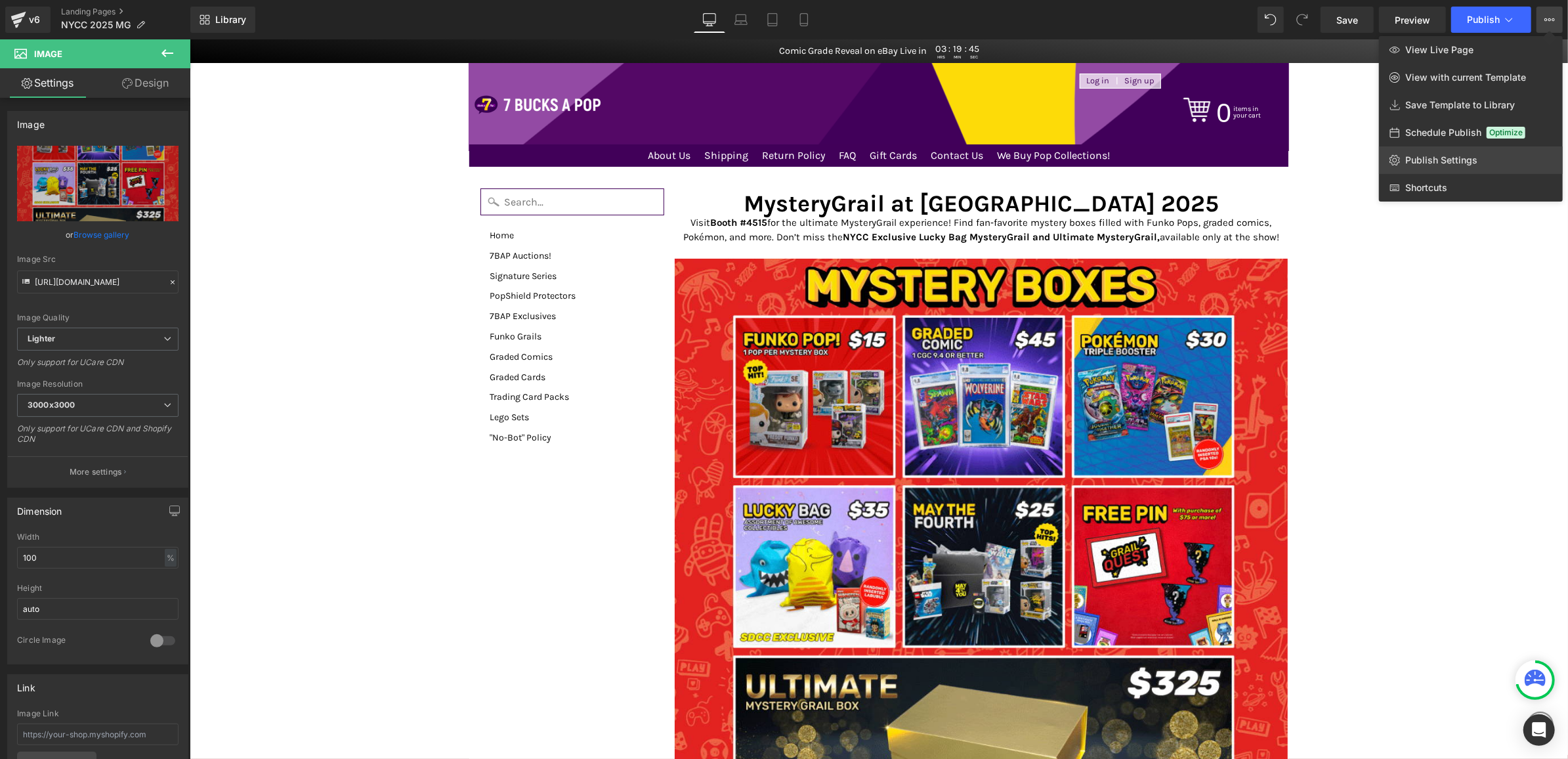
click at [1441, 163] on span "Publish Settings" at bounding box center [1441, 161] width 72 height 12
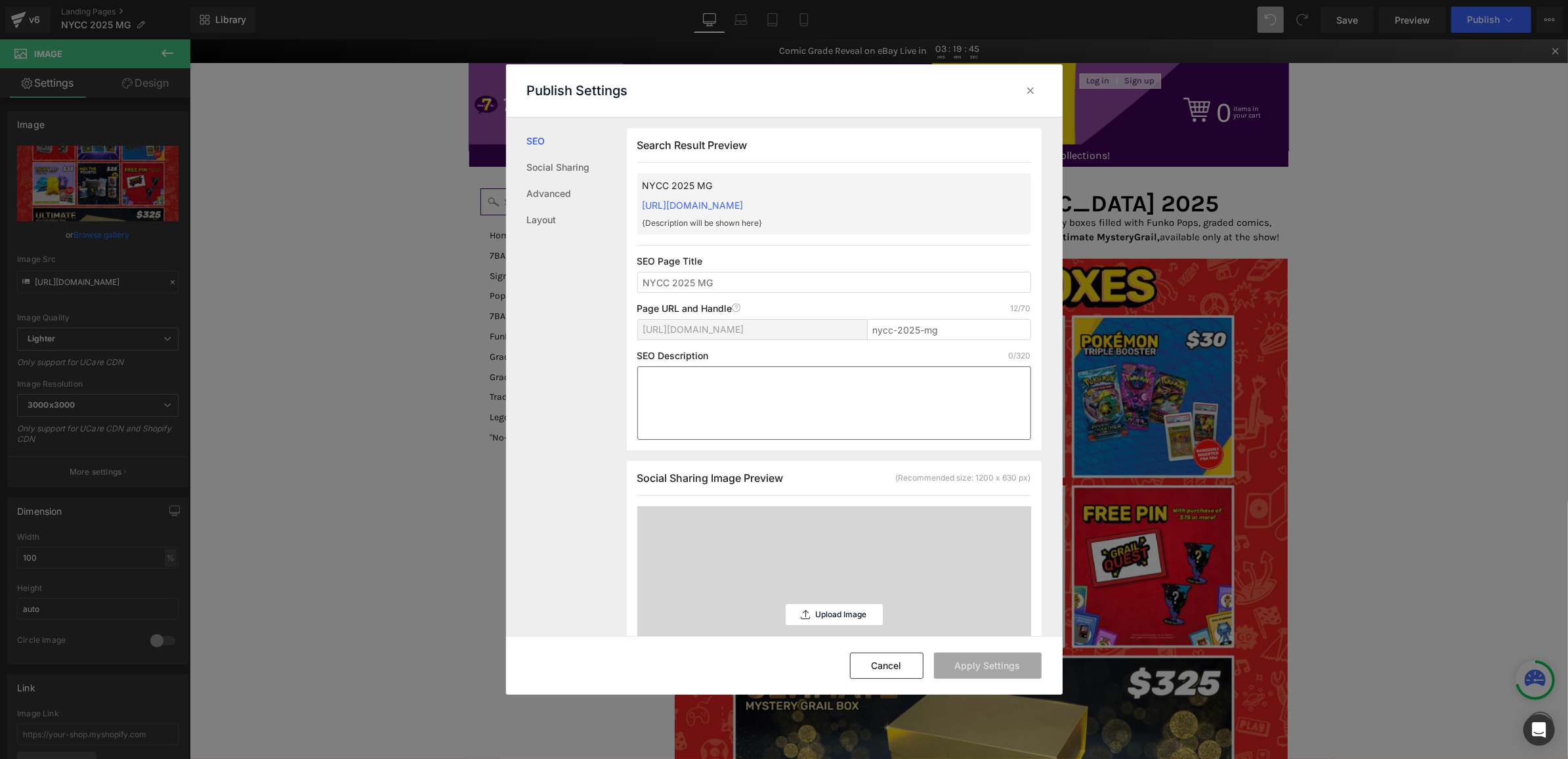
scroll to position [1, 0]
click at [811, 412] on textarea at bounding box center [834, 402] width 394 height 74
paste textarea "Discover MysteryGrail at NYCC 2025! Shop exclusive mystery boxes packed with Fu…"
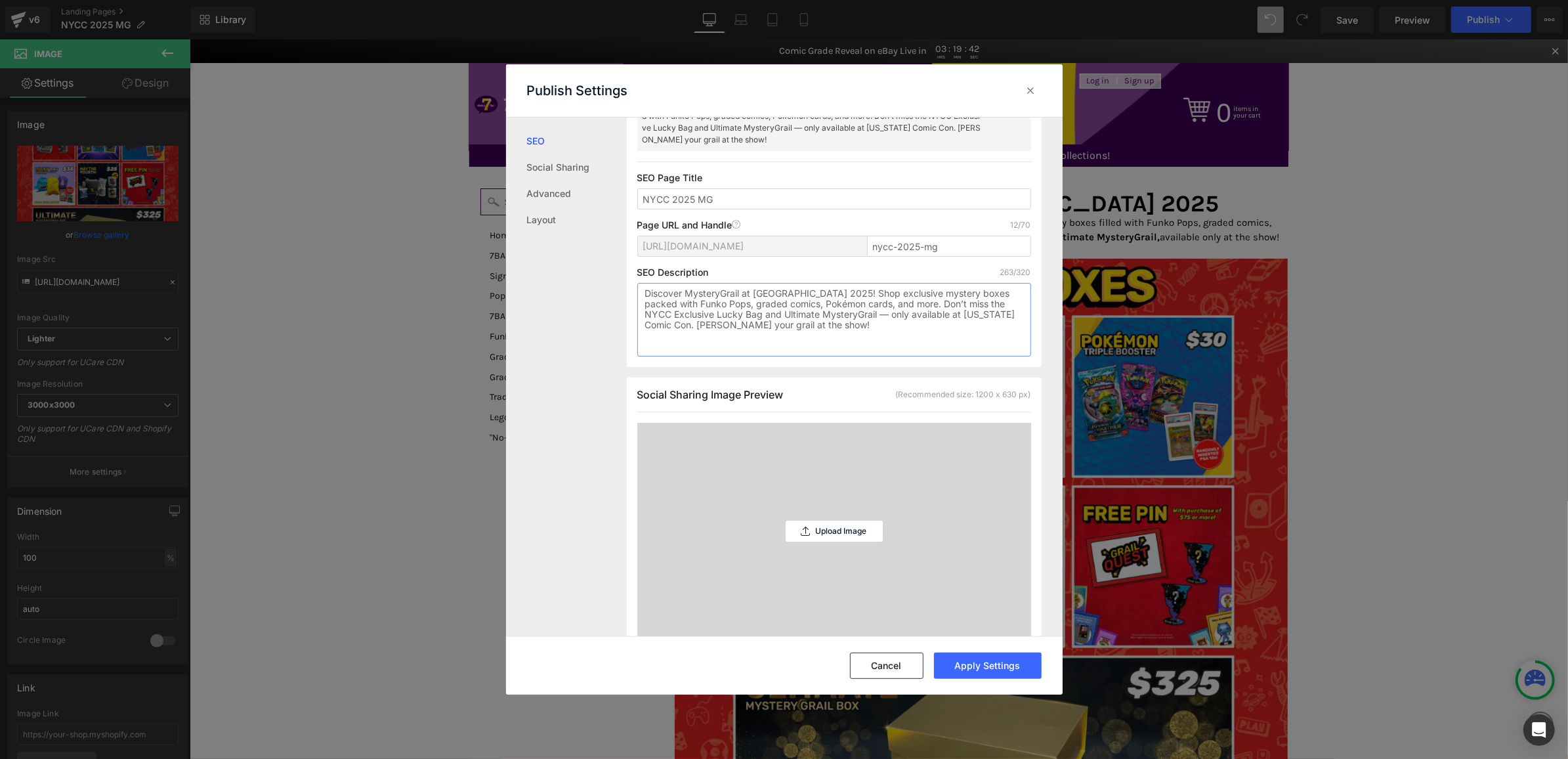
scroll to position [161, 0]
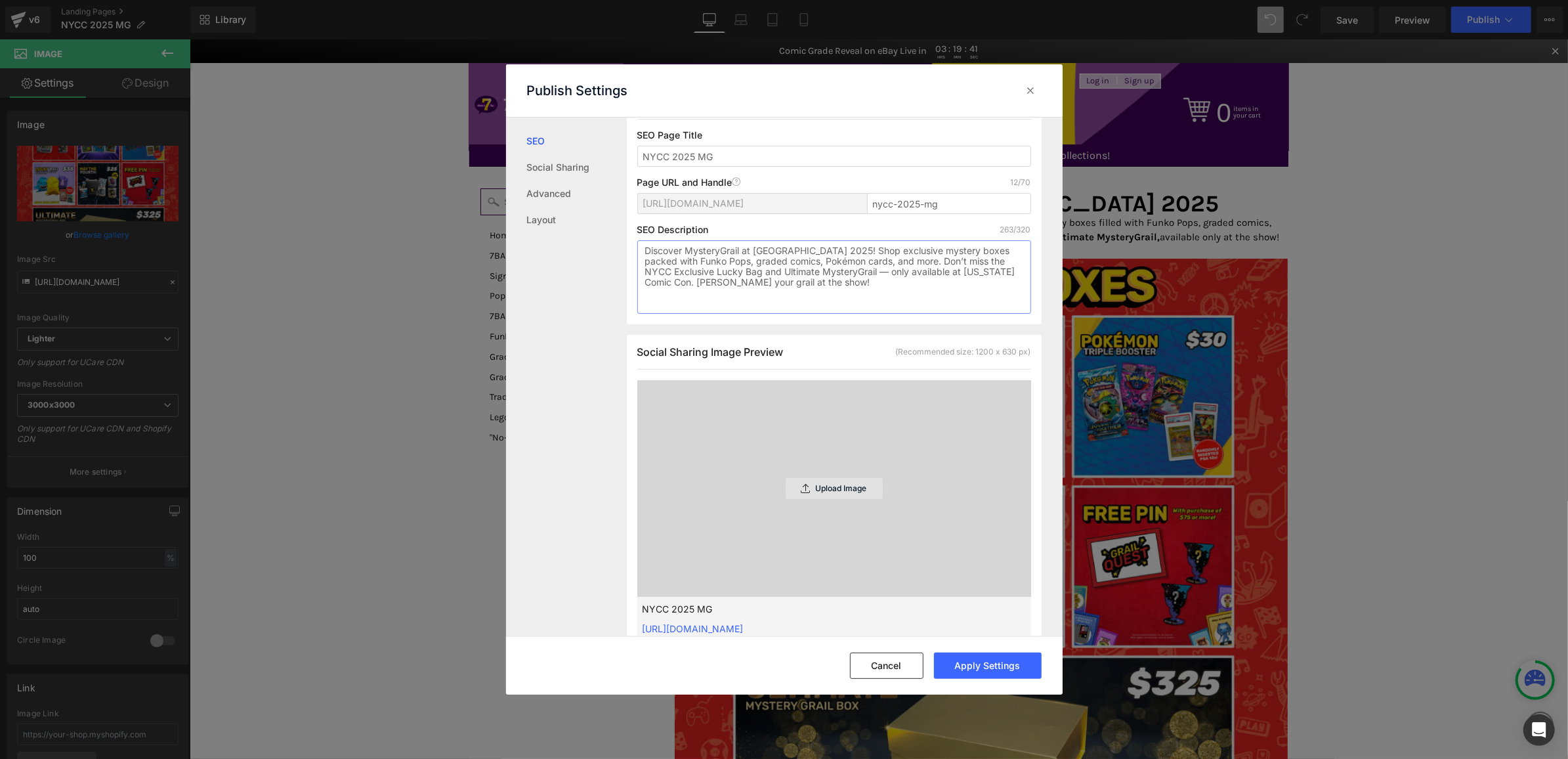
type textarea "Discover MysteryGrail at NYCC 2025! Shop exclusive mystery boxes packed with Fu…"
click at [789, 488] on div "Upload Image" at bounding box center [834, 488] width 97 height 21
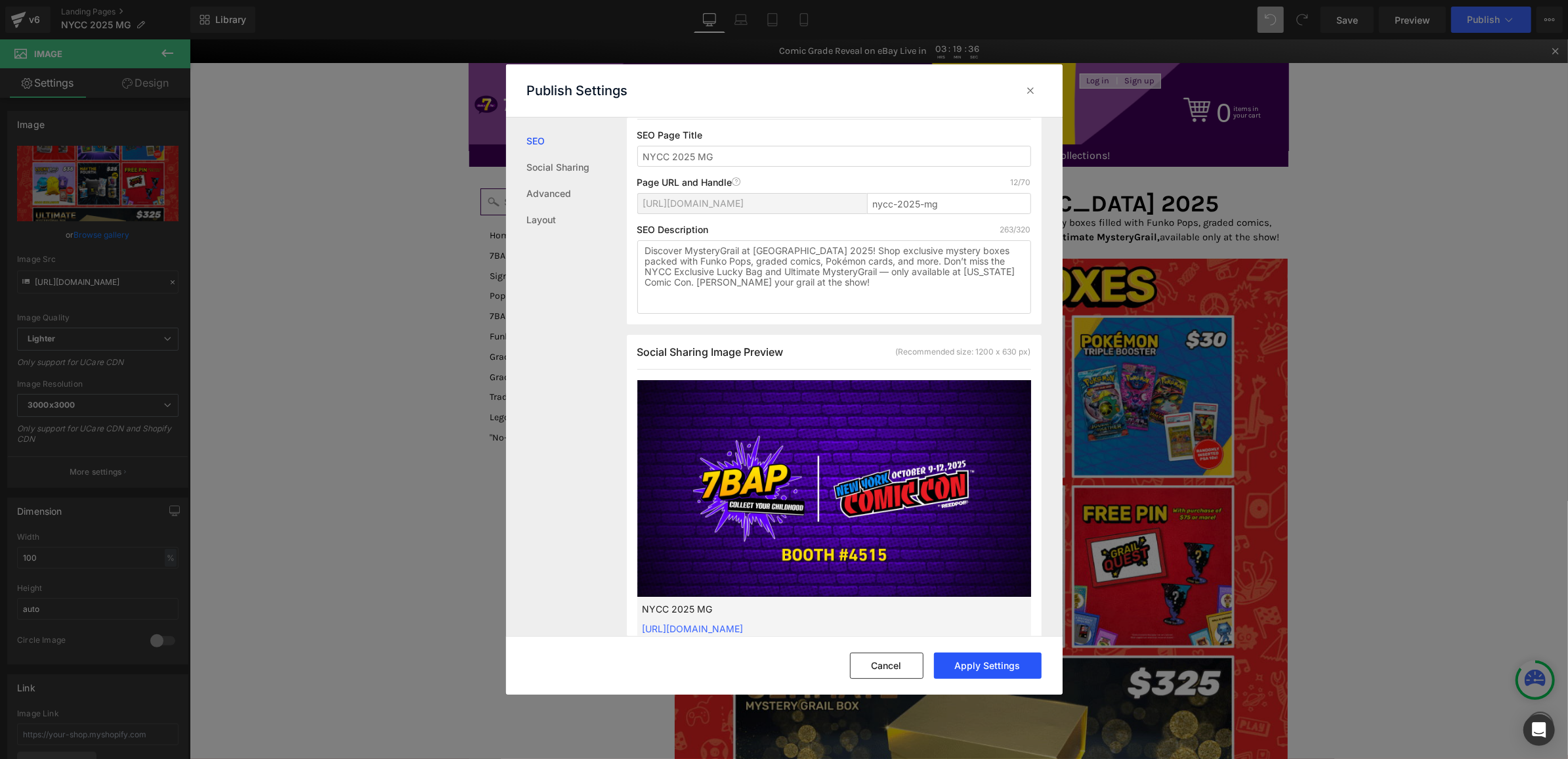
click at [955, 671] on button "Apply Settings" at bounding box center [988, 666] width 108 height 26
click at [1028, 88] on icon at bounding box center [1031, 90] width 13 height 13
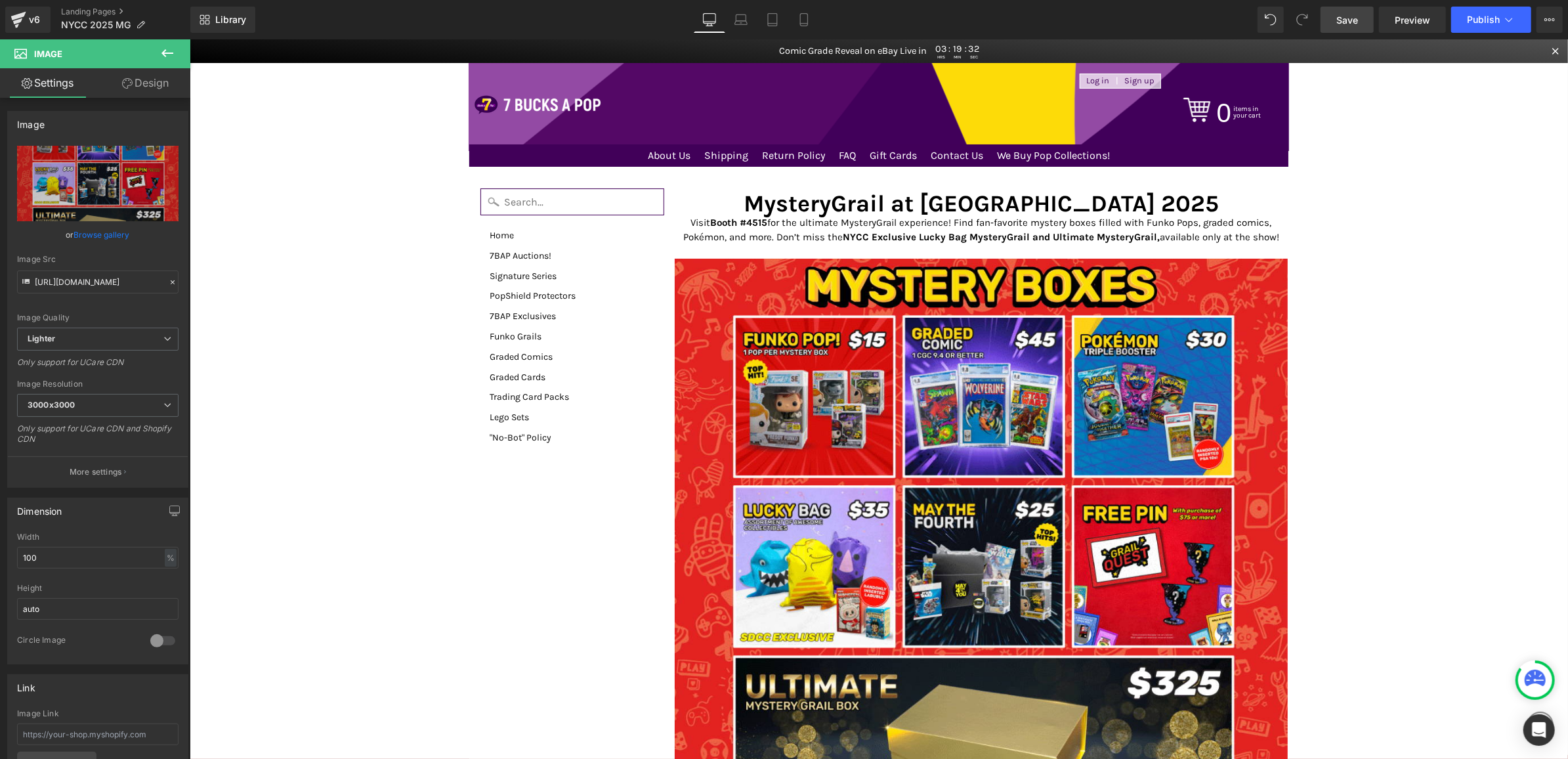
click at [1343, 23] on span "Save" at bounding box center [1347, 20] width 22 height 14
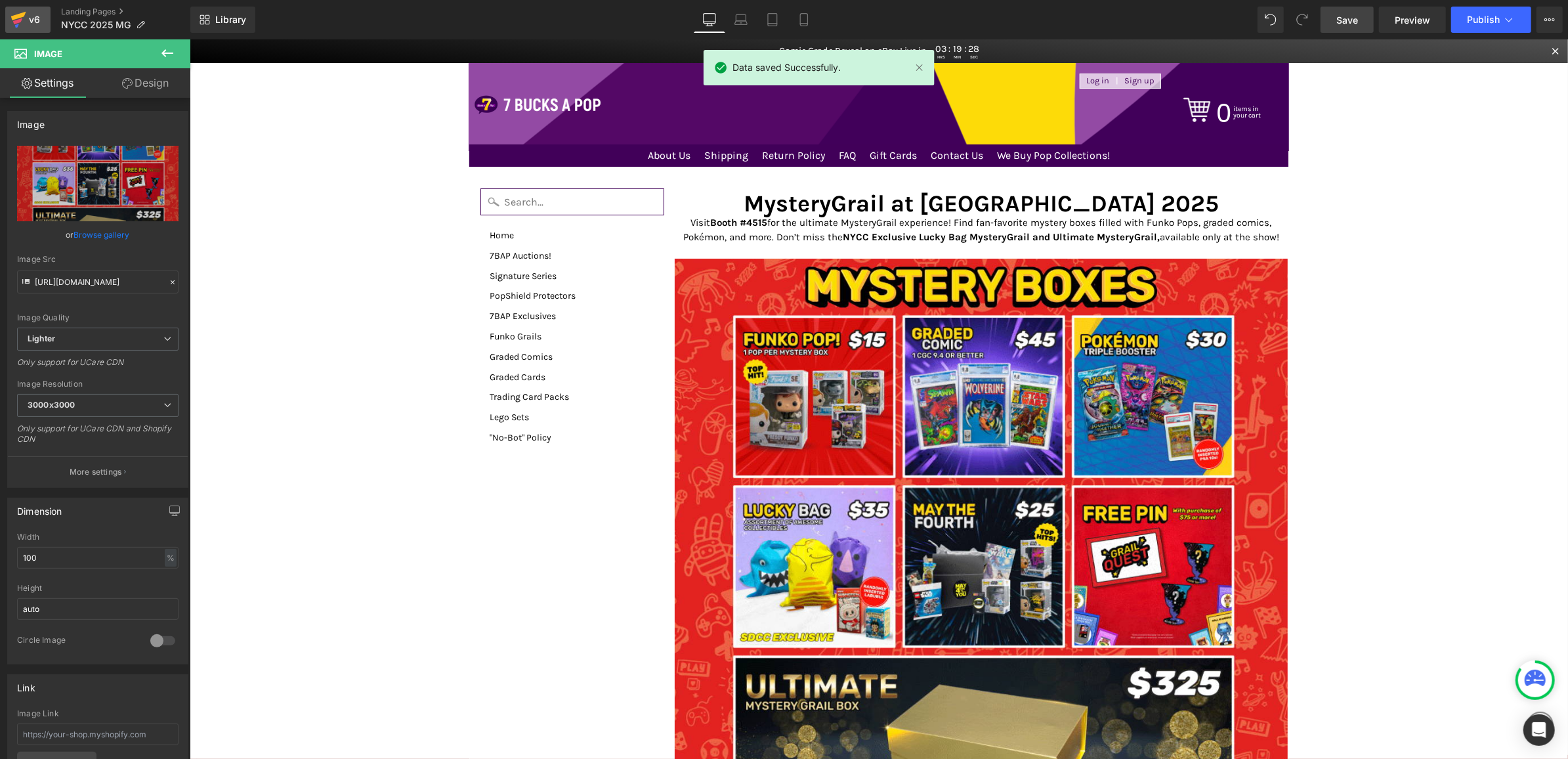
click at [12, 15] on icon at bounding box center [18, 20] width 16 height 33
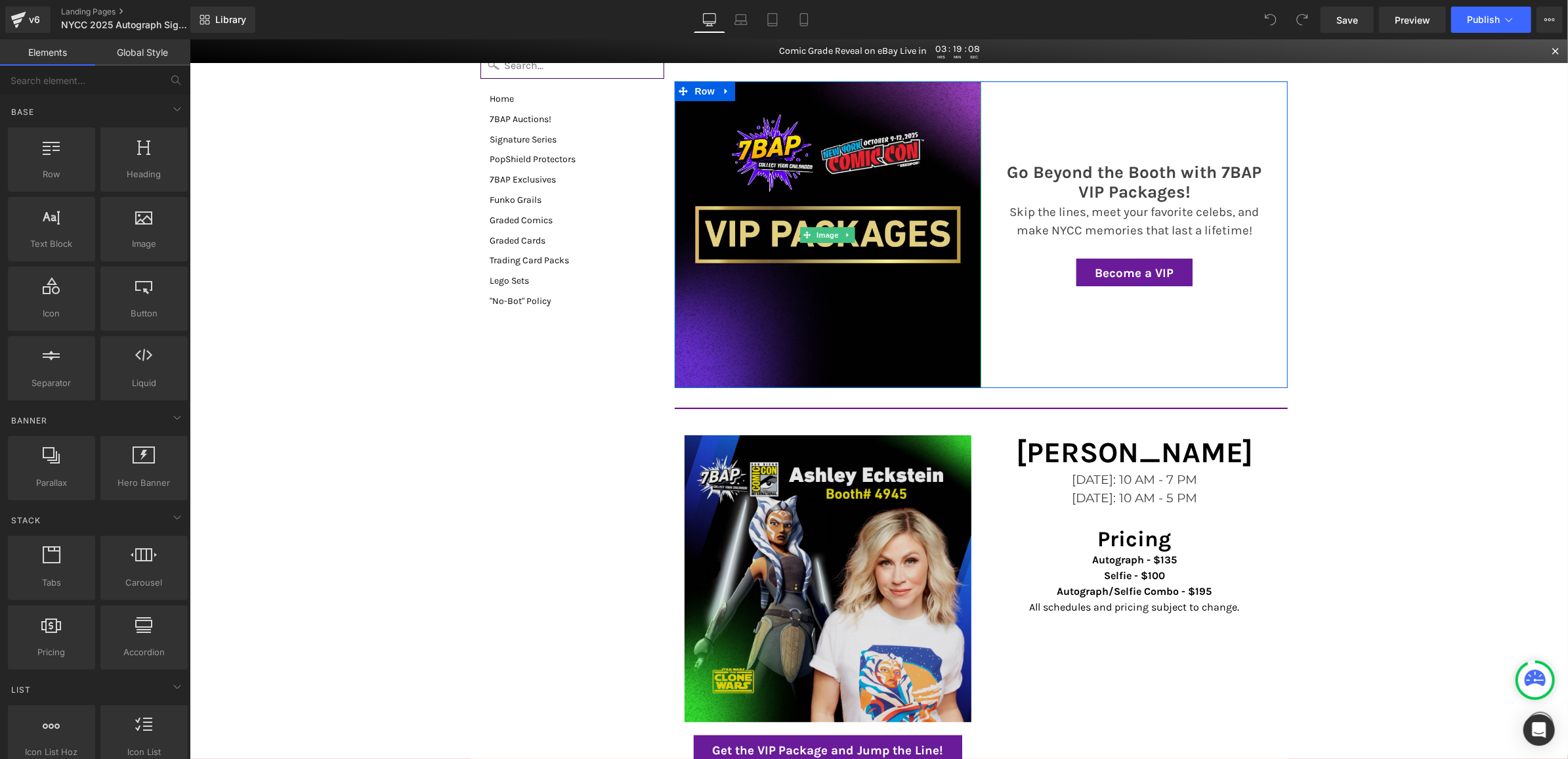
scroll to position [153, 0]
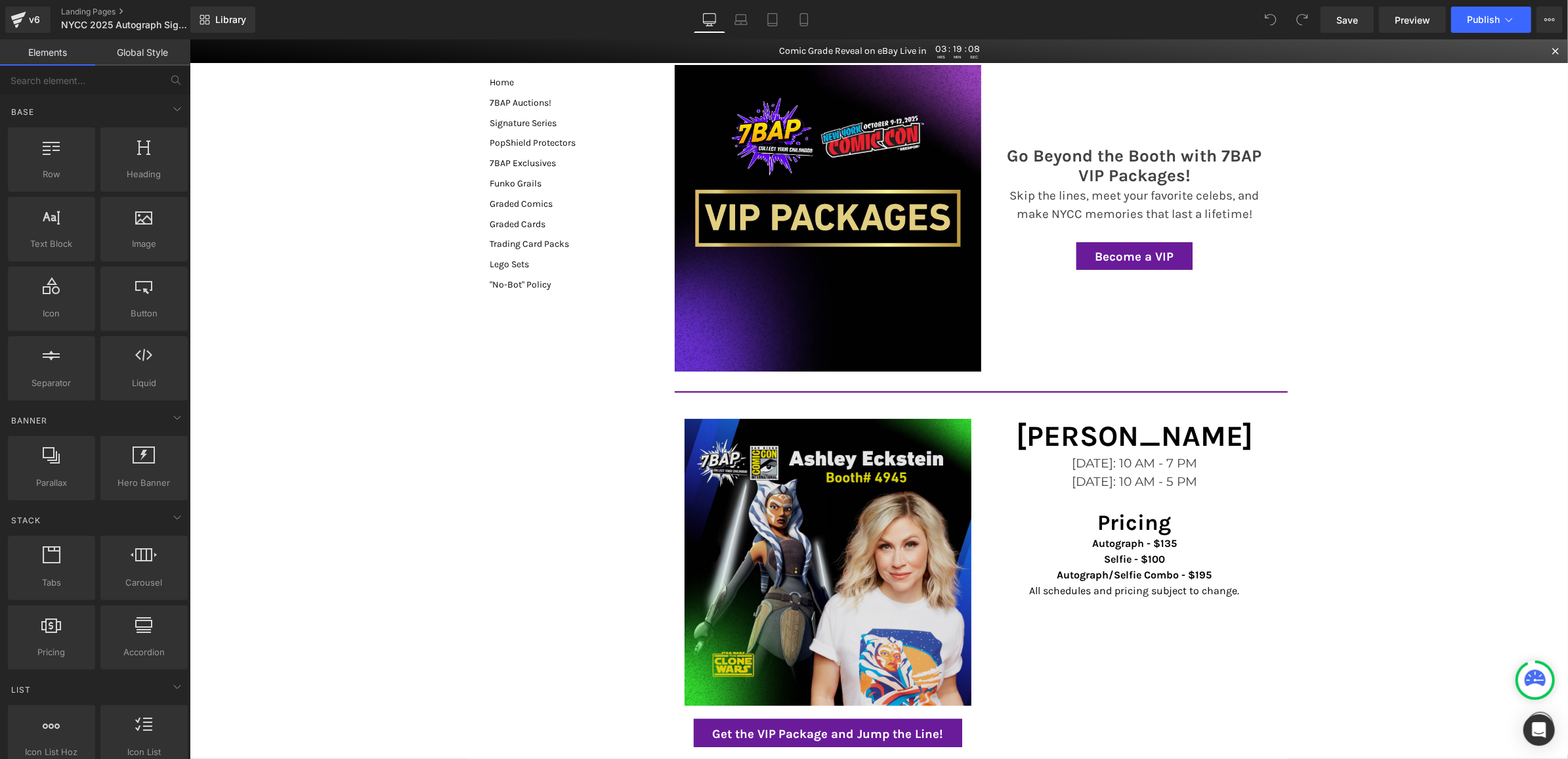
click at [838, 451] on img at bounding box center [827, 562] width 287 height 287
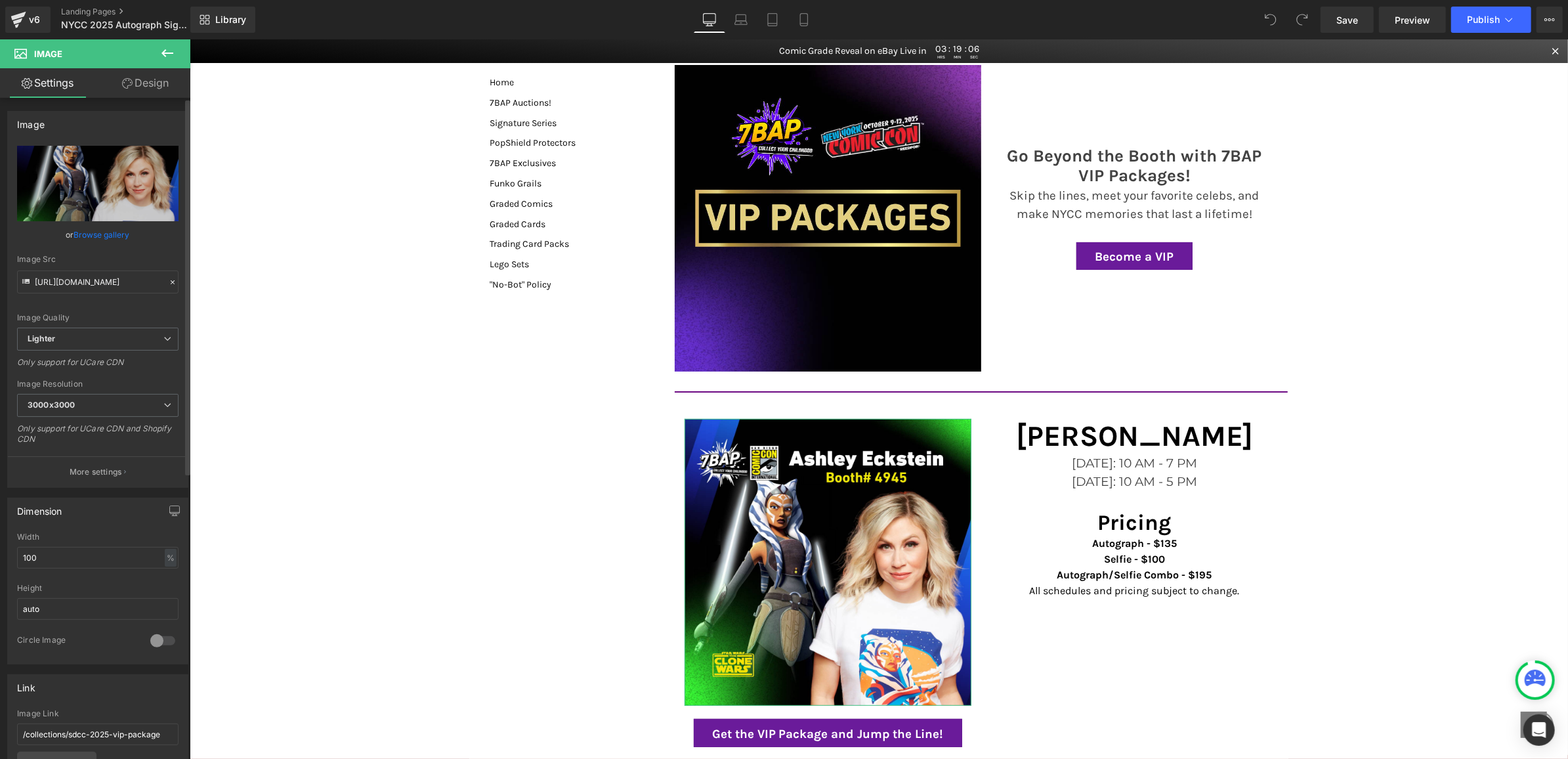
click at [87, 231] on link "Browse gallery" at bounding box center [102, 234] width 56 height 23
click at [812, 210] on span at bounding box center [807, 218] width 14 height 16
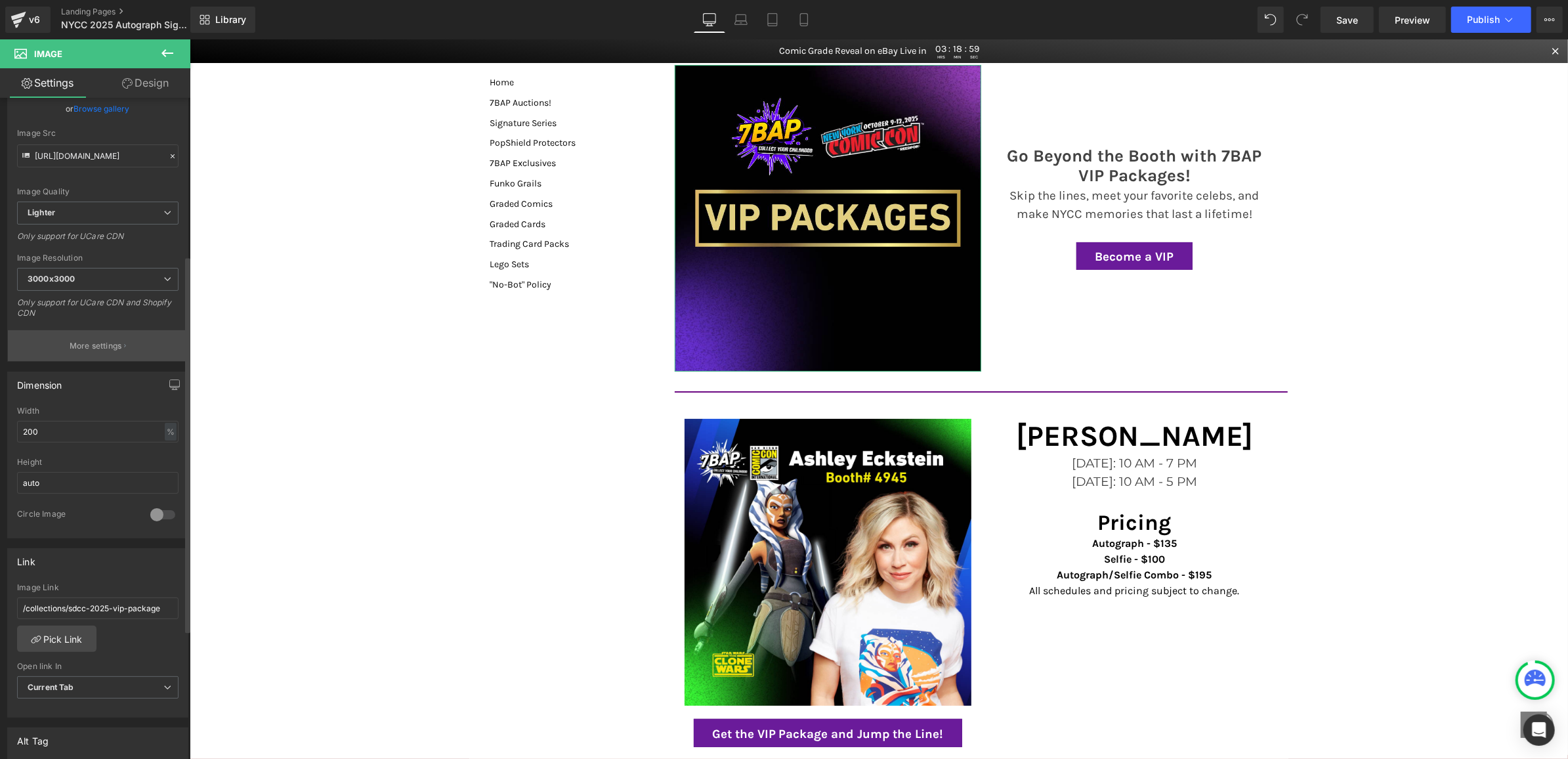
scroll to position [305, 0]
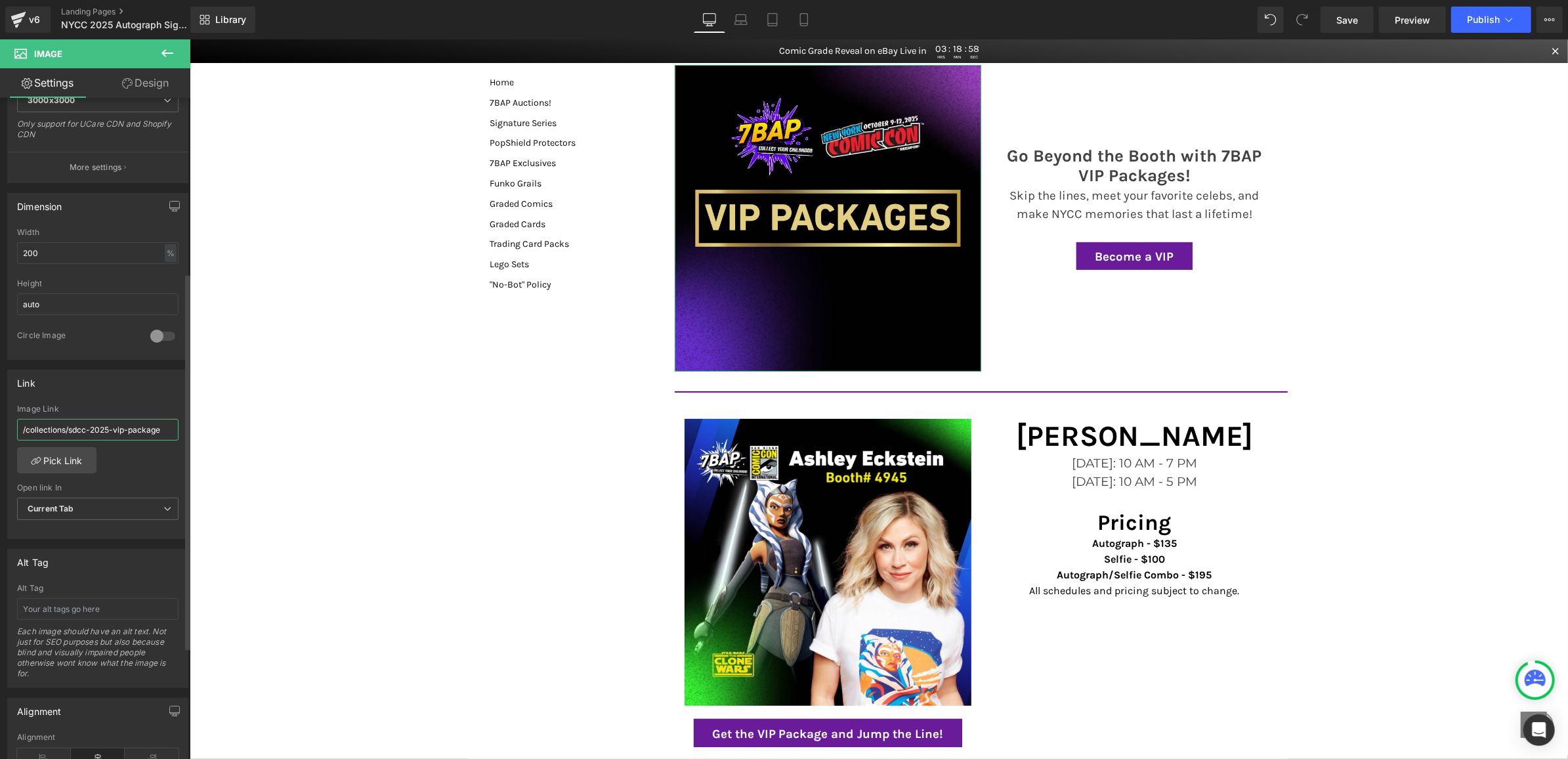
click at [98, 427] on input "/collections/sdcc-2025-vip-package" at bounding box center [98, 430] width 161 height 22
click at [69, 451] on link "Pick Link" at bounding box center [57, 460] width 79 height 26
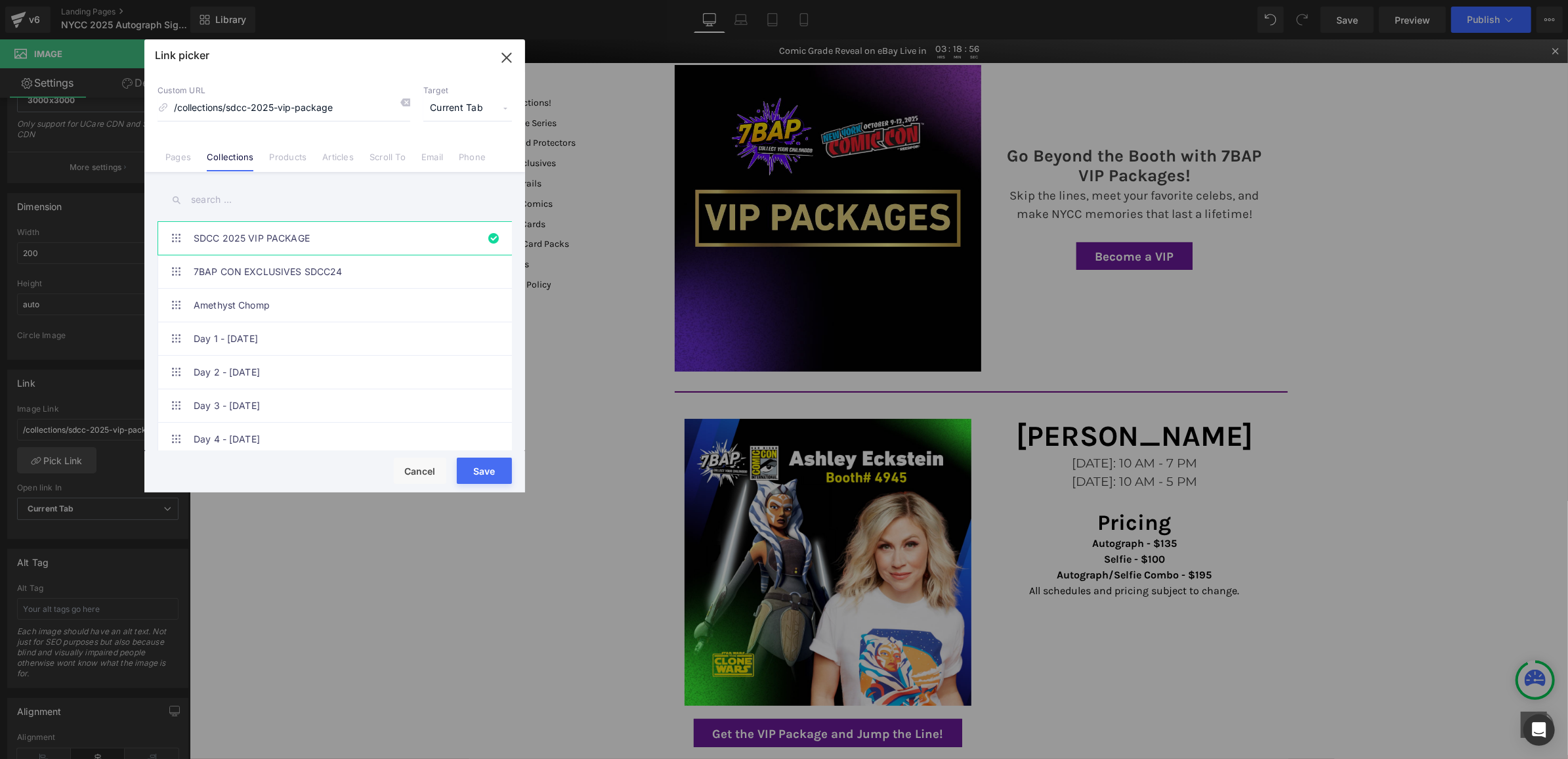
click at [258, 210] on input "text" at bounding box center [335, 200] width 354 height 29
type input "VIP"
click at [315, 262] on link "VIP Packages NYCC25" at bounding box center [338, 272] width 289 height 33
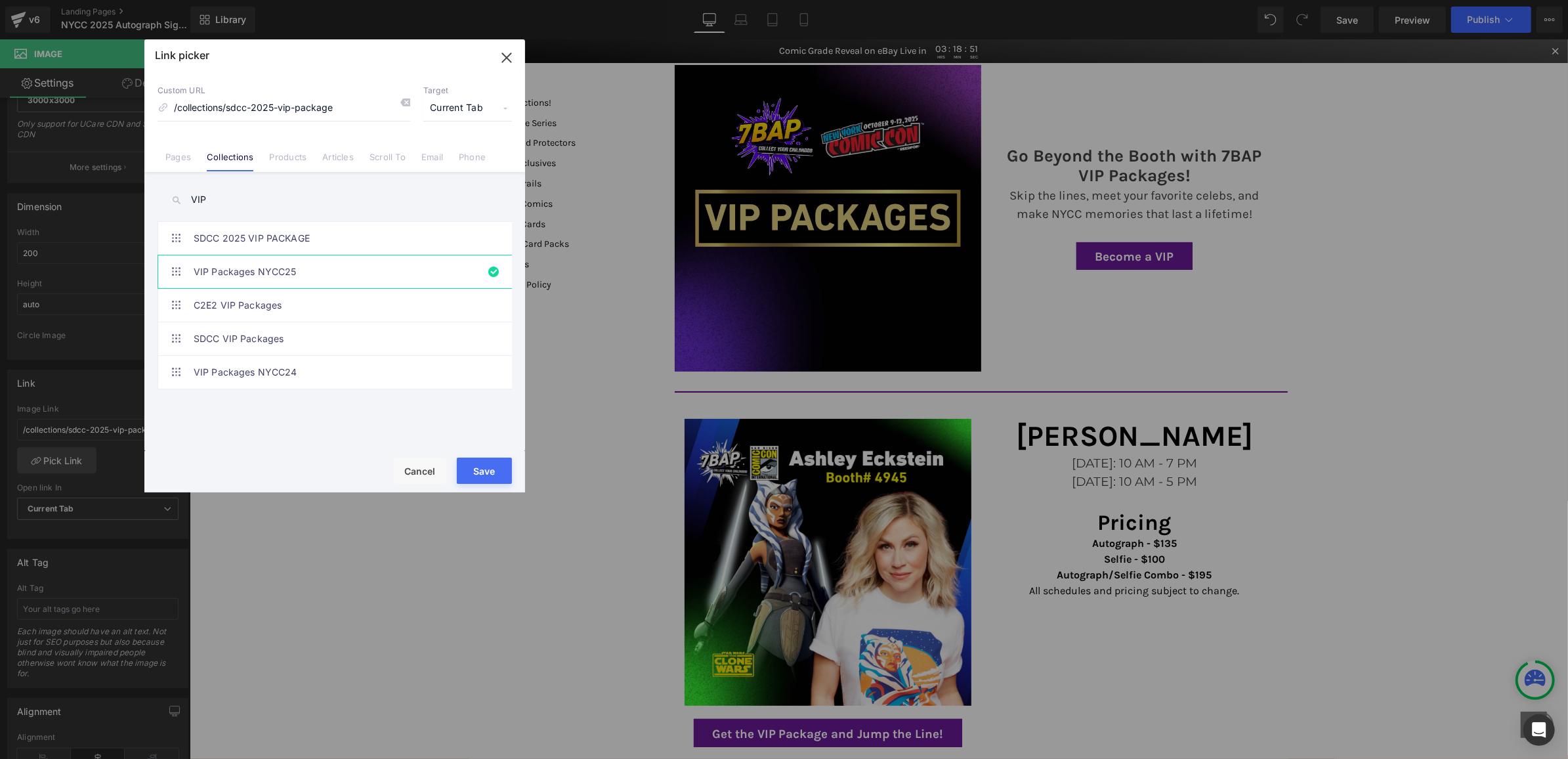
click at [496, 482] on button "Save" at bounding box center [484, 470] width 55 height 26
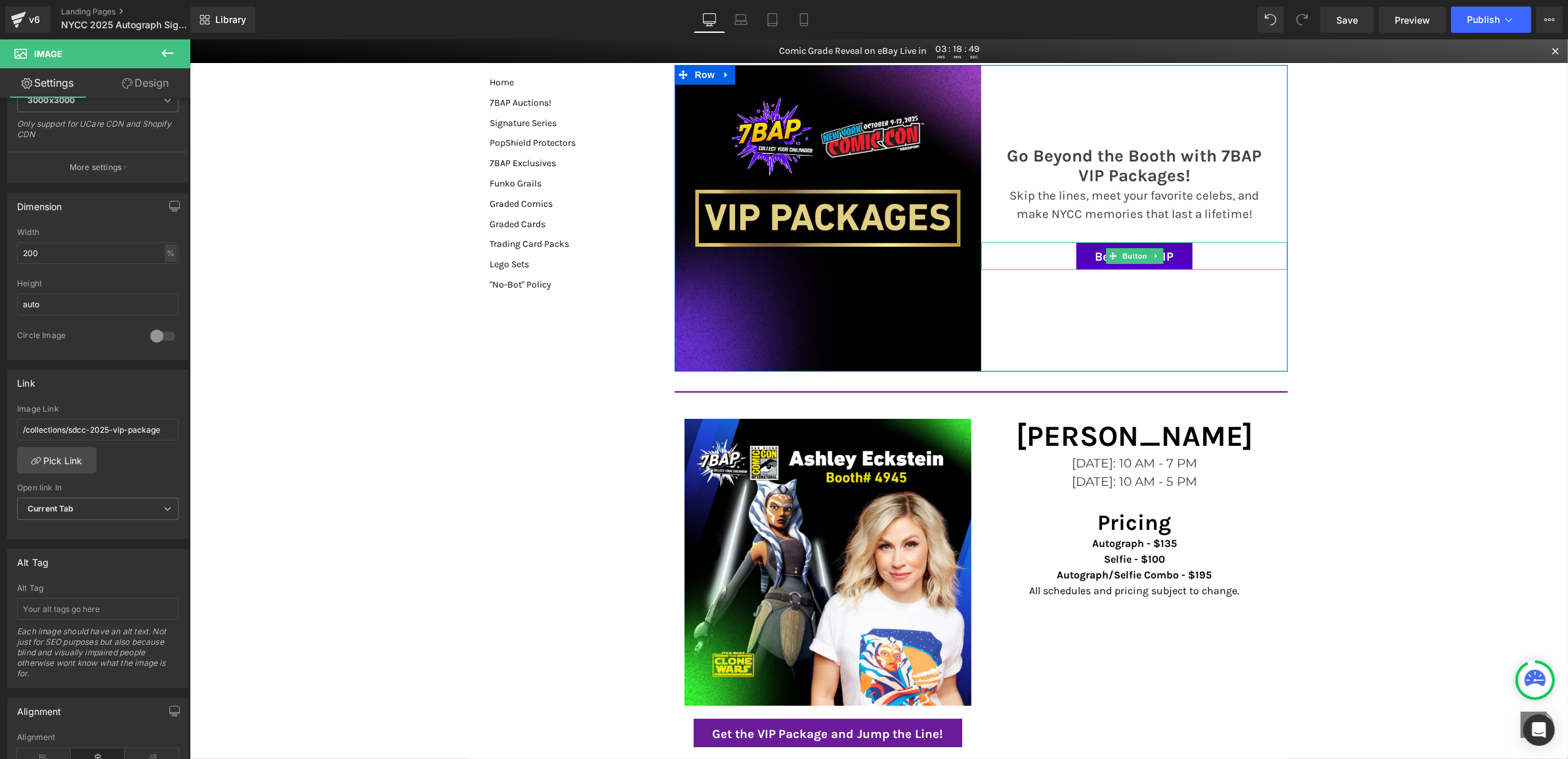
click at [1179, 258] on link "Become a VIP" at bounding box center [1133, 256] width 115 height 28
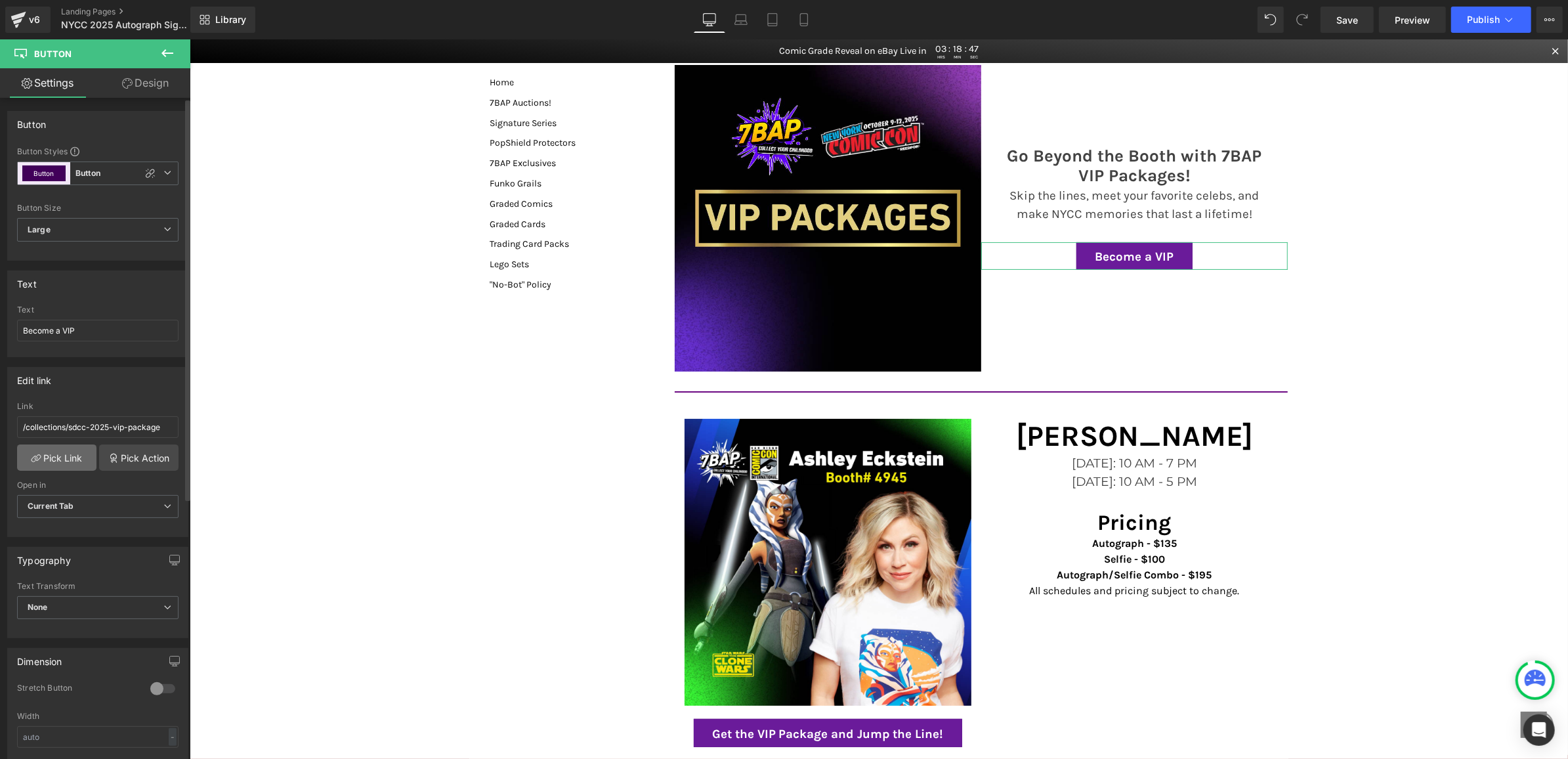
click at [64, 457] on link "Pick Link" at bounding box center [57, 458] width 79 height 26
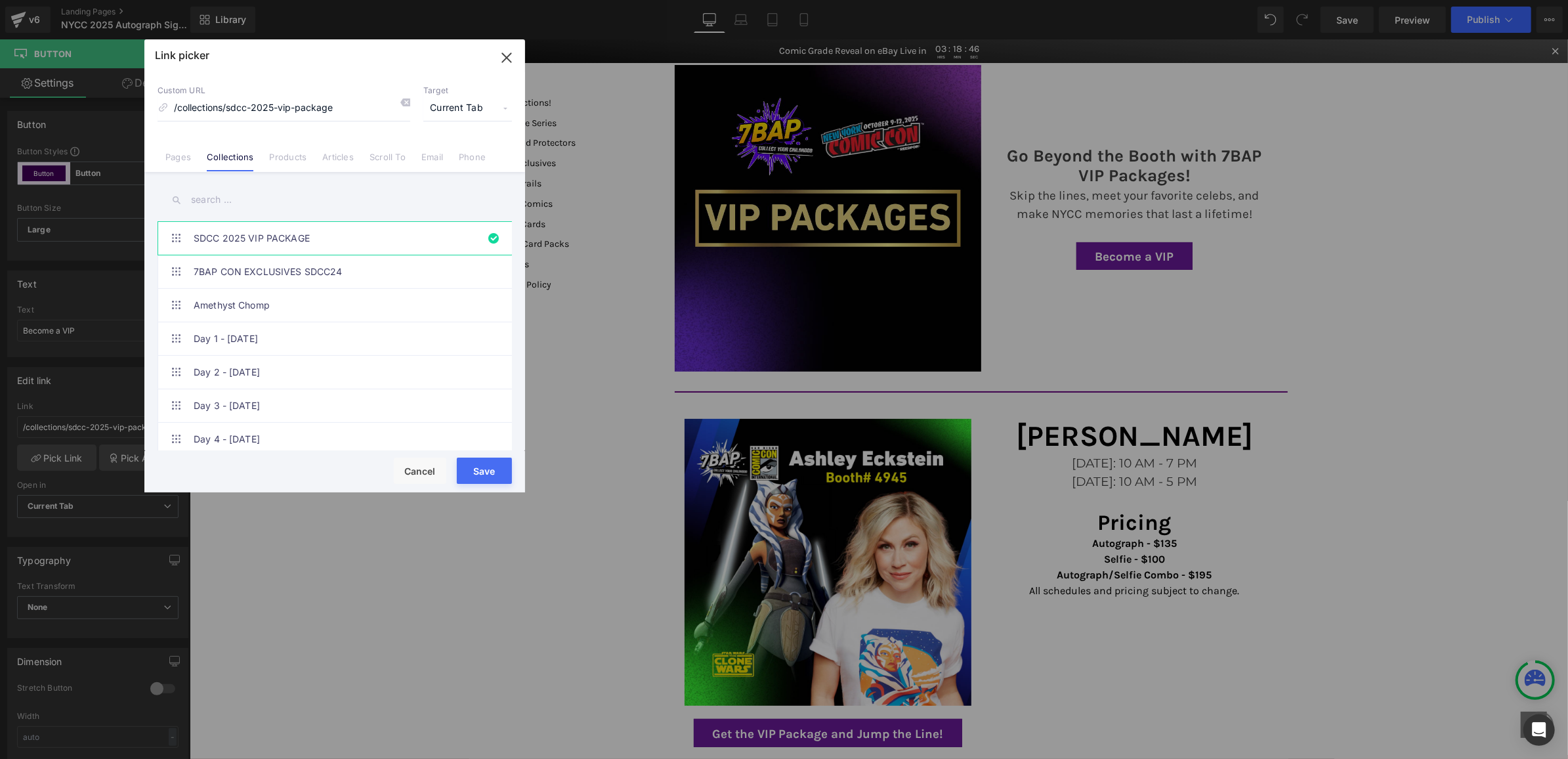
click at [267, 218] on div "SDCC 2025 VIP PACKAGE 7BAP CON EXCLUSIVES SDCC24 Amethyst Chomp Day 1 - [DATE] …" at bounding box center [335, 313] width 381 height 282
click at [263, 204] on input "text" at bounding box center [335, 200] width 354 height 29
type input "VIP"
click at [309, 274] on link "VIP Packages NYCC25" at bounding box center [338, 272] width 289 height 33
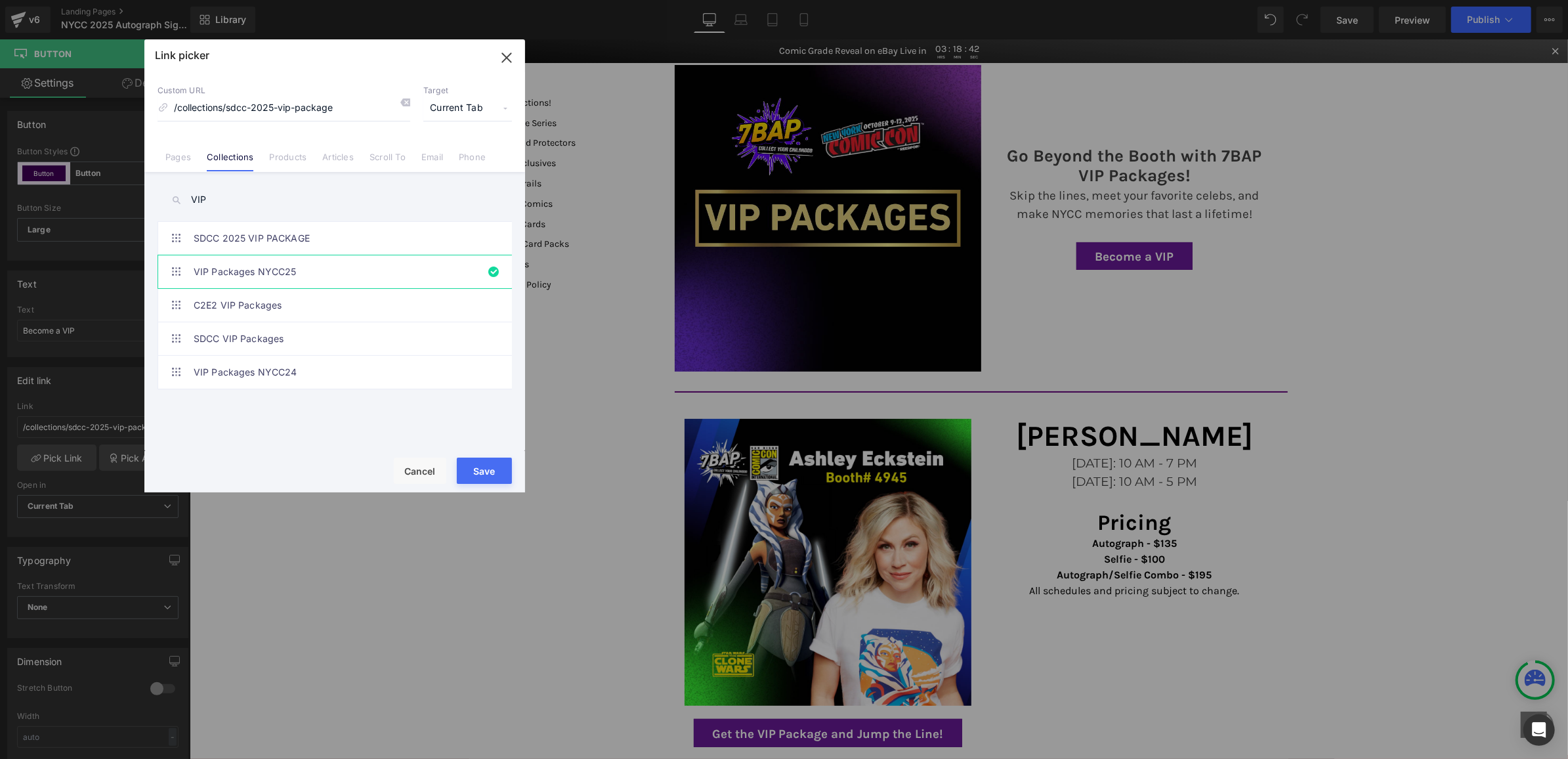
click at [486, 473] on button "Save" at bounding box center [484, 470] width 55 height 26
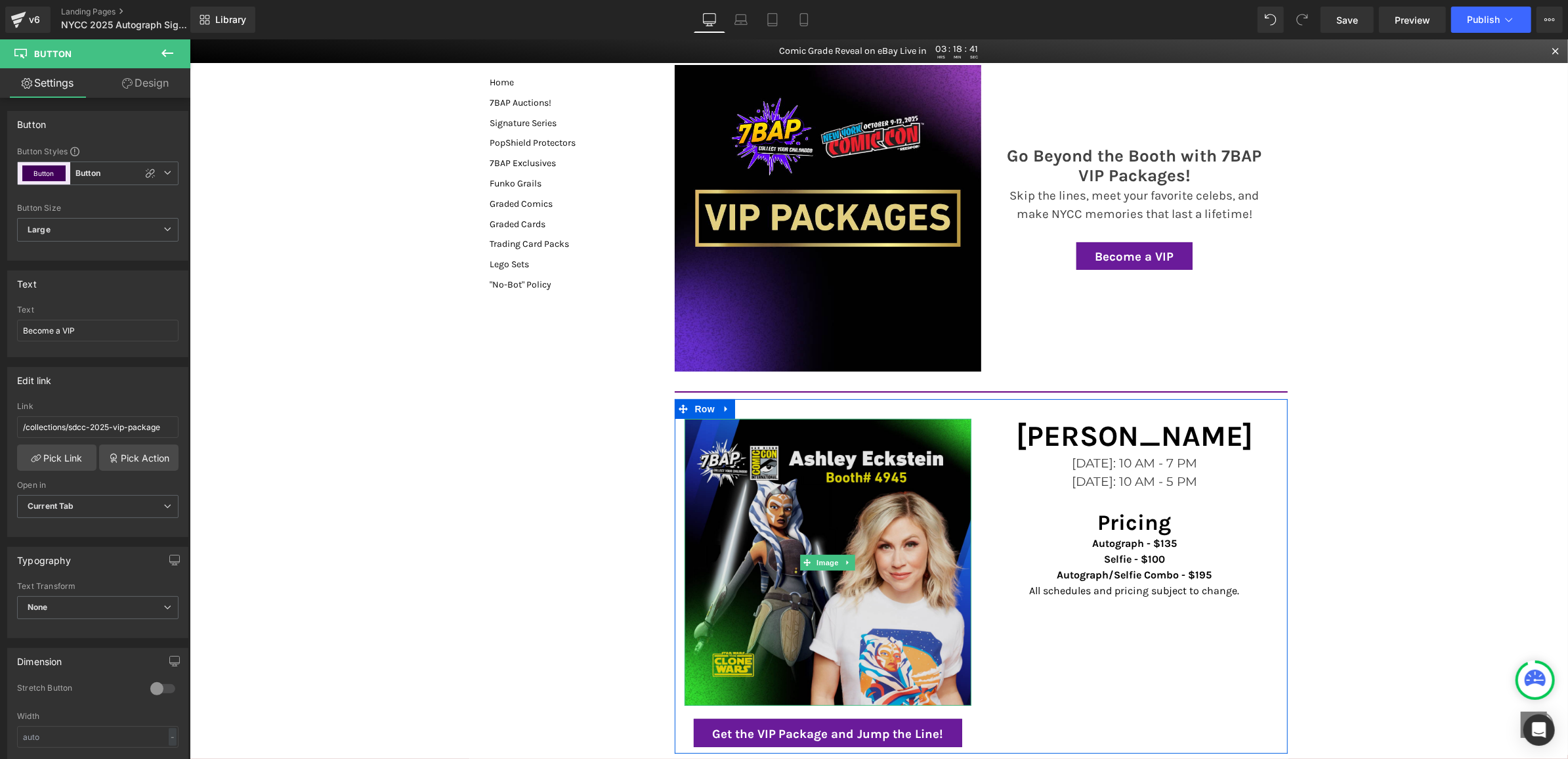
click at [878, 462] on img at bounding box center [827, 562] width 287 height 287
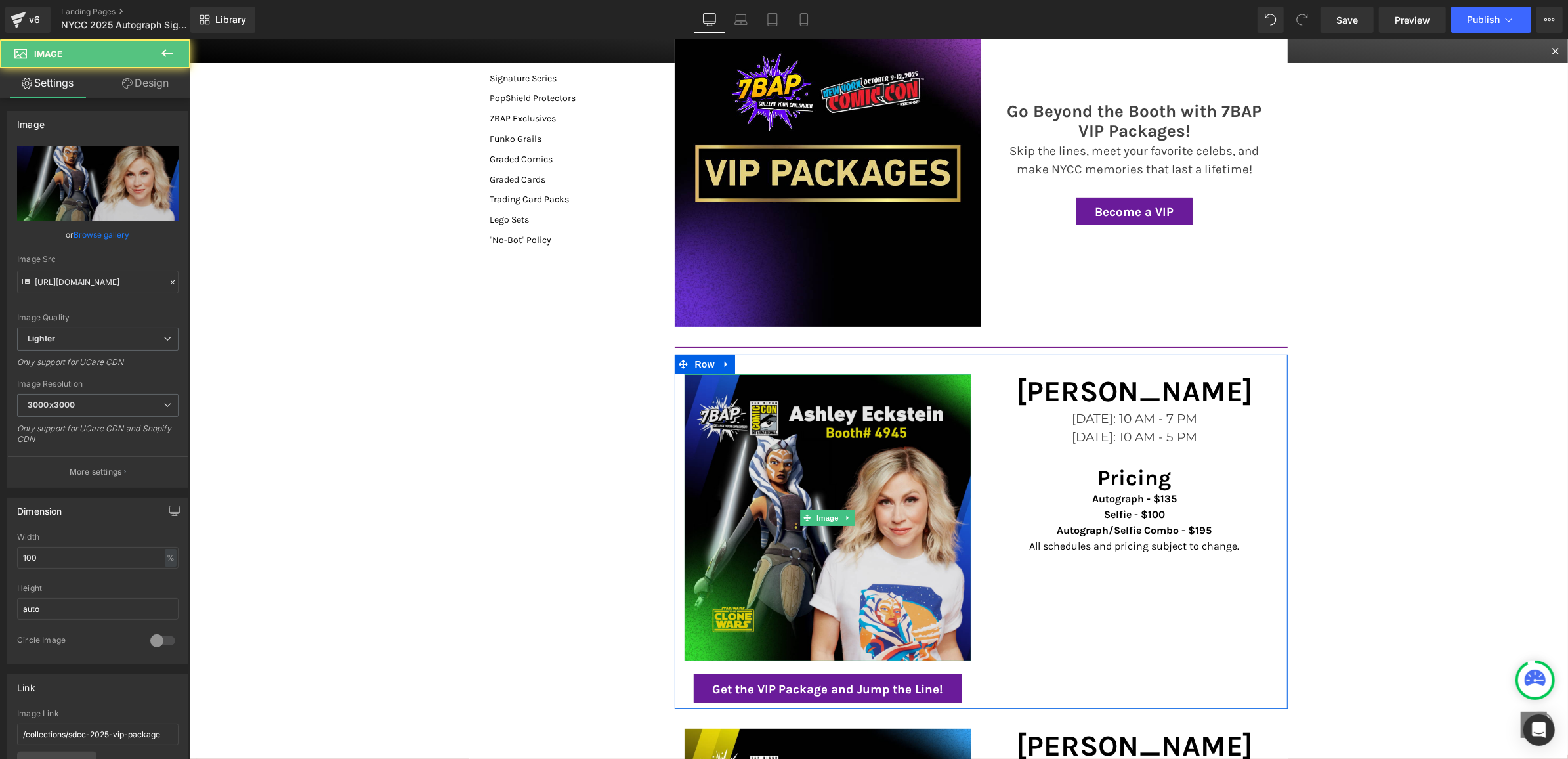
scroll to position [204, 0]
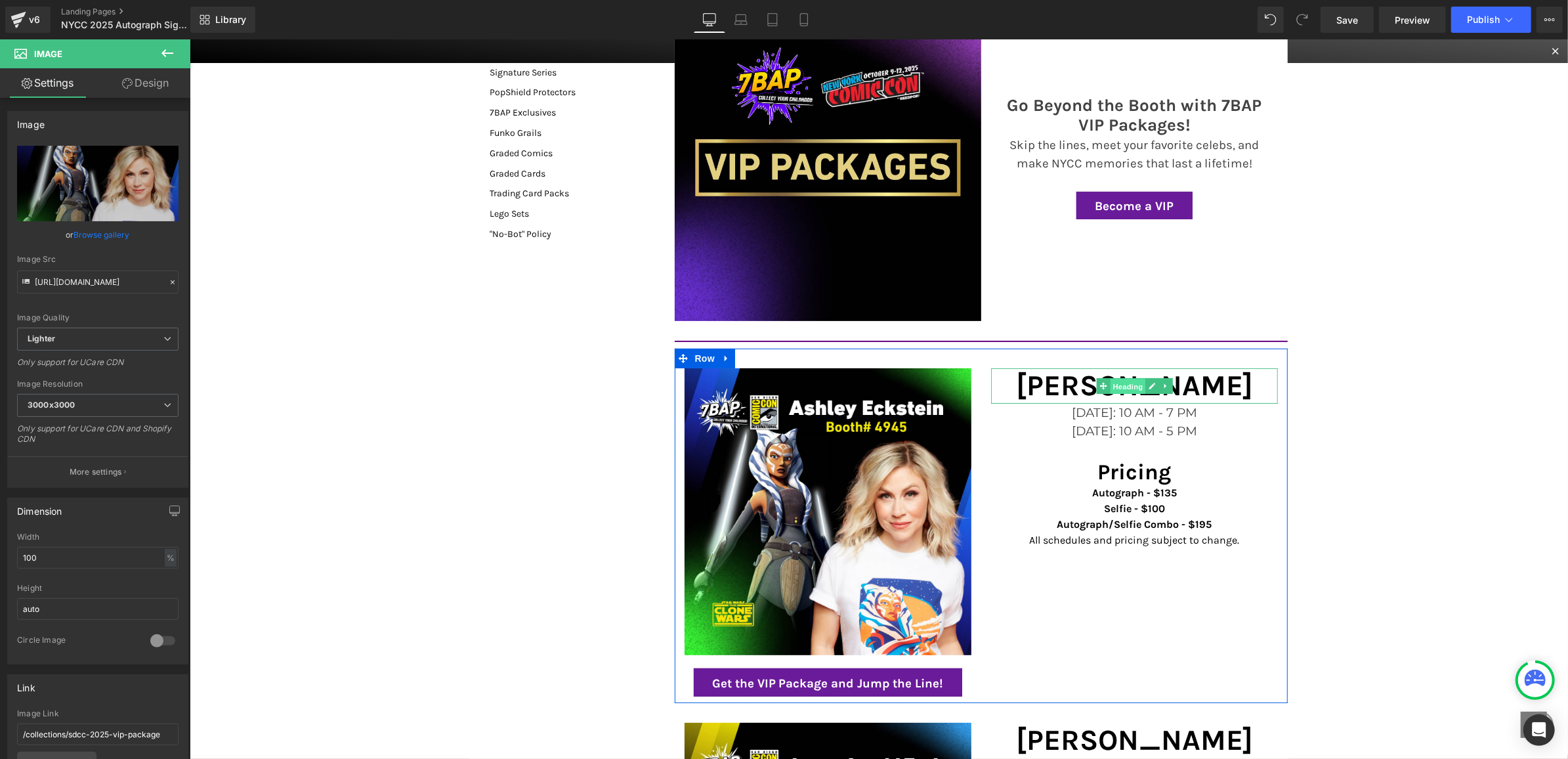
click at [1120, 378] on span "Heading" at bounding box center [1126, 386] width 35 height 16
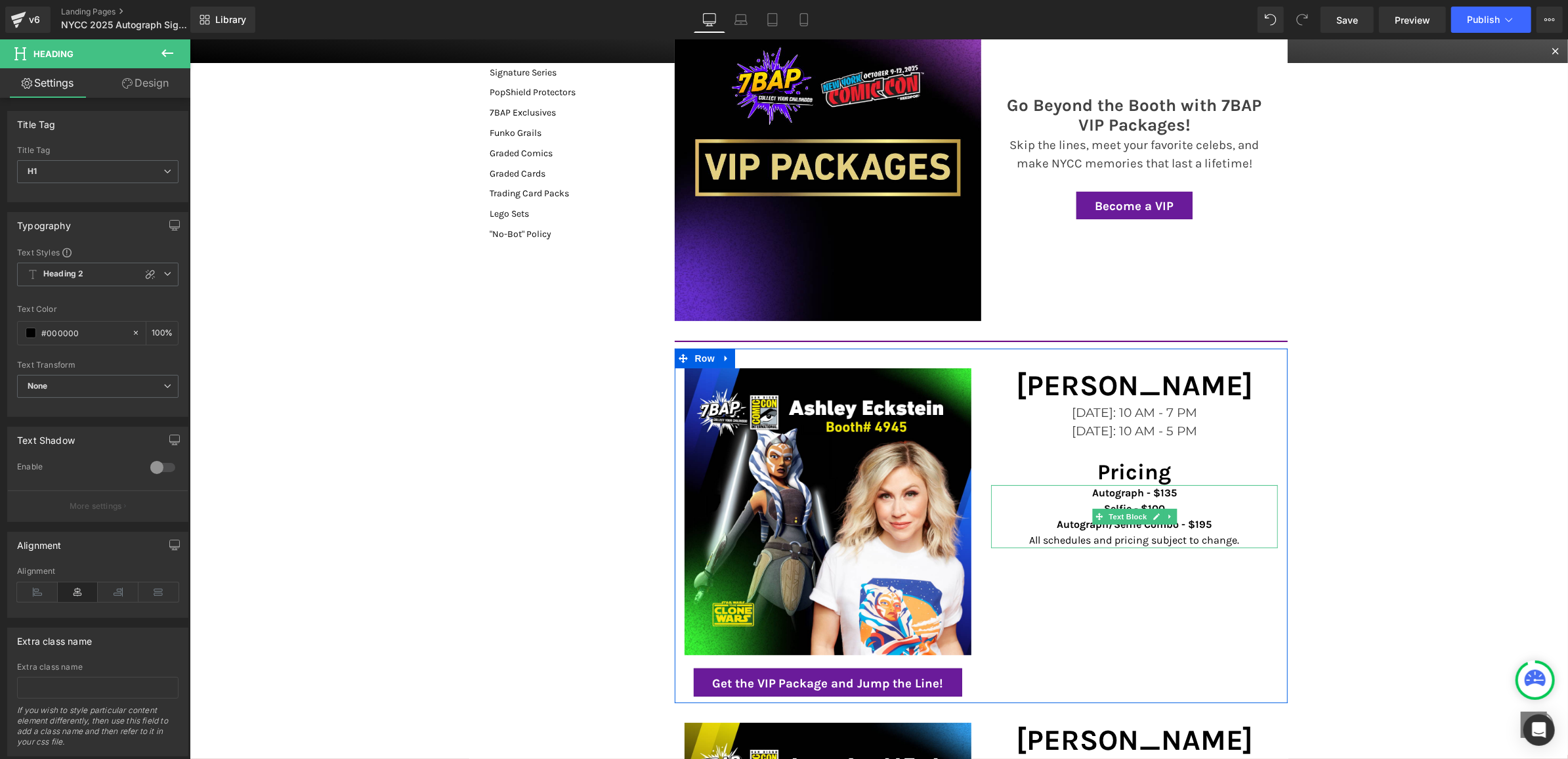
click at [1143, 503] on strong "Selfie - $100" at bounding box center [1134, 508] width 61 height 13
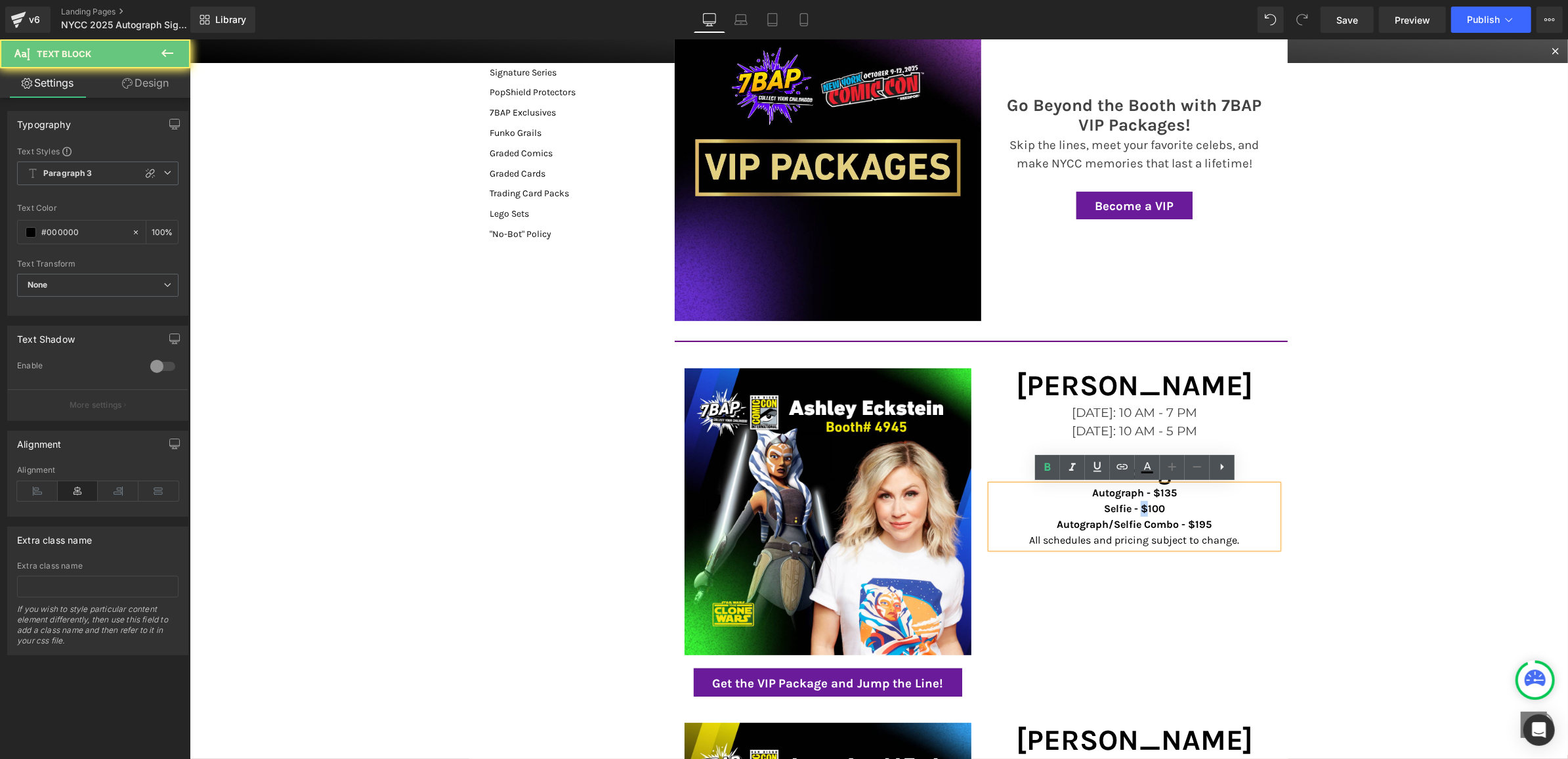
click at [1143, 503] on strong "Selfie - $100" at bounding box center [1134, 508] width 61 height 13
drag, startPoint x: 1224, startPoint y: 525, endPoint x: 1089, endPoint y: 495, distance: 138.3
click at [1089, 496] on div "Autograph - $135 Selfie - $100 Autograph/Selfie Combo - $195 All schedules and …" at bounding box center [1134, 516] width 287 height 63
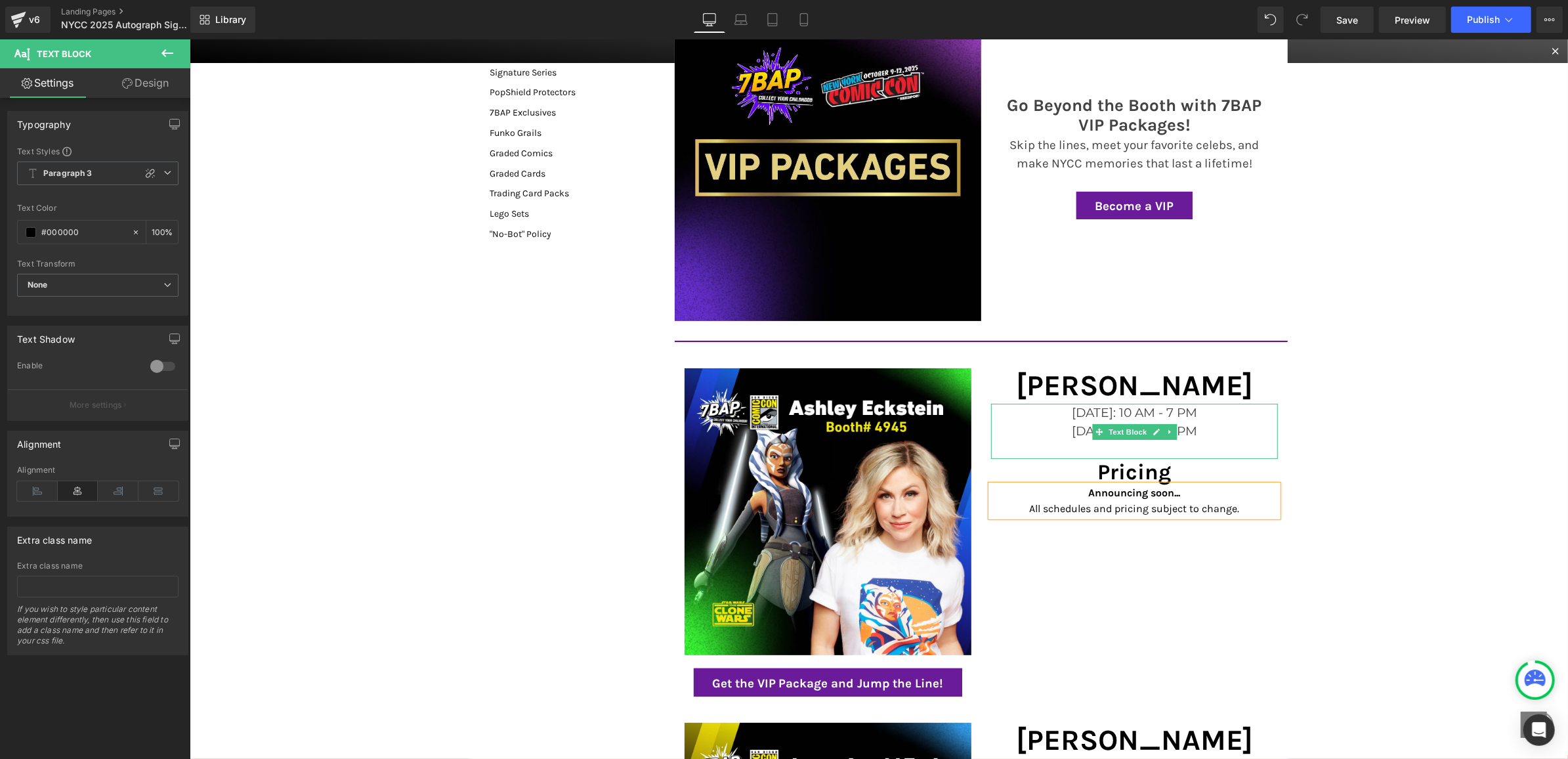
click at [1197, 416] on font "[DATE]: 10 AM - 7 PM" at bounding box center [1134, 412] width 125 height 15
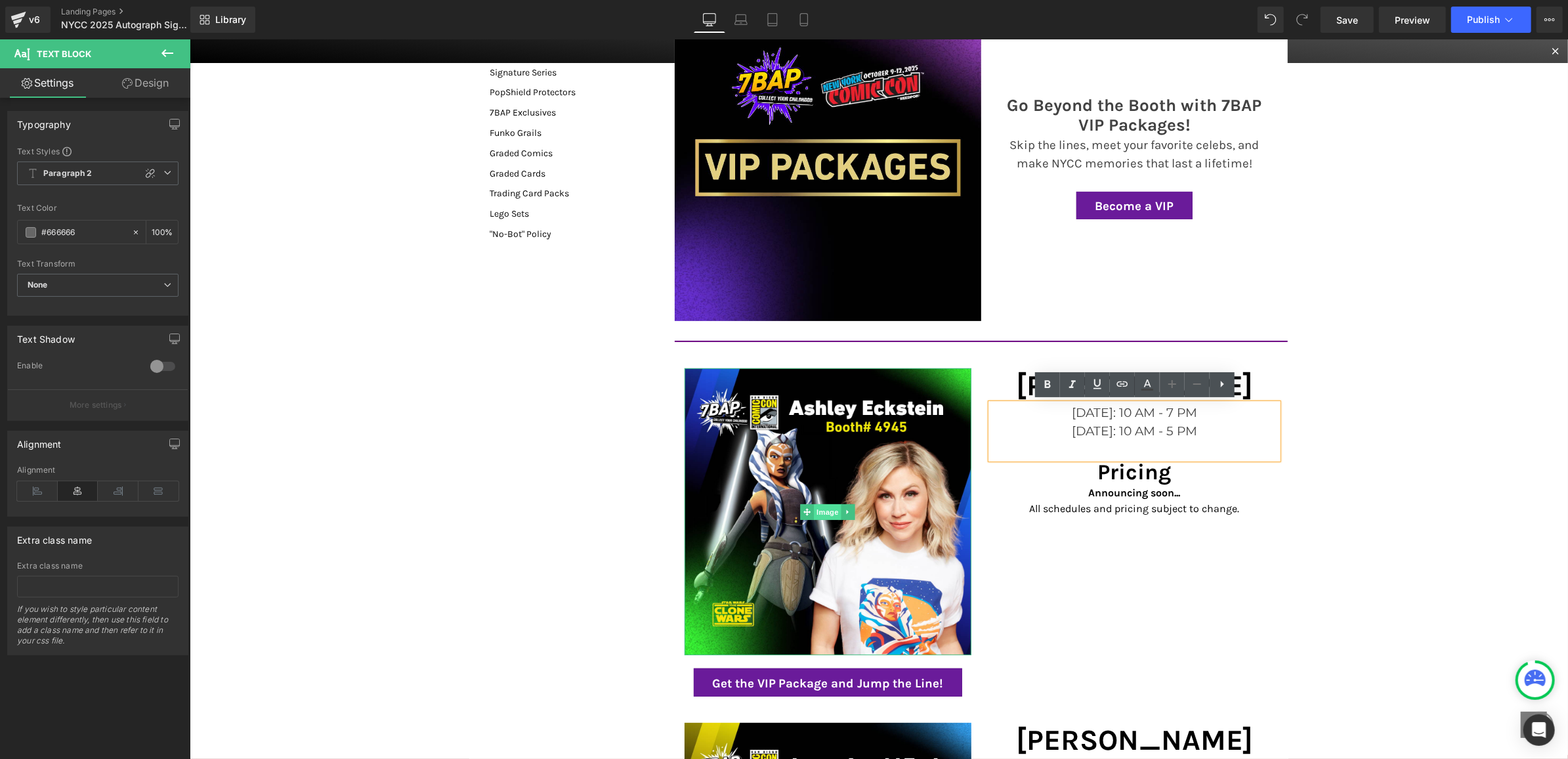
click at [826, 509] on span "Image" at bounding box center [827, 511] width 28 height 16
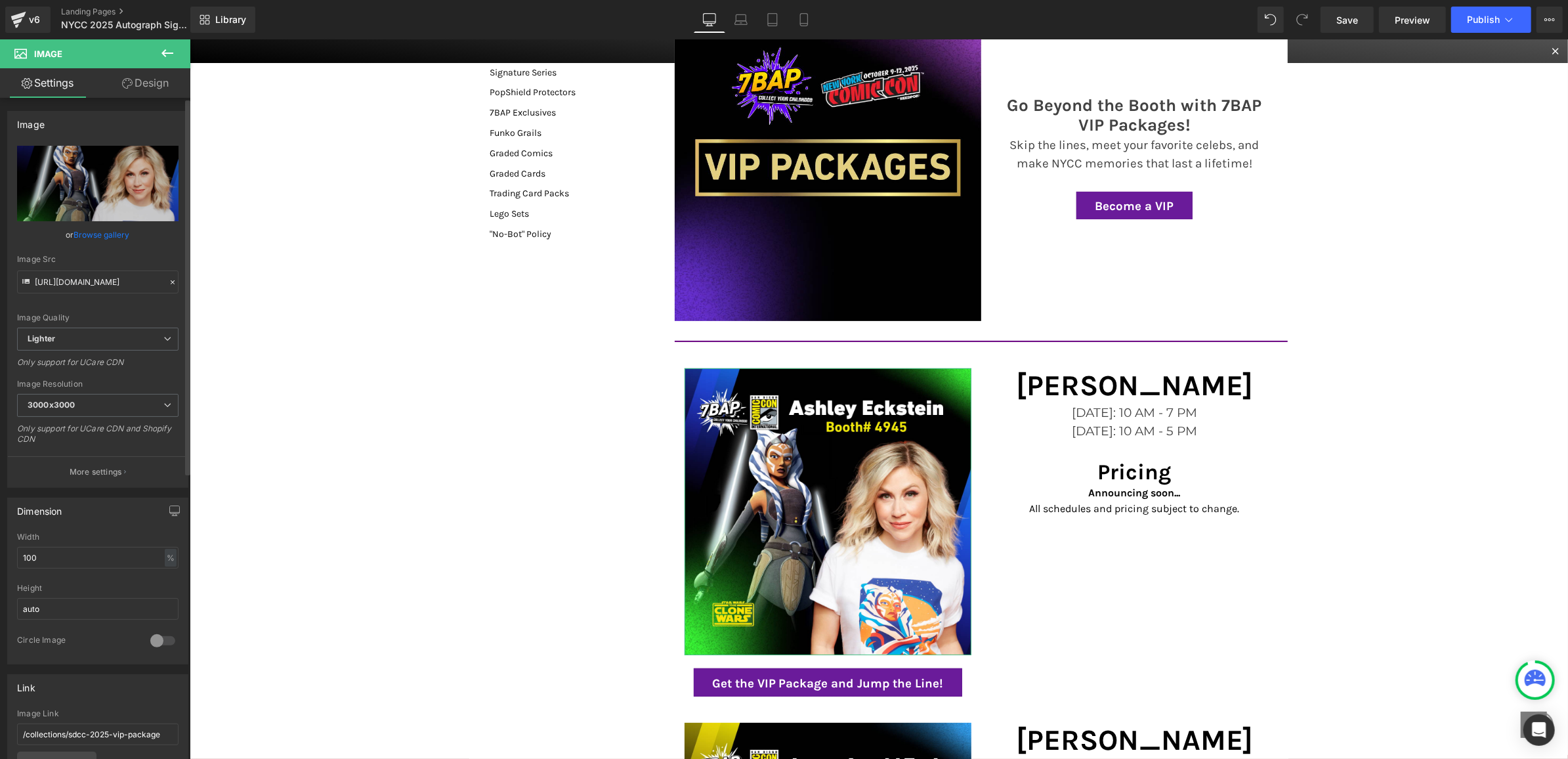
click at [64, 235] on div "or Browse gallery" at bounding box center [98, 234] width 161 height 14
click at [89, 239] on link "Browse gallery" at bounding box center [102, 234] width 56 height 23
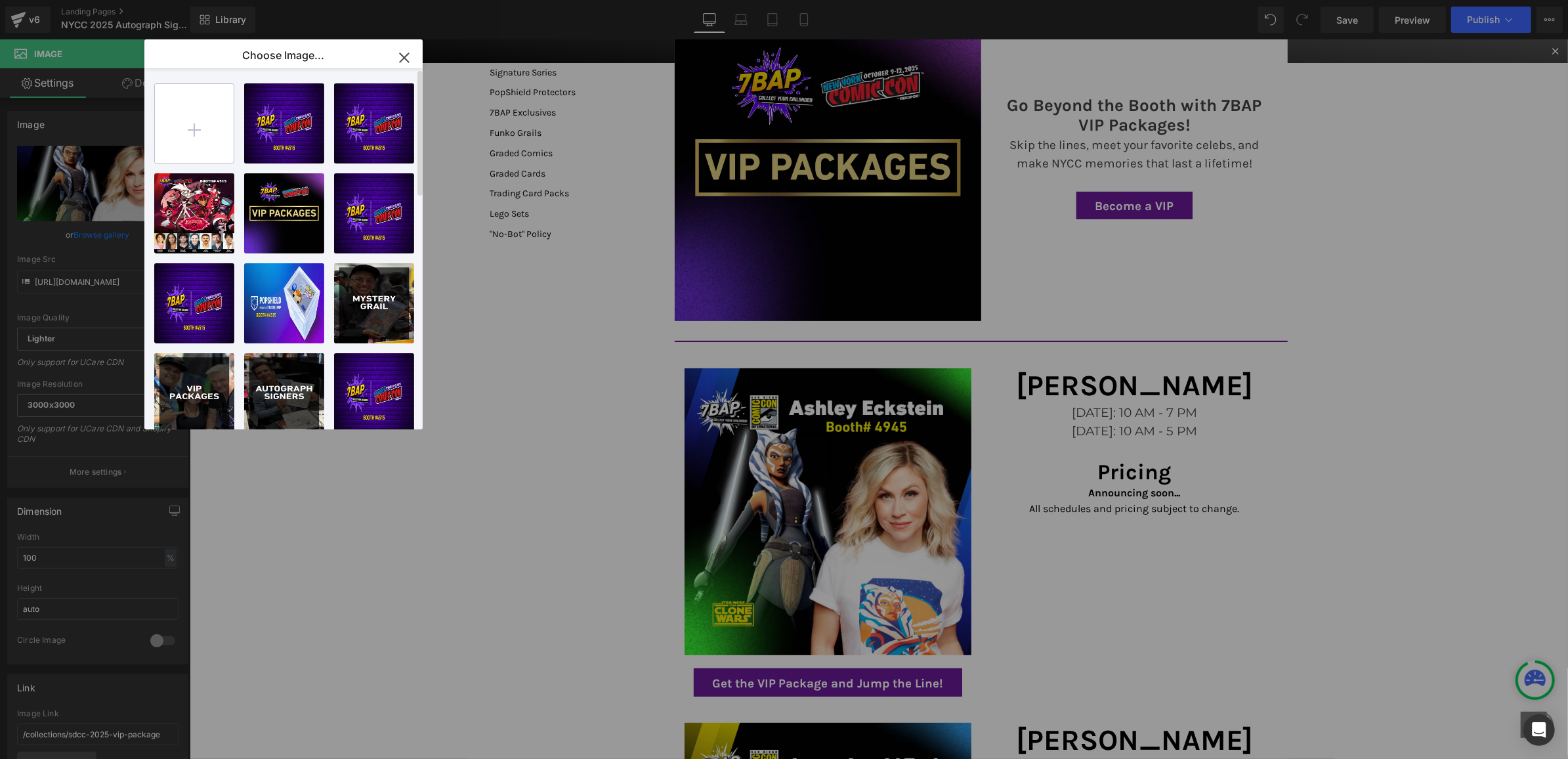
type input "C:\fakepath\NYCCTalent_Roman.png"
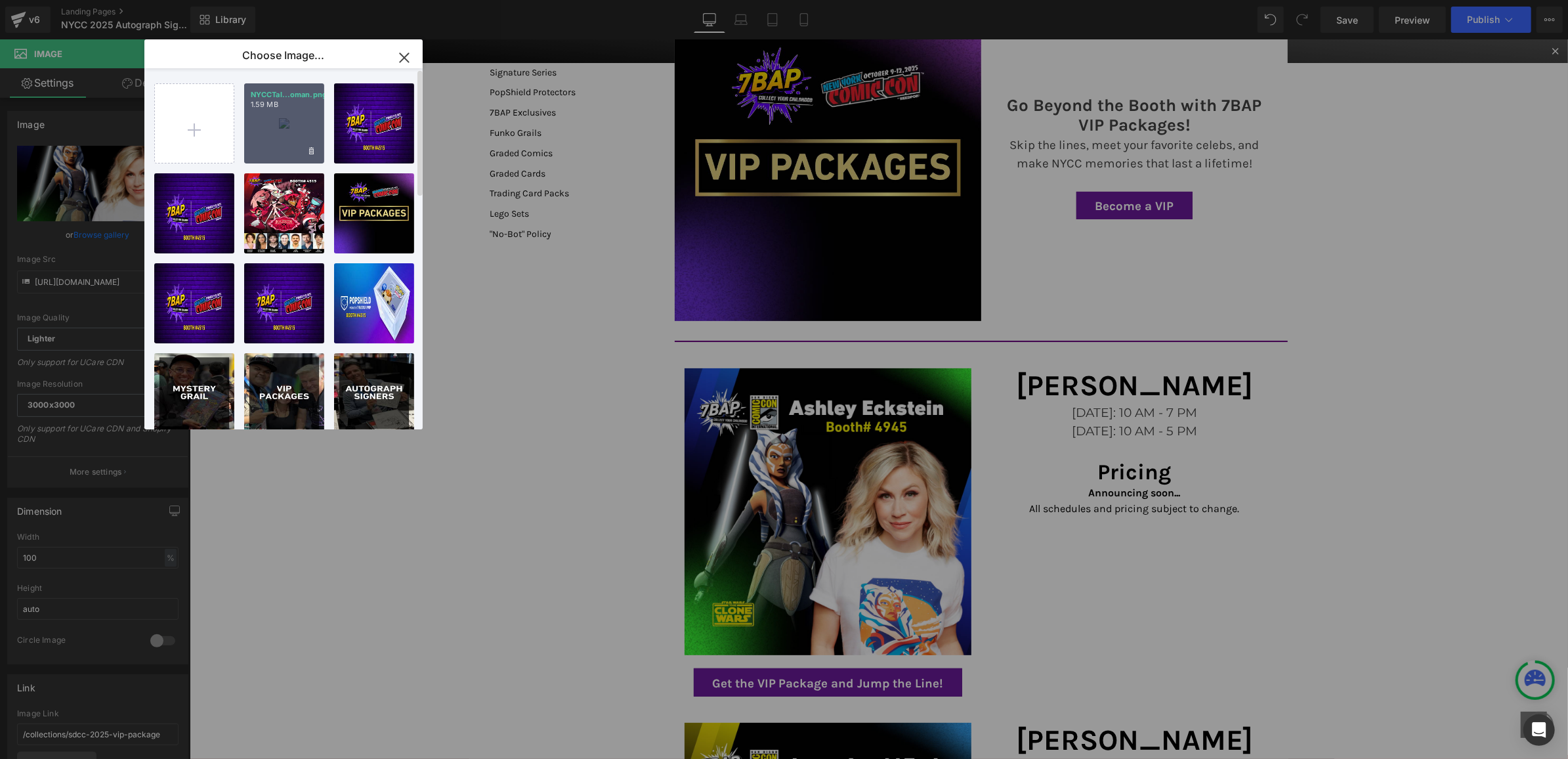
click at [283, 114] on div "NYCCTal...oman.png 1.59 MB" at bounding box center [284, 124] width 80 height 80
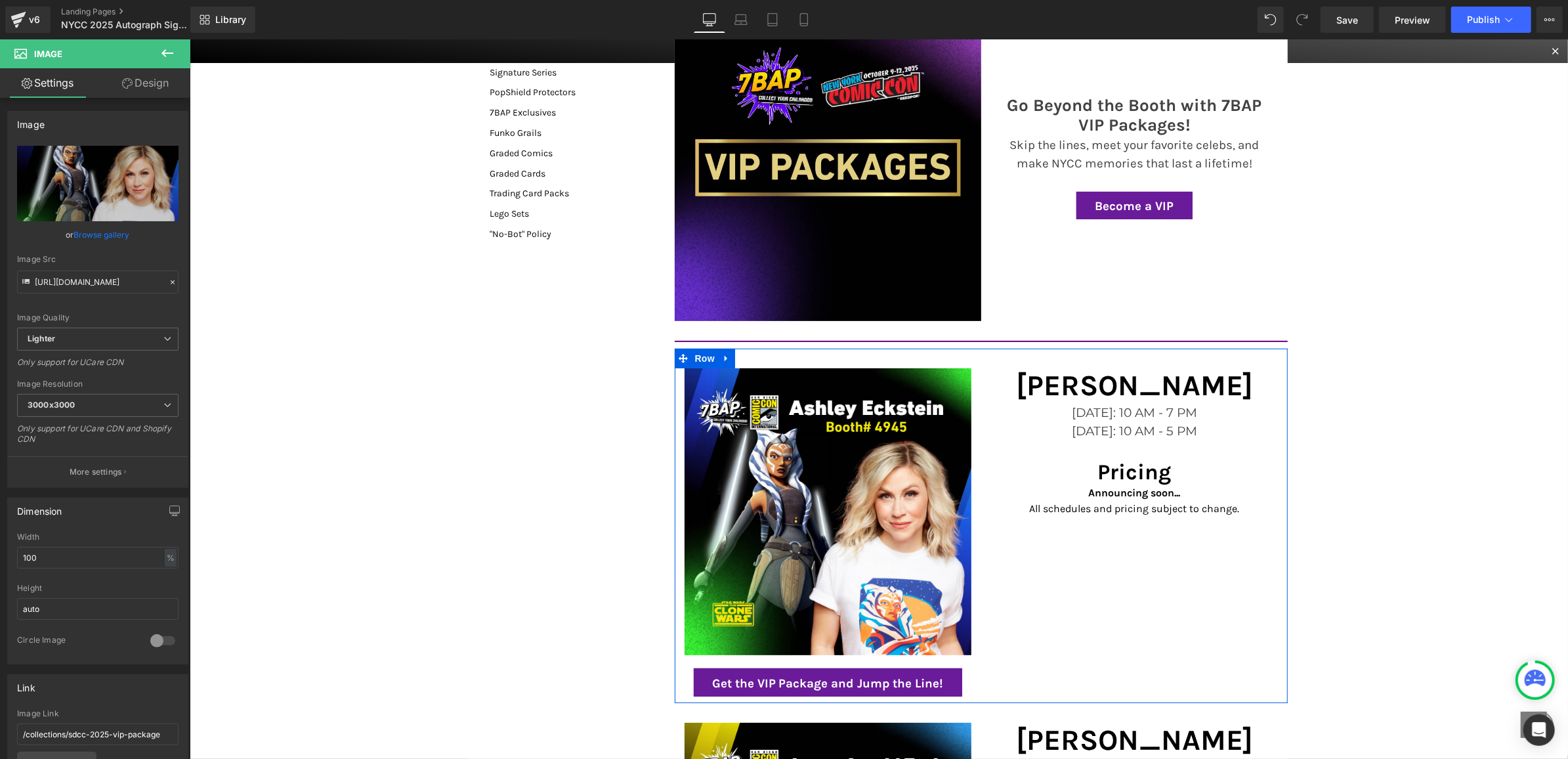
click at [1068, 390] on h1 "[PERSON_NAME]" at bounding box center [1134, 385] width 287 height 35
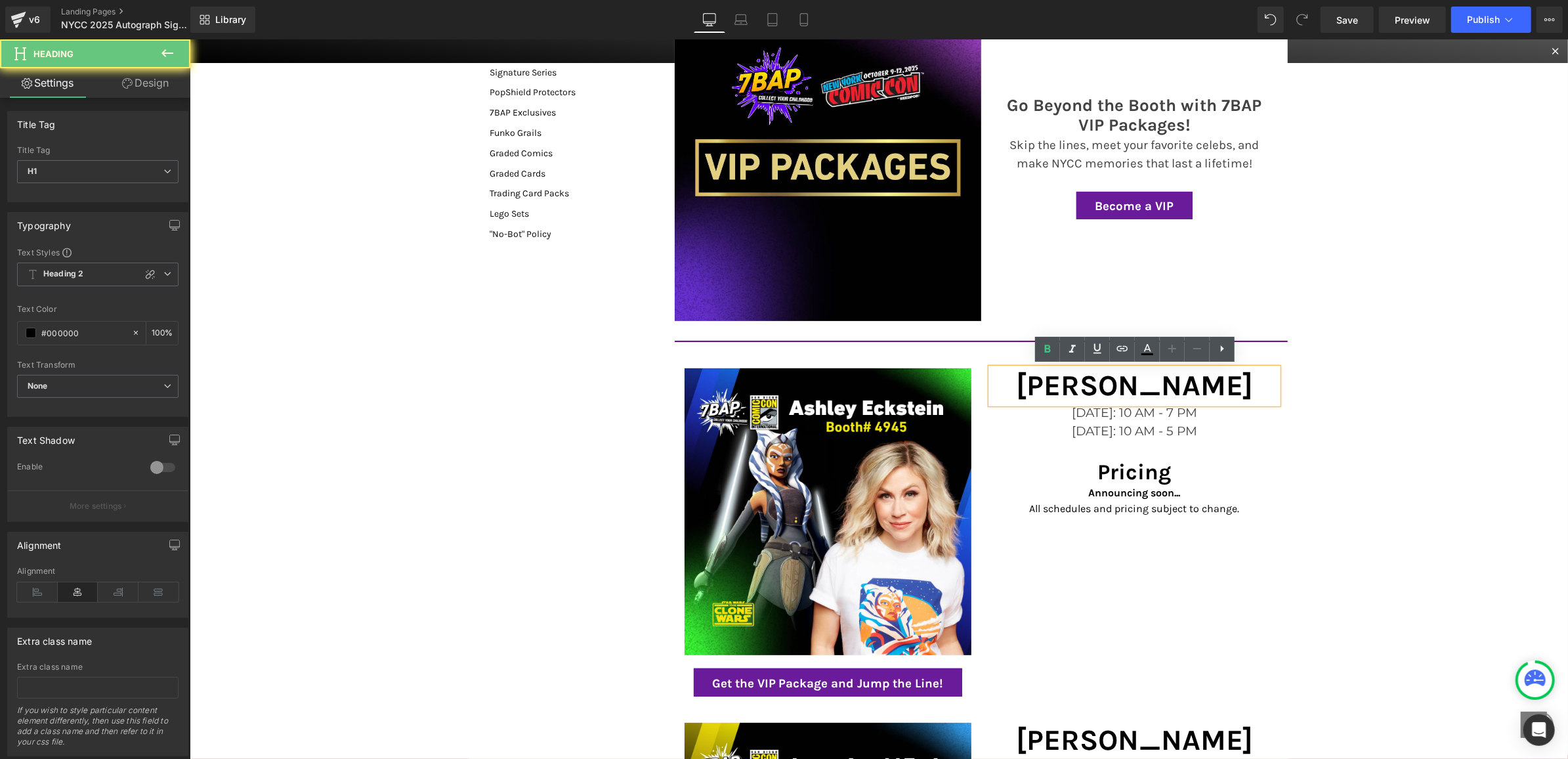
click at [1068, 390] on h1 "[PERSON_NAME]" at bounding box center [1134, 385] width 287 height 35
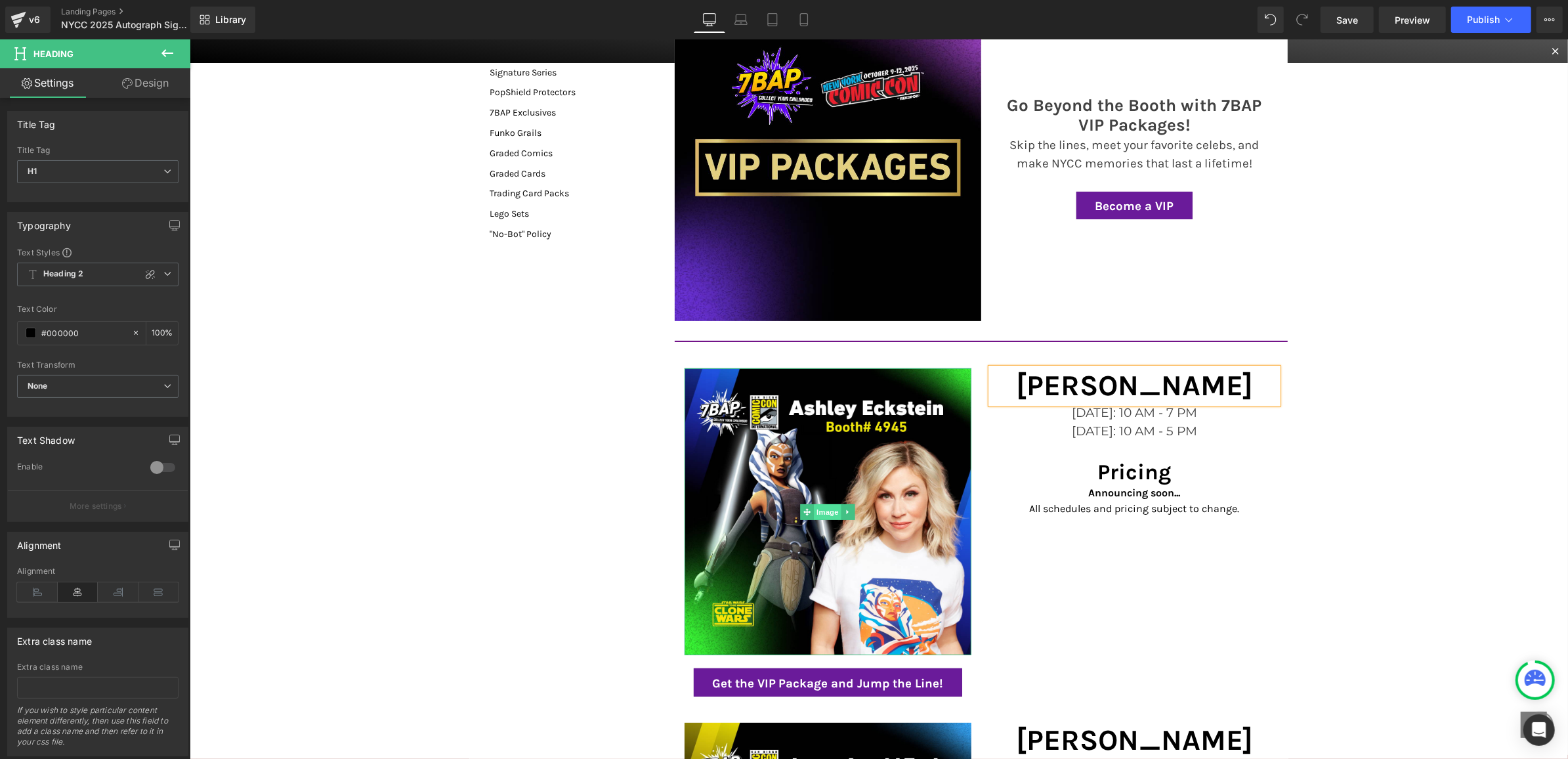
click at [824, 511] on span "Image" at bounding box center [827, 511] width 28 height 16
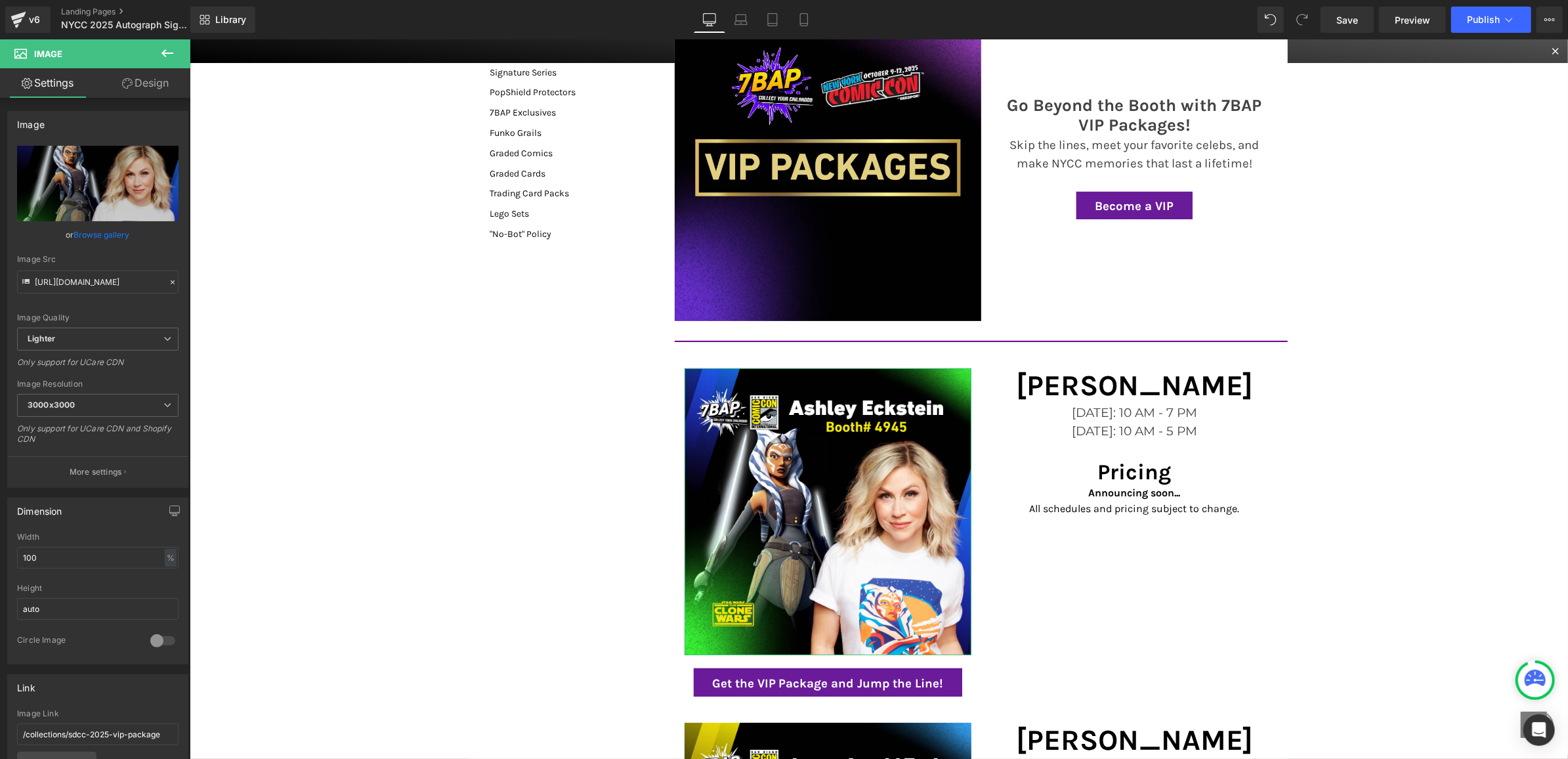
click at [87, 231] on link "Browse gallery" at bounding box center [102, 234] width 56 height 23
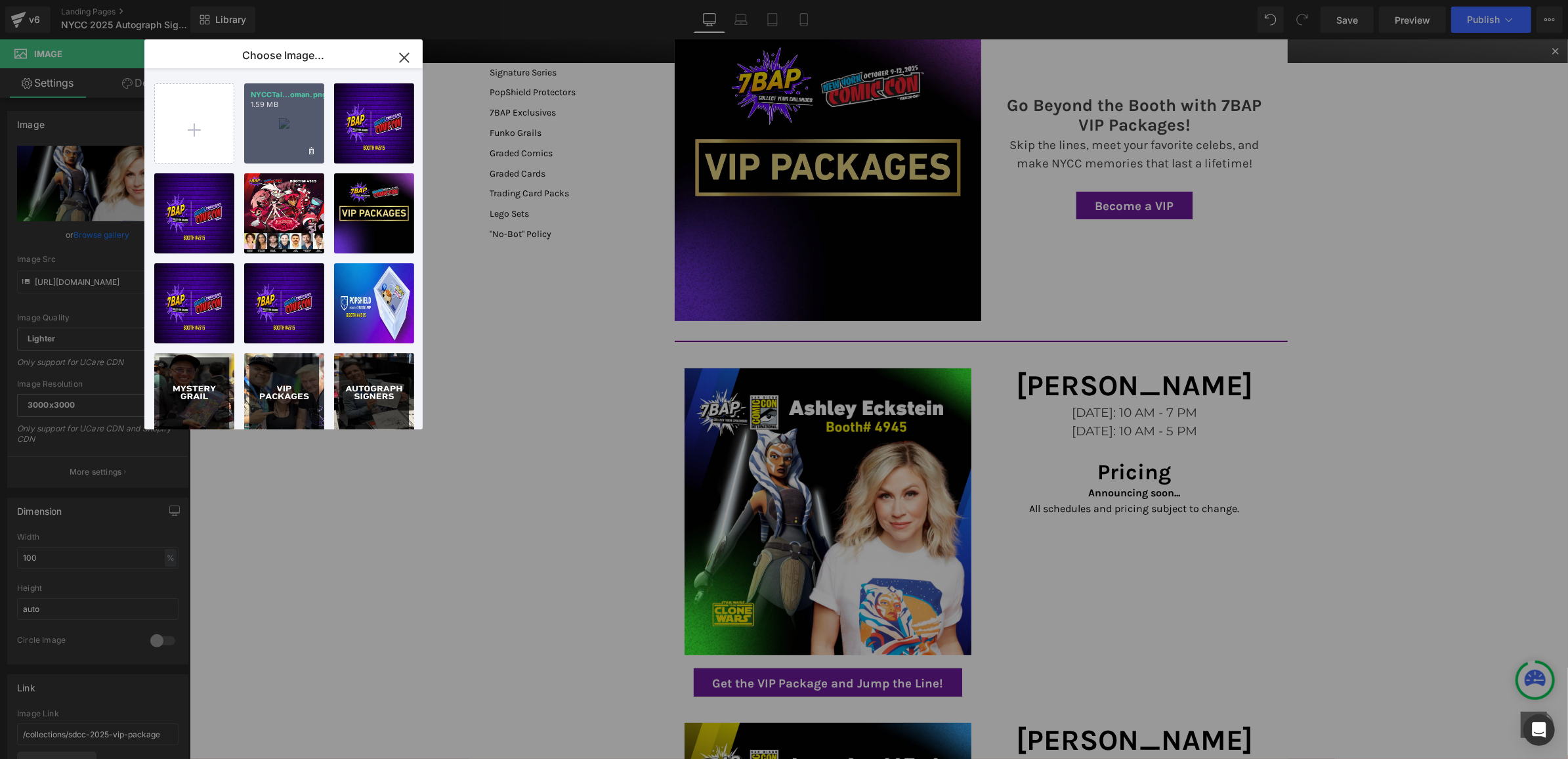
click at [304, 121] on div "NYCCTal...oman.png 1.59 MB" at bounding box center [284, 124] width 80 height 80
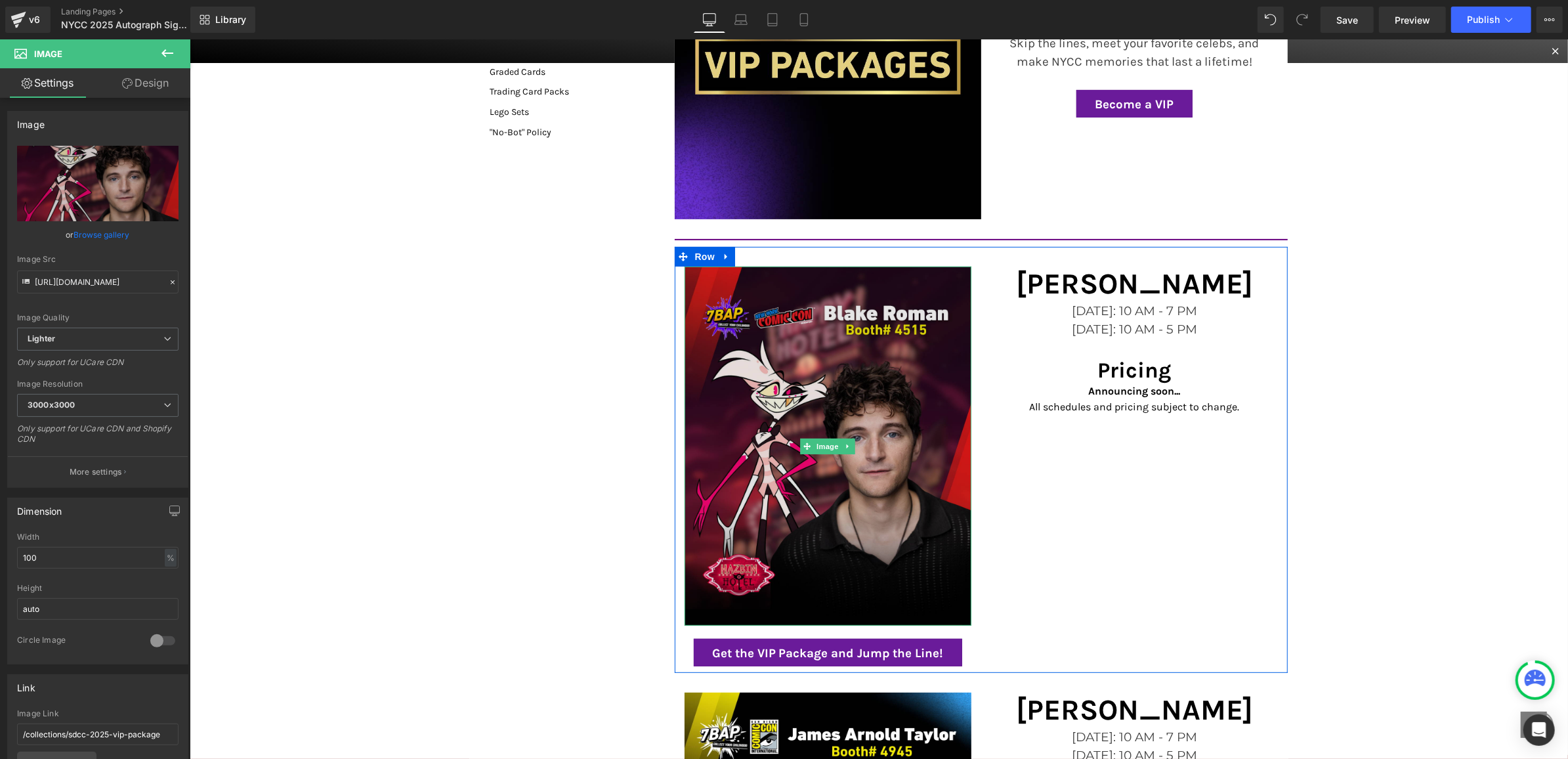
scroll to position [342, 0]
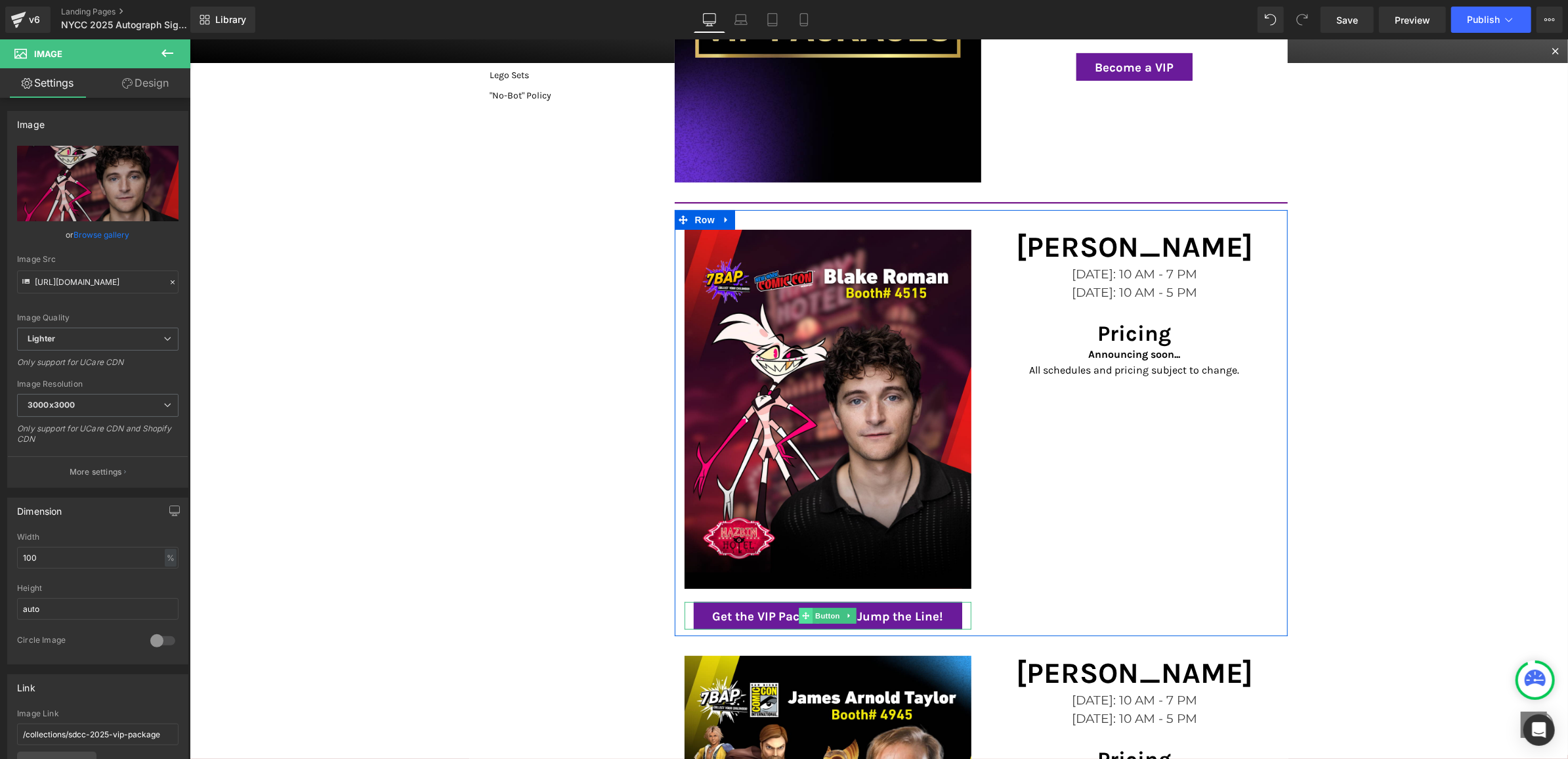
click at [807, 612] on icon at bounding box center [805, 615] width 8 height 8
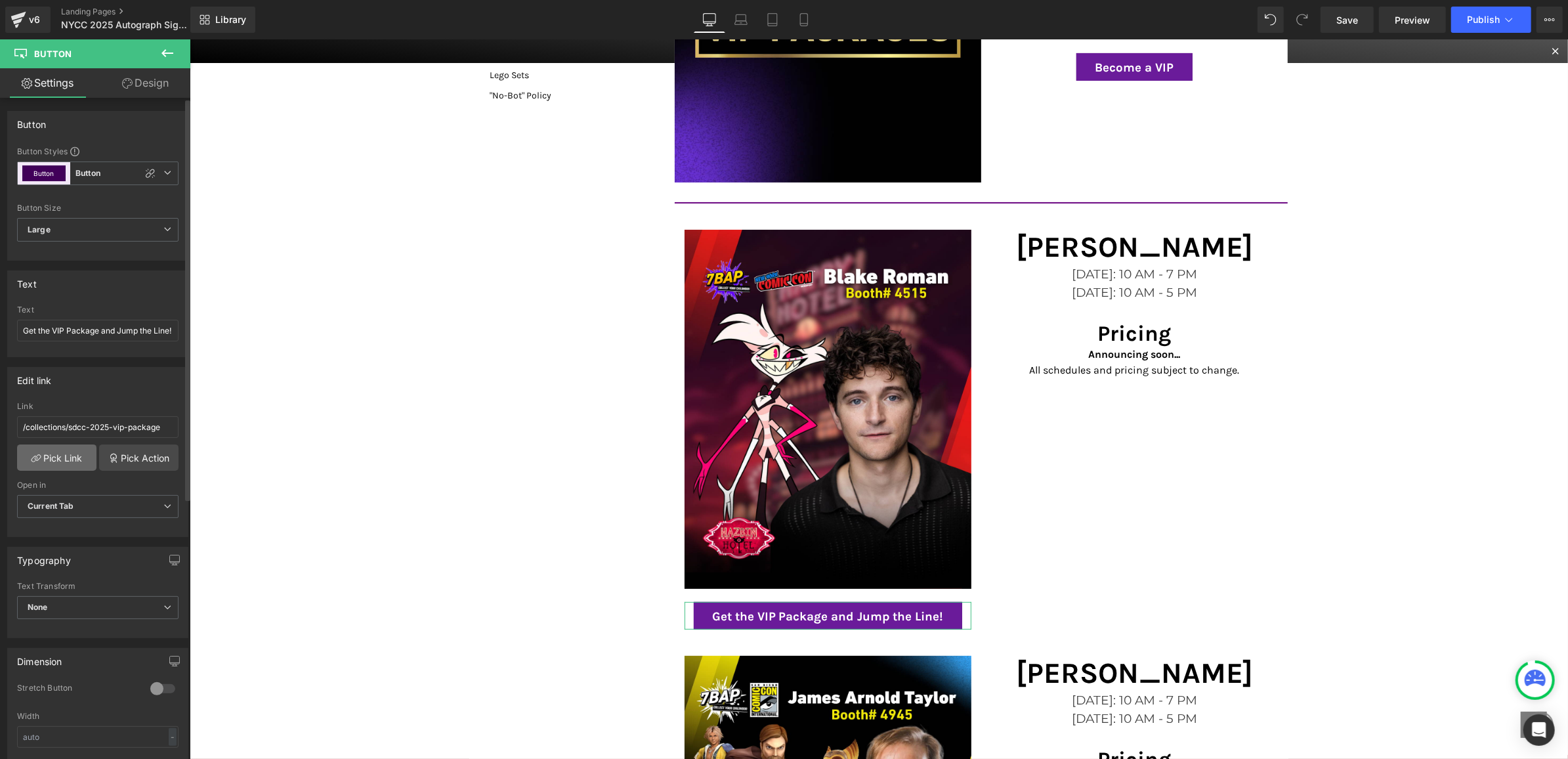
click at [69, 455] on link "Pick Link" at bounding box center [57, 458] width 79 height 26
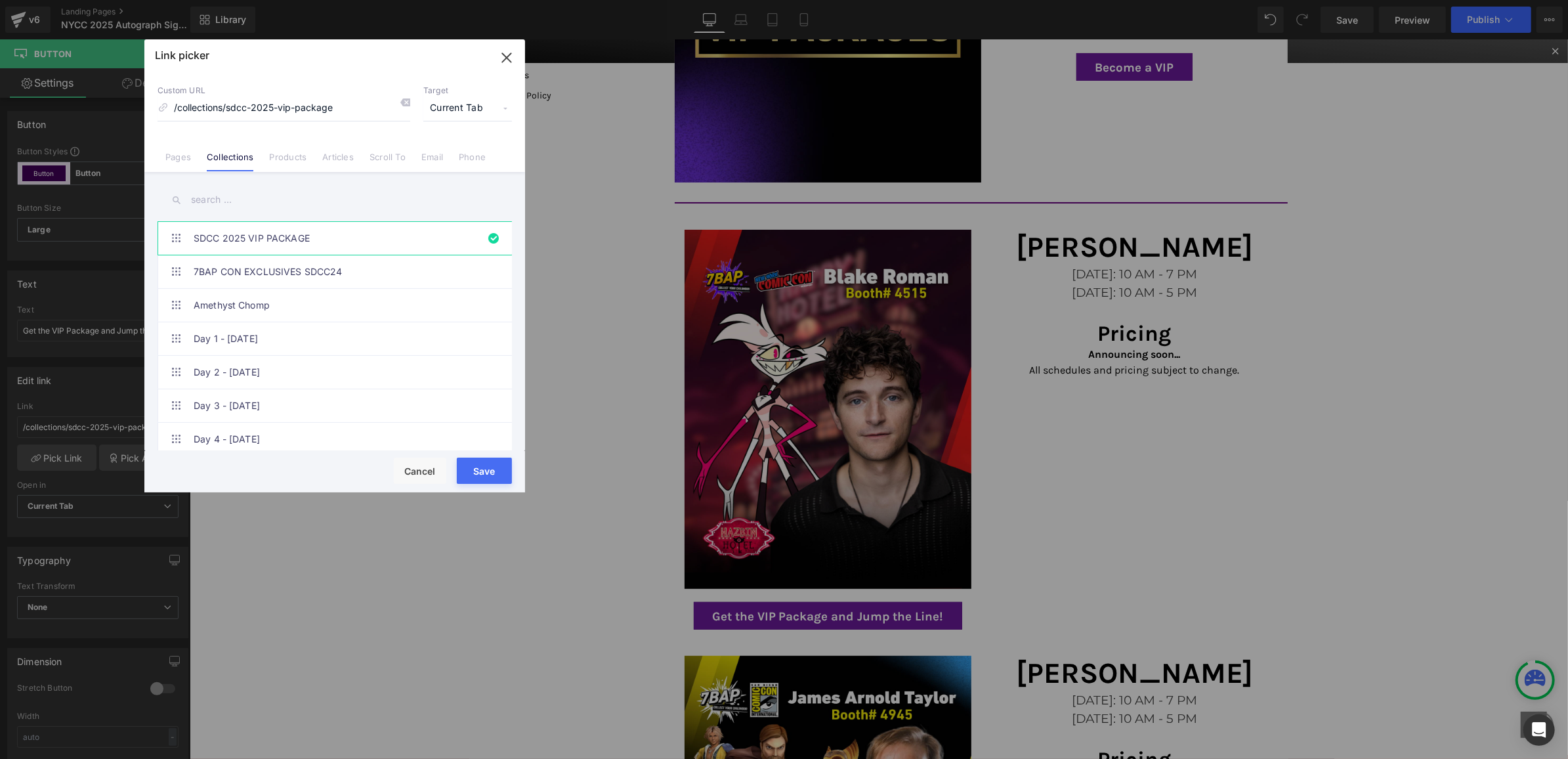
click at [249, 207] on input "text" at bounding box center [335, 200] width 354 height 29
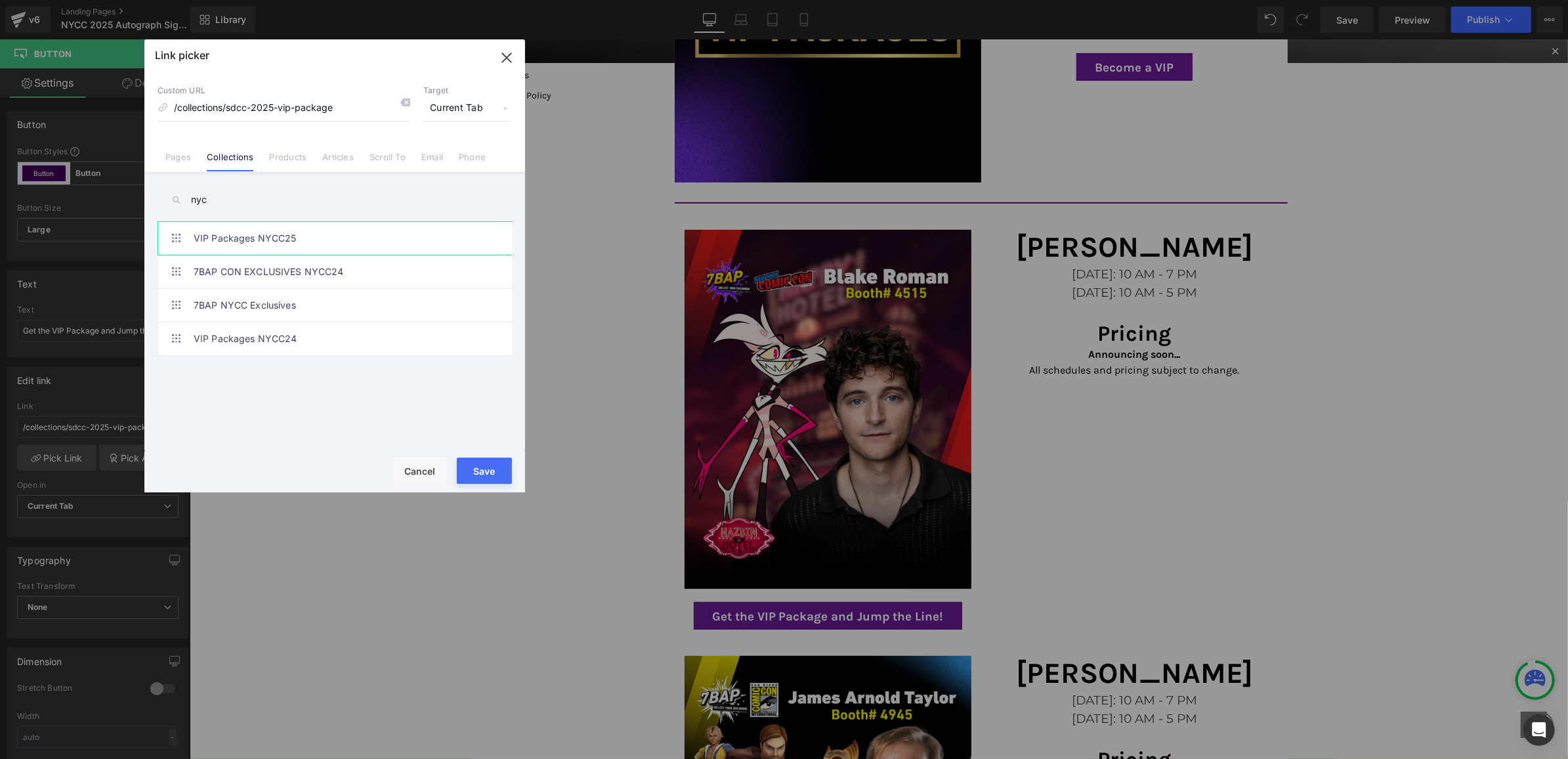
type input "nyc"
click at [304, 243] on link "VIP Packages NYCC25" at bounding box center [338, 238] width 289 height 33
click at [488, 458] on button "Save" at bounding box center [484, 470] width 55 height 26
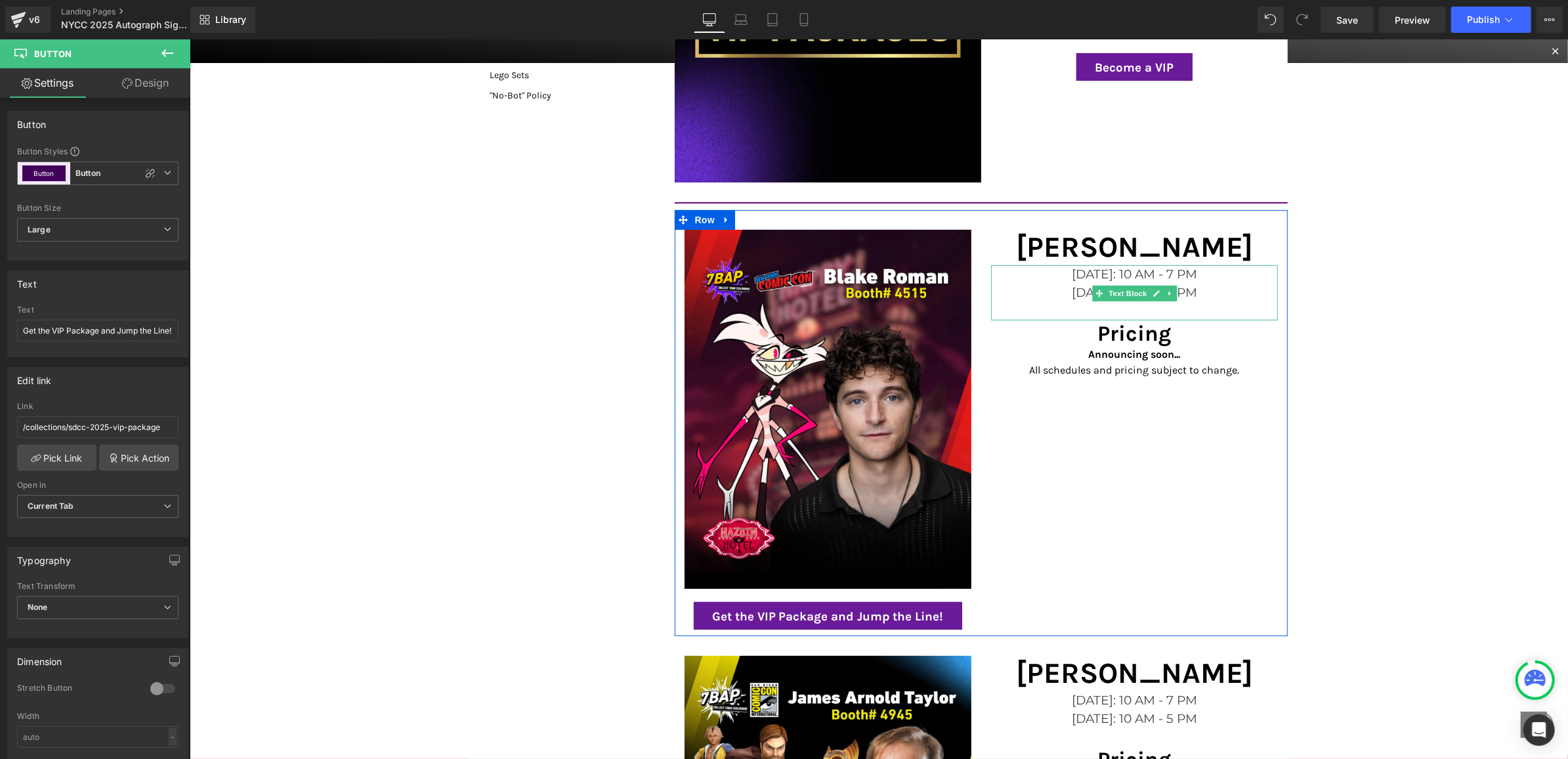
click at [1076, 295] on font "[DATE]: 10 AM - 5 PM" at bounding box center [1134, 292] width 125 height 15
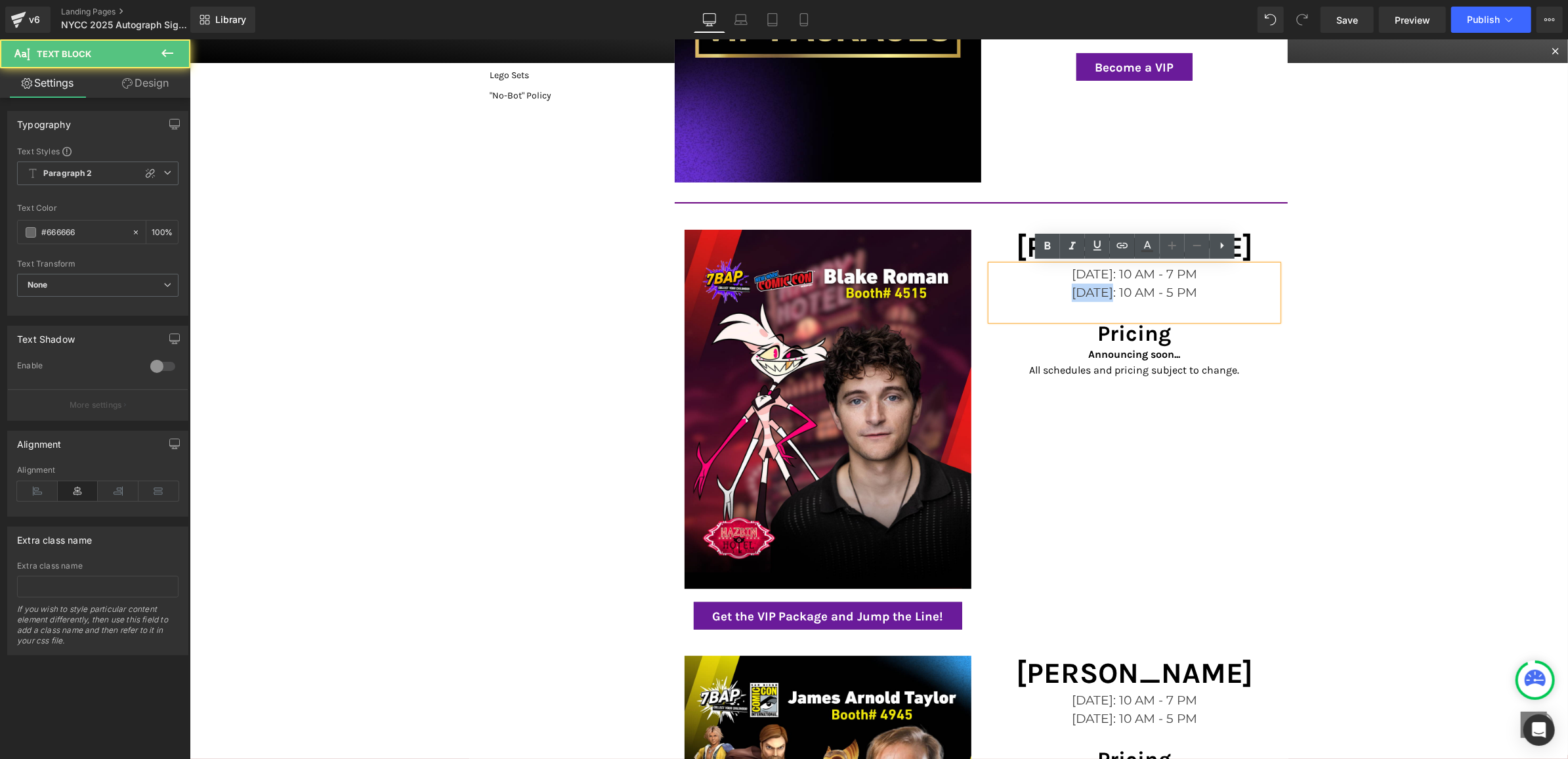
click at [1076, 295] on font "[DATE]: 10 AM - 5 PM" at bounding box center [1134, 292] width 125 height 15
drag, startPoint x: 1041, startPoint y: 277, endPoint x: 1095, endPoint y: 270, distance: 54.5
click at [1095, 270] on font "[DATE]: 10 AM - 7 PM" at bounding box center [1134, 274] width 125 height 15
drag, startPoint x: 1099, startPoint y: 271, endPoint x: 1126, endPoint y: 273, distance: 27.1
click at [1126, 273] on font "[DATE]: 10 AM - 7 PM" at bounding box center [1134, 274] width 125 height 15
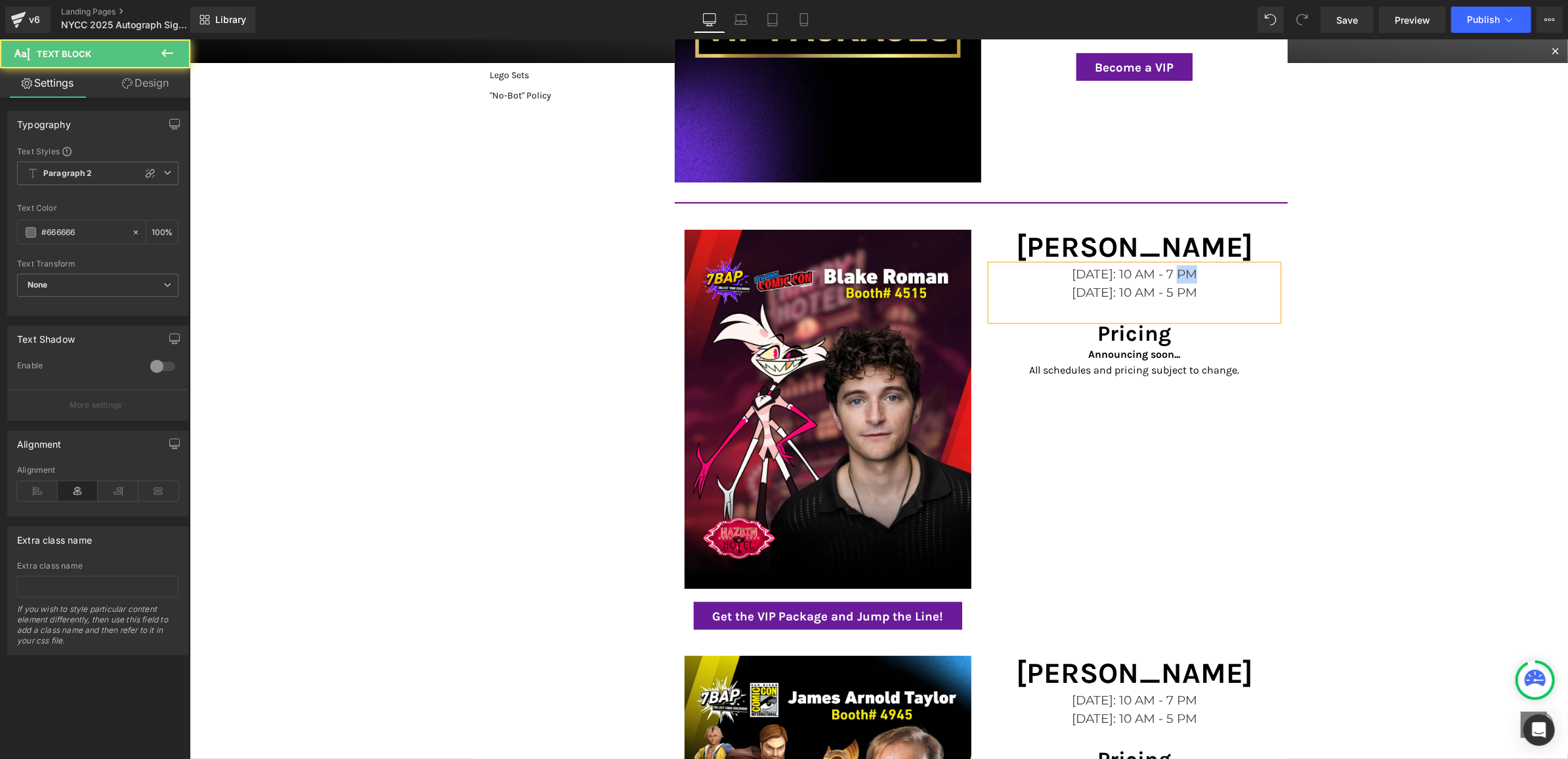
drag, startPoint x: 1145, startPoint y: 274, endPoint x: 1157, endPoint y: 274, distance: 12.0
click at [1156, 274] on font "[DATE]: 10 AM - 7 PM" at bounding box center [1134, 274] width 125 height 15
drag, startPoint x: 1236, startPoint y: 301, endPoint x: 1249, endPoint y: 280, distance: 24.7
click at [1249, 280] on div "[DATE]: 10 AM - 7 PM [DATE]: 10 AM - 5 PM" at bounding box center [1134, 292] width 287 height 55
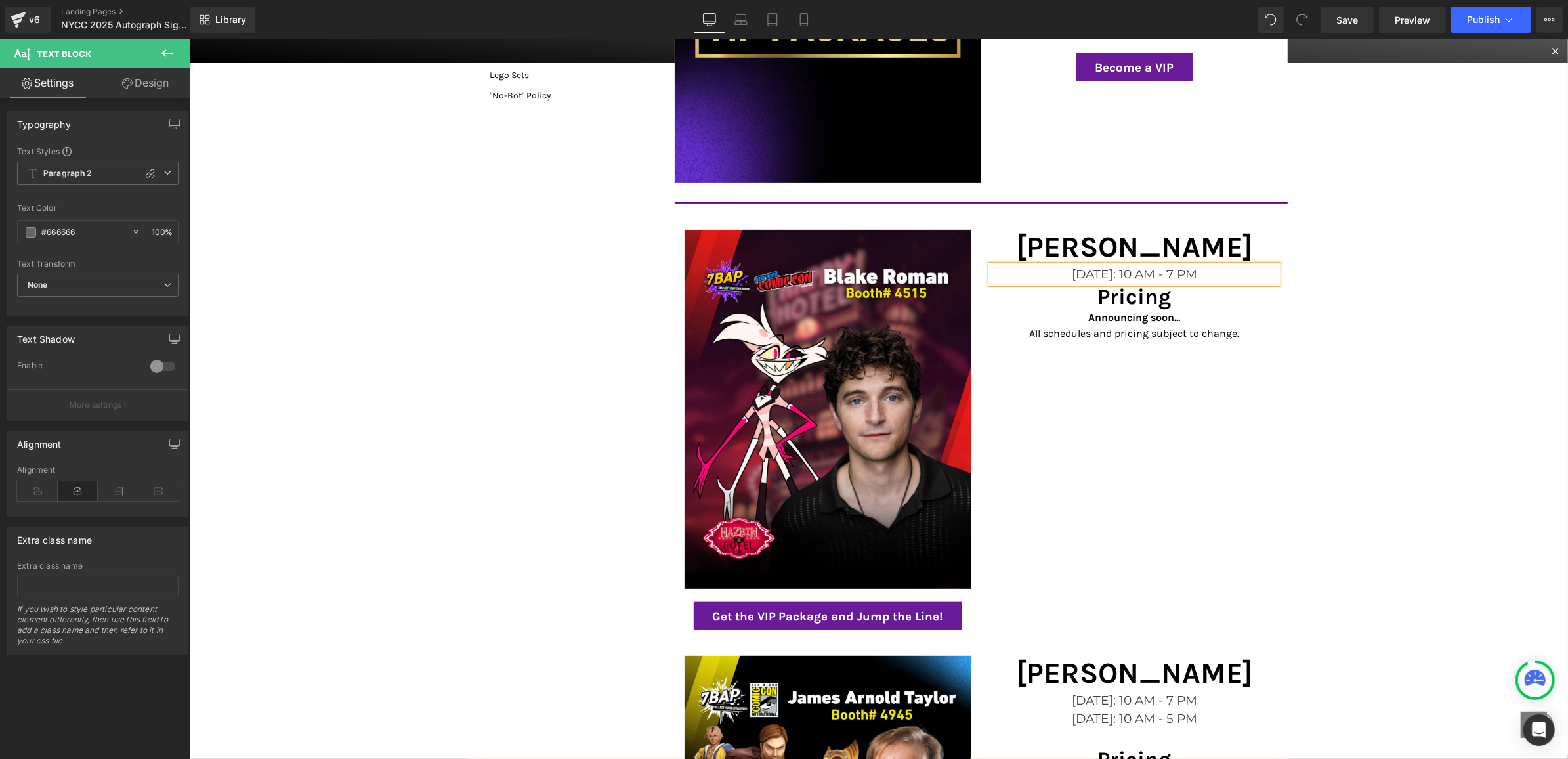
click at [1171, 380] on div "Image Get the VIP Package and Jump the Line! [PERSON_NAME] Heading [DATE]: 10 A…" at bounding box center [981, 422] width 614 height 426
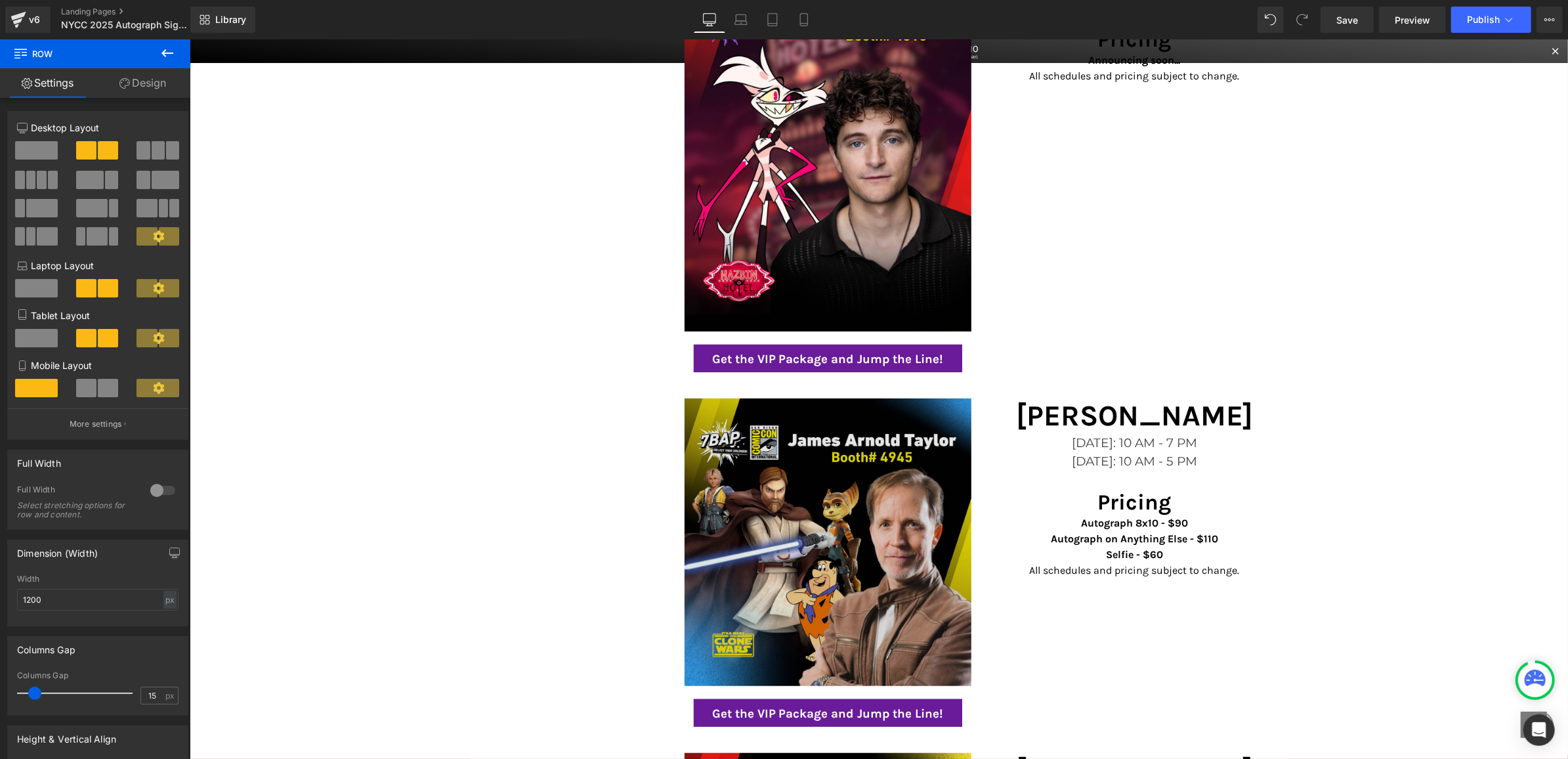
scroll to position [602, 0]
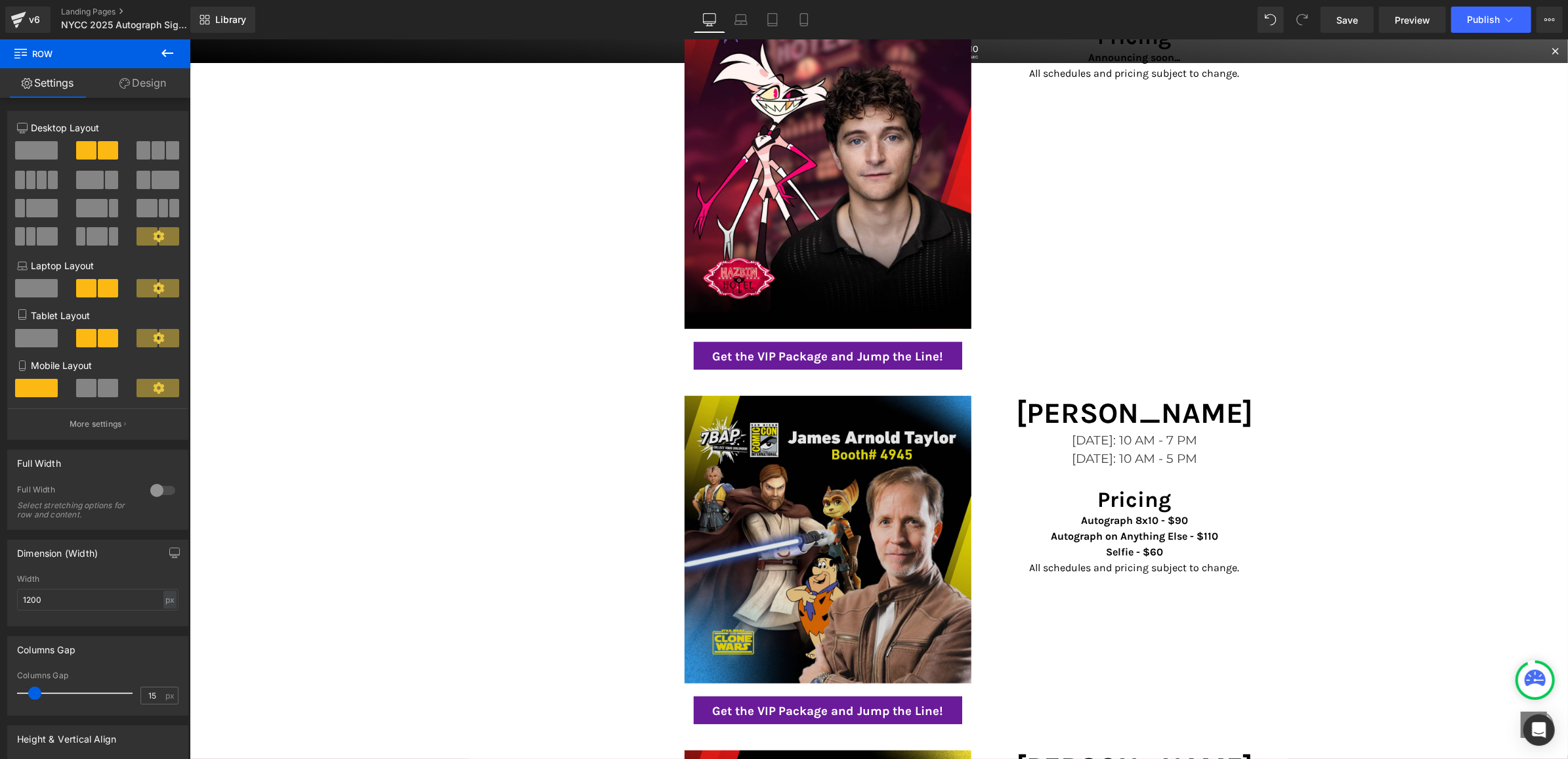
click at [834, 404] on img at bounding box center [827, 538] width 287 height 287
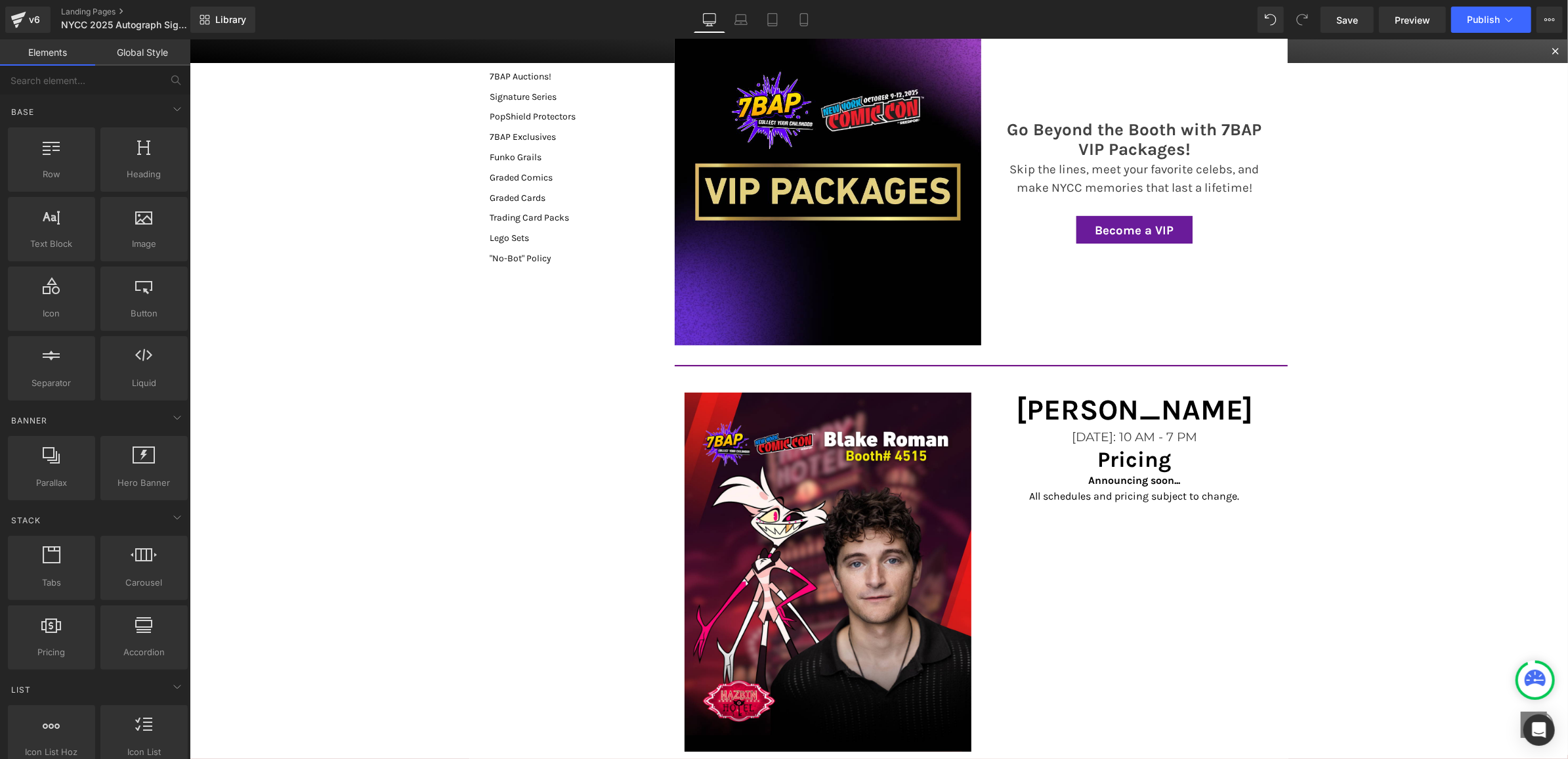
scroll to position [69, 0]
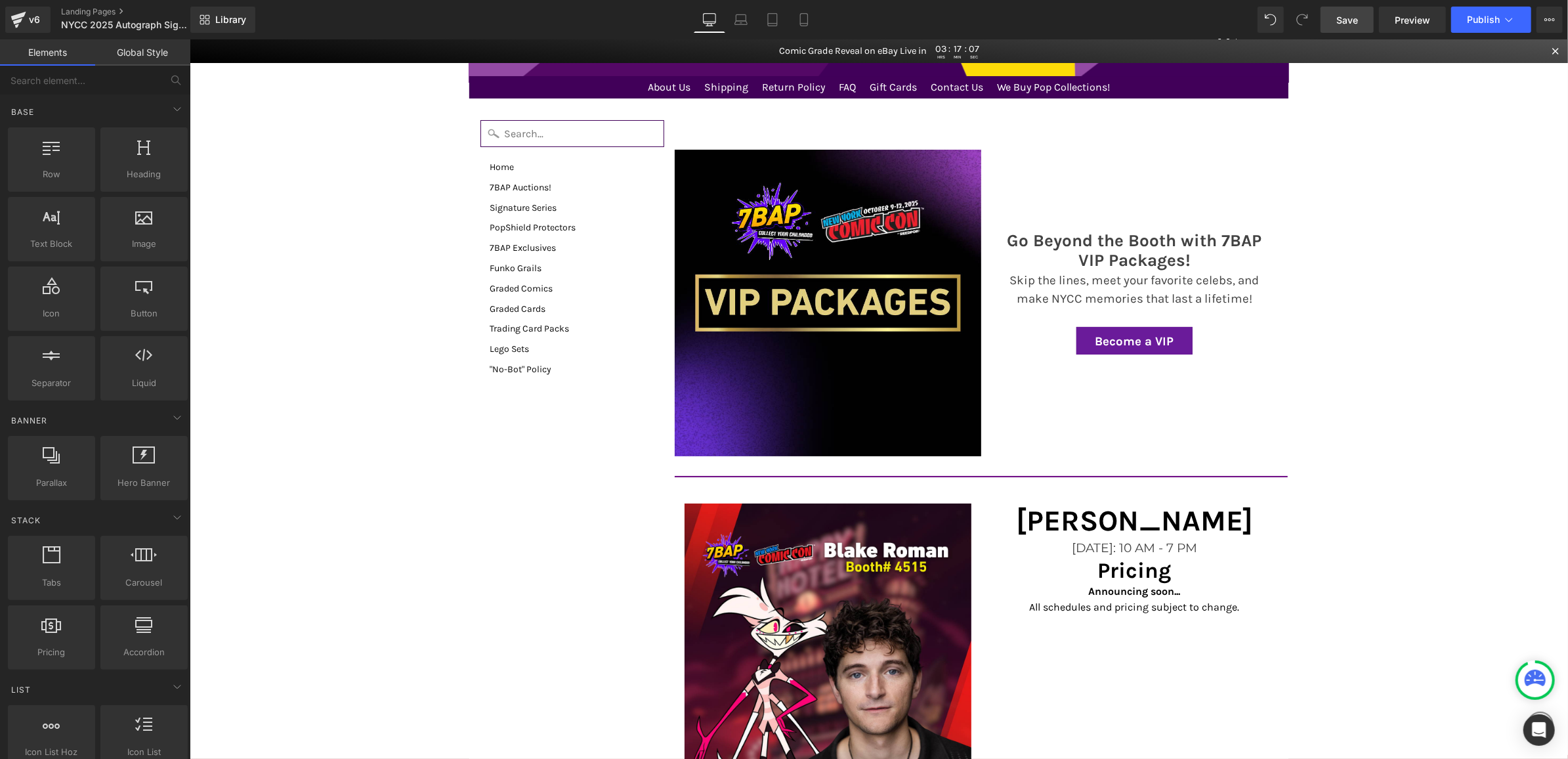
click at [1338, 13] on span "Save" at bounding box center [1347, 20] width 22 height 14
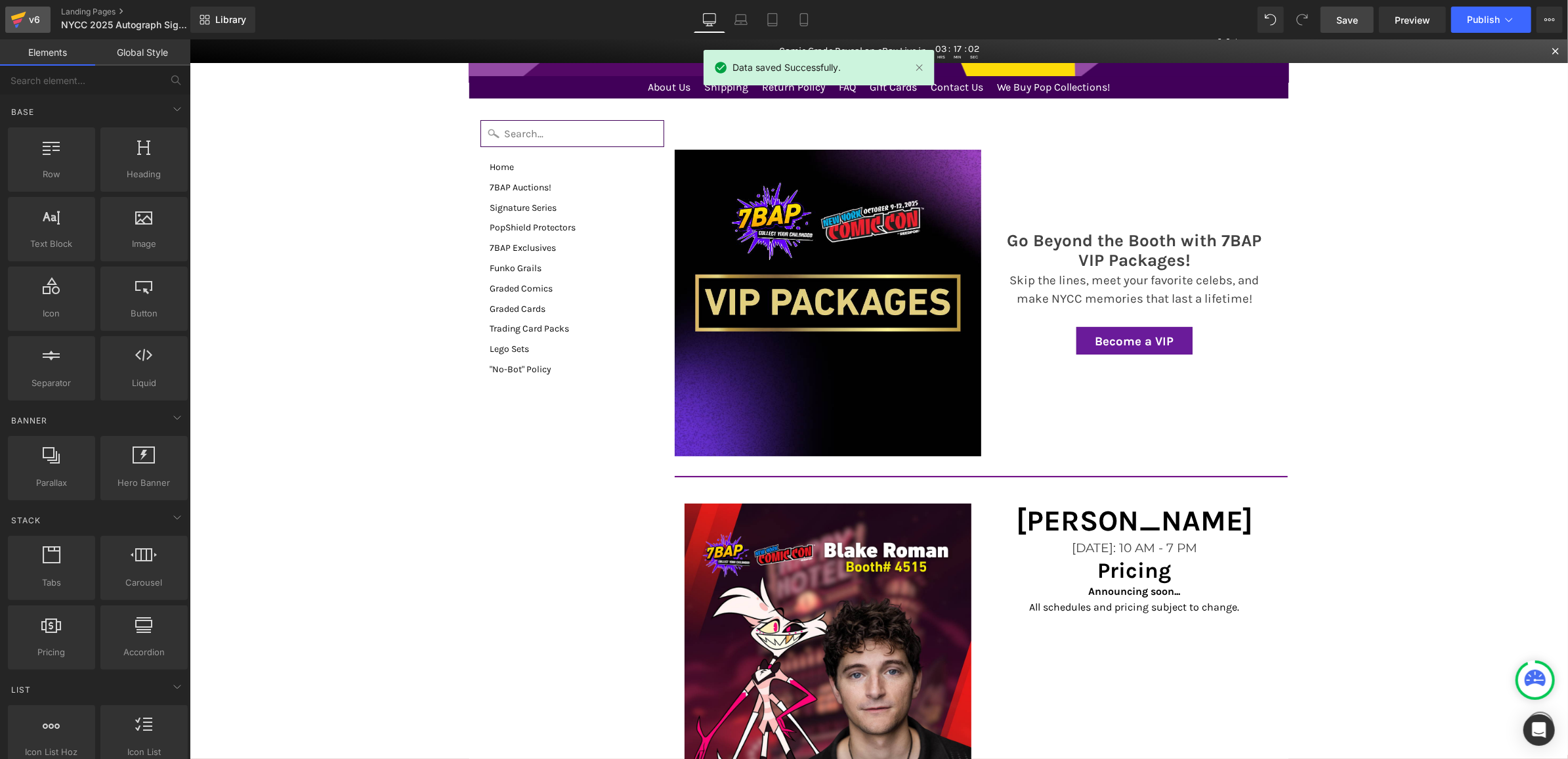
click at [40, 21] on div "v6" at bounding box center [35, 20] width 17 height 17
